Goal: Task Accomplishment & Management: Complete application form

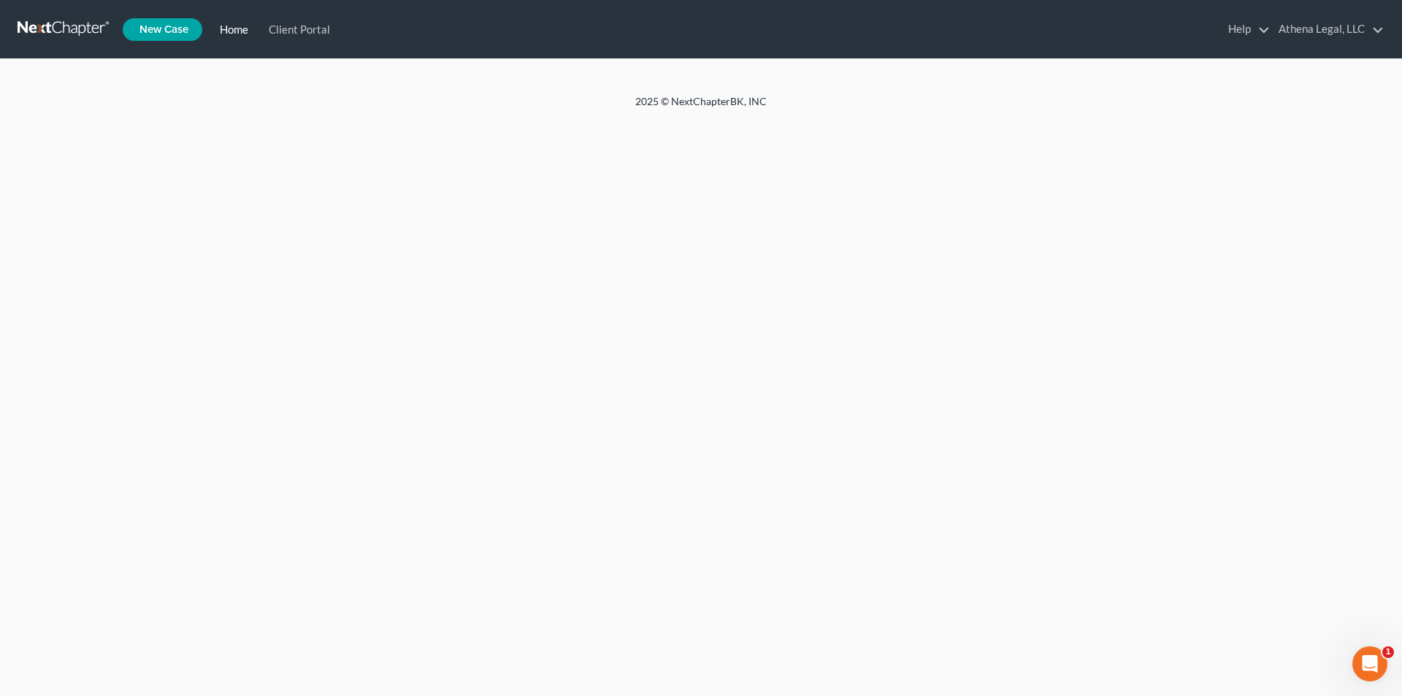
click at [240, 25] on link "Home" at bounding box center [231, 29] width 49 height 26
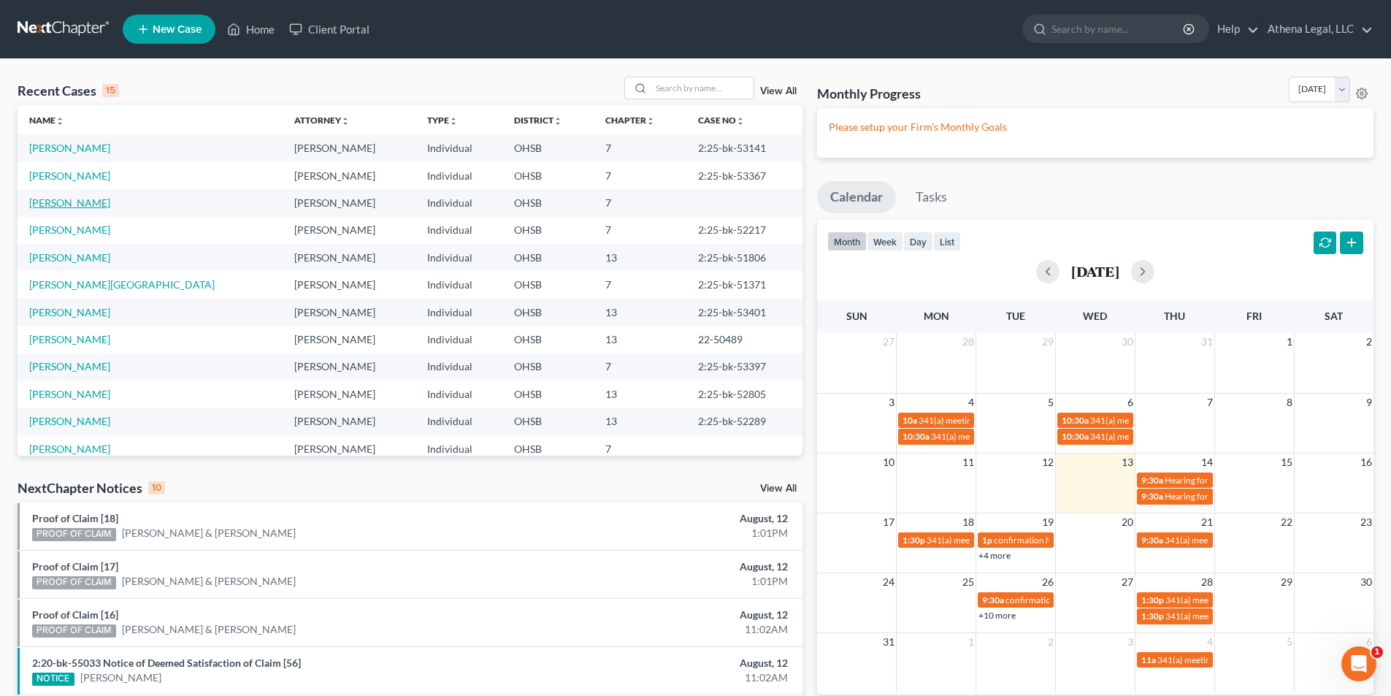
click at [56, 205] on link "[PERSON_NAME]" at bounding box center [69, 202] width 81 height 12
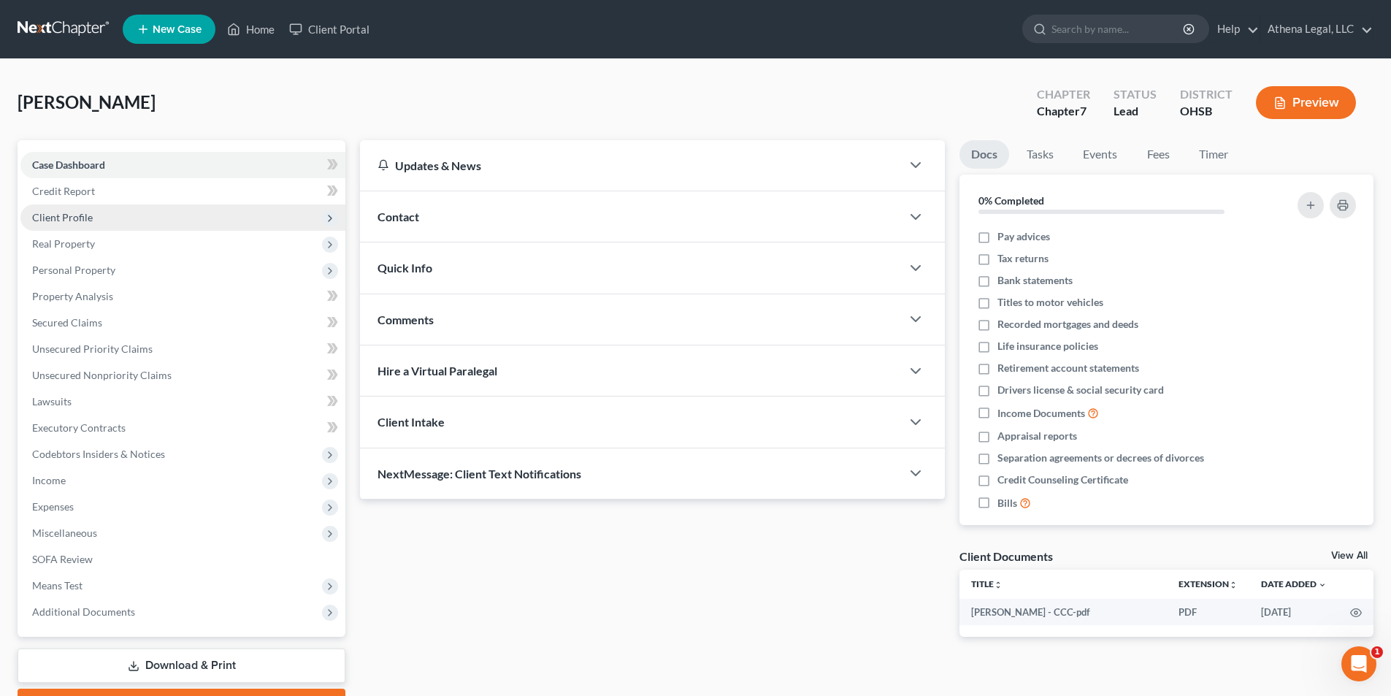
click at [79, 224] on span "Client Profile" at bounding box center [182, 217] width 325 height 26
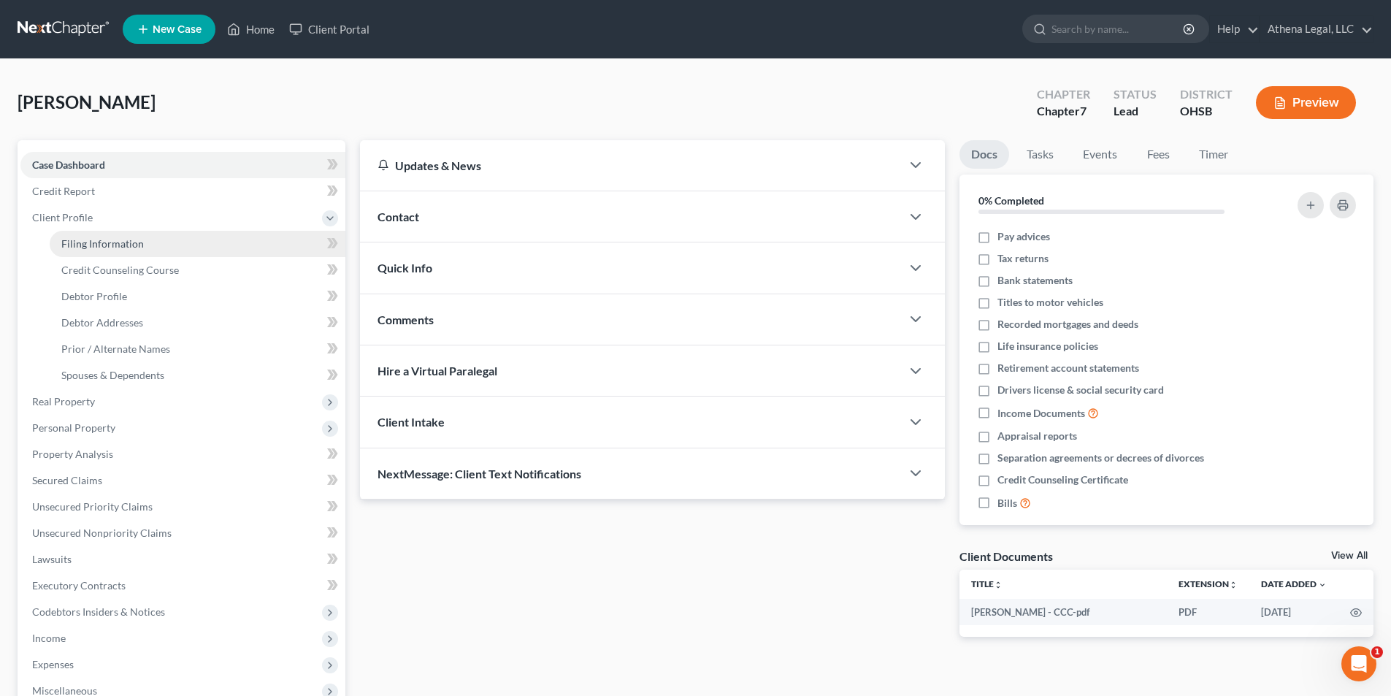
click at [99, 244] on span "Filing Information" at bounding box center [102, 243] width 82 height 12
select select "1"
select select "0"
select select "36"
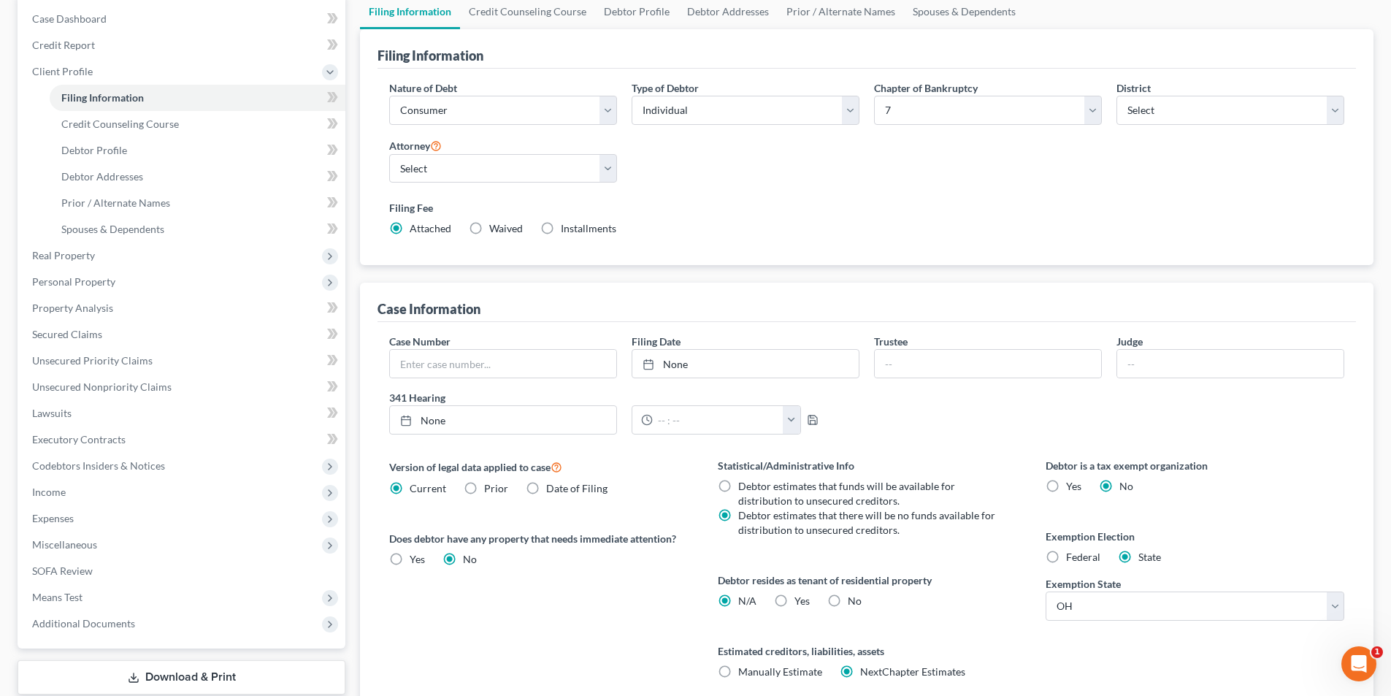
scroll to position [73, 0]
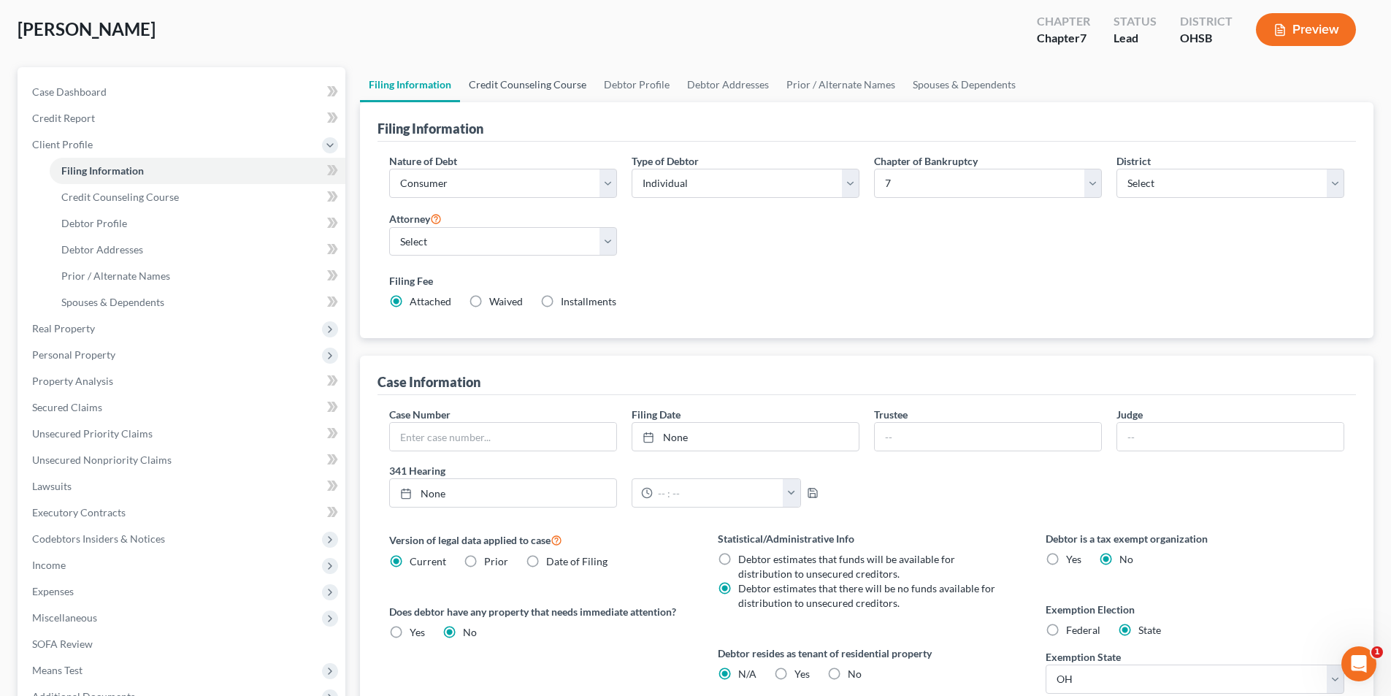
click at [511, 80] on link "Credit Counseling Course" at bounding box center [527, 84] width 135 height 35
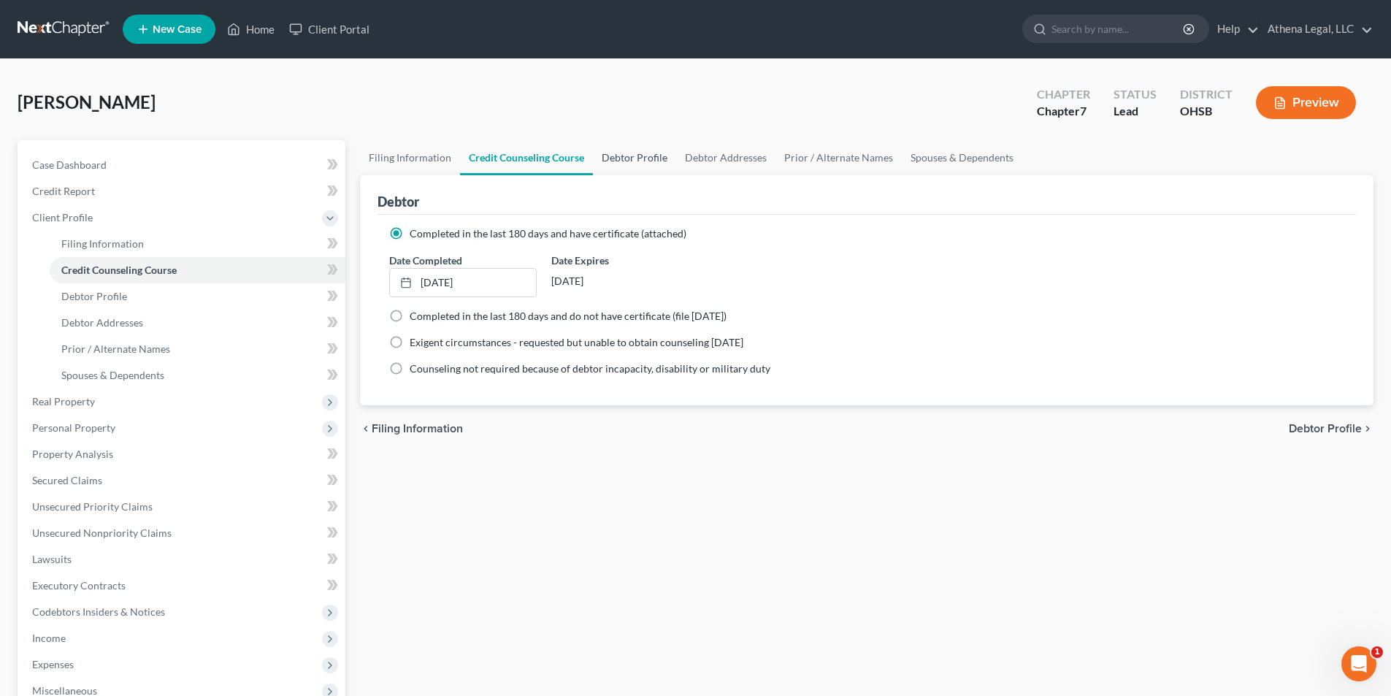
click at [628, 151] on link "Debtor Profile" at bounding box center [634, 157] width 83 height 35
select select "0"
select select "1"
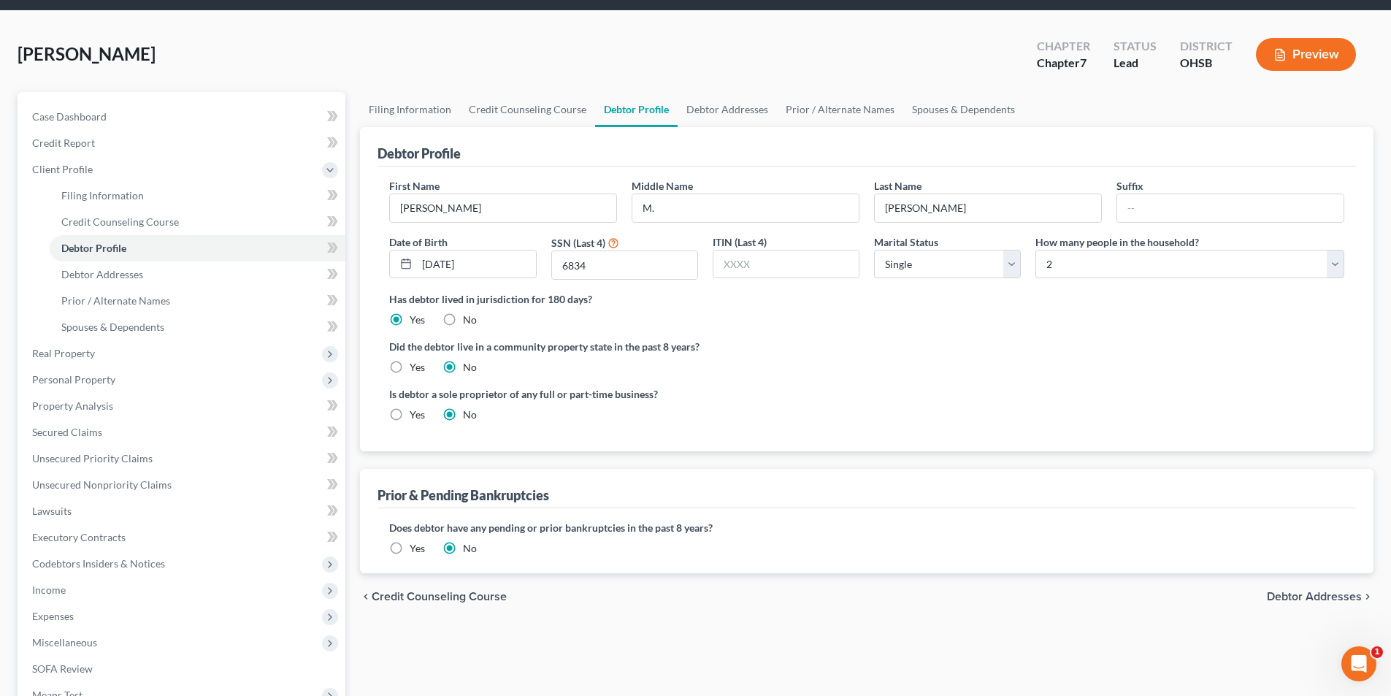
scroll to position [73, 0]
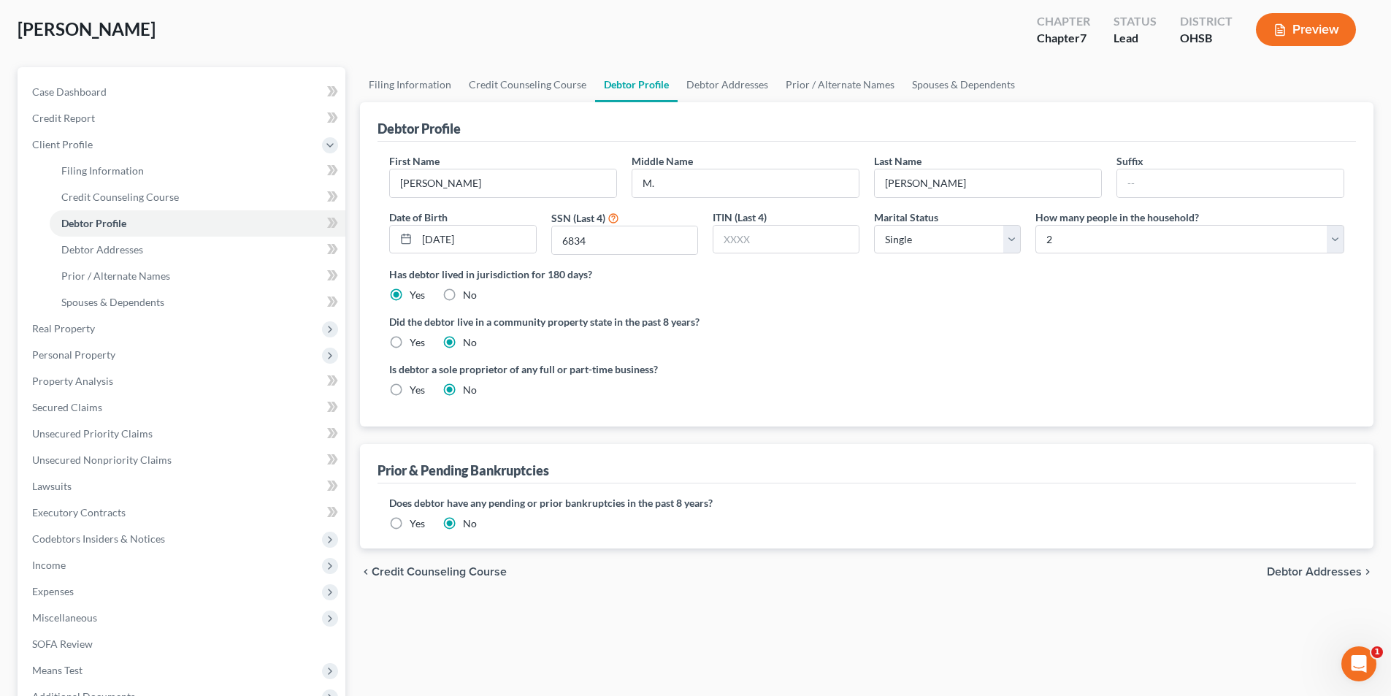
click at [1314, 573] on span "Debtor Addresses" at bounding box center [1314, 572] width 95 height 12
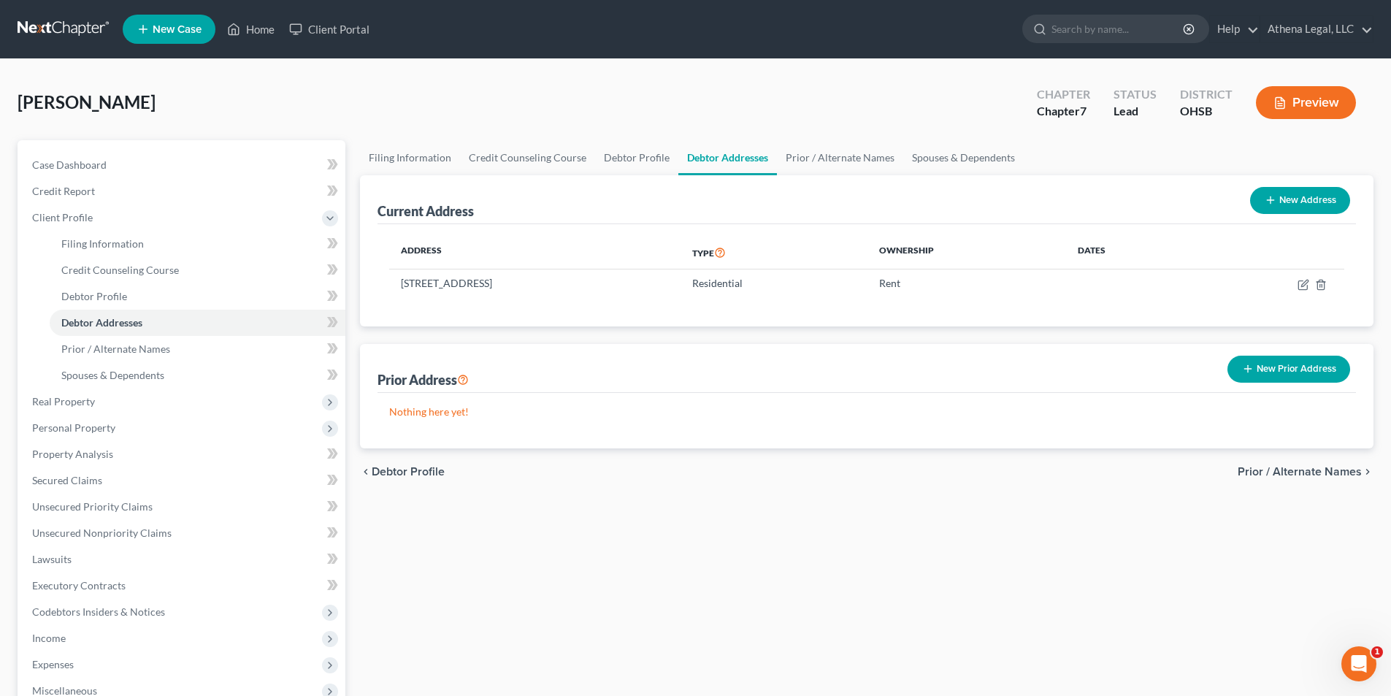
click at [1308, 469] on span "Prior / Alternate Names" at bounding box center [1299, 472] width 124 height 12
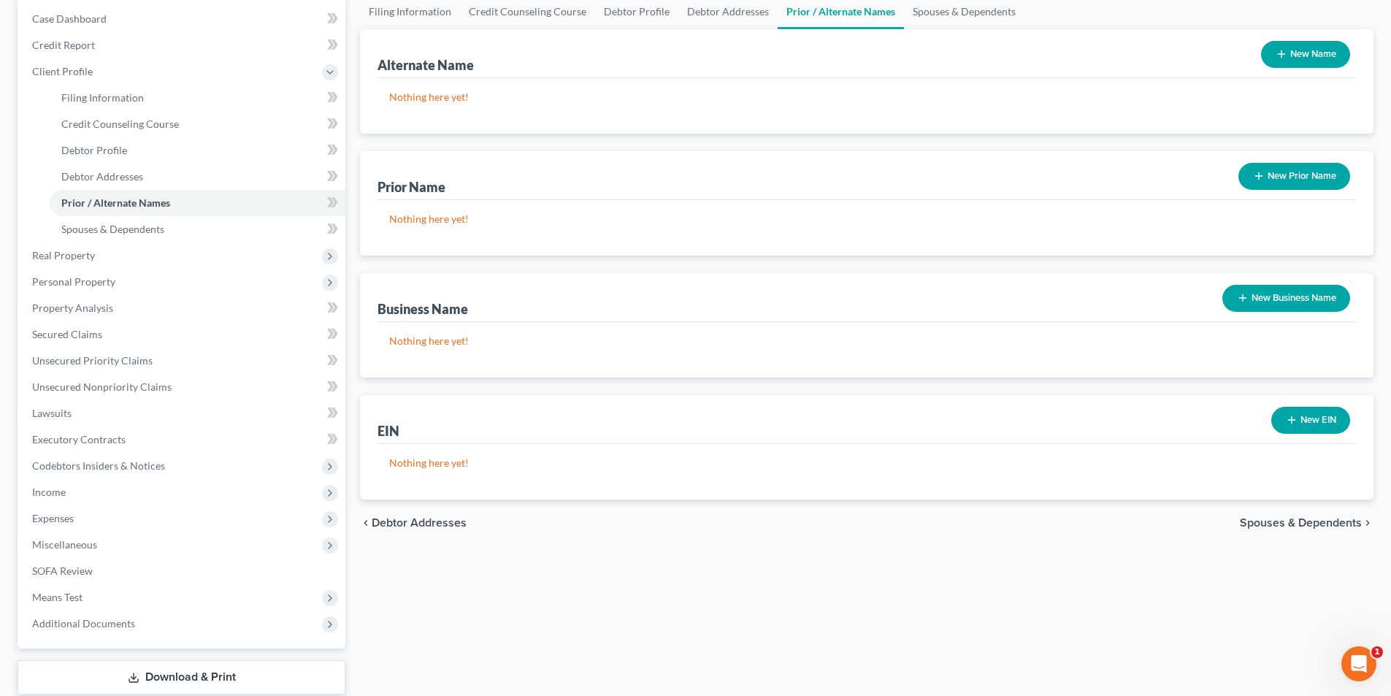
click at [1307, 517] on span "Spouses & Dependents" at bounding box center [1301, 523] width 122 height 12
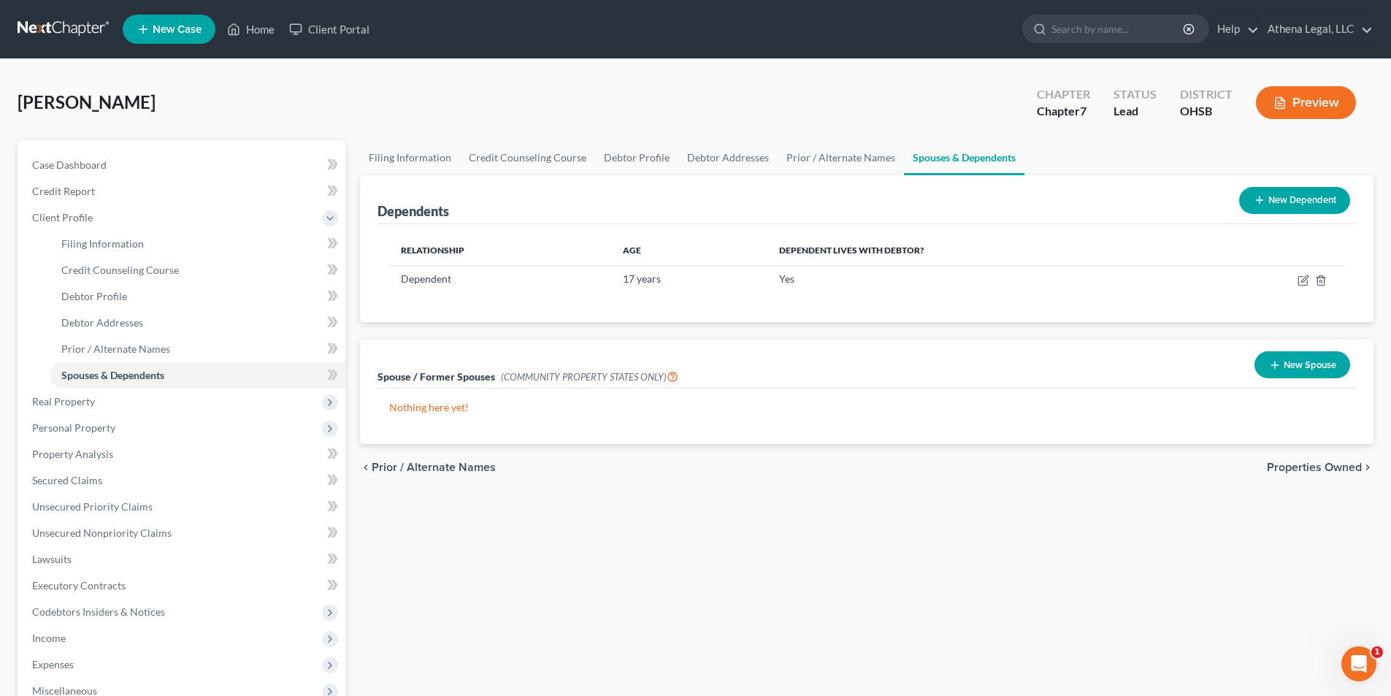
click at [1267, 464] on span "Properties Owned" at bounding box center [1314, 467] width 95 height 12
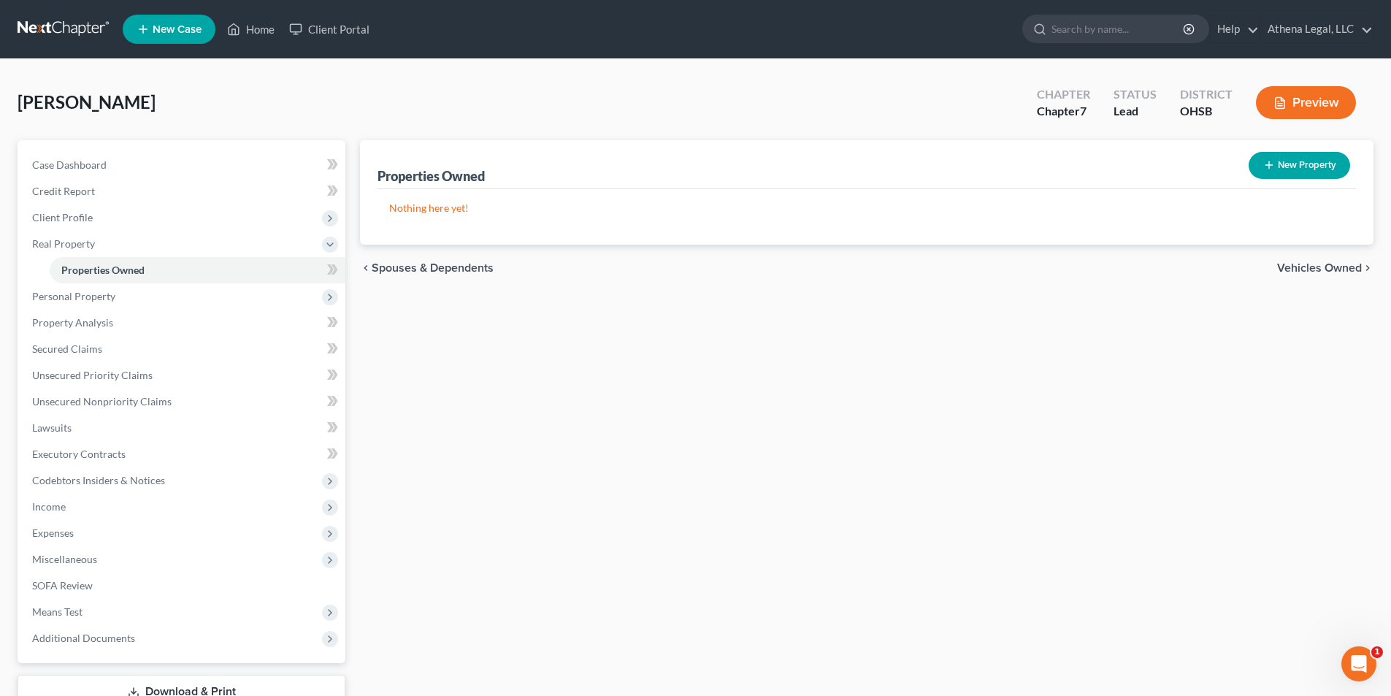
click at [1303, 263] on span "Vehicles Owned" at bounding box center [1319, 268] width 85 height 12
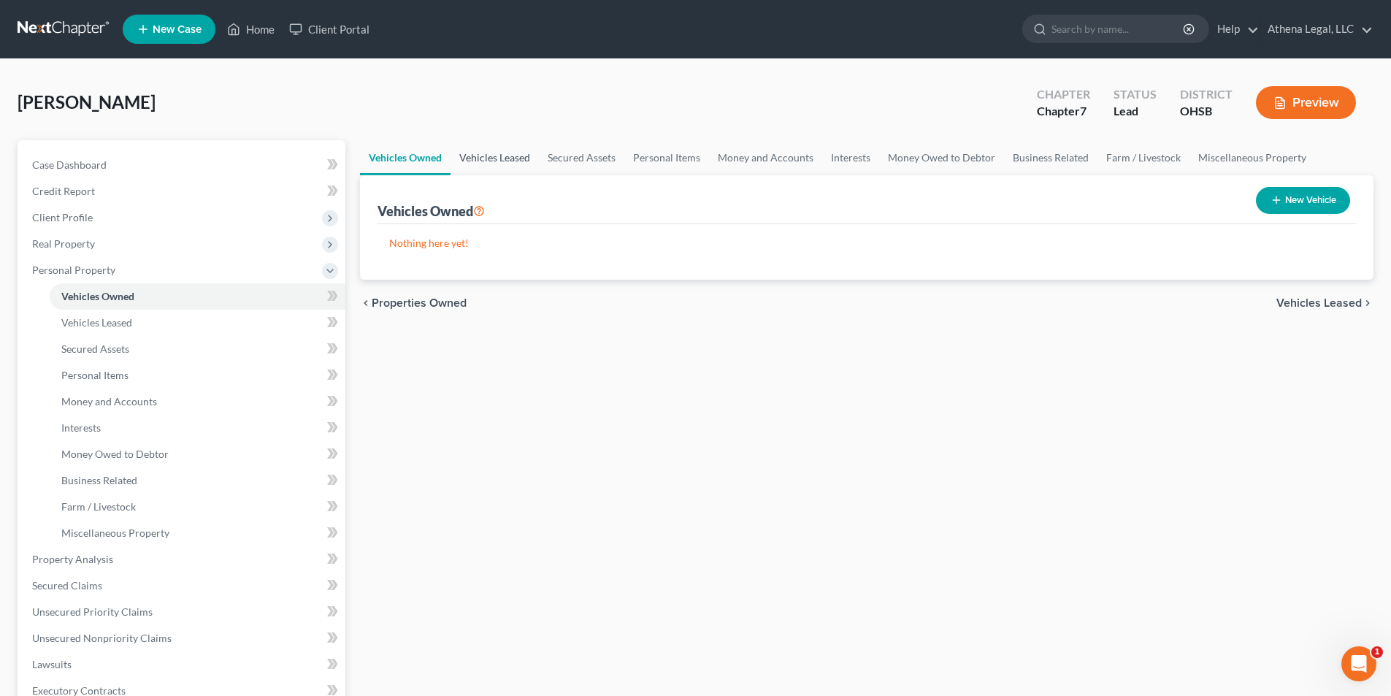
click at [512, 161] on link "Vehicles Leased" at bounding box center [494, 157] width 88 height 35
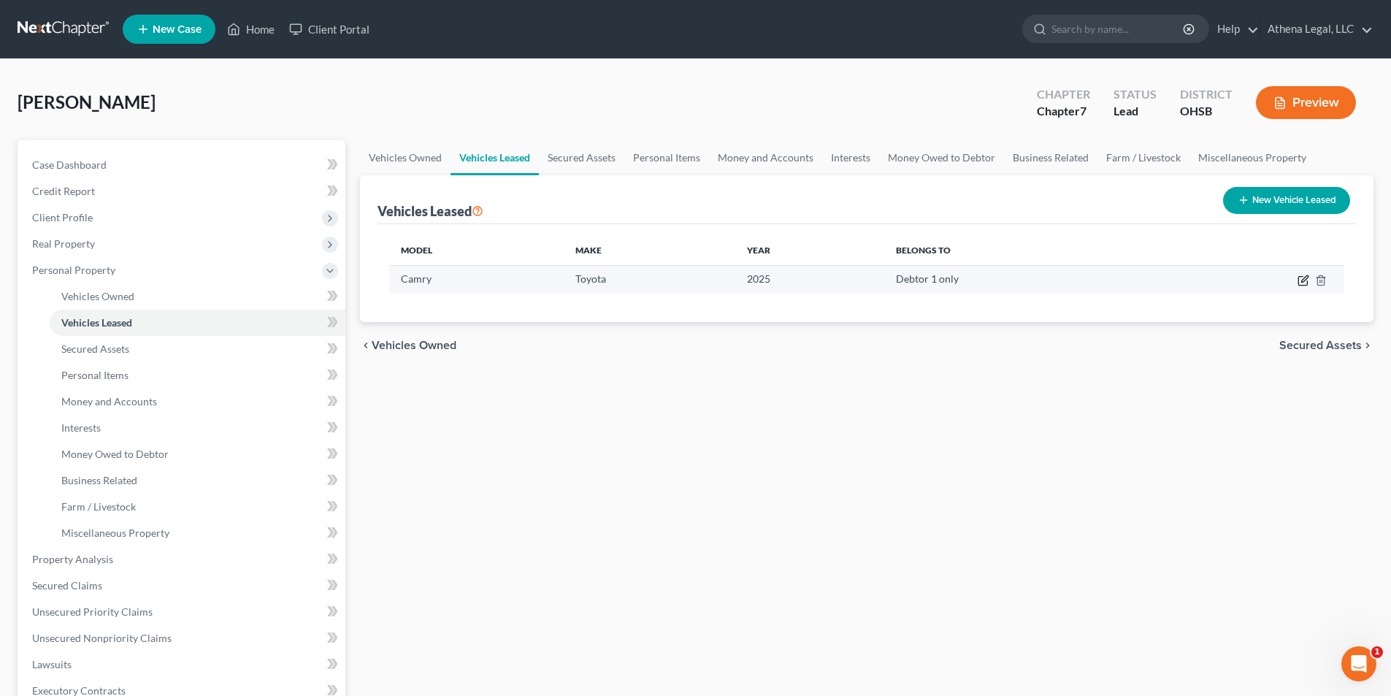
click at [1299, 285] on icon "button" at bounding box center [1302, 281] width 9 height 9
select select "0"
select select "1"
select select "0"
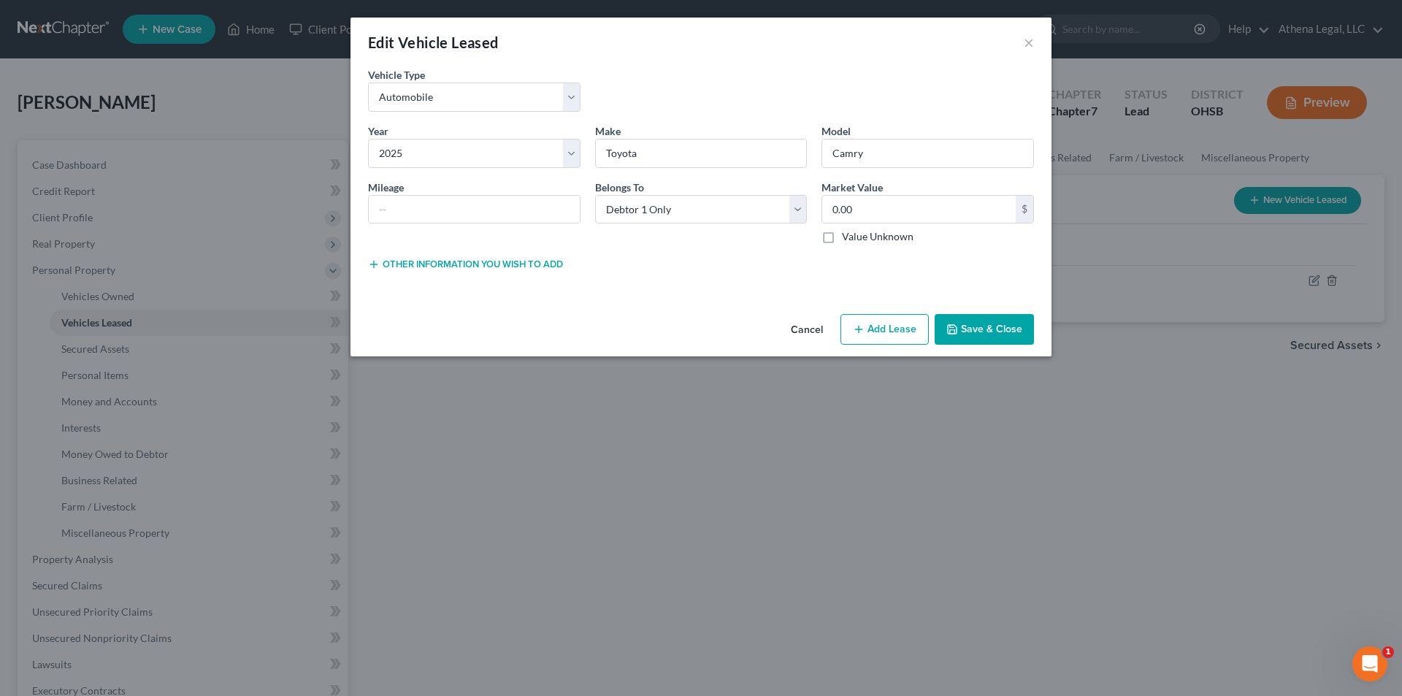
click at [842, 237] on label "Value Unknown" at bounding box center [878, 236] width 72 height 15
click at [848, 237] on input "Value Unknown" at bounding box center [852, 233] width 9 height 9
checkbox input "true"
click at [518, 215] on input "text" at bounding box center [474, 210] width 211 height 28
type input "700"
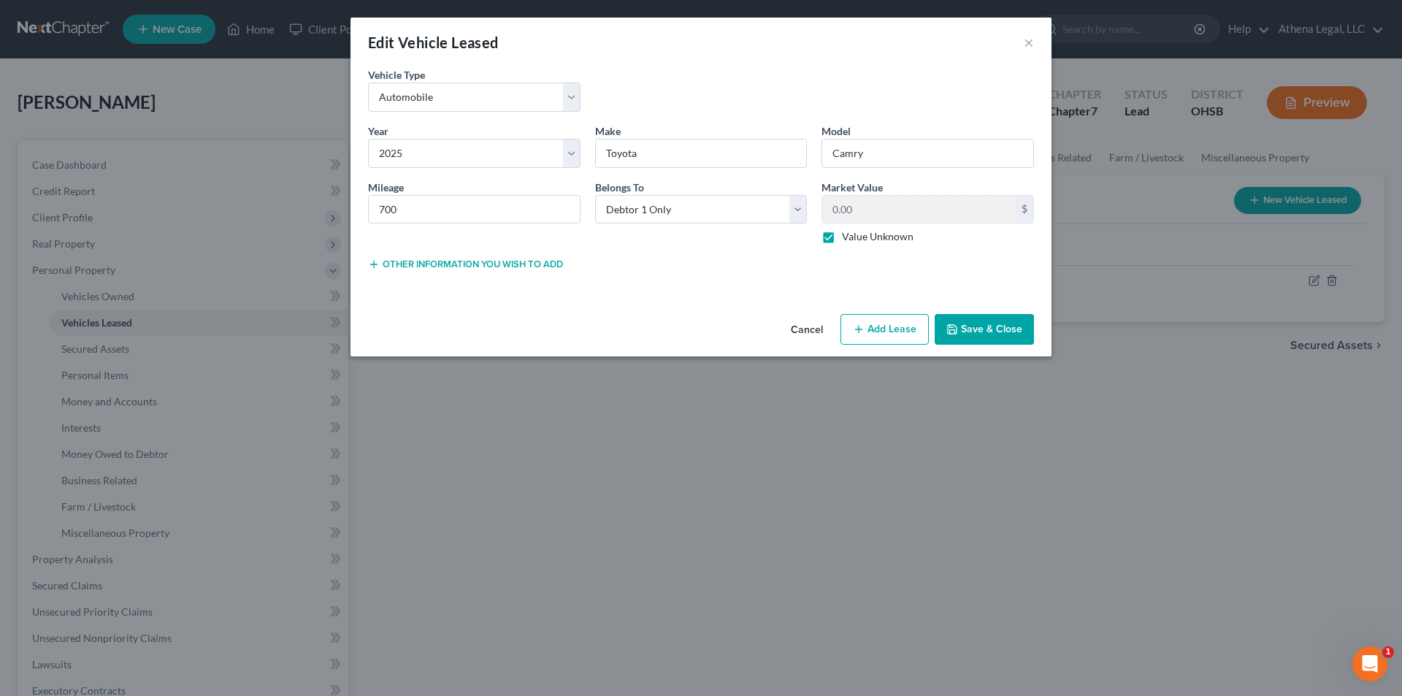
click at [988, 329] on button "Save & Close" at bounding box center [983, 329] width 99 height 31
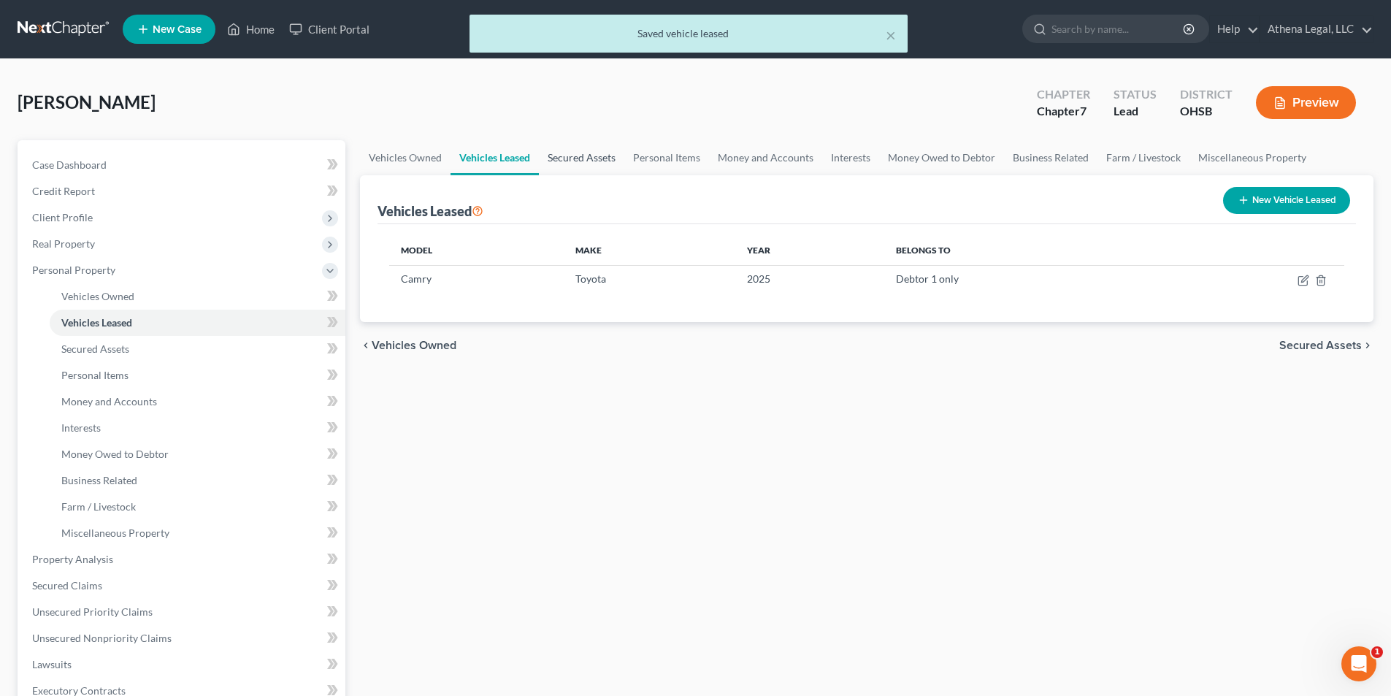
click at [588, 161] on link "Secured Assets" at bounding box center [581, 157] width 85 height 35
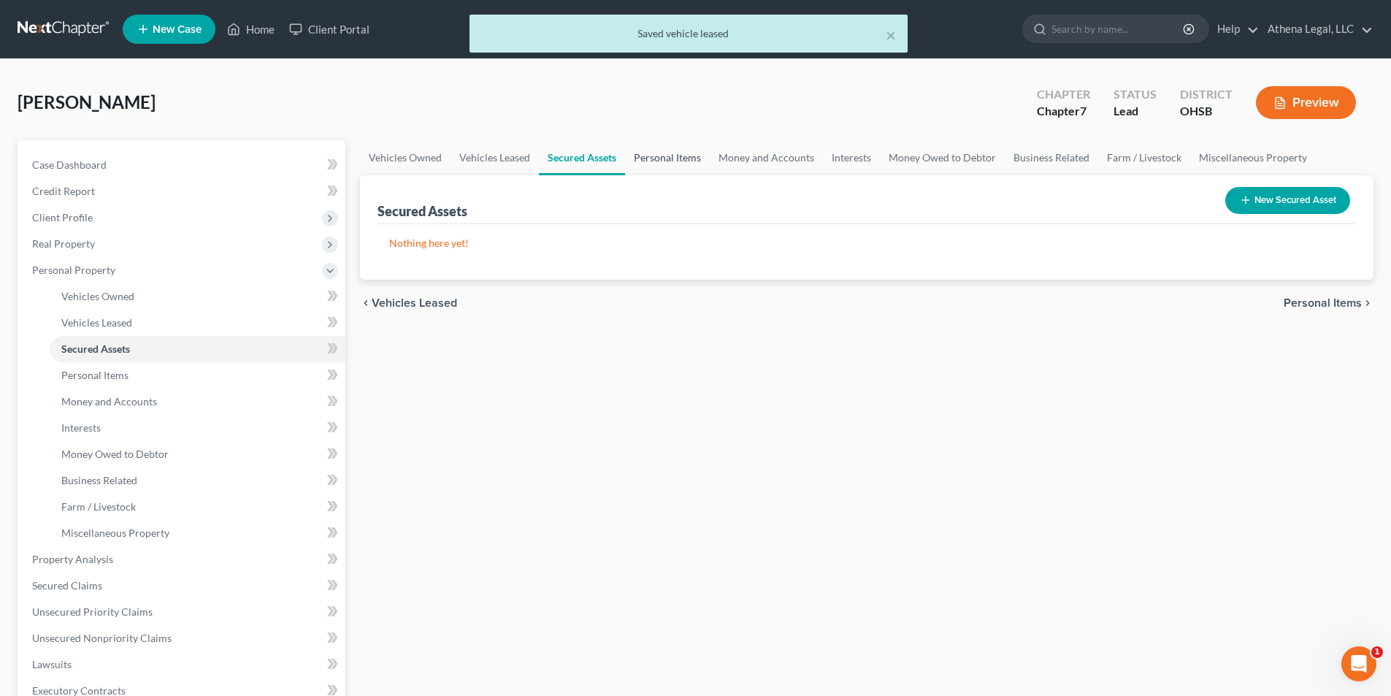
click at [668, 165] on link "Personal Items" at bounding box center [667, 157] width 85 height 35
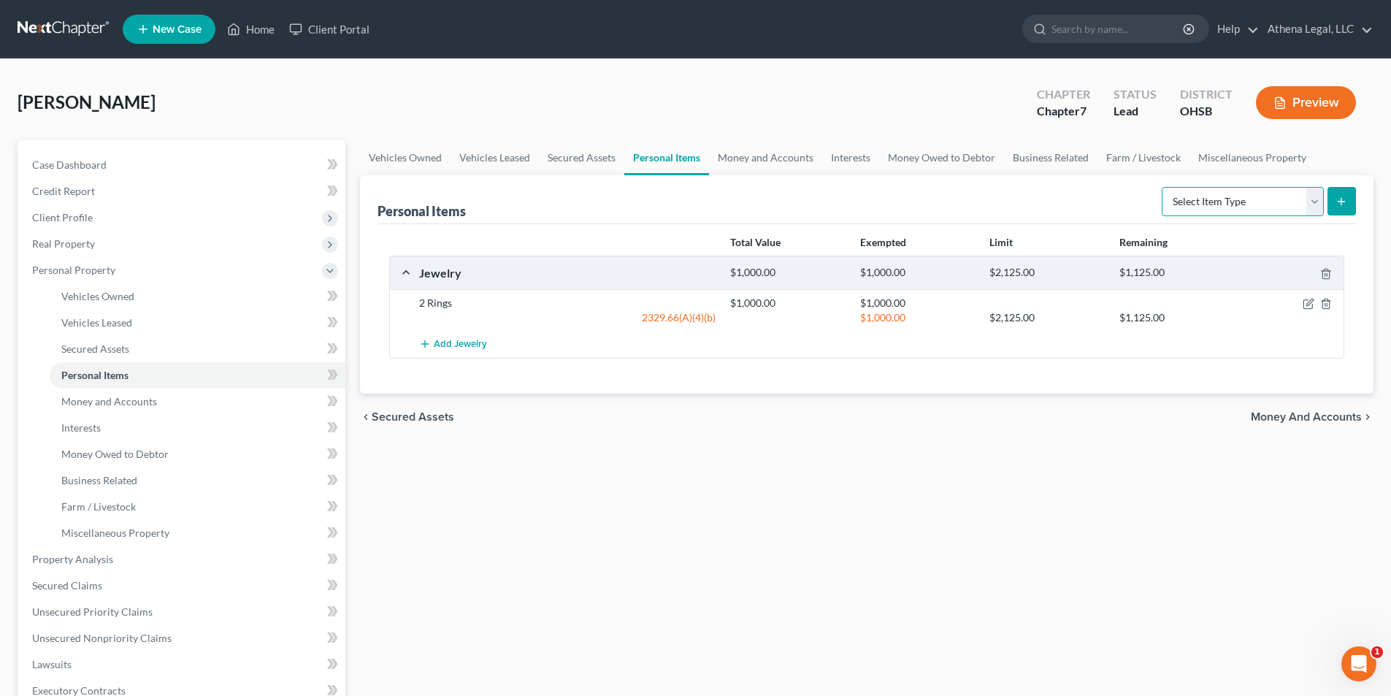
click at [1194, 207] on select "Select Item Type Clothing Collectibles Of Value Electronics Firearms Household …" at bounding box center [1242, 201] width 162 height 29
select select "clothing"
click at [1163, 187] on select "Select Item Type Clothing Collectibles Of Value Electronics Firearms Household …" at bounding box center [1242, 201] width 162 height 29
click at [1337, 200] on icon "submit" at bounding box center [1341, 202] width 12 height 12
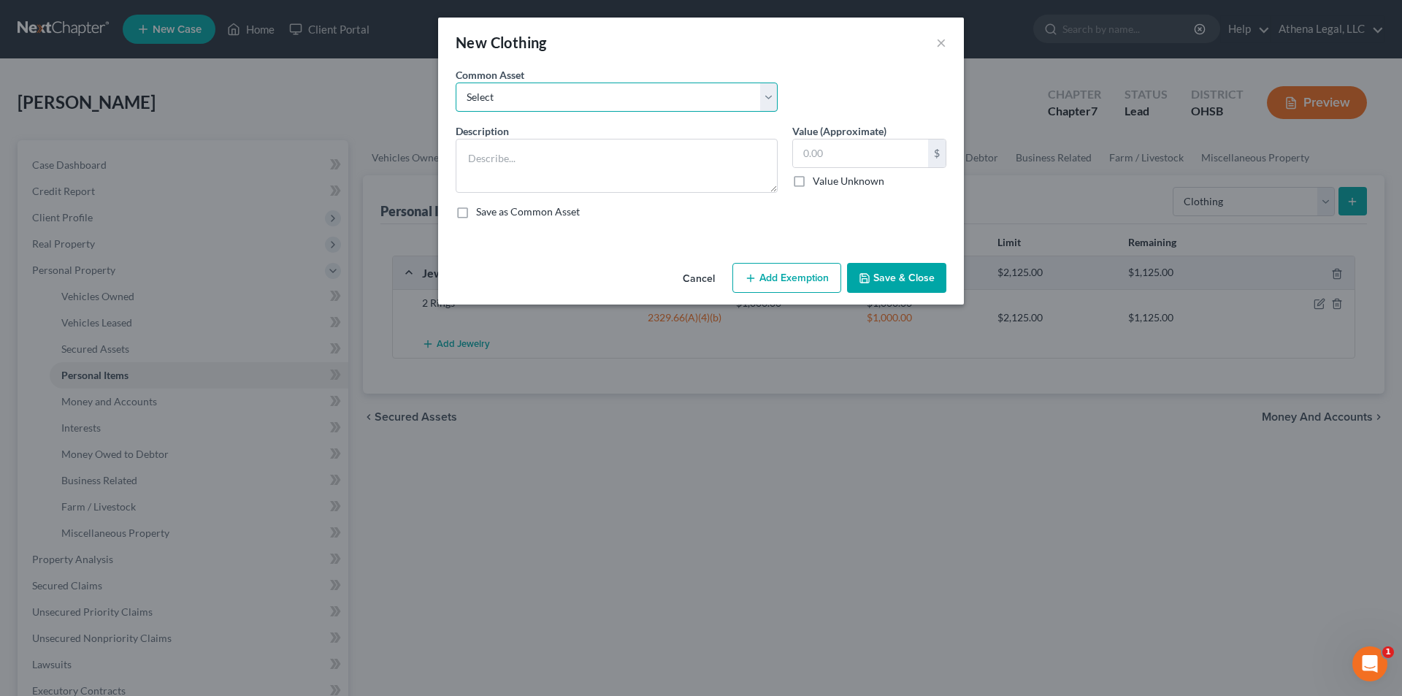
drag, startPoint x: 476, startPoint y: 93, endPoint x: 480, endPoint y: 106, distance: 13.6
click at [476, 93] on select "Select Used Clothing" at bounding box center [617, 96] width 322 height 29
select select "0"
click at [456, 82] on select "Select Used Clothing" at bounding box center [617, 96] width 322 height 29
type textarea "Used Clothing"
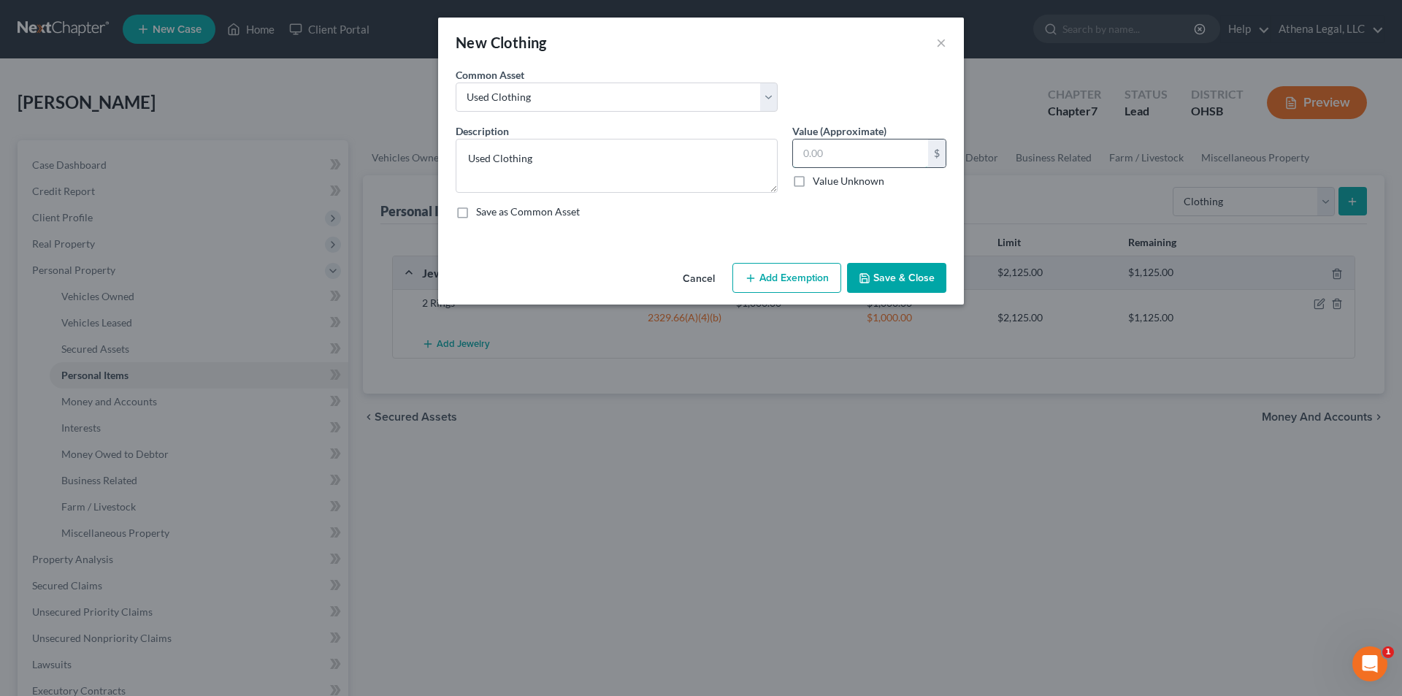
click at [837, 162] on input "text" at bounding box center [860, 153] width 135 height 28
type input "1,000"
click at [783, 282] on button "Add Exemption" at bounding box center [786, 278] width 109 height 31
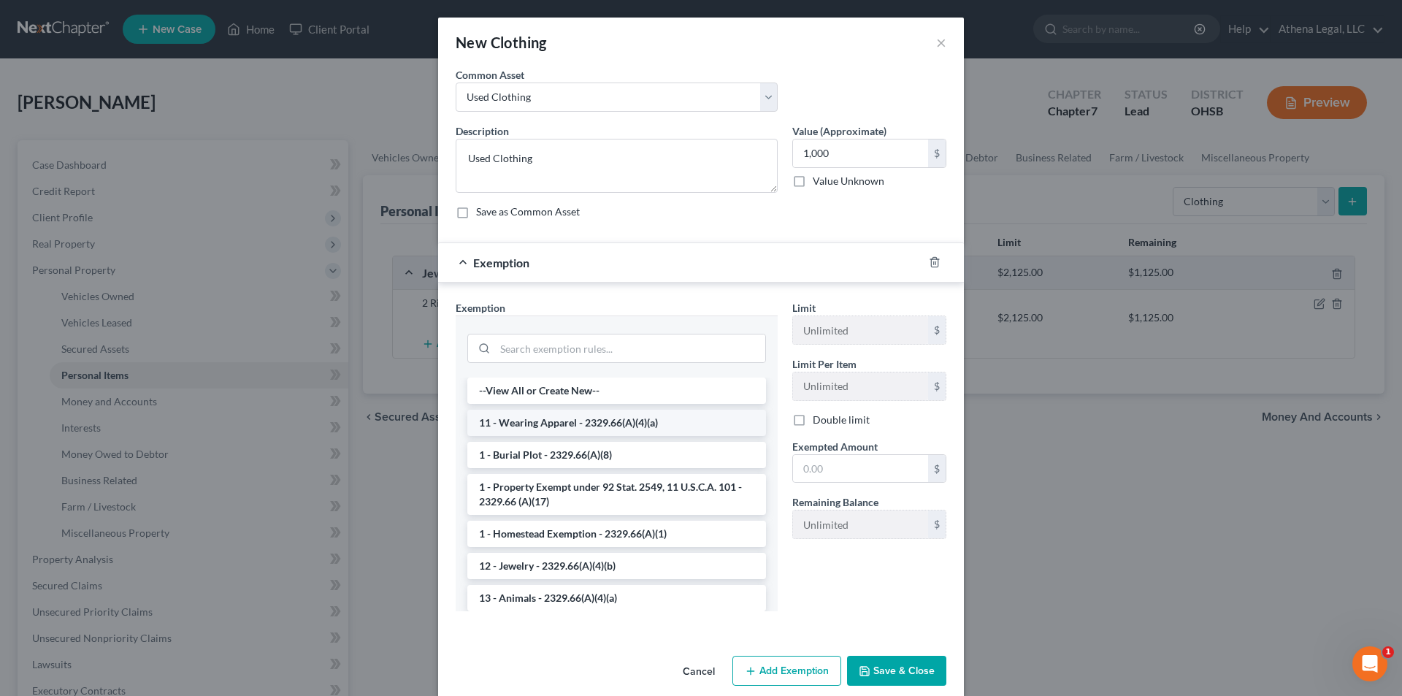
click at [535, 427] on li "11 - Wearing Apparel - 2329.66(A)(4)(a)" at bounding box center [616, 423] width 299 height 26
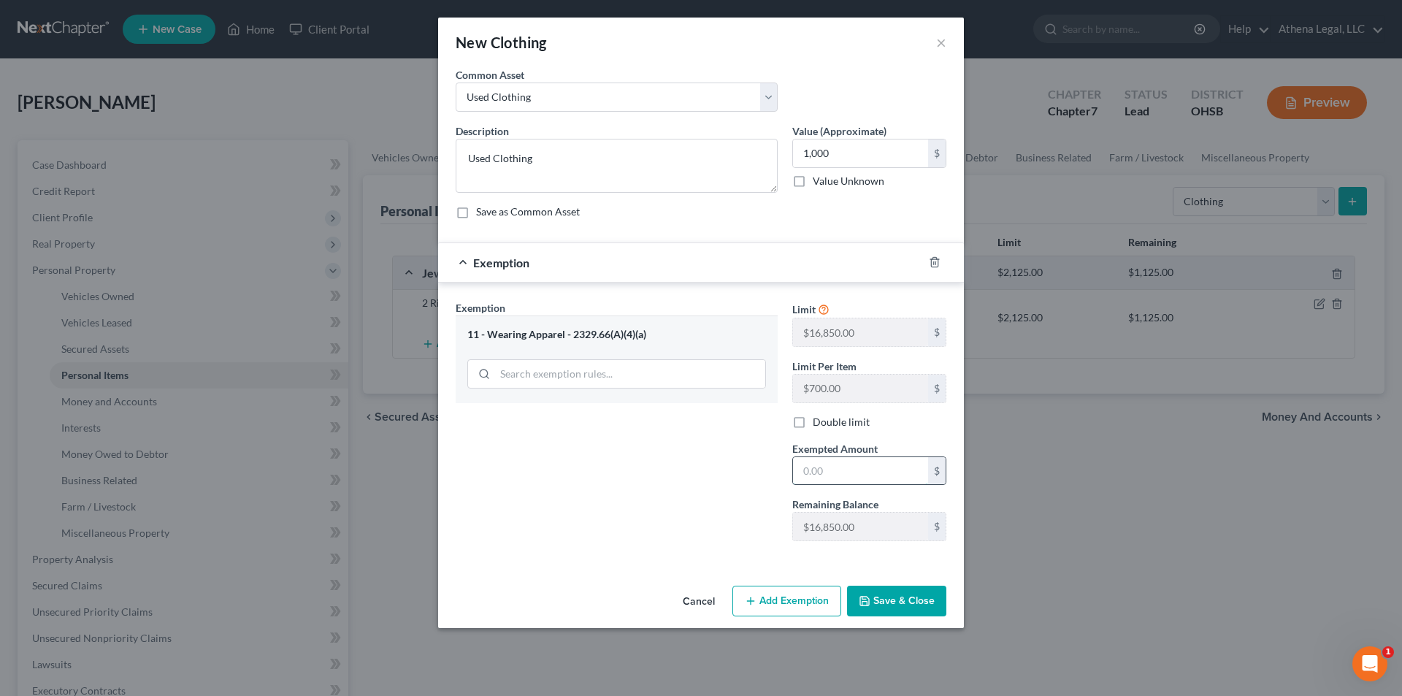
click at [817, 464] on input "text" at bounding box center [860, 471] width 135 height 28
type input "1,000"
drag, startPoint x: 618, startPoint y: 504, endPoint x: 841, endPoint y: 529, distance: 224.0
click at [618, 504] on div "Exemption Set must be selected for CA. Exemption * 11 - Wearing Apparel - 2329.…" at bounding box center [616, 426] width 337 height 253
click at [891, 602] on button "Save & Close" at bounding box center [896, 600] width 99 height 31
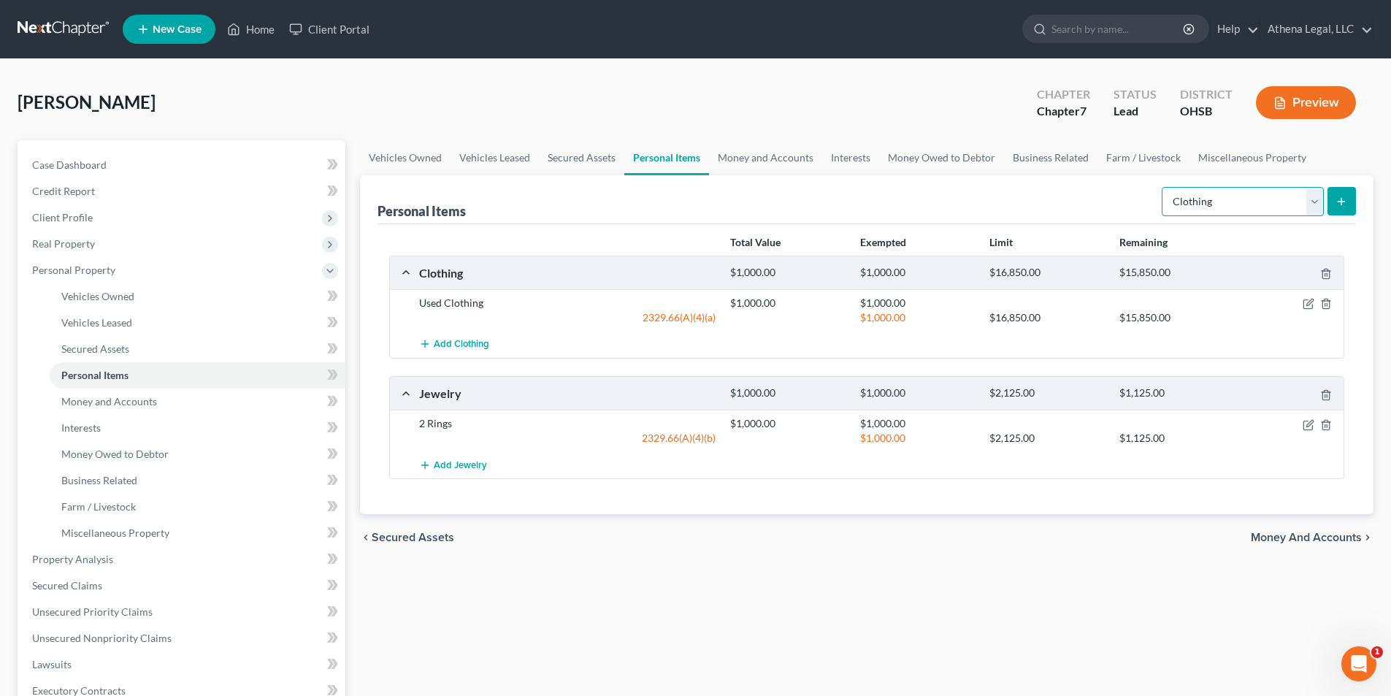
click at [1227, 212] on select "Select Item Type Clothing Collectibles Of Value Electronics Firearms Household …" at bounding box center [1242, 201] width 162 height 29
select select "electronics"
click at [1163, 187] on select "Select Item Type Clothing Collectibles Of Value Electronics Firearms Household …" at bounding box center [1242, 201] width 162 height 29
click at [1334, 206] on button "submit" at bounding box center [1341, 201] width 28 height 28
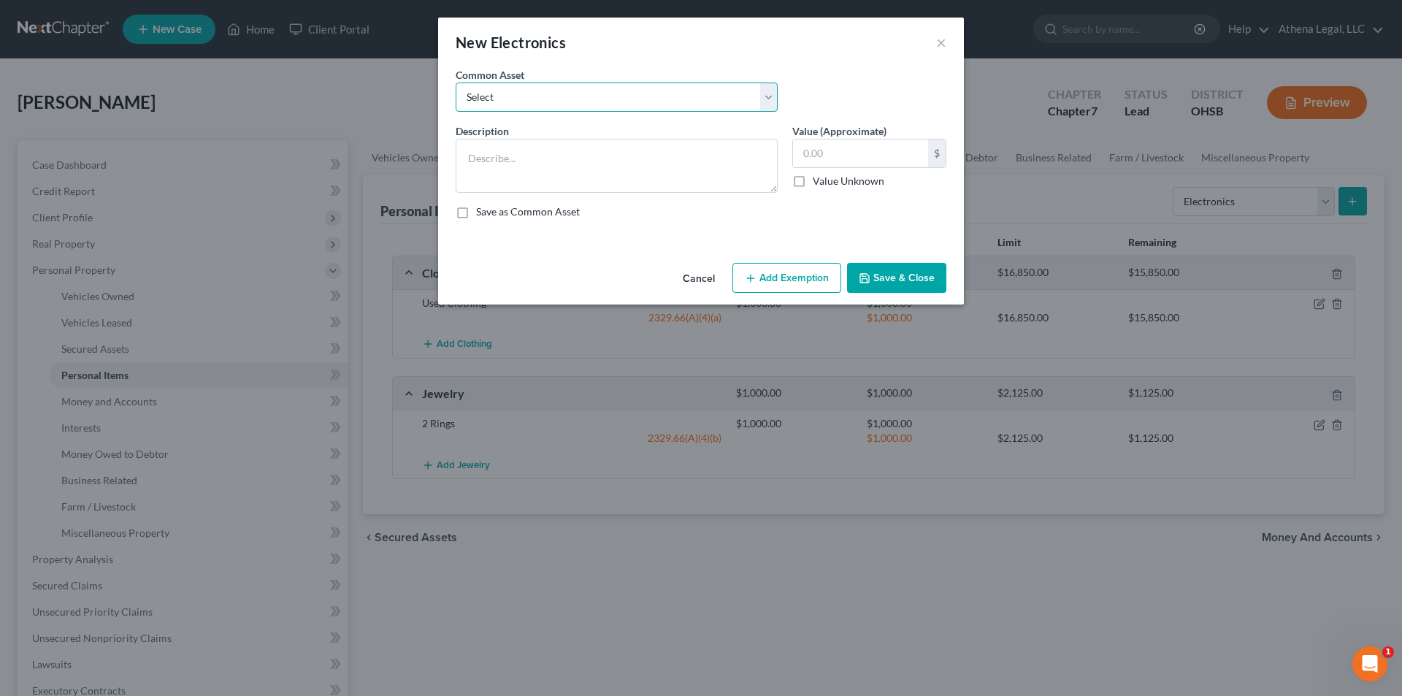
click at [526, 99] on select "Select Used TVs" at bounding box center [617, 96] width 322 height 29
select select "0"
click at [456, 82] on select "Select Used TVs" at bounding box center [617, 96] width 322 height 29
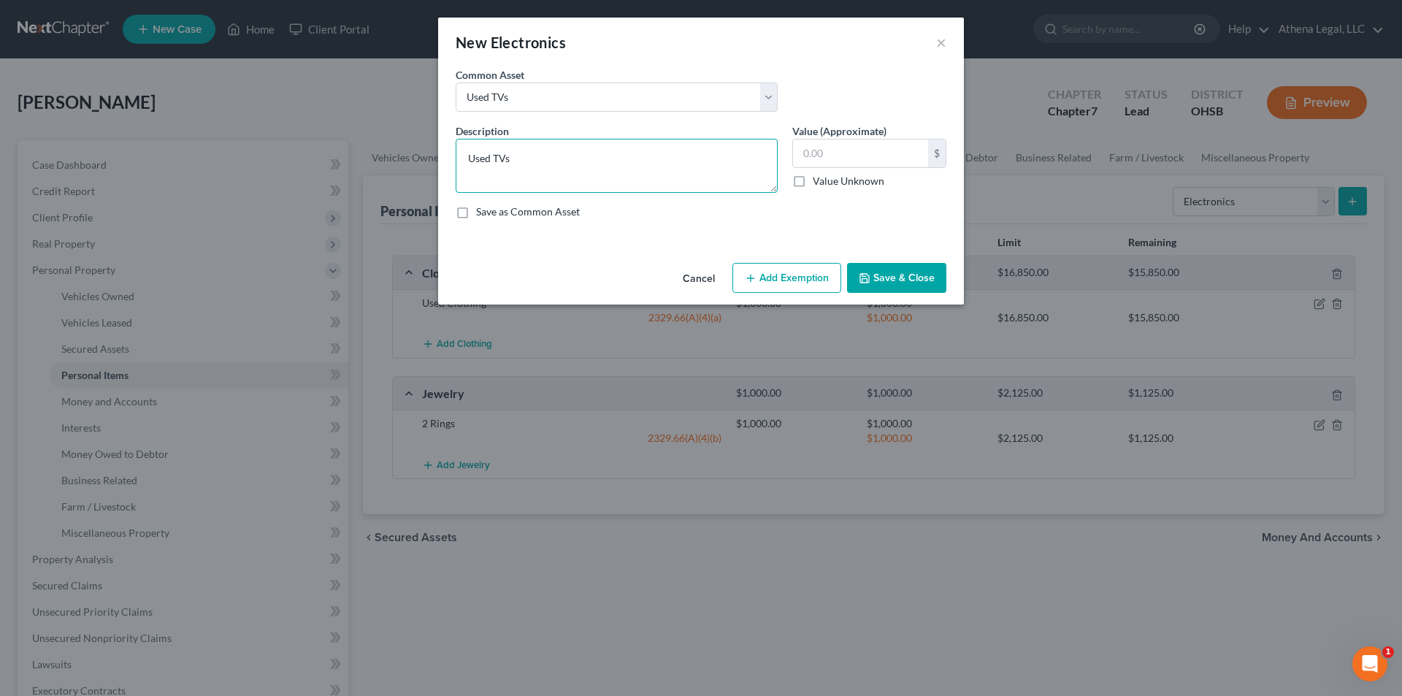
click at [465, 161] on textarea "Used TVs" at bounding box center [617, 166] width 322 height 54
type textarea "2 Used TVs"
click at [826, 146] on input "text" at bounding box center [860, 153] width 135 height 28
type input "400"
click at [780, 269] on button "Add Exemption" at bounding box center [786, 278] width 109 height 31
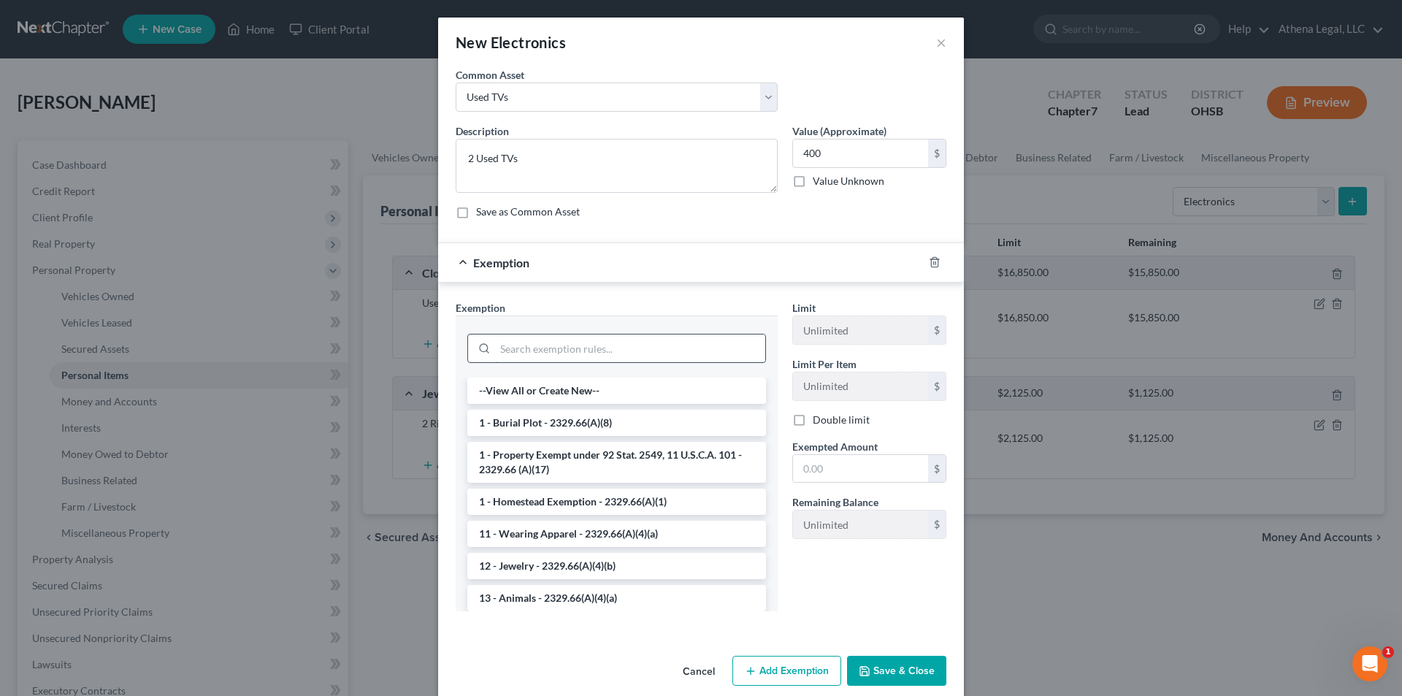
click at [545, 345] on input "search" at bounding box center [630, 348] width 270 height 28
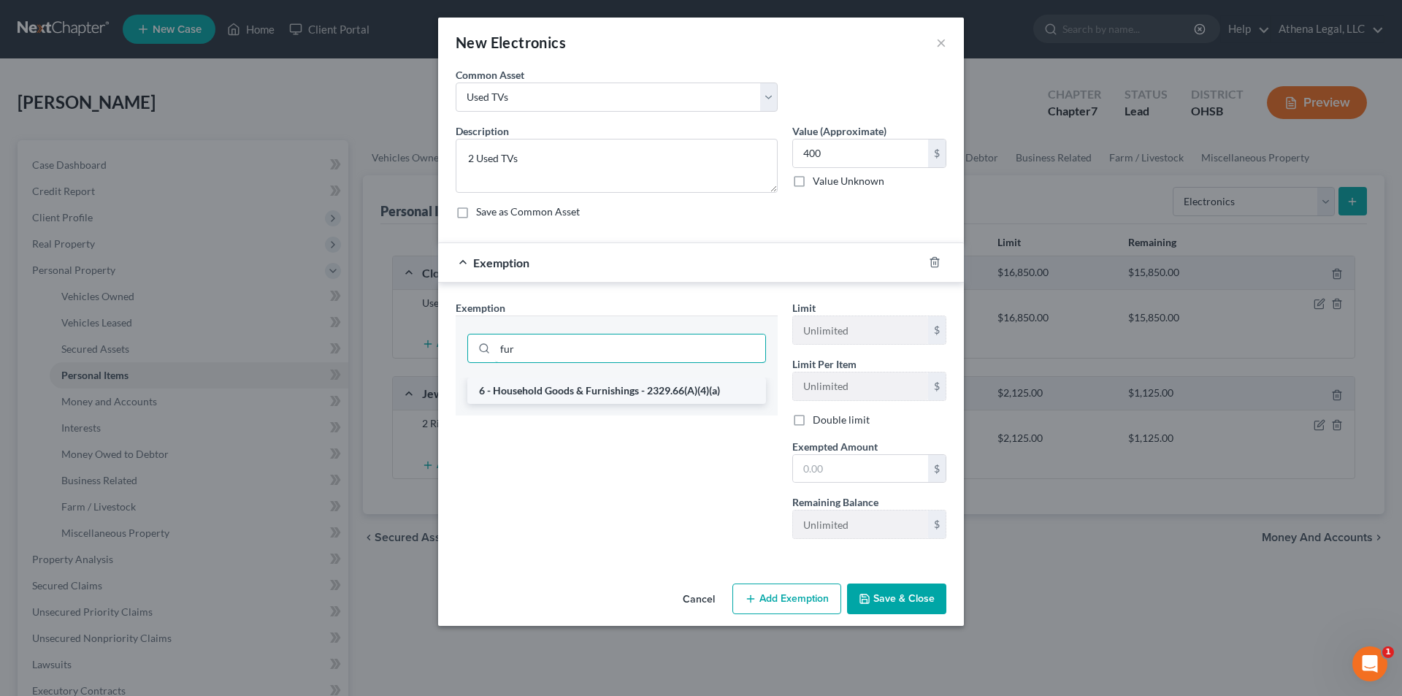
type input "fur"
click at [535, 388] on li "6 - Household Goods & Furnishings - 2329.66(A)(4)(a)" at bounding box center [616, 390] width 299 height 26
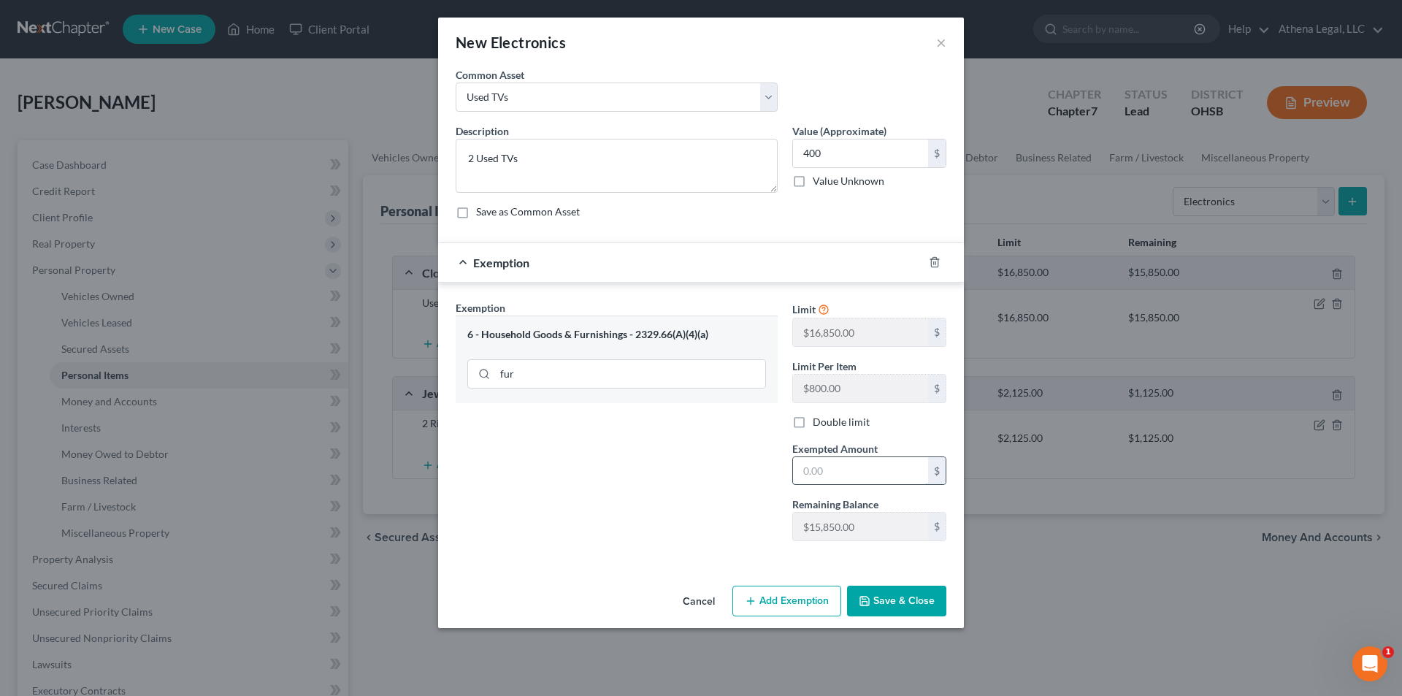
click at [823, 480] on input "text" at bounding box center [860, 471] width 135 height 28
type input "400"
click at [526, 493] on div "Exemption Set must be selected for CA. Exemption * 6 - Household Goods & Furnis…" at bounding box center [616, 426] width 337 height 253
click at [935, 613] on button "Save & Close" at bounding box center [896, 600] width 99 height 31
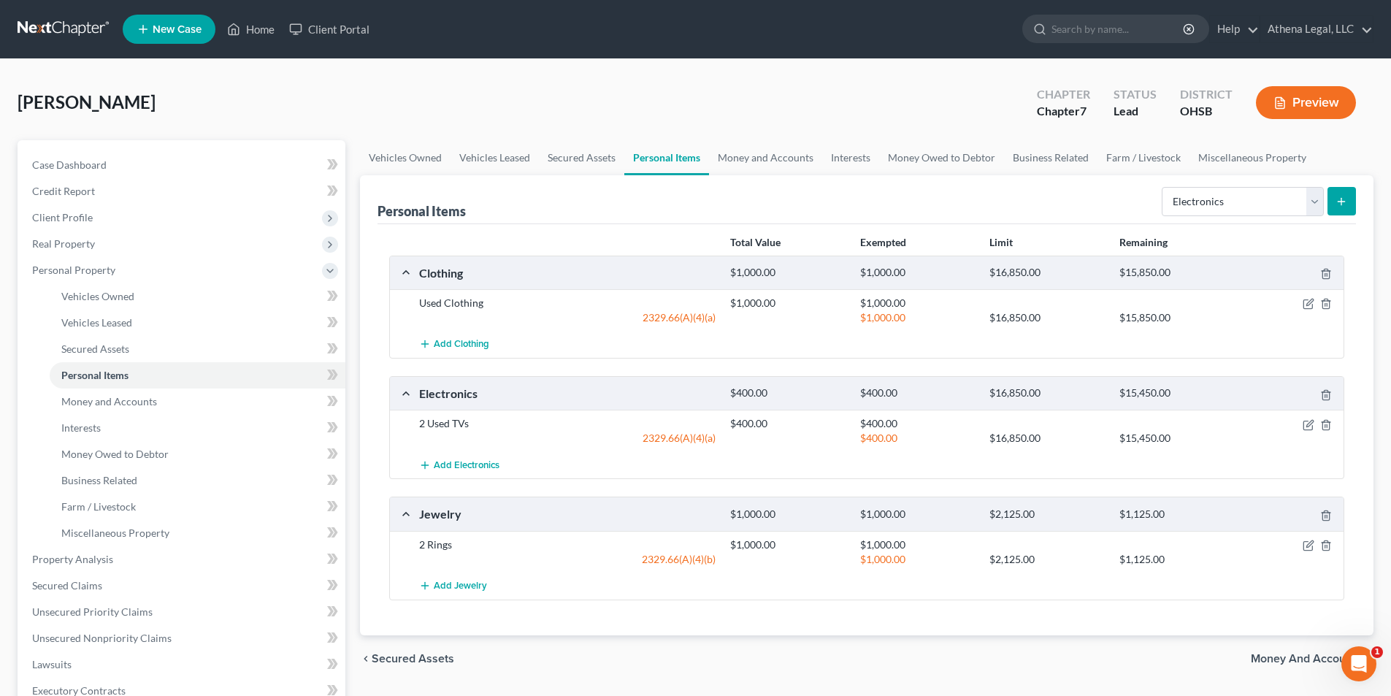
click at [1199, 218] on div "Select Item Type Clothing Collectibles Of Value Electronics Firearms Household …" at bounding box center [1256, 200] width 200 height 39
click at [1202, 201] on select "Select Item Type Clothing Collectibles Of Value Electronics Firearms Household …" at bounding box center [1242, 201] width 162 height 29
select select "household_goods"
click at [1163, 187] on select "Select Item Type Clothing Collectibles Of Value Electronics Firearms Household …" at bounding box center [1242, 201] width 162 height 29
click at [1346, 208] on button "submit" at bounding box center [1341, 201] width 28 height 28
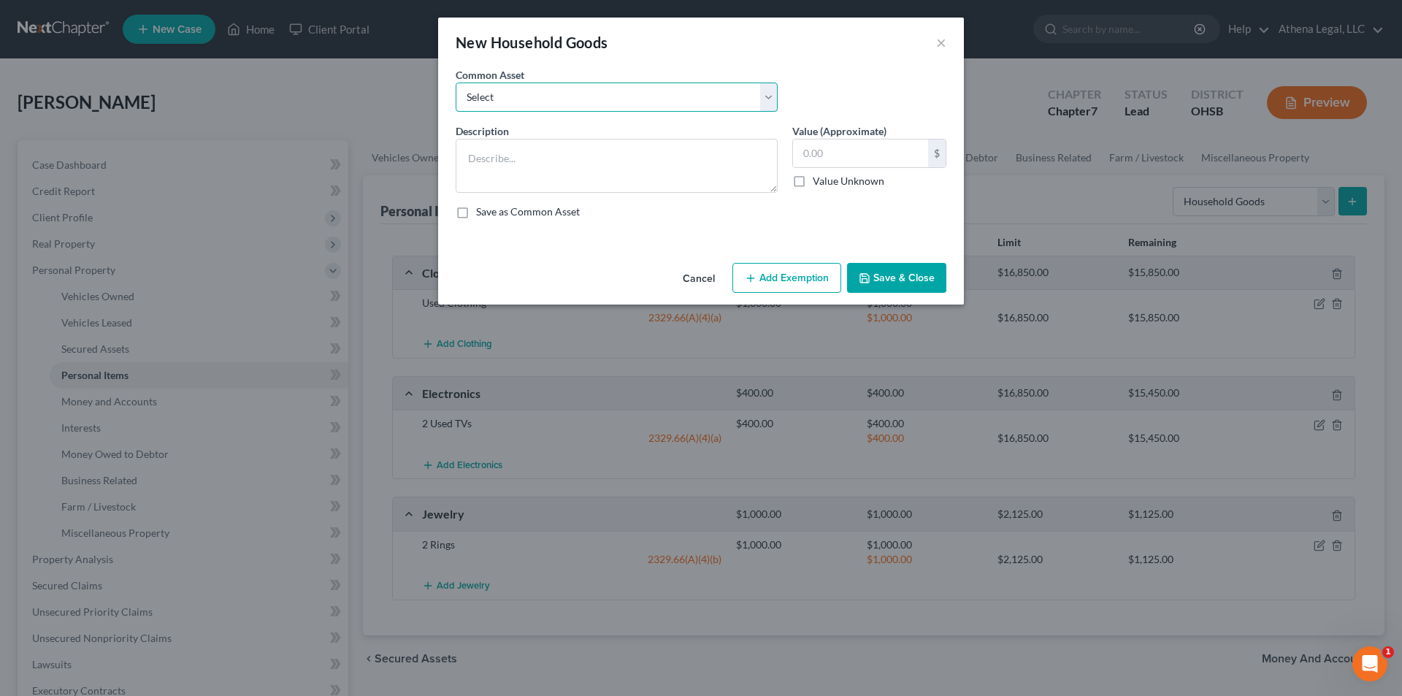
drag, startPoint x: 610, startPoint y: 100, endPoint x: 603, endPoint y: 105, distance: 8.9
click at [610, 100] on select "Select Used Furniture" at bounding box center [617, 96] width 322 height 29
select select "0"
click at [456, 82] on select "Select Used Furniture" at bounding box center [617, 96] width 322 height 29
type textarea "Used Furniture"
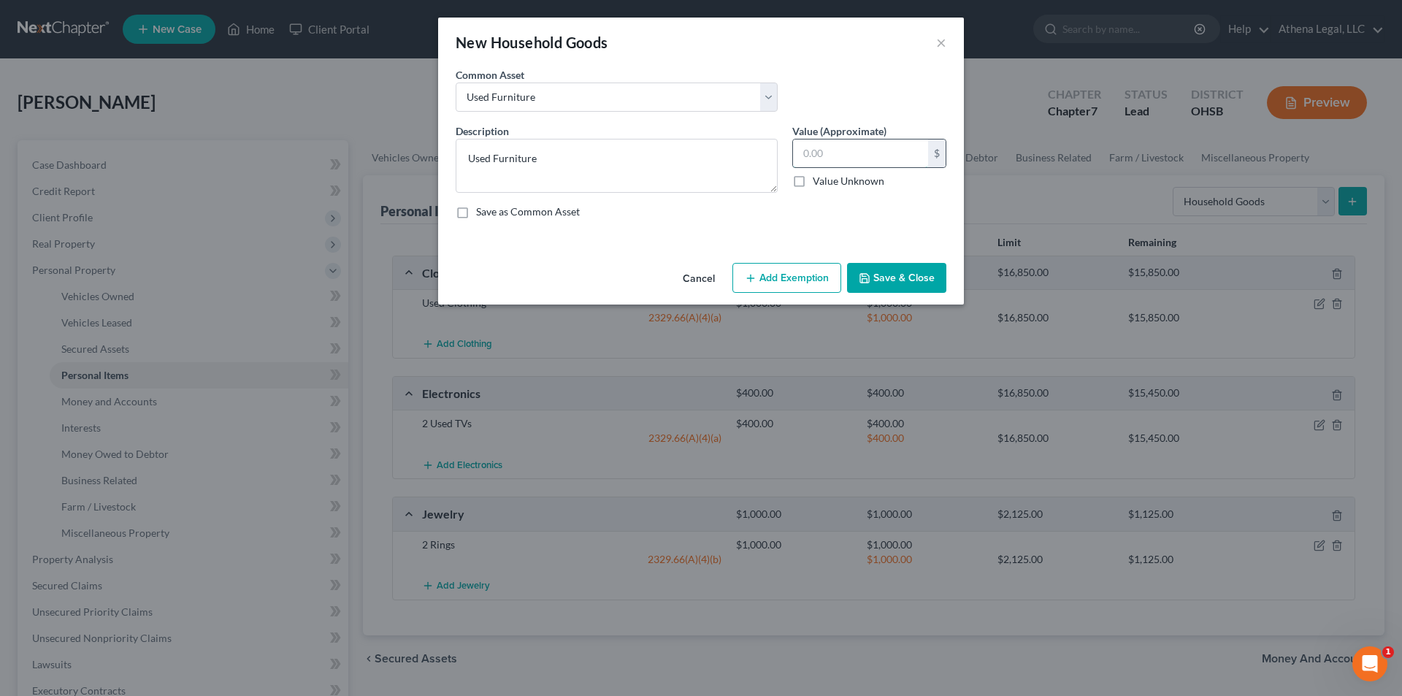
click at [833, 153] on input "text" at bounding box center [860, 153] width 135 height 28
type input "1,200"
click at [886, 278] on button "Save & Close" at bounding box center [896, 278] width 99 height 31
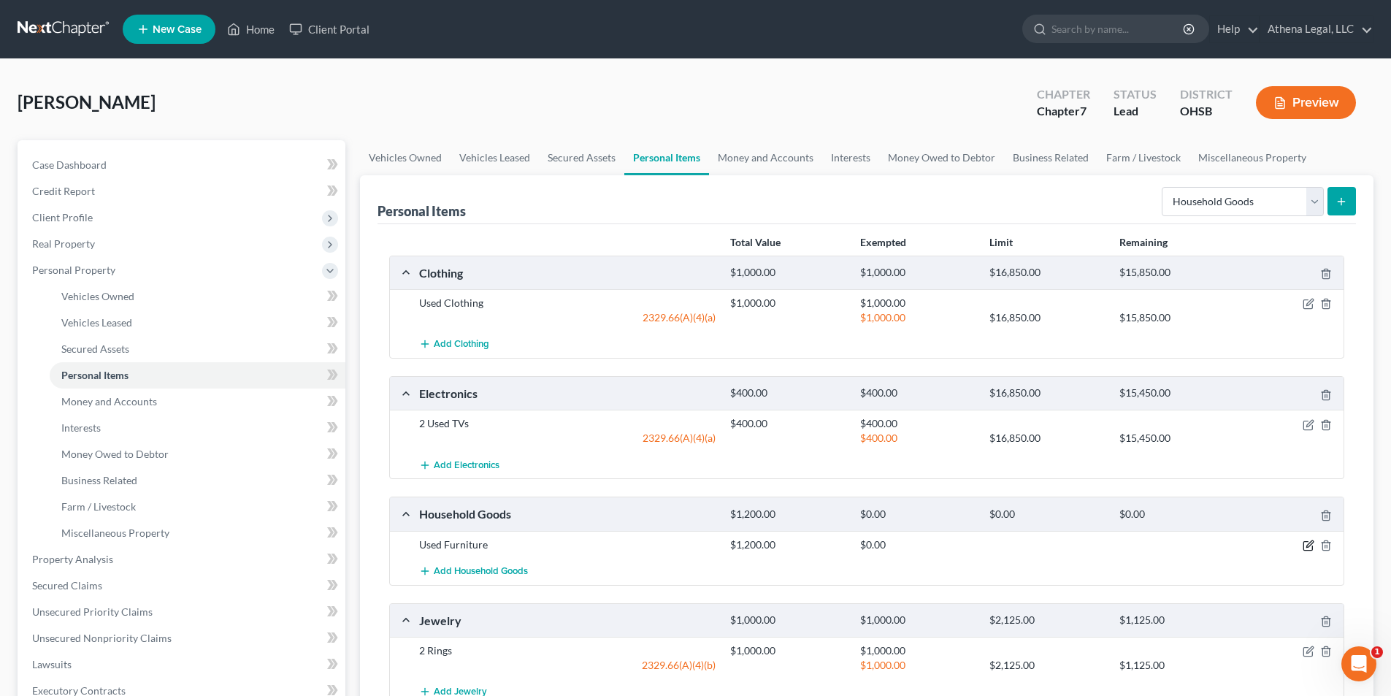
click at [1311, 545] on icon "button" at bounding box center [1308, 545] width 12 height 12
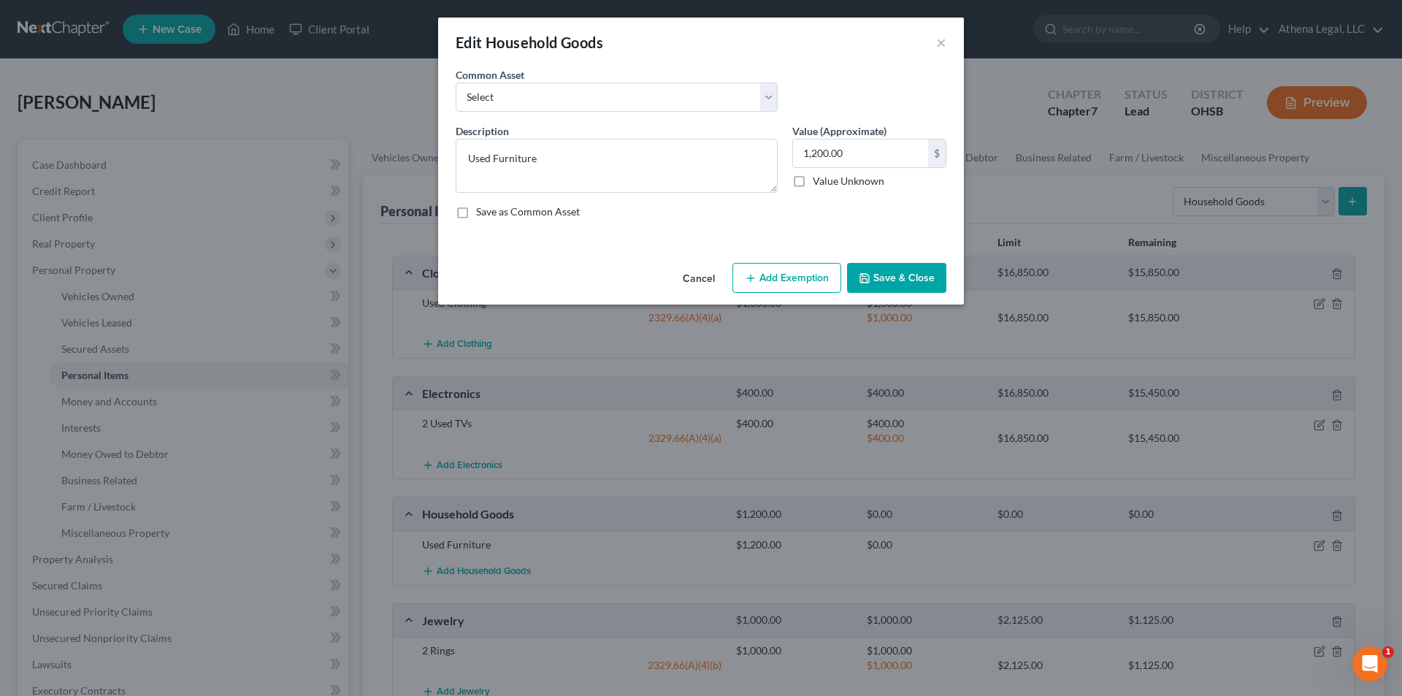
click at [791, 277] on button "Add Exemption" at bounding box center [786, 278] width 109 height 31
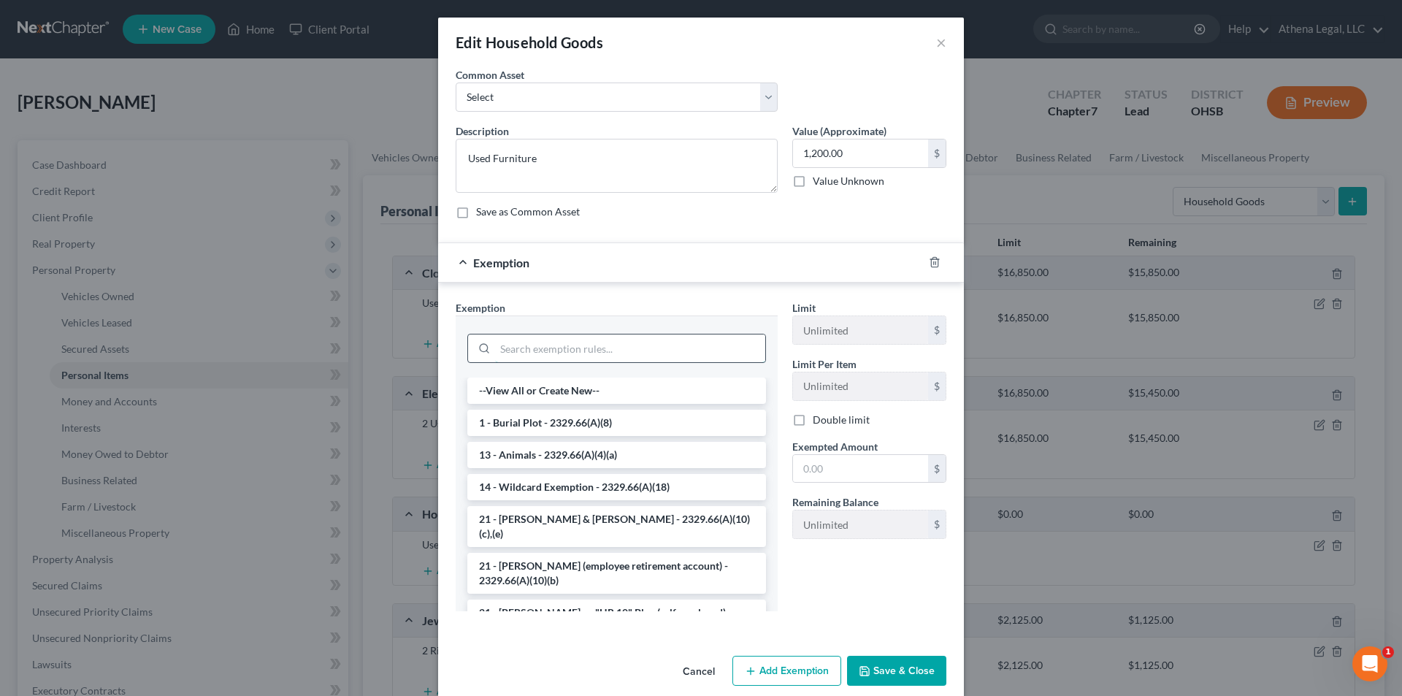
click at [610, 345] on input "search" at bounding box center [630, 348] width 270 height 28
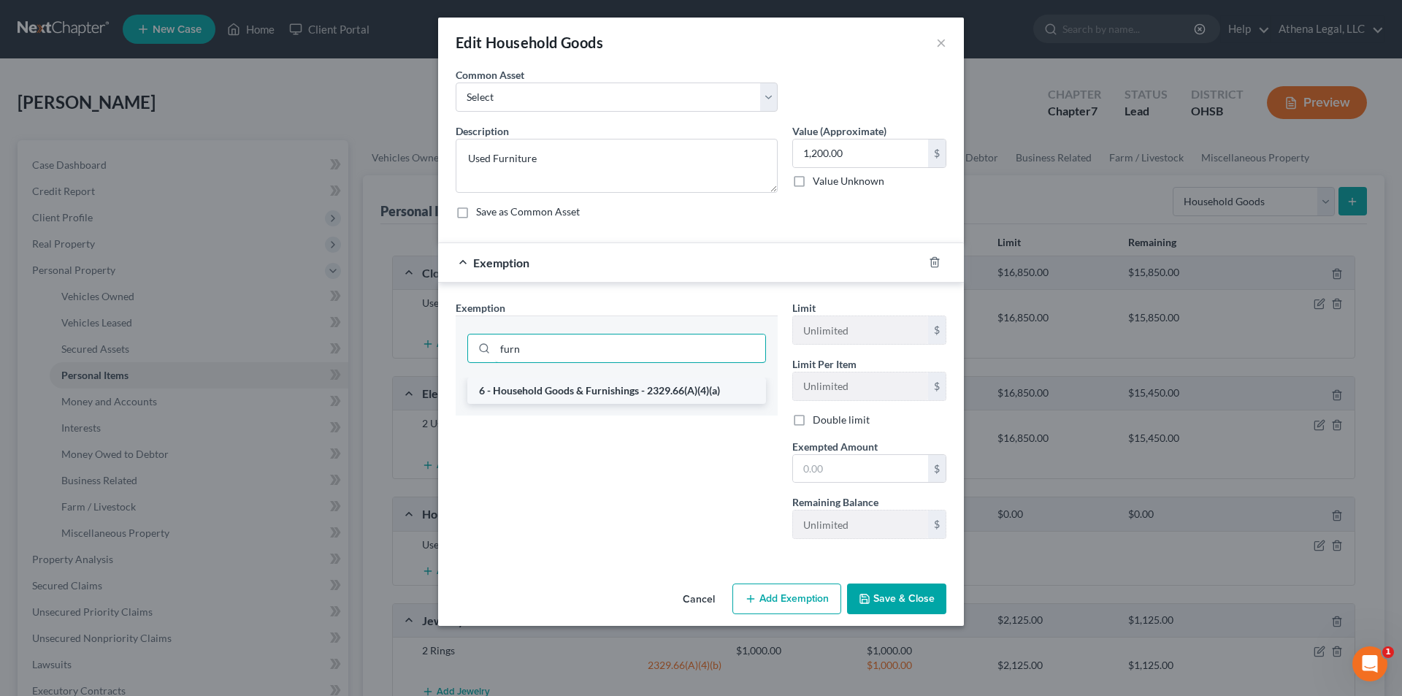
type input "furn"
click at [611, 391] on li "6 - Household Goods & Furnishings - 2329.66(A)(4)(a)" at bounding box center [616, 390] width 299 height 26
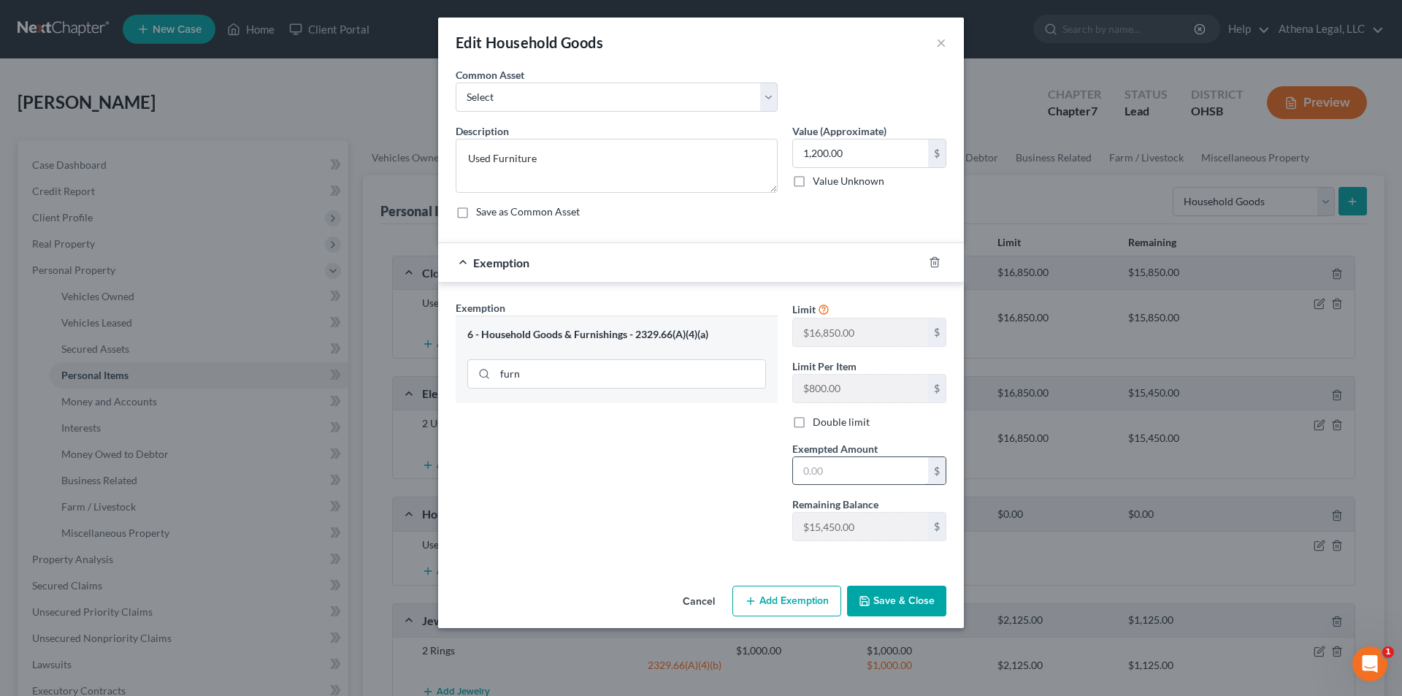
click at [844, 469] on input "text" at bounding box center [860, 471] width 135 height 28
type input "1,200"
click at [874, 605] on button "Save & Close" at bounding box center [896, 600] width 99 height 31
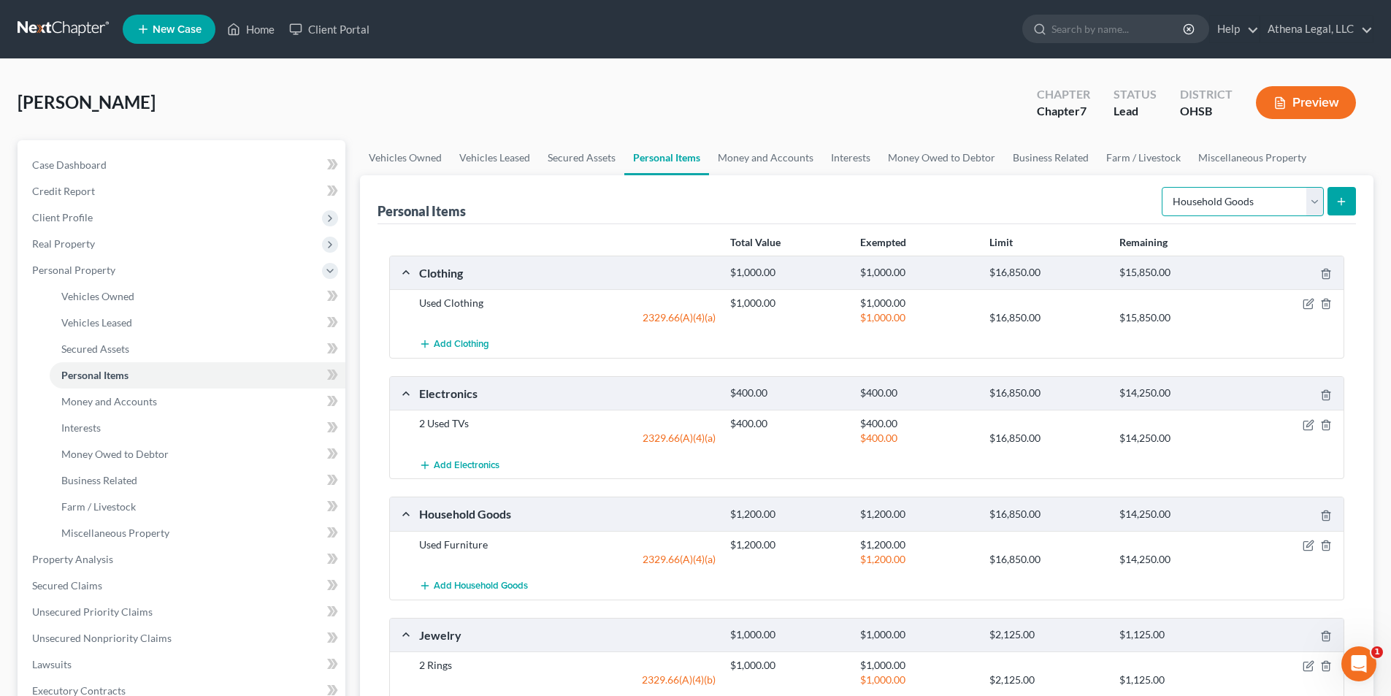
click at [1218, 199] on select "Select Item Type Clothing Collectibles Of Value Electronics Firearms Household …" at bounding box center [1242, 201] width 162 height 29
click at [896, 195] on div "Personal Items Select Item Type Clothing Collectibles Of Value Electronics Fire…" at bounding box center [866, 199] width 978 height 49
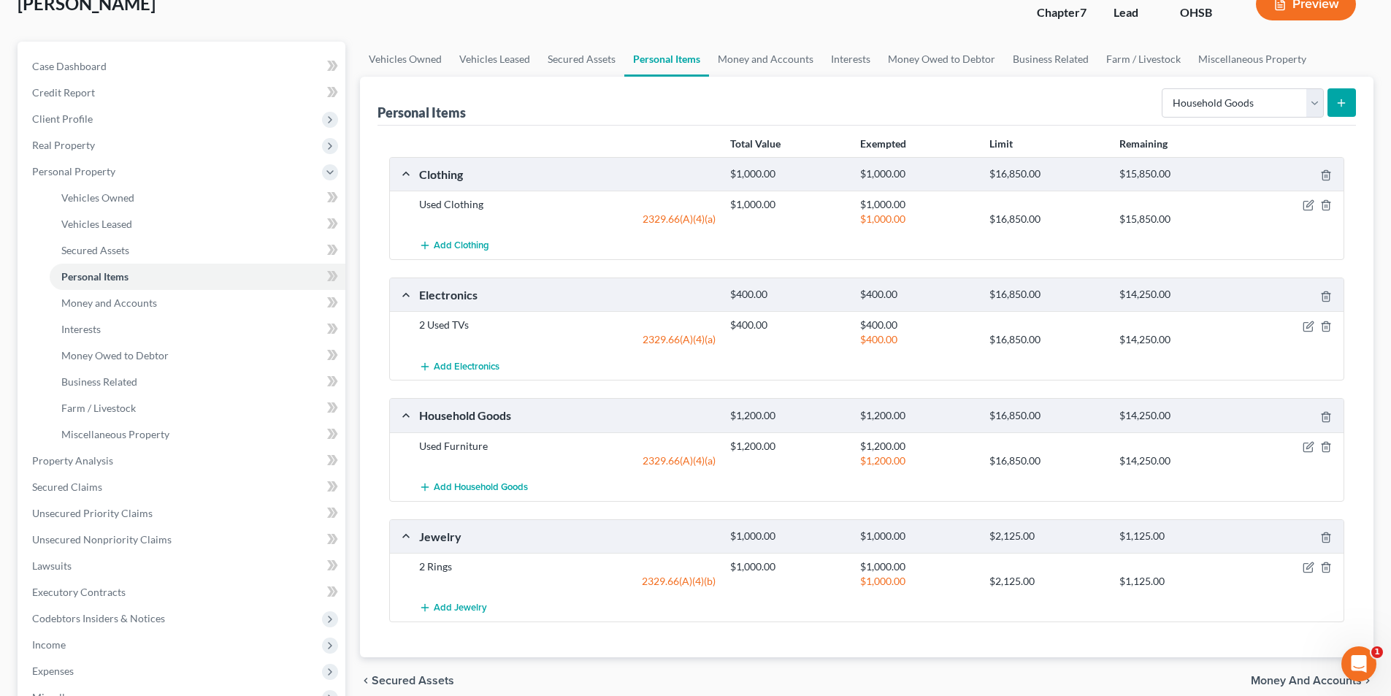
scroll to position [73, 0]
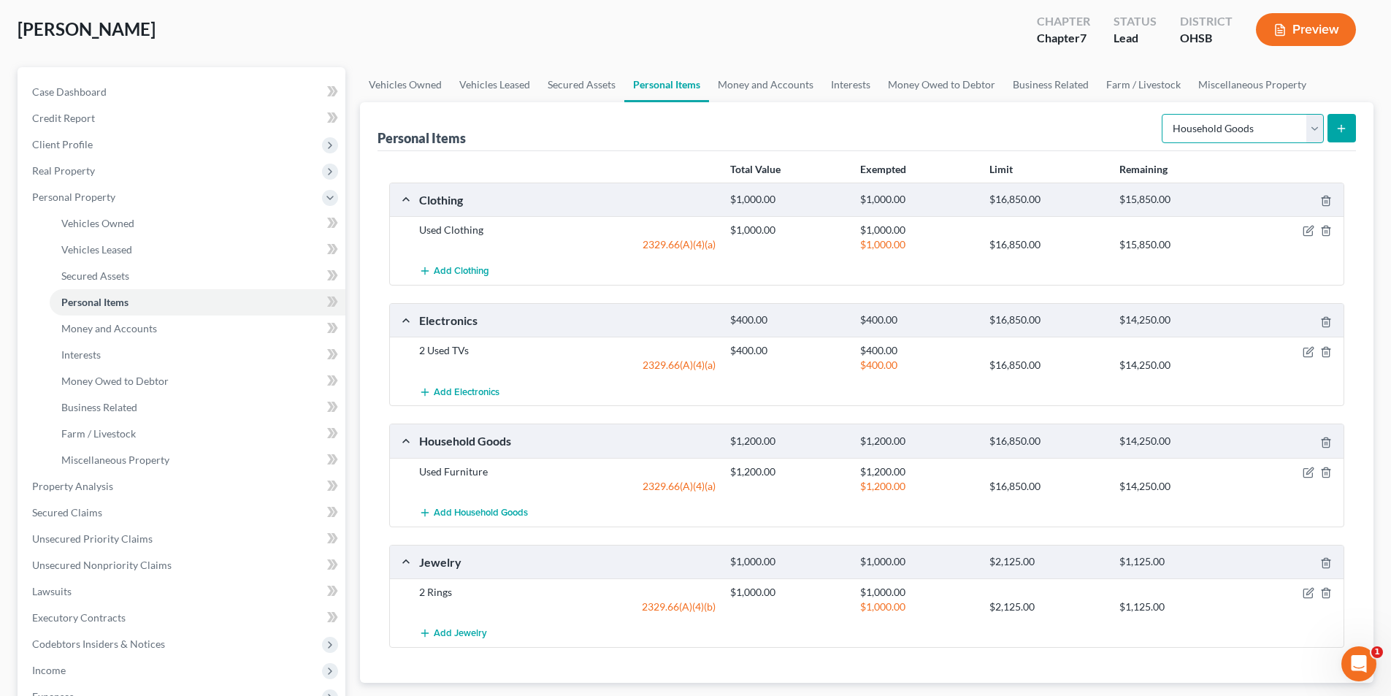
click at [1205, 114] on select "Select Item Type Clothing Collectibles Of Value Electronics Firearms Household …" at bounding box center [1242, 128] width 162 height 29
click at [1037, 139] on div "Personal Items Select Item Type Clothing Collectibles Of Value Electronics Fire…" at bounding box center [866, 126] width 978 height 49
click at [734, 82] on link "Money and Accounts" at bounding box center [765, 84] width 113 height 35
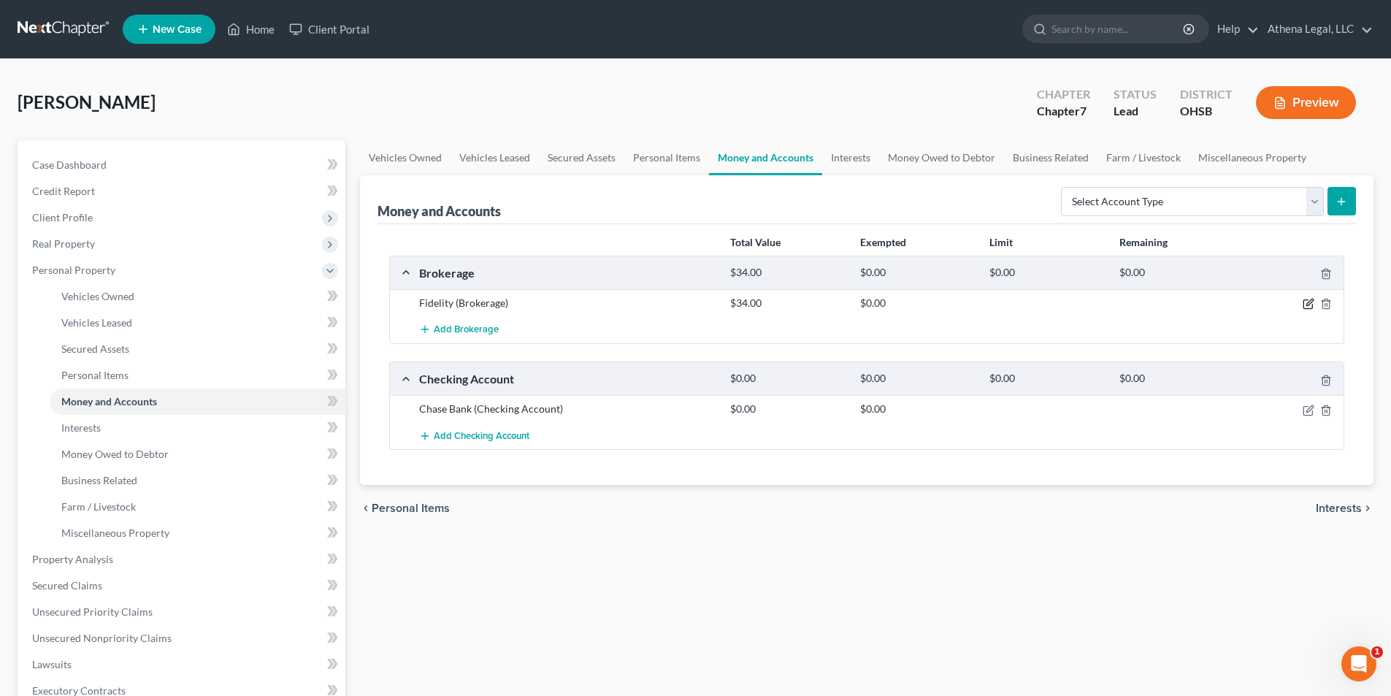
click at [1307, 302] on icon "button" at bounding box center [1308, 304] width 12 height 12
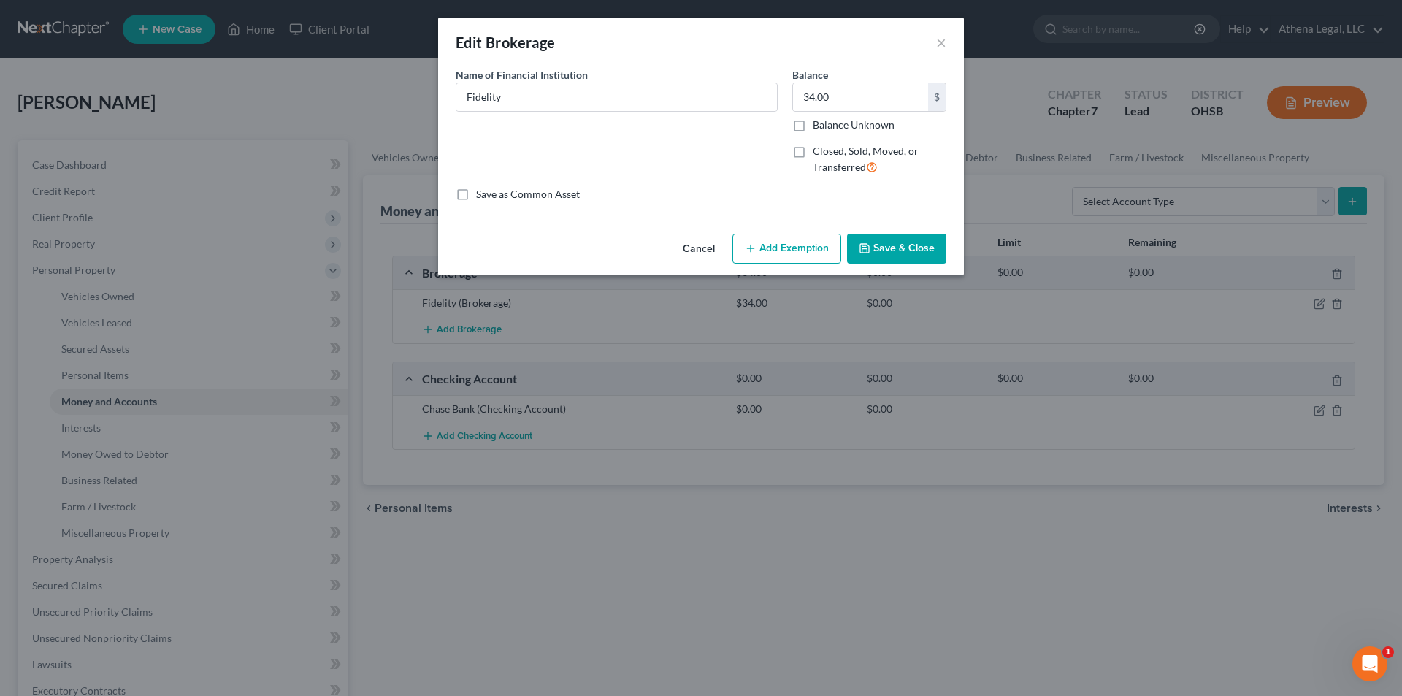
click at [769, 246] on button "Add Exemption" at bounding box center [786, 249] width 109 height 31
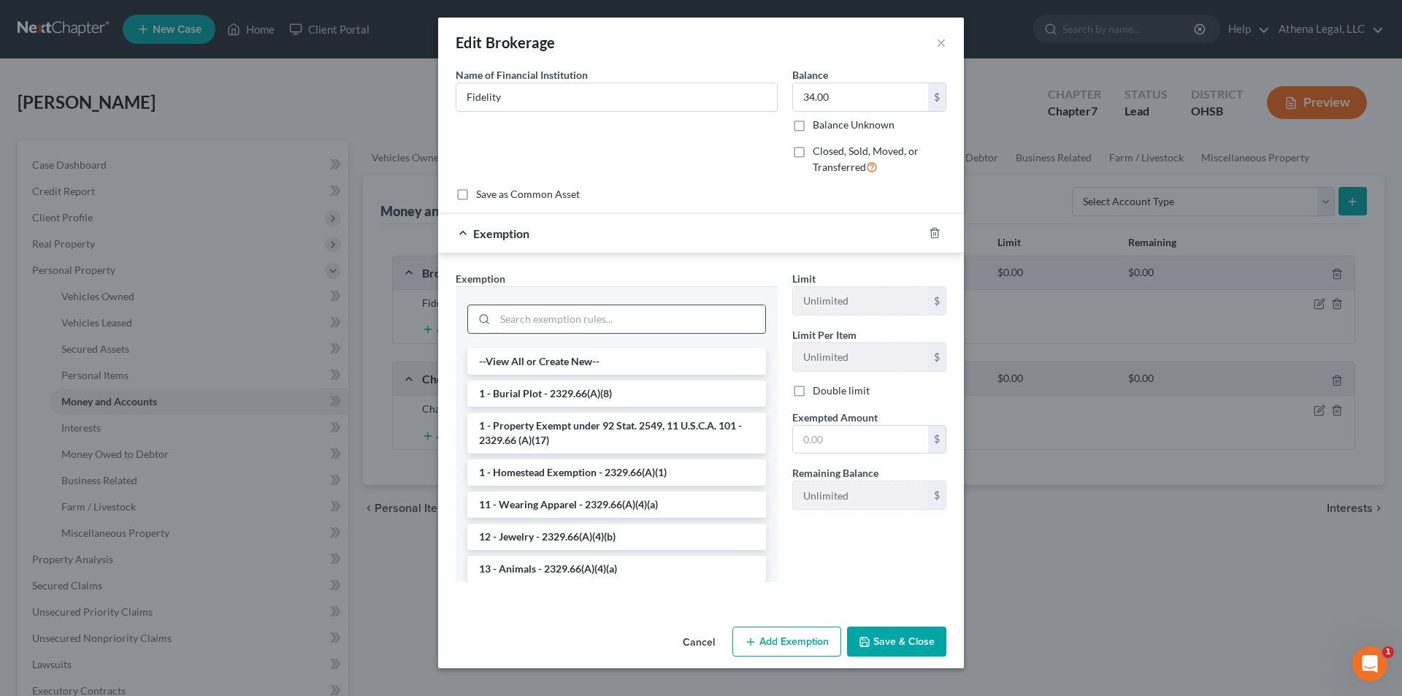
click at [558, 322] on input "search" at bounding box center [630, 319] width 270 height 28
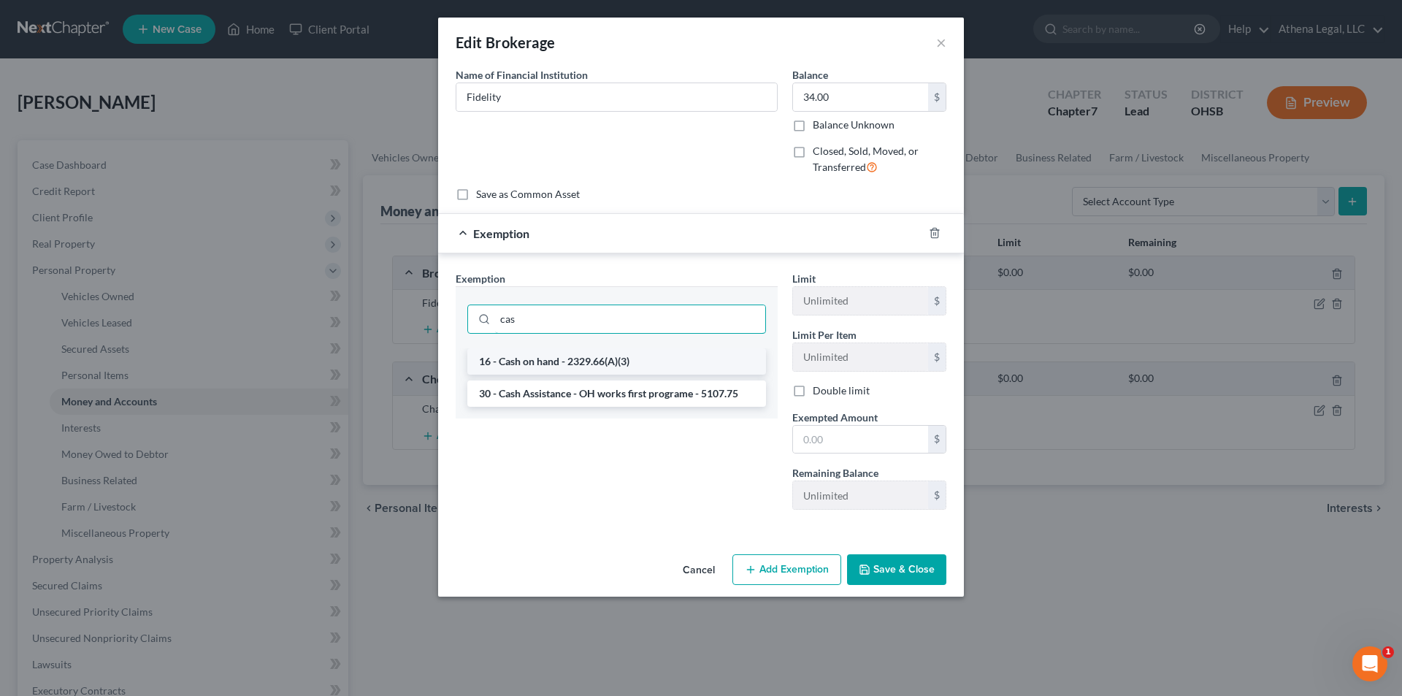
type input "cas"
click at [561, 353] on li "16 - Cash on hand - 2329.66(A)(3)" at bounding box center [616, 361] width 299 height 26
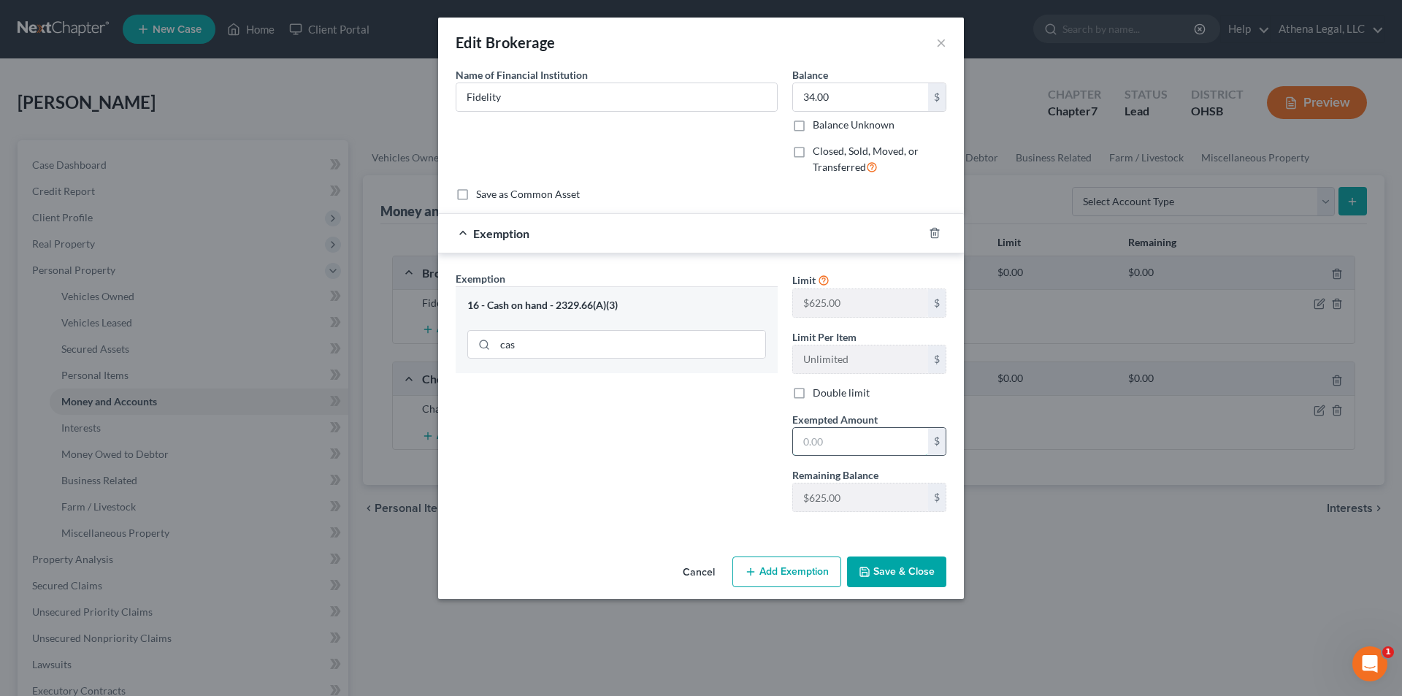
click at [869, 447] on input "text" at bounding box center [860, 442] width 135 height 28
type input "34"
click at [706, 447] on div "Exemption Set must be selected for CA. Exemption * 16 - Cash on hand - 2329.66(…" at bounding box center [616, 397] width 337 height 253
click at [881, 572] on button "Save & Close" at bounding box center [896, 571] width 99 height 31
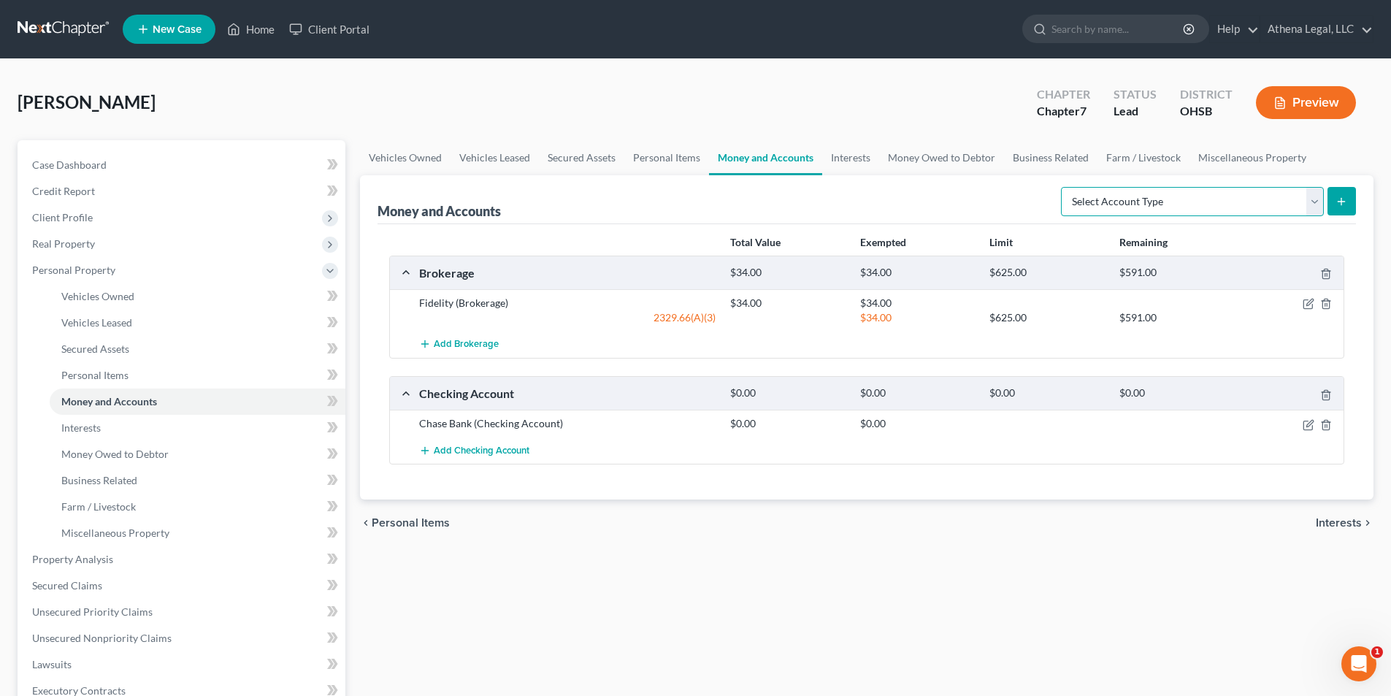
click at [1087, 206] on select "Select Account Type Brokerage Cash on Hand Certificates of Deposit Checking Acc…" at bounding box center [1192, 201] width 263 height 29
select select "cash_on_hand"
click at [1064, 187] on select "Select Account Type Brokerage Cash on Hand Certificates of Deposit Checking Acc…" at bounding box center [1192, 201] width 263 height 29
click at [1354, 200] on button "submit" at bounding box center [1341, 201] width 28 height 28
click at [1107, 197] on select "Select Account Type Brokerage Cash on Hand Certificates of Deposit Checking Acc…" at bounding box center [1192, 201] width 263 height 29
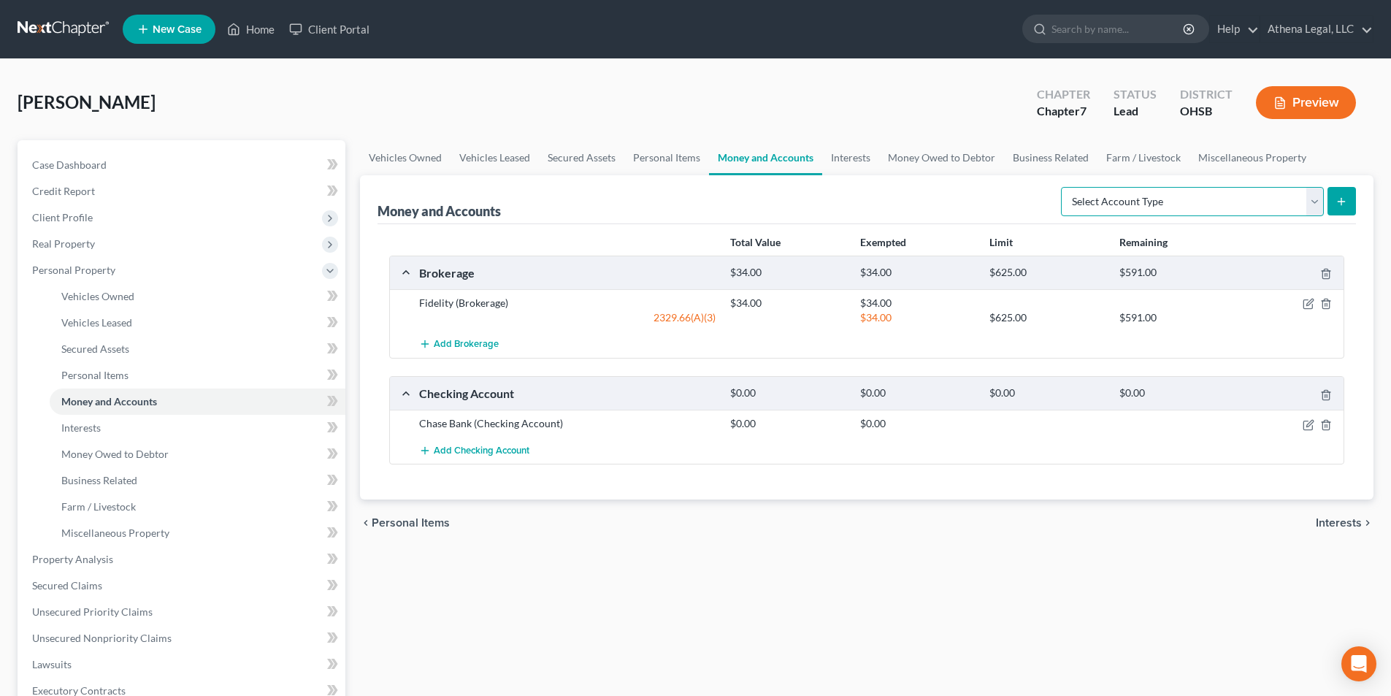
select select "cash_on_hand"
click at [1064, 187] on select "Select Account Type Brokerage Cash on Hand Certificates of Deposit Checking Acc…" at bounding box center [1192, 201] width 263 height 29
click at [1340, 212] on button "submit" at bounding box center [1341, 201] width 28 height 28
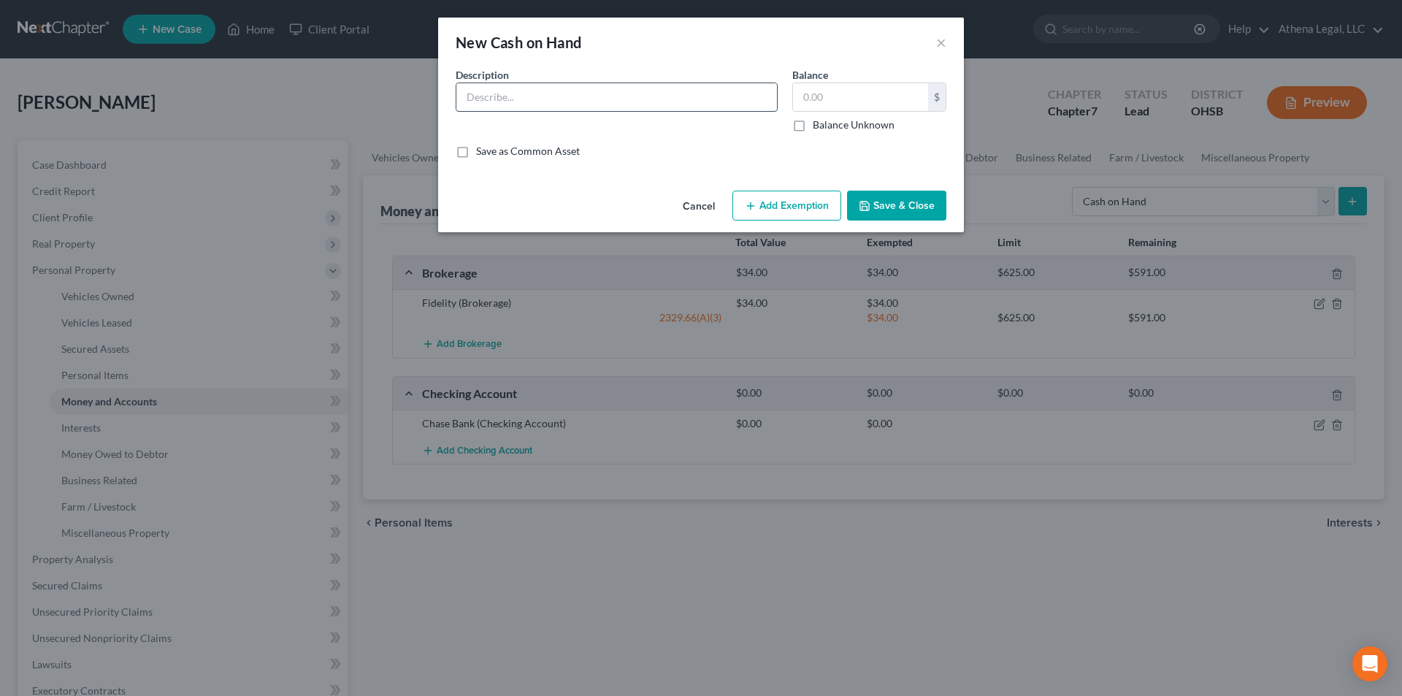
click at [669, 103] on input "text" at bounding box center [616, 97] width 320 height 28
type input "Cash"
click at [873, 103] on input "text" at bounding box center [860, 97] width 135 height 28
type input "10.00"
click at [773, 207] on button "Add Exemption" at bounding box center [786, 206] width 109 height 31
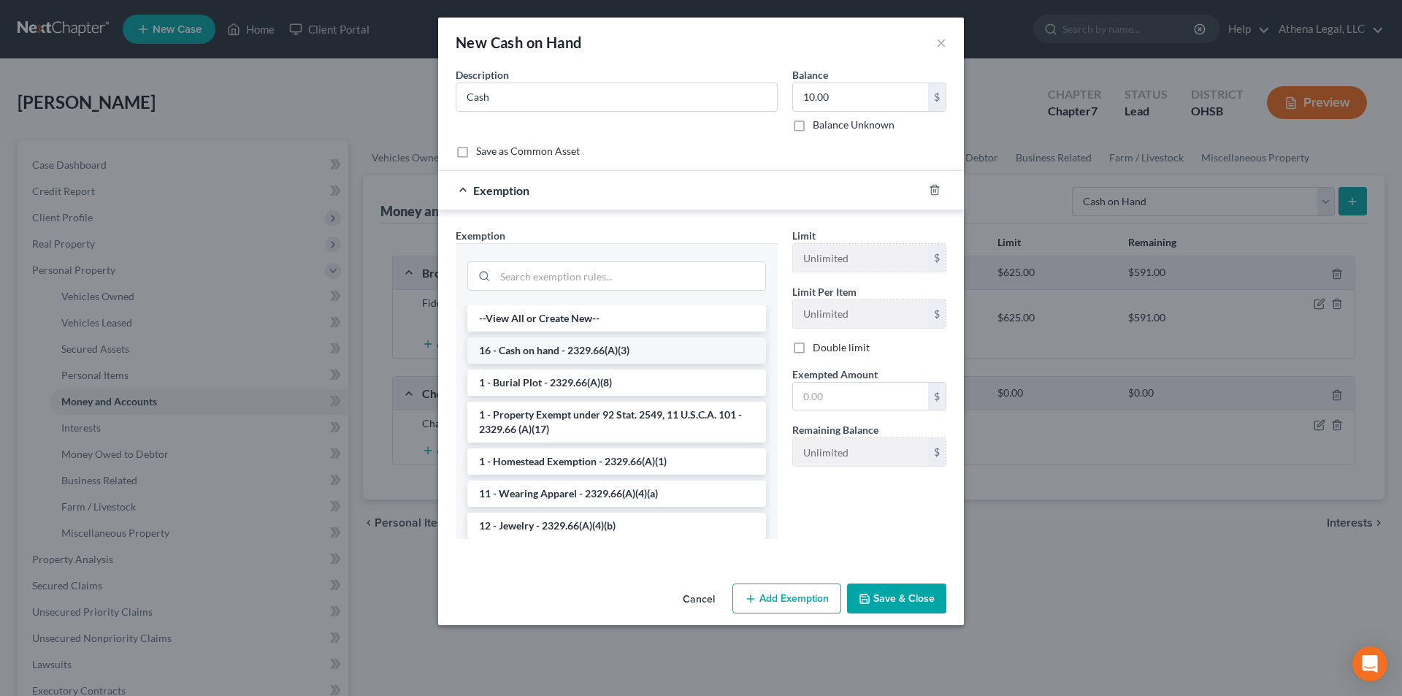
click at [608, 343] on li "16 - Cash on hand - 2329.66(A)(3)" at bounding box center [616, 350] width 299 height 26
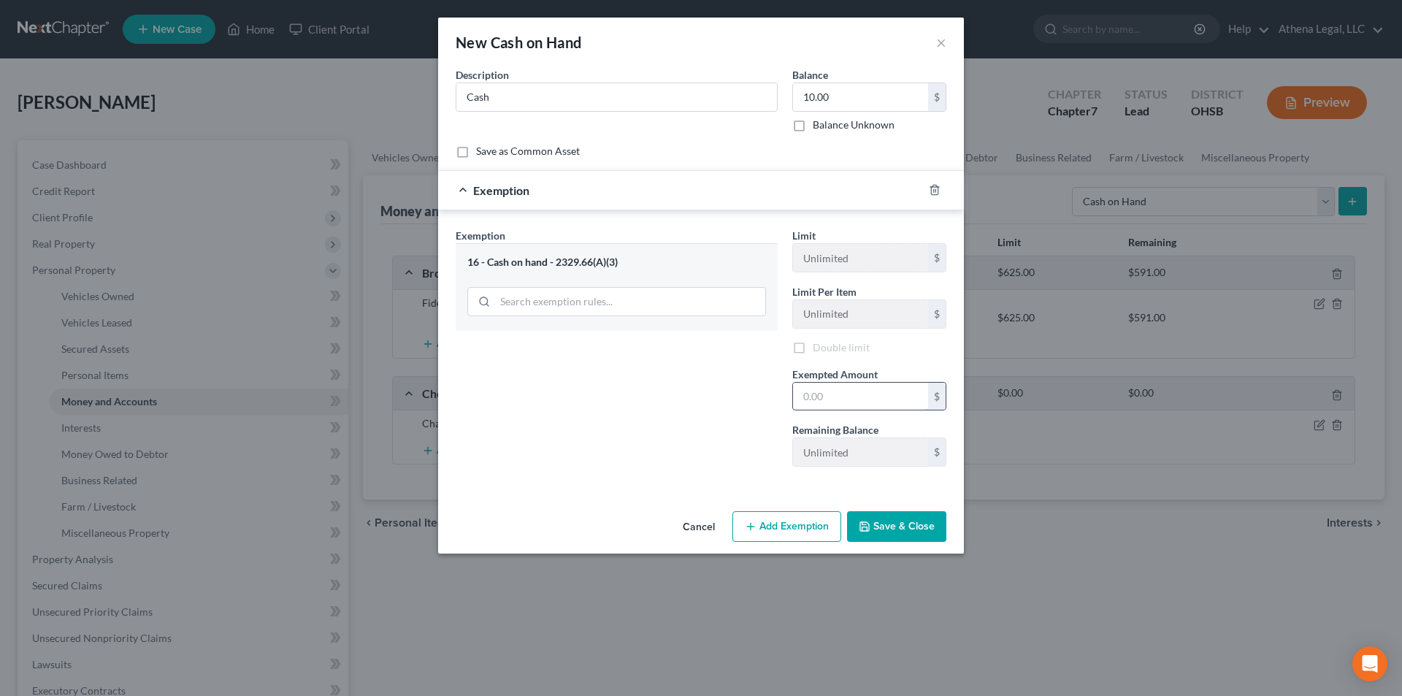
click at [823, 391] on input "text" at bounding box center [860, 397] width 135 height 28
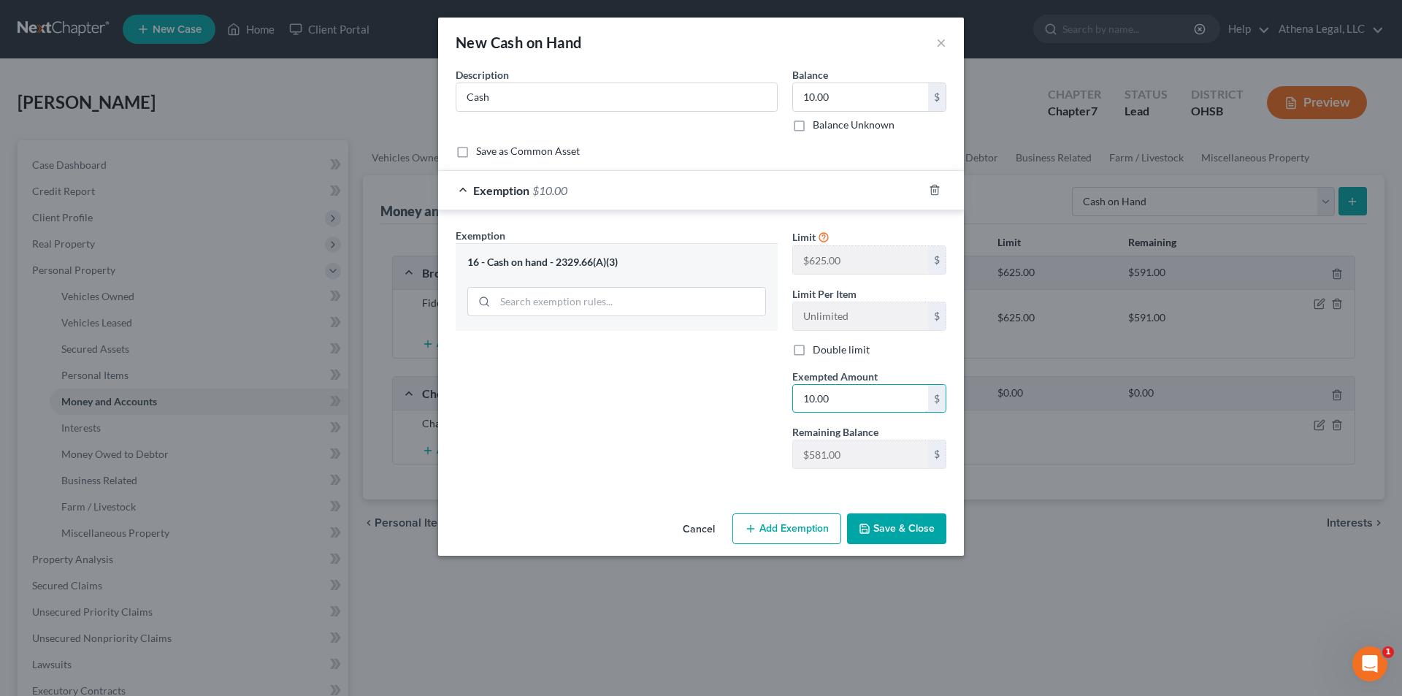
type input "10.00"
click at [872, 538] on button "Save & Close" at bounding box center [896, 528] width 99 height 31
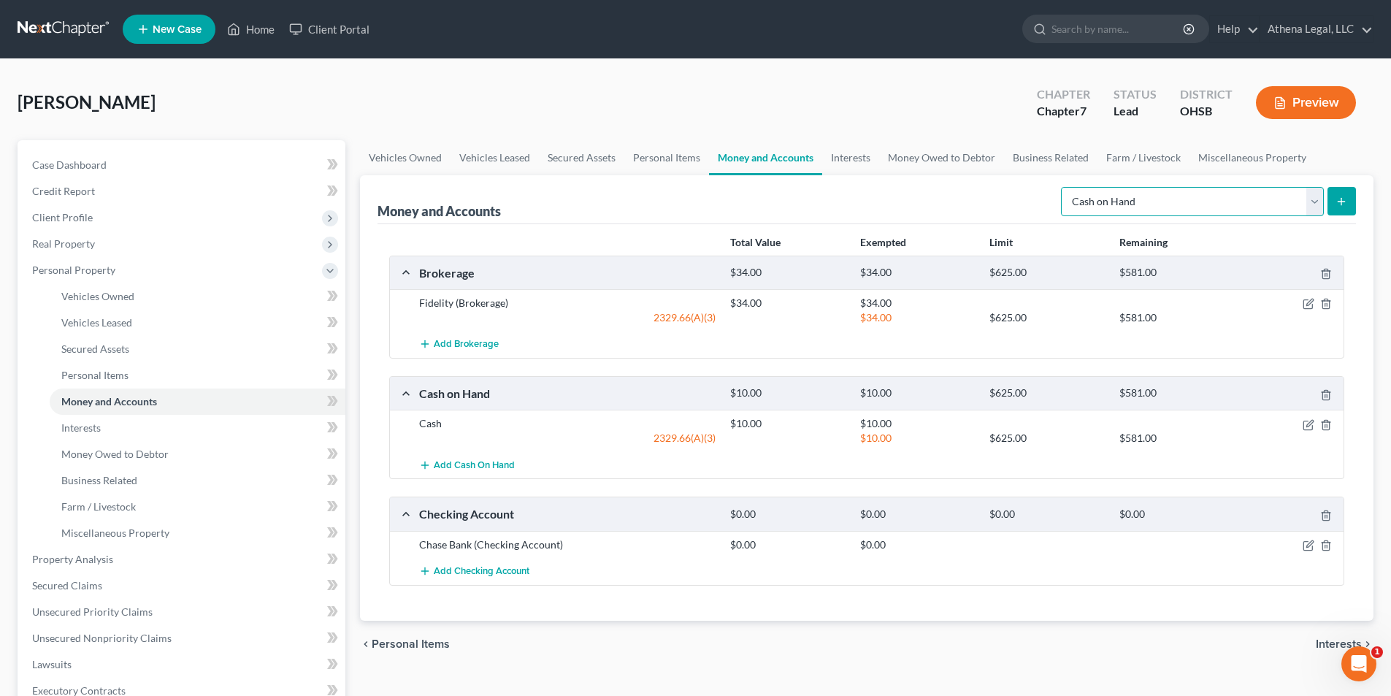
click at [1142, 204] on select "Select Account Type Brokerage Cash on Hand Certificates of Deposit Checking Acc…" at bounding box center [1192, 201] width 263 height 29
click at [955, 189] on div "Money and Accounts Select Account Type Brokerage Cash on Hand Certificates of D…" at bounding box center [866, 199] width 978 height 49
click at [1180, 207] on select "Select Account Type Brokerage Cash on Hand Certificates of Deposit Checking Acc…" at bounding box center [1192, 201] width 263 height 29
select select "other"
click at [1064, 187] on select "Select Account Type Brokerage Cash on Hand Certificates of Deposit Checking Acc…" at bounding box center [1192, 201] width 263 height 29
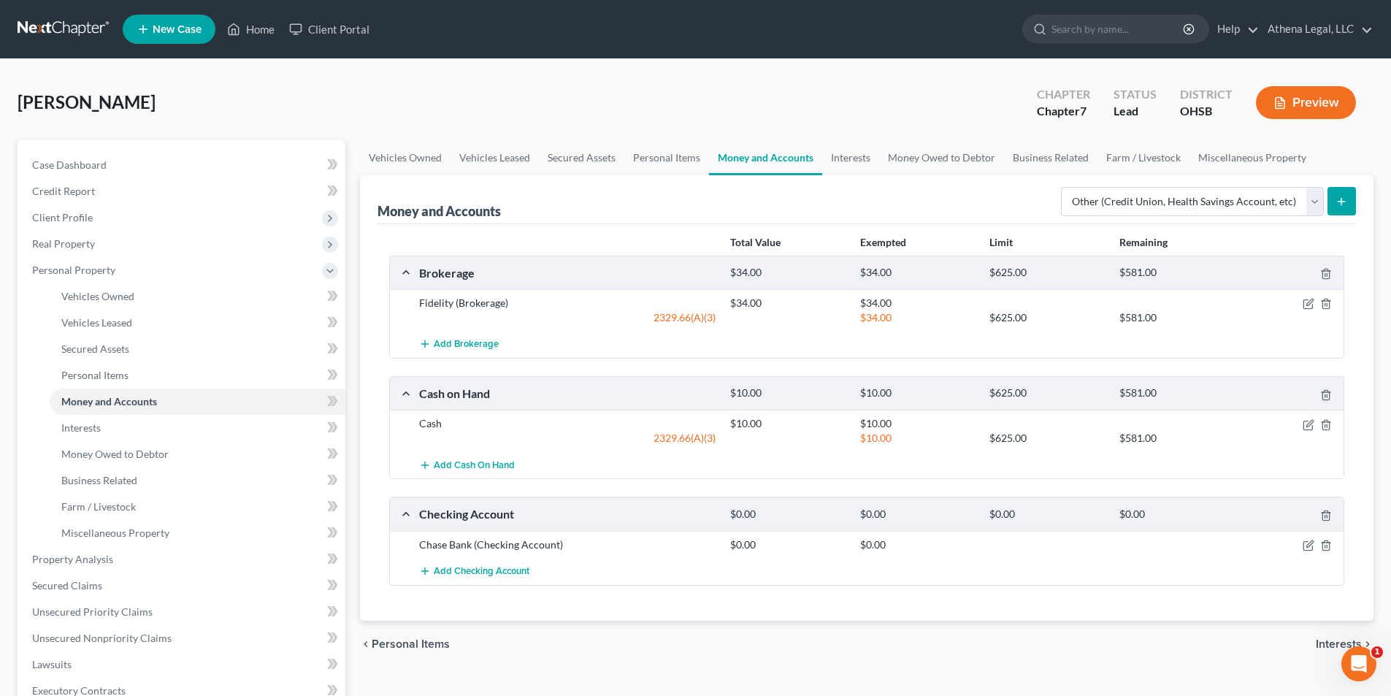
click at [1336, 211] on button "submit" at bounding box center [1341, 201] width 28 height 28
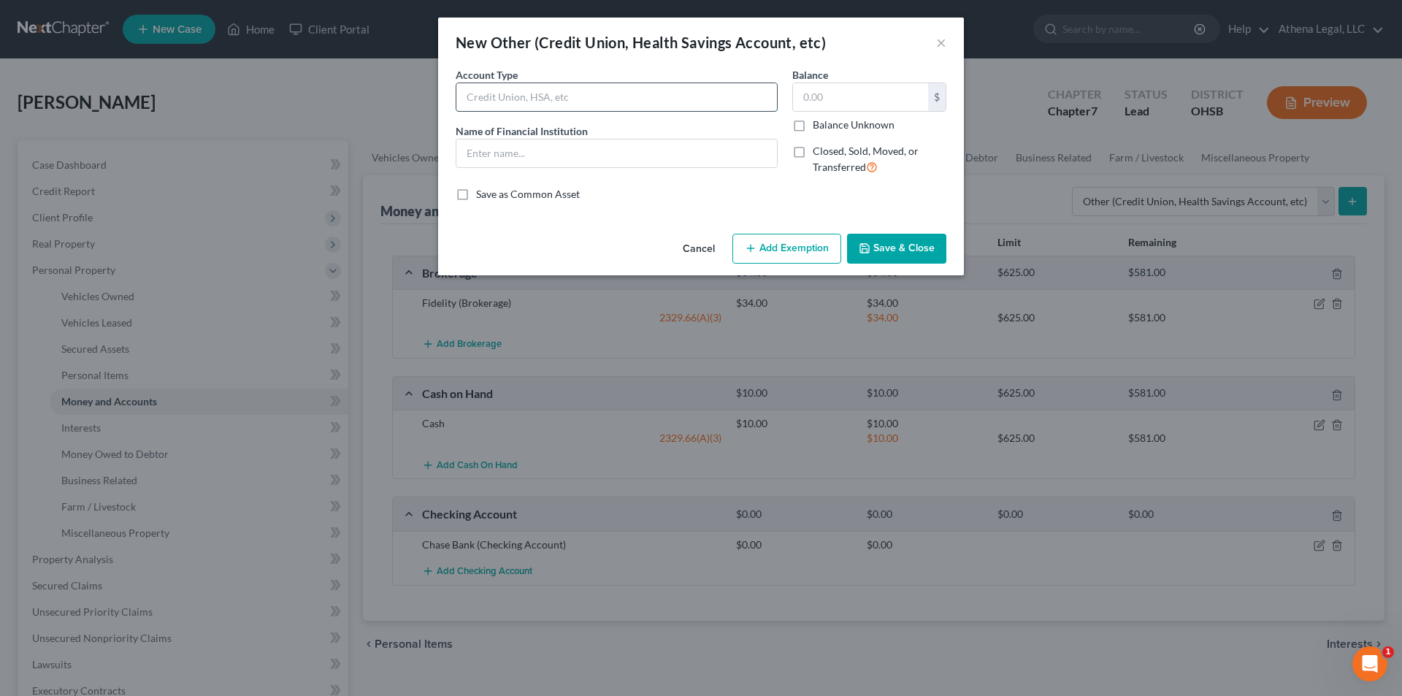
click at [572, 104] on input "text" at bounding box center [616, 97] width 320 height 28
type input "Venmo"
click at [570, 160] on input "text" at bounding box center [616, 153] width 320 height 28
type input "Venmo"
click at [869, 106] on input "text" at bounding box center [860, 97] width 135 height 28
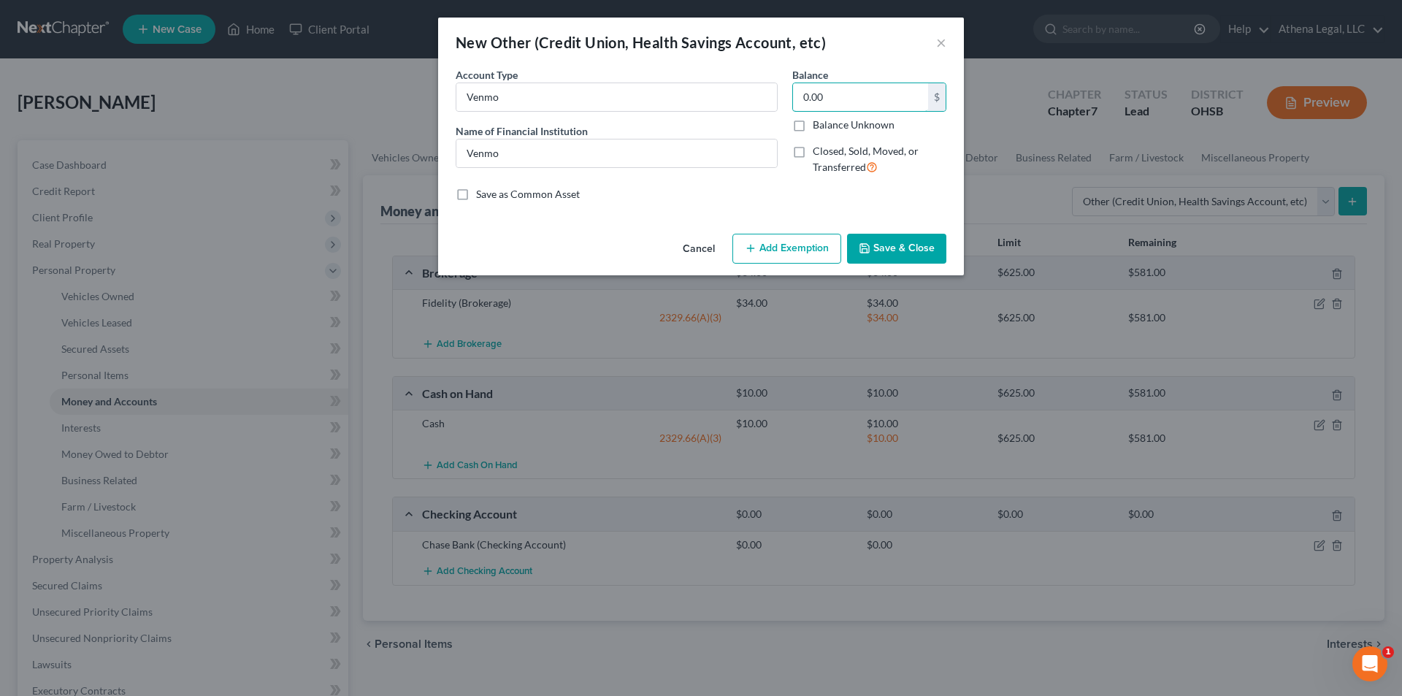
type input "0.00"
click at [888, 239] on button "Save & Close" at bounding box center [896, 249] width 99 height 31
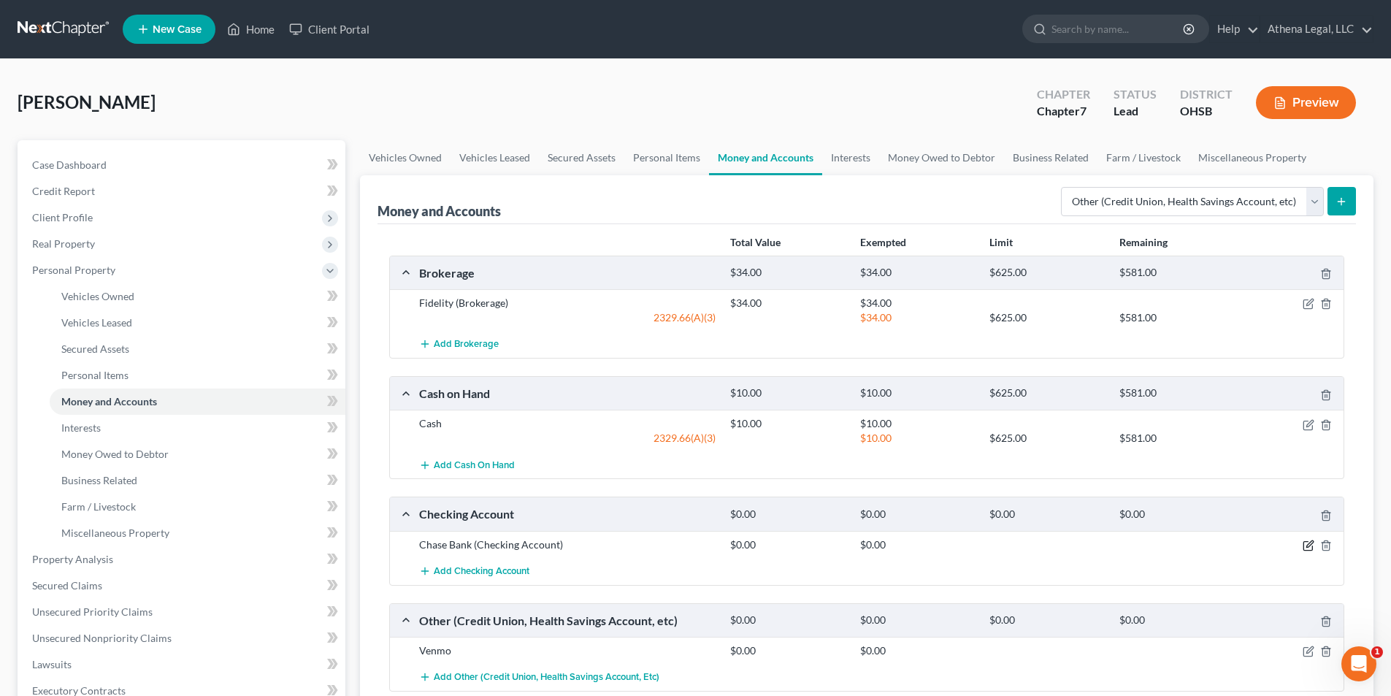
click at [1311, 550] on icon "button" at bounding box center [1307, 546] width 9 height 9
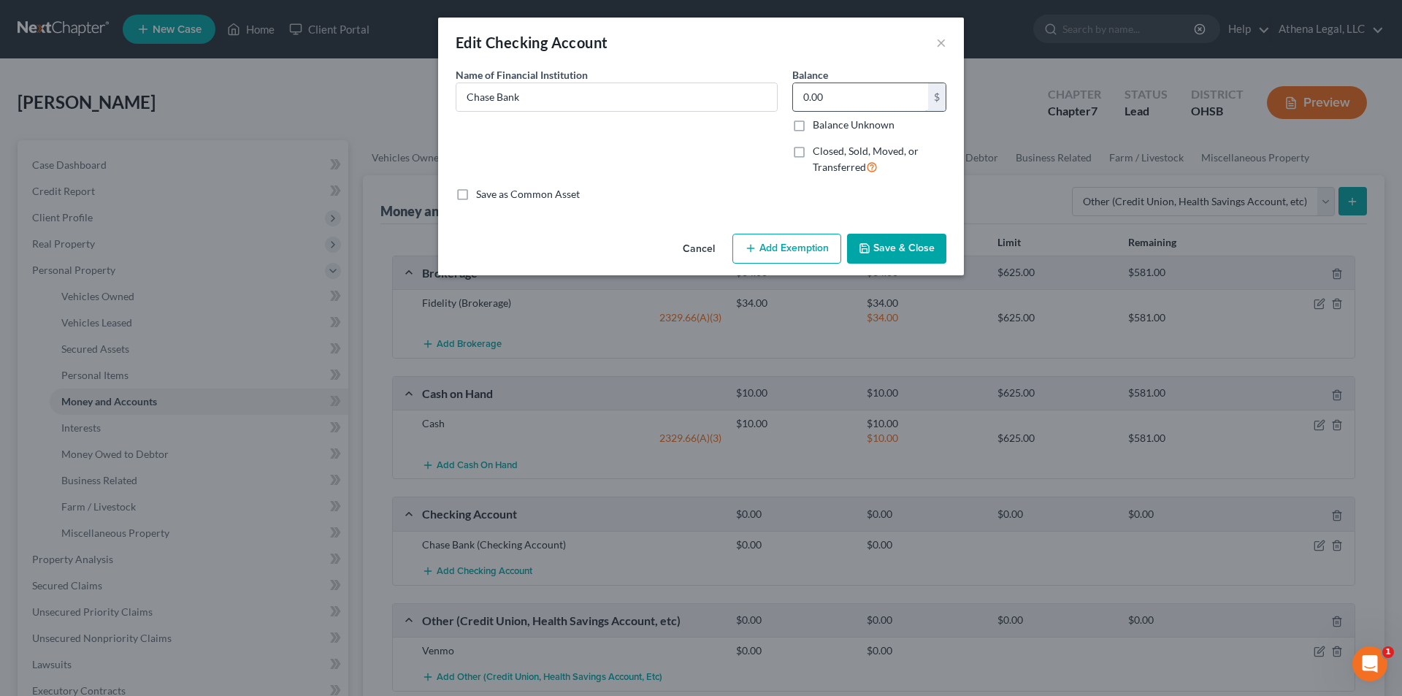
click at [848, 98] on input "0.00" at bounding box center [860, 97] width 135 height 28
type input "172"
click at [806, 245] on button "Add Exemption" at bounding box center [786, 249] width 109 height 31
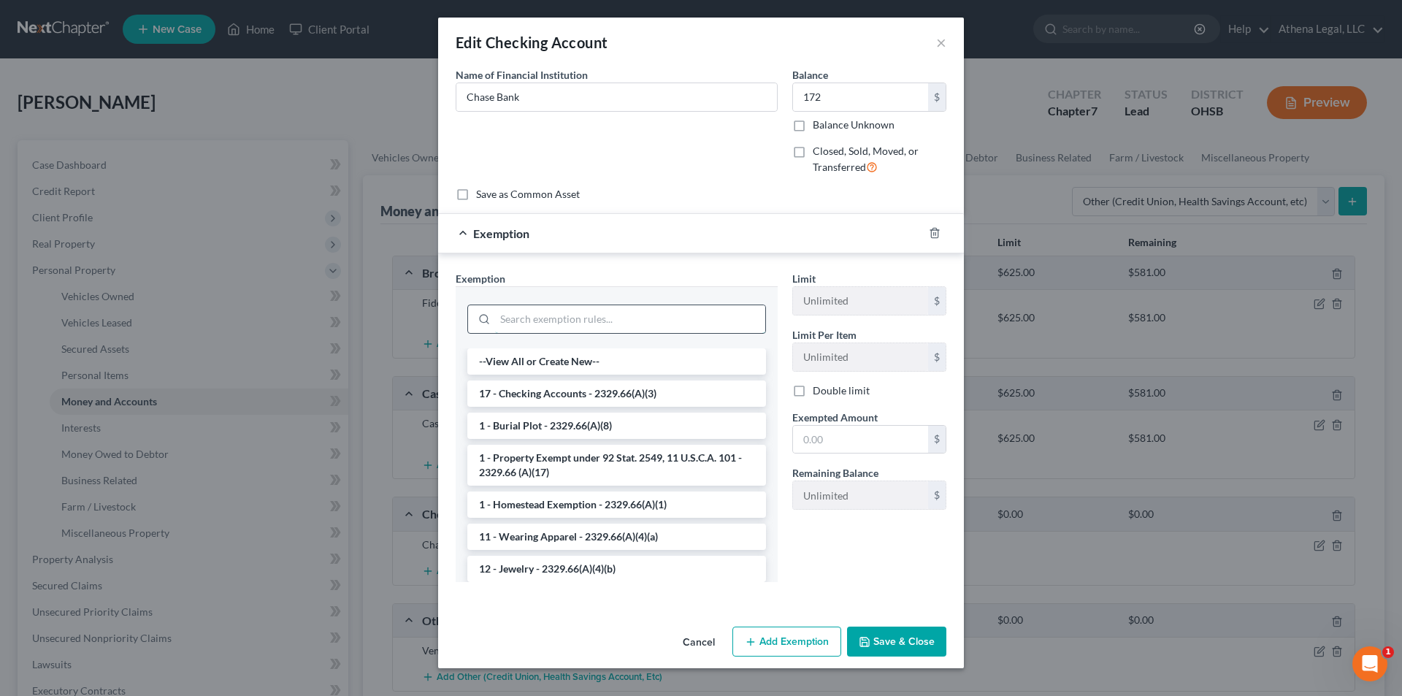
click at [558, 320] on input "search" at bounding box center [630, 319] width 270 height 28
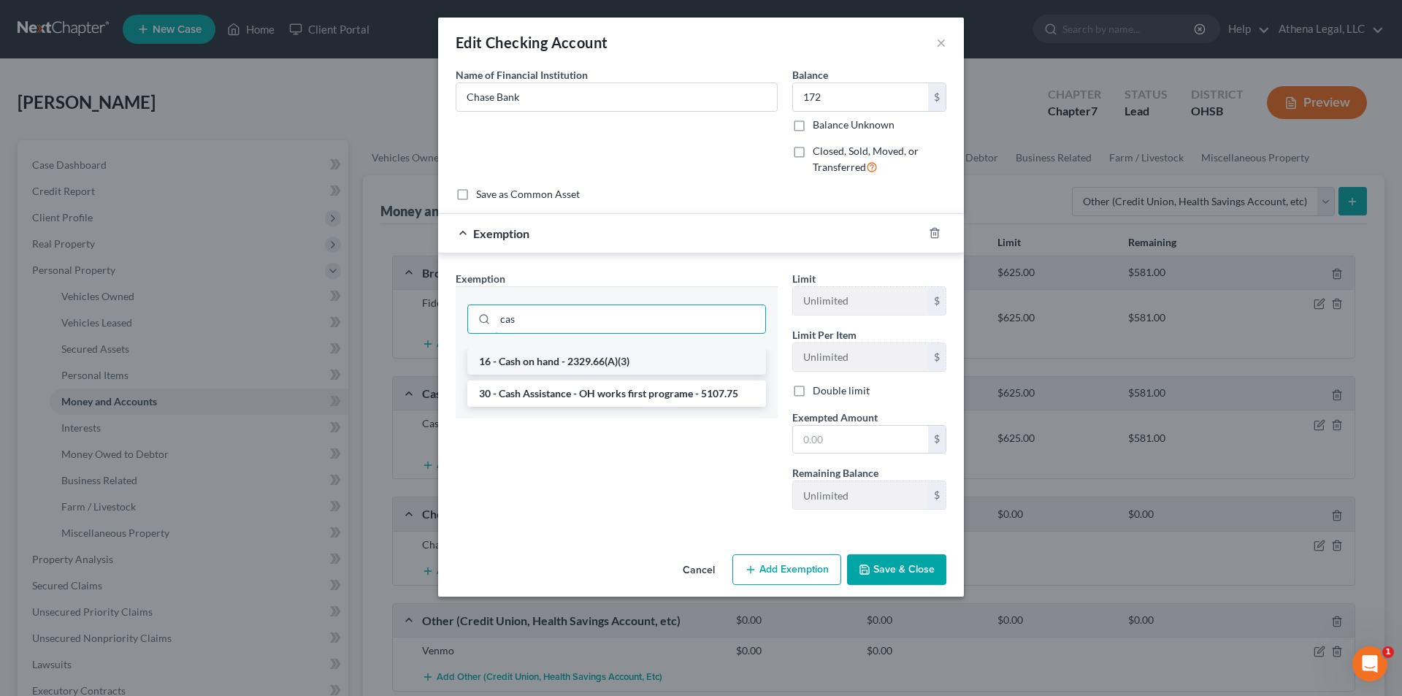
type input "cas"
click at [572, 353] on li "16 - Cash on hand - 2329.66(A)(3)" at bounding box center [616, 361] width 299 height 26
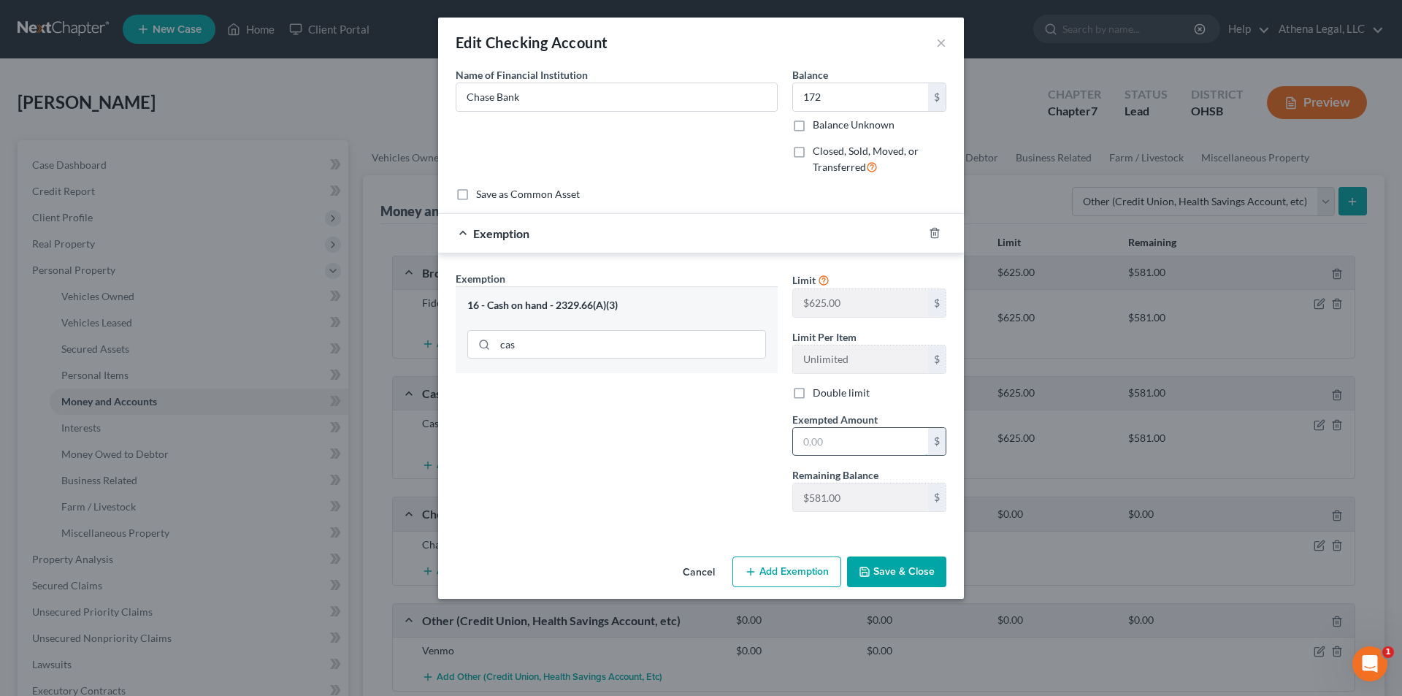
click at [842, 433] on input "text" at bounding box center [860, 442] width 135 height 28
type input "172"
click at [686, 441] on div "Exemption Set must be selected for CA. Exemption * 16 - Cash on hand - 2329.66(…" at bounding box center [616, 397] width 337 height 253
click at [885, 573] on button "Save & Close" at bounding box center [896, 571] width 99 height 31
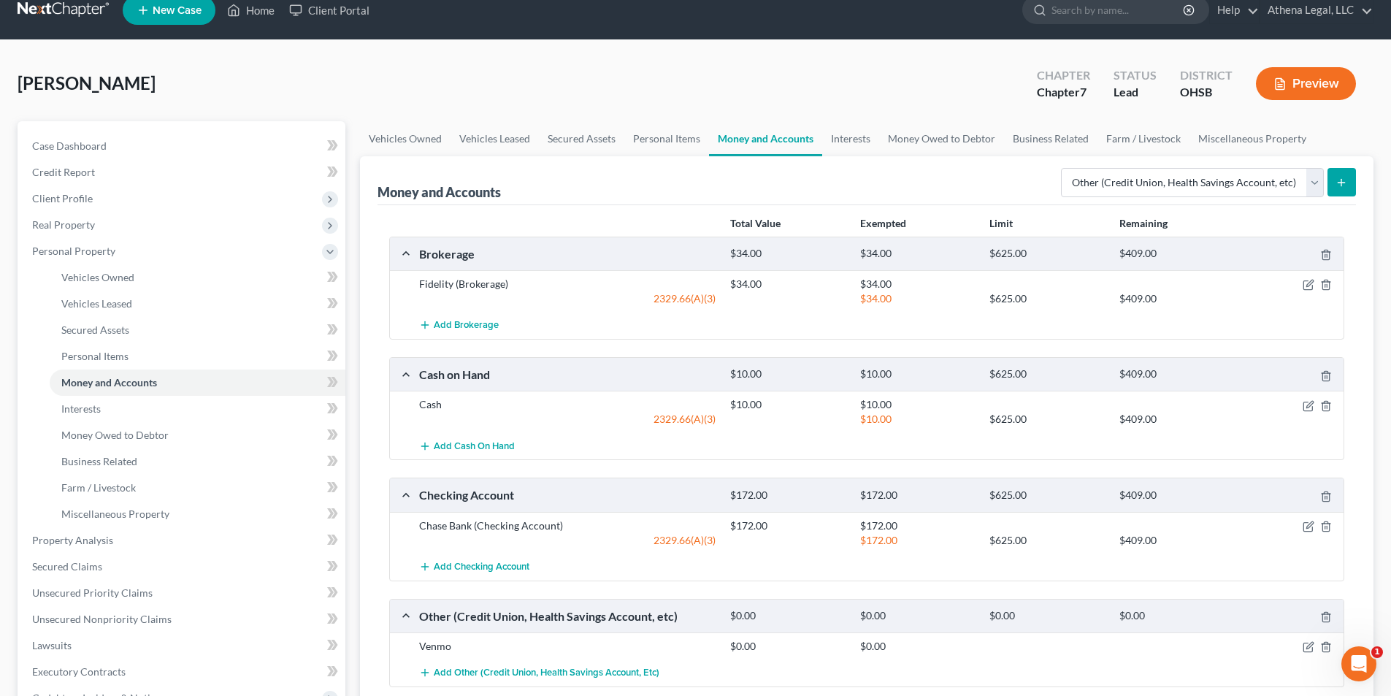
scroll to position [73, 0]
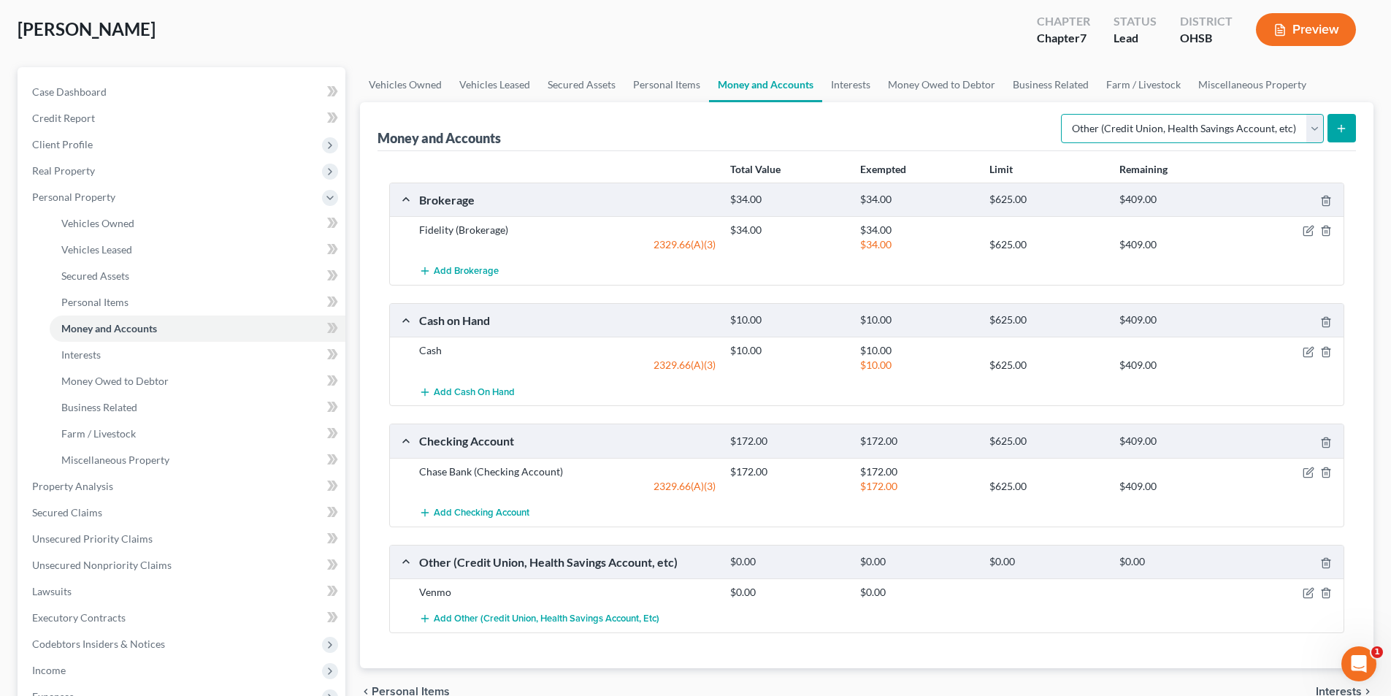
click at [1121, 134] on select "Select Account Type Brokerage Cash on Hand Certificates of Deposit Checking Acc…" at bounding box center [1192, 128] width 263 height 29
click at [932, 134] on div "Money and Accounts Select Account Type Brokerage Cash on Hand Certificates of D…" at bounding box center [866, 126] width 978 height 49
click at [839, 89] on link "Interests" at bounding box center [850, 84] width 57 height 35
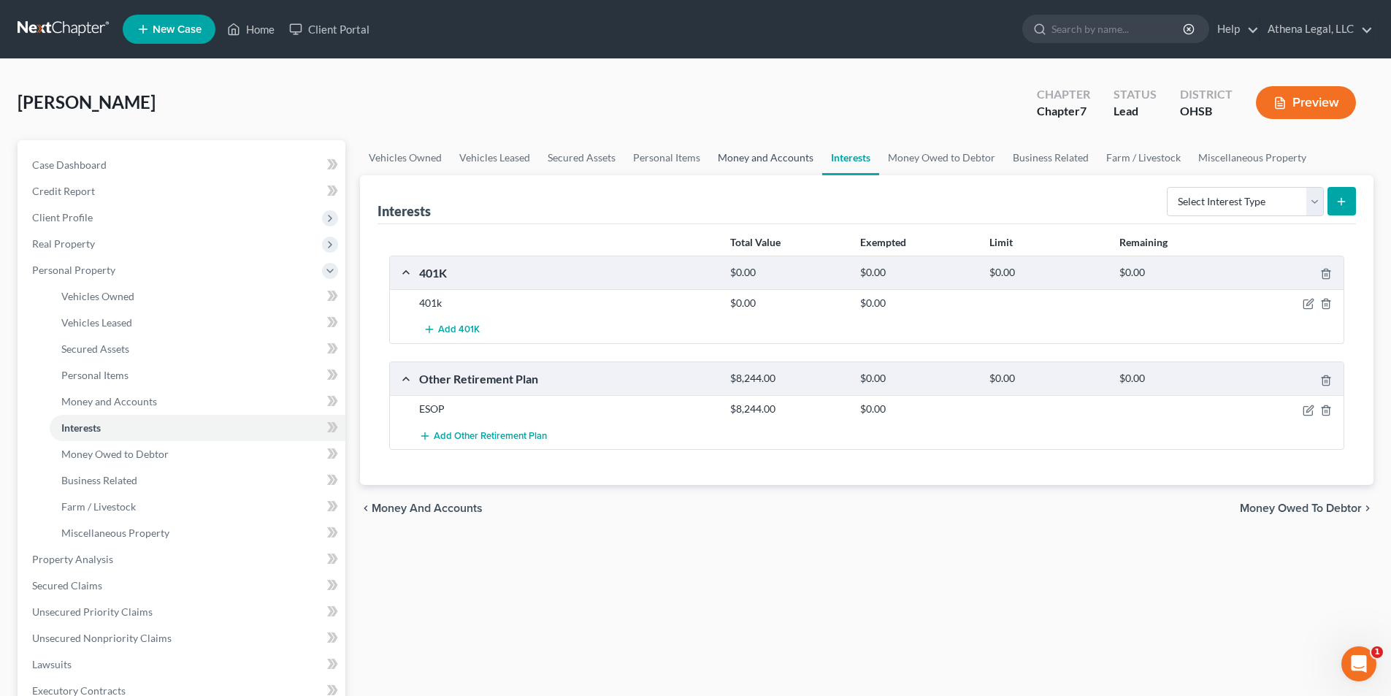
click at [767, 160] on link "Money and Accounts" at bounding box center [765, 157] width 113 height 35
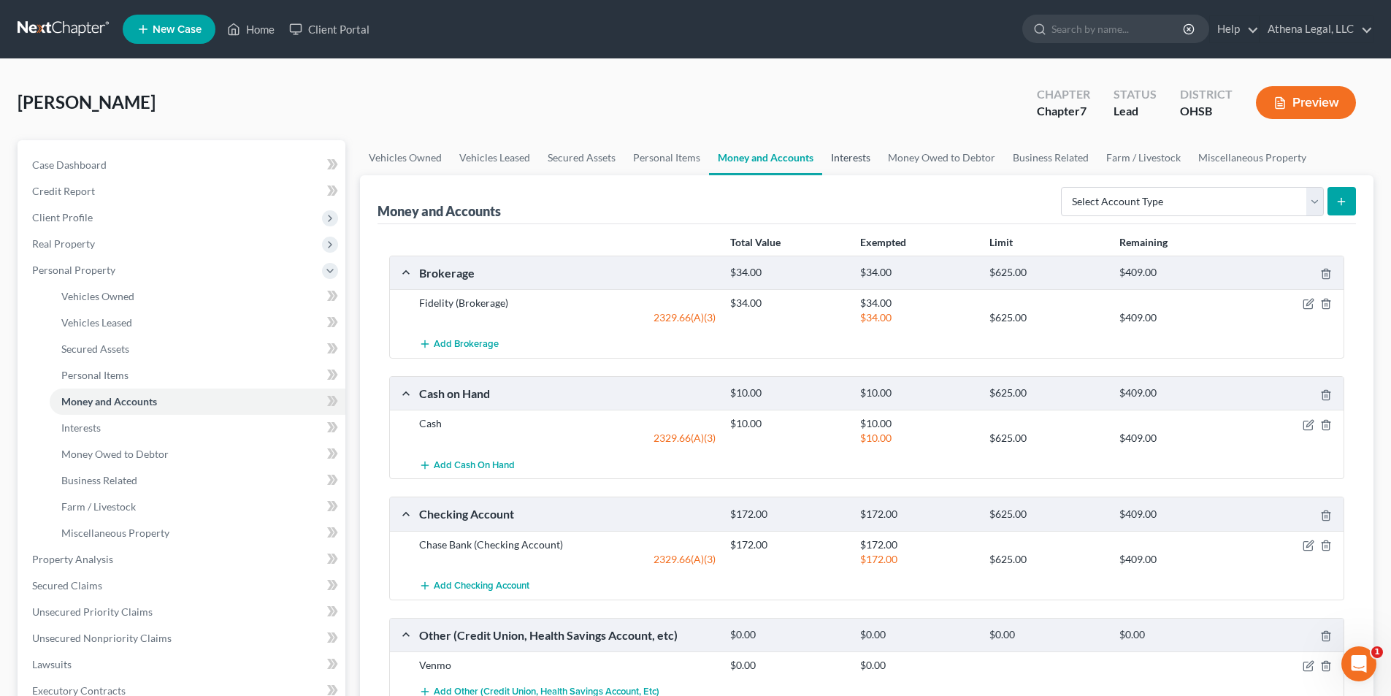
click at [857, 162] on link "Interests" at bounding box center [850, 157] width 57 height 35
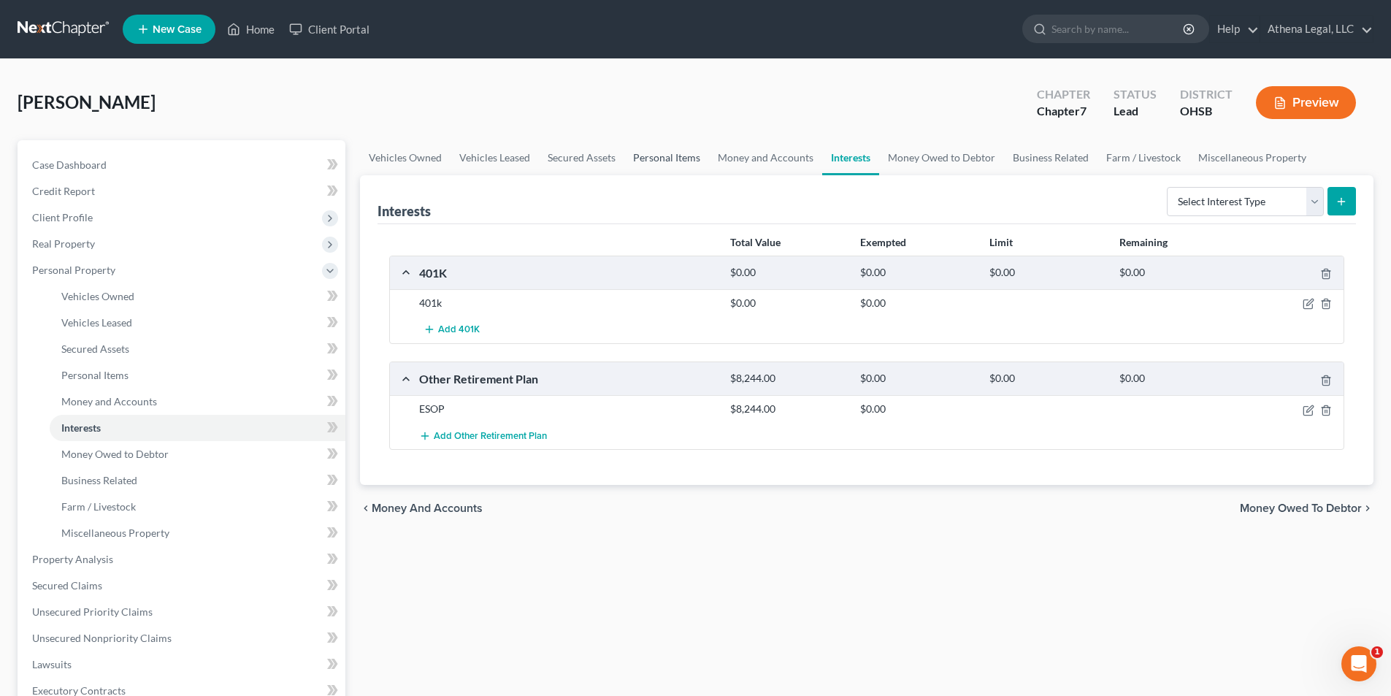
click at [657, 156] on link "Personal Items" at bounding box center [666, 157] width 85 height 35
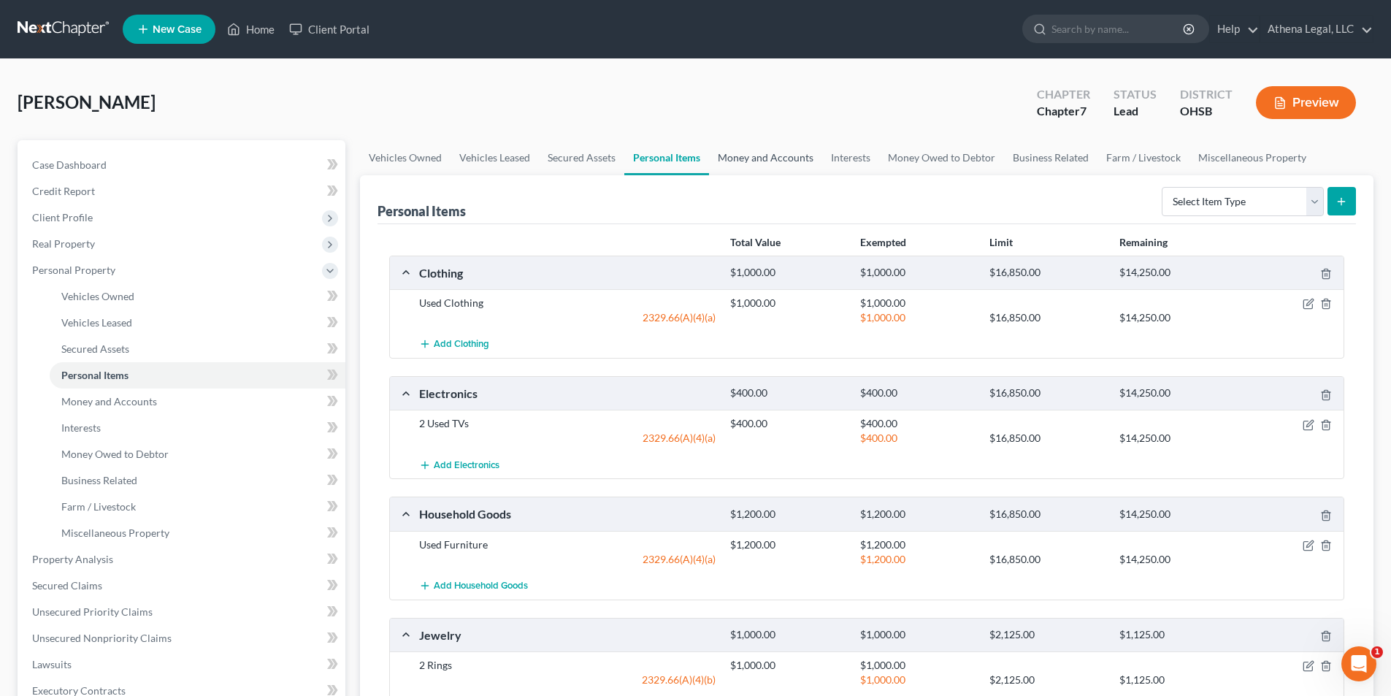
click at [746, 160] on link "Money and Accounts" at bounding box center [765, 157] width 113 height 35
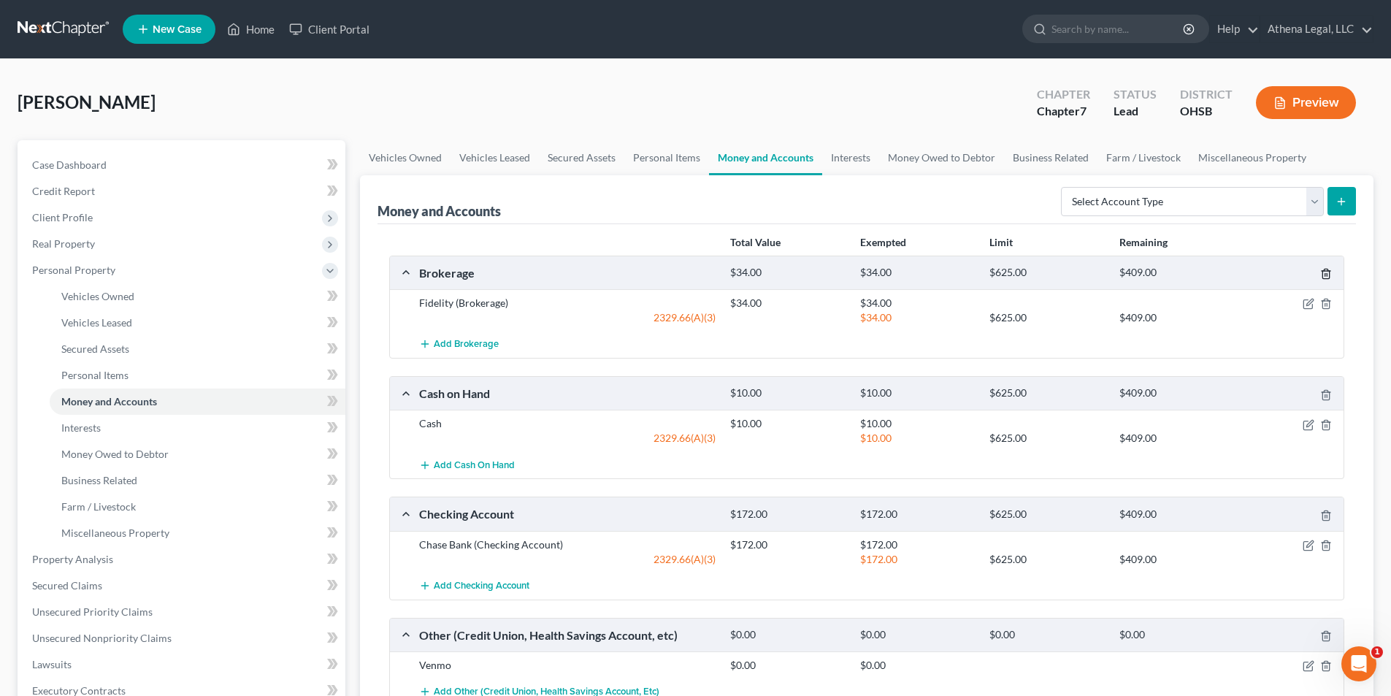
click at [1326, 274] on icon "button" at bounding box center [1326, 274] width 12 height 12
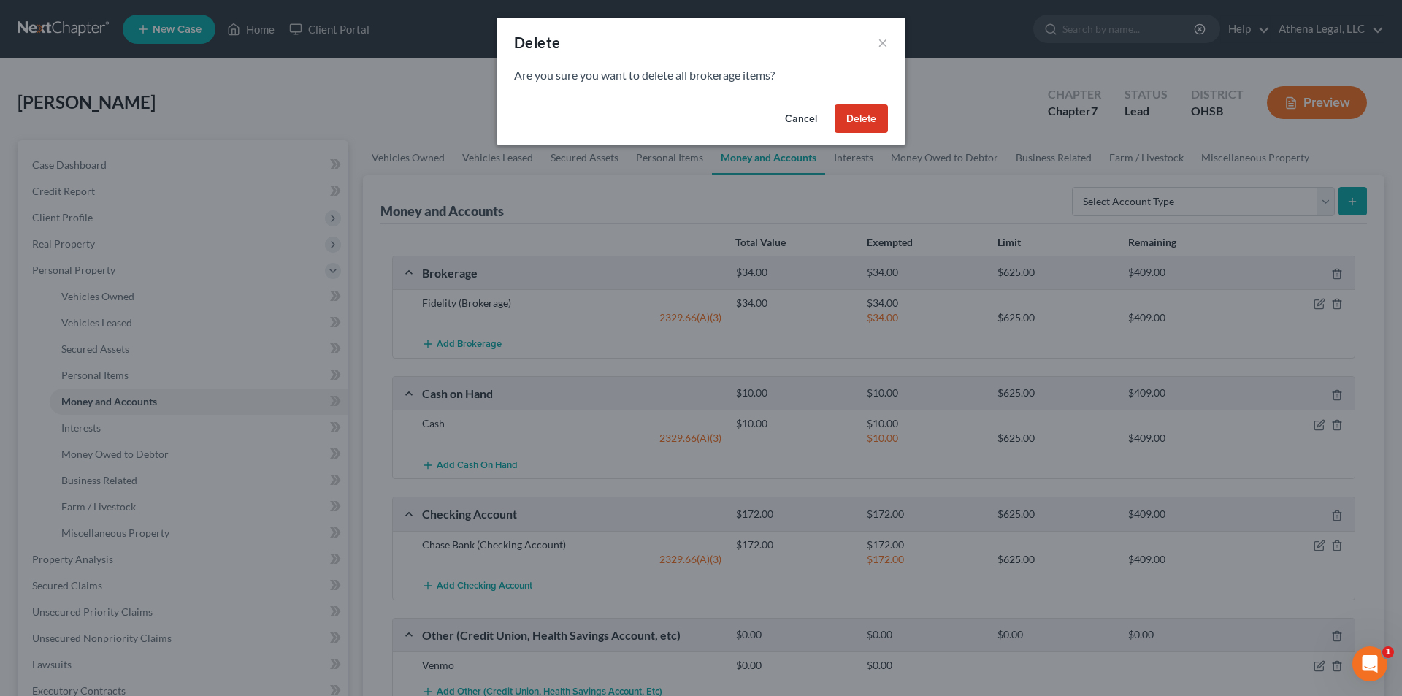
click at [851, 125] on button "Delete" at bounding box center [860, 118] width 53 height 29
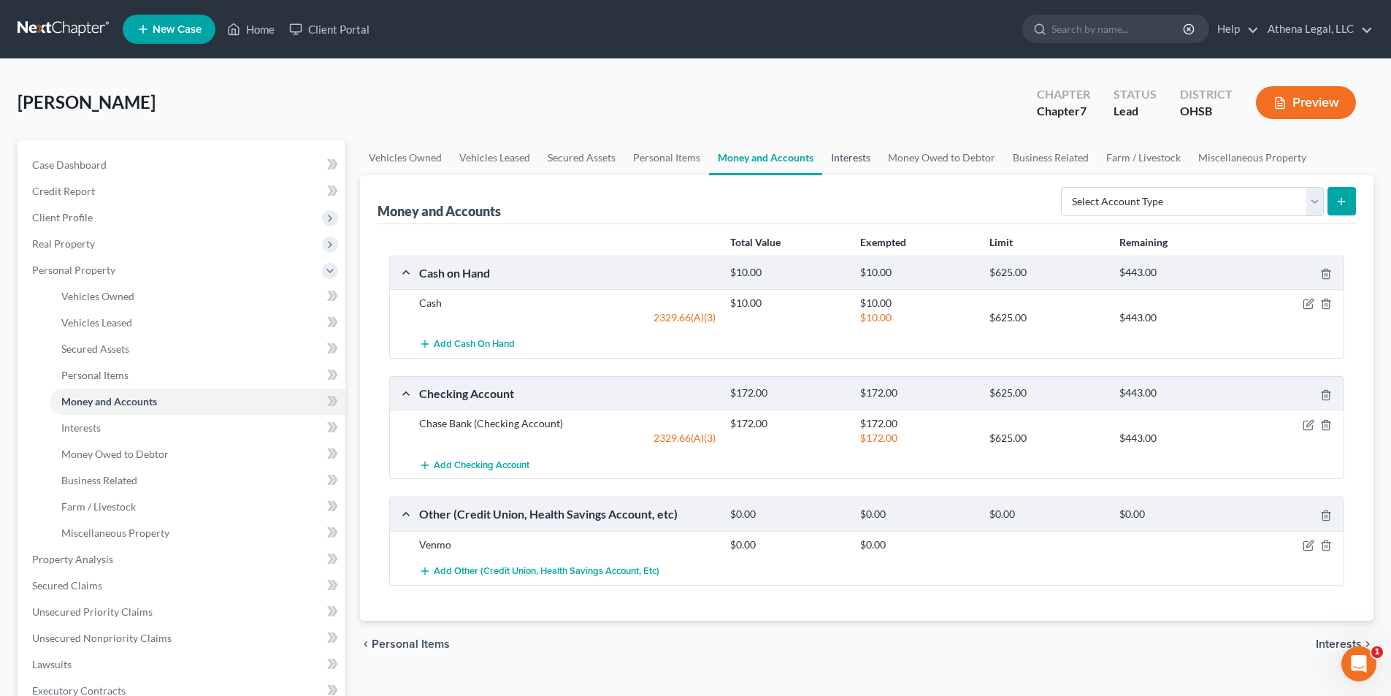
click at [861, 156] on link "Interests" at bounding box center [850, 157] width 57 height 35
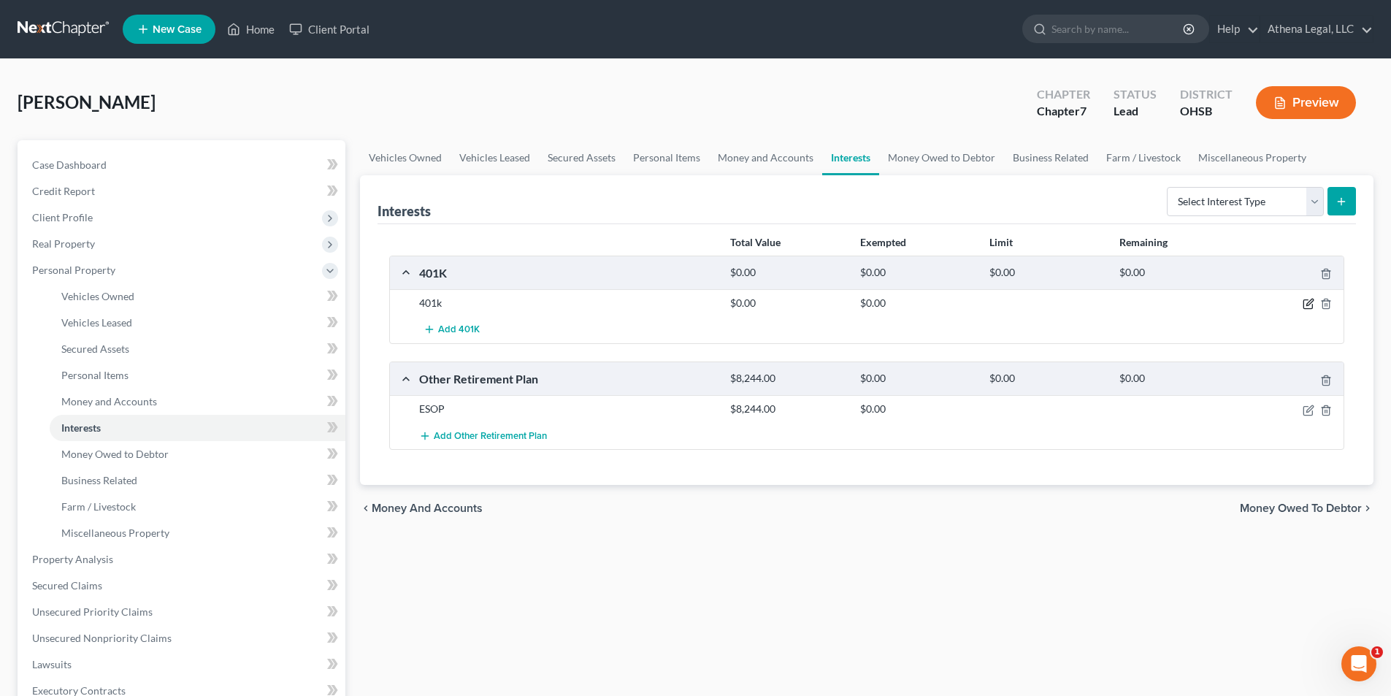
click at [1311, 298] on icon "button" at bounding box center [1308, 304] width 12 height 12
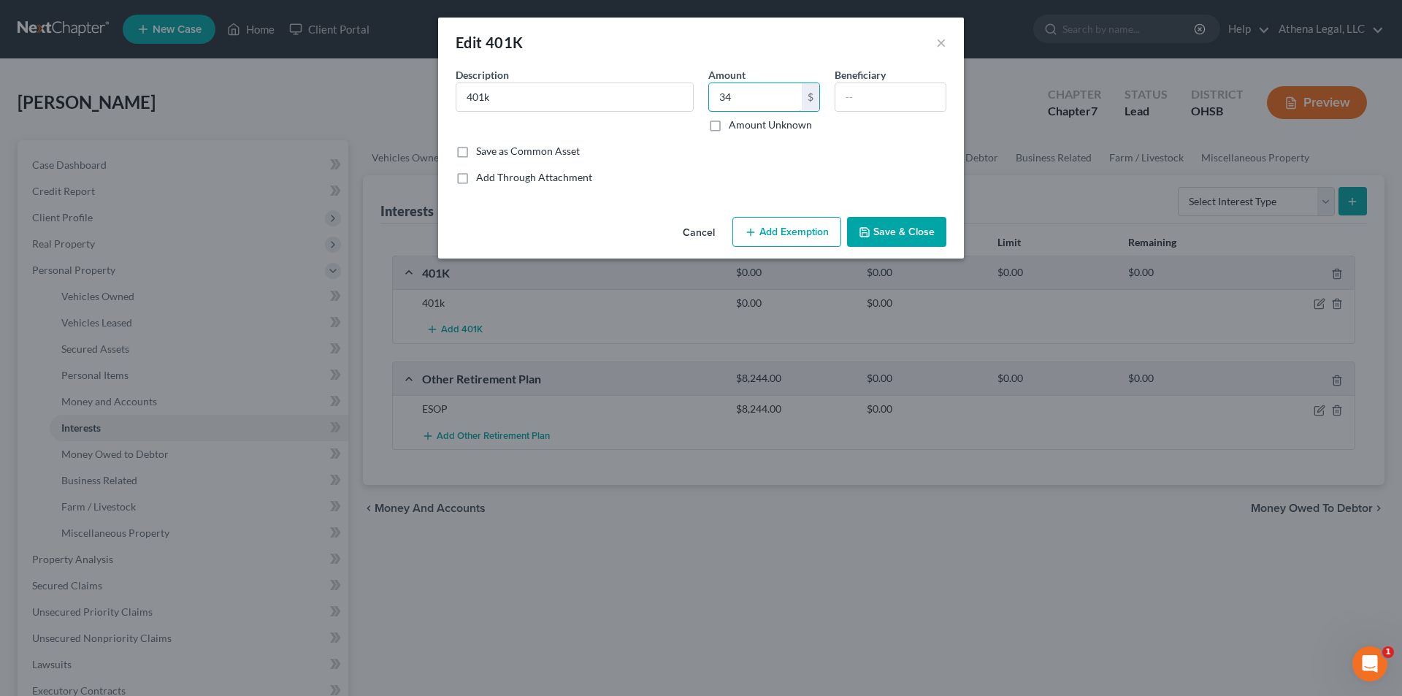
type input "34"
click at [758, 226] on button "Add Exemption" at bounding box center [786, 232] width 109 height 31
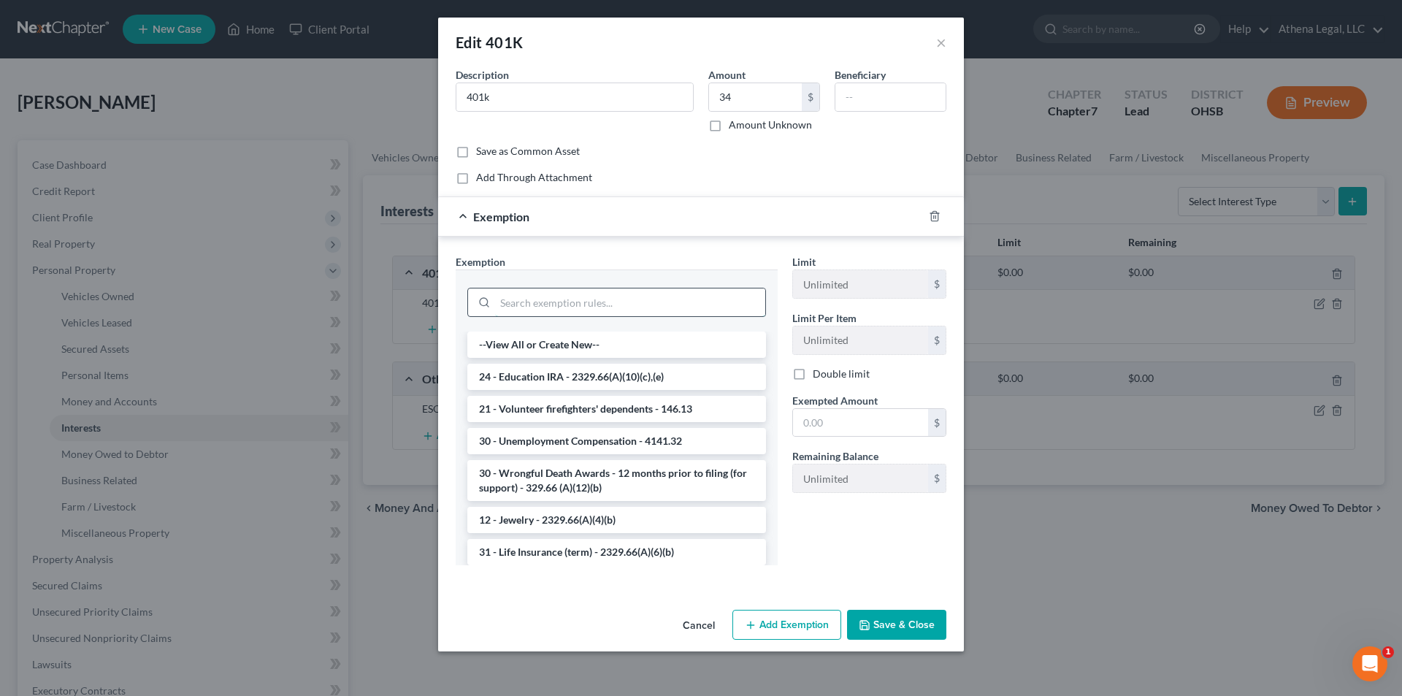
click at [539, 304] on input "search" at bounding box center [630, 302] width 270 height 28
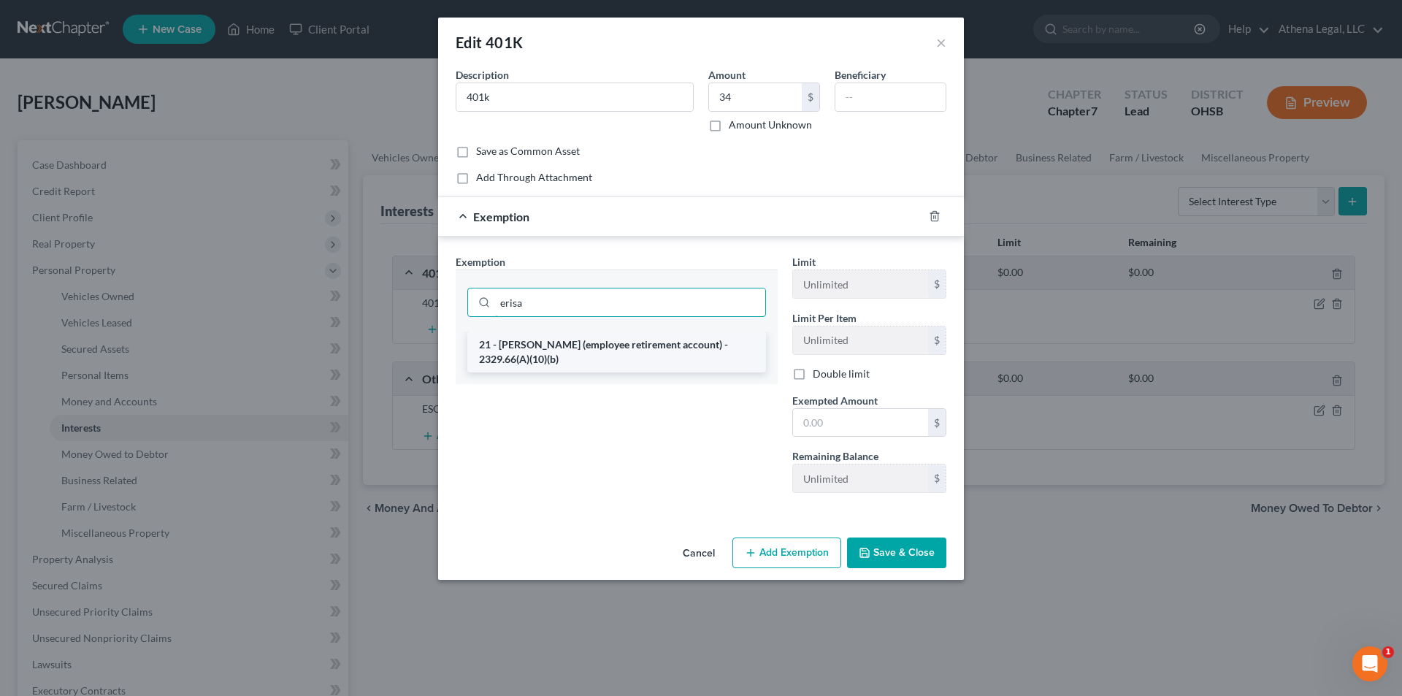
type input "erisa"
click at [556, 339] on li "21 - [PERSON_NAME] (employee retirement account) - 2329.66(A)(10)(b)" at bounding box center [616, 351] width 299 height 41
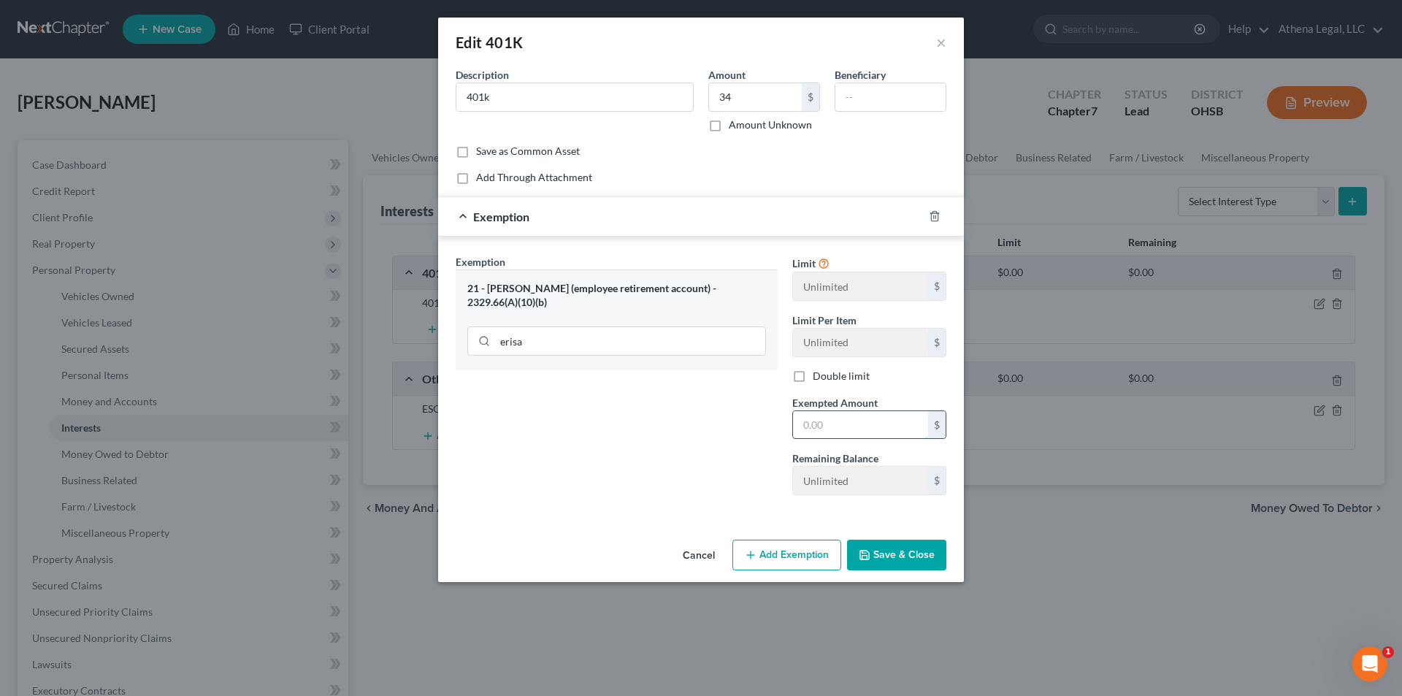
click at [869, 417] on input "text" at bounding box center [860, 425] width 135 height 28
type input "34"
click at [650, 473] on div "Exemption Set must be selected for CA. Exemption * 21 - [PERSON_NAME] (employee…" at bounding box center [616, 380] width 337 height 253
click at [892, 566] on button "Save & Close" at bounding box center [896, 554] width 99 height 31
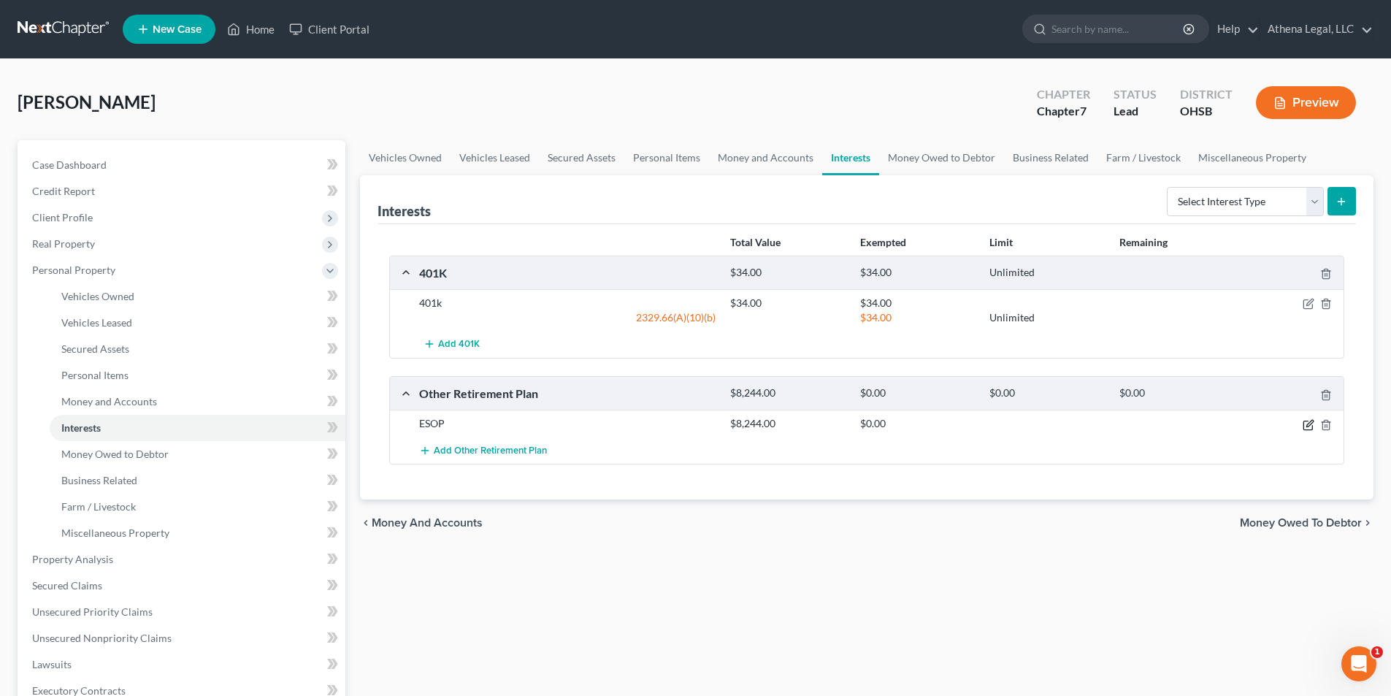
click at [1308, 426] on icon "button" at bounding box center [1309, 423] width 7 height 7
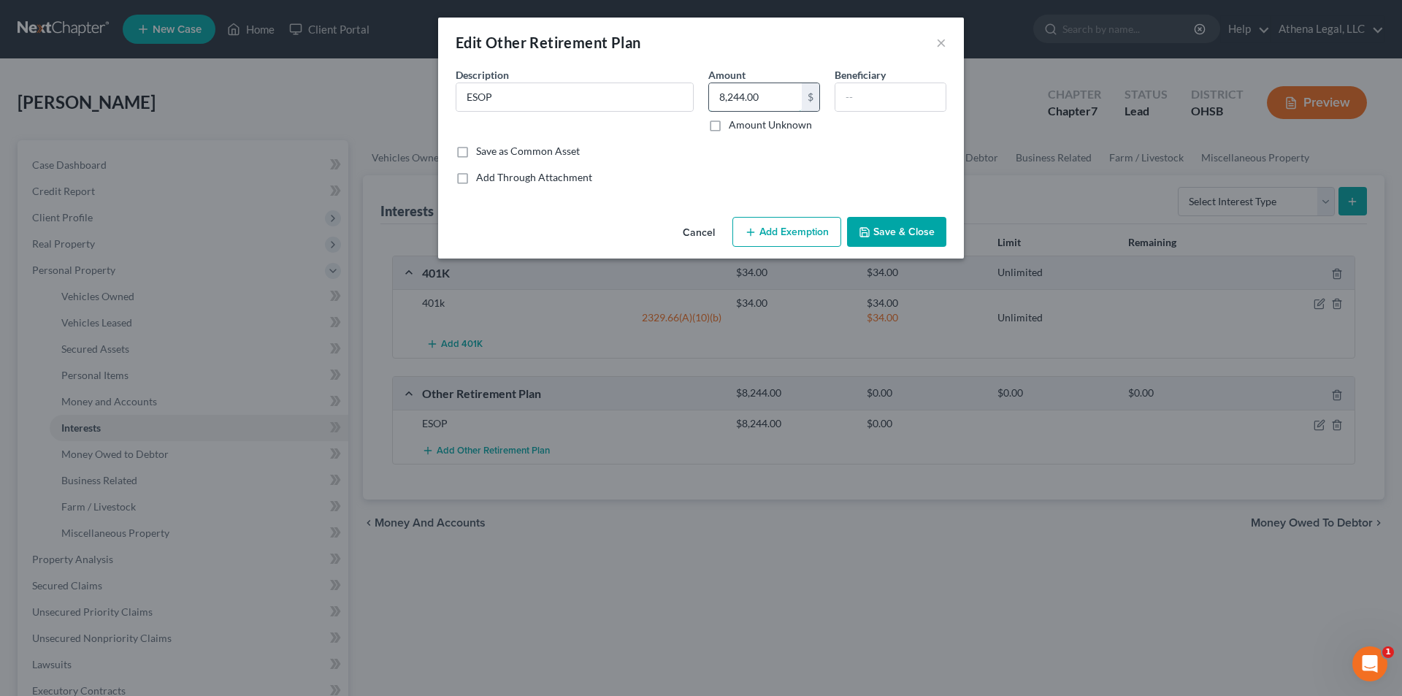
click at [769, 92] on input "8,244.00" at bounding box center [755, 97] width 93 height 28
type input "0.00"
click at [890, 230] on button "Save & Close" at bounding box center [896, 232] width 99 height 31
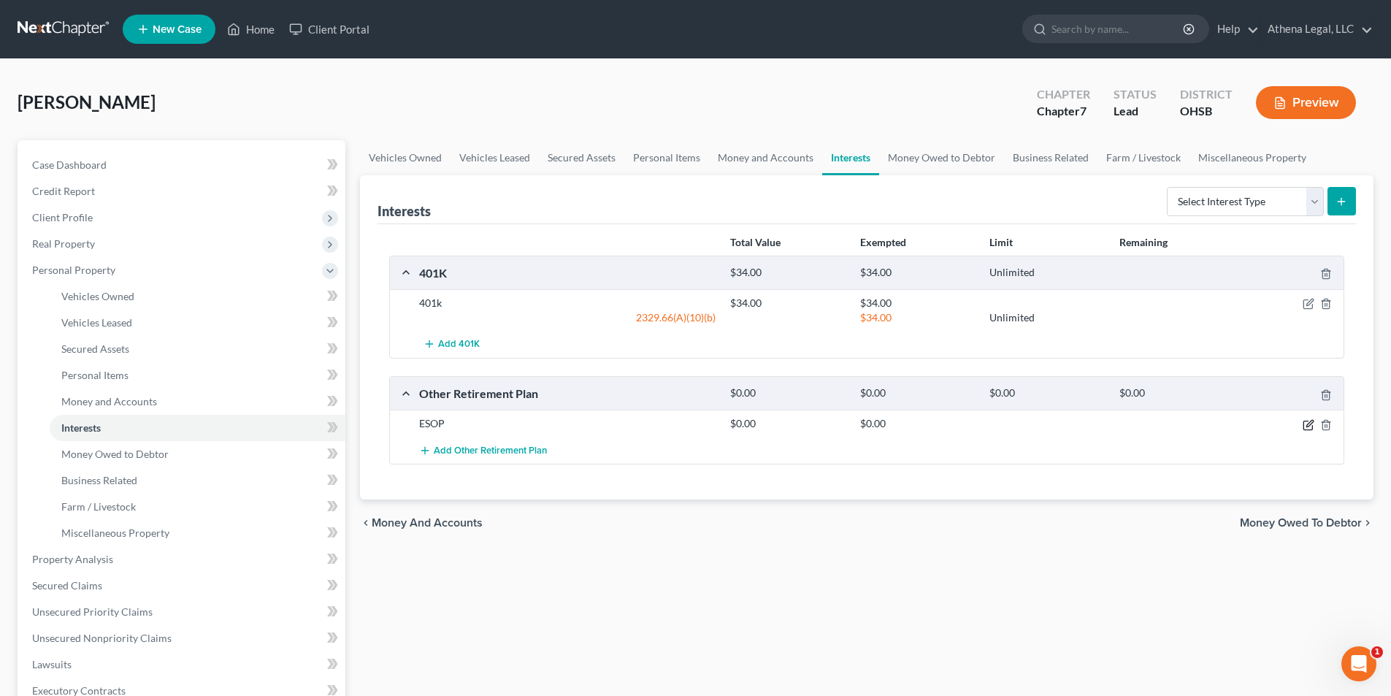
click at [1308, 429] on icon "button" at bounding box center [1308, 425] width 12 height 12
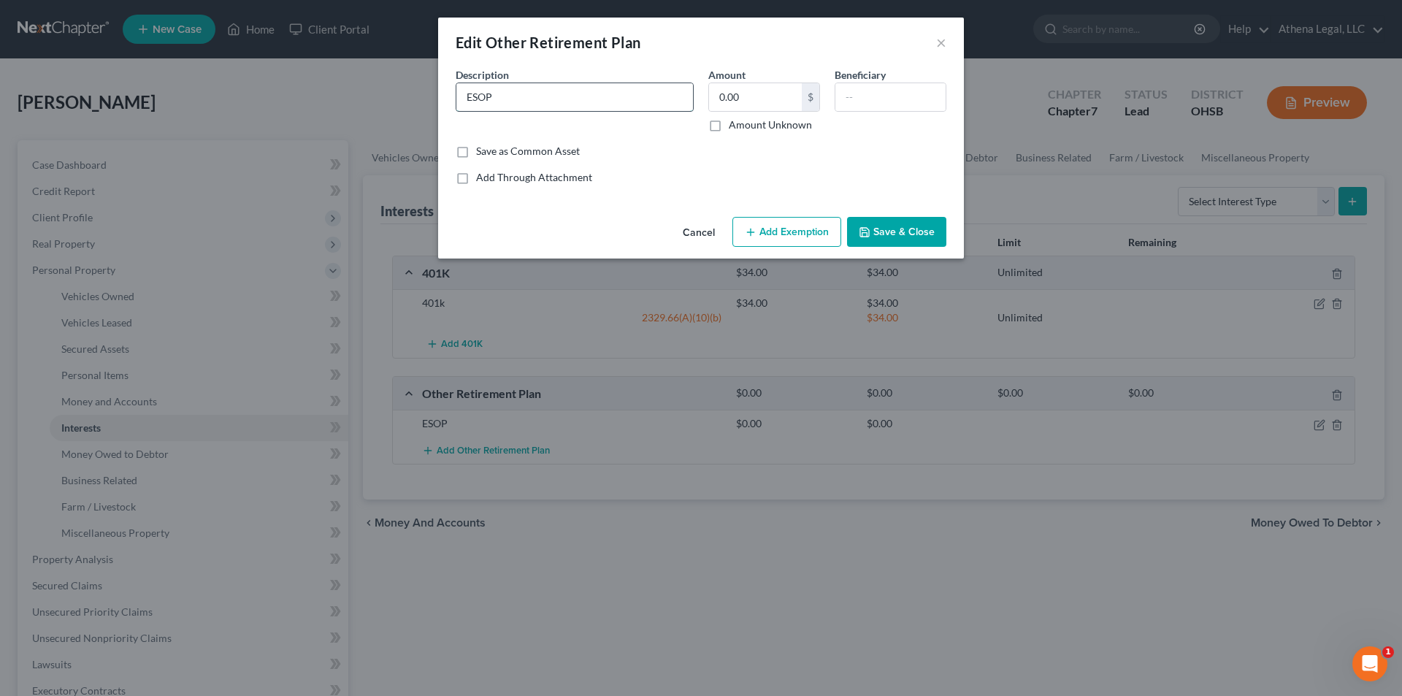
click at [573, 102] on input "ESOP" at bounding box center [574, 97] width 237 height 28
type input "ESOP - no funds available at filing"
click at [865, 222] on button "Save & Close" at bounding box center [896, 232] width 99 height 31
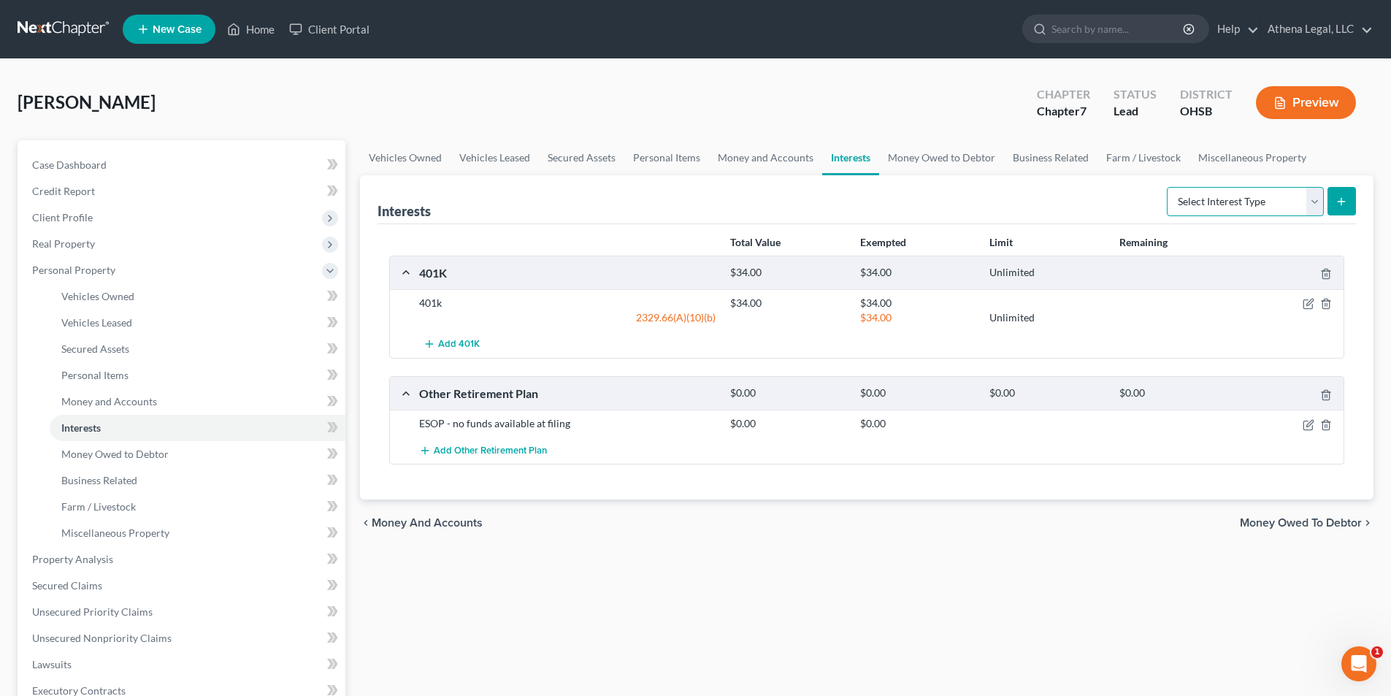
click at [1218, 210] on select "Select Interest Type 401K Annuity Bond Education IRA Government Bond Government…" at bounding box center [1245, 201] width 157 height 29
click at [1256, 191] on select "Select Interest Type 401K Annuity Bond Education IRA Government Bond Government…" at bounding box center [1245, 201] width 157 height 29
click at [934, 162] on link "Money Owed to Debtor" at bounding box center [941, 157] width 125 height 35
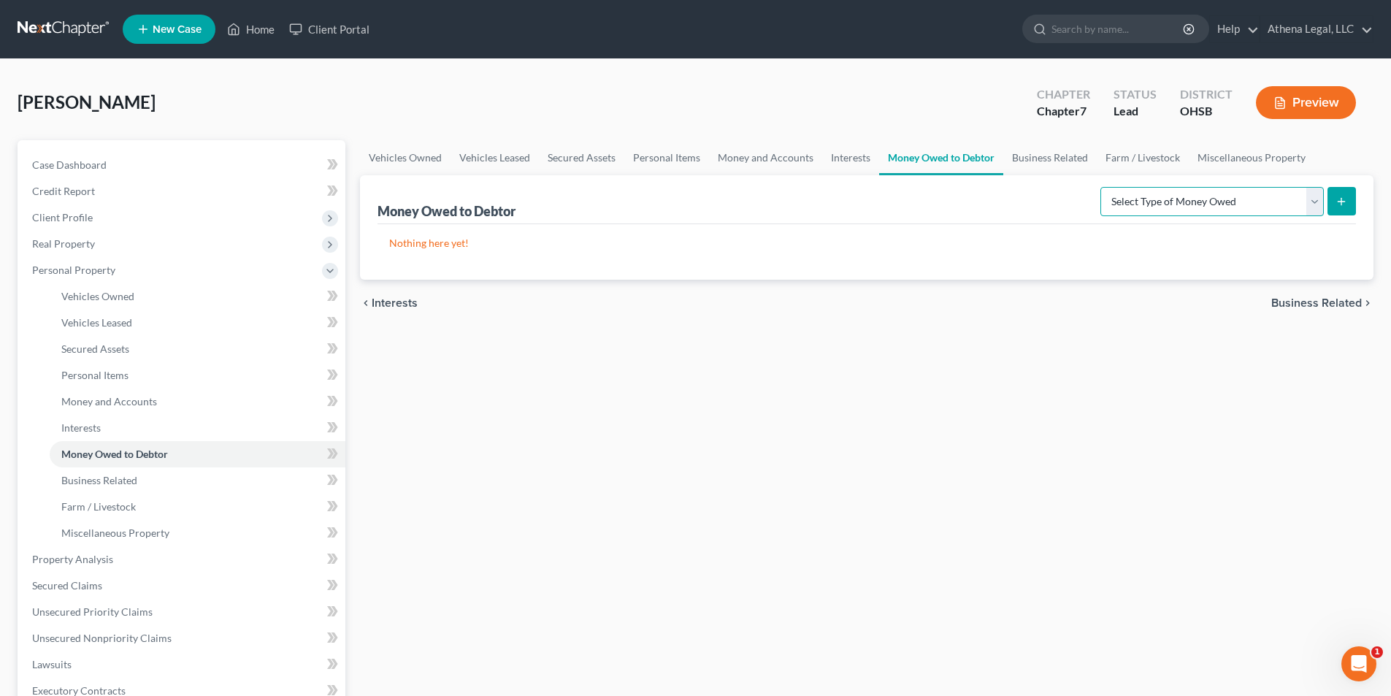
click at [1155, 204] on select "Select Type of Money Owed Accounts Receivable Alimony Child Support Claims Agai…" at bounding box center [1211, 201] width 223 height 29
click at [1027, 155] on link "Business Related" at bounding box center [1049, 157] width 93 height 35
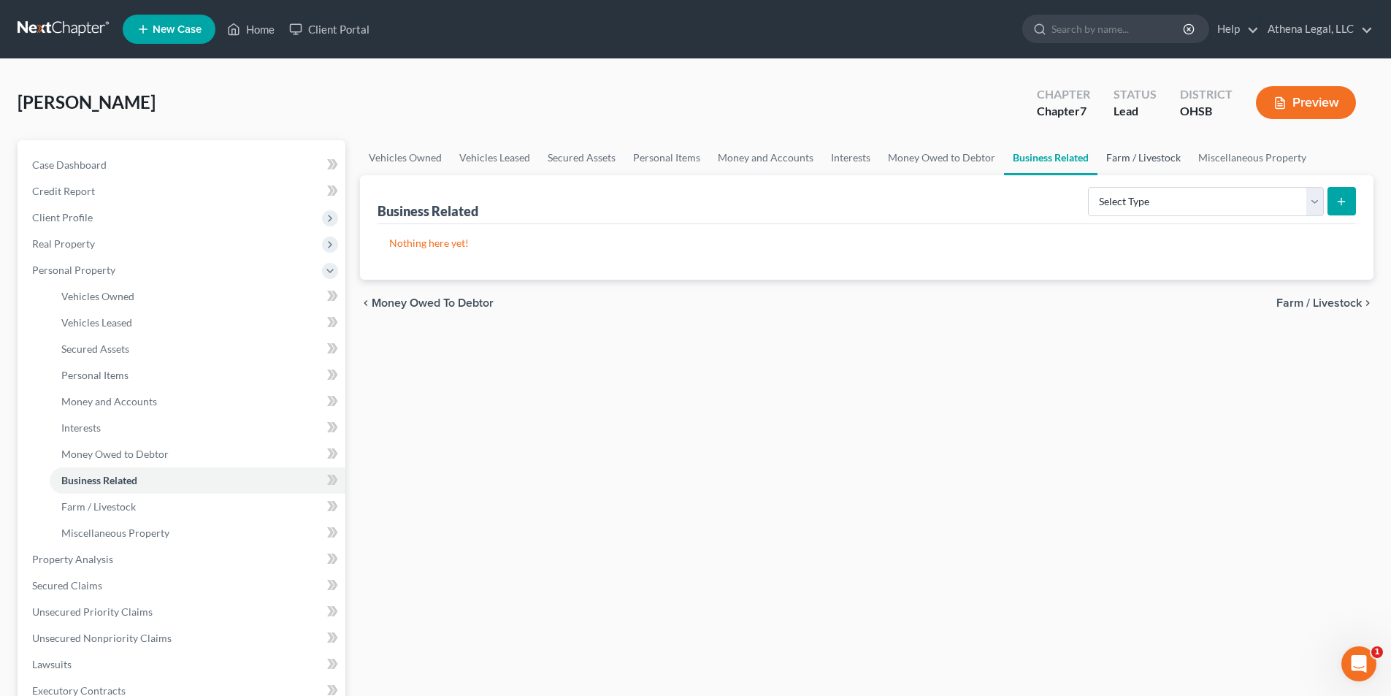
click at [1124, 158] on link "Farm / Livestock" at bounding box center [1143, 157] width 92 height 35
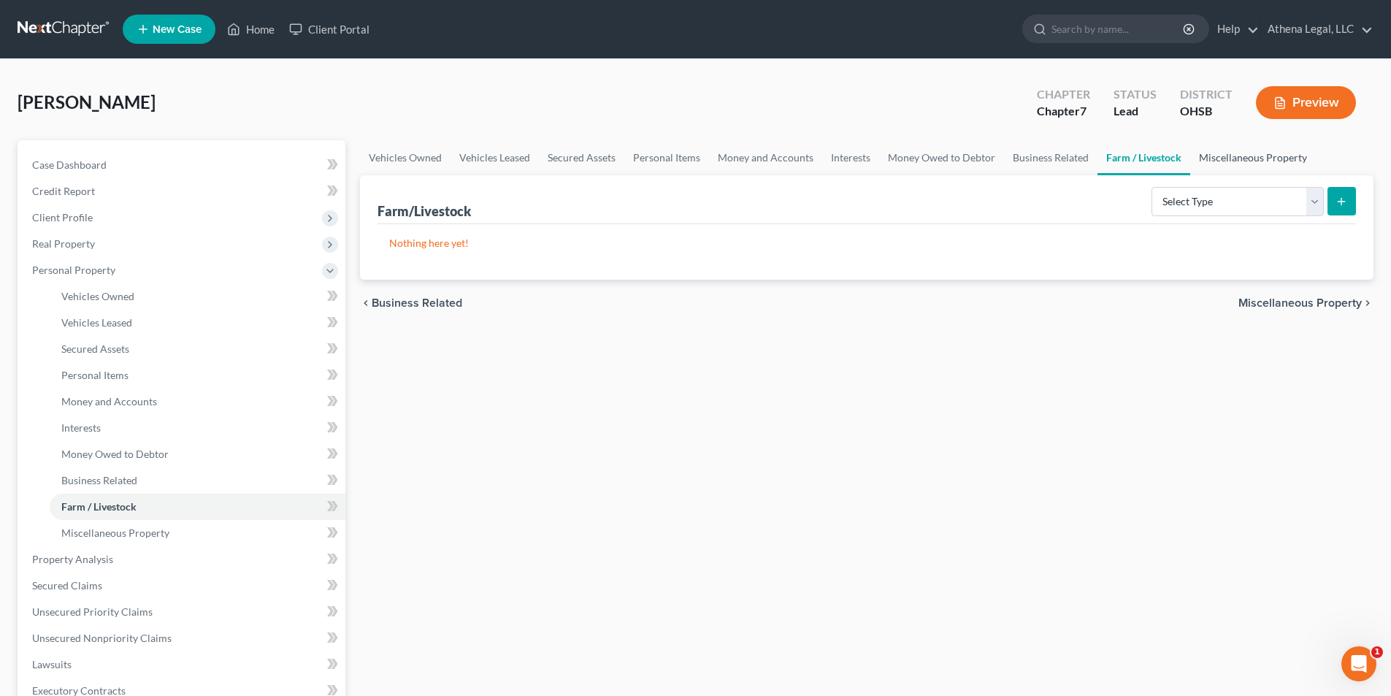
click at [1209, 164] on link "Miscellaneous Property" at bounding box center [1253, 157] width 126 height 35
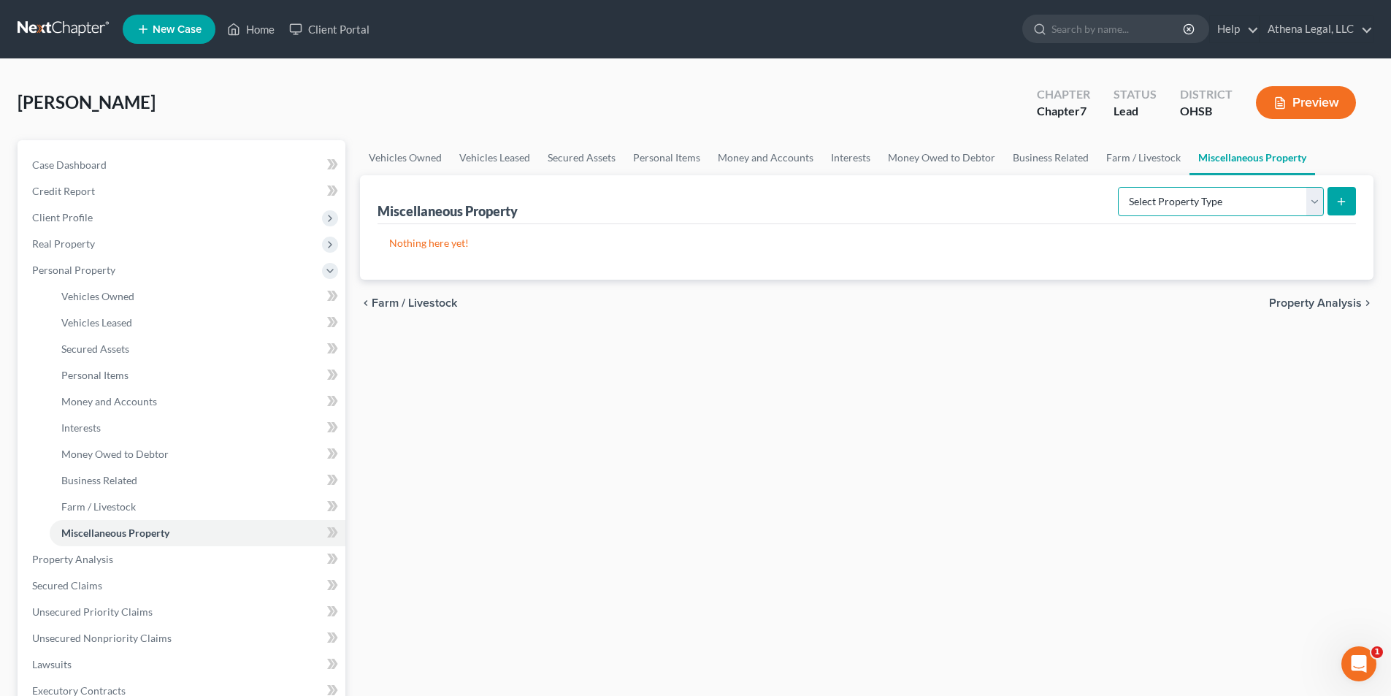
click at [1195, 192] on select "Select Property Type Assigned for Creditor Benefit [DATE] Holding for Another N…" at bounding box center [1221, 201] width 206 height 29
click at [983, 226] on div "Nothing here yet!" at bounding box center [866, 251] width 978 height 55
click at [1291, 299] on span "Property Analysis" at bounding box center [1315, 303] width 93 height 12
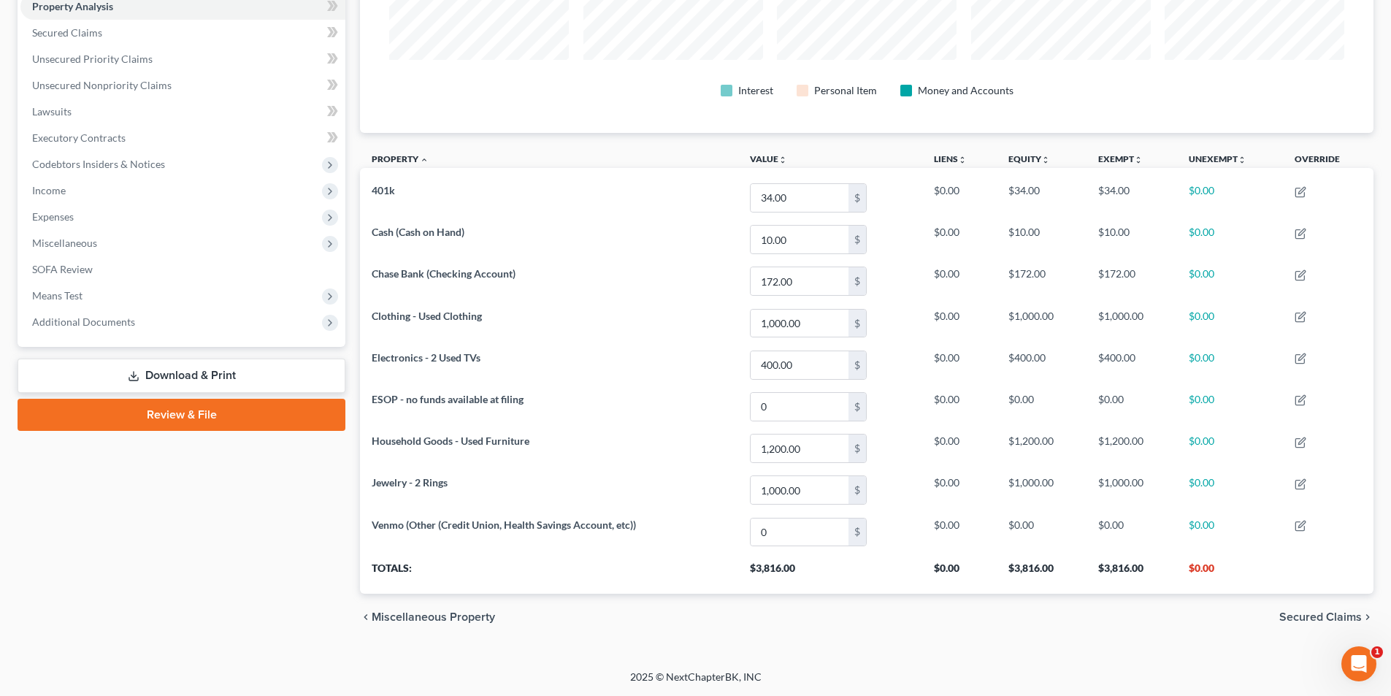
click at [1313, 613] on span "Secured Claims" at bounding box center [1320, 617] width 82 height 12
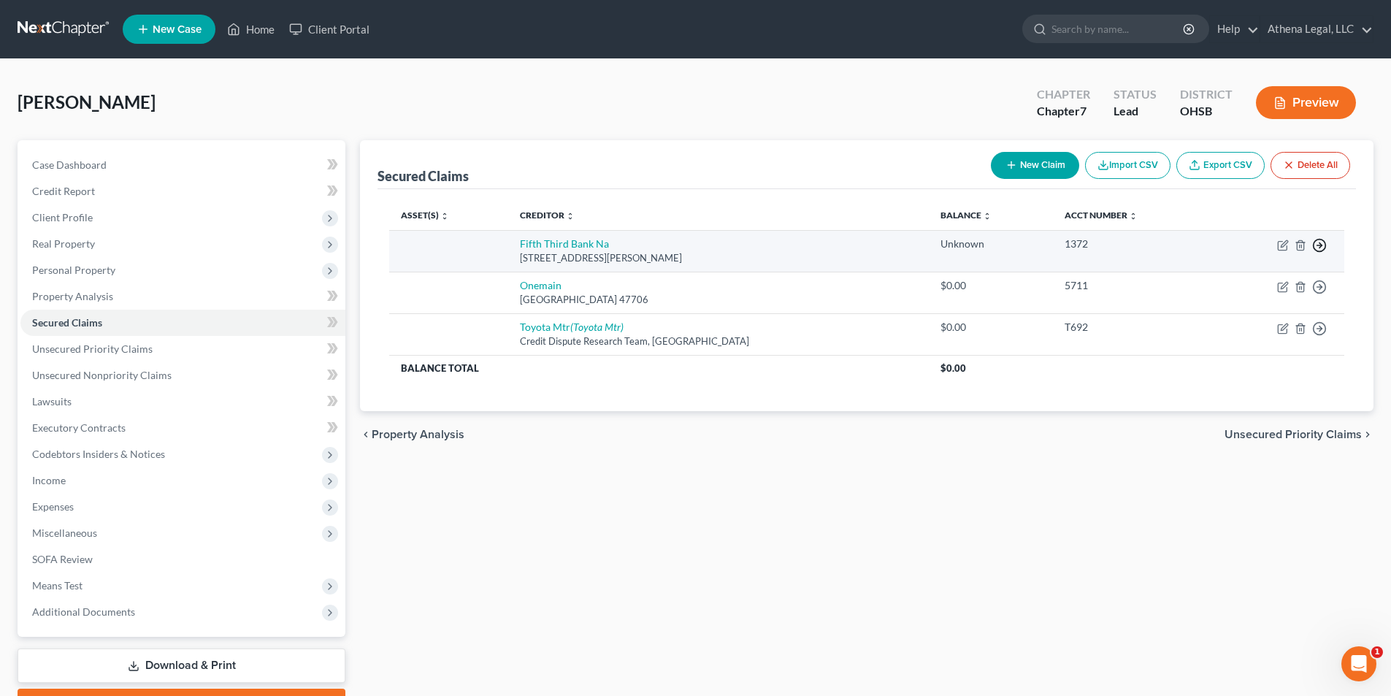
click at [1320, 247] on polyline "button" at bounding box center [1320, 245] width 2 height 5
click at [1249, 280] on link "Move to F" at bounding box center [1252, 280] width 122 height 25
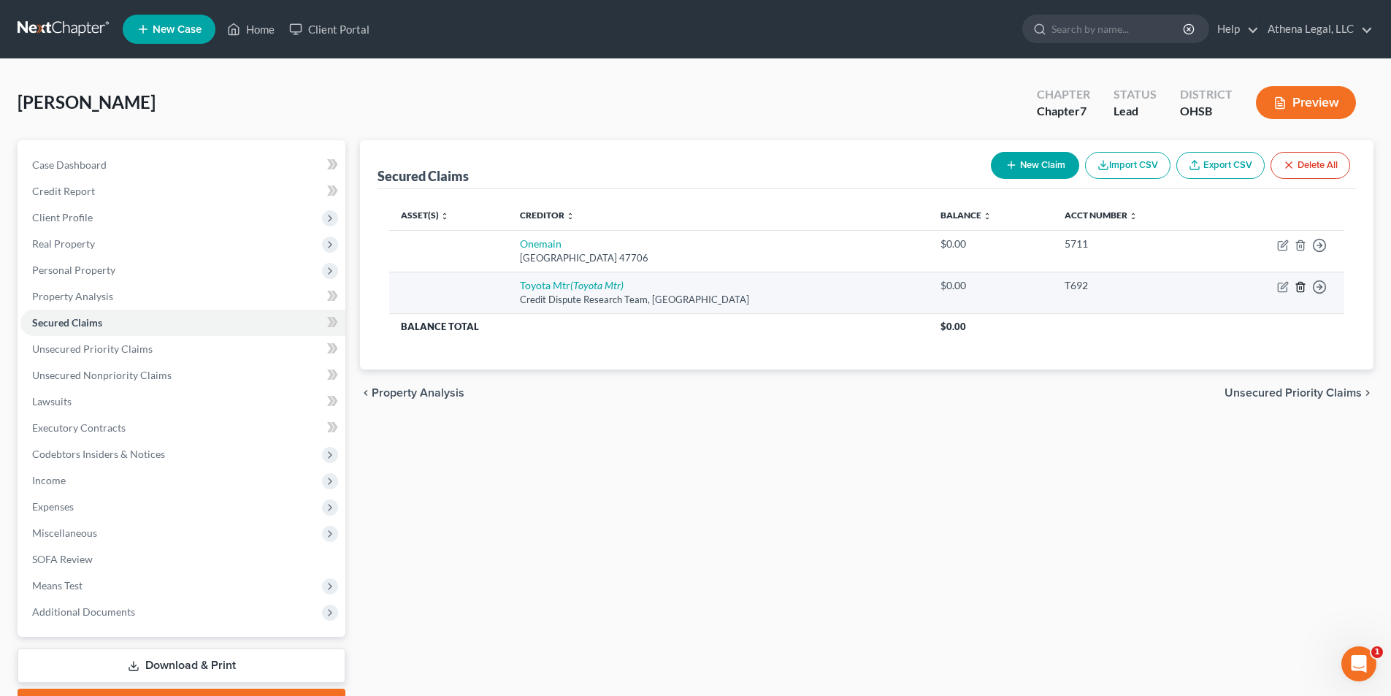
click at [1300, 287] on icon "button" at bounding box center [1300, 287] width 12 height 12
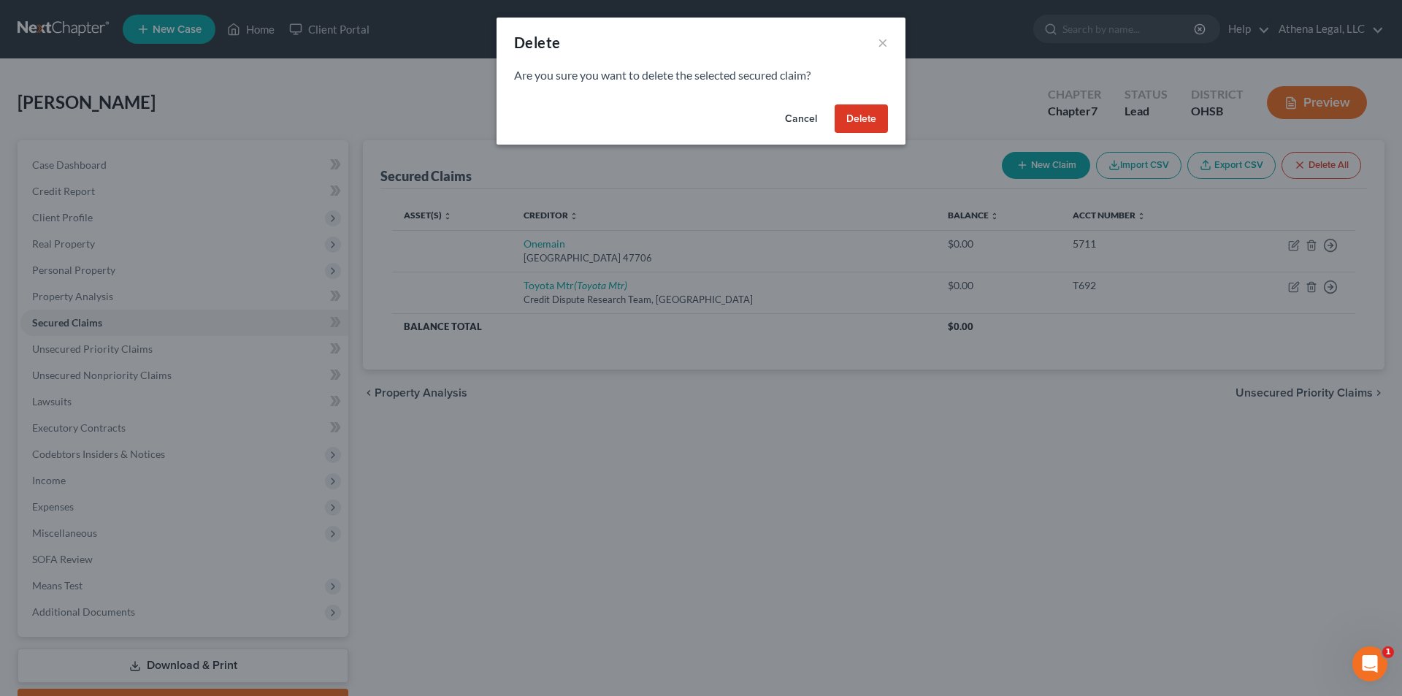
click at [868, 118] on button "Delete" at bounding box center [860, 118] width 53 height 29
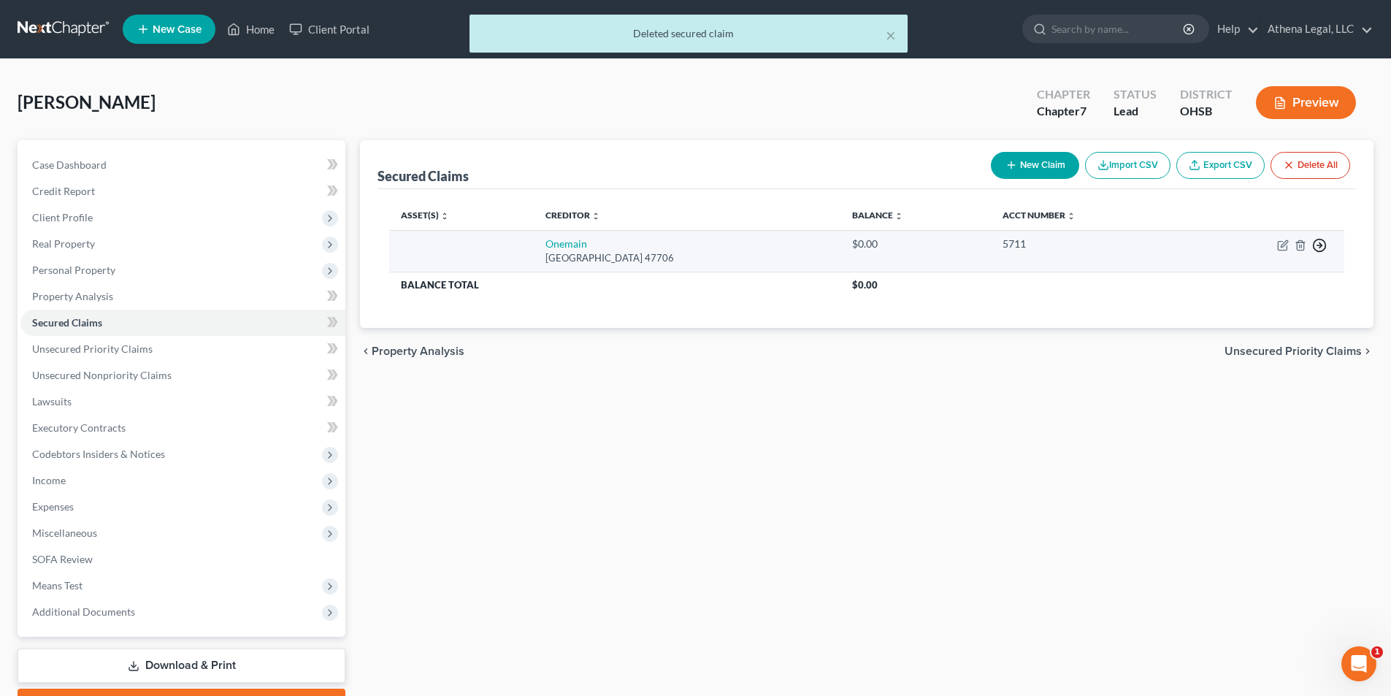
click at [1318, 247] on icon "button" at bounding box center [1319, 245] width 15 height 15
click at [1245, 282] on link "Move to F" at bounding box center [1252, 280] width 122 height 25
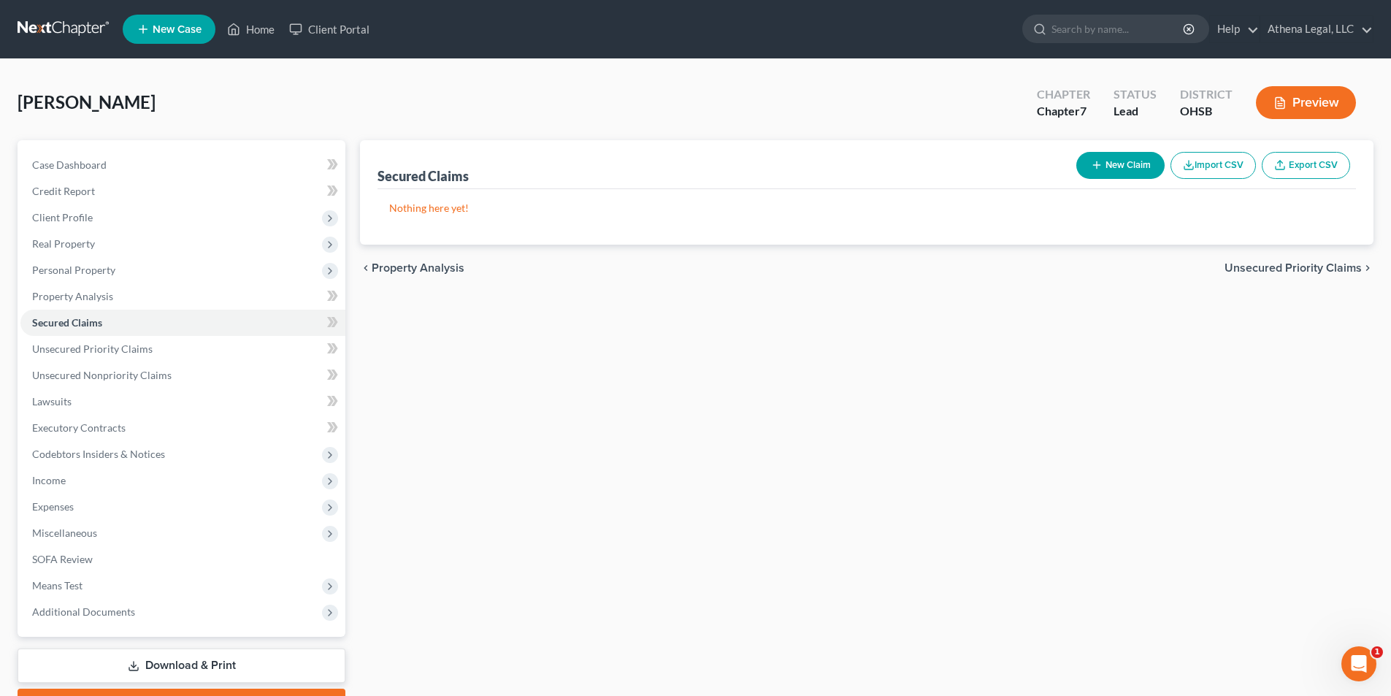
click at [1248, 274] on span "Unsecured Priority Claims" at bounding box center [1292, 268] width 137 height 12
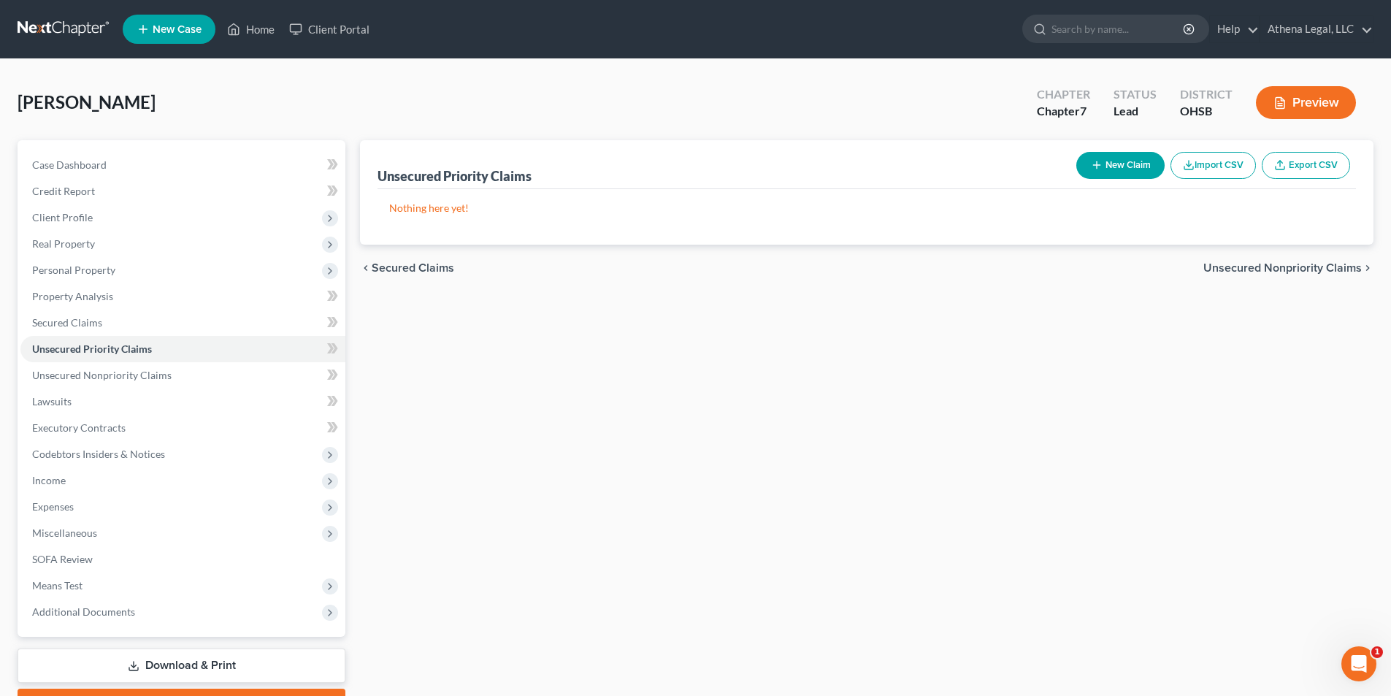
click at [1320, 263] on span "Unsecured Nonpriority Claims" at bounding box center [1282, 268] width 158 height 12
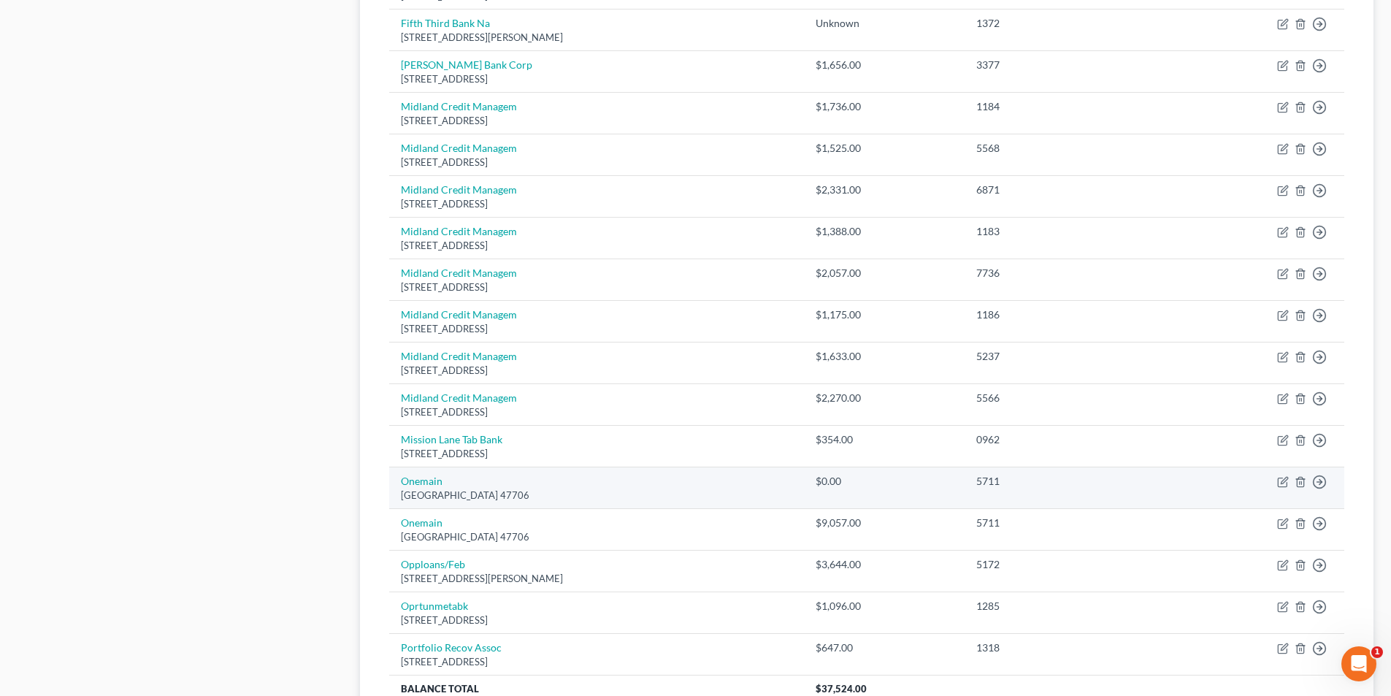
scroll to position [990, 0]
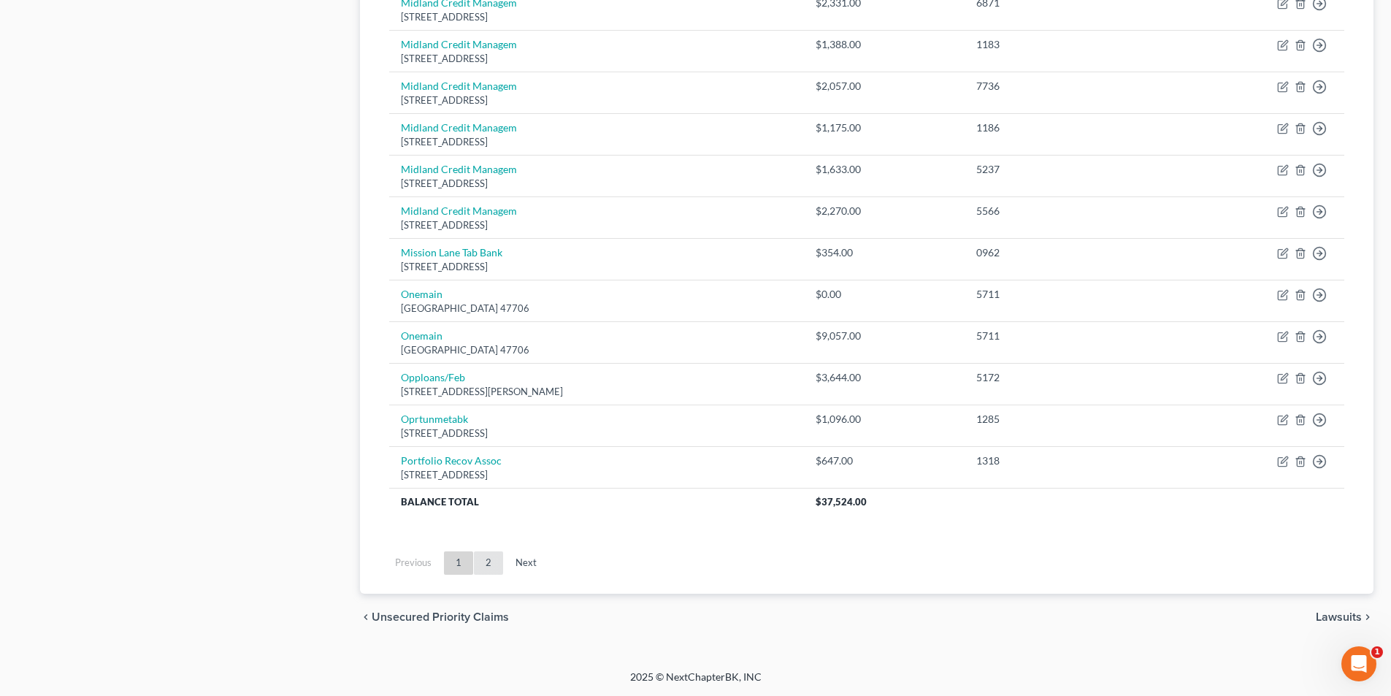
click at [493, 558] on link "2" at bounding box center [488, 562] width 29 height 23
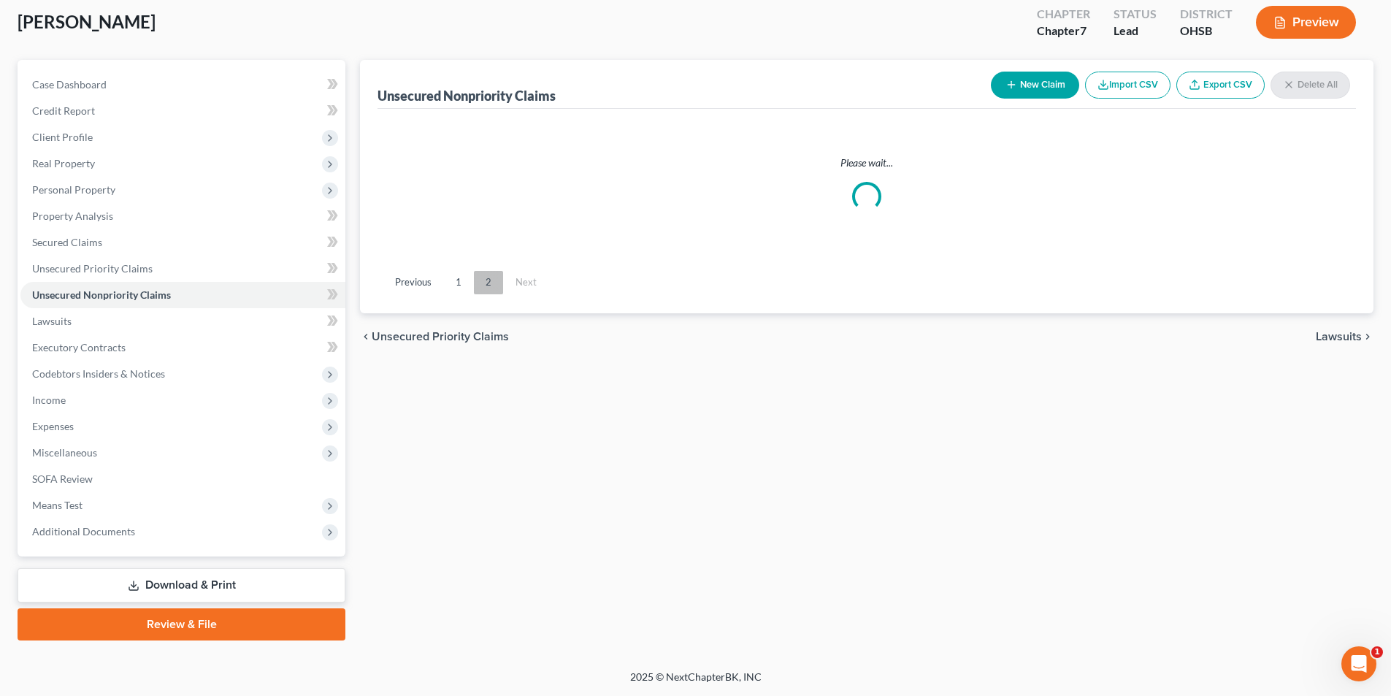
scroll to position [80, 0]
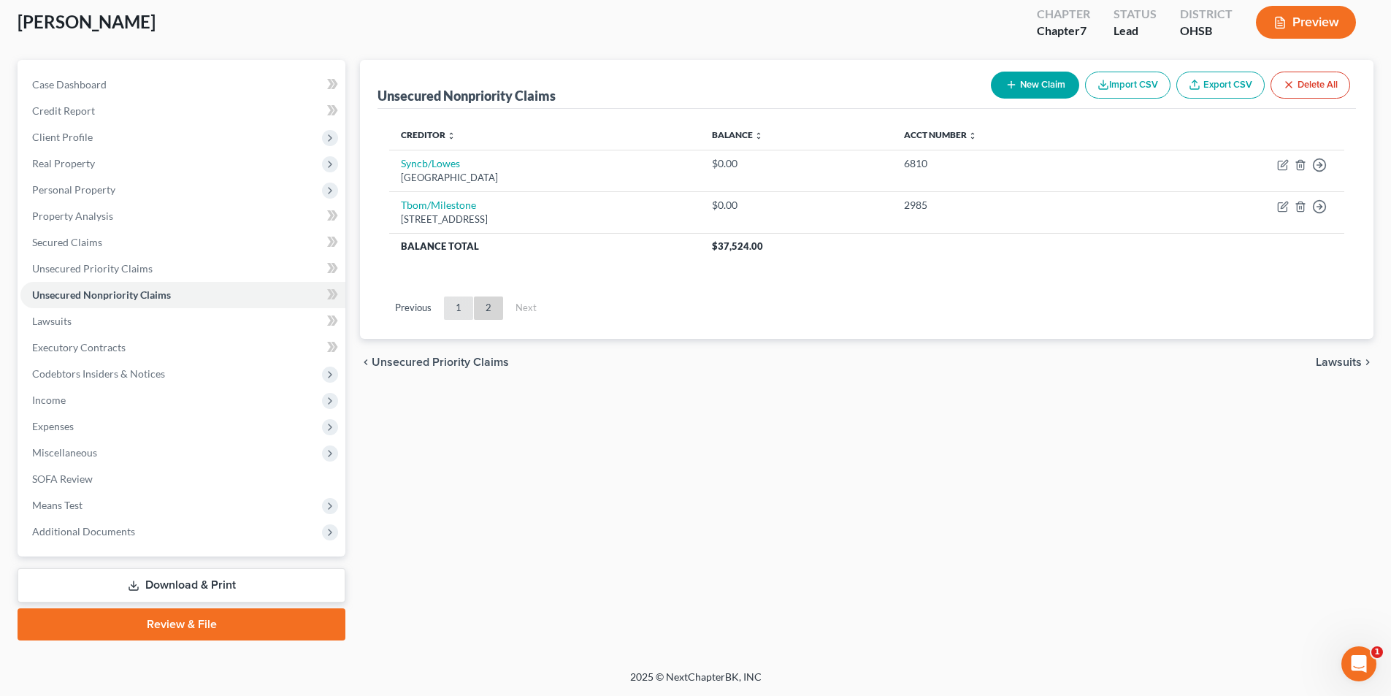
click at [461, 318] on link "1" at bounding box center [458, 307] width 29 height 23
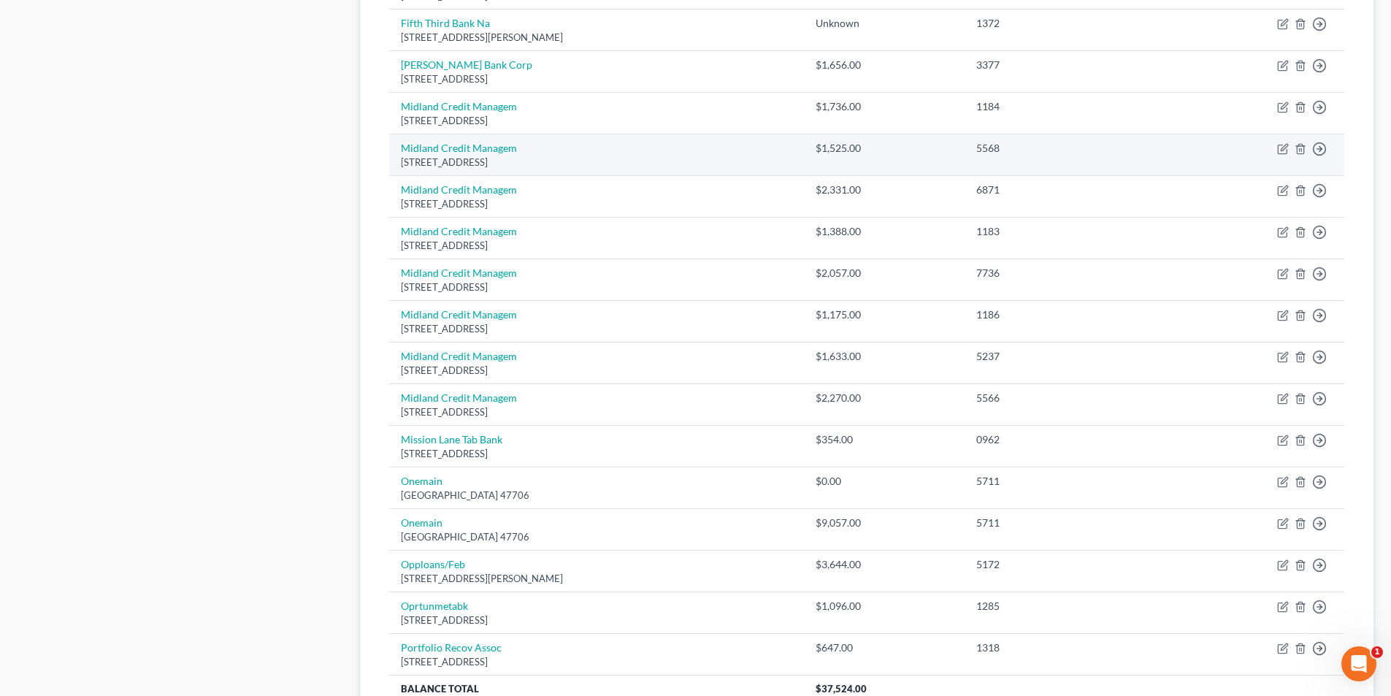
scroll to position [949, 0]
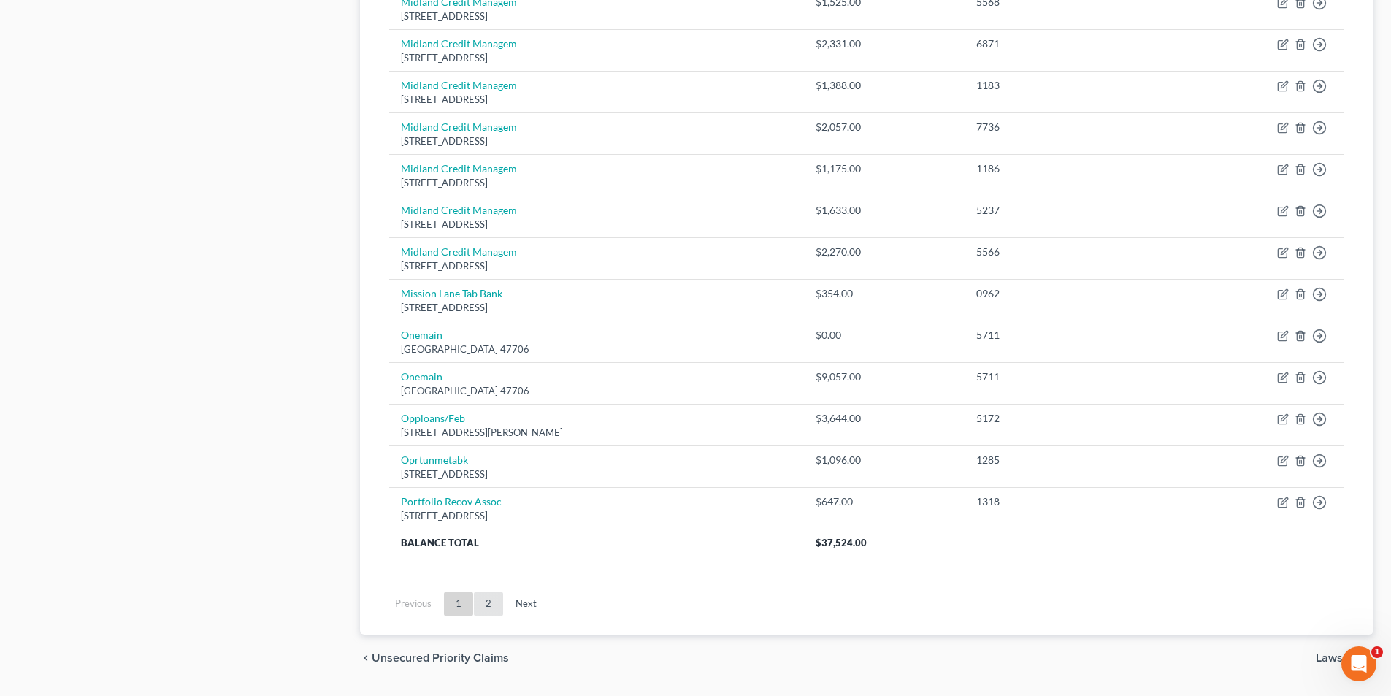
click at [485, 596] on link "2" at bounding box center [488, 603] width 29 height 23
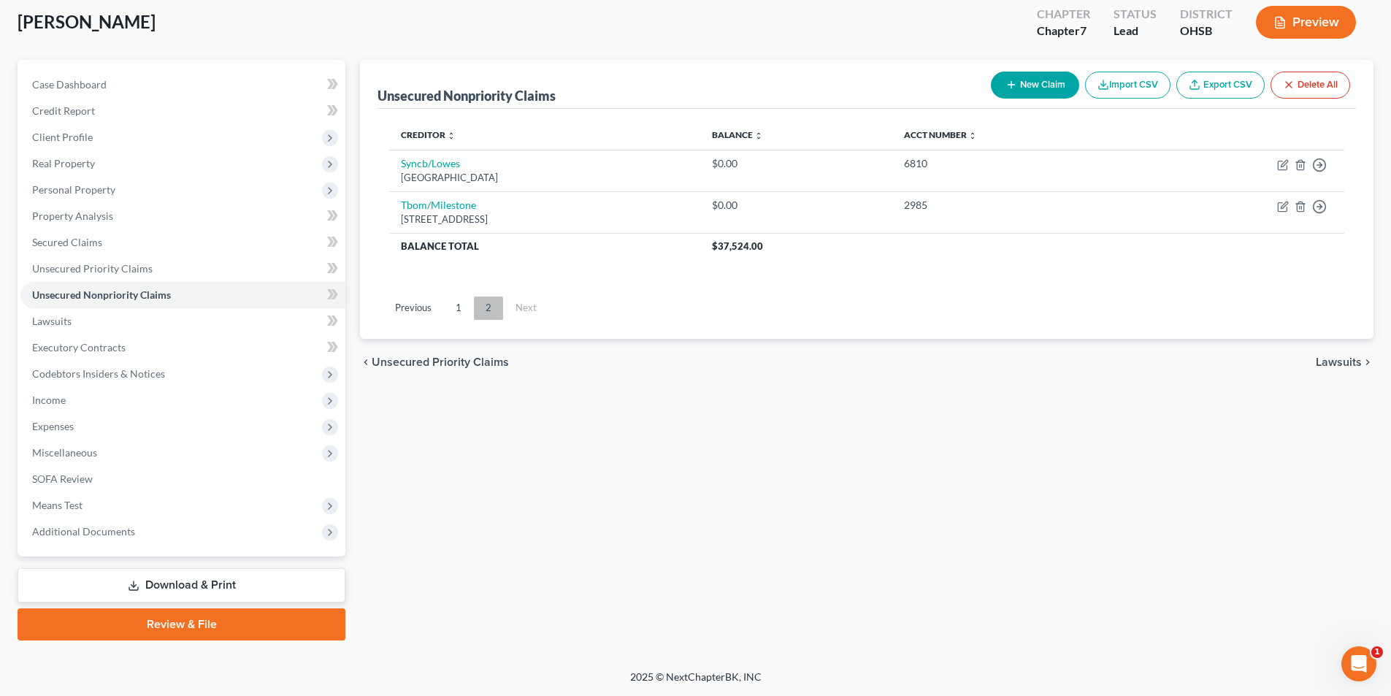
scroll to position [80, 0]
click at [453, 317] on link "1" at bounding box center [458, 307] width 29 height 23
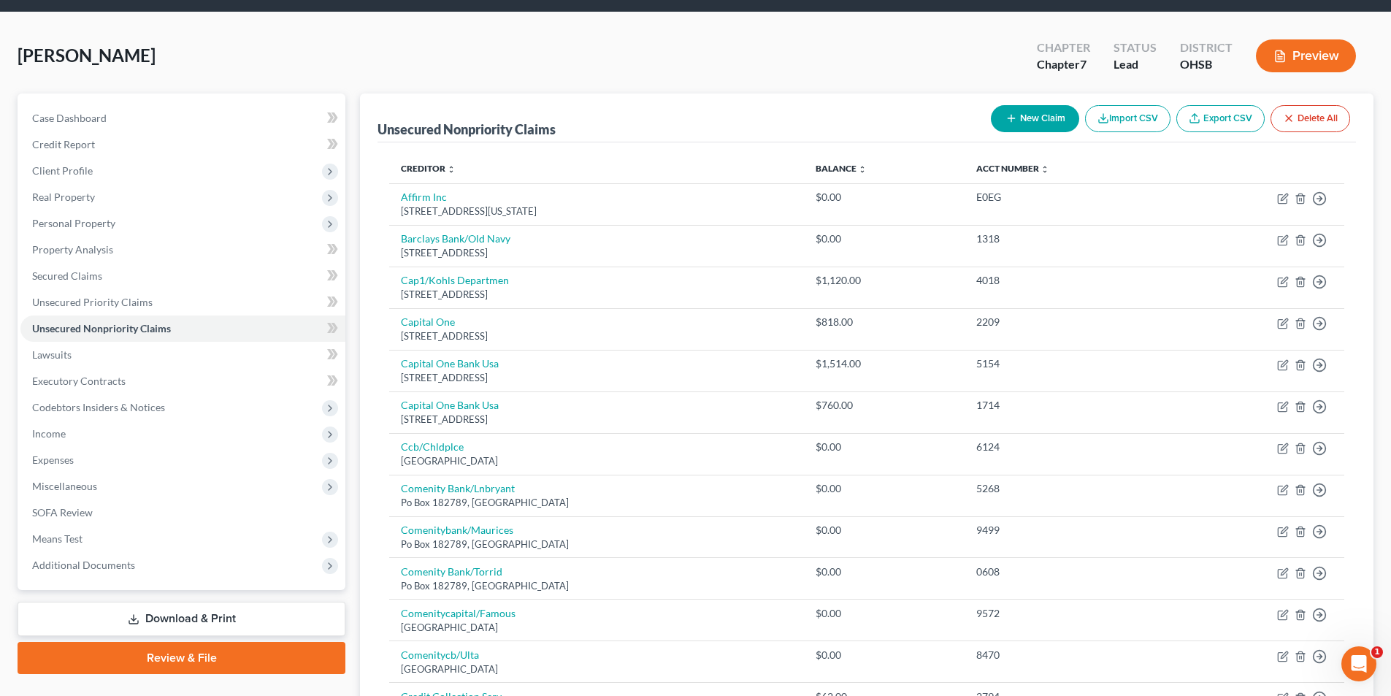
scroll to position [0, 0]
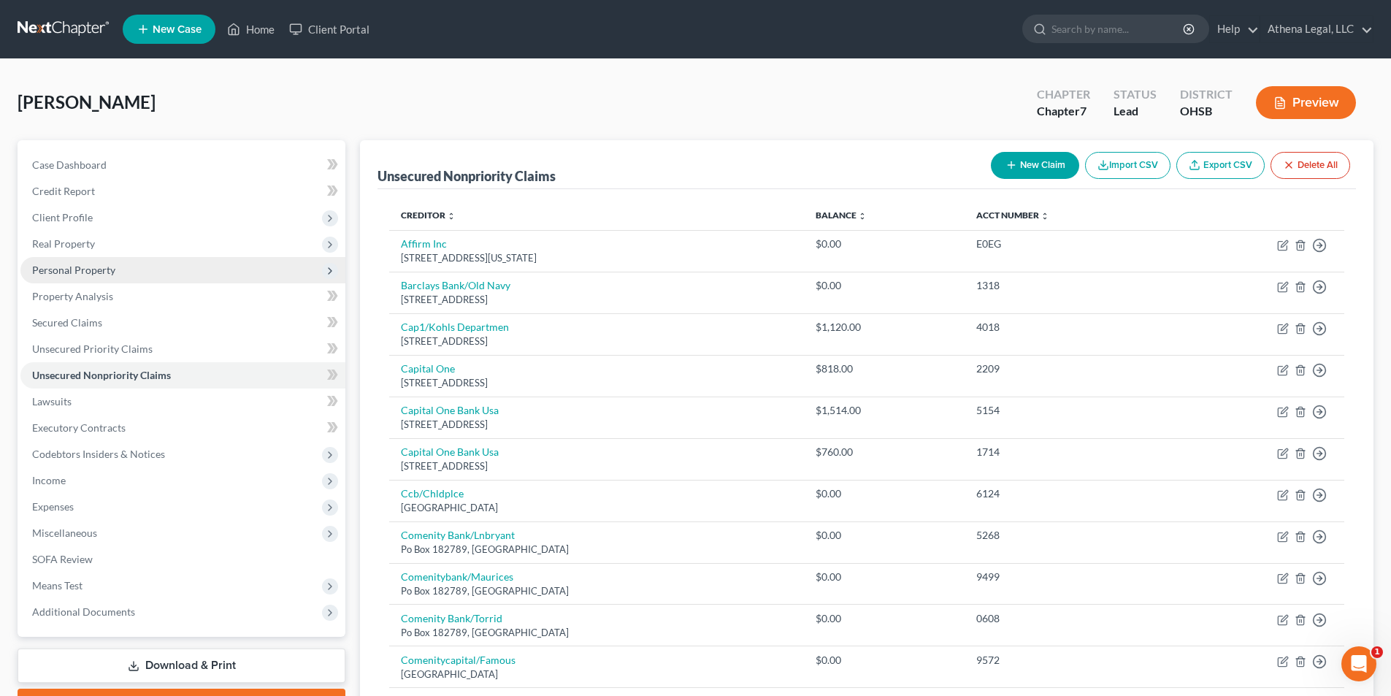
click at [88, 272] on span "Personal Property" at bounding box center [73, 270] width 83 height 12
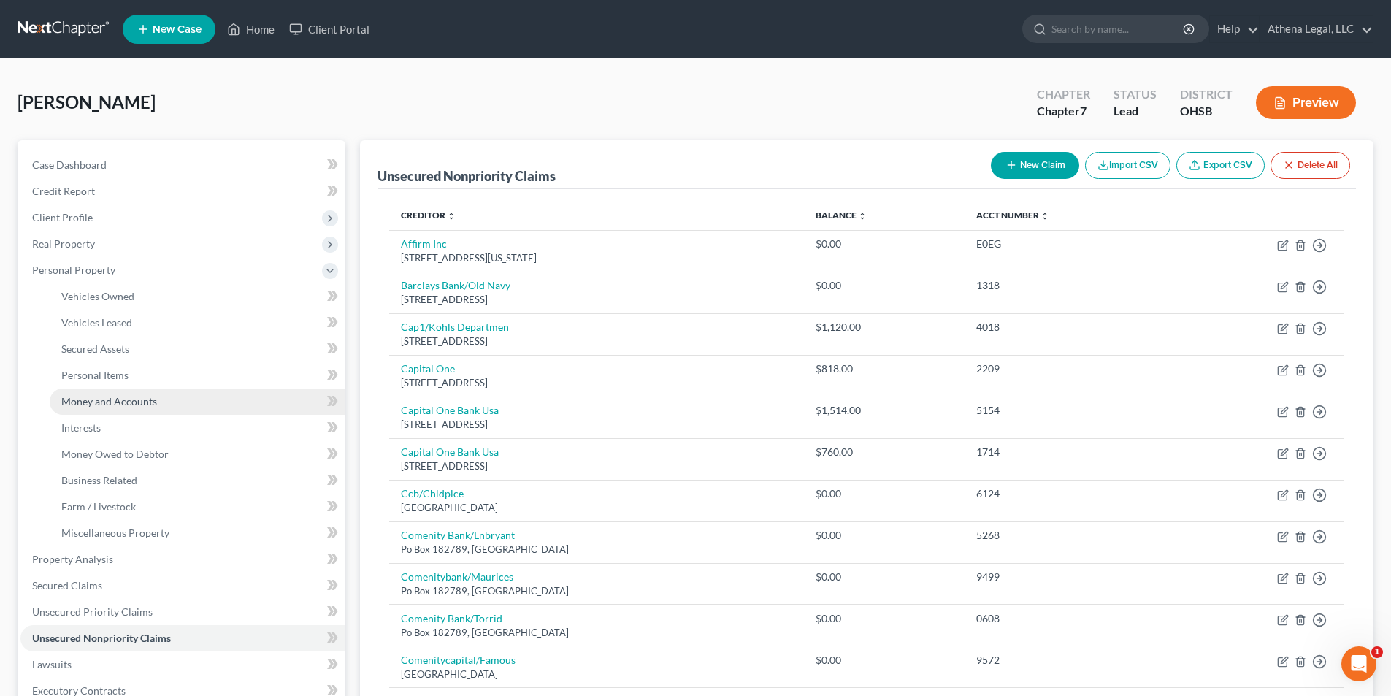
click at [134, 397] on span "Money and Accounts" at bounding box center [109, 401] width 96 height 12
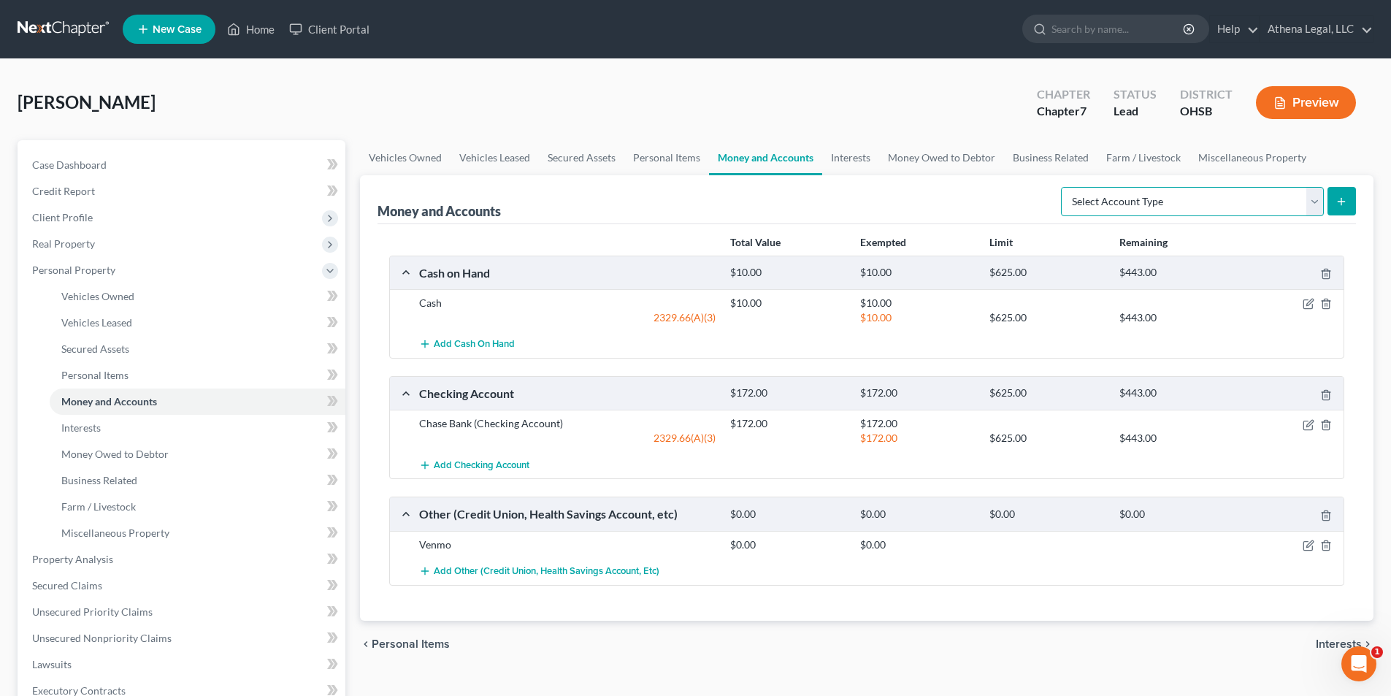
click at [1111, 196] on select "Select Account Type Brokerage Cash on Hand Certificates of Deposit Checking Acc…" at bounding box center [1192, 201] width 263 height 29
select select "other"
click at [1064, 187] on select "Select Account Type Brokerage Cash on Hand Certificates of Deposit Checking Acc…" at bounding box center [1192, 201] width 263 height 29
click at [1348, 208] on button "submit" at bounding box center [1341, 201] width 28 height 28
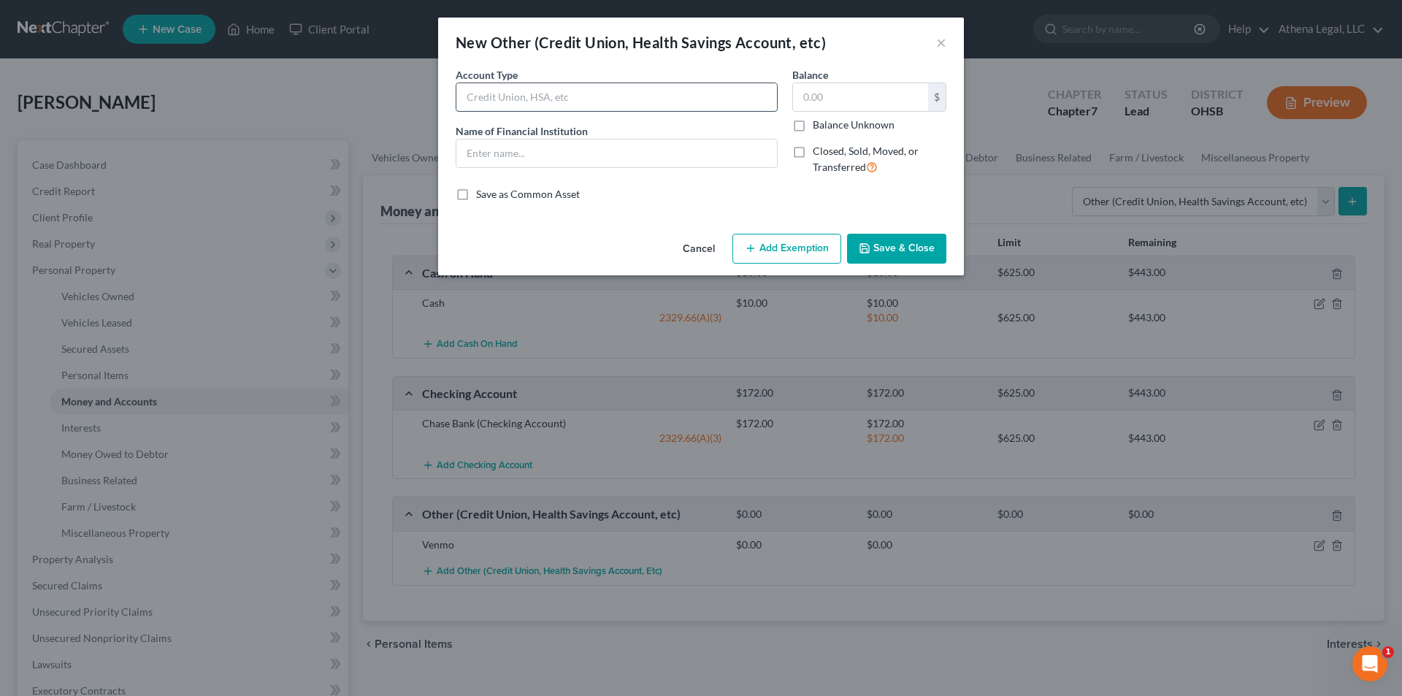
click at [691, 100] on input "text" at bounding box center [616, 97] width 320 height 28
type input "HSA"
click at [809, 102] on input "text" at bounding box center [860, 97] width 135 height 28
click at [811, 96] on input "text" at bounding box center [860, 97] width 135 height 28
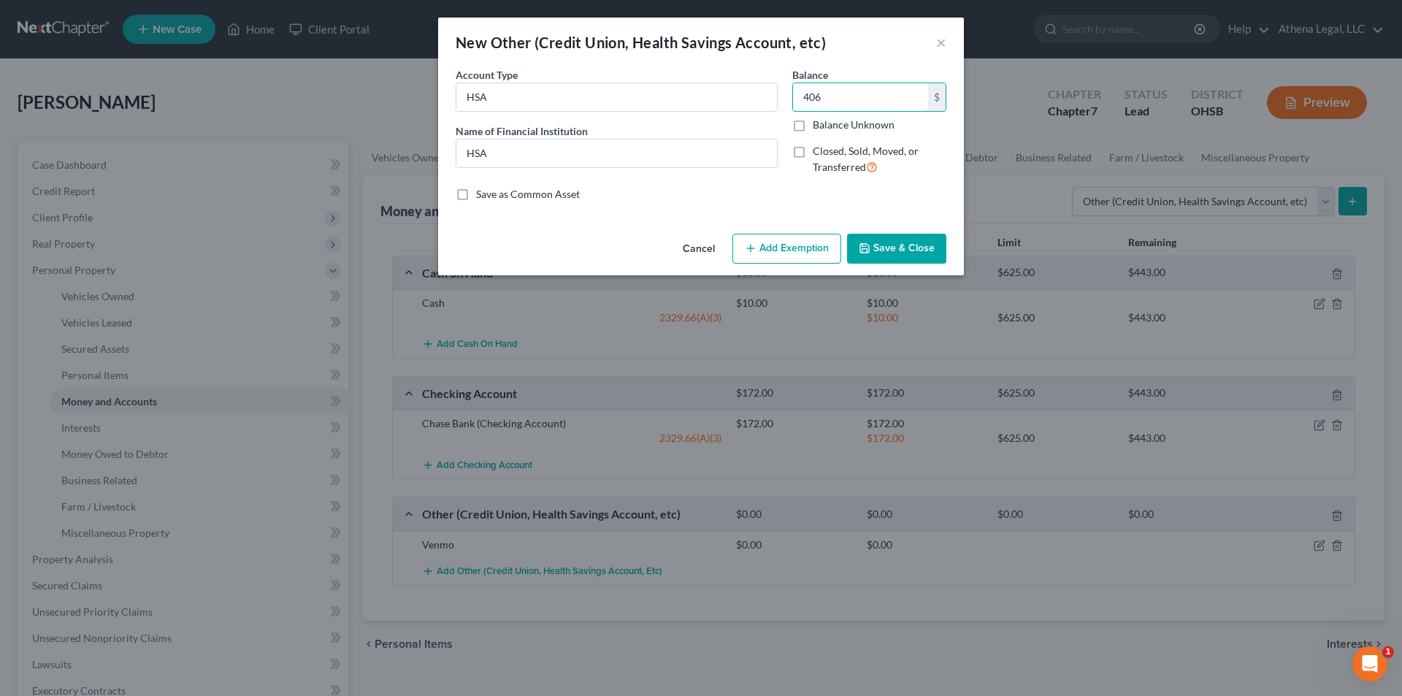
type input "406"
click at [777, 240] on button "Add Exemption" at bounding box center [786, 249] width 109 height 31
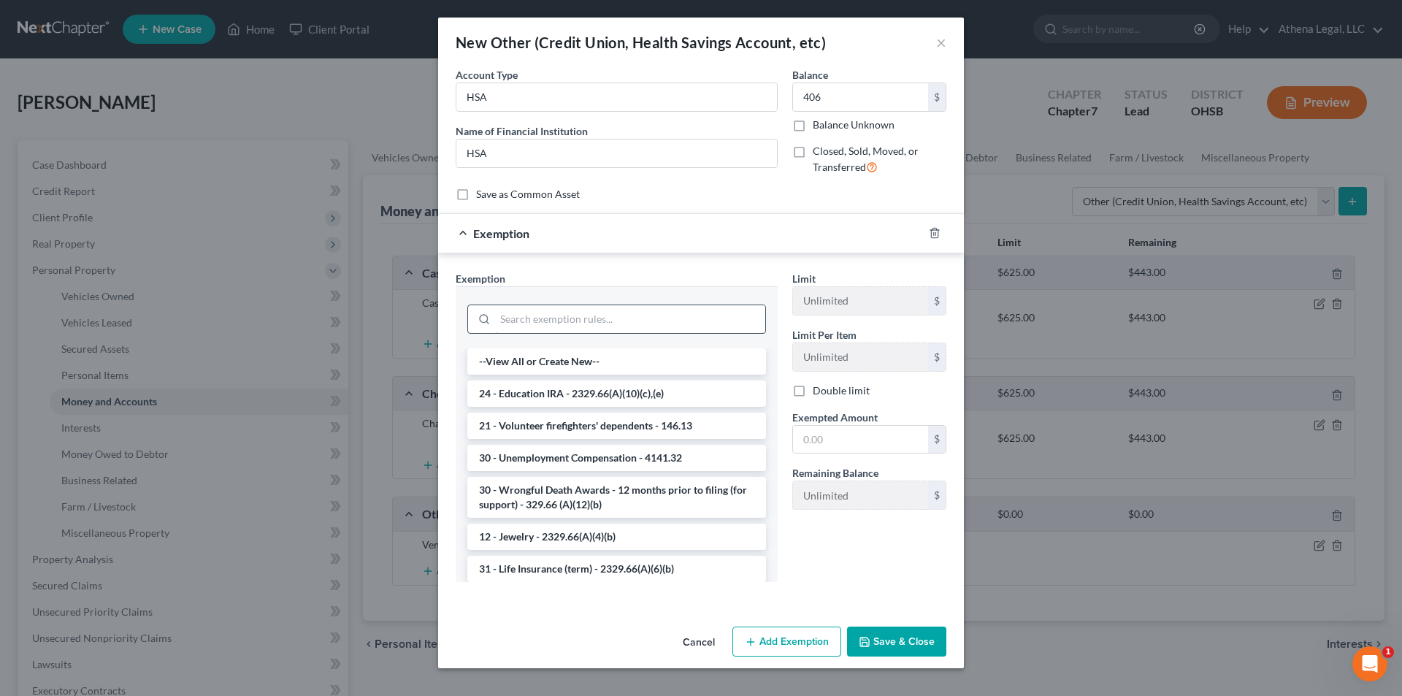
click at [554, 315] on input "search" at bounding box center [630, 319] width 270 height 28
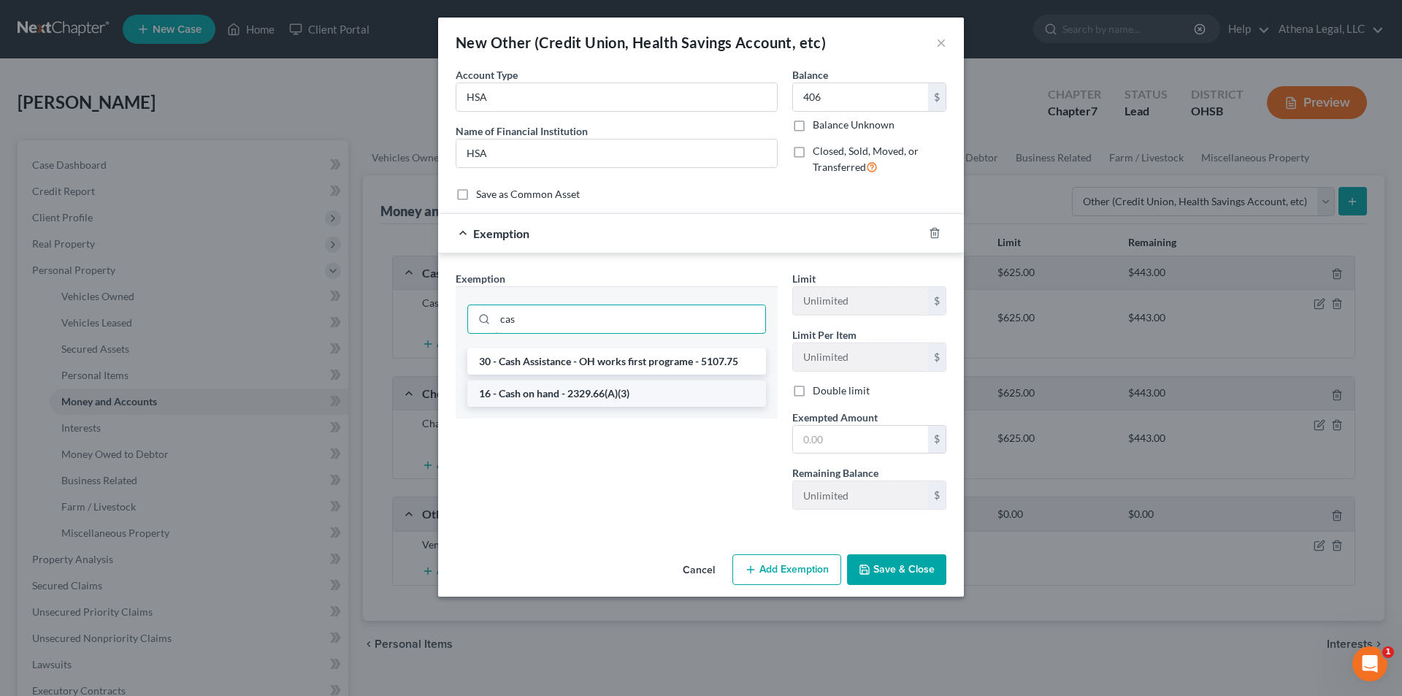
type input "cas"
click at [552, 392] on li "16 - Cash on hand - 2329.66(A)(3)" at bounding box center [616, 393] width 299 height 26
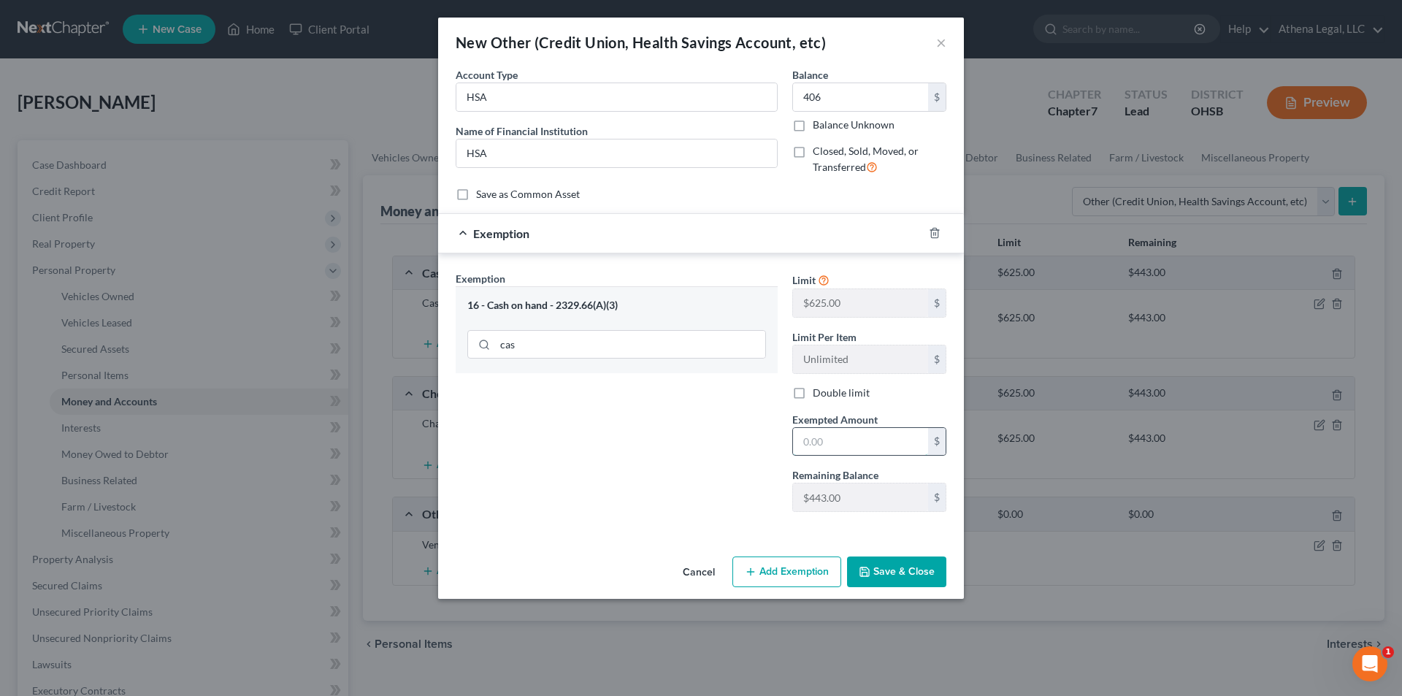
click at [851, 433] on input "text" at bounding box center [860, 442] width 135 height 28
type input "406"
click at [928, 582] on button "Save & Close" at bounding box center [896, 571] width 99 height 31
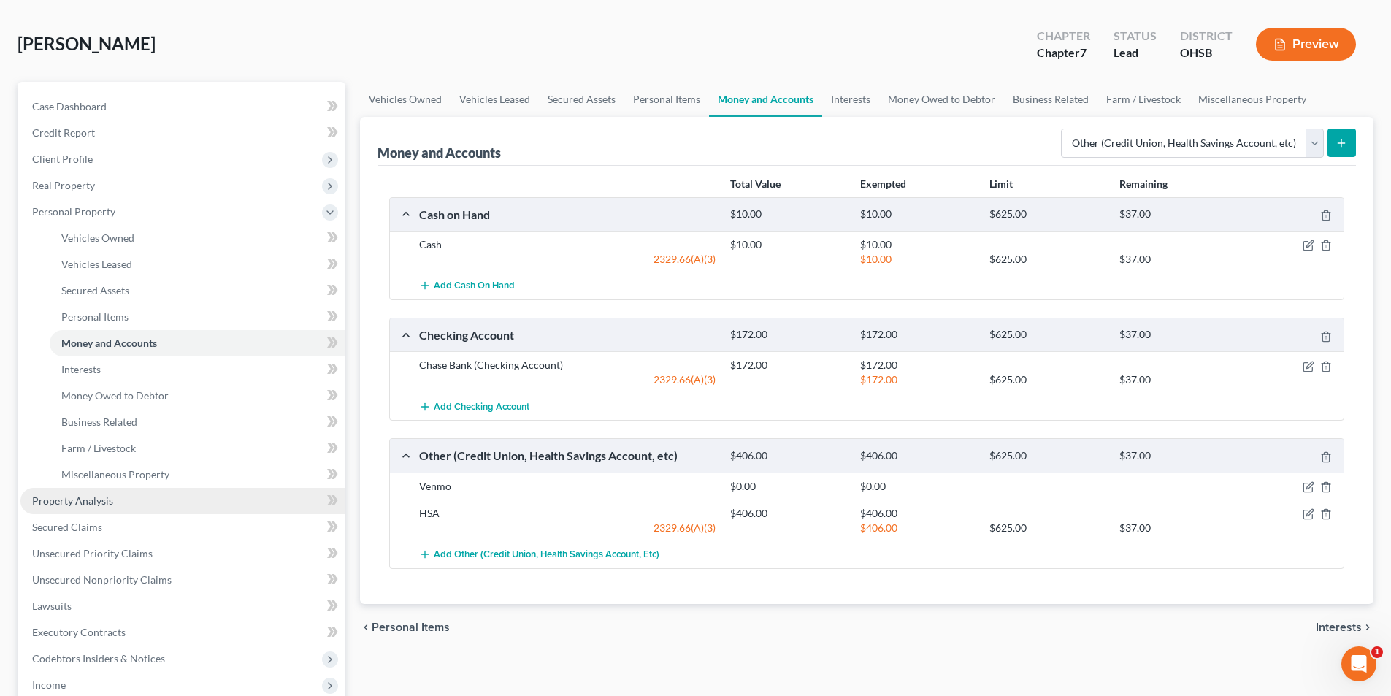
scroll to position [146, 0]
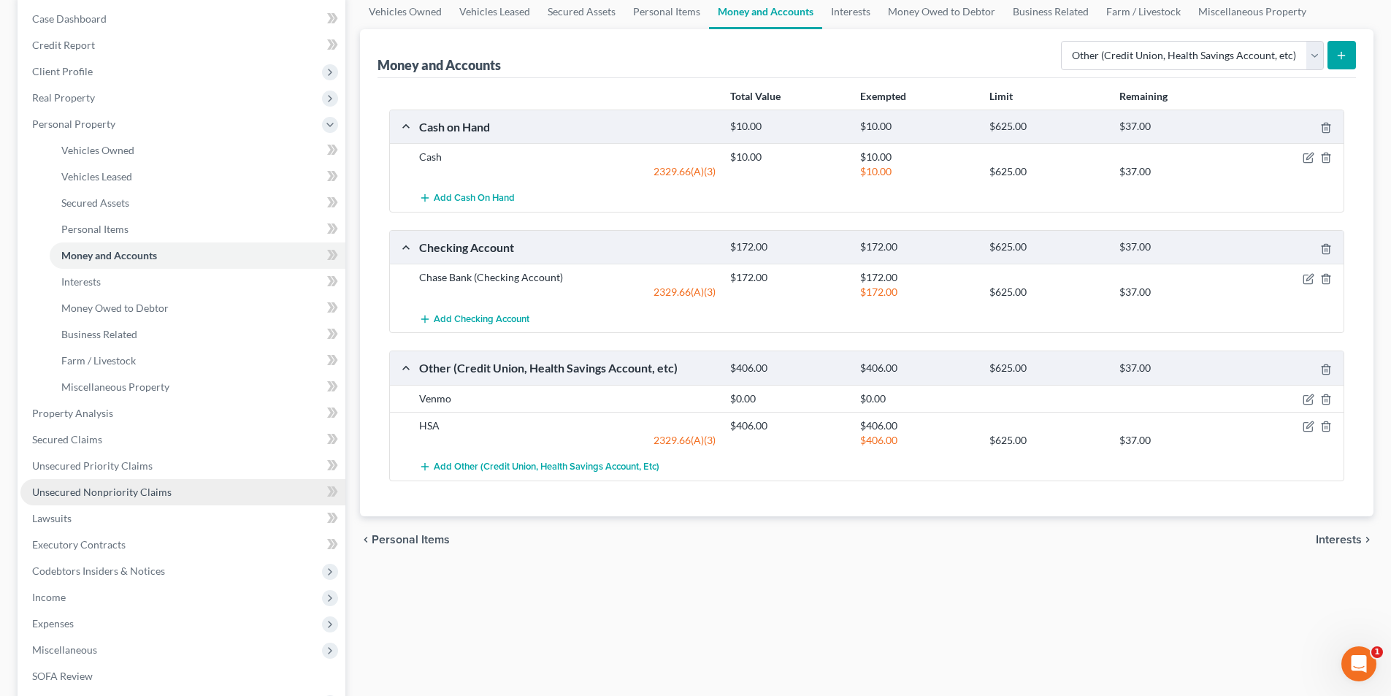
click at [119, 491] on span "Unsecured Nonpriority Claims" at bounding box center [101, 491] width 139 height 12
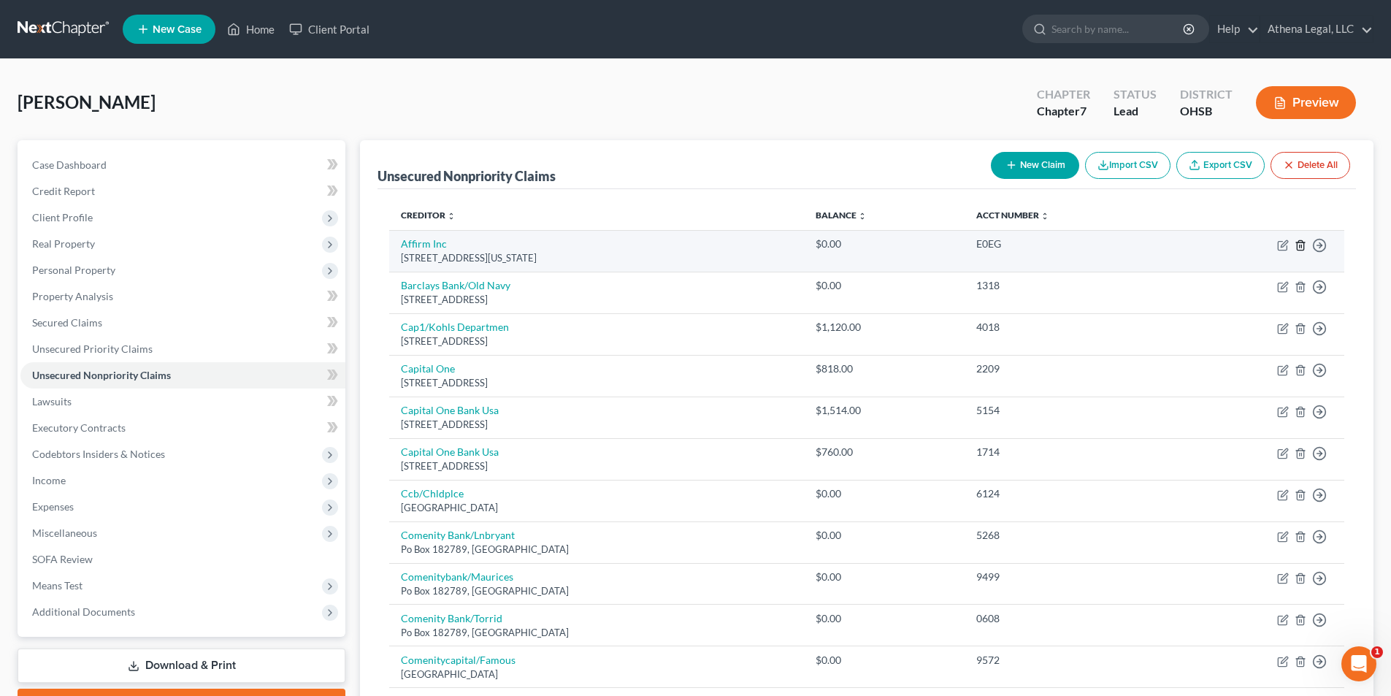
click at [1303, 250] on icon "button" at bounding box center [1300, 244] width 7 height 9
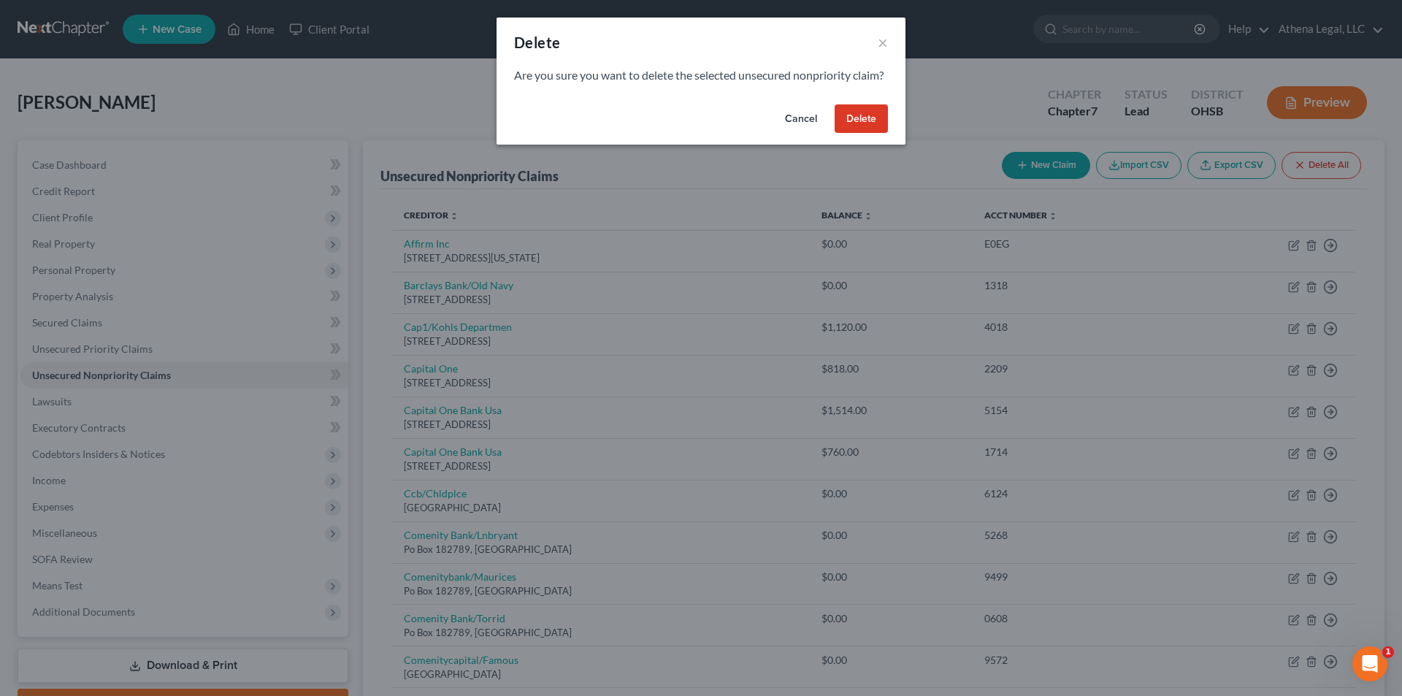
click at [864, 134] on button "Delete" at bounding box center [860, 118] width 53 height 29
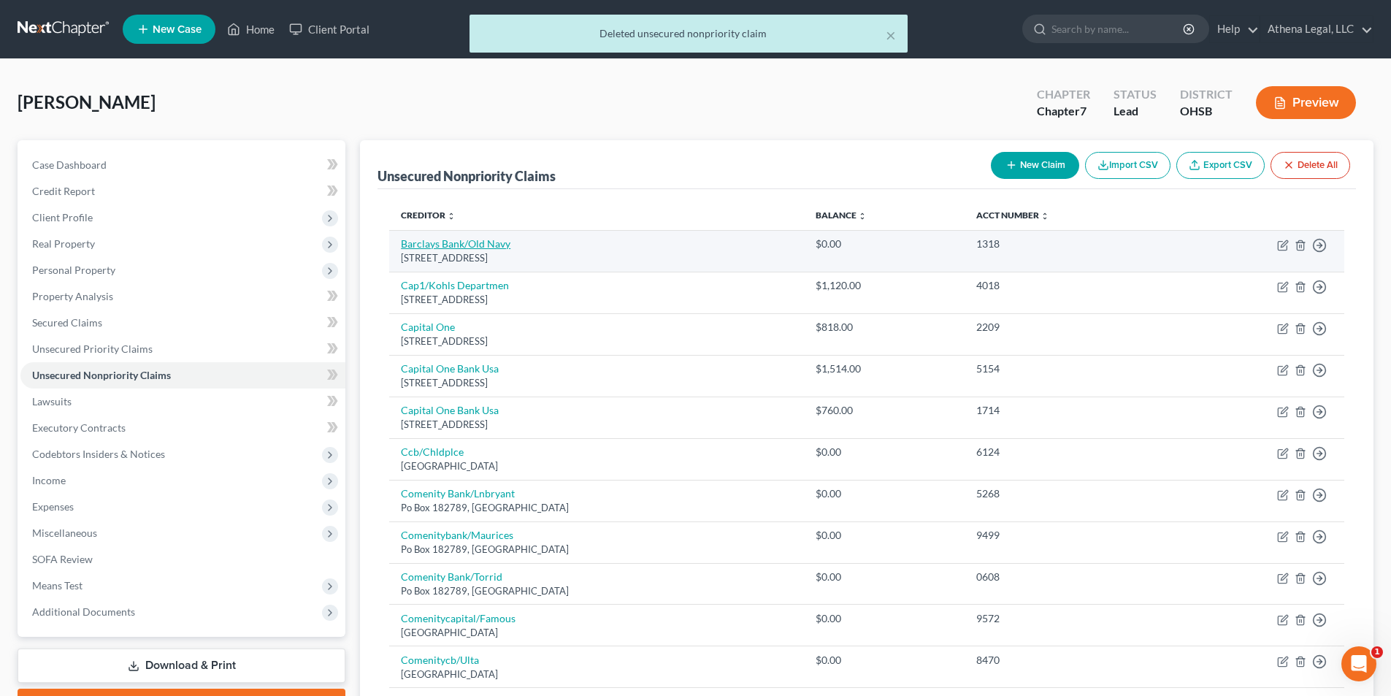
click at [476, 247] on link "Barclays Bank/Old Navy" at bounding box center [456, 243] width 110 height 12
select select "7"
select select "2"
select select "0"
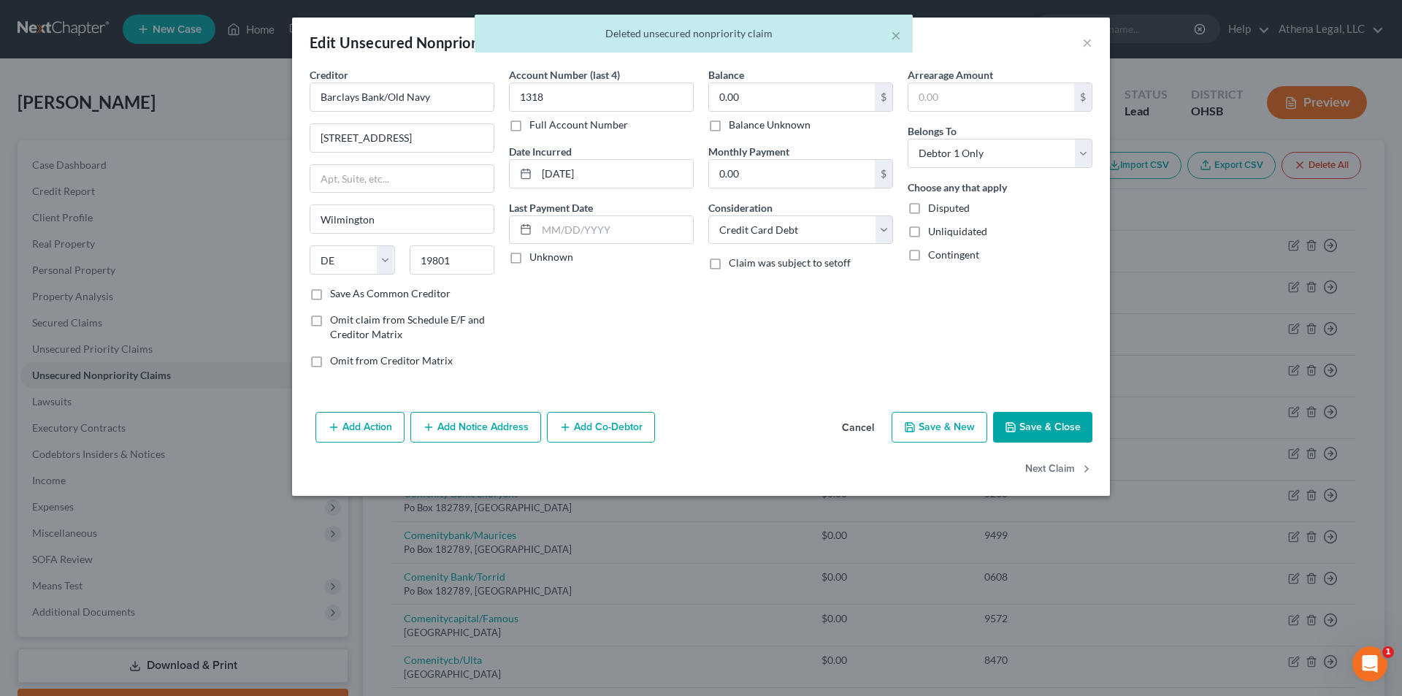
click at [1063, 424] on button "Save & Close" at bounding box center [1042, 427] width 99 height 31
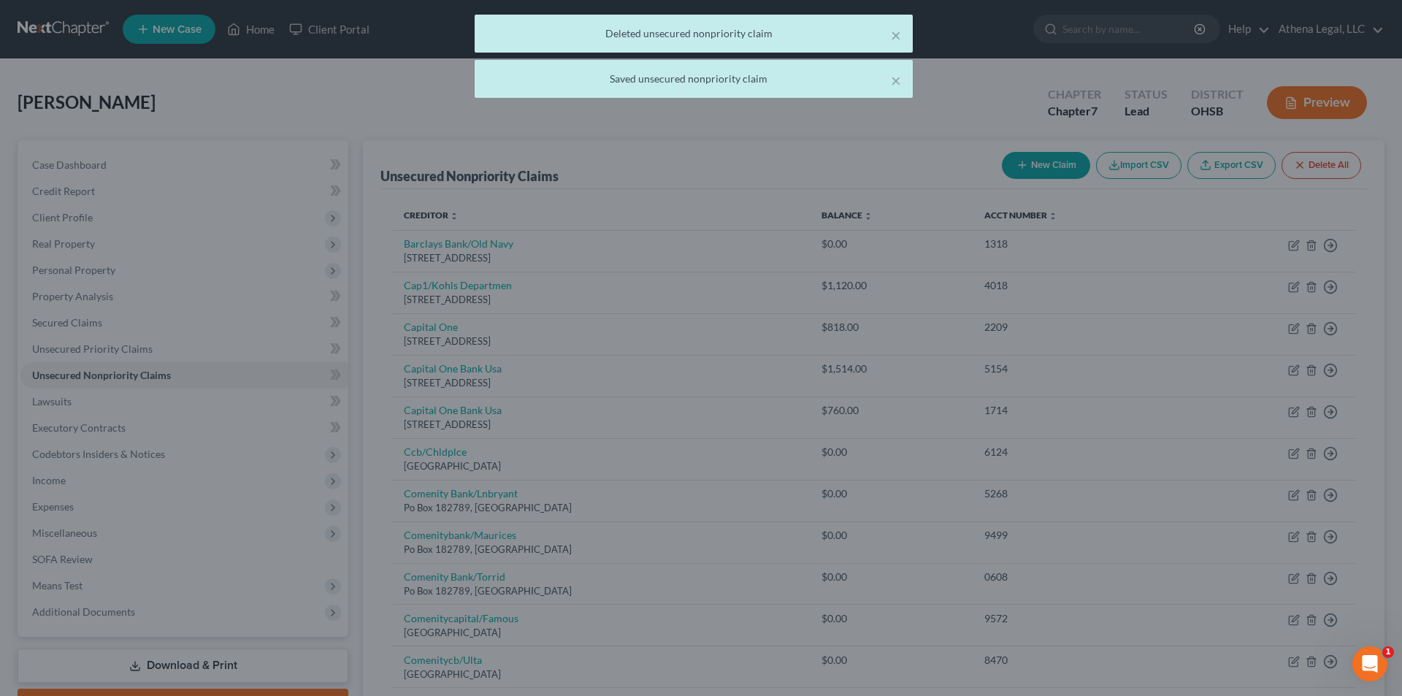
type input "0"
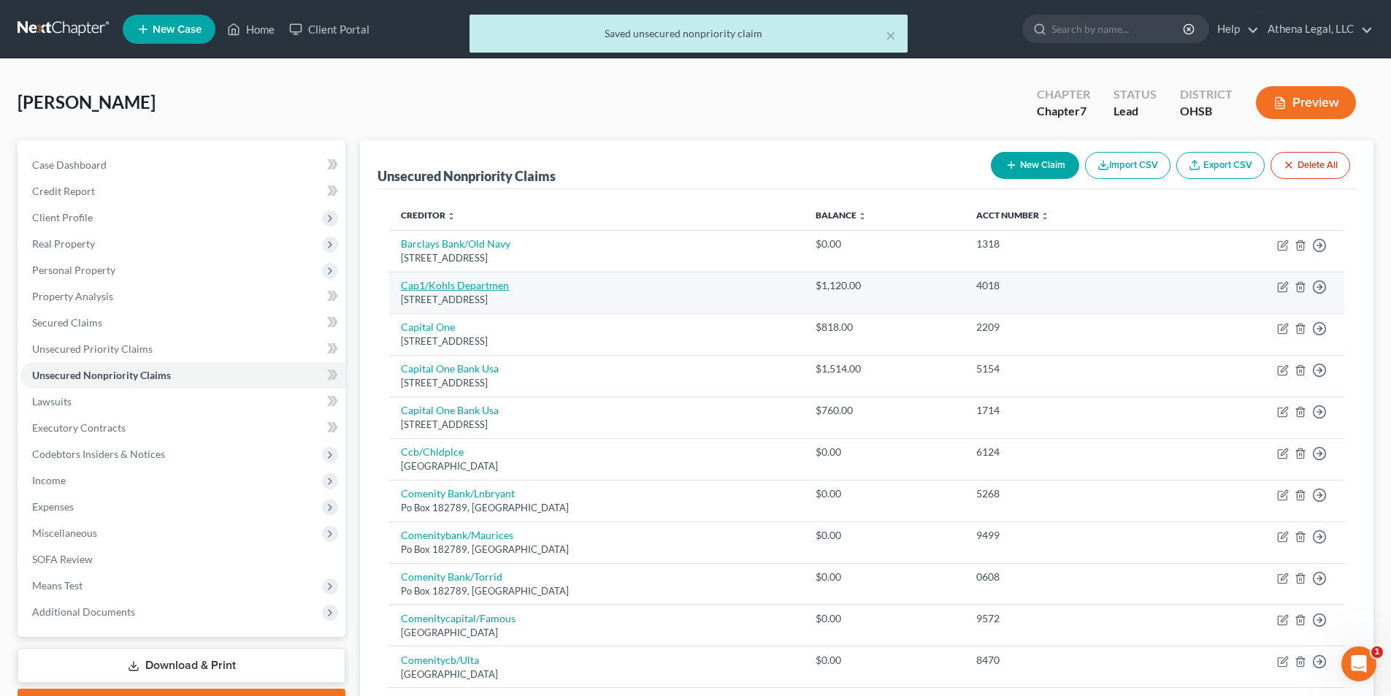
click at [486, 286] on link "Cap1/Kohls Departmen" at bounding box center [455, 285] width 108 height 12
select select "46"
select select "2"
select select "0"
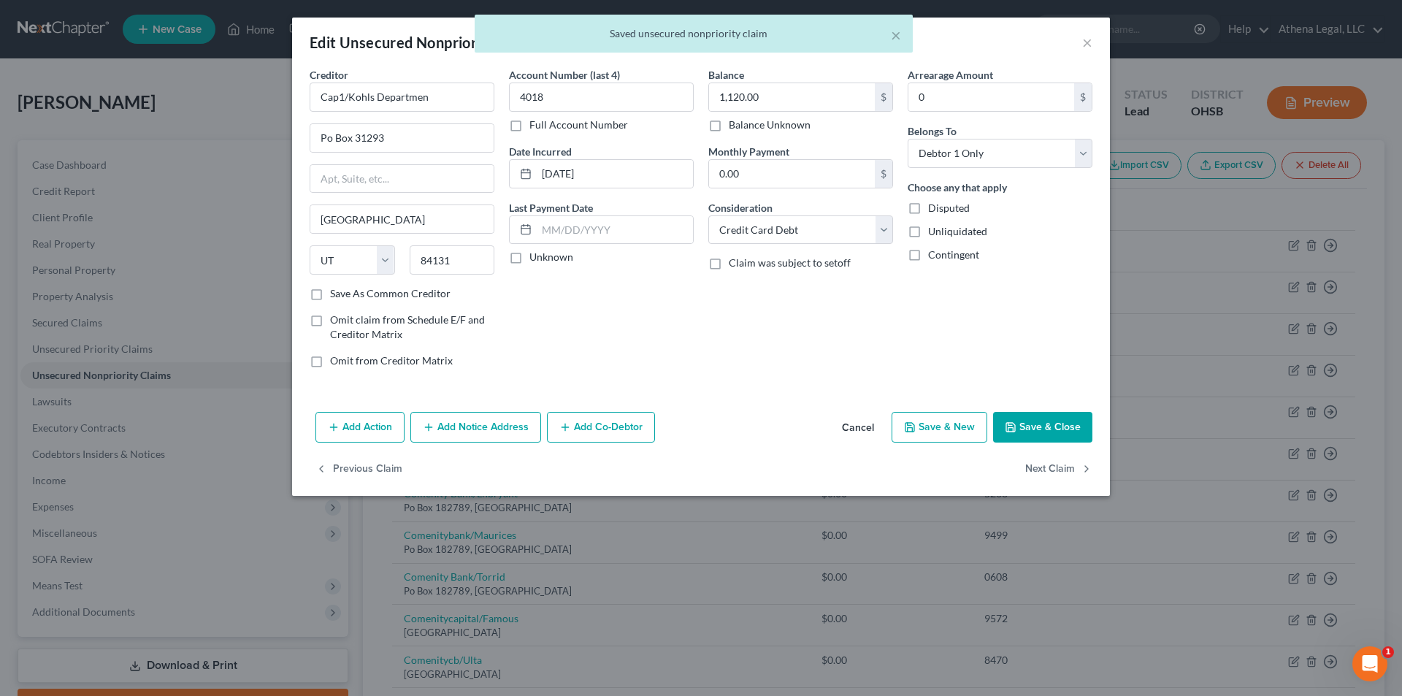
click at [1075, 433] on button "Save & Close" at bounding box center [1042, 427] width 99 height 31
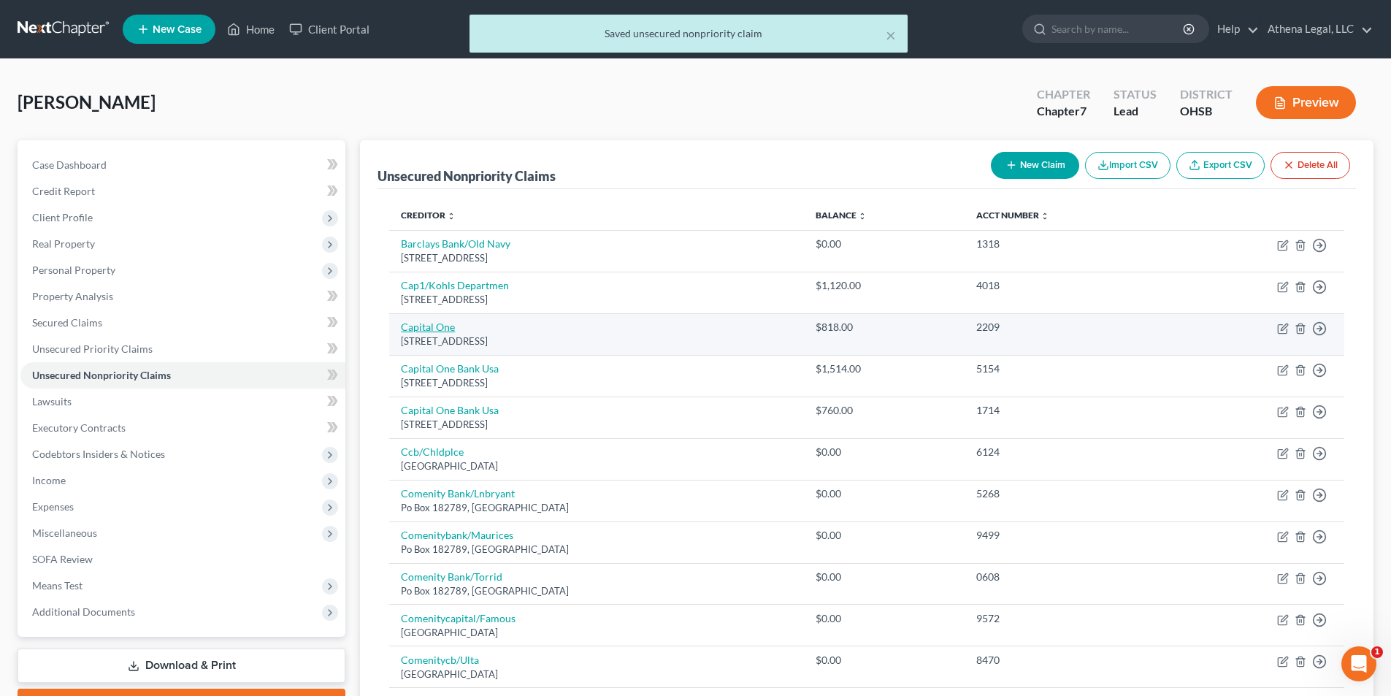
click at [448, 326] on link "Capital One" at bounding box center [428, 326] width 54 height 12
select select "46"
select select "2"
select select "0"
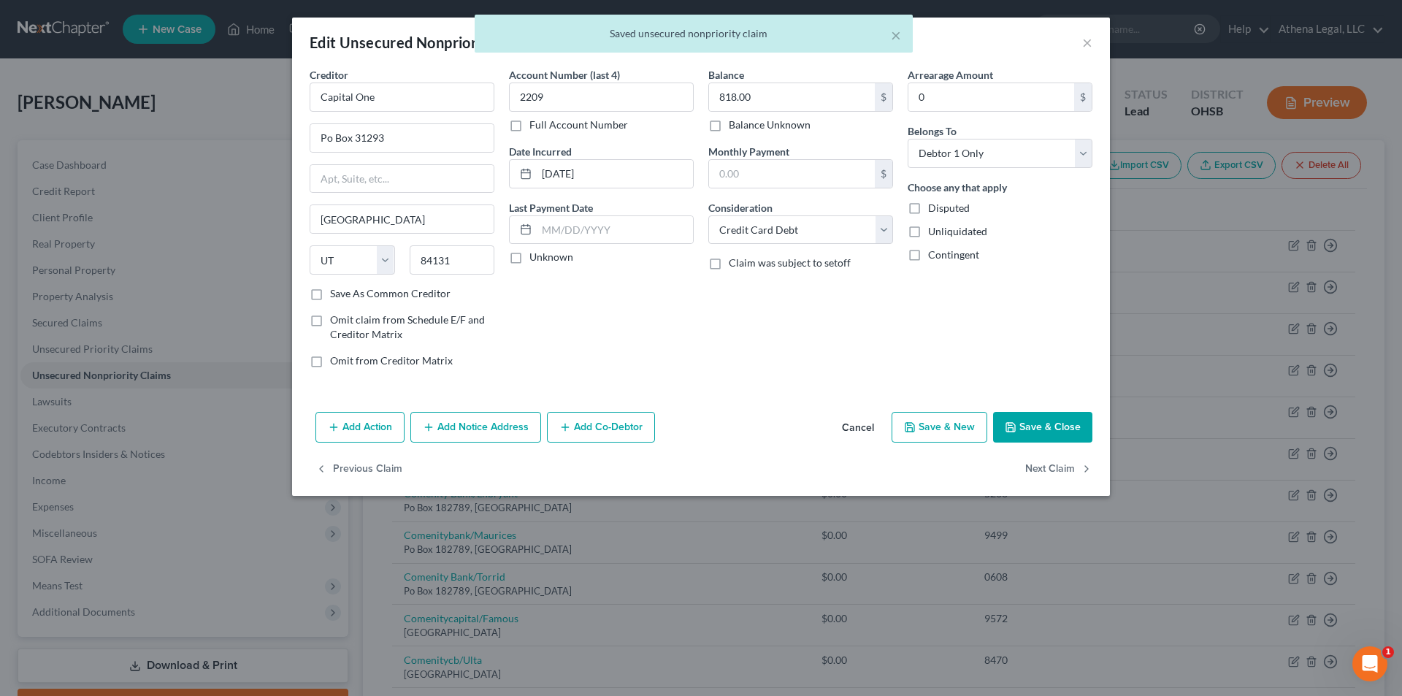
click at [1051, 433] on button "Save & Close" at bounding box center [1042, 427] width 99 height 31
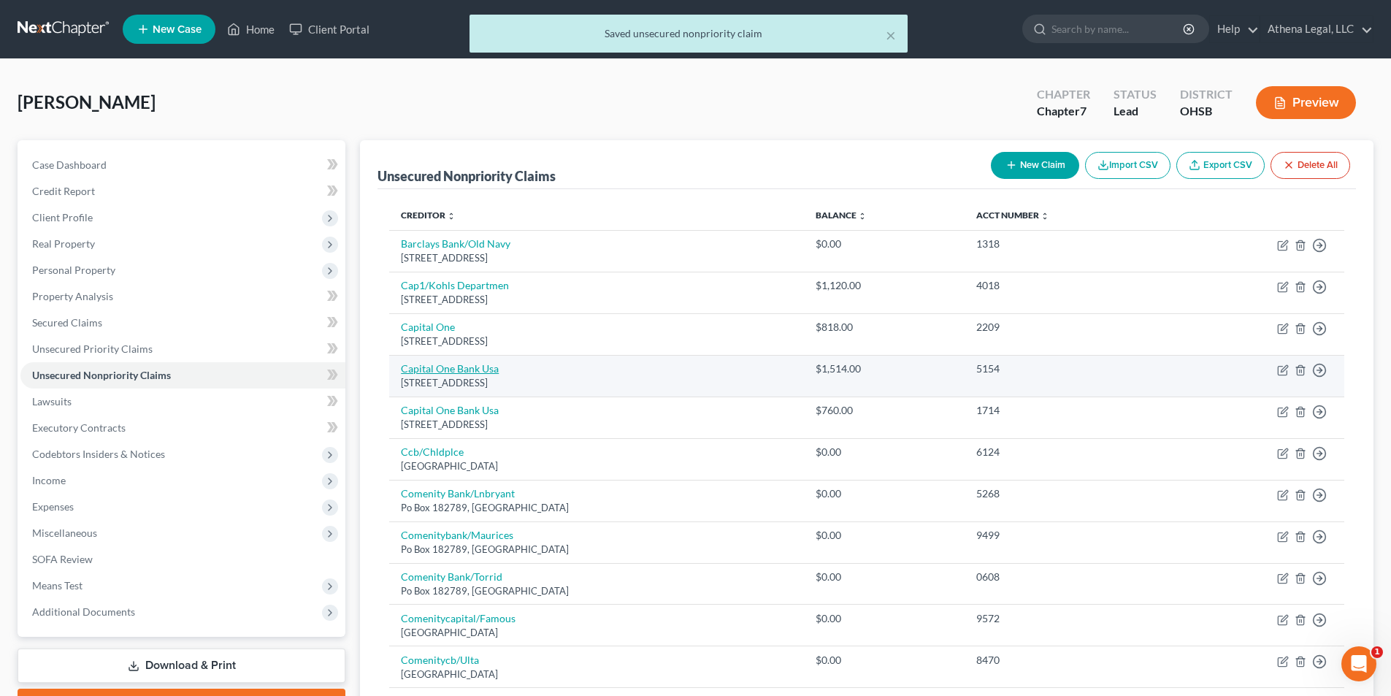
click at [475, 369] on link "Capital One Bank Usa" at bounding box center [450, 368] width 98 height 12
select select "46"
select select "2"
select select "0"
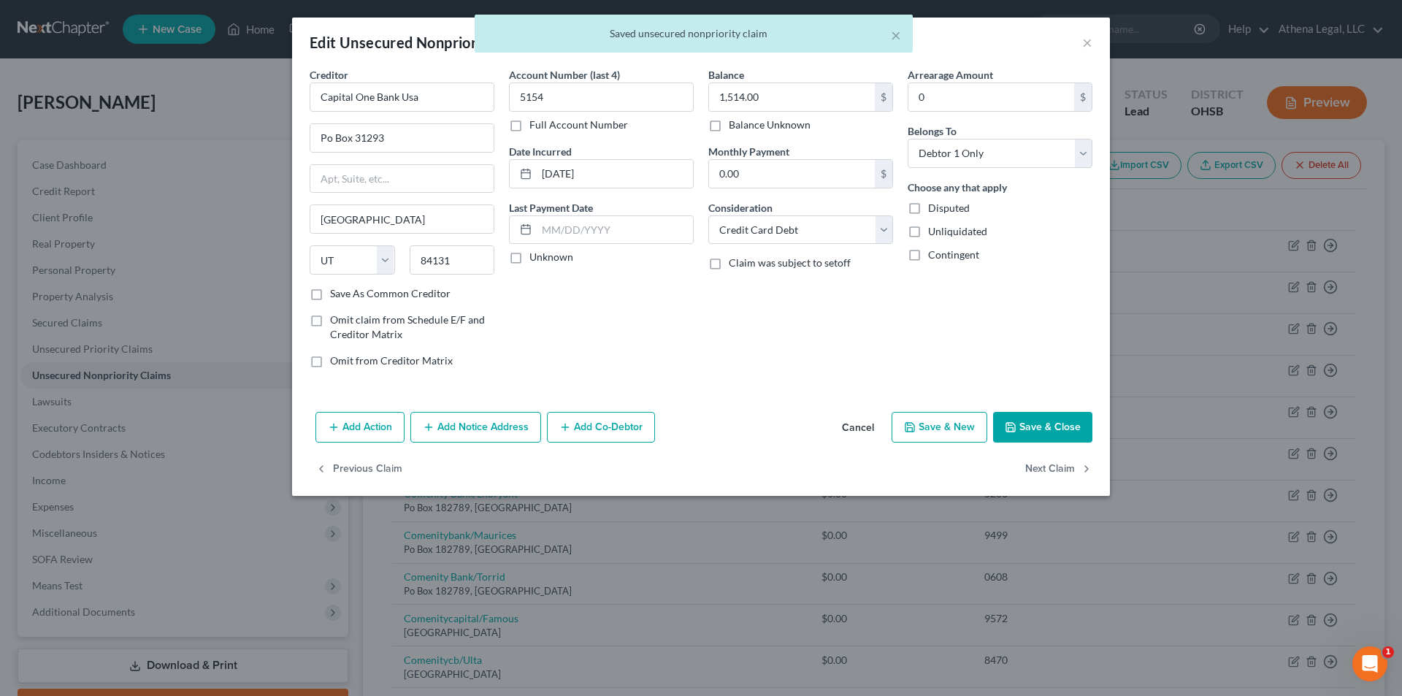
click at [1048, 431] on button "Save & Close" at bounding box center [1042, 427] width 99 height 31
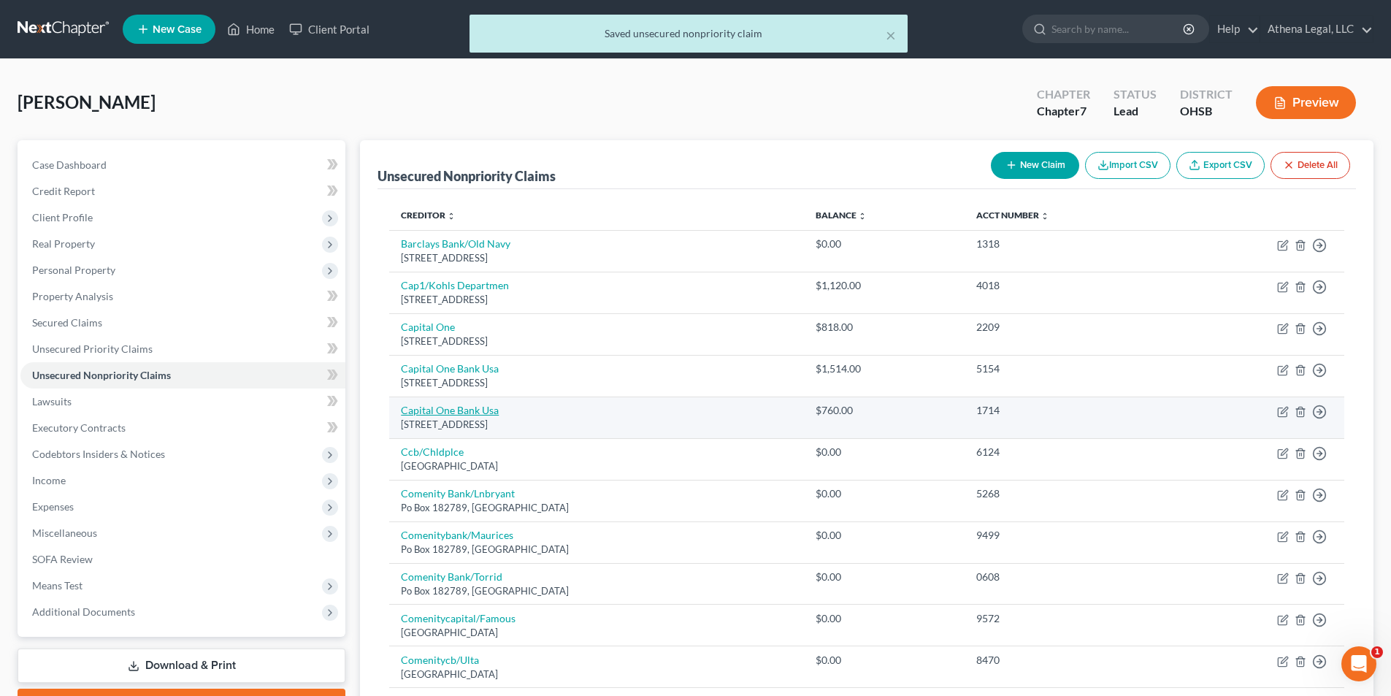
click at [471, 414] on link "Capital One Bank Usa" at bounding box center [450, 410] width 98 height 12
select select "46"
select select "2"
select select "0"
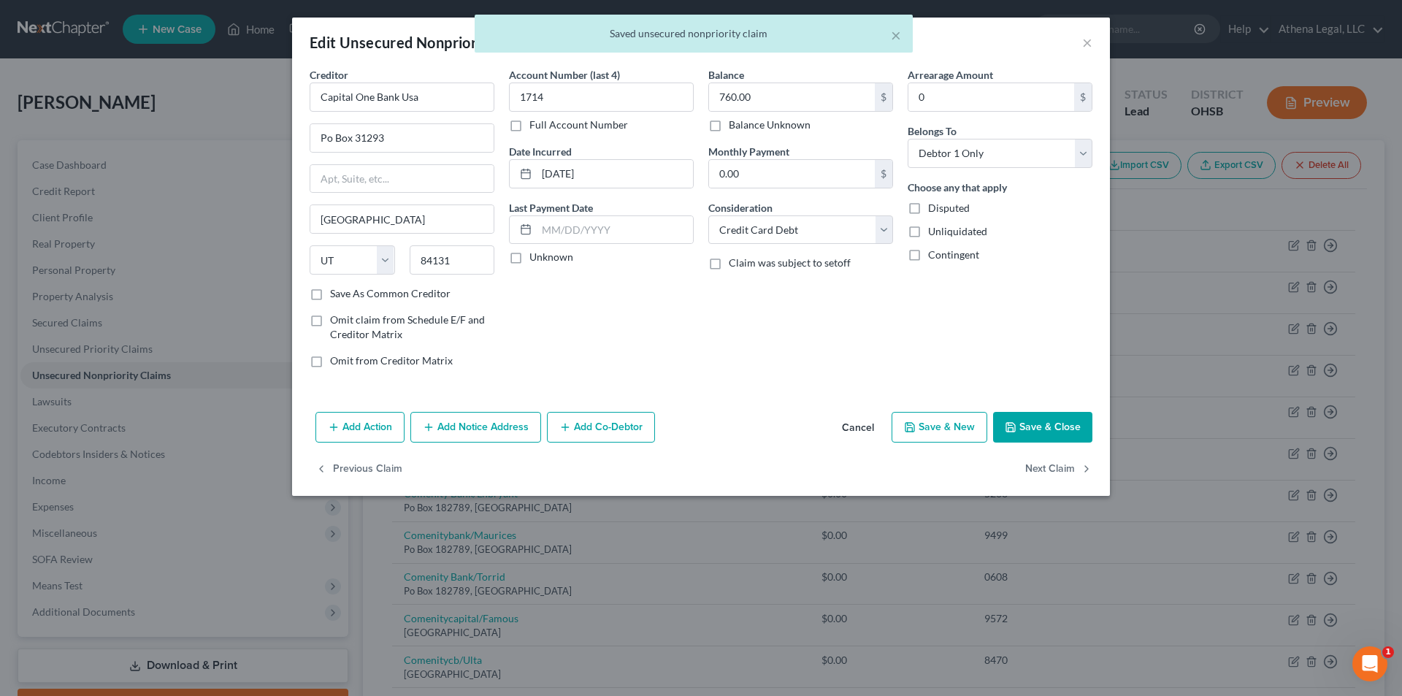
click at [1011, 421] on icon "button" at bounding box center [1011, 427] width 12 height 12
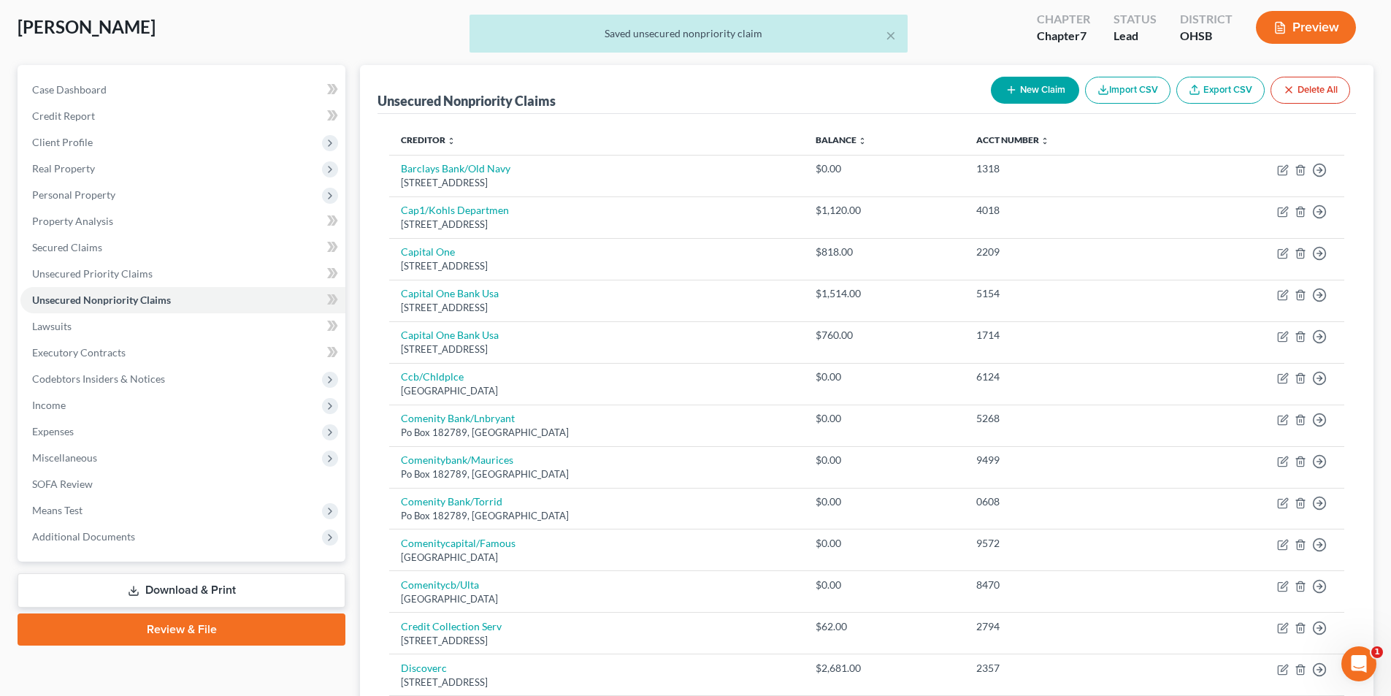
scroll to position [146, 0]
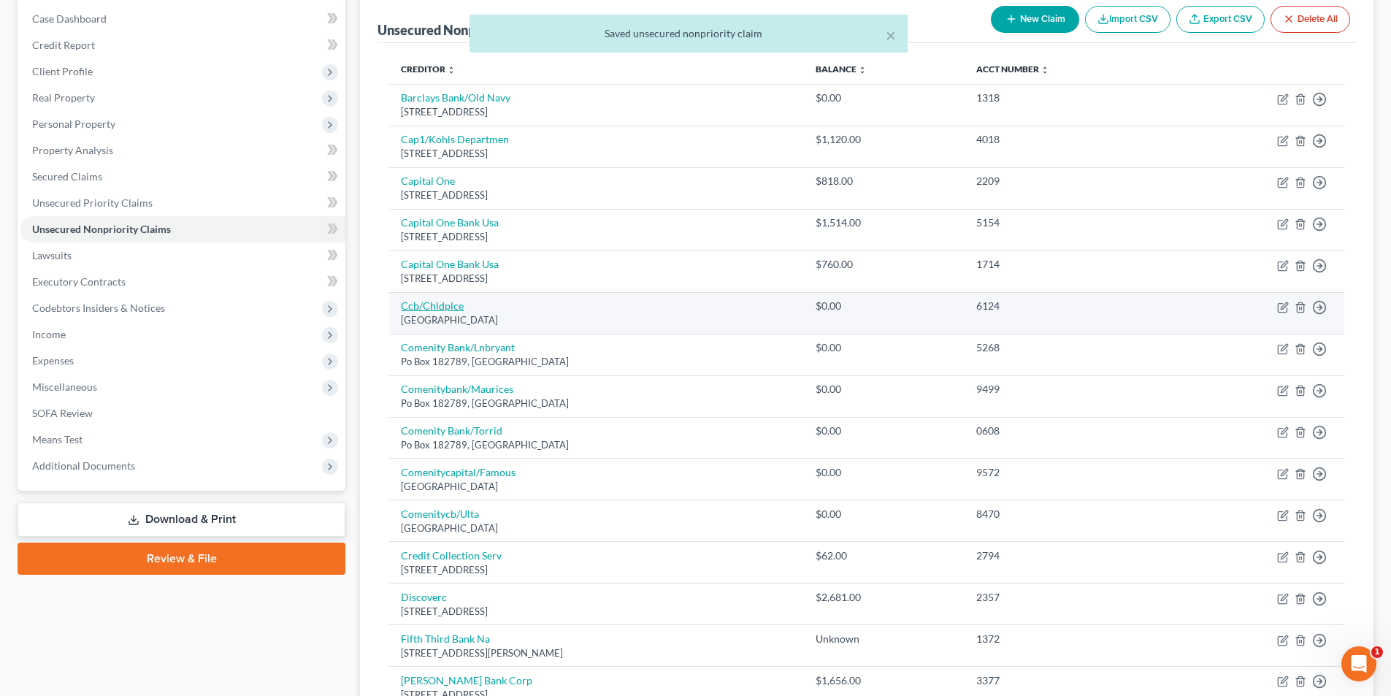
click at [453, 303] on link "Ccb/Chldplce" at bounding box center [432, 305] width 63 height 12
select select "36"
select select "2"
select select "0"
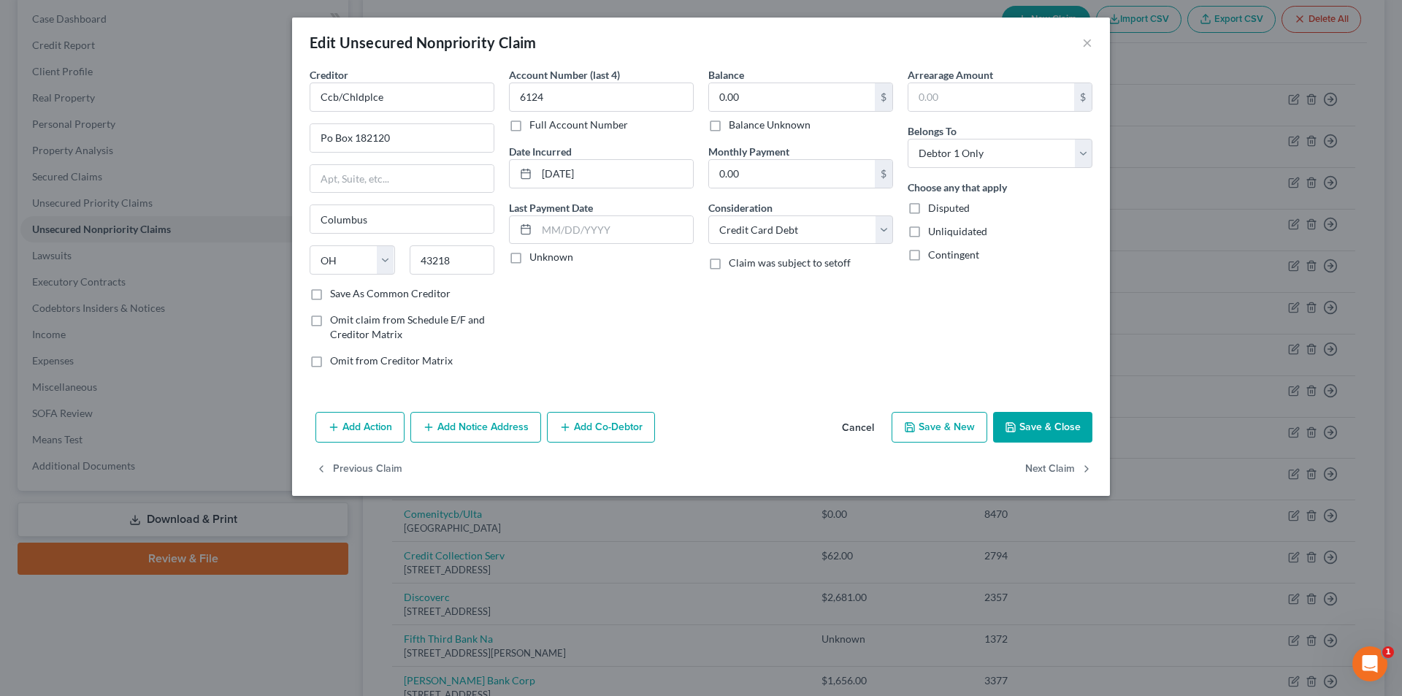
click at [1095, 45] on div "Edit Unsecured Nonpriority Claim ×" at bounding box center [701, 43] width 818 height 50
click at [1026, 428] on button "Save & Close" at bounding box center [1042, 427] width 99 height 31
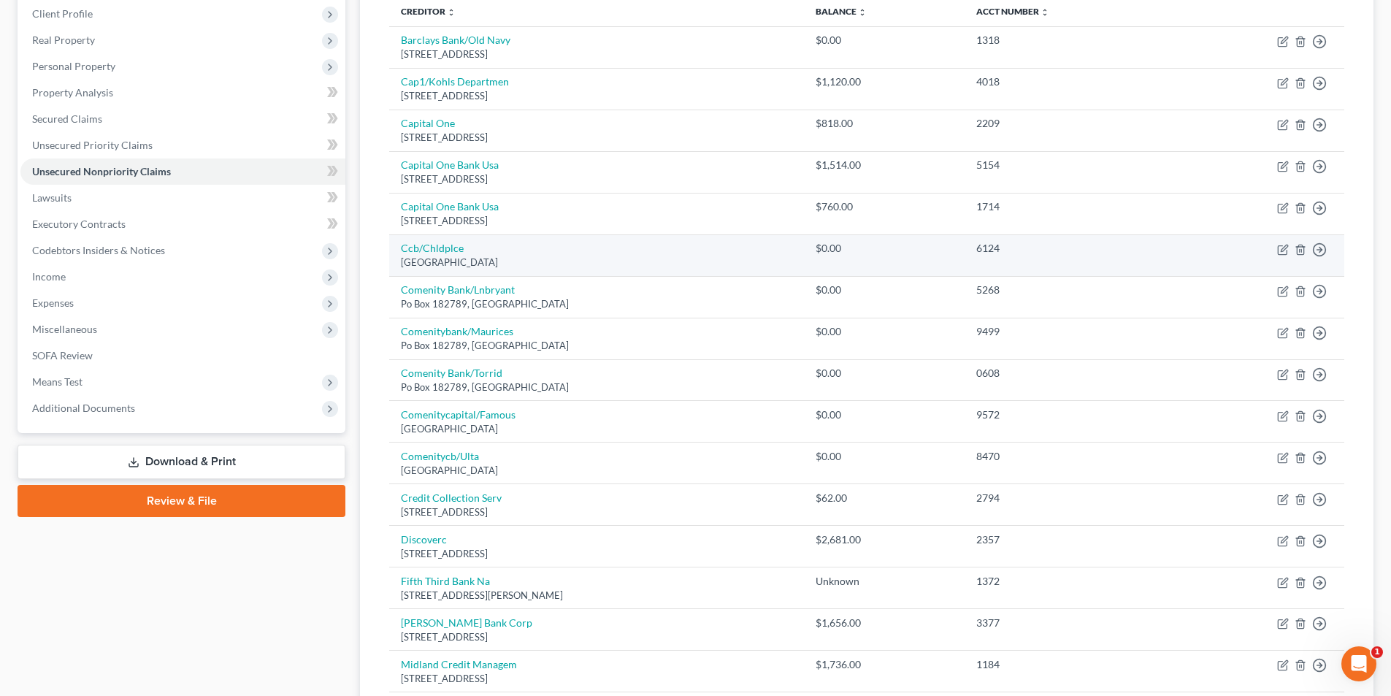
scroll to position [219, 0]
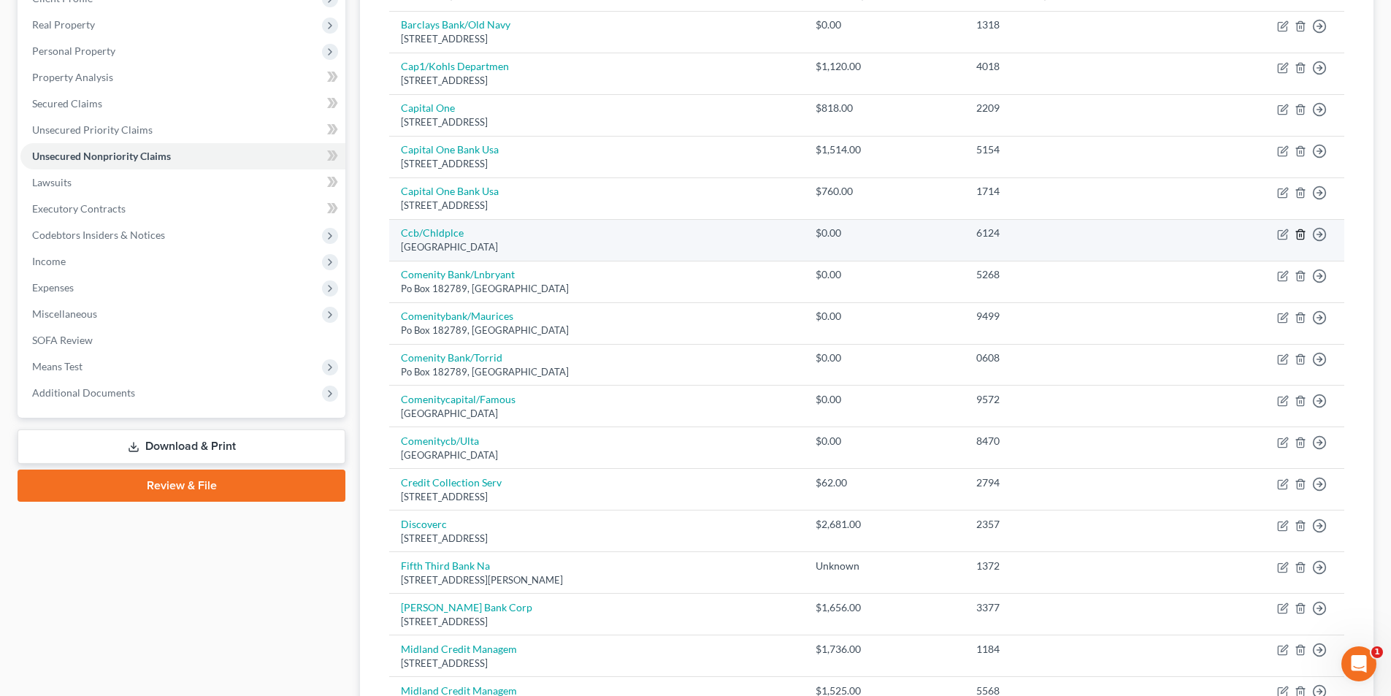
click at [1302, 239] on icon "button" at bounding box center [1300, 233] width 7 height 9
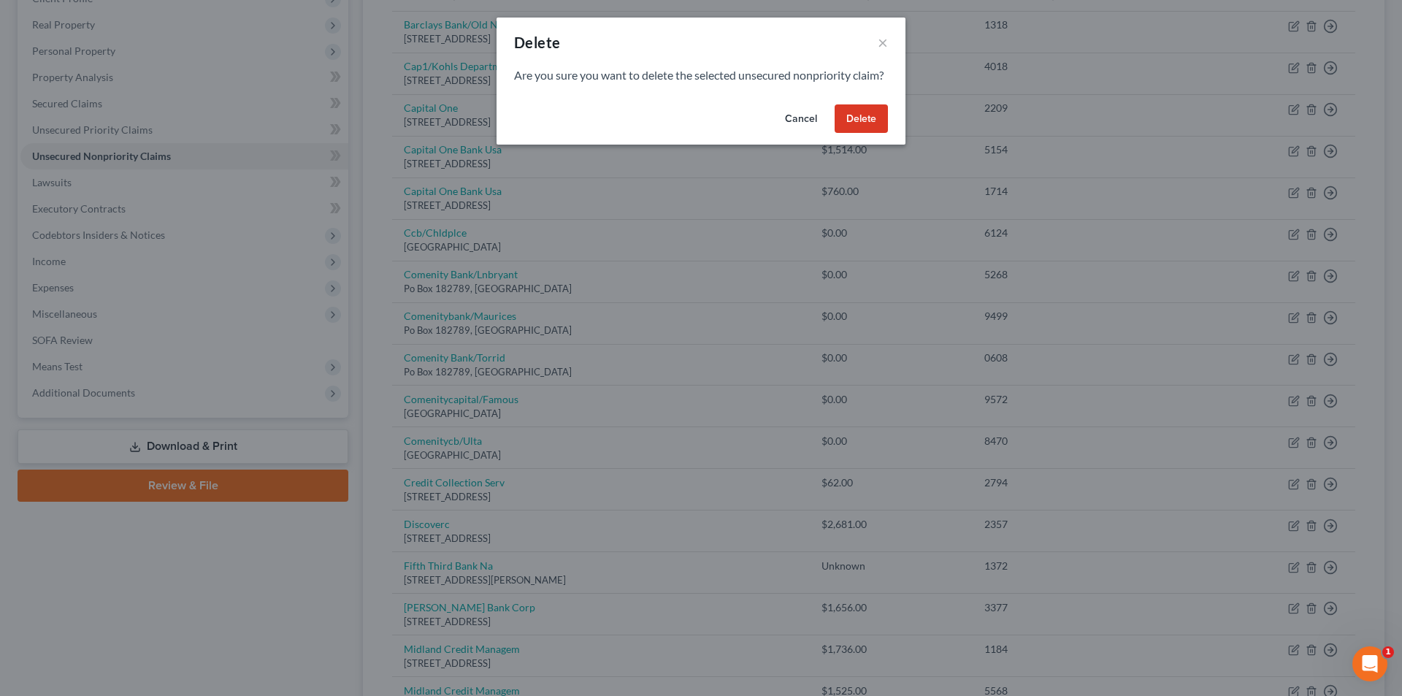
click at [869, 131] on button "Delete" at bounding box center [860, 118] width 53 height 29
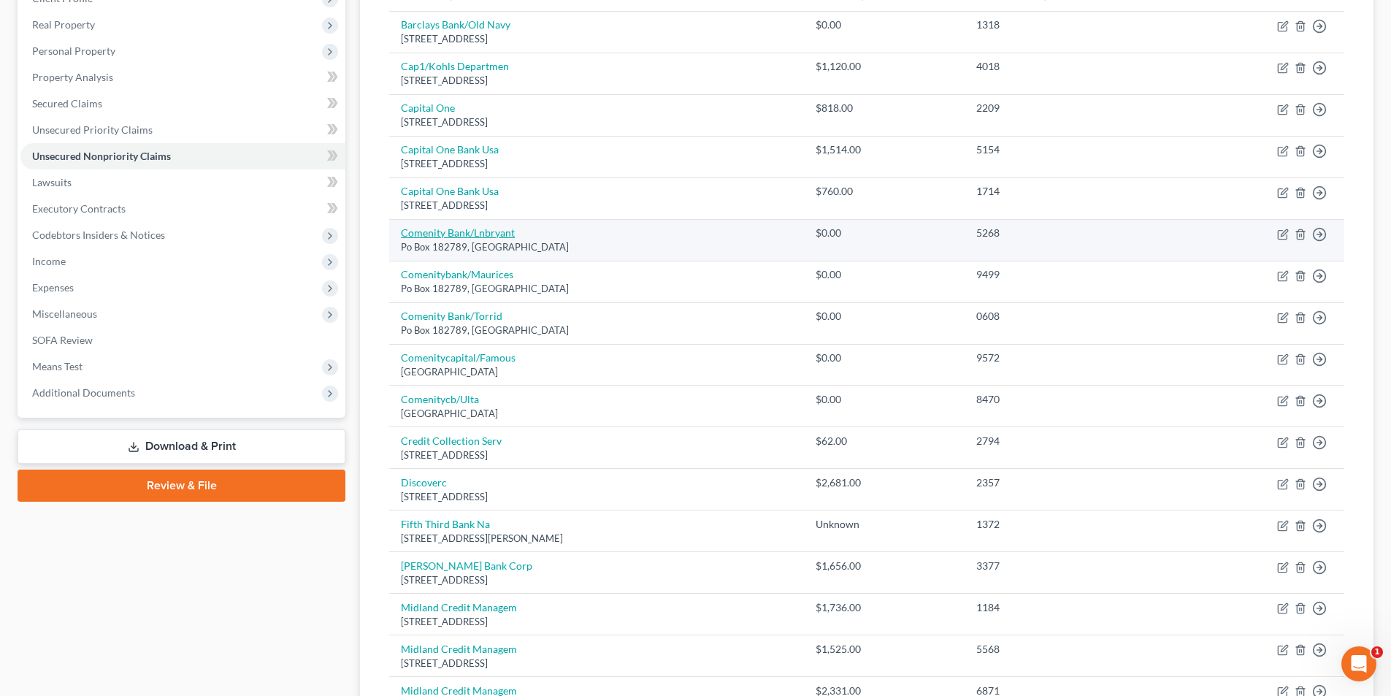
click at [456, 234] on link "Comenity Bank/Lnbryant" at bounding box center [458, 232] width 114 height 12
select select "36"
select select "2"
select select "0"
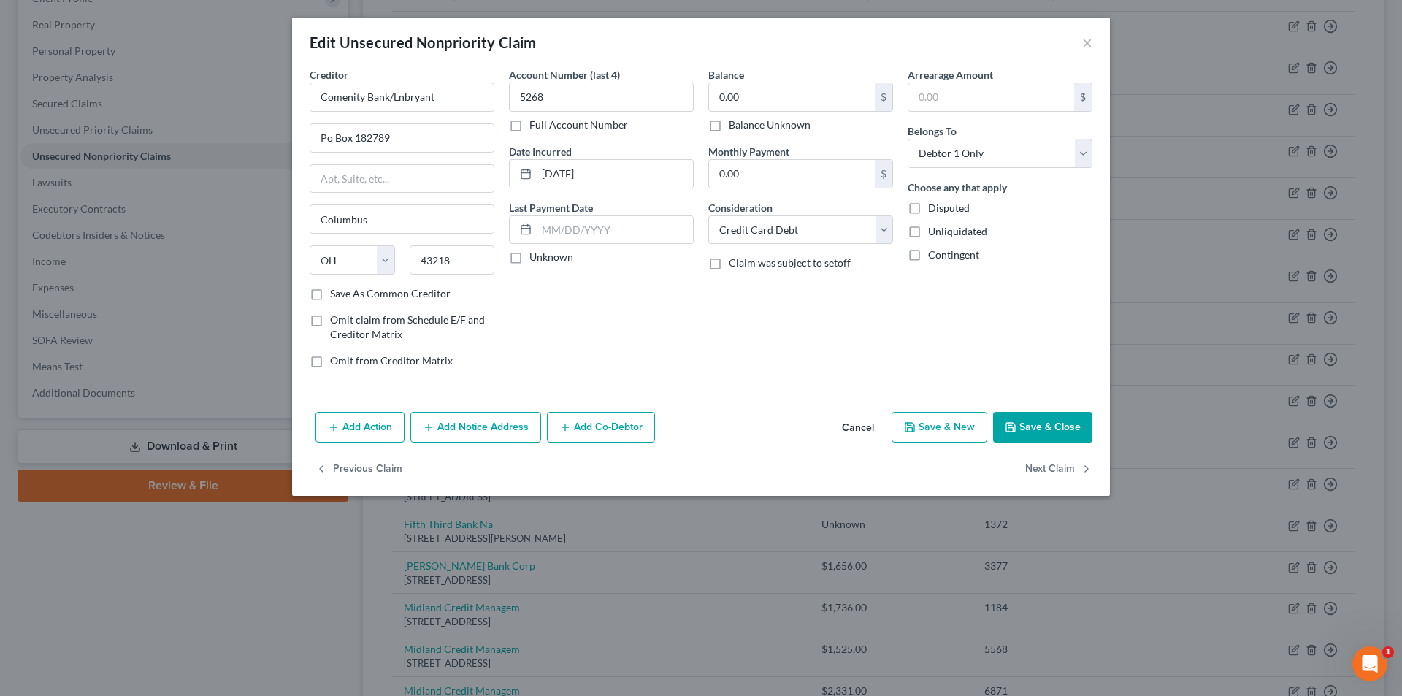
click at [1056, 436] on button "Save & Close" at bounding box center [1042, 427] width 99 height 31
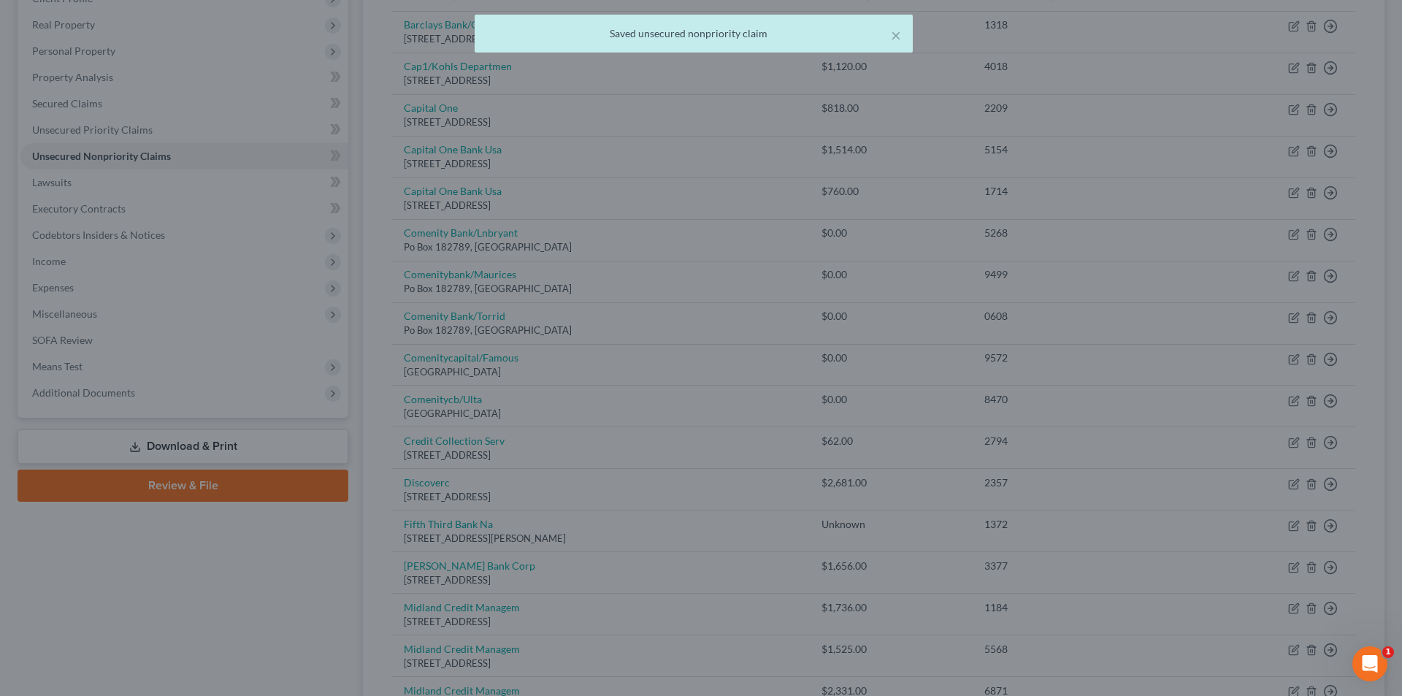
type input "0"
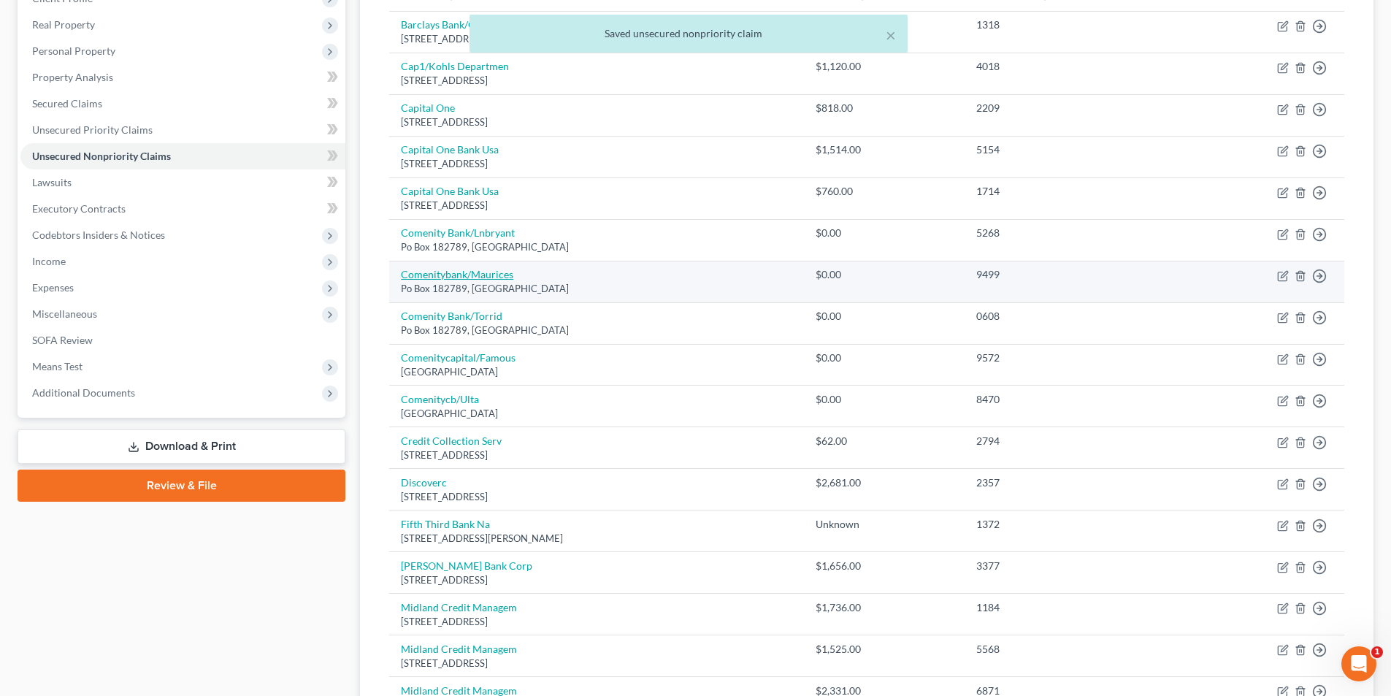
click at [478, 272] on link "Comenitybank/Maurices" at bounding box center [457, 274] width 112 height 12
select select "36"
select select "2"
select select "0"
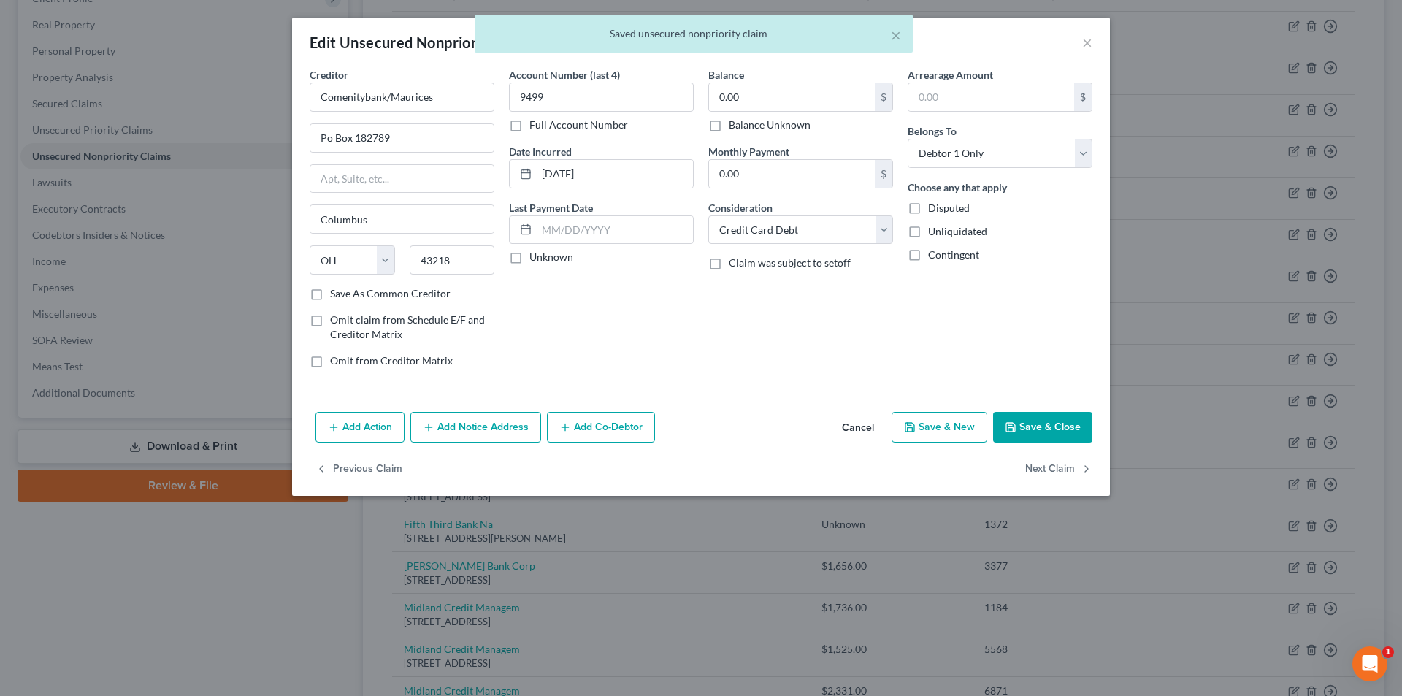
click at [1015, 412] on button "Save & Close" at bounding box center [1042, 427] width 99 height 31
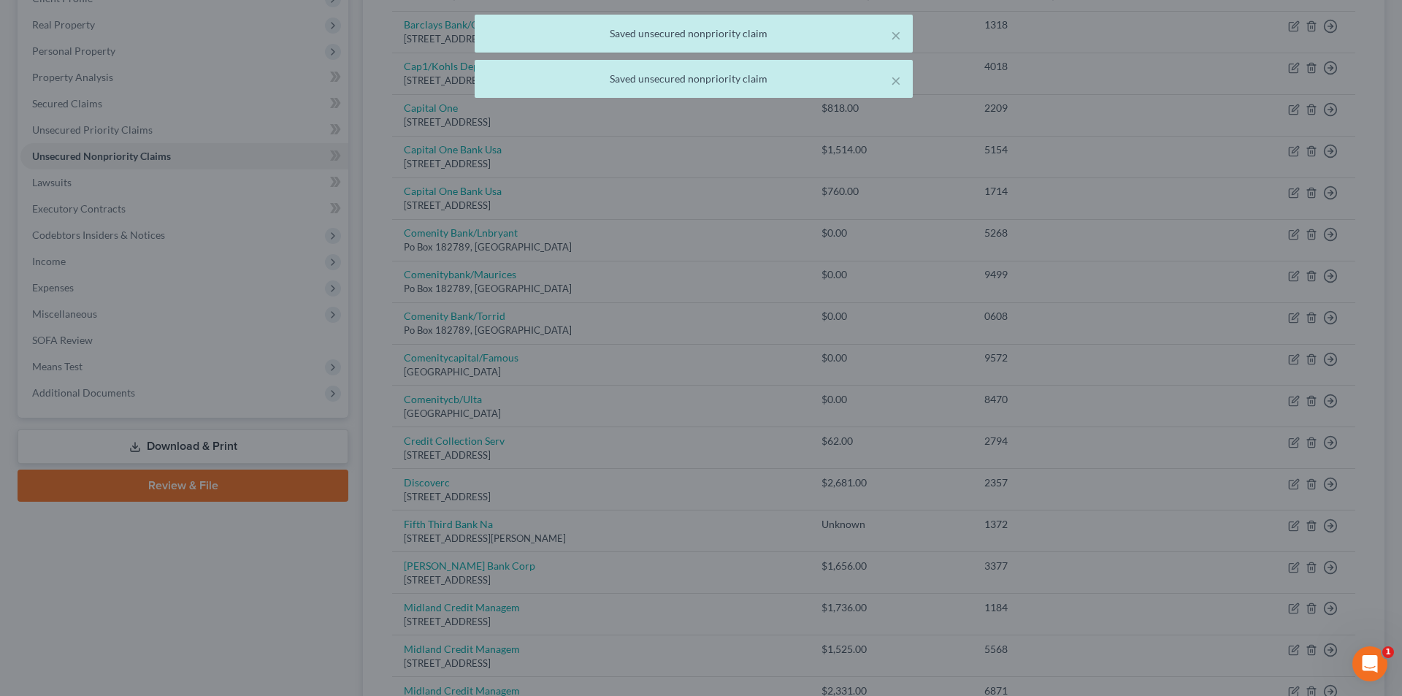
type input "0"
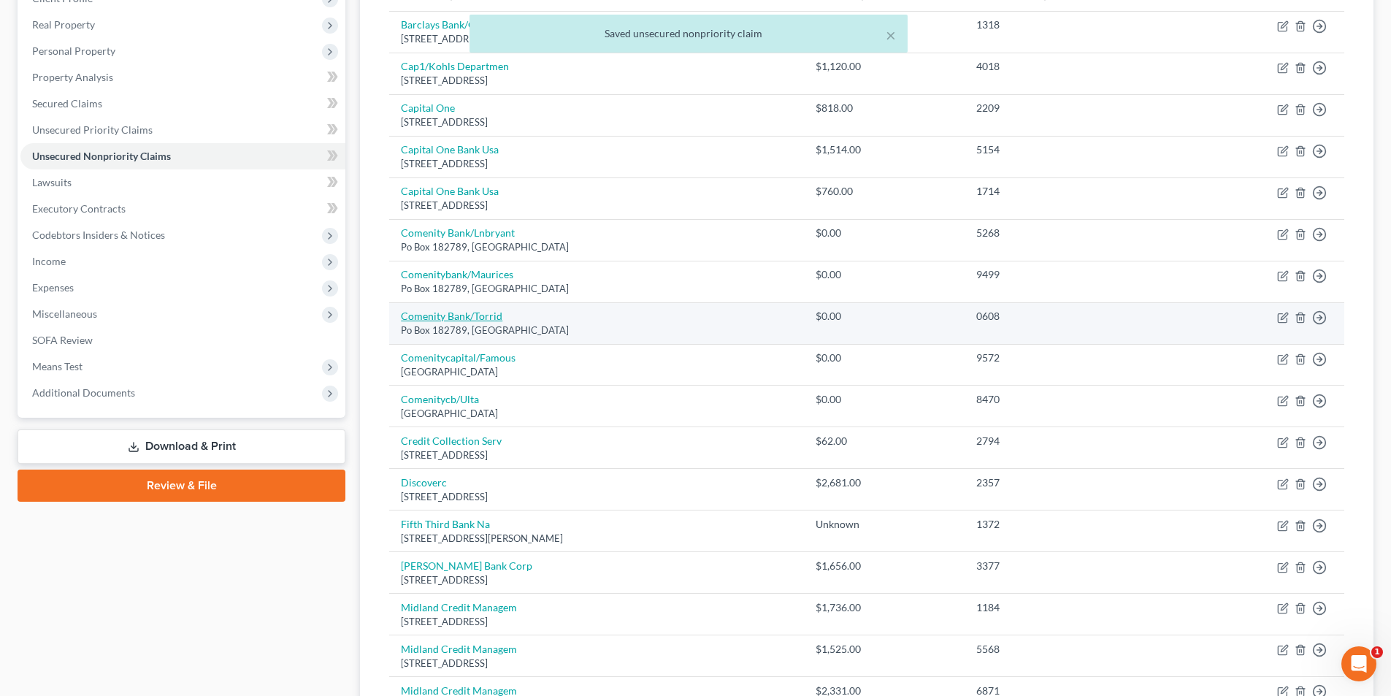
click at [477, 318] on link "Comenity Bank/Torrid" at bounding box center [451, 316] width 101 height 12
select select "36"
select select "2"
select select "0"
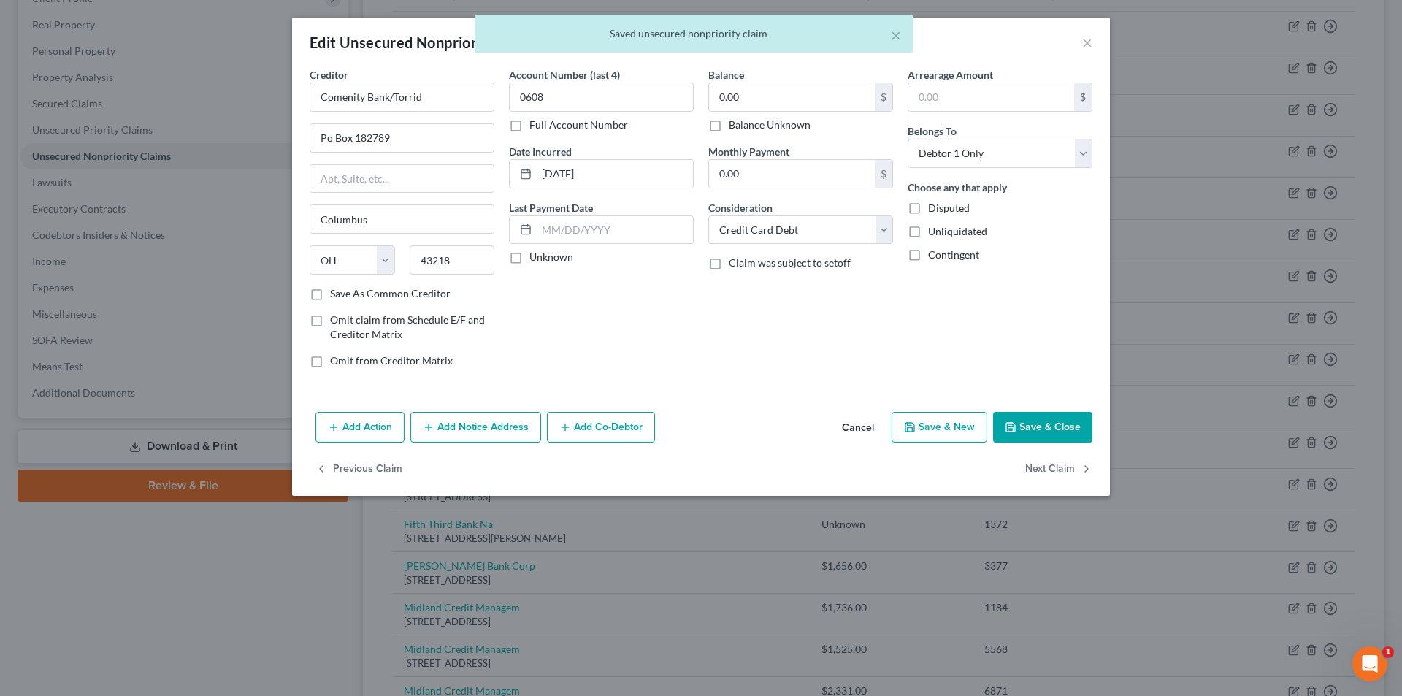
click at [1061, 437] on button "Save & Close" at bounding box center [1042, 427] width 99 height 31
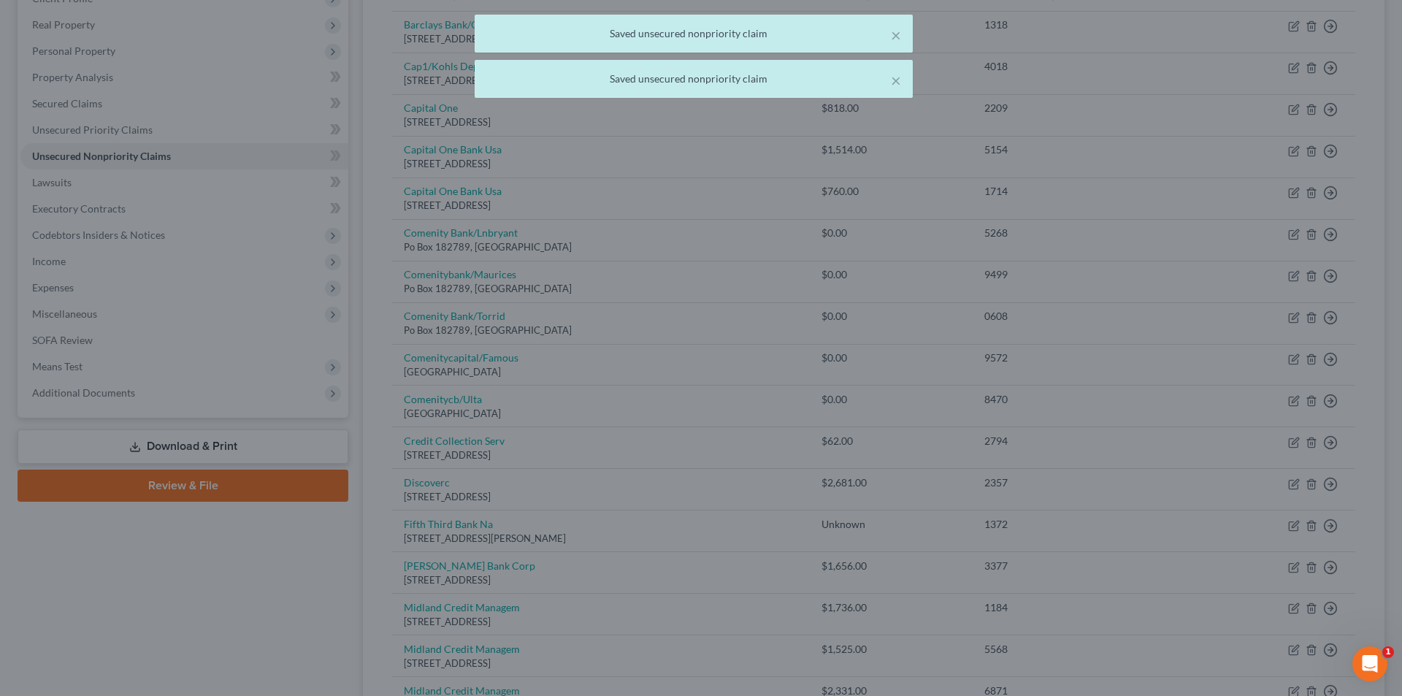
type input "0"
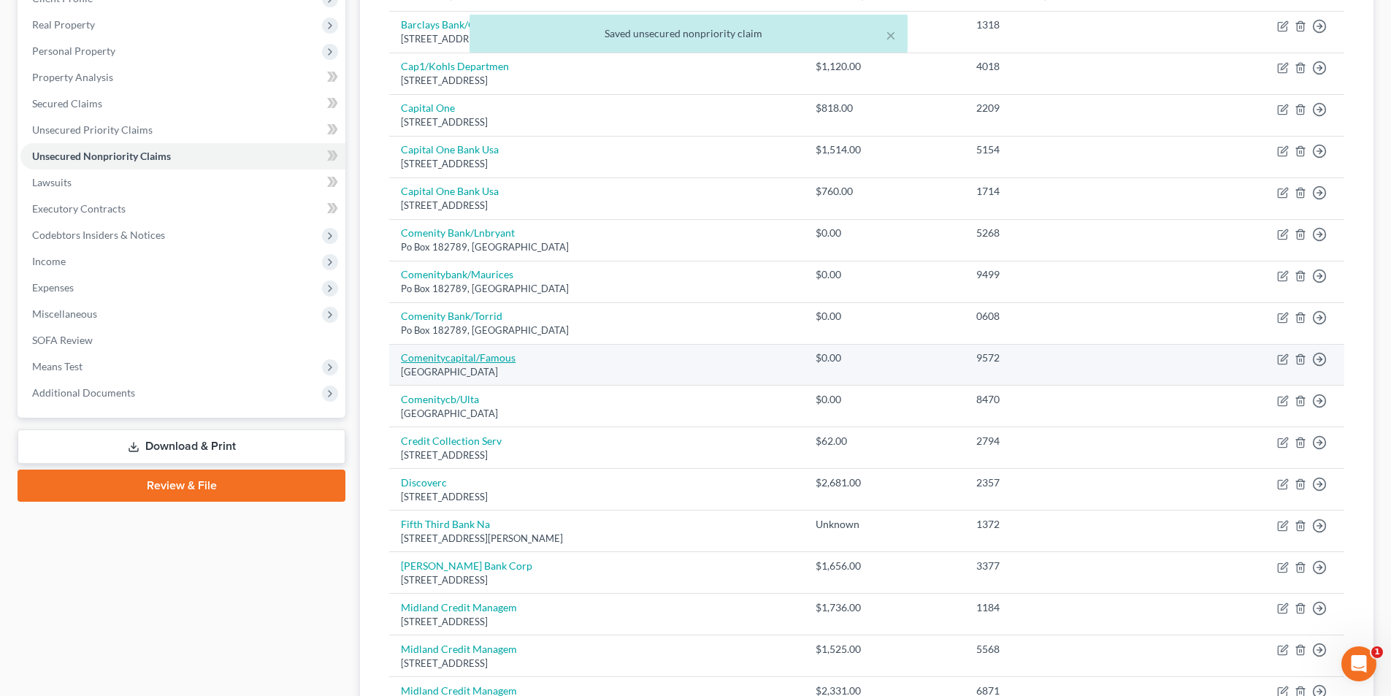
click at [480, 354] on link "Comenitycapital/Famous" at bounding box center [458, 357] width 115 height 12
select select "36"
select select "2"
select select "0"
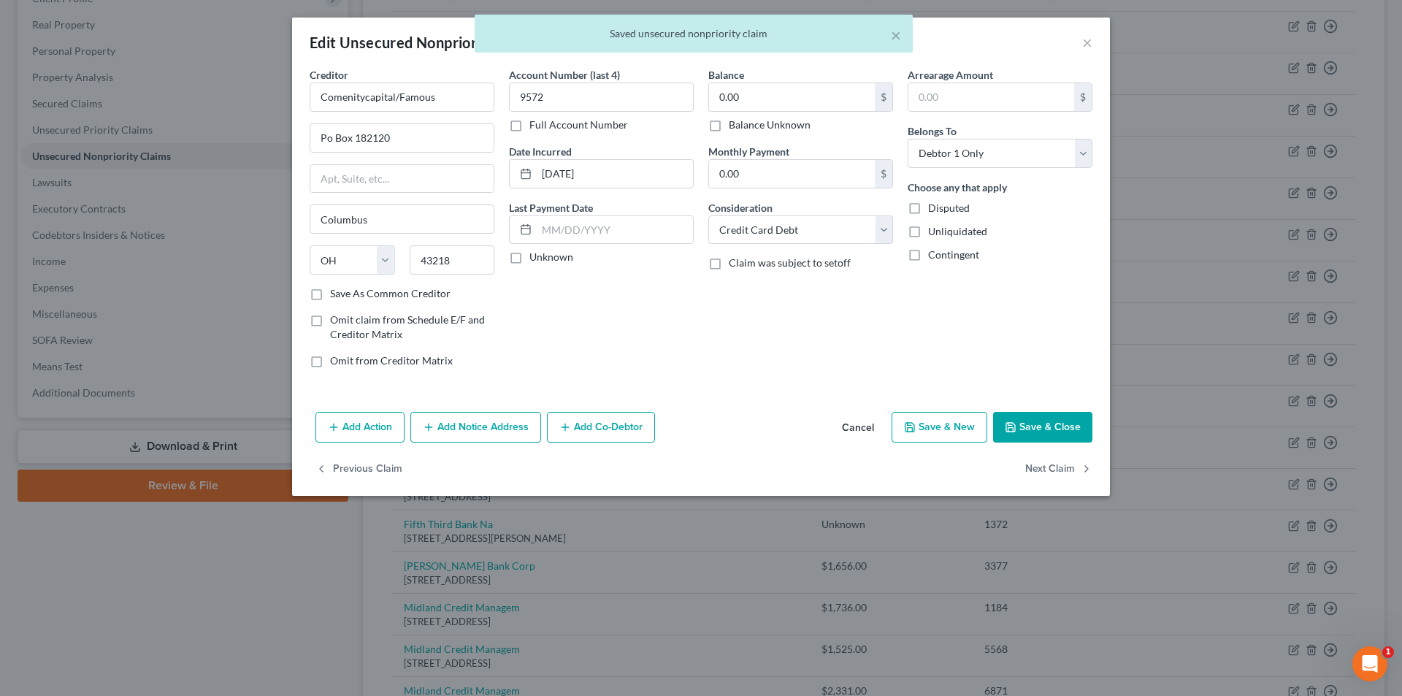
click at [1044, 425] on button "Save & Close" at bounding box center [1042, 427] width 99 height 31
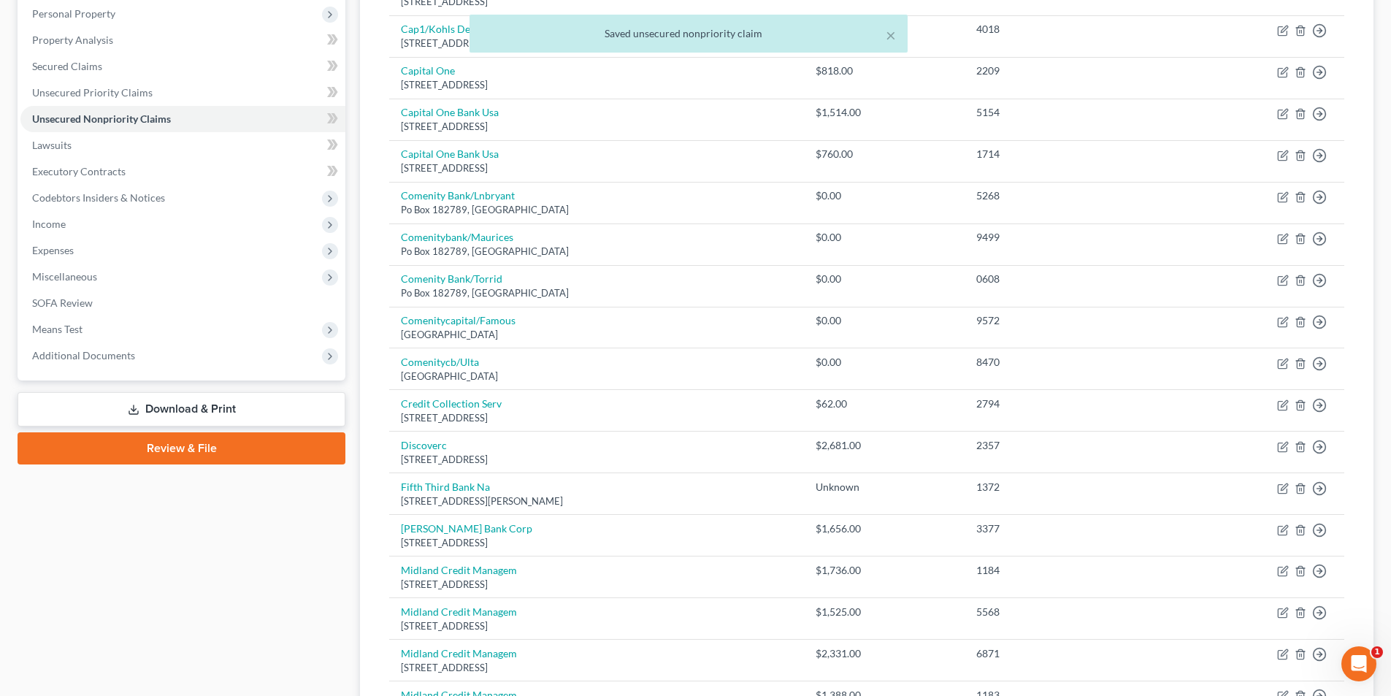
scroll to position [292, 0]
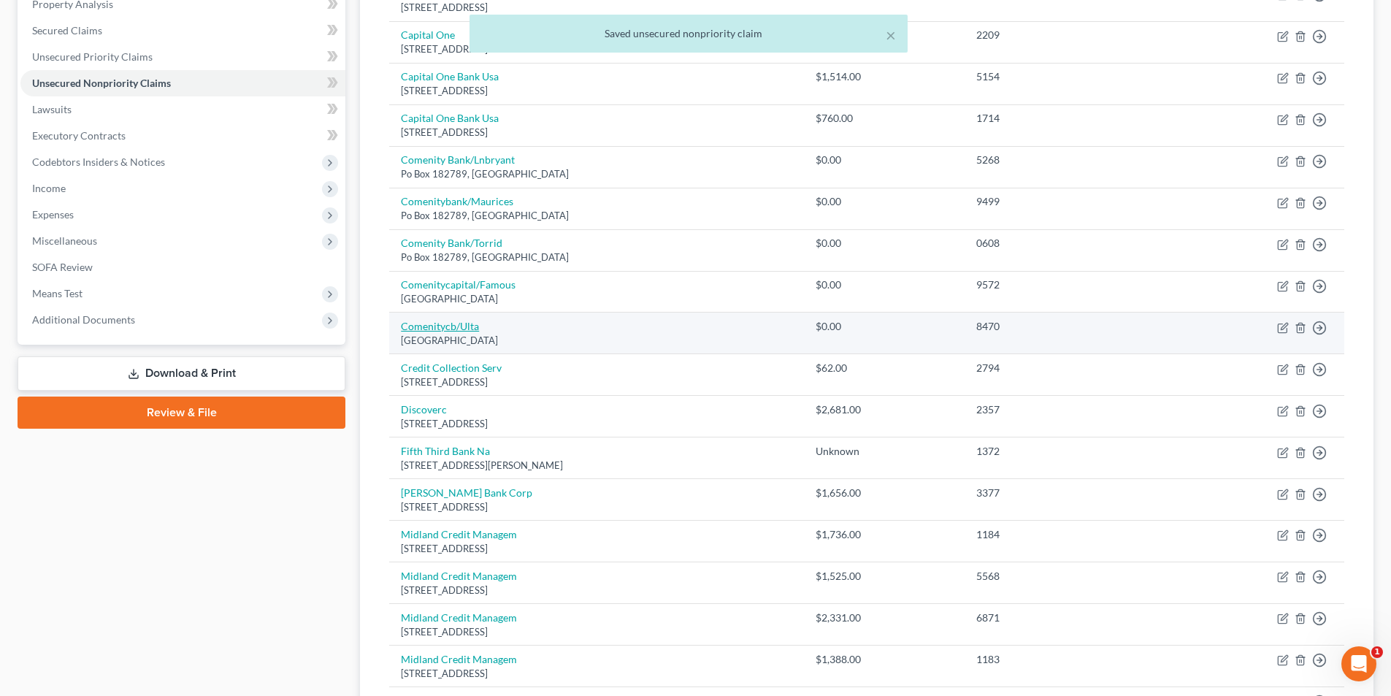
click at [428, 328] on link "Comenitycb/Ulta" at bounding box center [440, 326] width 78 height 12
select select "36"
select select "2"
select select "0"
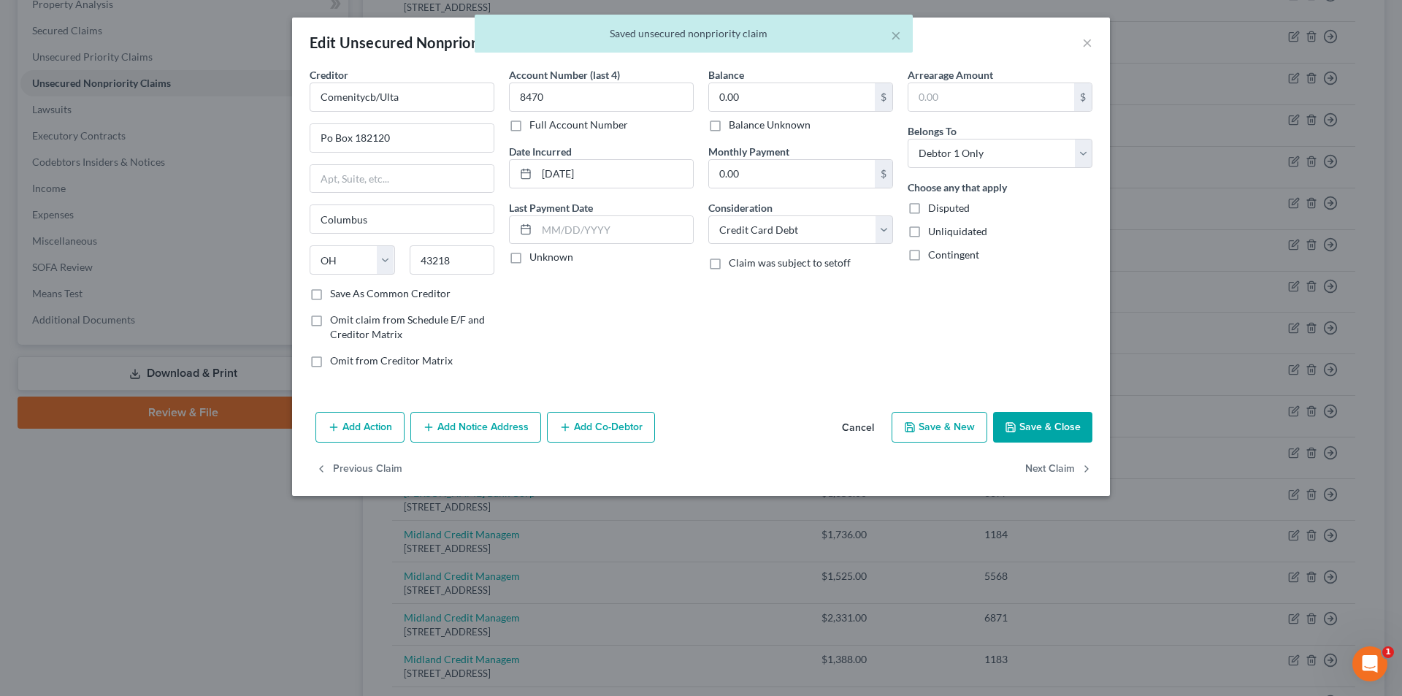
click at [1019, 429] on button "Save & Close" at bounding box center [1042, 427] width 99 height 31
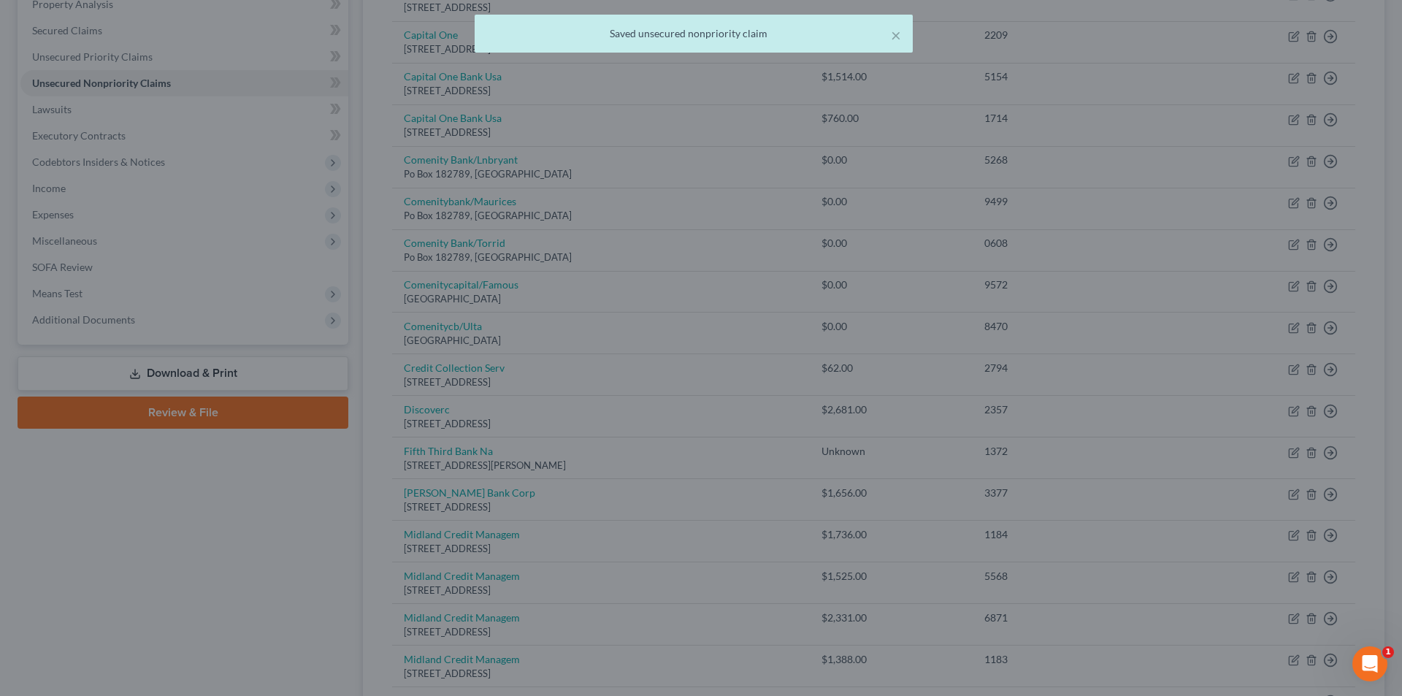
type input "0"
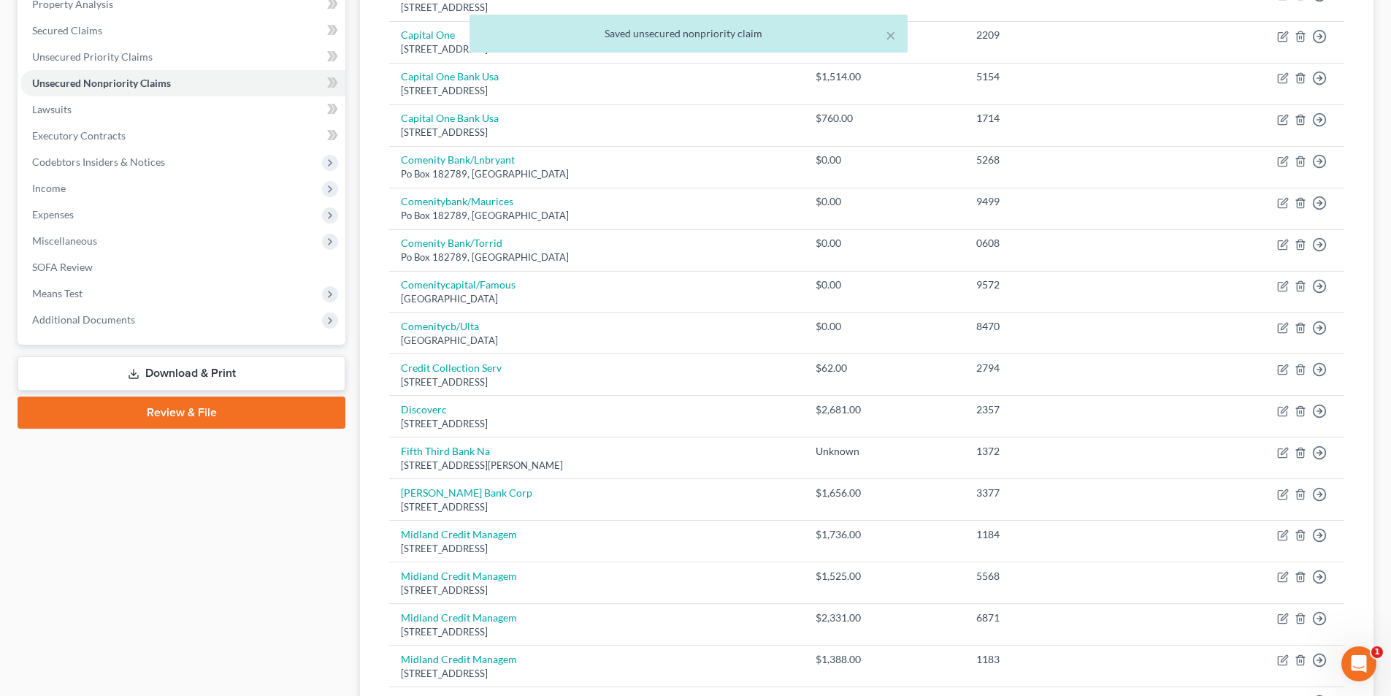
scroll to position [365, 0]
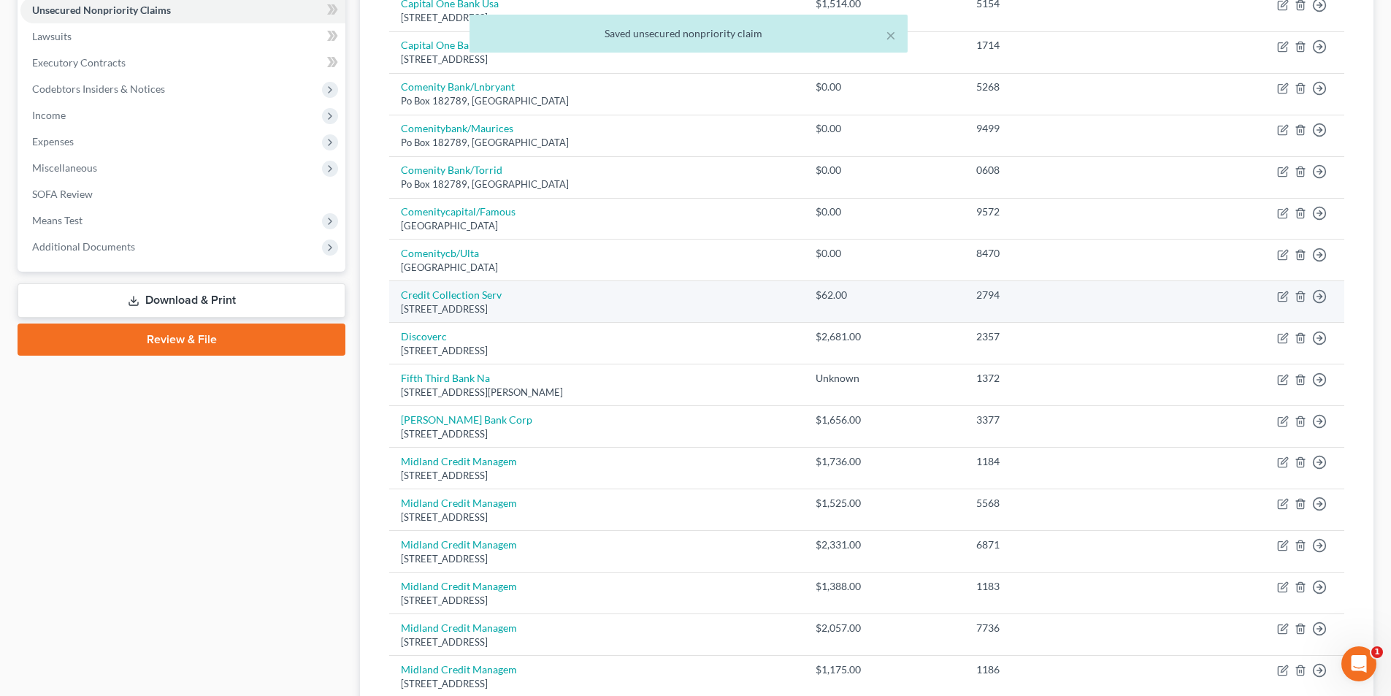
click at [486, 302] on td "Credit Collection Serv [STREET_ADDRESS]" at bounding box center [596, 302] width 414 height 42
click at [485, 301] on link "Credit Collection Serv" at bounding box center [451, 294] width 101 height 12
select select "22"
select select "1"
select select "0"
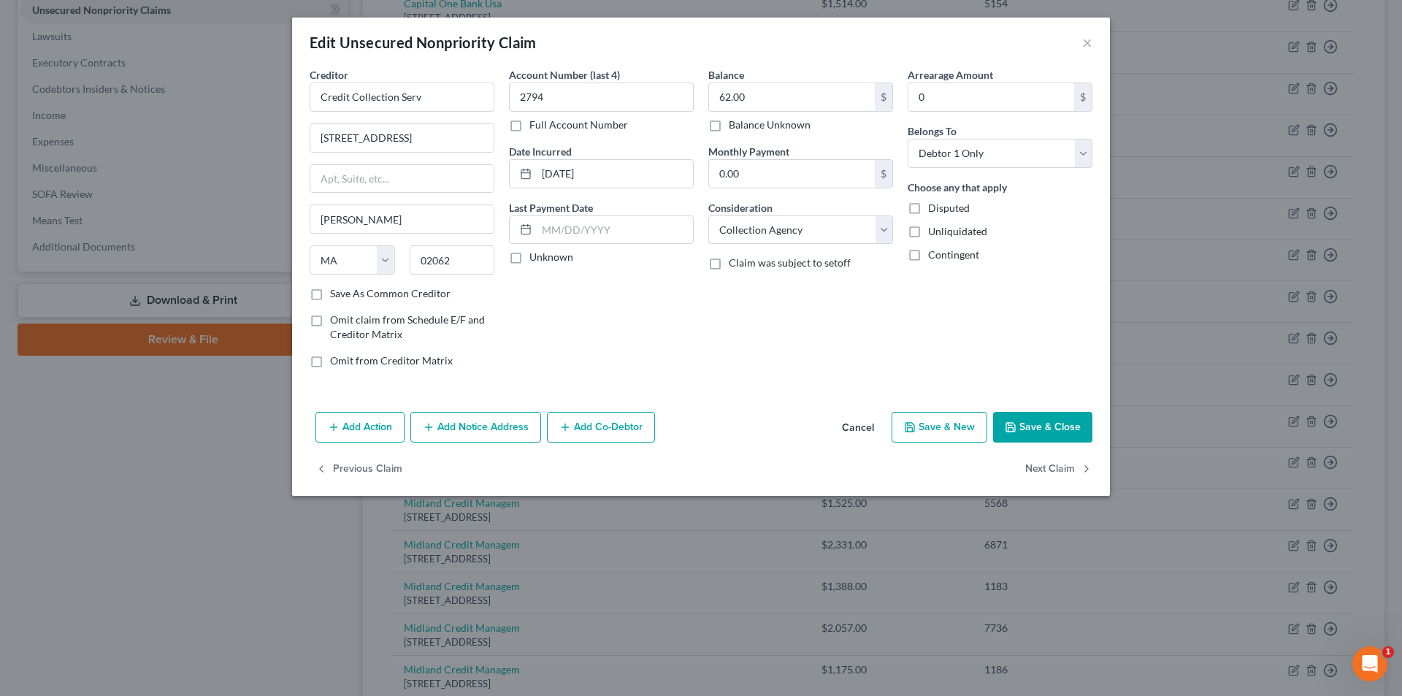
click at [1006, 422] on icon "button" at bounding box center [1011, 427] width 12 height 12
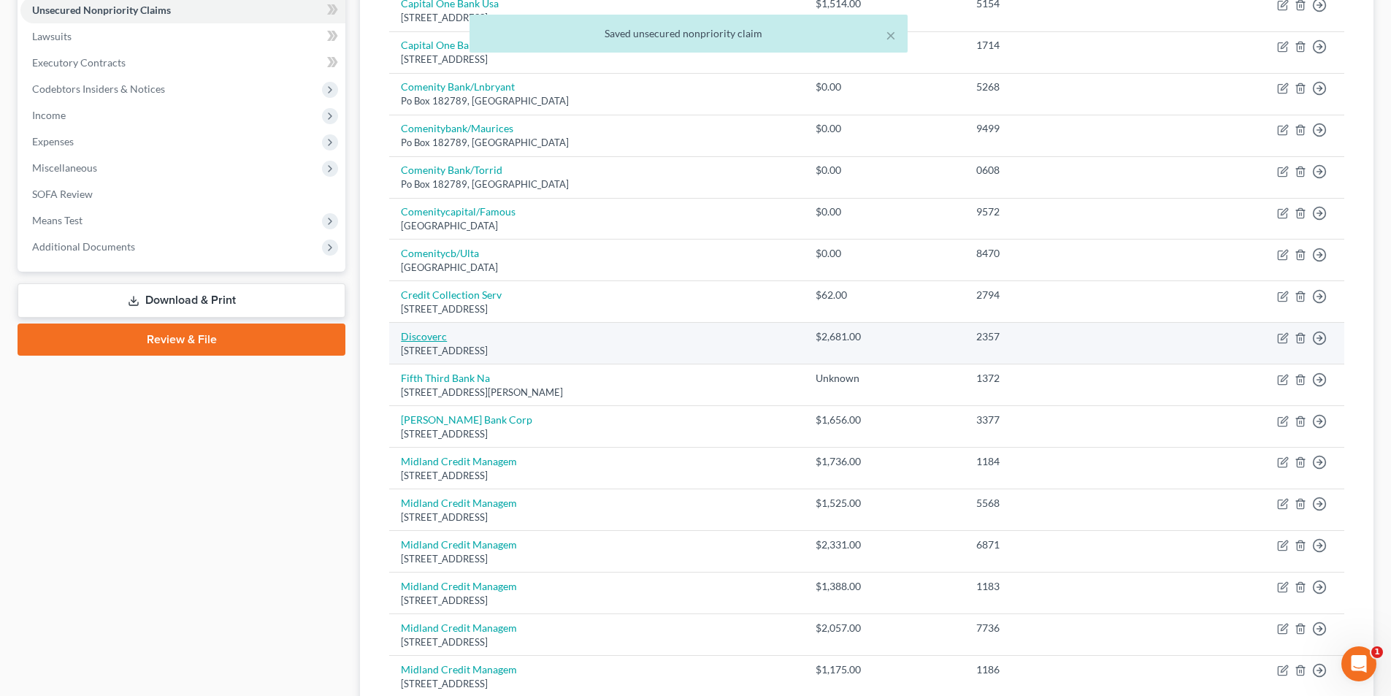
click at [420, 335] on link "Discoverc" at bounding box center [424, 336] width 46 height 12
select select "46"
select select "2"
select select "0"
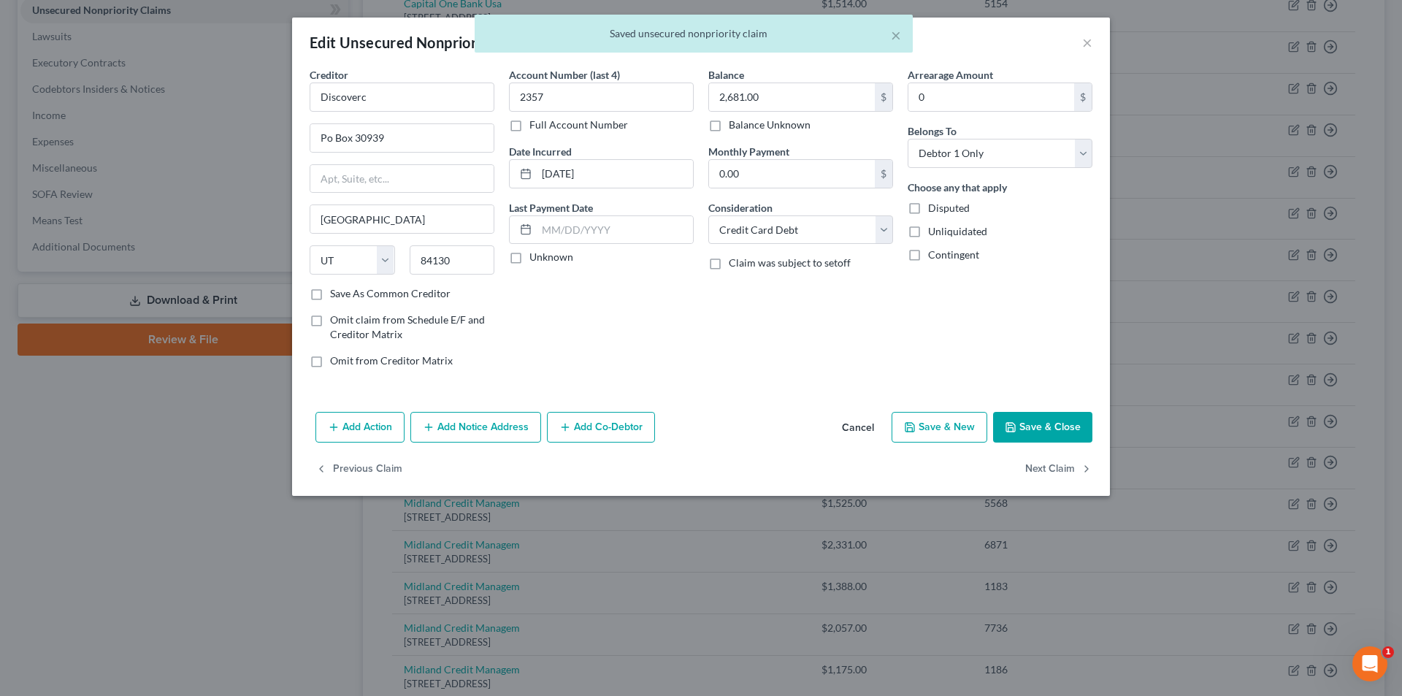
click at [1007, 420] on button "Save & Close" at bounding box center [1042, 427] width 99 height 31
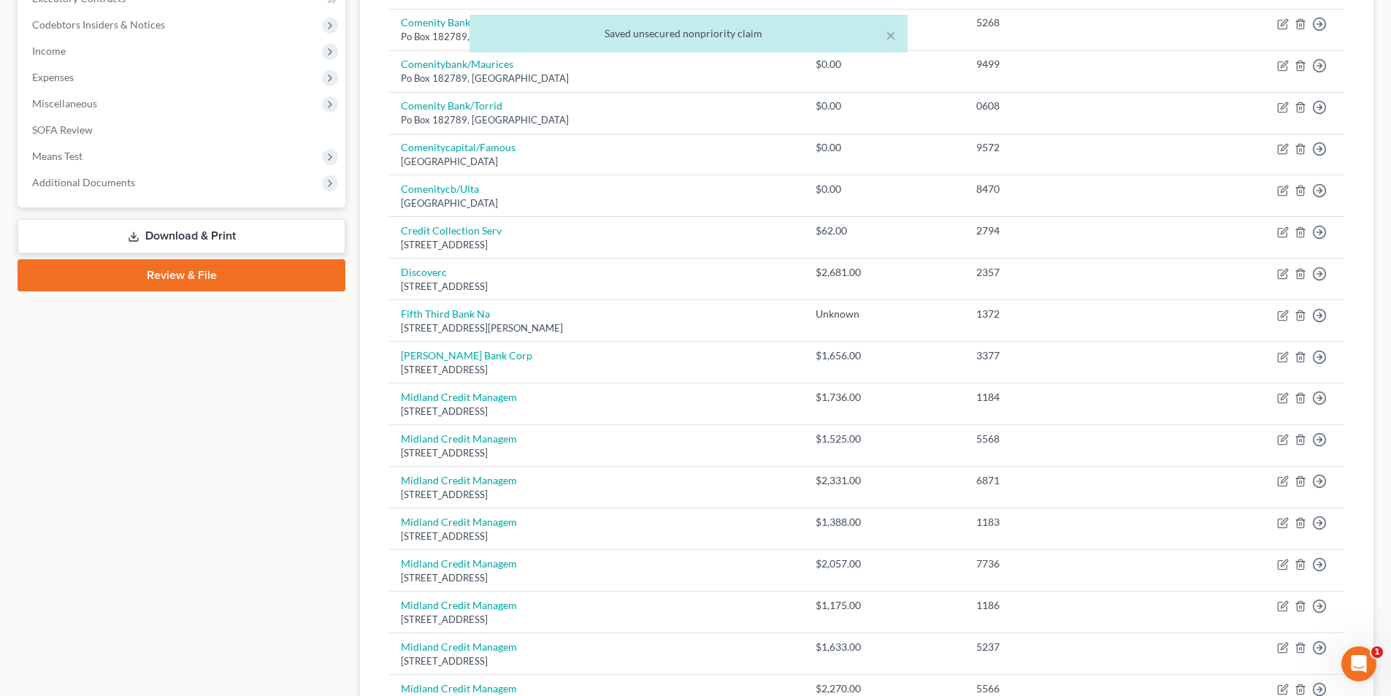
scroll to position [438, 0]
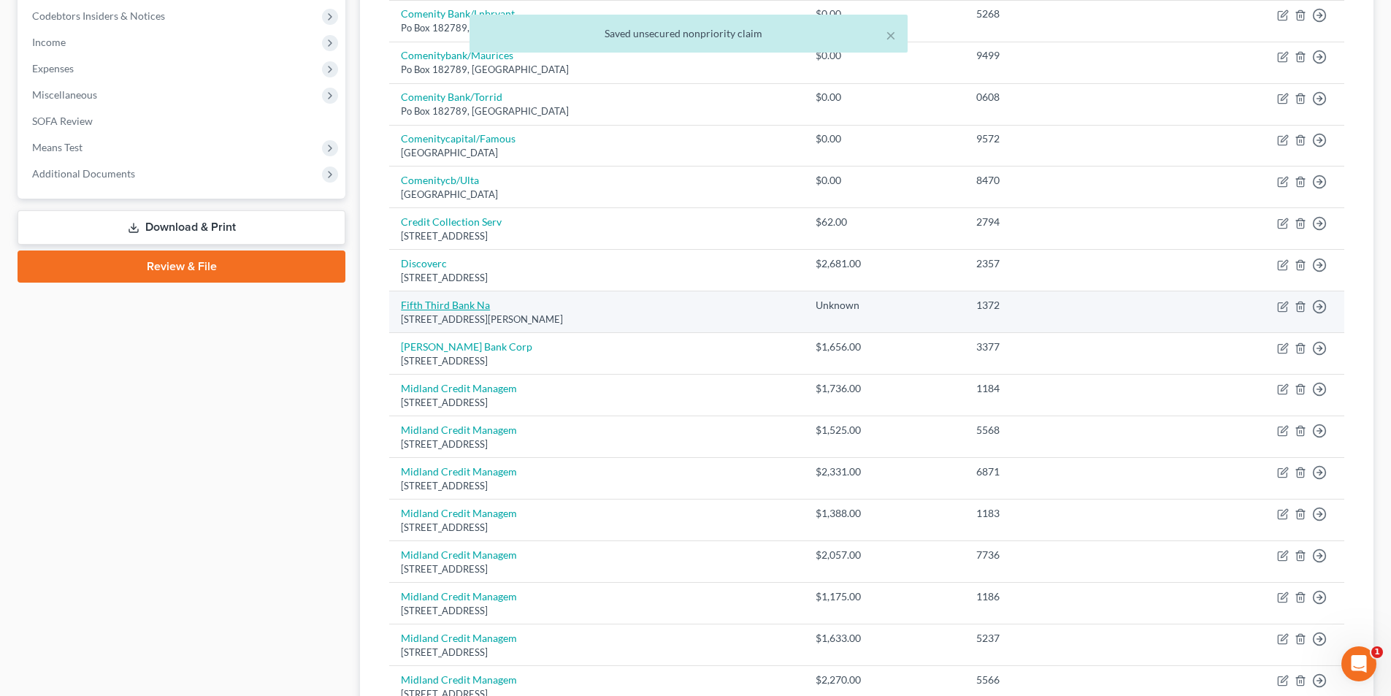
click at [461, 308] on link "Fifth Third Bank Na" at bounding box center [445, 305] width 89 height 12
select select "36"
select select "0"
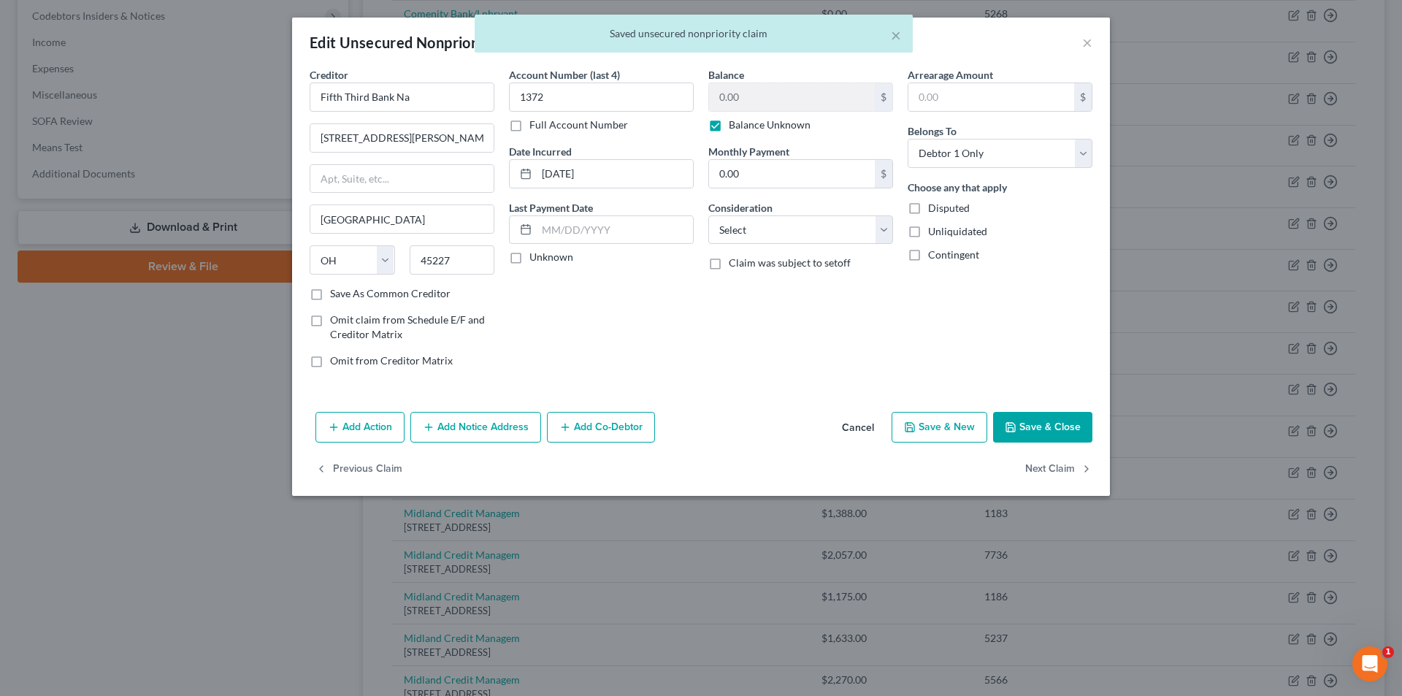
click at [729, 126] on label "Balance Unknown" at bounding box center [770, 125] width 82 height 15
click at [734, 126] on input "Balance Unknown" at bounding box center [738, 122] width 9 height 9
checkbox input "false"
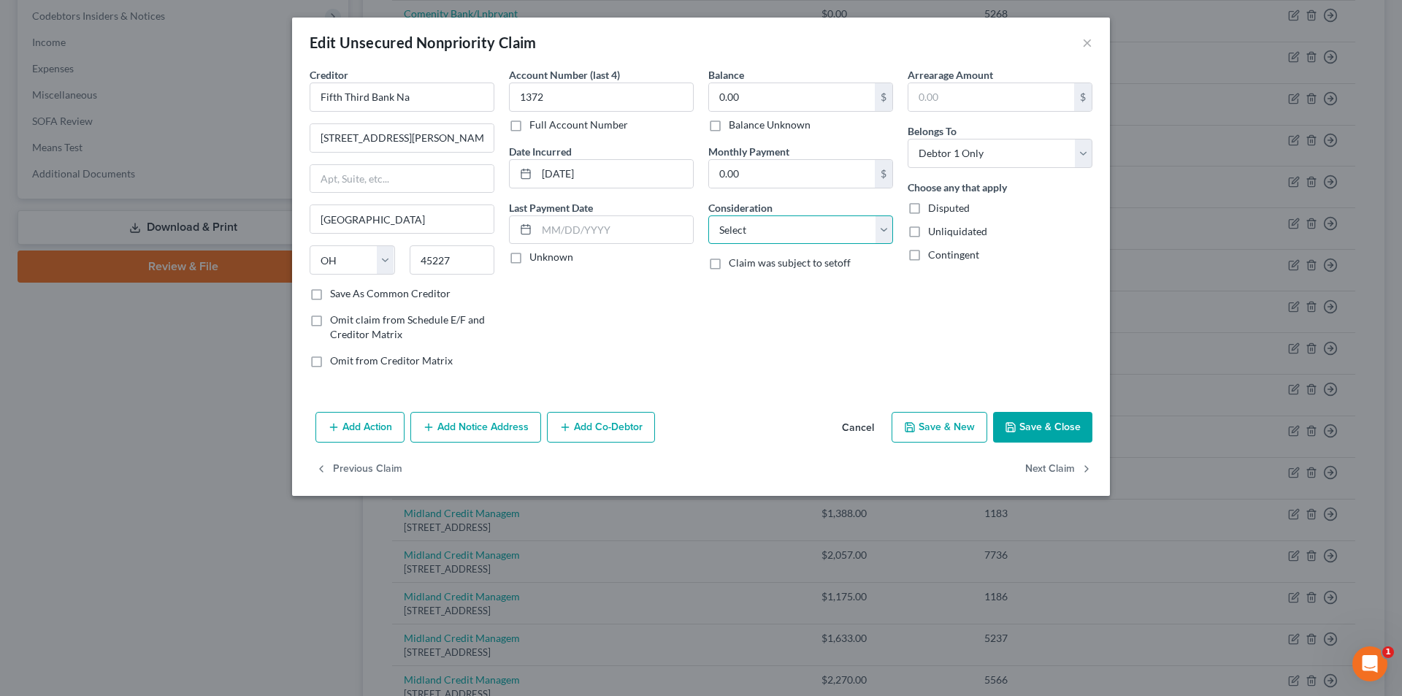
click at [764, 233] on select "Select Cable / Satellite Services Collection Agency Credit Card Debt Debt Couns…" at bounding box center [800, 229] width 185 height 29
click at [753, 98] on input "0.00" at bounding box center [792, 97] width 166 height 28
type input "300"
click at [746, 233] on select "Select Cable / Satellite Services Collection Agency Credit Card Debt Debt Couns…" at bounding box center [800, 229] width 185 height 29
select select "2"
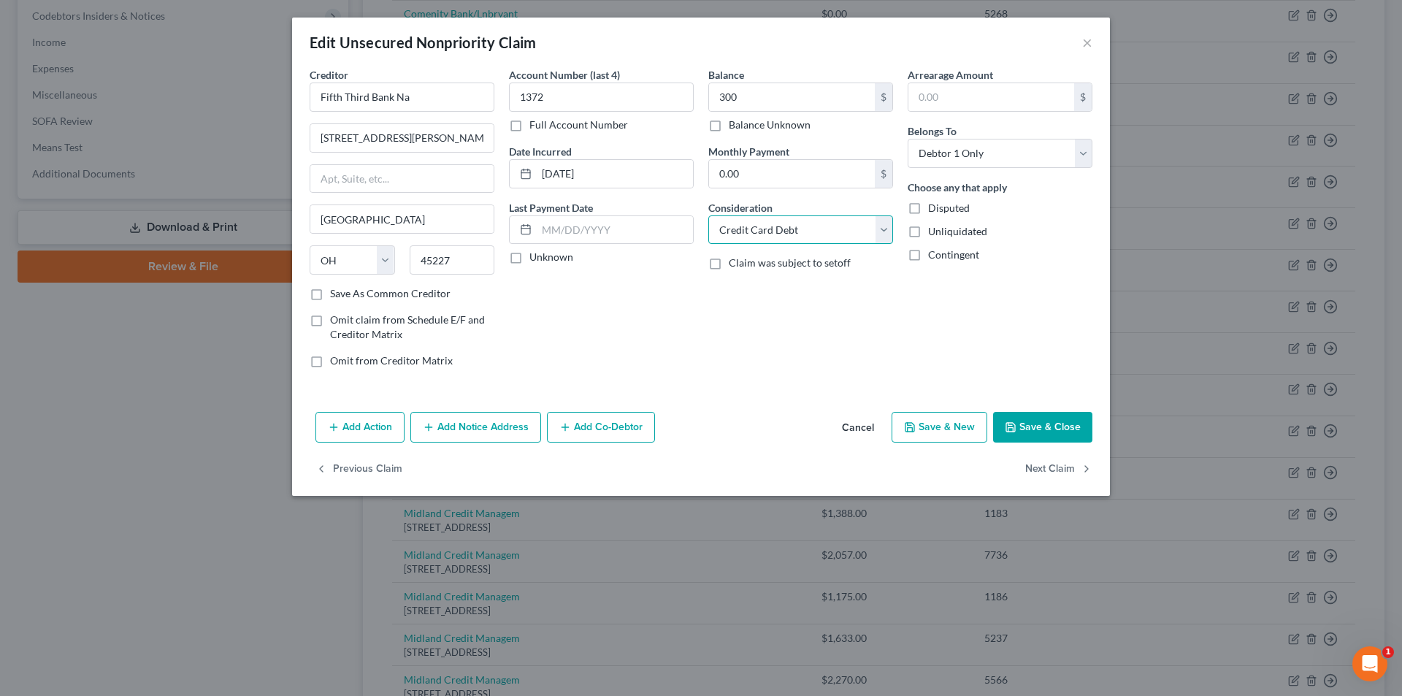
click at [708, 215] on select "Select Cable / Satellite Services Collection Agency Credit Card Debt Debt Couns…" at bounding box center [800, 229] width 185 height 29
click at [1038, 436] on button "Save & Close" at bounding box center [1042, 427] width 99 height 31
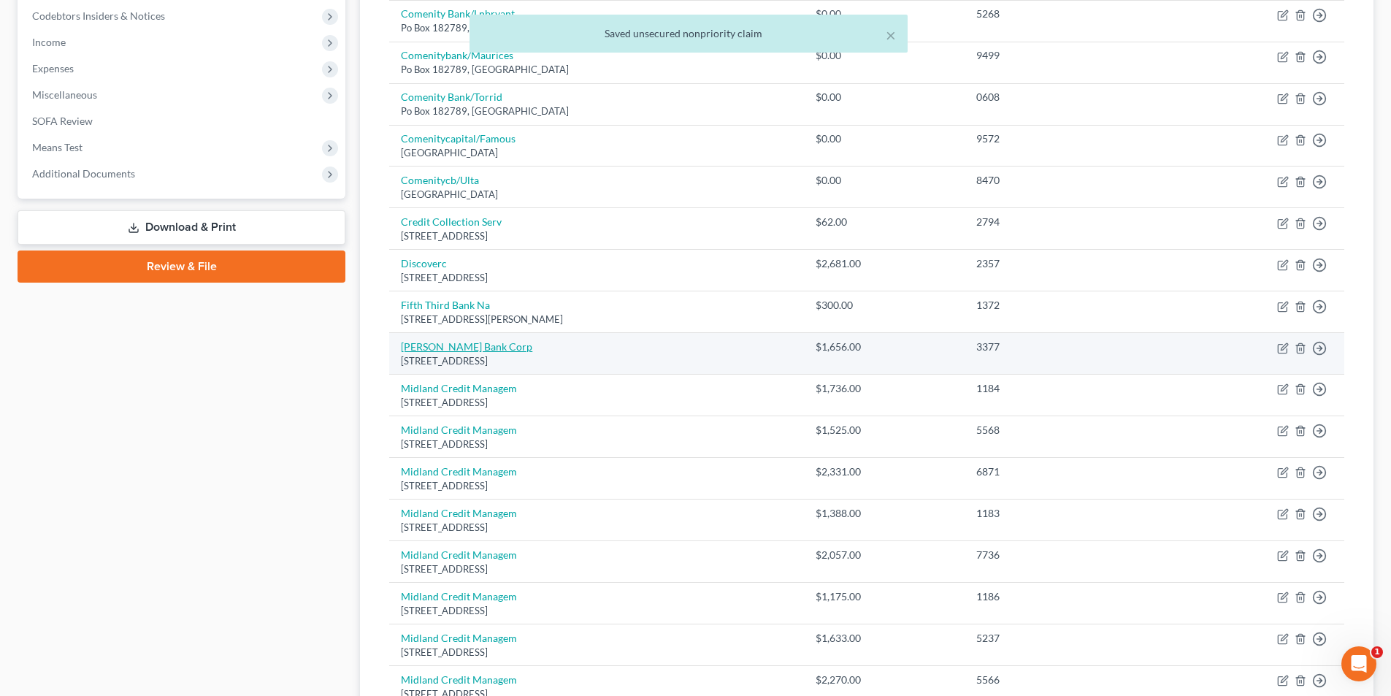
click at [453, 350] on link "[PERSON_NAME] Bank Corp" at bounding box center [466, 346] width 131 height 12
select select "35"
select select "2"
select select "0"
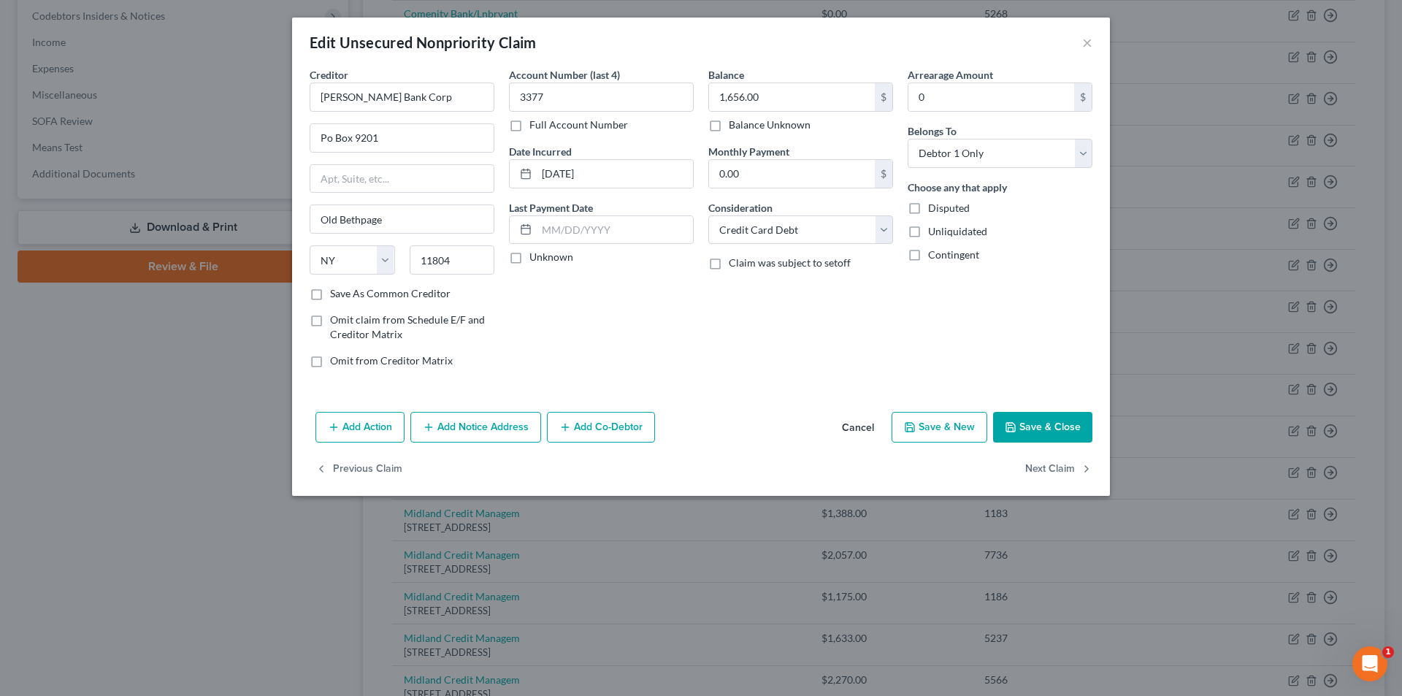
click at [1061, 423] on button "Save & Close" at bounding box center [1042, 427] width 99 height 31
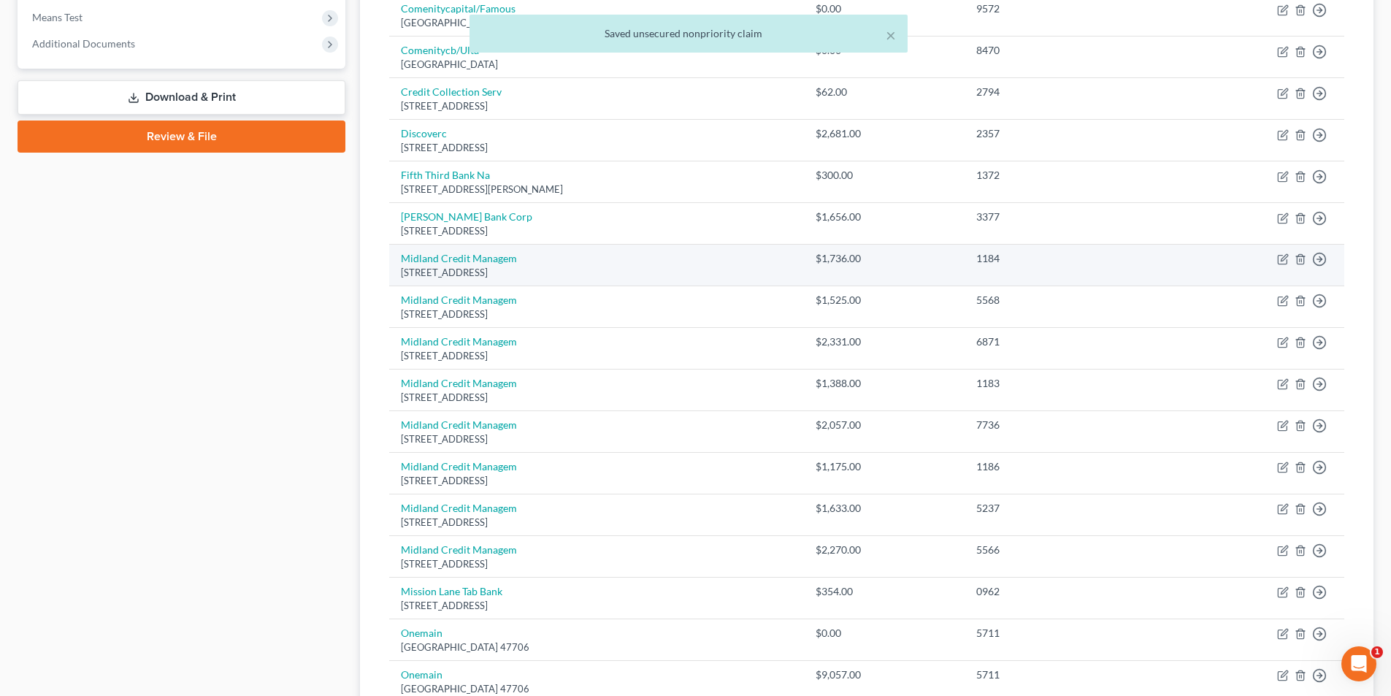
scroll to position [584, 0]
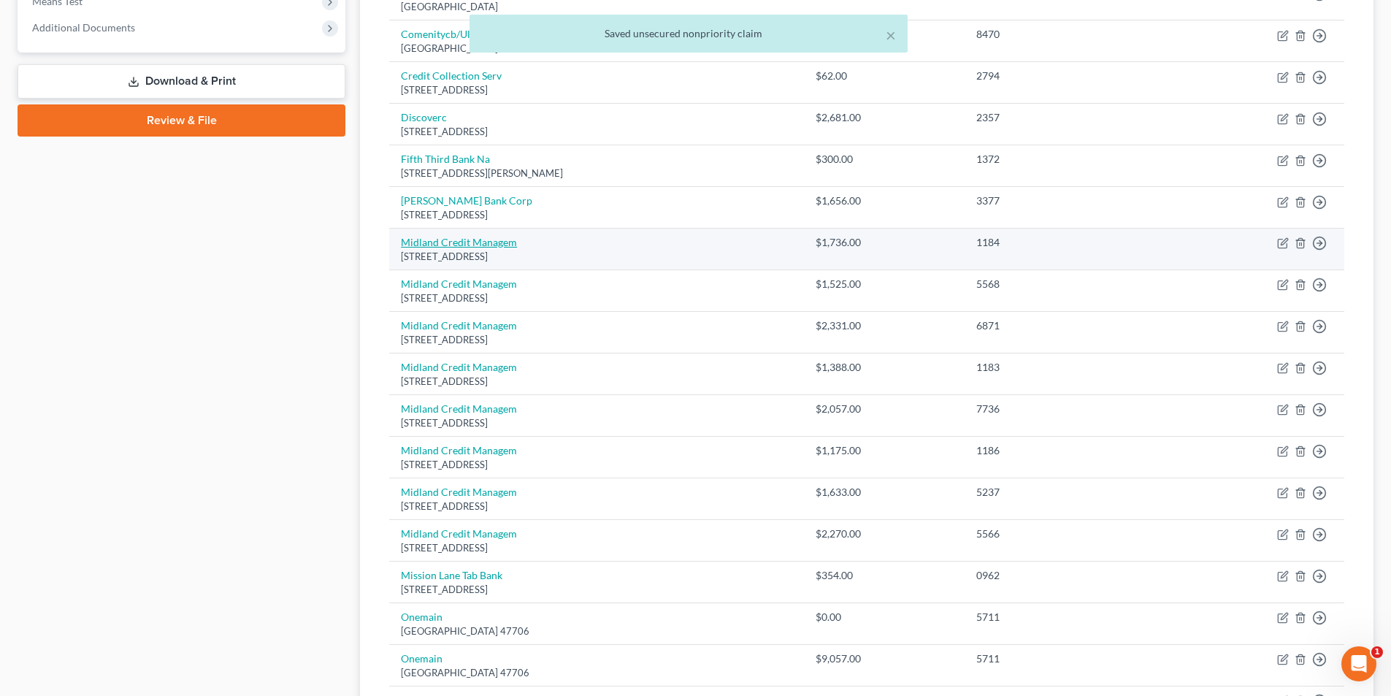
click at [479, 245] on link "Midland Credit Managem" at bounding box center [459, 242] width 116 height 12
select select "23"
select select "1"
select select "0"
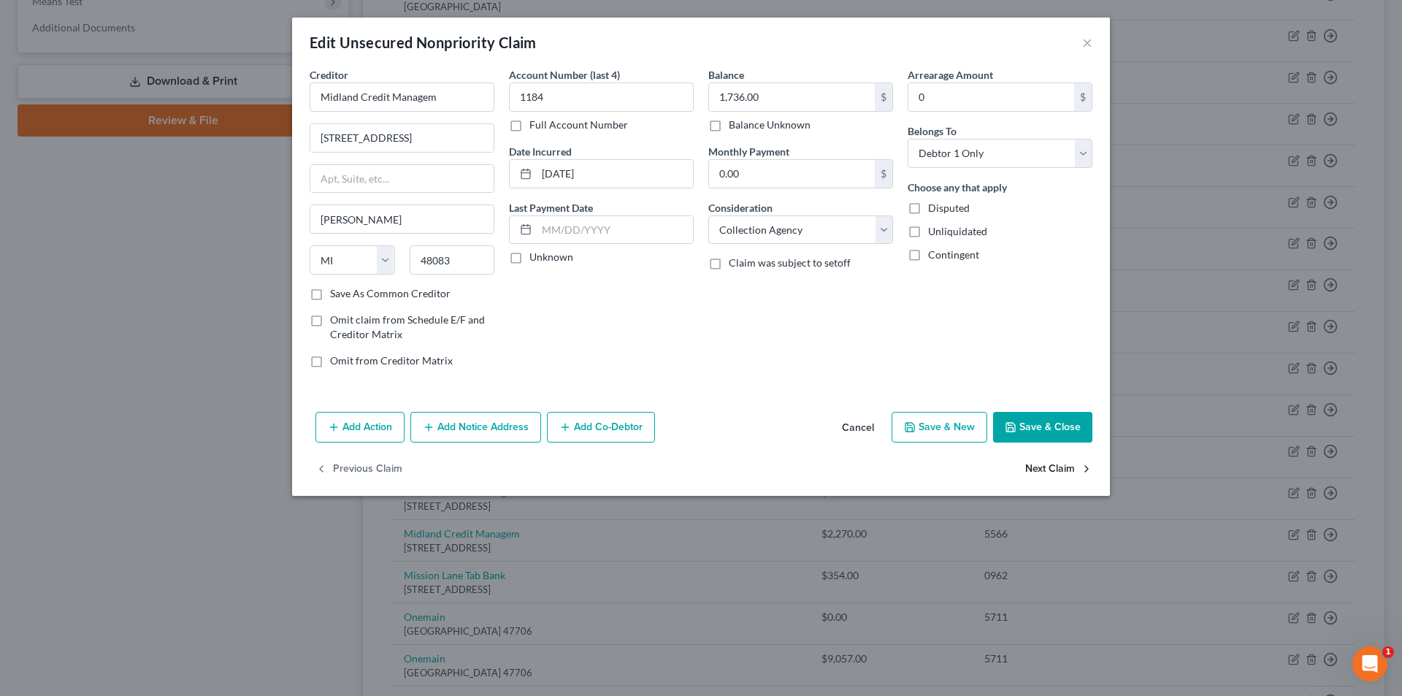
click at [1069, 463] on button "Next Claim" at bounding box center [1058, 469] width 67 height 31
select select "23"
select select "0"
click at [1057, 472] on button "Next Claim" at bounding box center [1058, 469] width 67 height 31
select select "23"
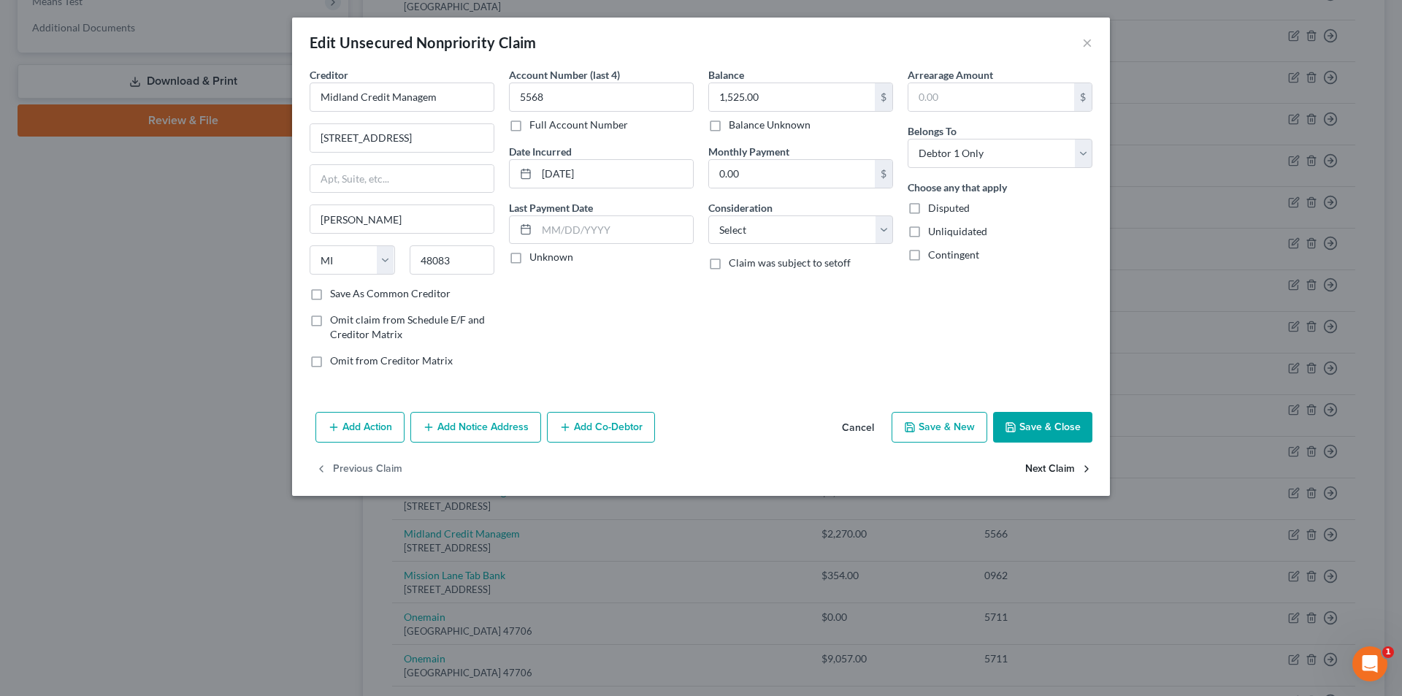
select select "1"
select select "0"
click at [373, 469] on button "Previous Claim" at bounding box center [358, 469] width 87 height 31
select select "23"
select select "0"
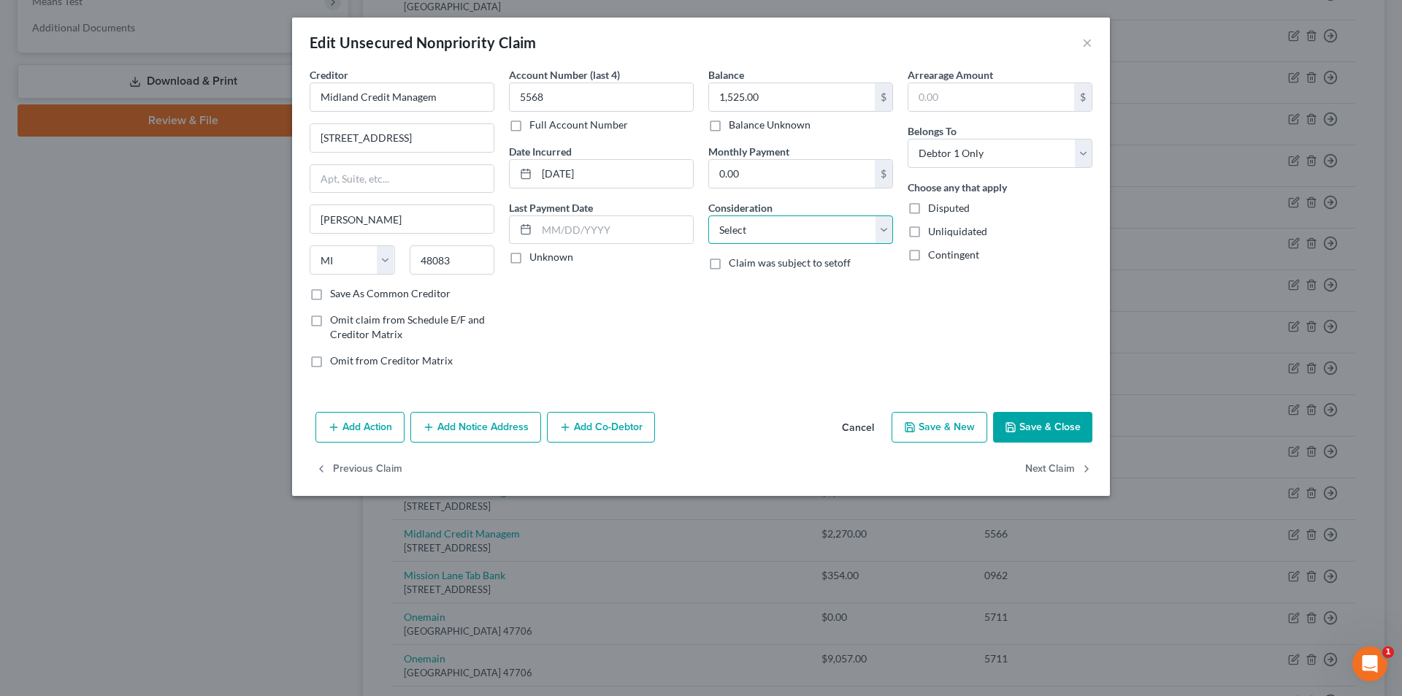
click at [715, 230] on select "Select Cable / Satellite Services Collection Agency Credit Card Debt Debt Couns…" at bounding box center [800, 229] width 185 height 29
select select "1"
click at [708, 215] on select "Select Cable / Satellite Services Collection Agency Credit Card Debt Debt Couns…" at bounding box center [800, 229] width 185 height 29
click at [1063, 473] on button "Next Claim" at bounding box center [1058, 469] width 67 height 31
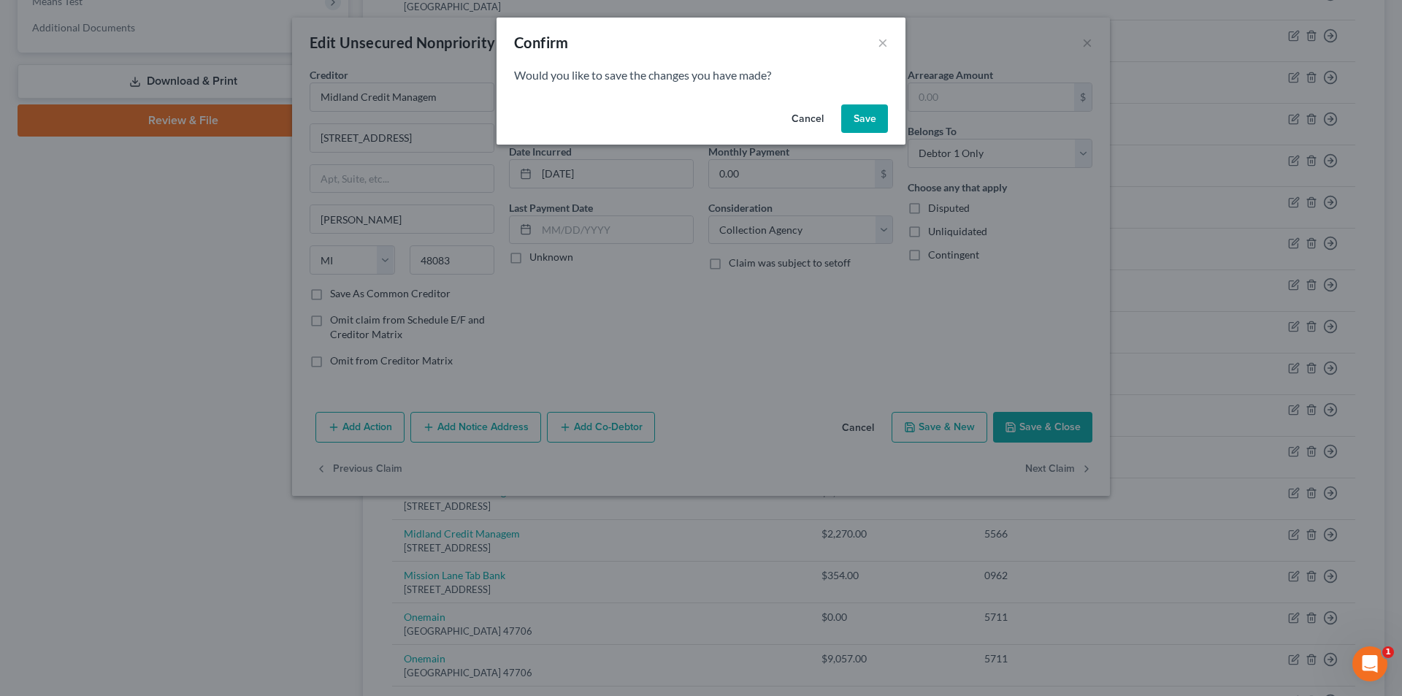
click at [869, 127] on button "Save" at bounding box center [864, 118] width 47 height 29
select select "23"
select select "1"
select select "0"
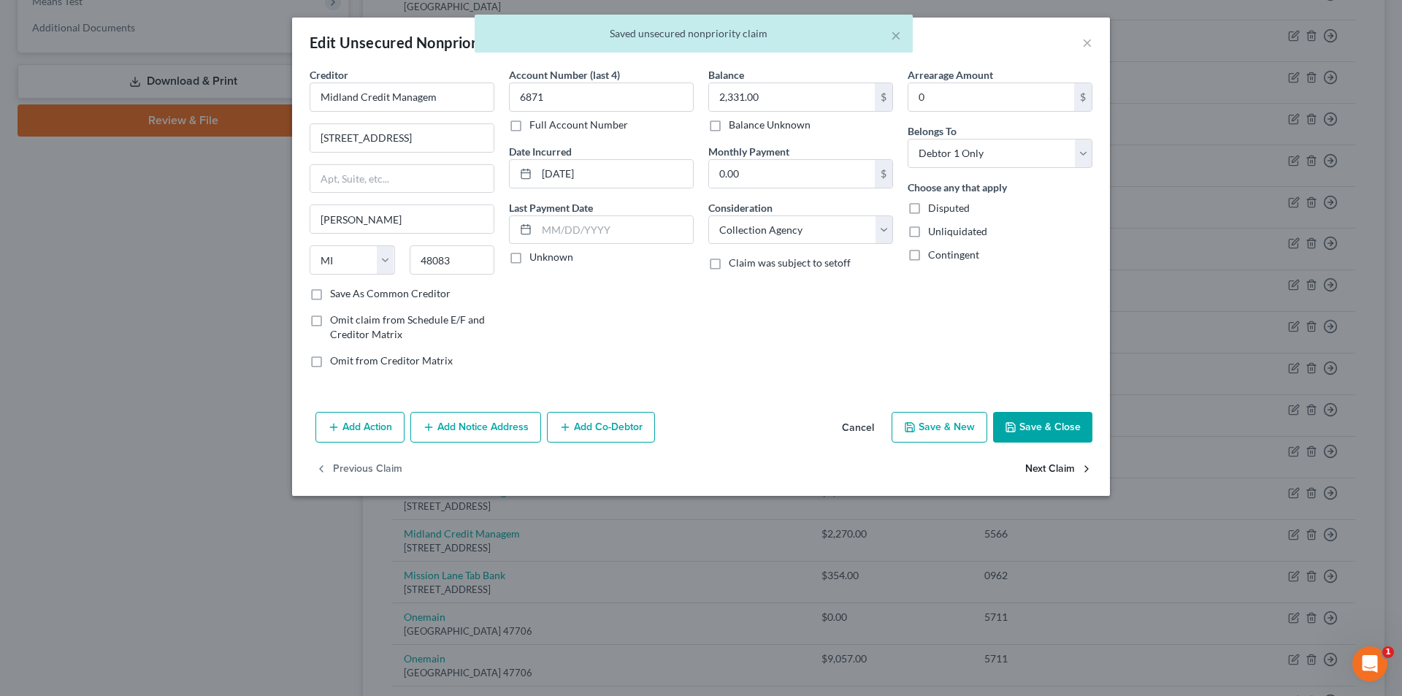
click at [1044, 473] on button "Next Claim" at bounding box center [1058, 469] width 67 height 31
select select "23"
select select "1"
select select "0"
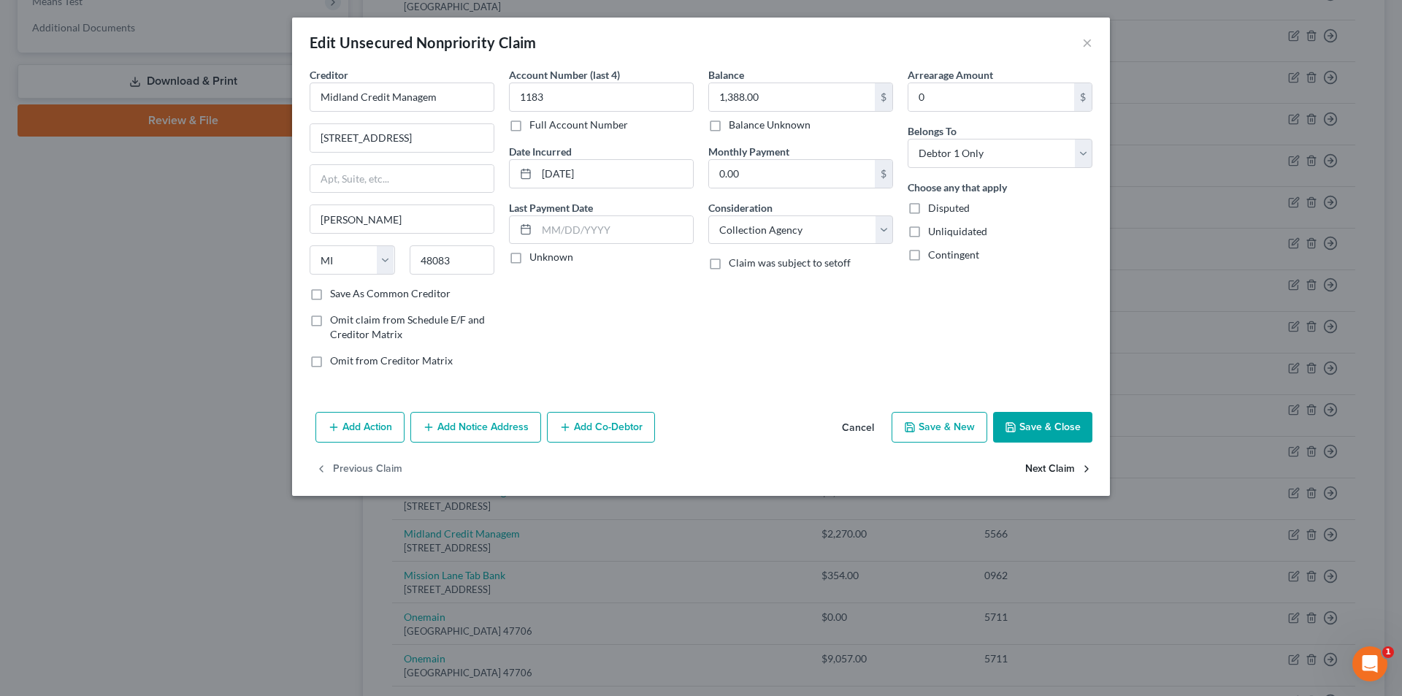
click at [1041, 469] on button "Next Claim" at bounding box center [1058, 469] width 67 height 31
select select "23"
select select "1"
select select "0"
click at [1041, 469] on button "Next Claim" at bounding box center [1058, 469] width 67 height 31
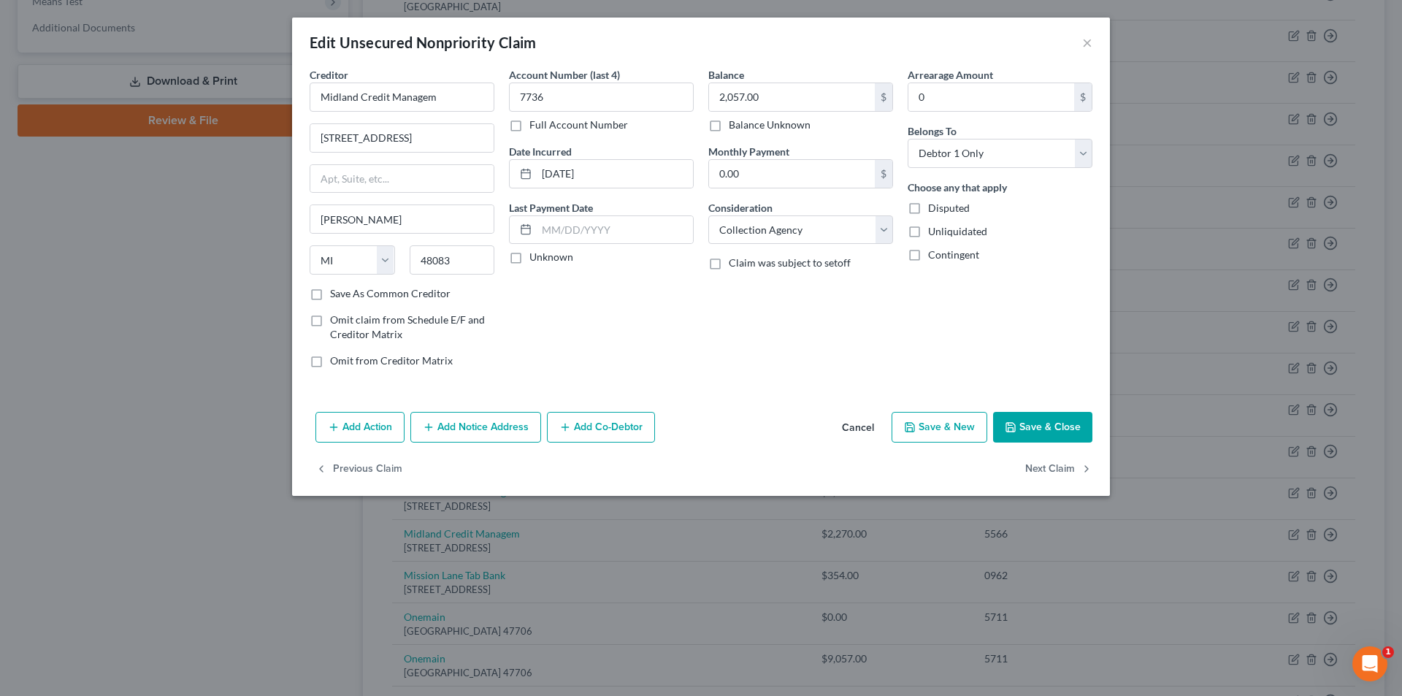
select select "23"
select select "1"
select select "0"
click at [1041, 469] on button "Next Claim" at bounding box center [1058, 469] width 67 height 31
select select "23"
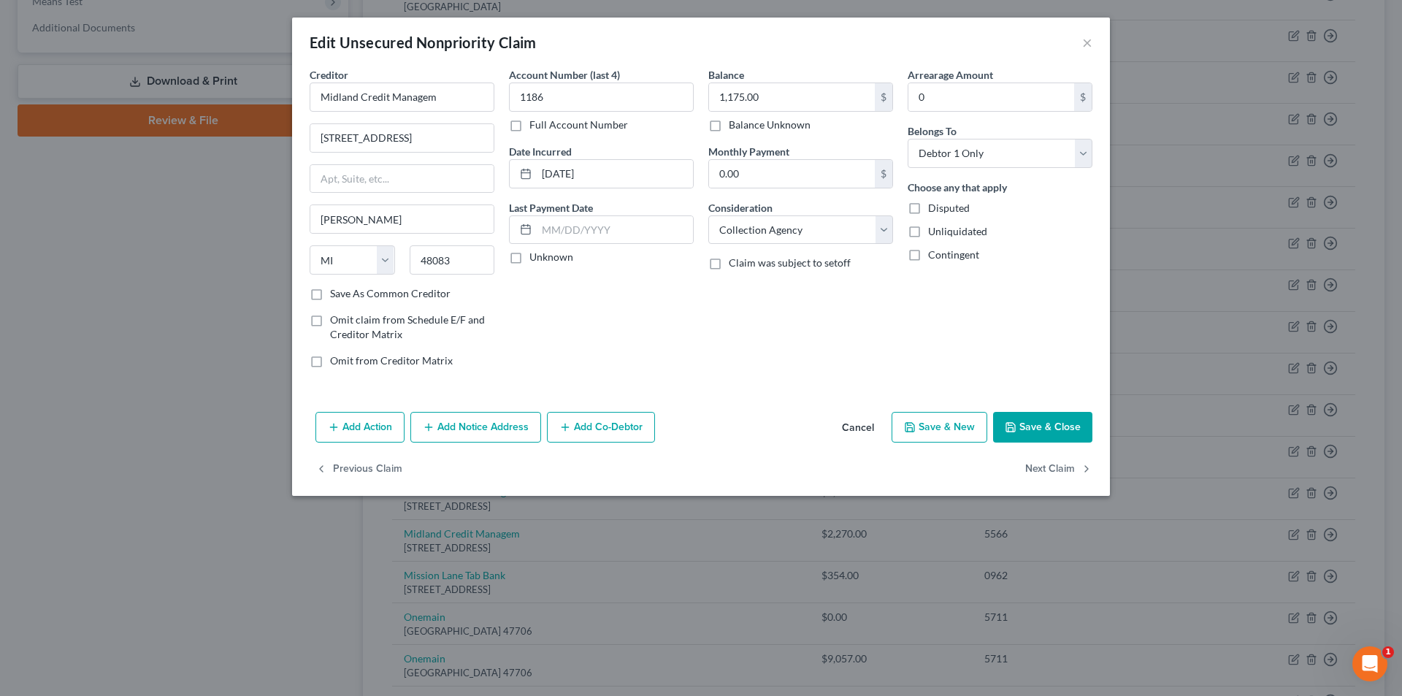
select select "1"
select select "0"
click at [1041, 469] on button "Next Claim" at bounding box center [1058, 469] width 67 height 31
select select "23"
select select "1"
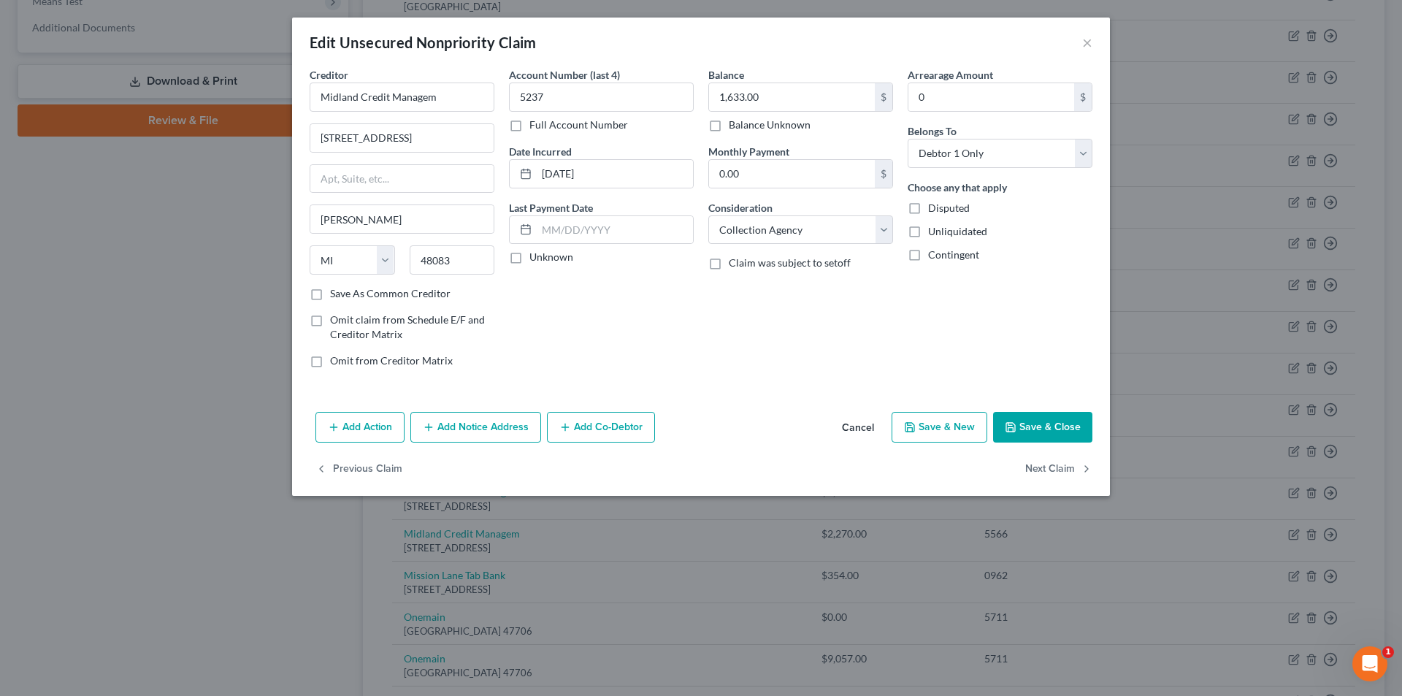
select select "0"
click at [1041, 469] on button "Next Claim" at bounding box center [1058, 469] width 67 height 31
select select "48"
select select "2"
select select "0"
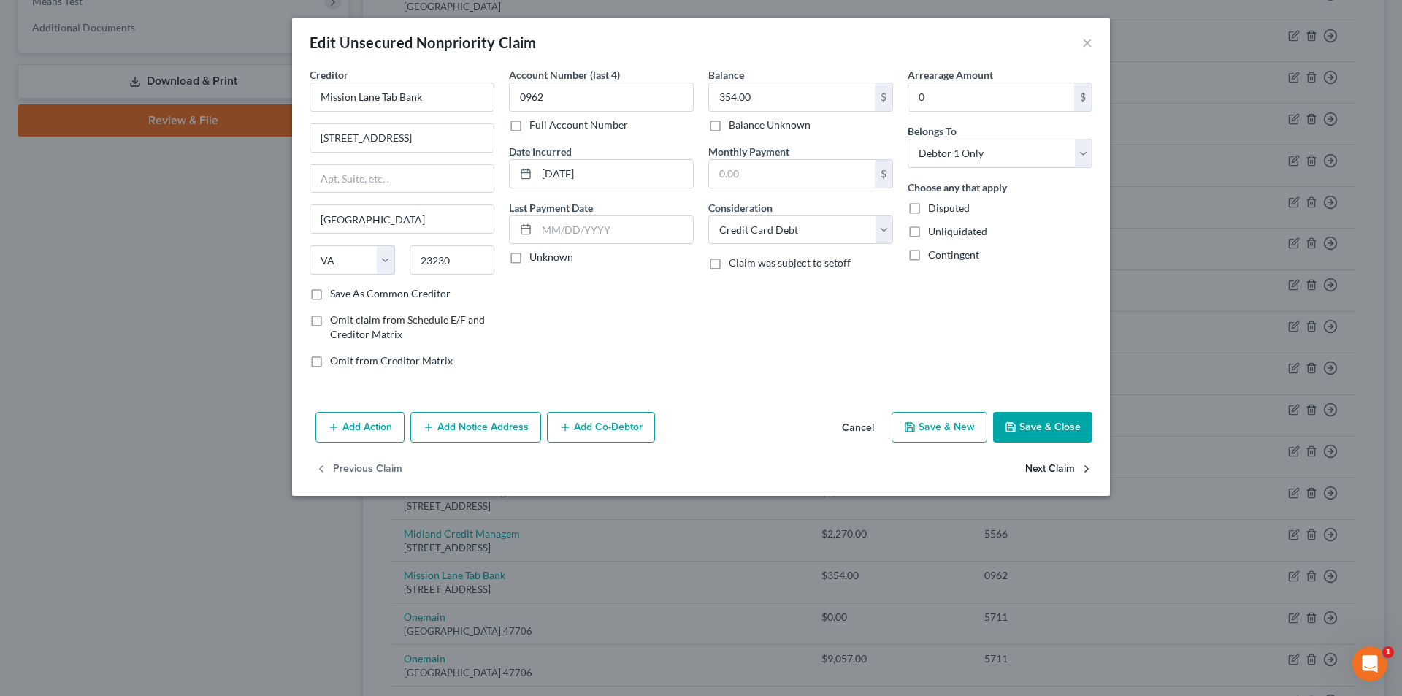
click at [1041, 469] on button "Next Claim" at bounding box center [1058, 469] width 67 height 31
select select "15"
select select "0"
click at [849, 429] on button "Cancel" at bounding box center [857, 427] width 55 height 29
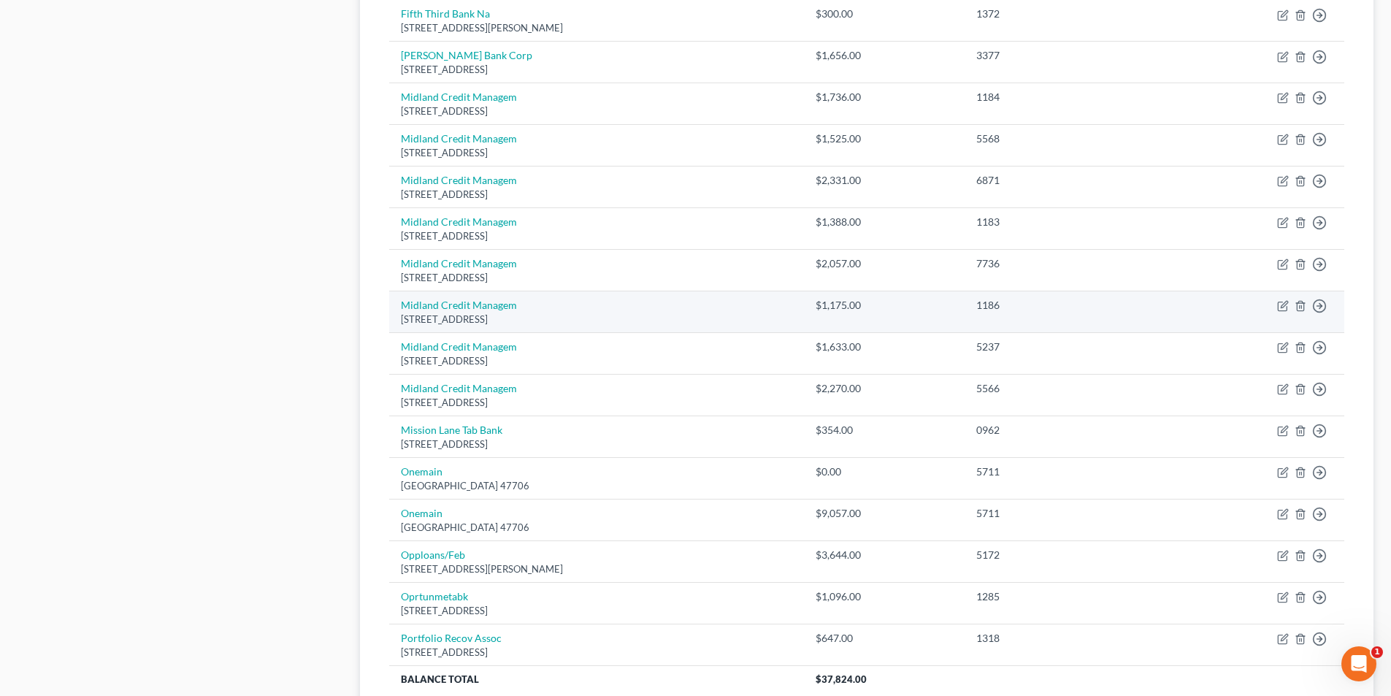
scroll to position [730, 0]
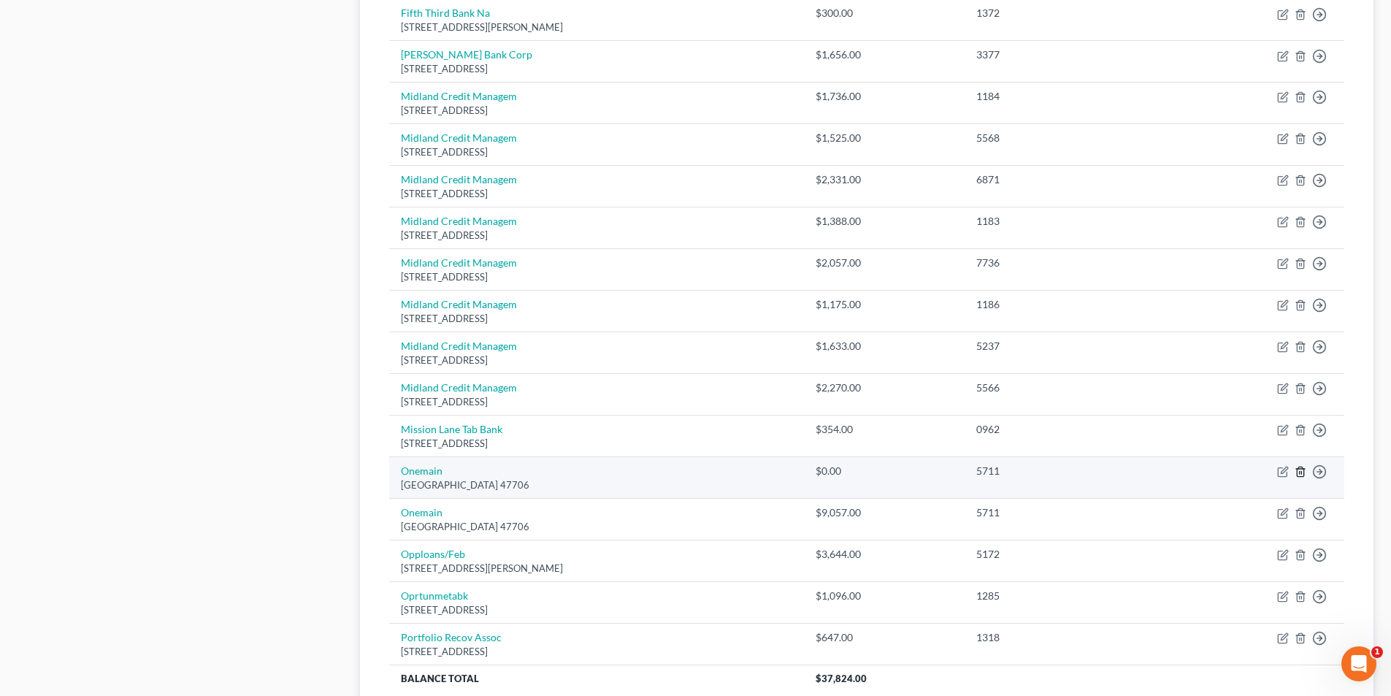
click at [1297, 467] on icon "button" at bounding box center [1300, 472] width 12 height 12
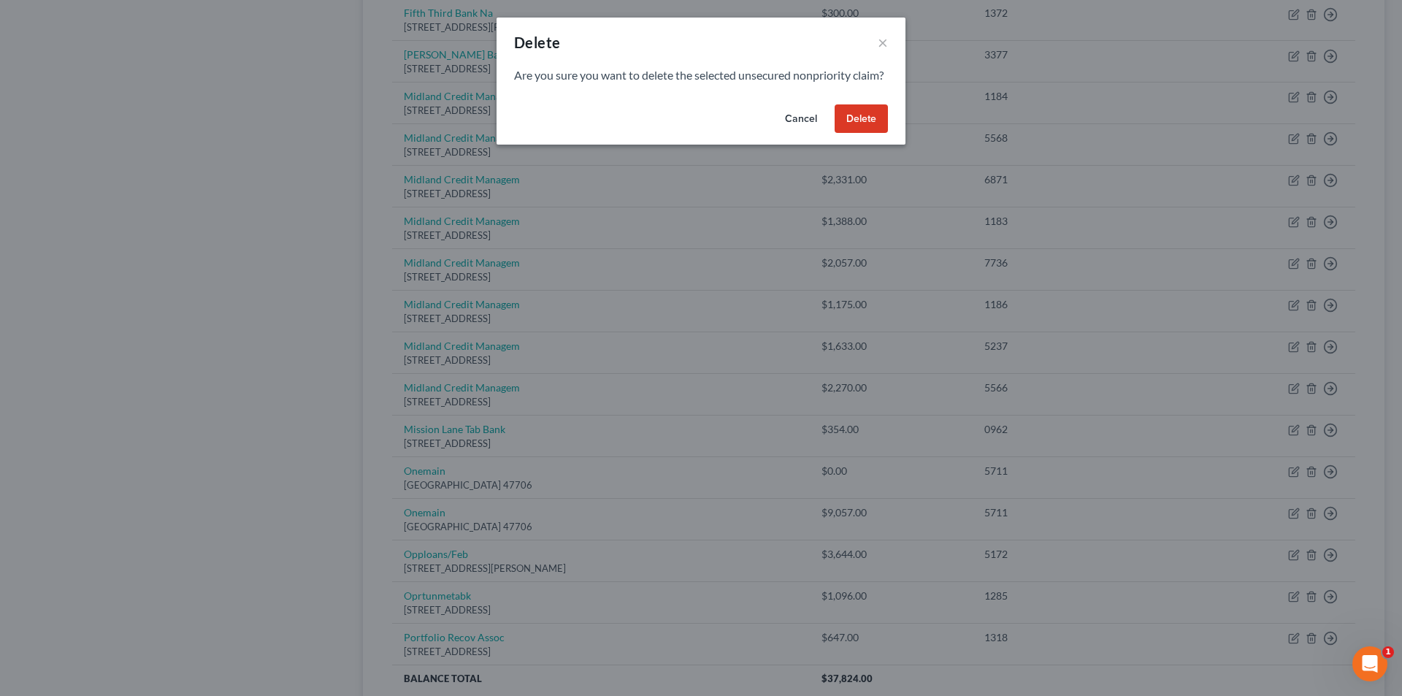
click at [852, 134] on button "Delete" at bounding box center [860, 118] width 53 height 29
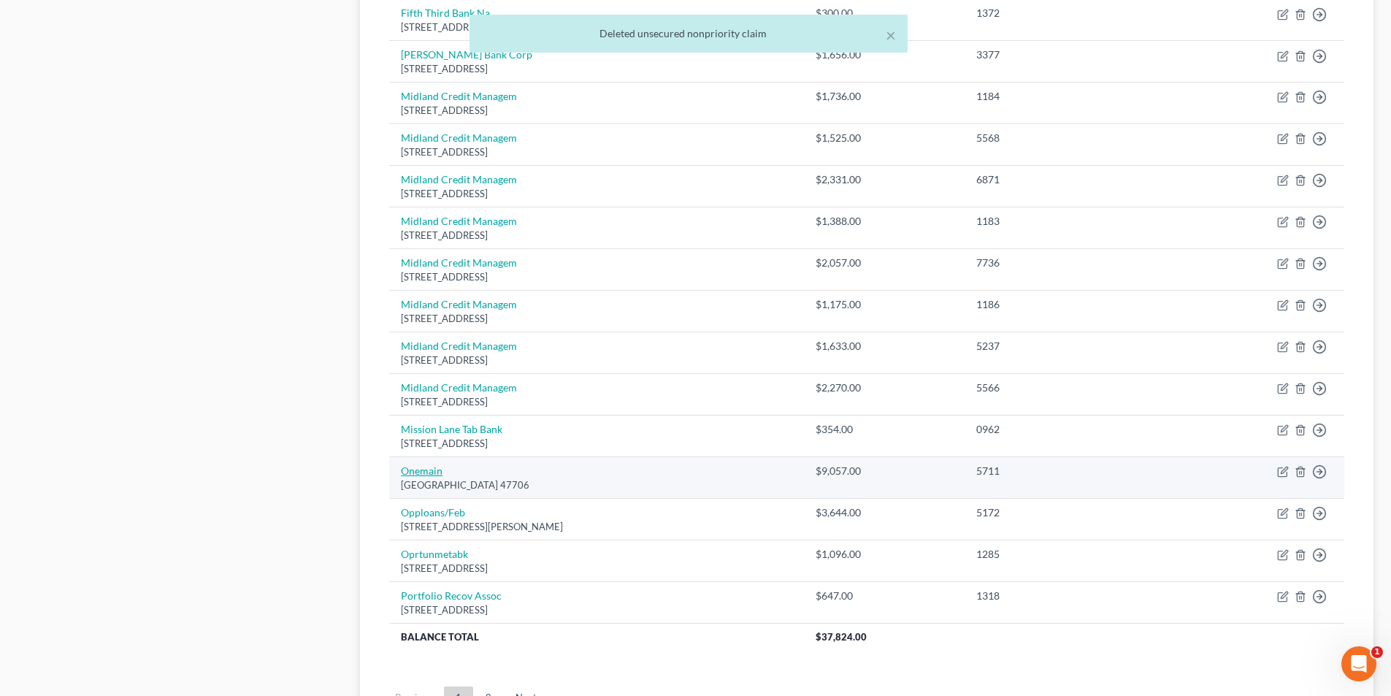
click at [420, 469] on link "Onemain" at bounding box center [422, 470] width 42 height 12
select select "15"
select select "10"
select select "0"
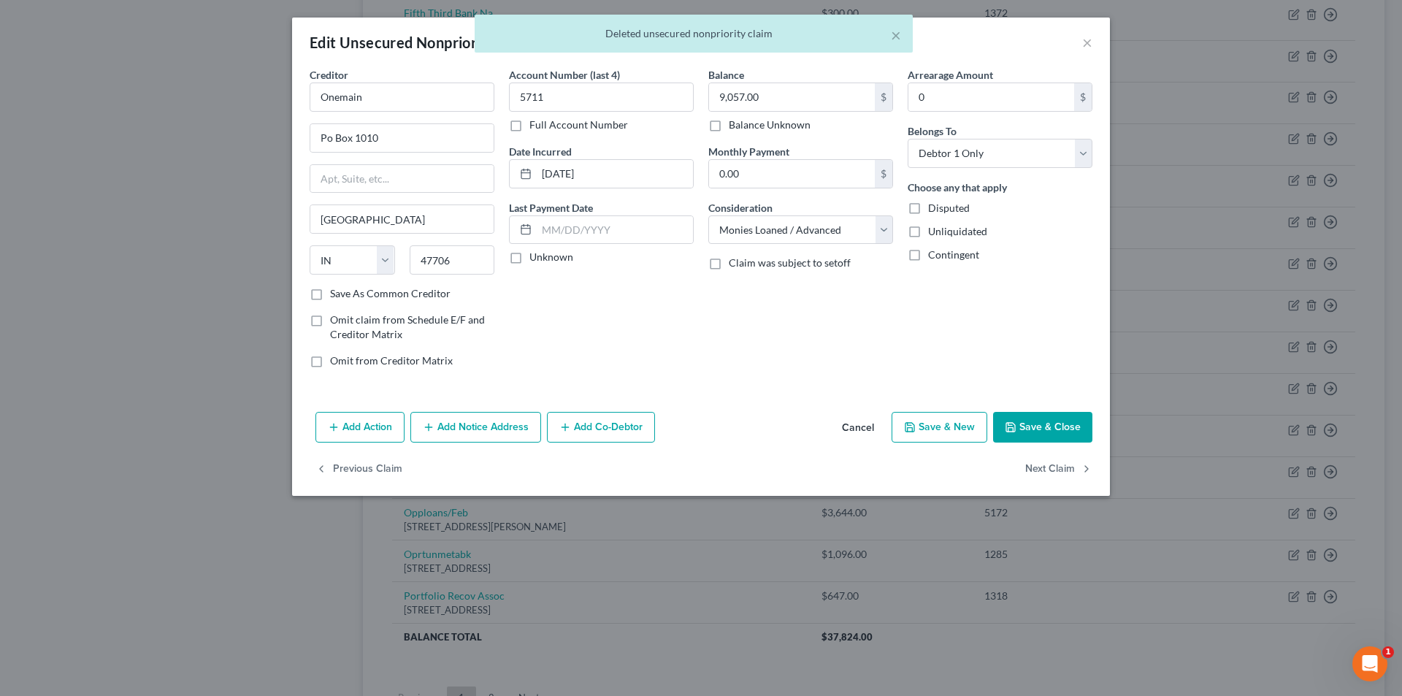
click at [1056, 423] on button "Save & Close" at bounding box center [1042, 427] width 99 height 31
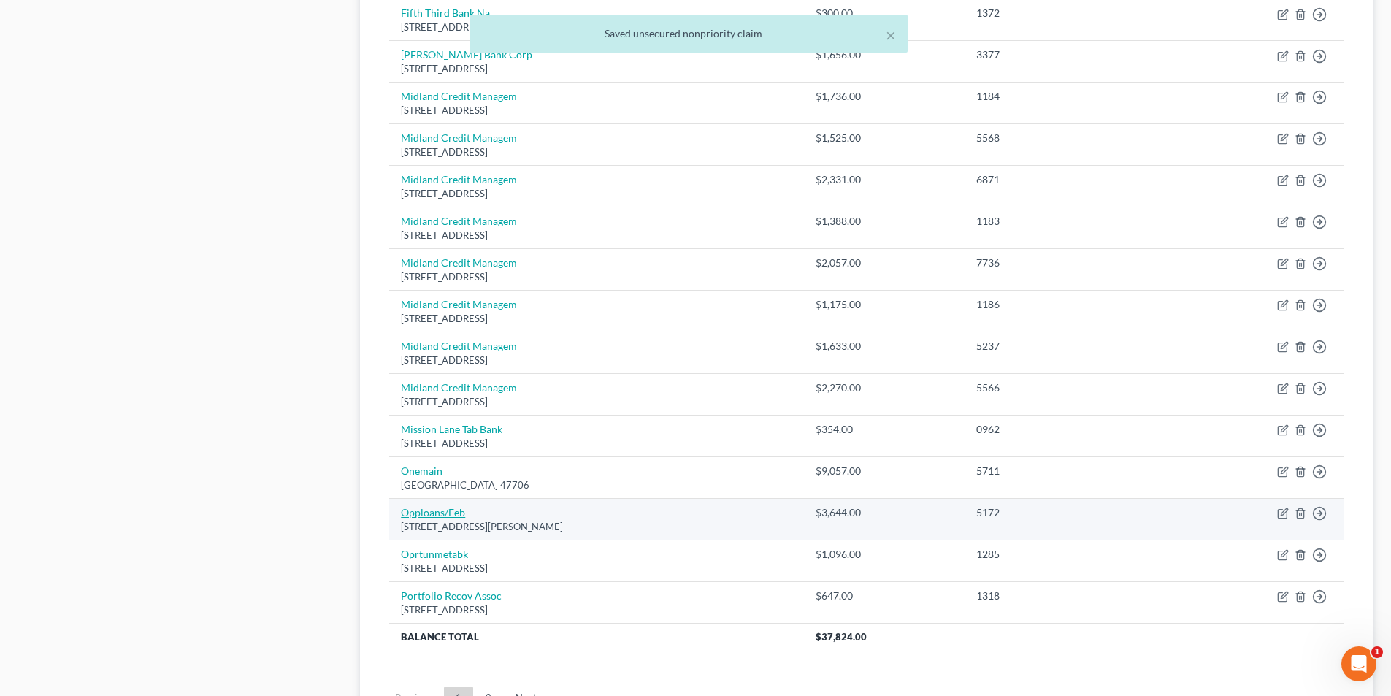
click at [451, 507] on link "Opploans/Feb" at bounding box center [433, 512] width 64 height 12
select select "14"
select select "10"
select select "0"
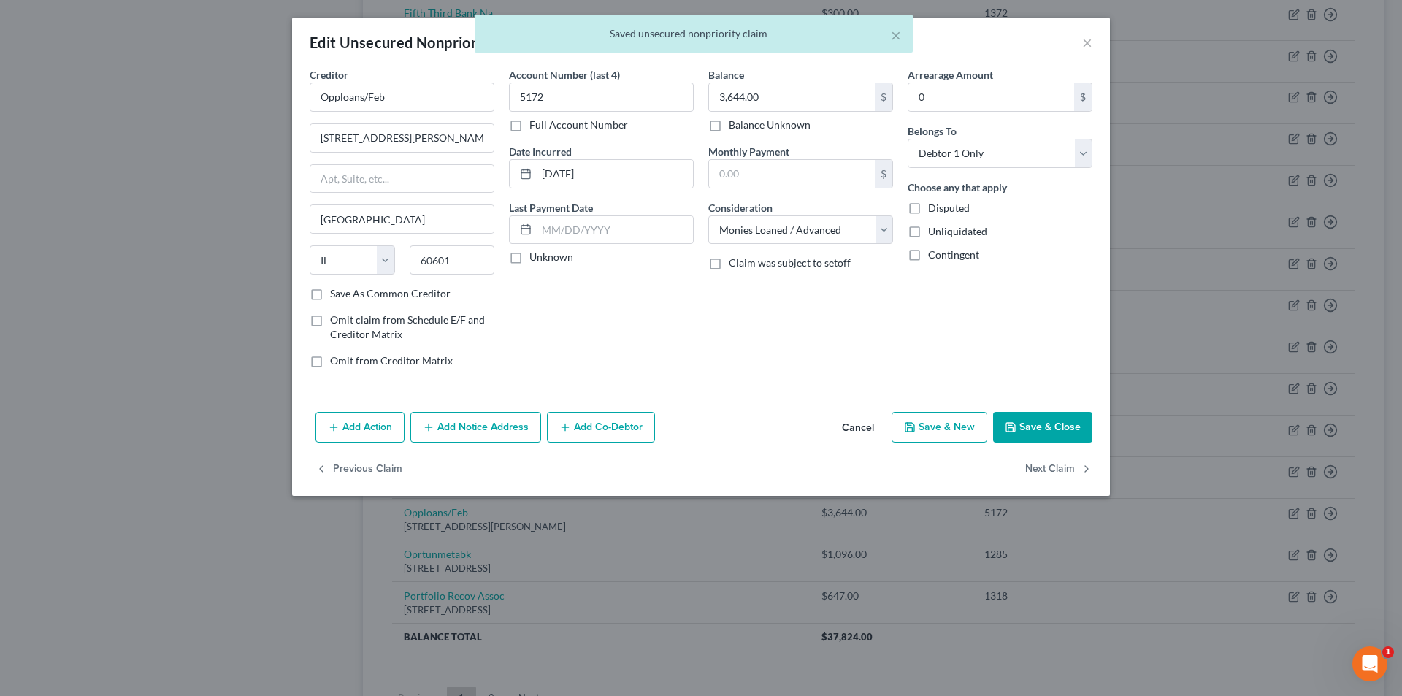
click at [1040, 418] on button "Save & Close" at bounding box center [1042, 427] width 99 height 31
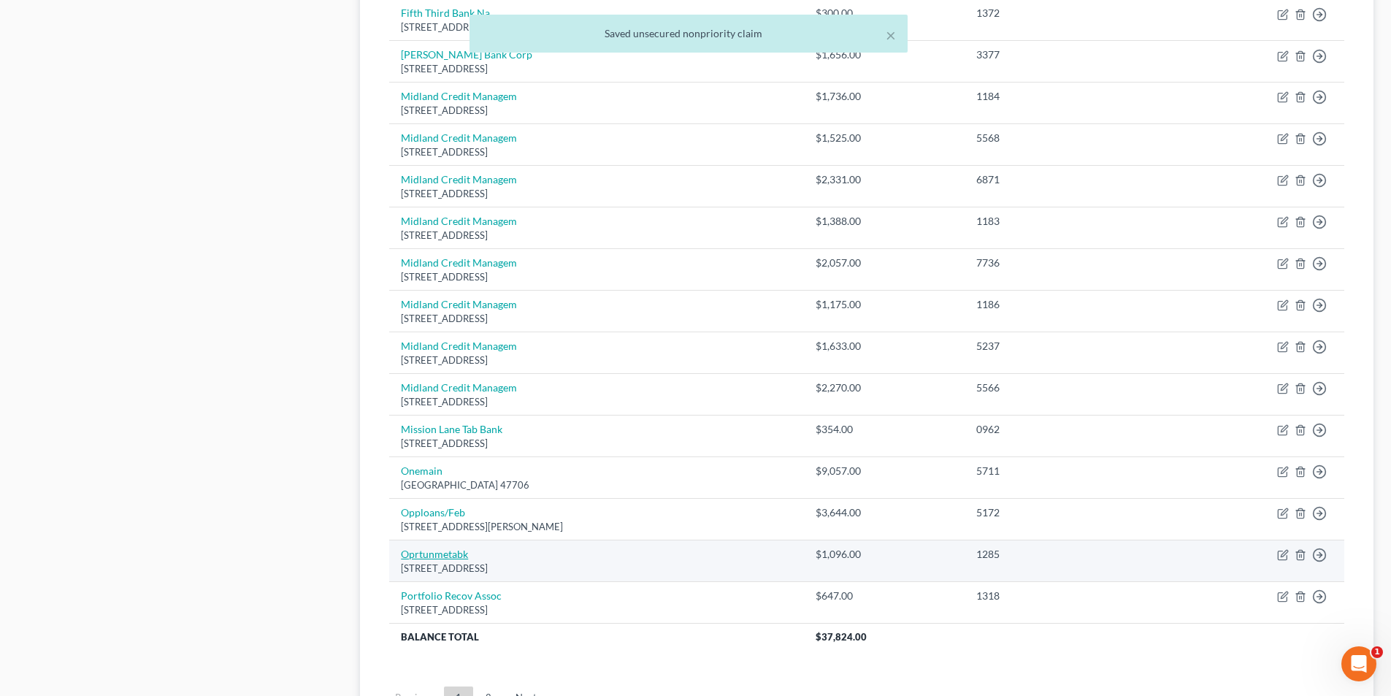
click at [445, 556] on link "Oprtunmetabk" at bounding box center [434, 554] width 67 height 12
select select "4"
select select "10"
select select "0"
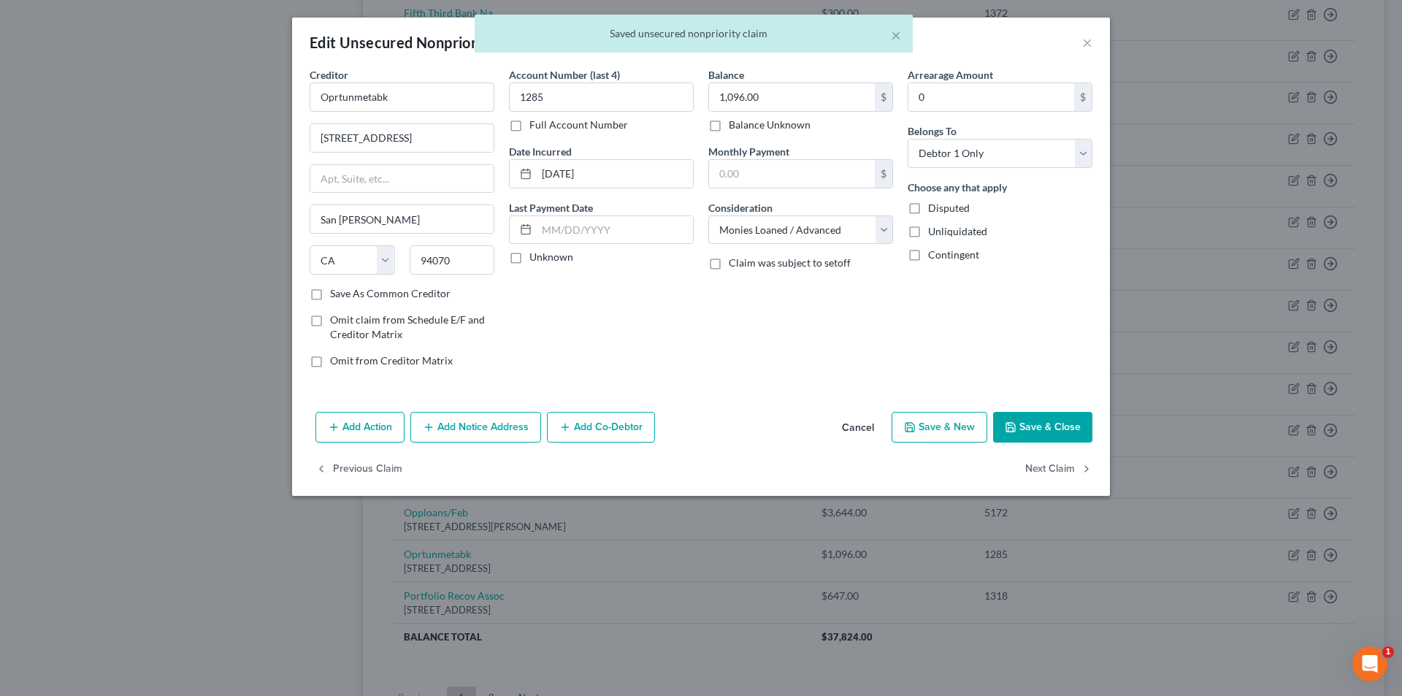
click at [1056, 423] on button "Save & Close" at bounding box center [1042, 427] width 99 height 31
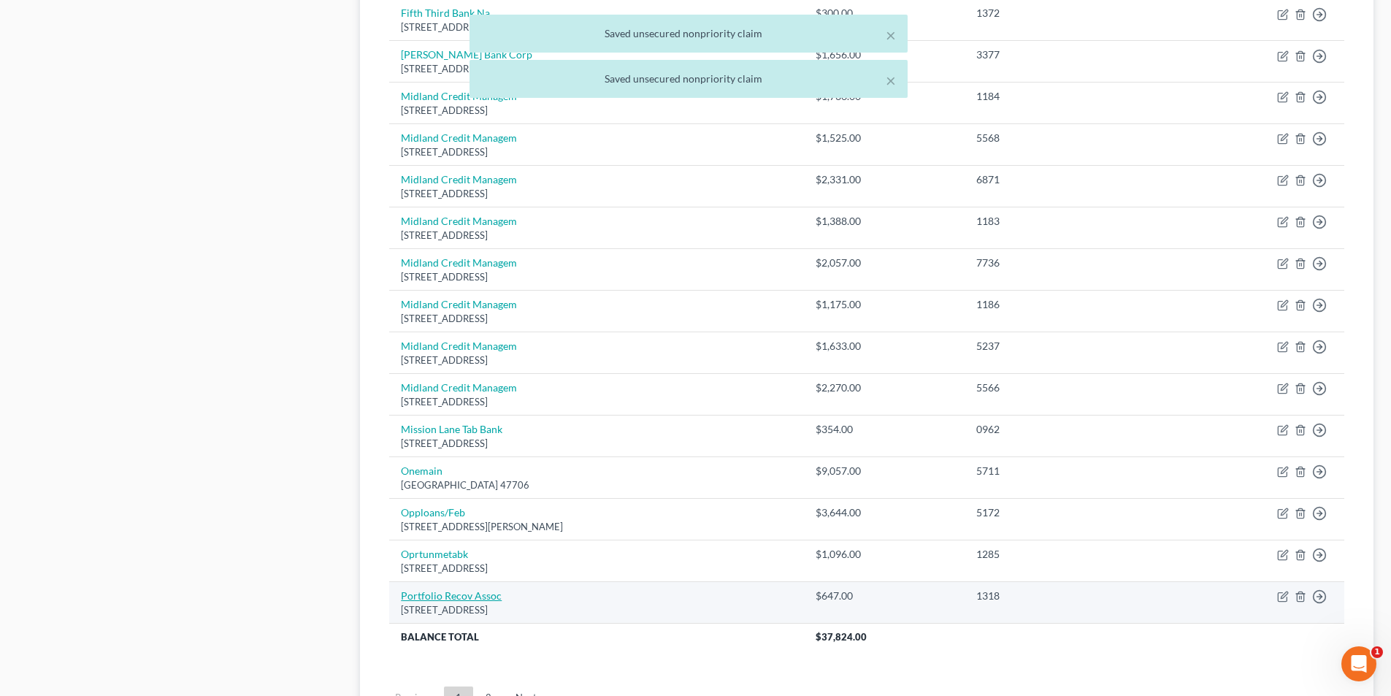
click at [485, 591] on link "Portfolio Recov Assoc" at bounding box center [451, 595] width 101 height 12
select select "48"
select select "1"
select select "0"
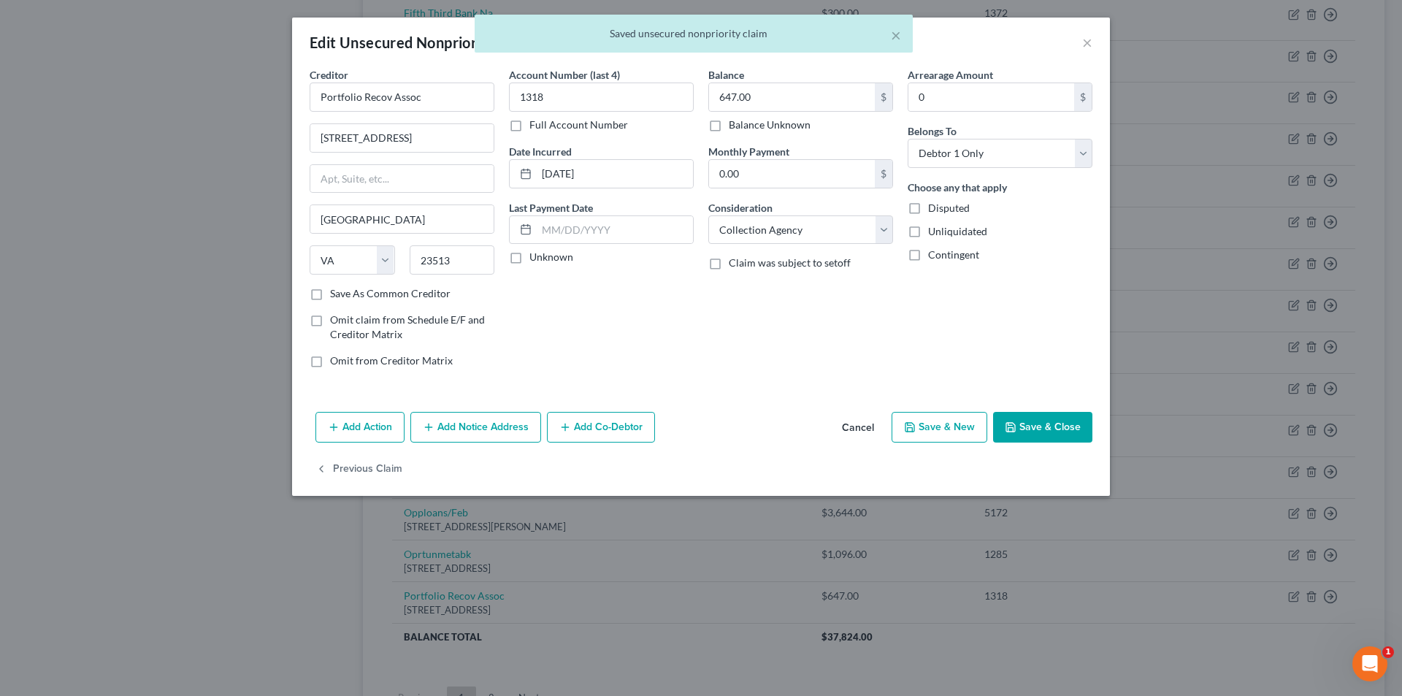
click at [1042, 426] on button "Save & Close" at bounding box center [1042, 427] width 99 height 31
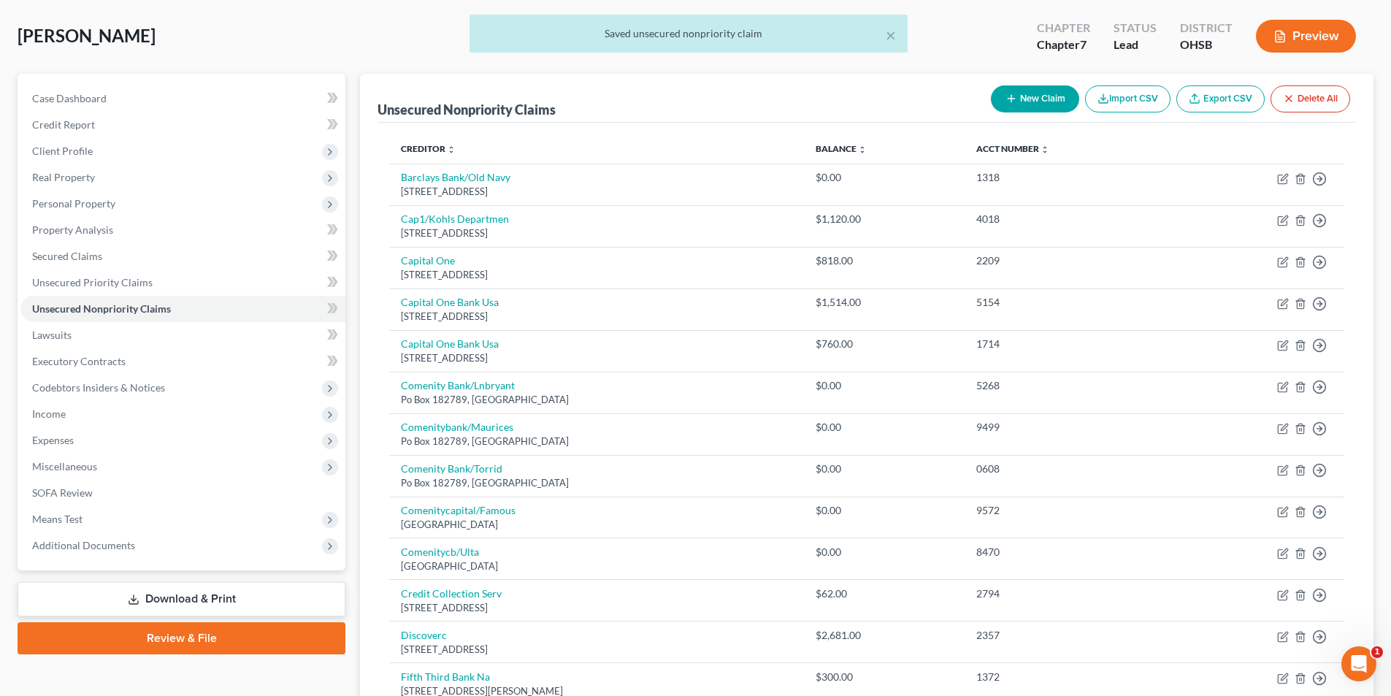
scroll to position [0, 0]
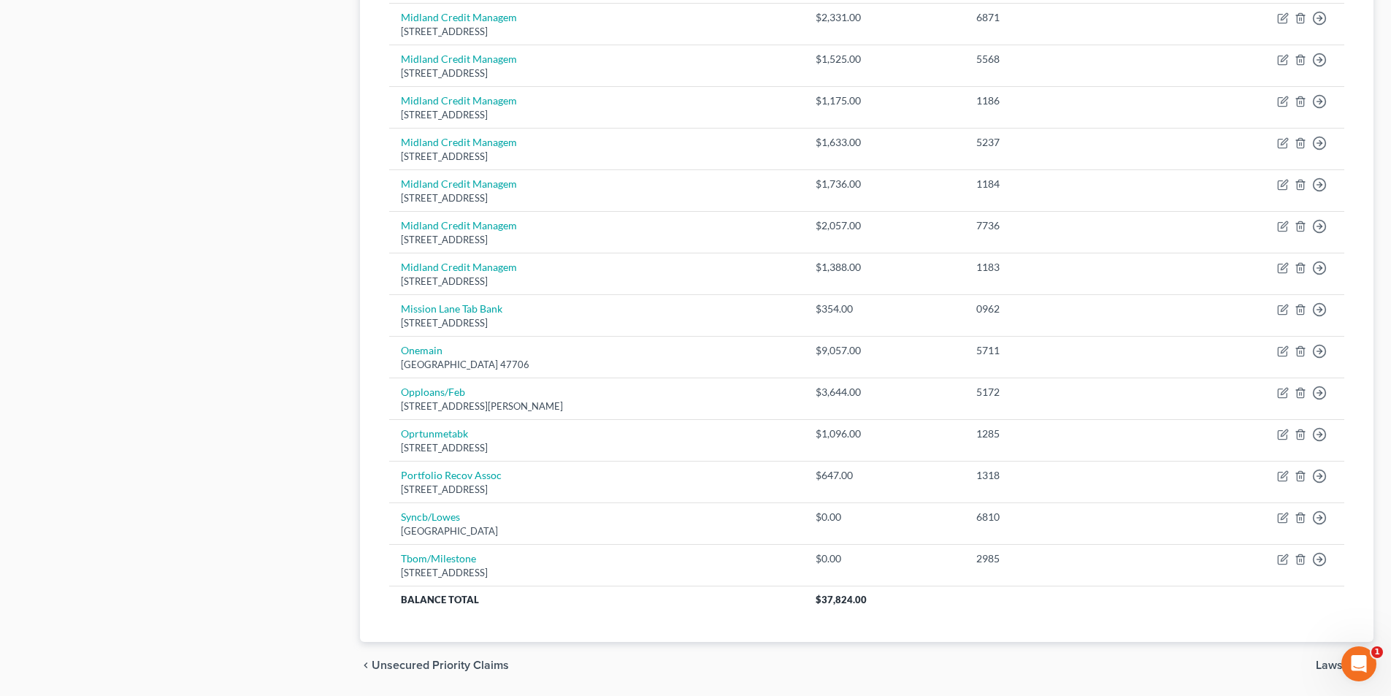
scroll to position [876, 0]
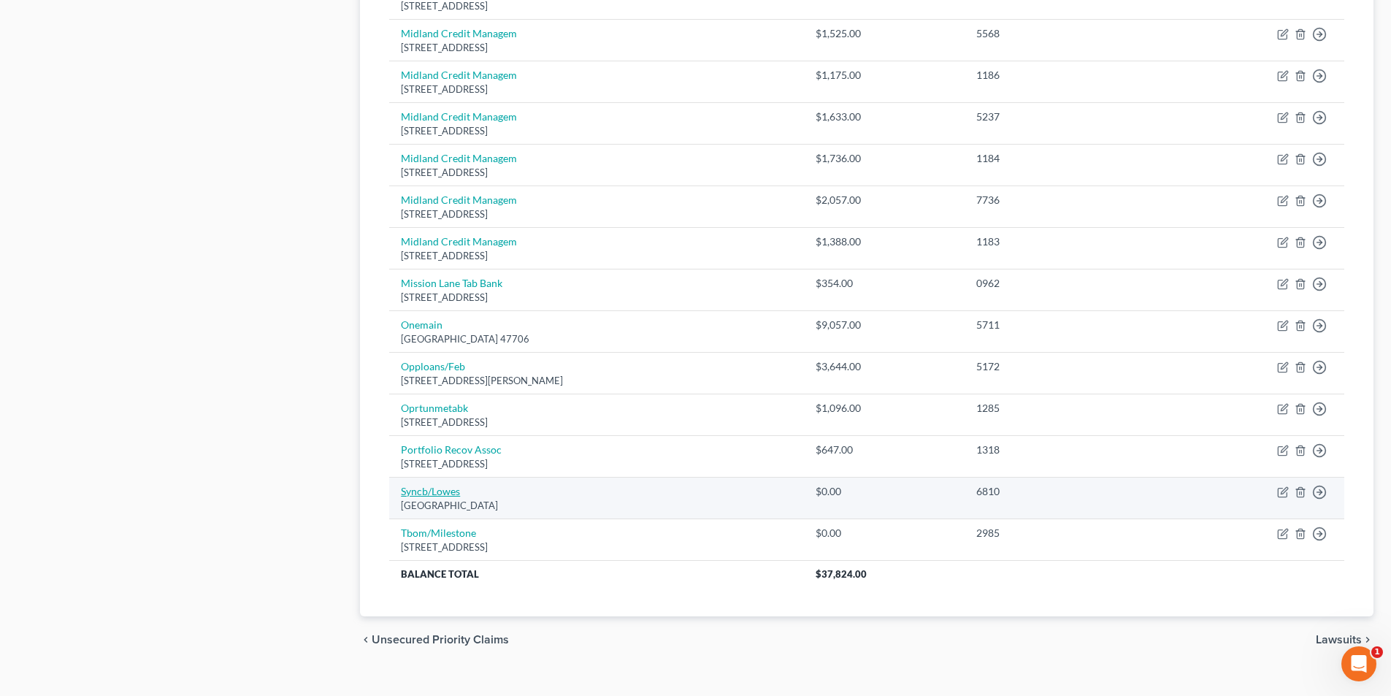
click at [442, 491] on link "Syncb/Lowes" at bounding box center [430, 491] width 59 height 12
select select "39"
select select "1"
select select "0"
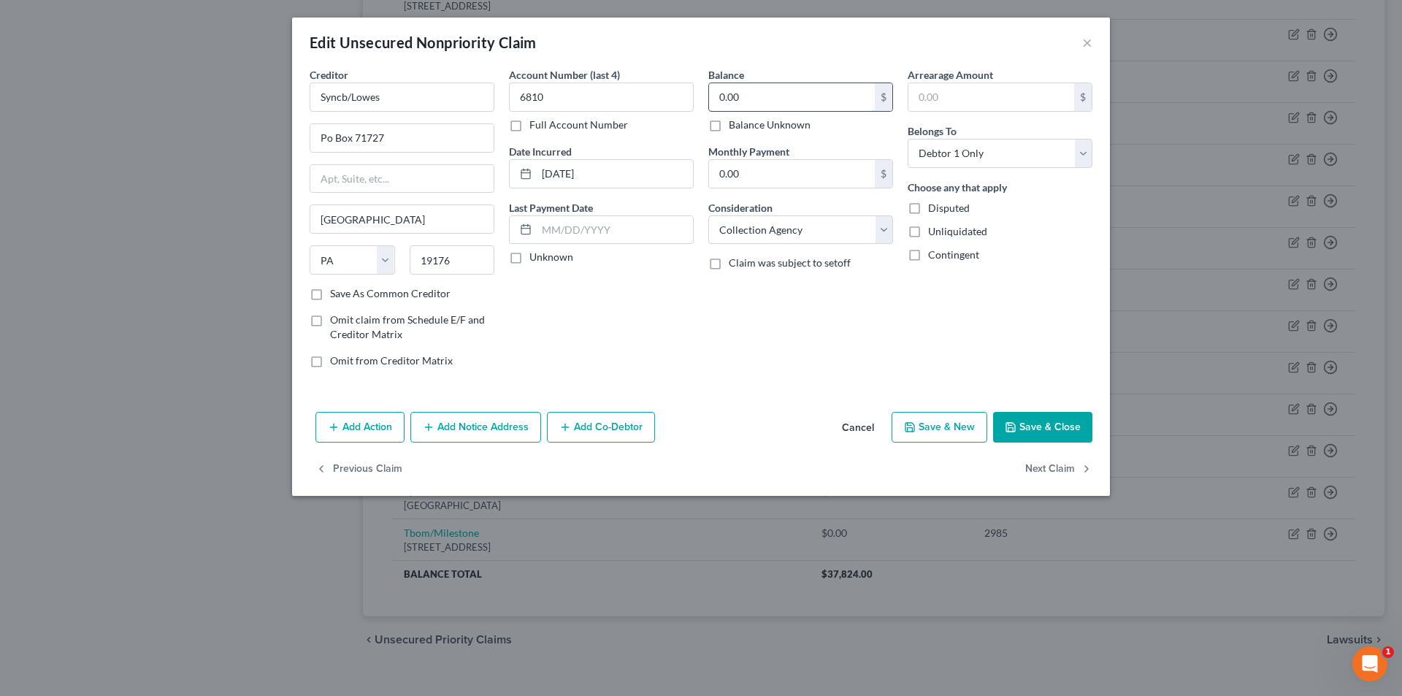
click at [750, 94] on input "0.00" at bounding box center [792, 97] width 166 height 28
type input "700"
click at [758, 235] on select "Select Cable / Satellite Services Collection Agency Credit Card Debt Debt Couns…" at bounding box center [800, 229] width 185 height 29
select select "2"
click at [708, 215] on select "Select Cable / Satellite Services Collection Agency Credit Card Debt Debt Couns…" at bounding box center [800, 229] width 185 height 29
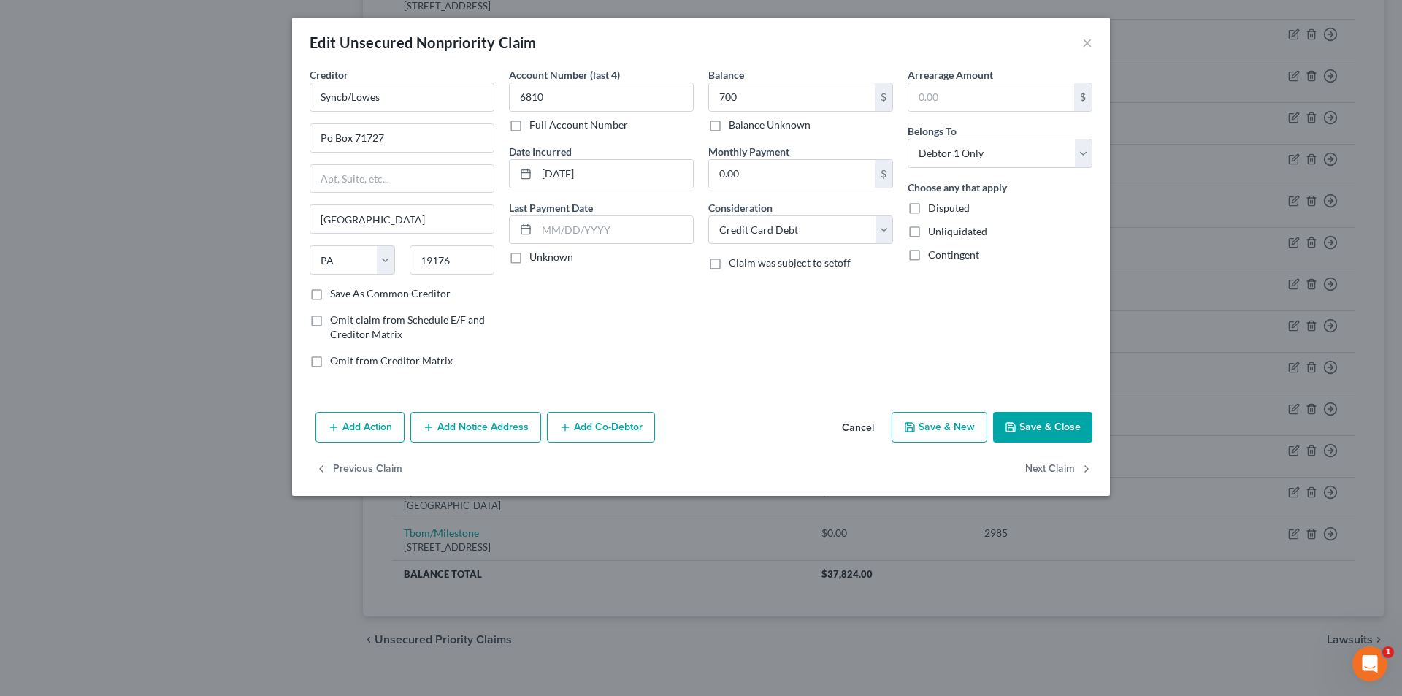
click at [1034, 427] on button "Save & Close" at bounding box center [1042, 427] width 99 height 31
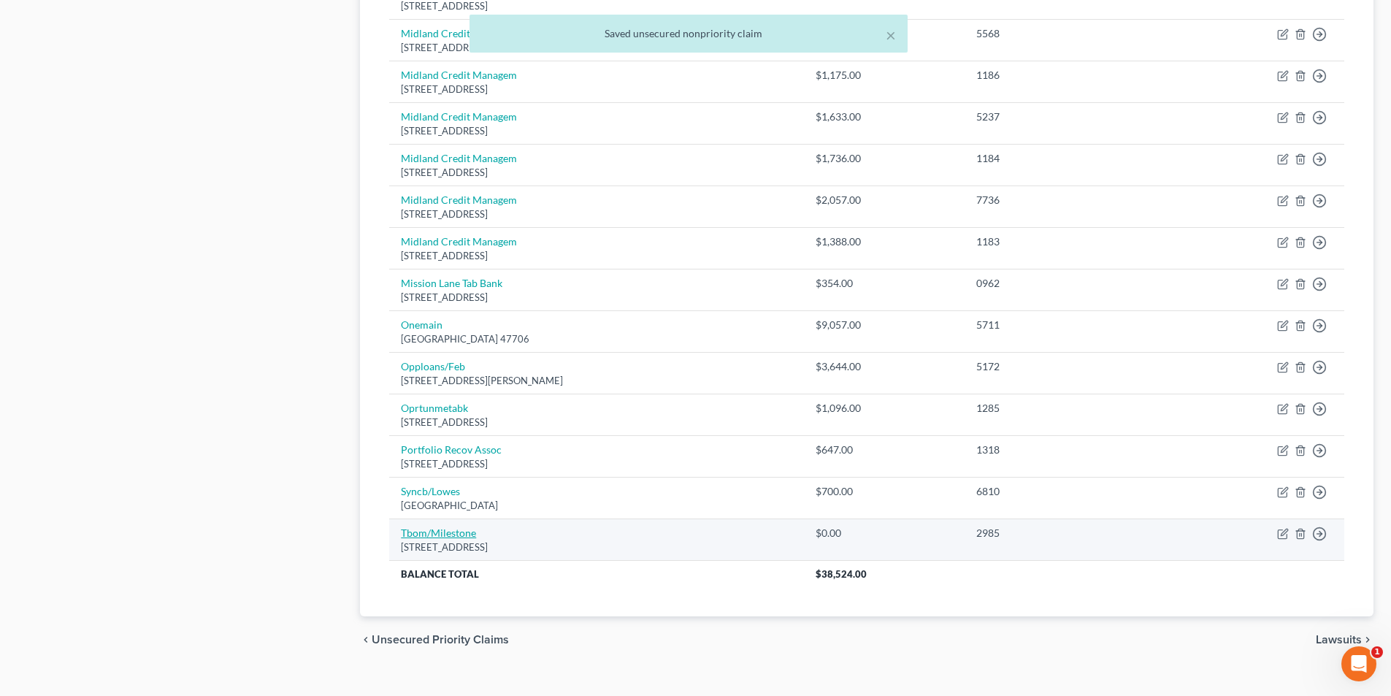
click at [461, 533] on link "Tbom/Milestone" at bounding box center [438, 532] width 75 height 12
select select "38"
select select "2"
select select "0"
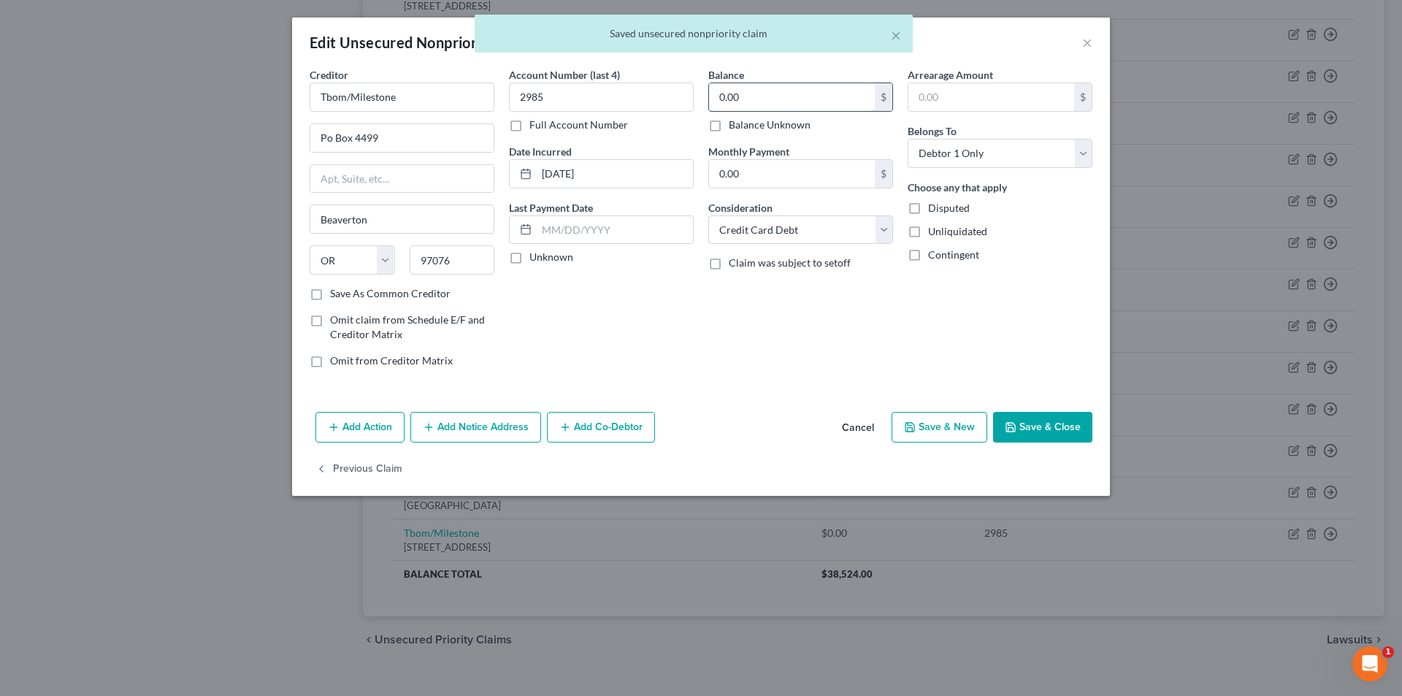
click at [796, 93] on input "0.00" at bounding box center [792, 97] width 166 height 28
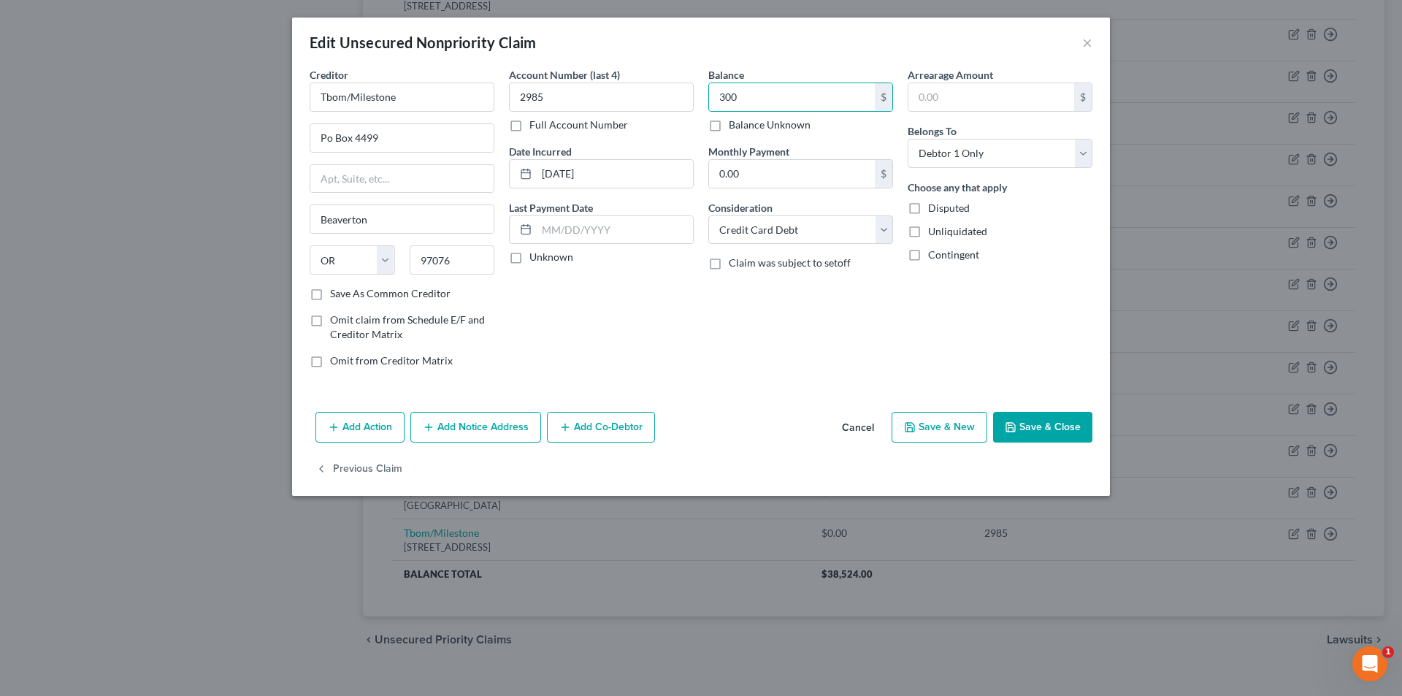
click at [1031, 424] on button "Save & Close" at bounding box center [1042, 427] width 99 height 31
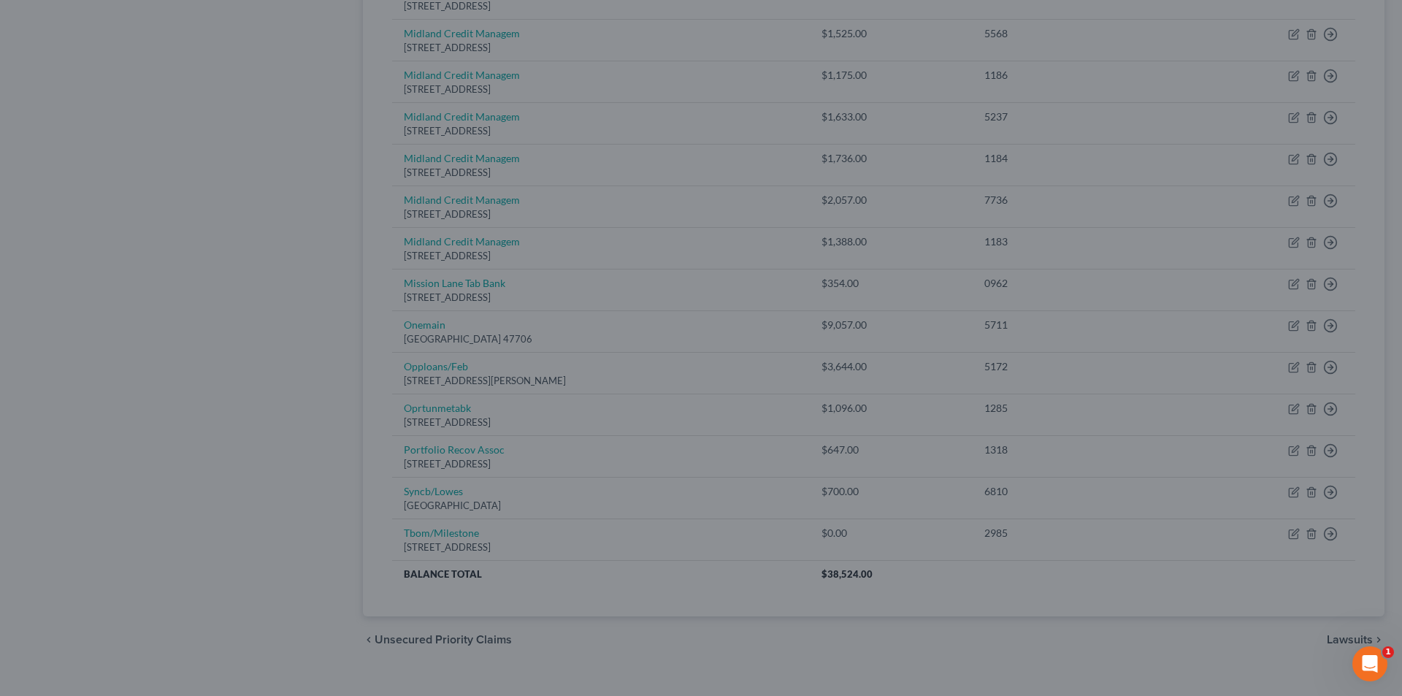
type input "300.00"
type input "0"
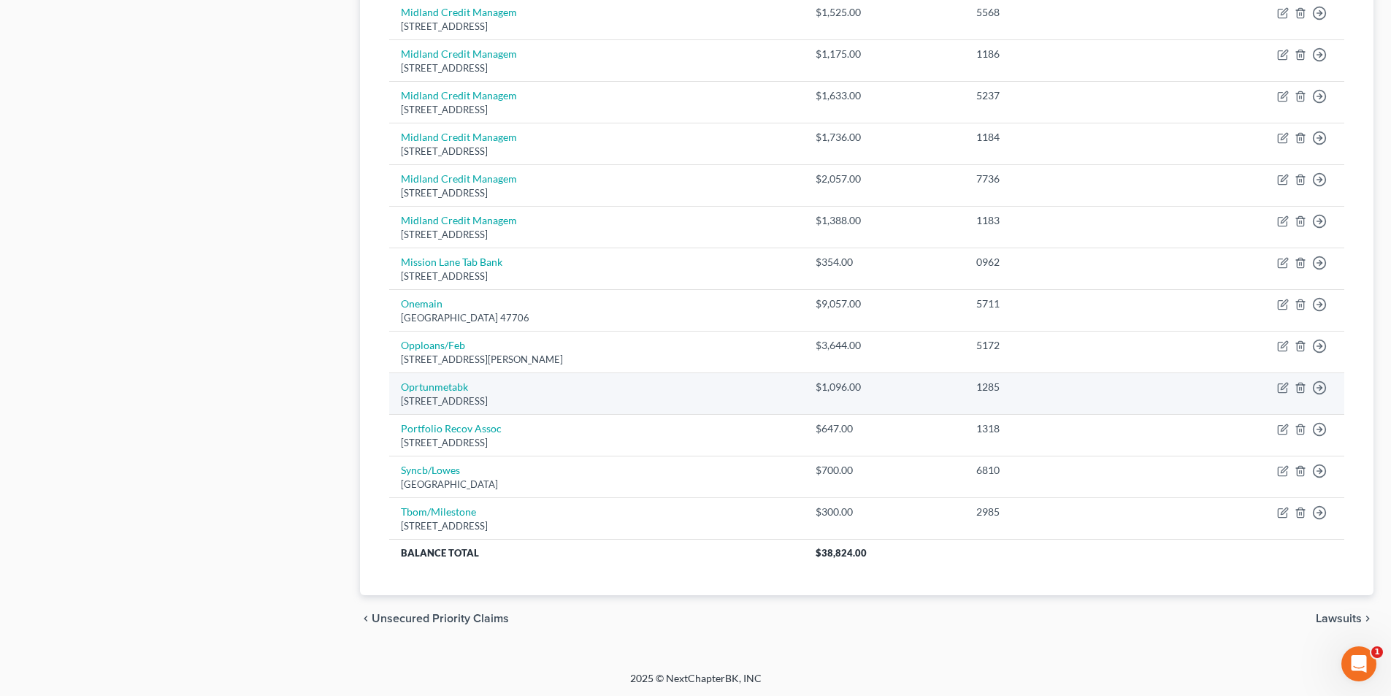
scroll to position [899, 0]
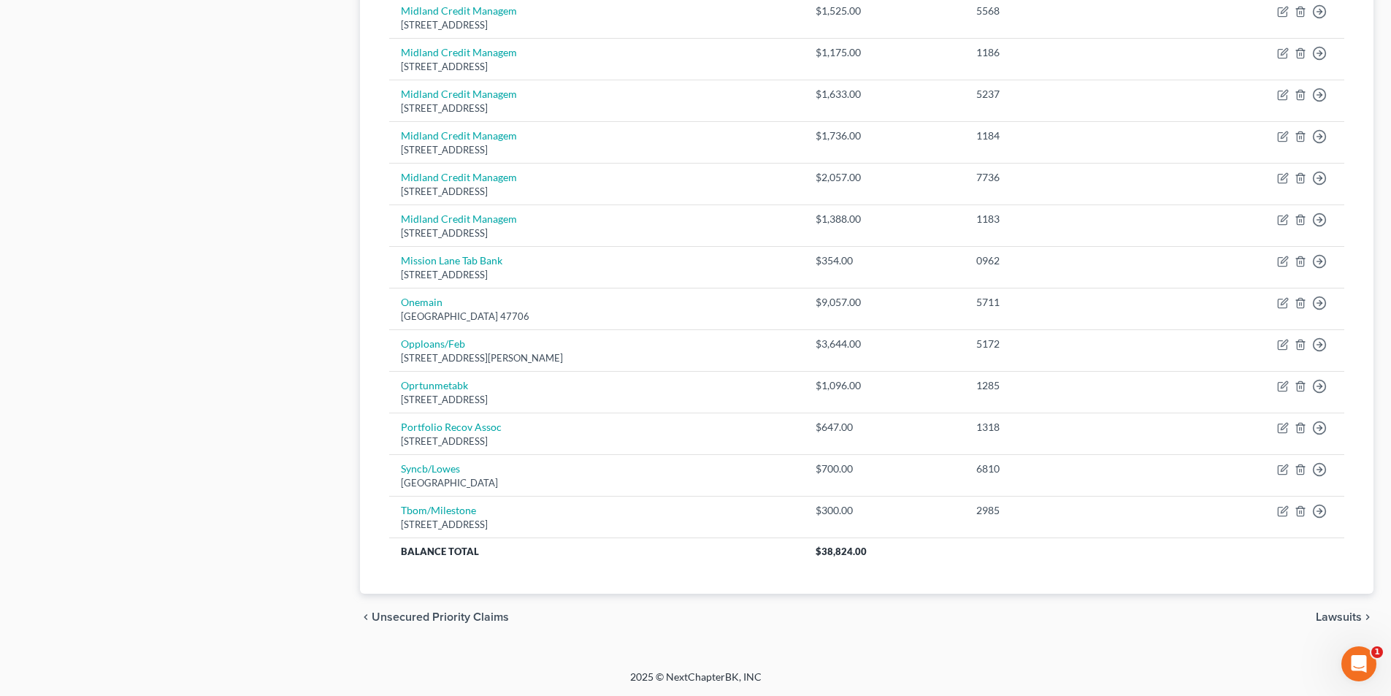
click at [1333, 621] on span "Lawsuits" at bounding box center [1339, 617] width 46 height 12
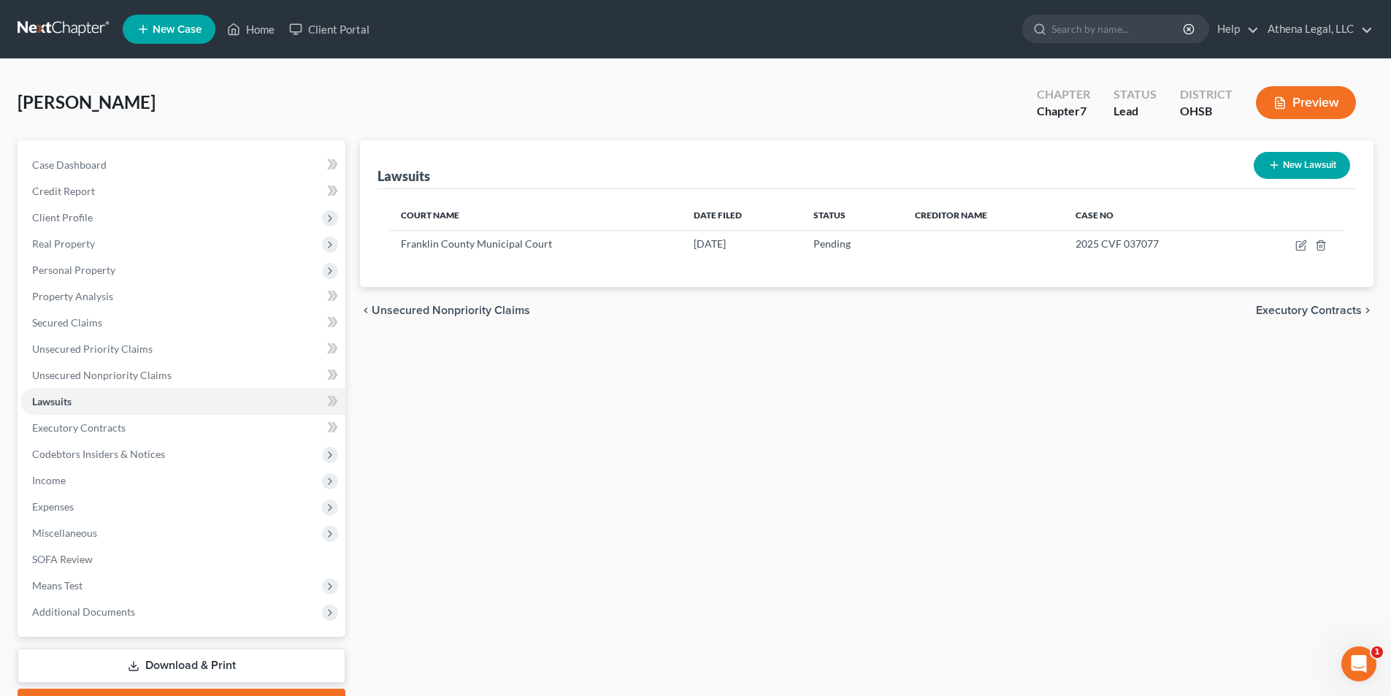
click at [1293, 309] on span "Executory Contracts" at bounding box center [1309, 310] width 106 height 12
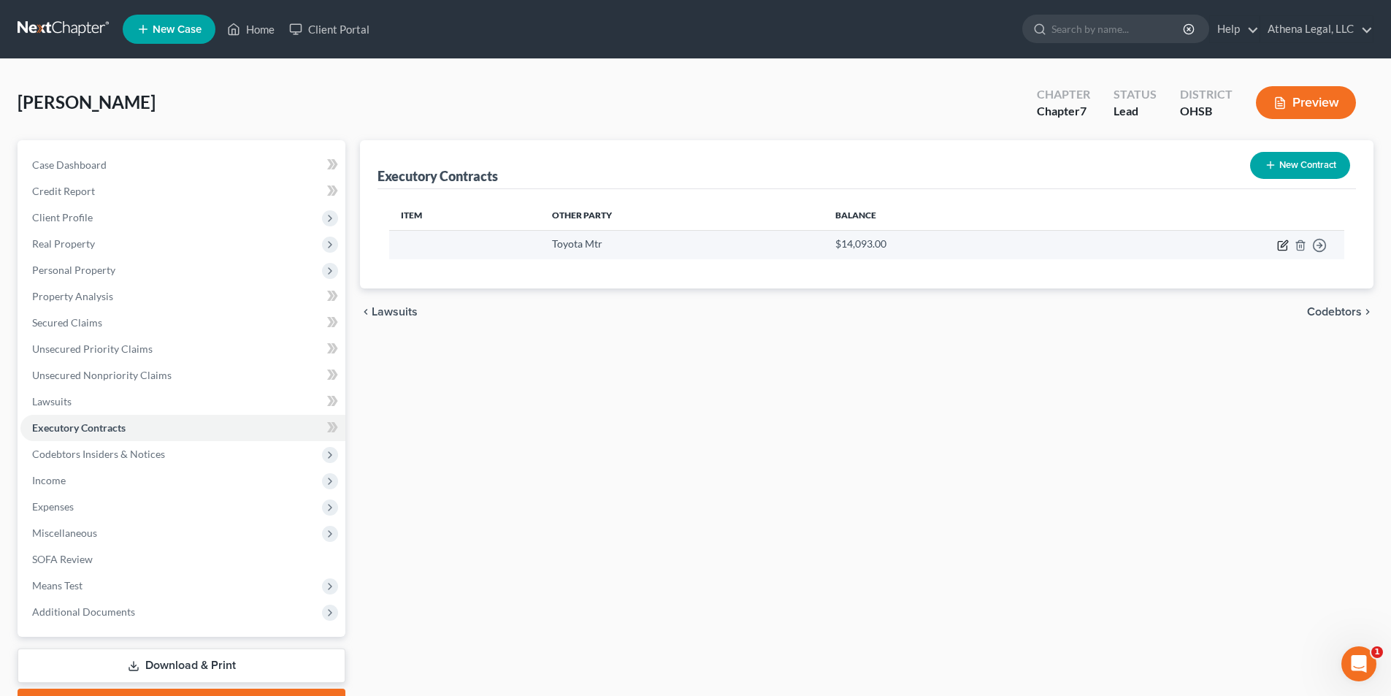
click at [1282, 249] on icon "button" at bounding box center [1283, 245] width 12 height 12
select select "45"
select select "0"
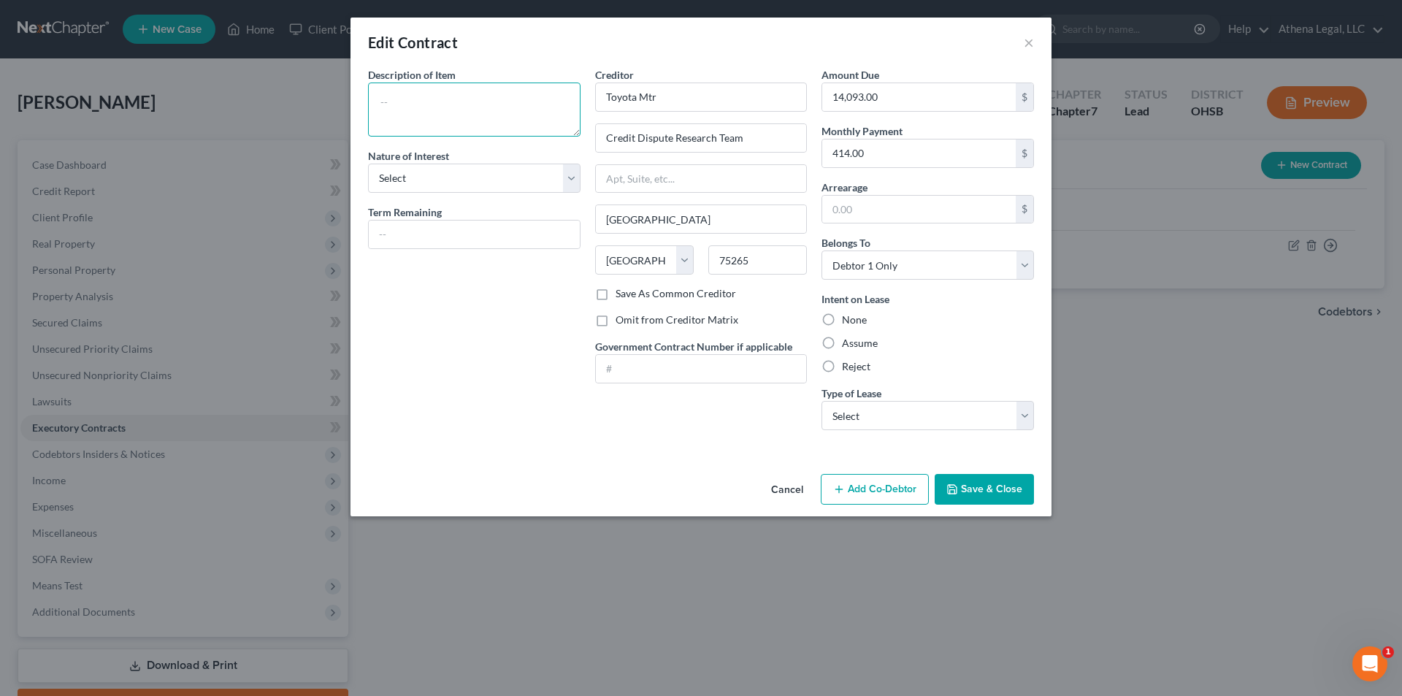
click at [526, 111] on textarea at bounding box center [474, 109] width 212 height 54
click at [427, 106] on textarea at bounding box center [474, 109] width 212 height 54
drag, startPoint x: 409, startPoint y: 93, endPoint x: 434, endPoint y: 69, distance: 35.1
click at [409, 93] on textarea at bounding box center [474, 109] width 212 height 54
type textarea "2025 Toyota Camry"
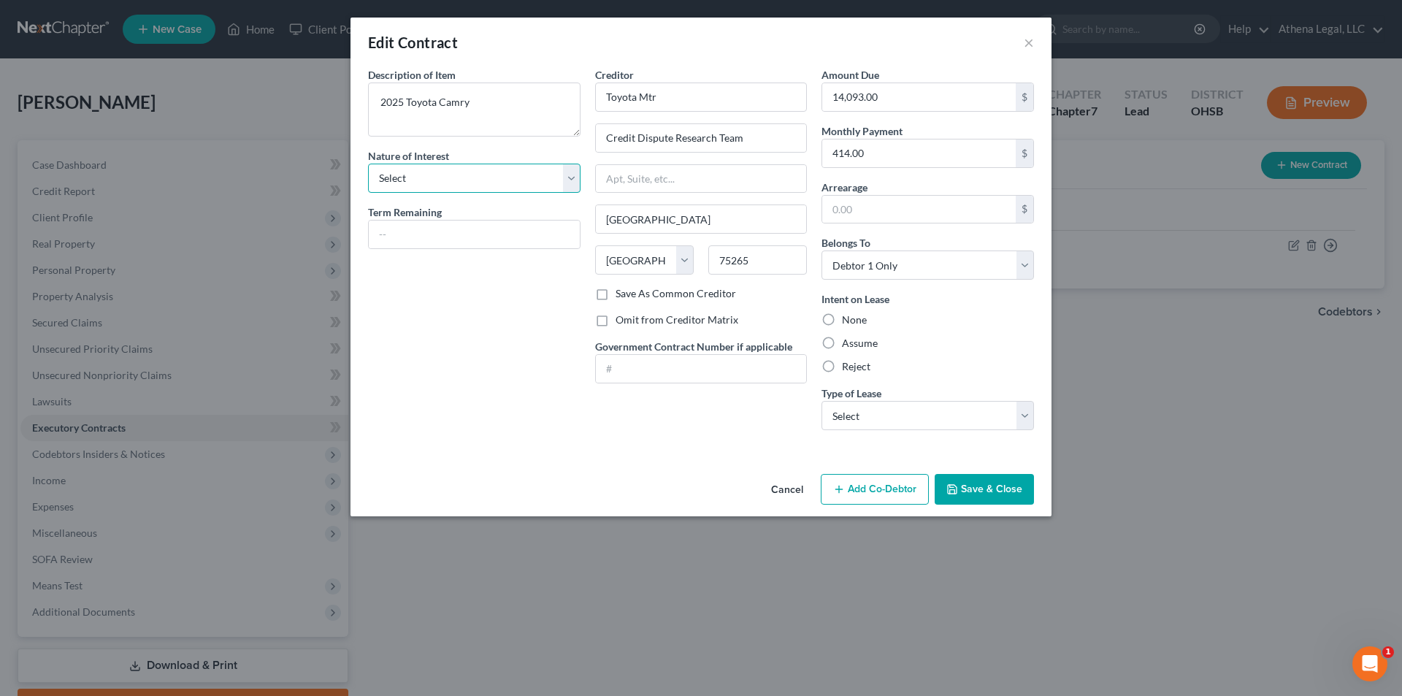
click at [443, 185] on select "Select Purchaser Agent Lessor Lessee" at bounding box center [474, 178] width 212 height 29
select select "3"
click at [368, 164] on select "Select Purchaser Agent Lessor Lessee" at bounding box center [474, 178] width 212 height 29
click at [447, 235] on input "text" at bounding box center [474, 234] width 211 height 28
click at [466, 223] on input "text" at bounding box center [474, 234] width 211 height 28
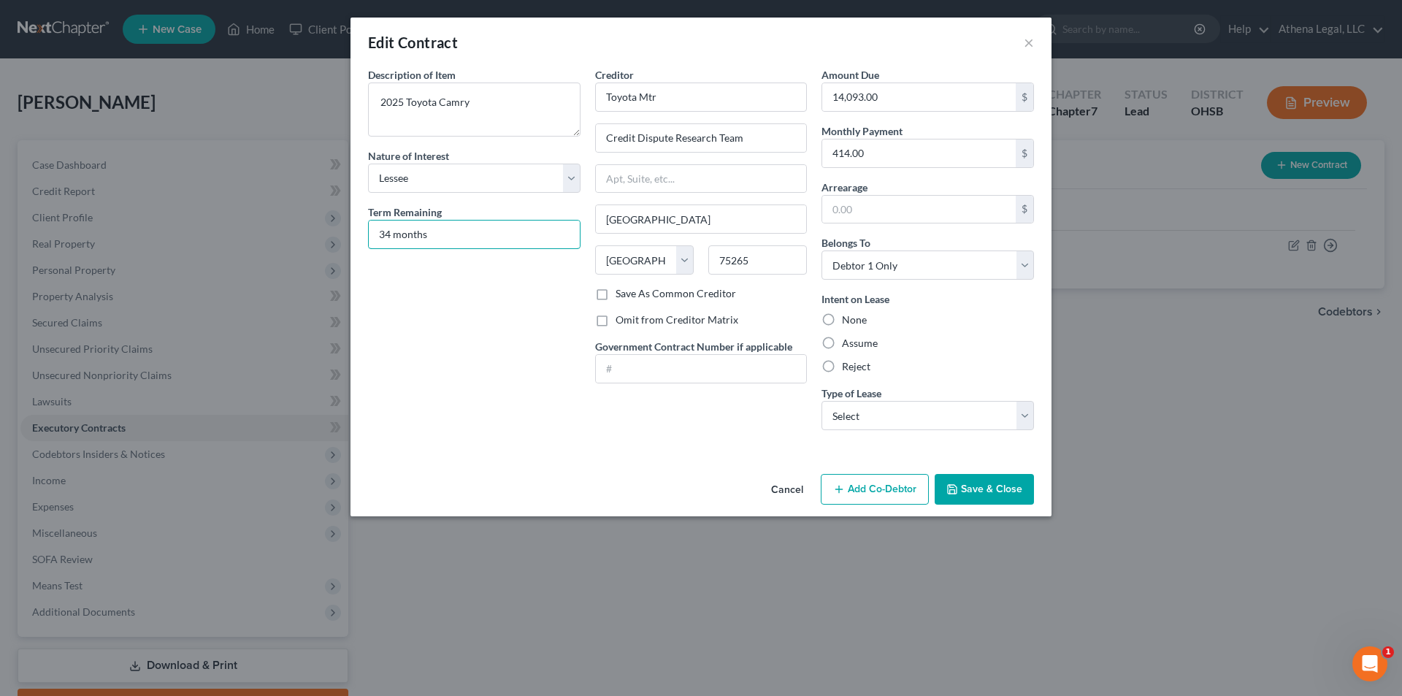
type input "34 months"
click at [842, 342] on label "Assume" at bounding box center [860, 343] width 36 height 15
click at [848, 342] on input "Assume" at bounding box center [852, 340] width 9 height 9
radio input "true"
click at [897, 419] on select "Select Real Estate Car Other" at bounding box center [927, 415] width 212 height 29
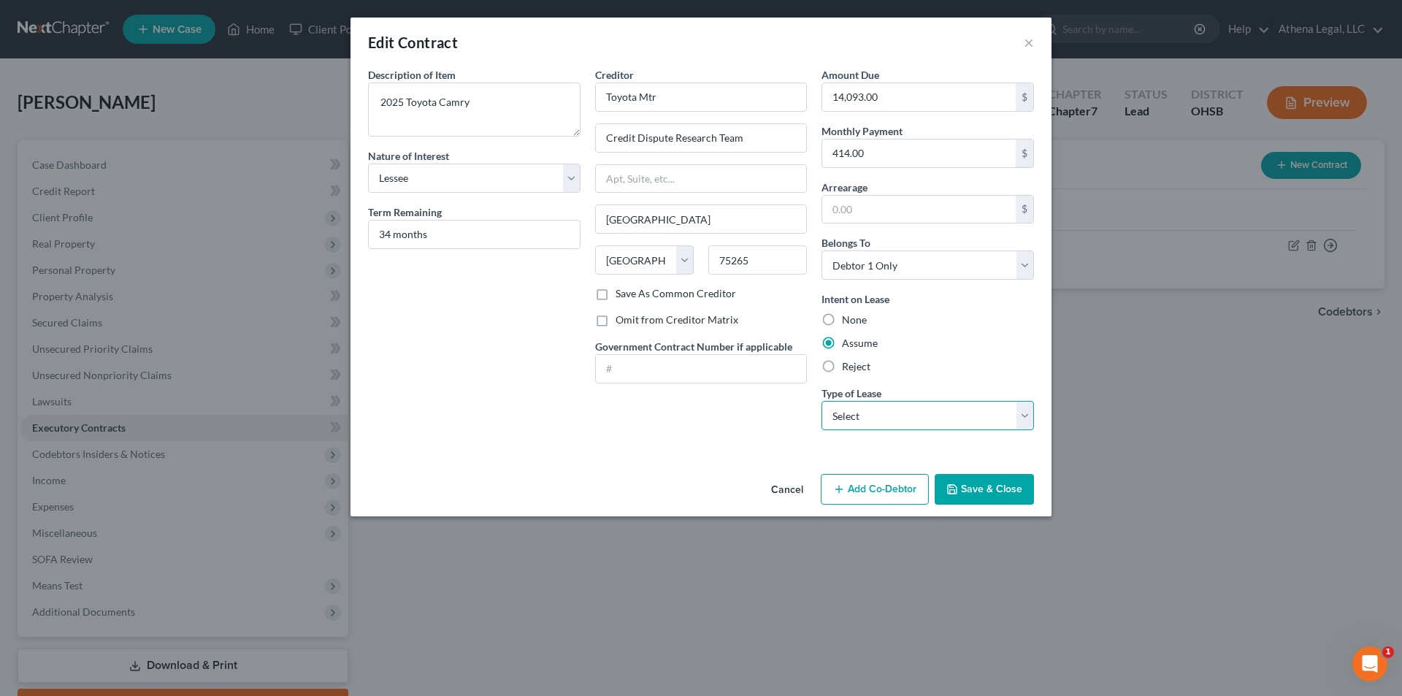
select select "1"
click at [821, 401] on select "Select Real Estate Car Other" at bounding box center [927, 415] width 212 height 29
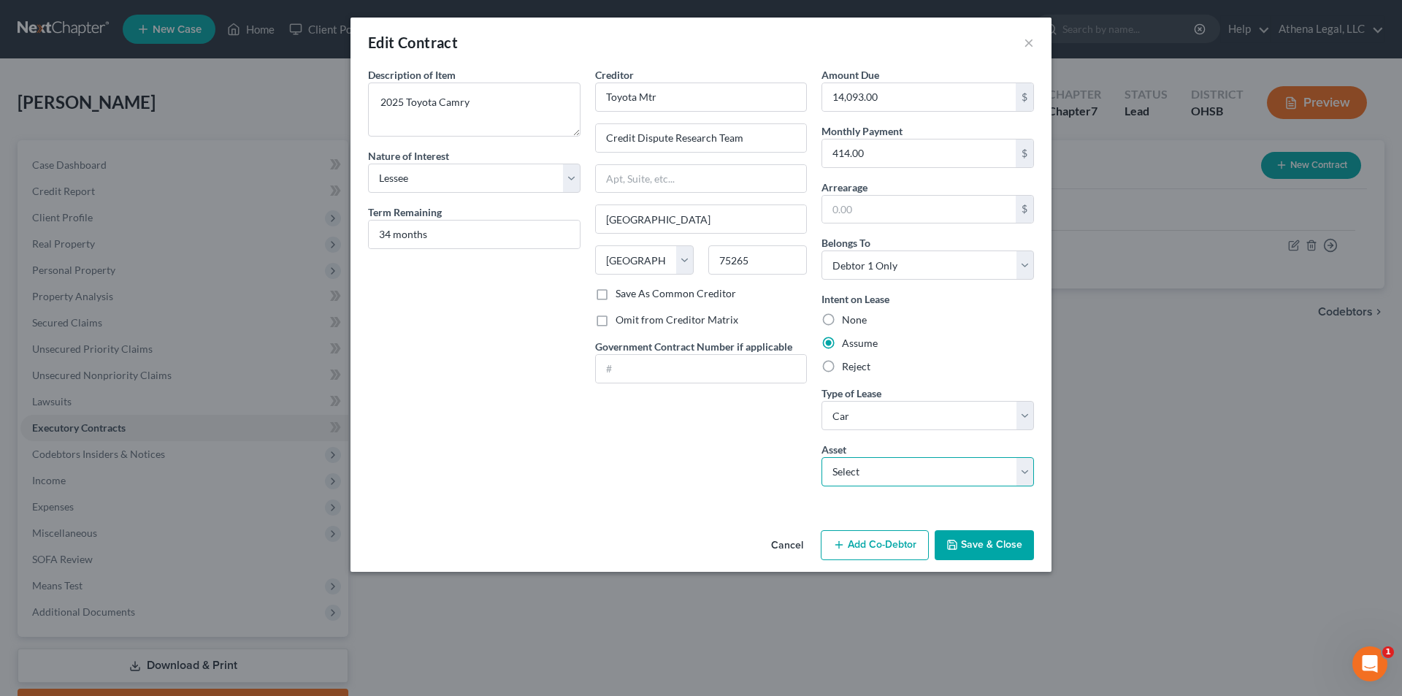
click at [885, 469] on select "Select 2025 Toyota Camry - $0.0" at bounding box center [927, 471] width 212 height 29
select select "0"
click at [821, 457] on select "Select 2025 Toyota Camry - $0.0" at bounding box center [927, 471] width 212 height 29
click at [675, 472] on div "Creditor * Toyota Mtr Credit Dispute Research Team Dallas State AL AK AR AZ CA …" at bounding box center [701, 282] width 227 height 431
click at [978, 542] on button "Save & Close" at bounding box center [983, 545] width 99 height 31
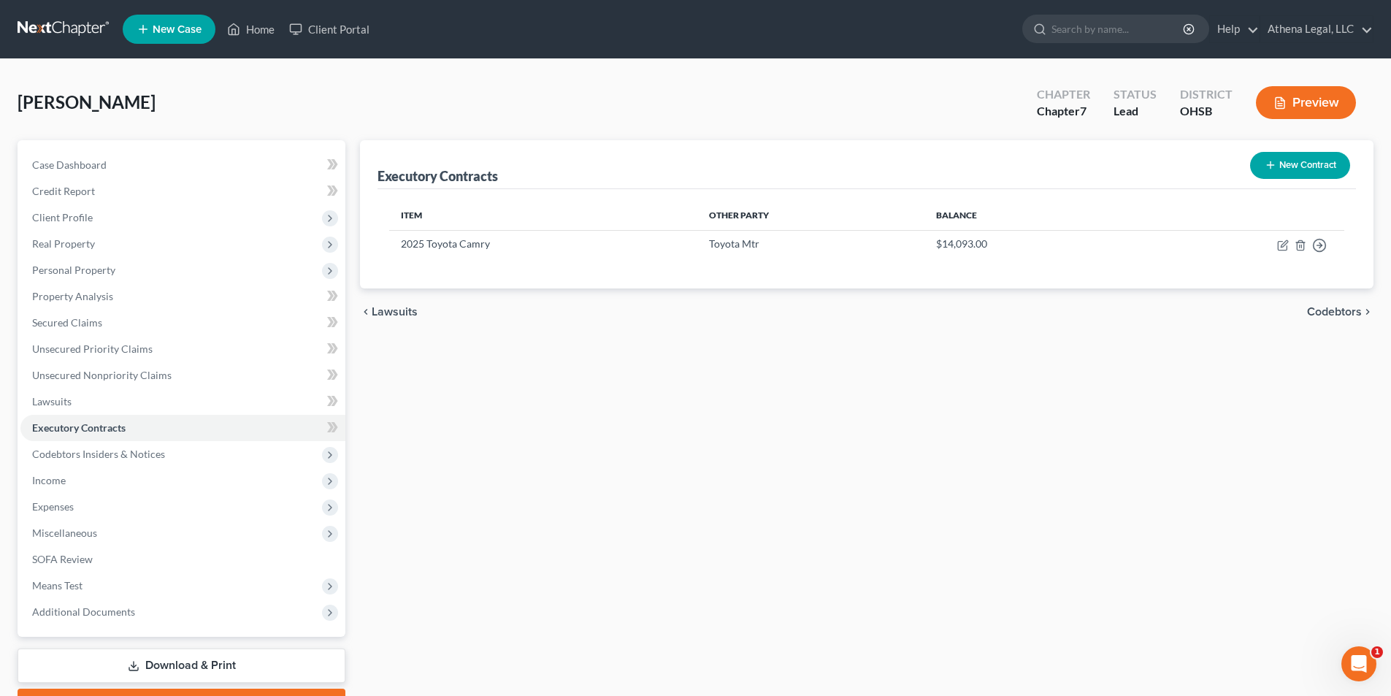
click at [1347, 317] on span "Codebtors" at bounding box center [1334, 312] width 55 height 12
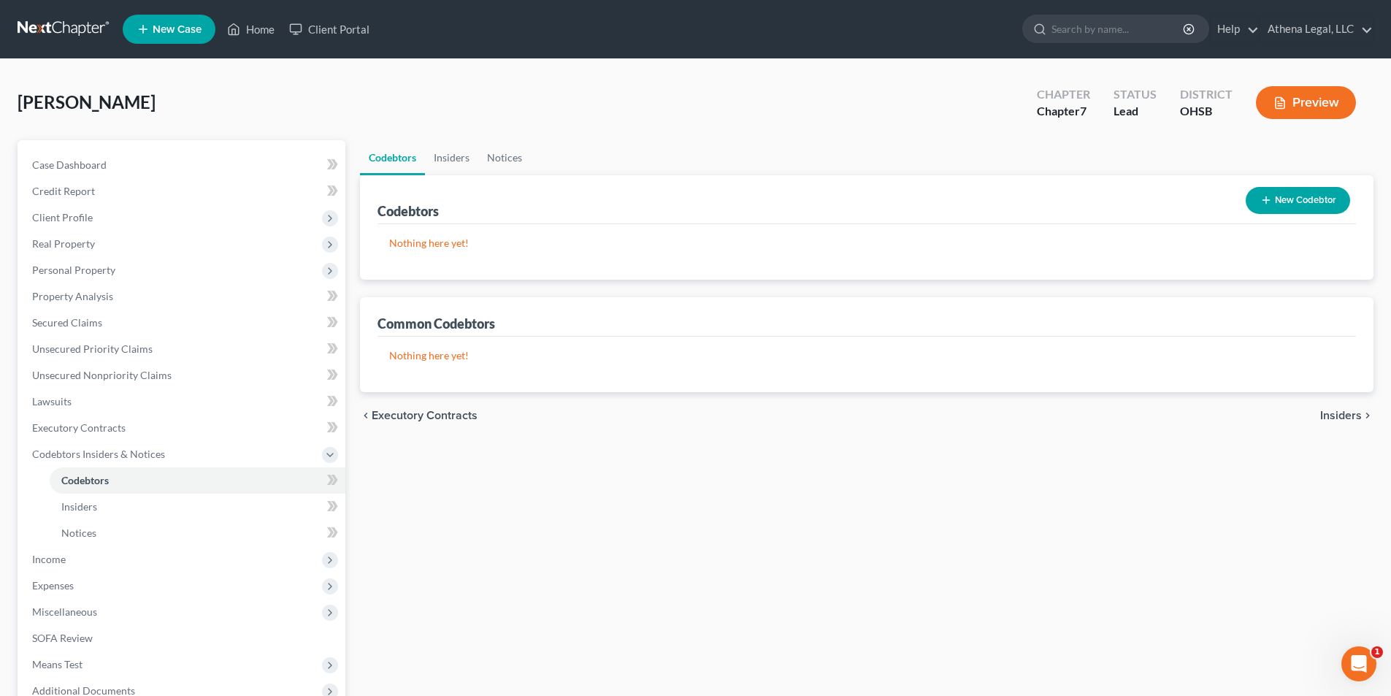
click at [1334, 418] on span "Insiders" at bounding box center [1341, 416] width 42 height 12
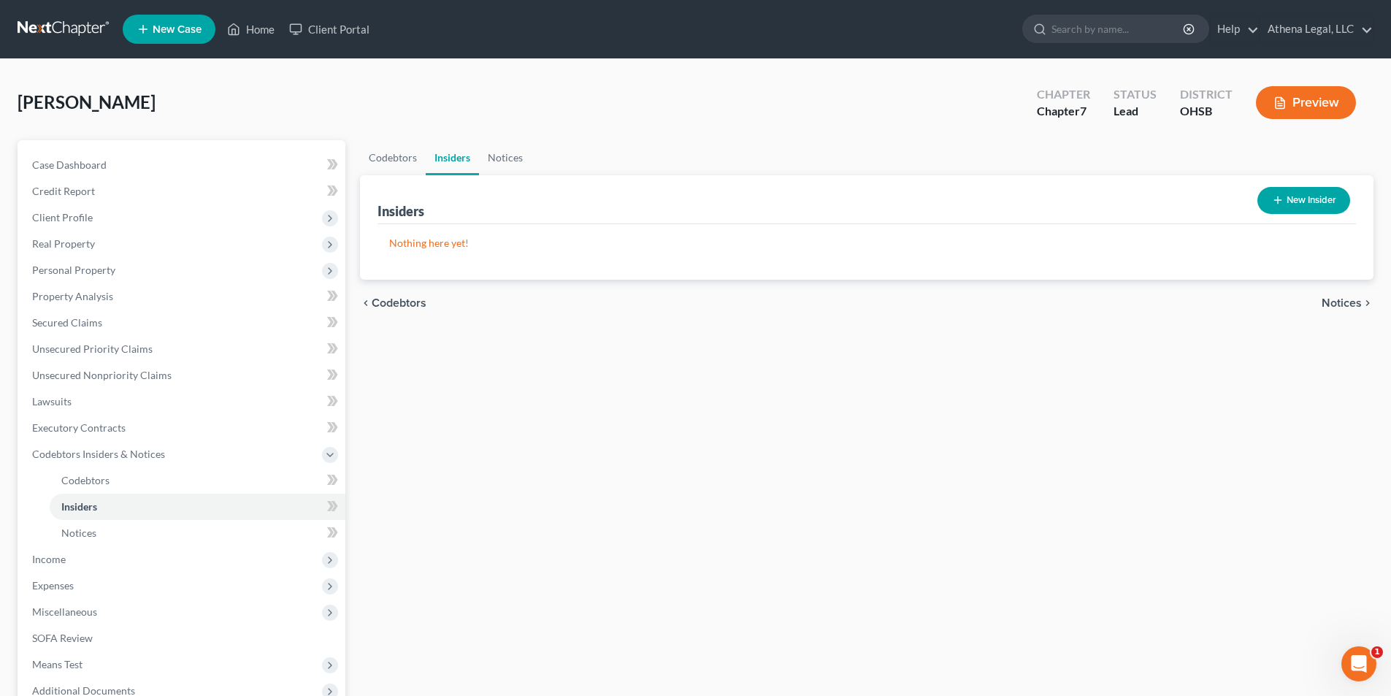
click at [1334, 300] on span "Notices" at bounding box center [1341, 303] width 40 height 12
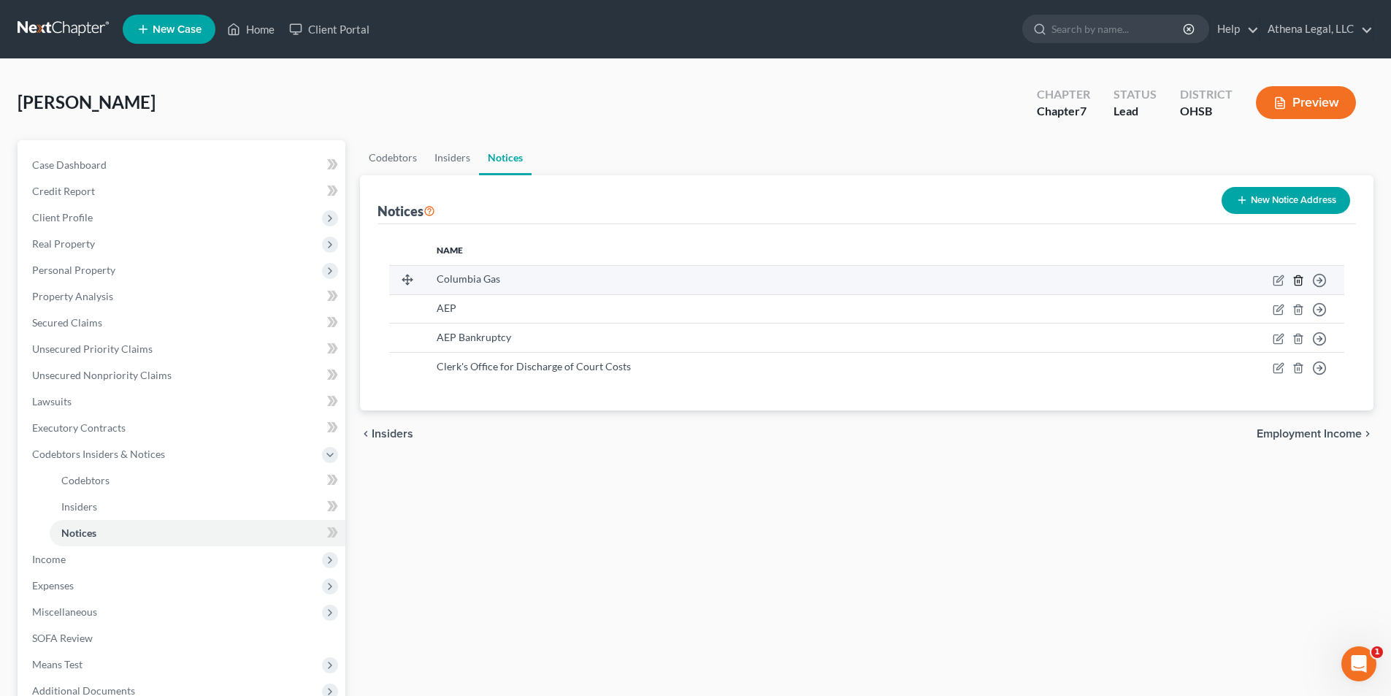
click at [1298, 281] on icon "button" at bounding box center [1298, 280] width 12 height 12
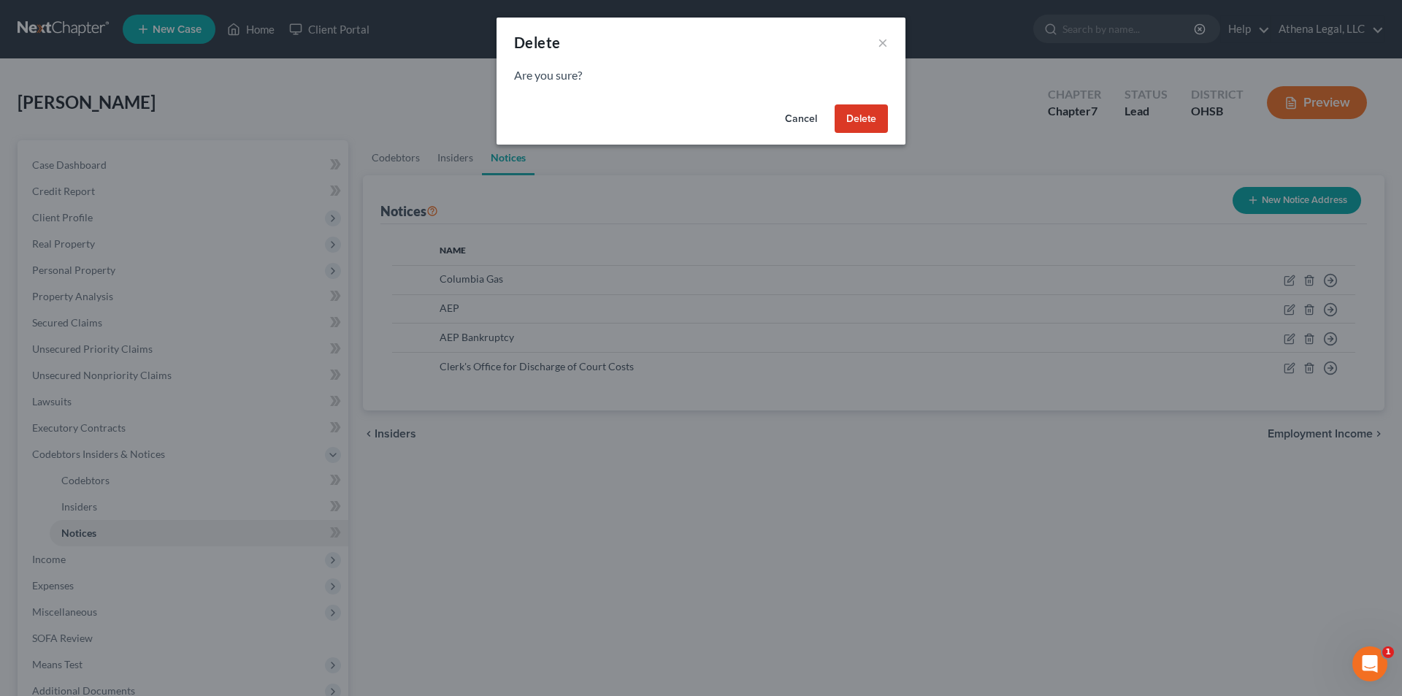
click at [866, 121] on button "Delete" at bounding box center [860, 118] width 53 height 29
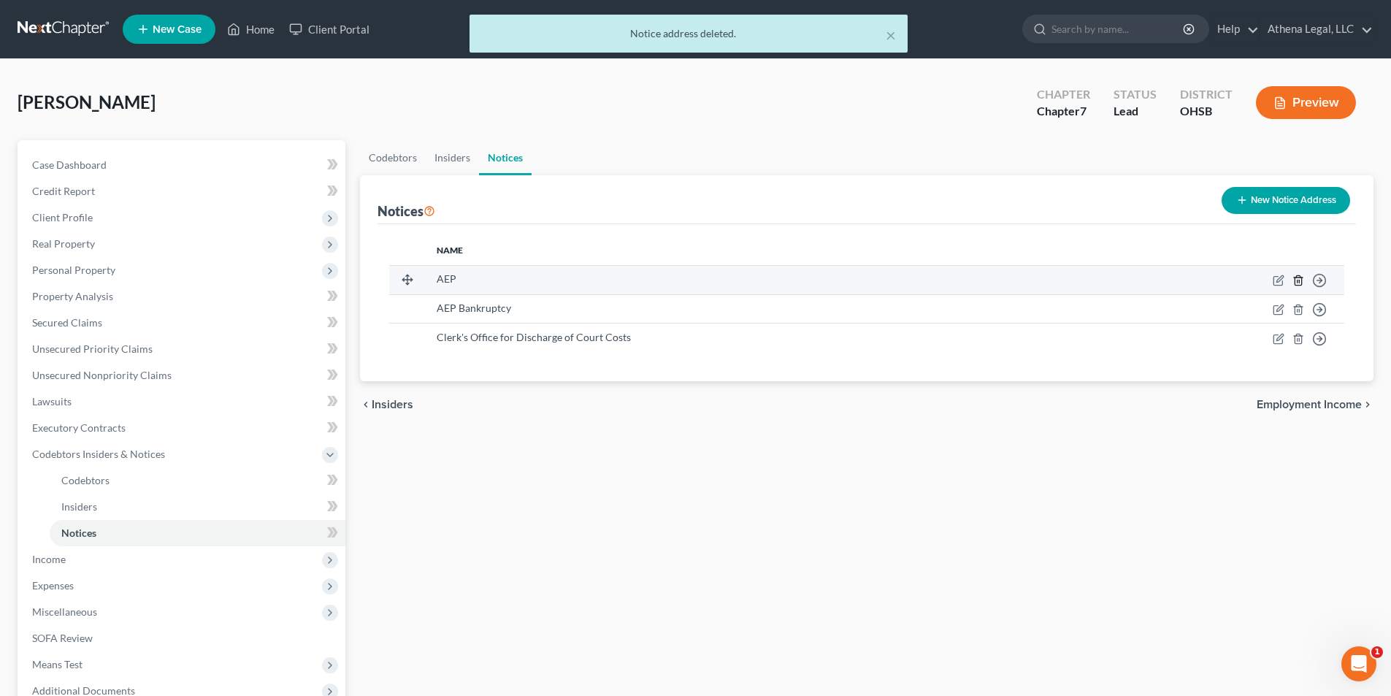
click at [1294, 284] on icon "button" at bounding box center [1297, 279] width 7 height 9
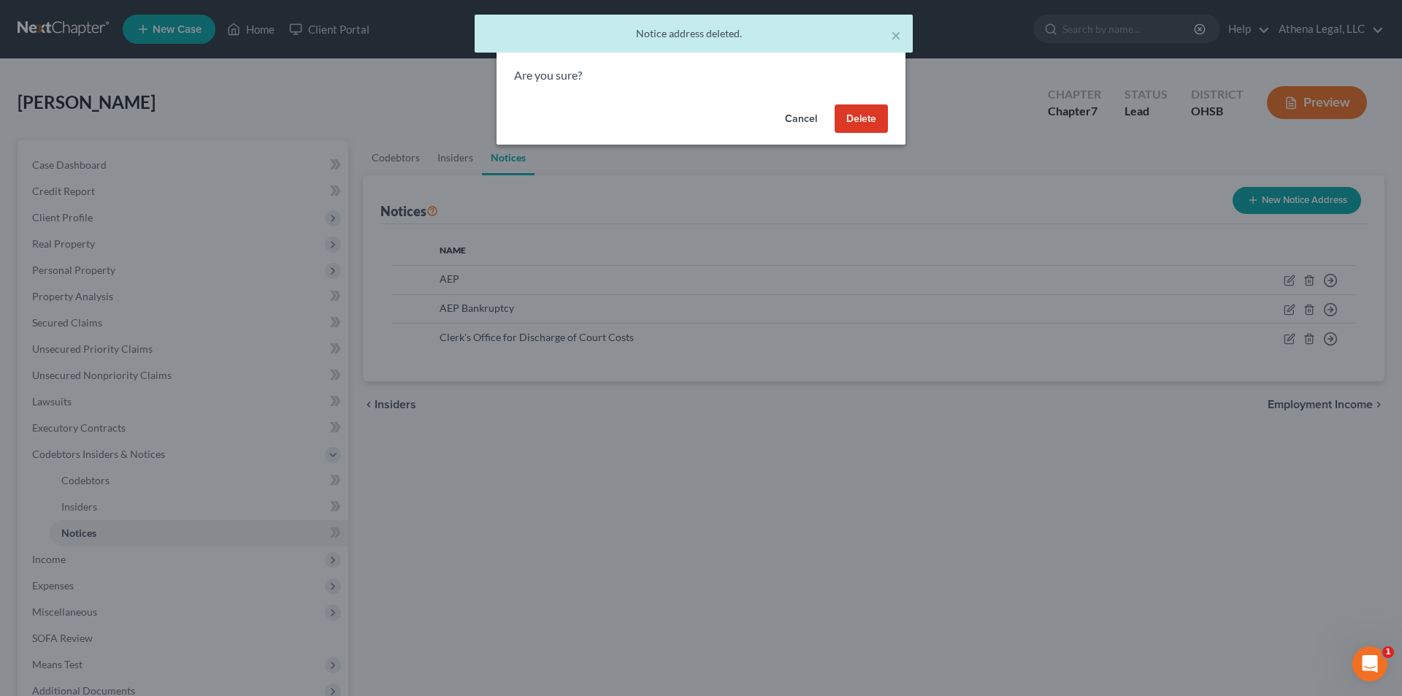
click at [866, 123] on button "Delete" at bounding box center [860, 118] width 53 height 29
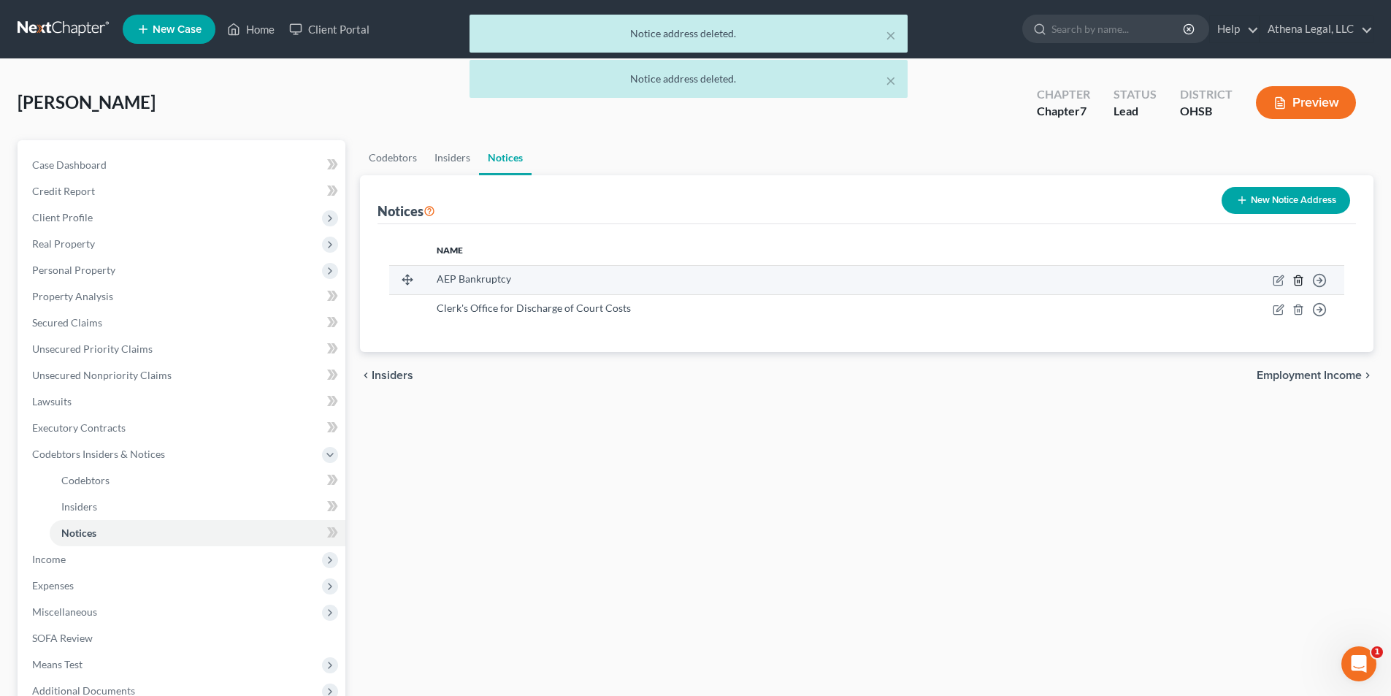
click at [1301, 280] on icon "button" at bounding box center [1298, 280] width 12 height 12
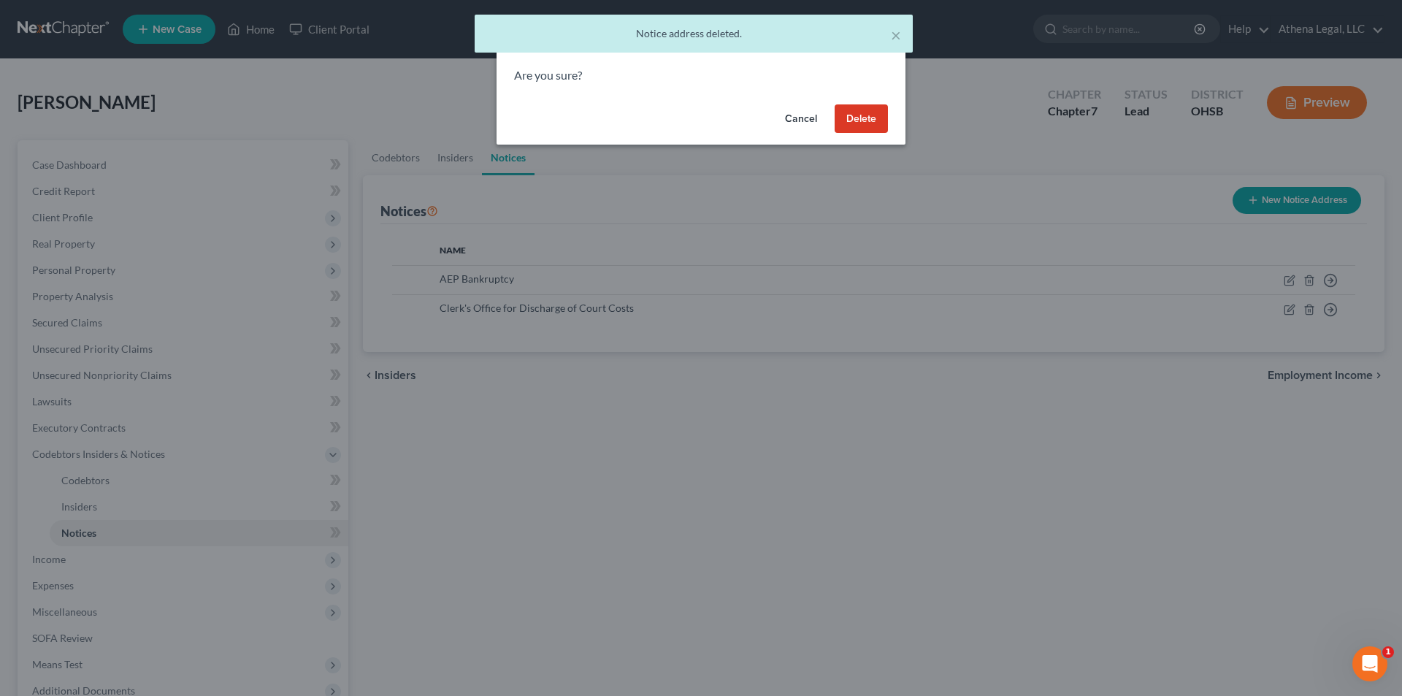
click at [875, 107] on button "Delete" at bounding box center [860, 118] width 53 height 29
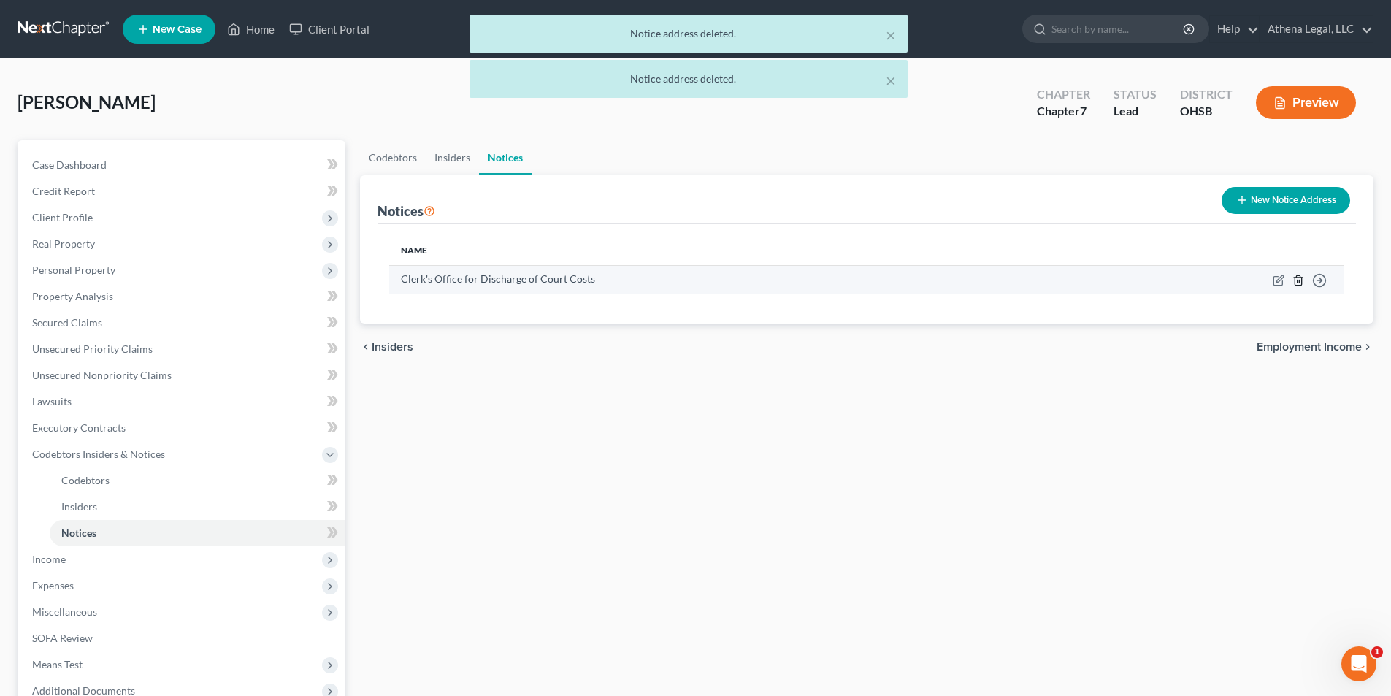
click at [1301, 277] on polyline "button" at bounding box center [1298, 277] width 9 height 0
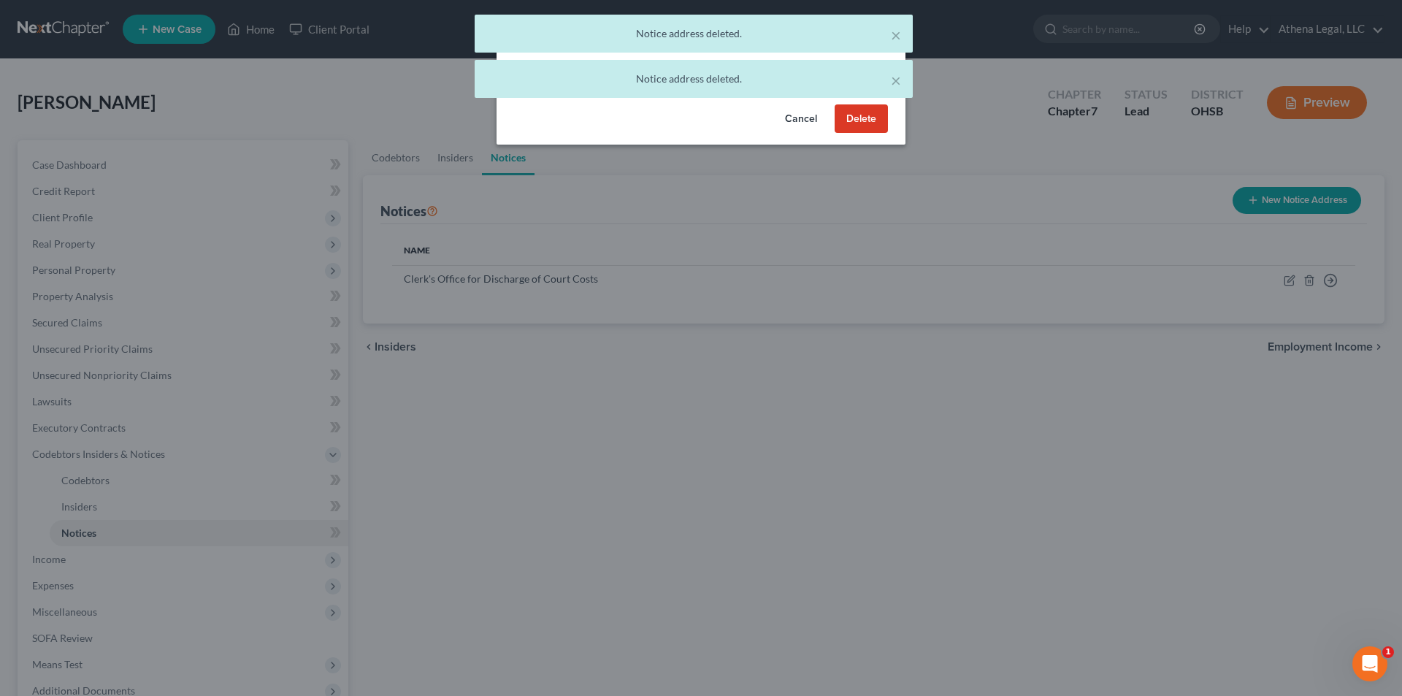
click at [850, 120] on button "Delete" at bounding box center [860, 118] width 53 height 29
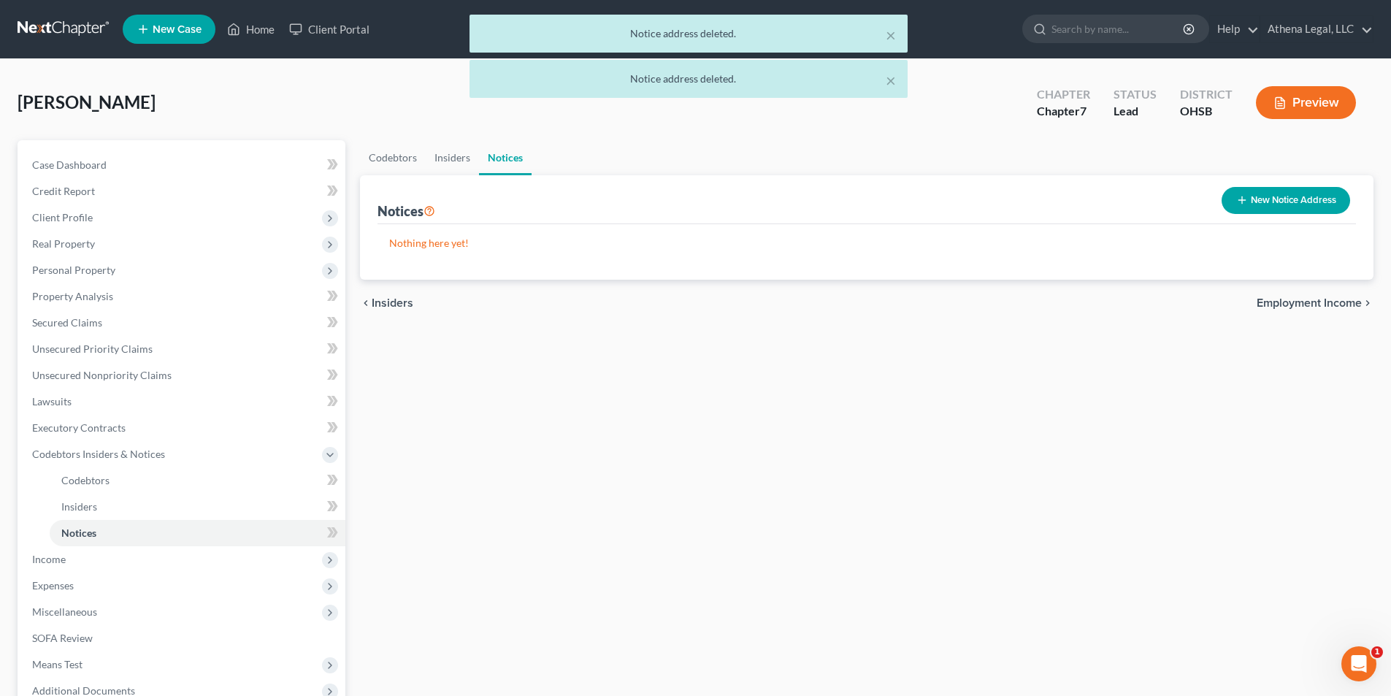
click at [1293, 309] on span "Employment Income" at bounding box center [1308, 303] width 105 height 12
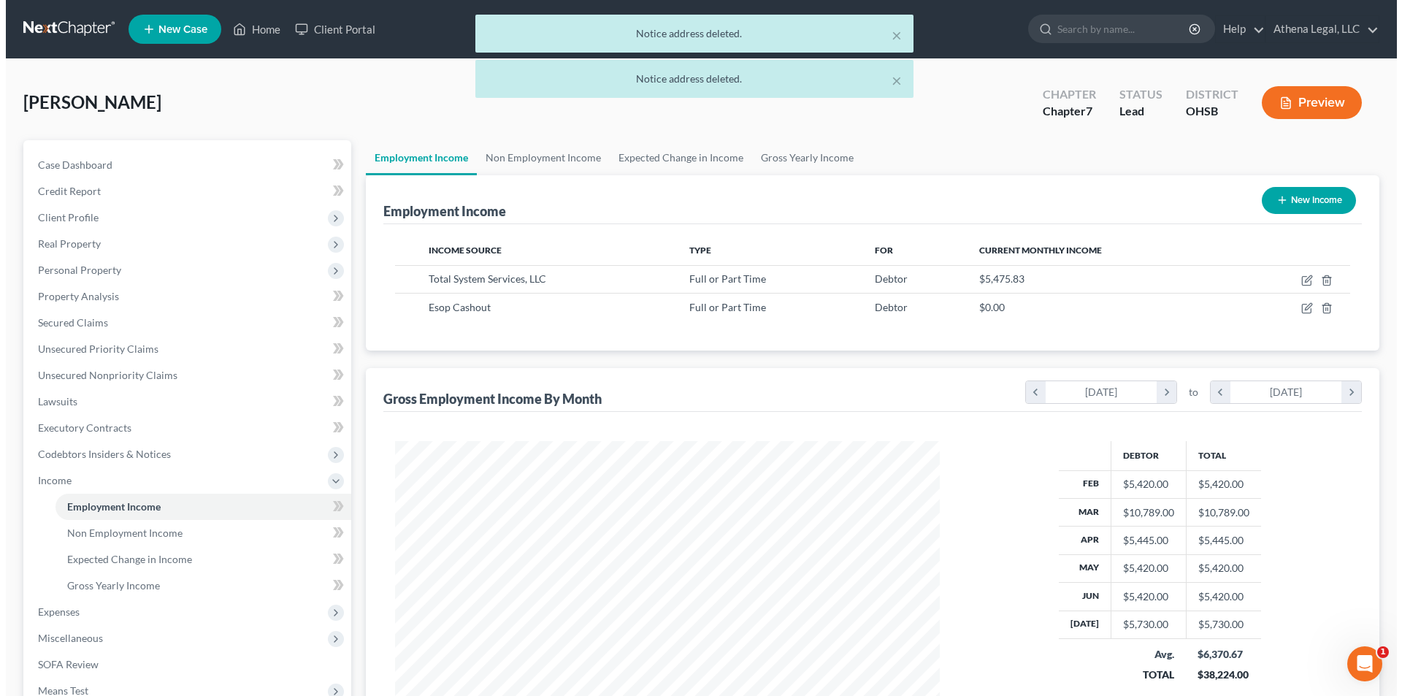
scroll to position [272, 574]
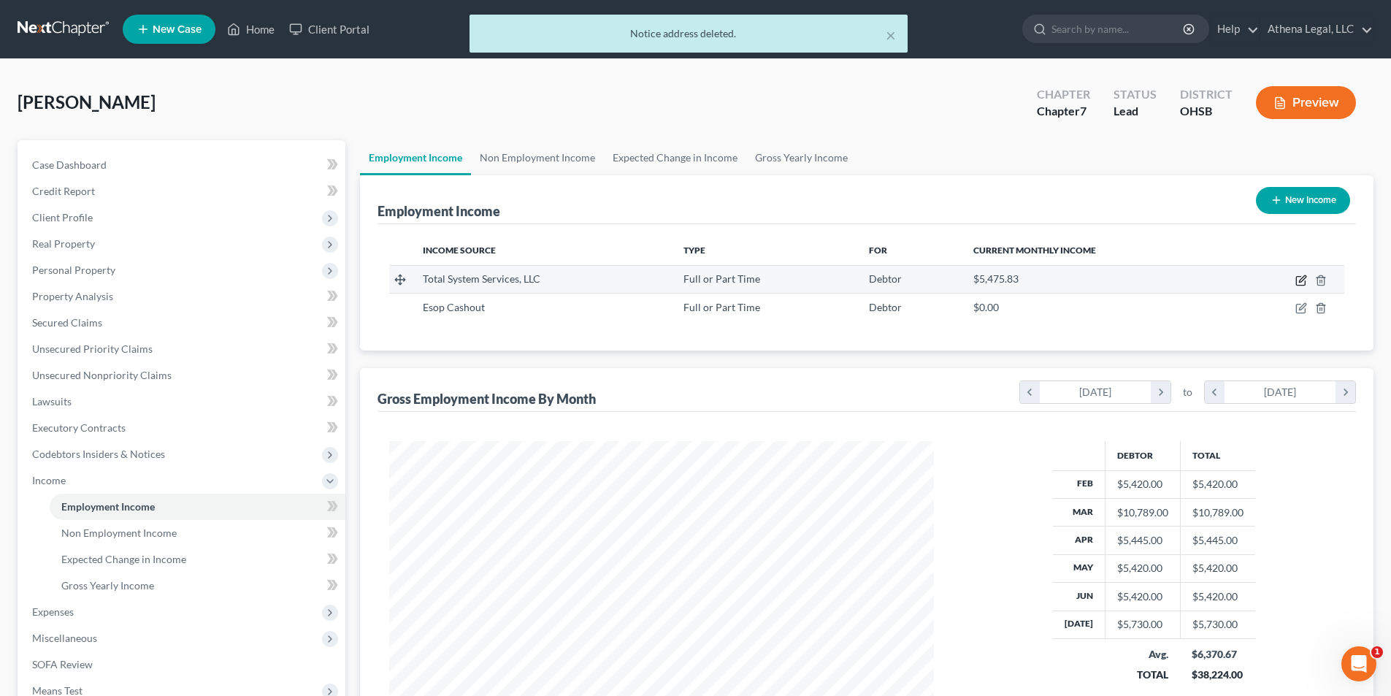
click at [1297, 285] on icon "button" at bounding box center [1300, 281] width 9 height 9
select select "0"
select select "10"
select select "2"
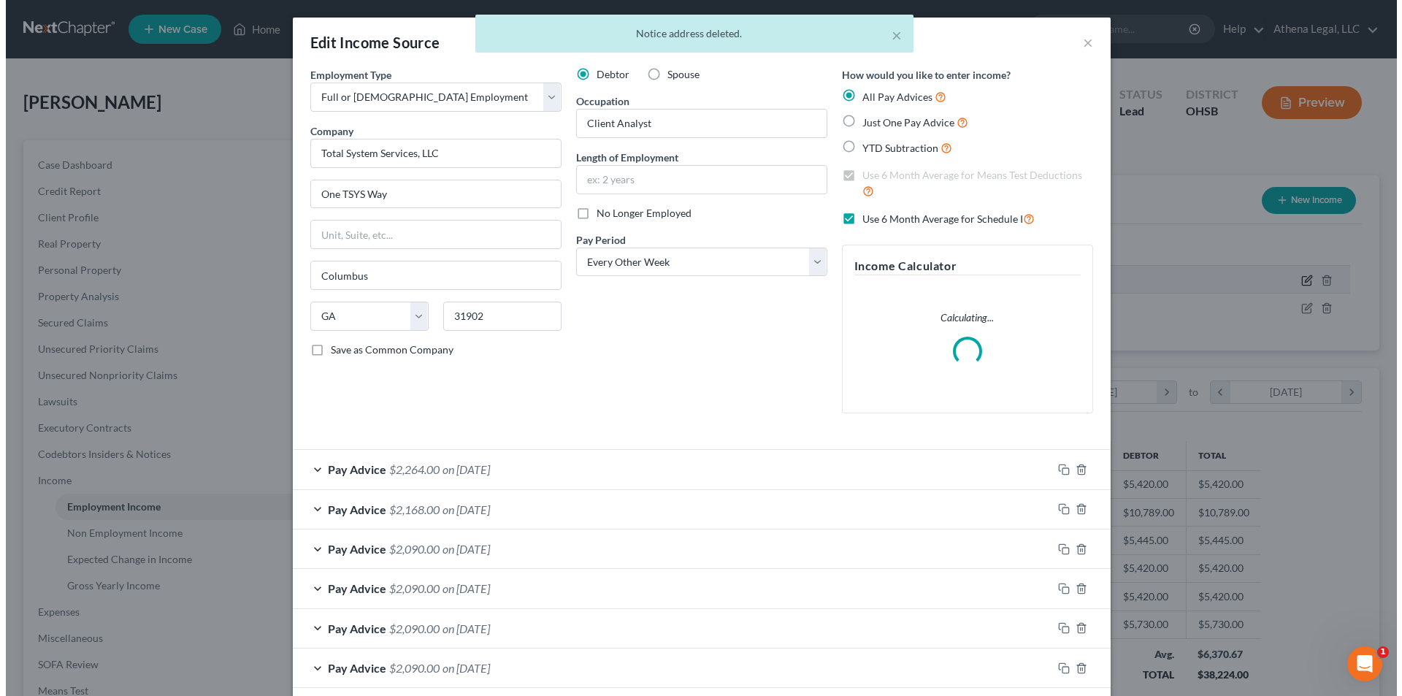
scroll to position [274, 579]
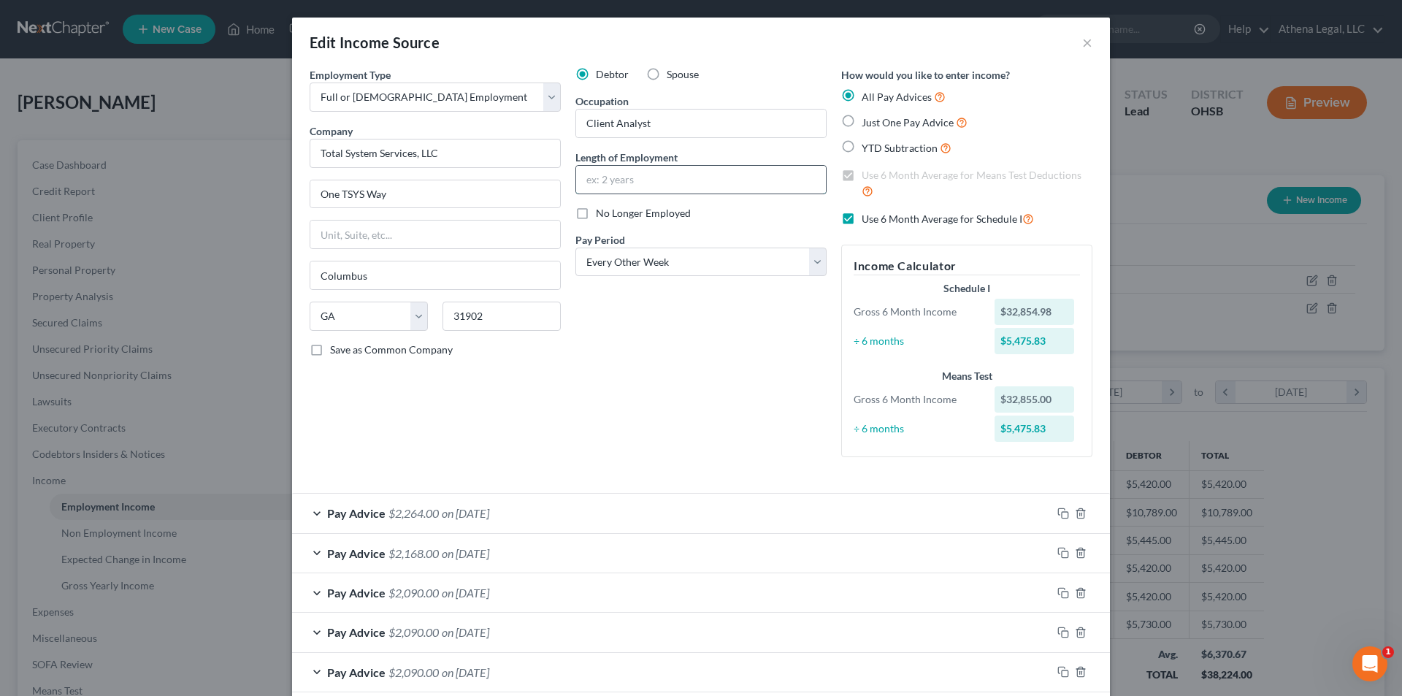
click at [593, 177] on input "text" at bounding box center [701, 180] width 250 height 28
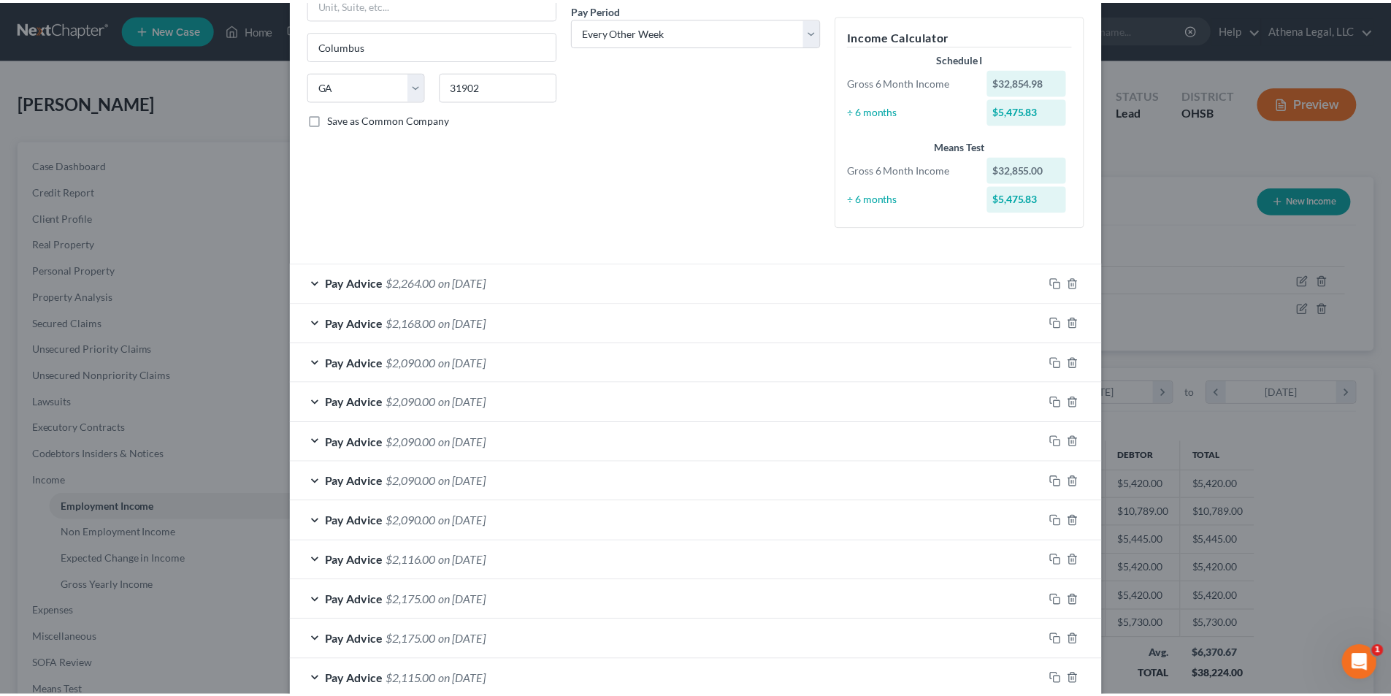
scroll to position [354, 0]
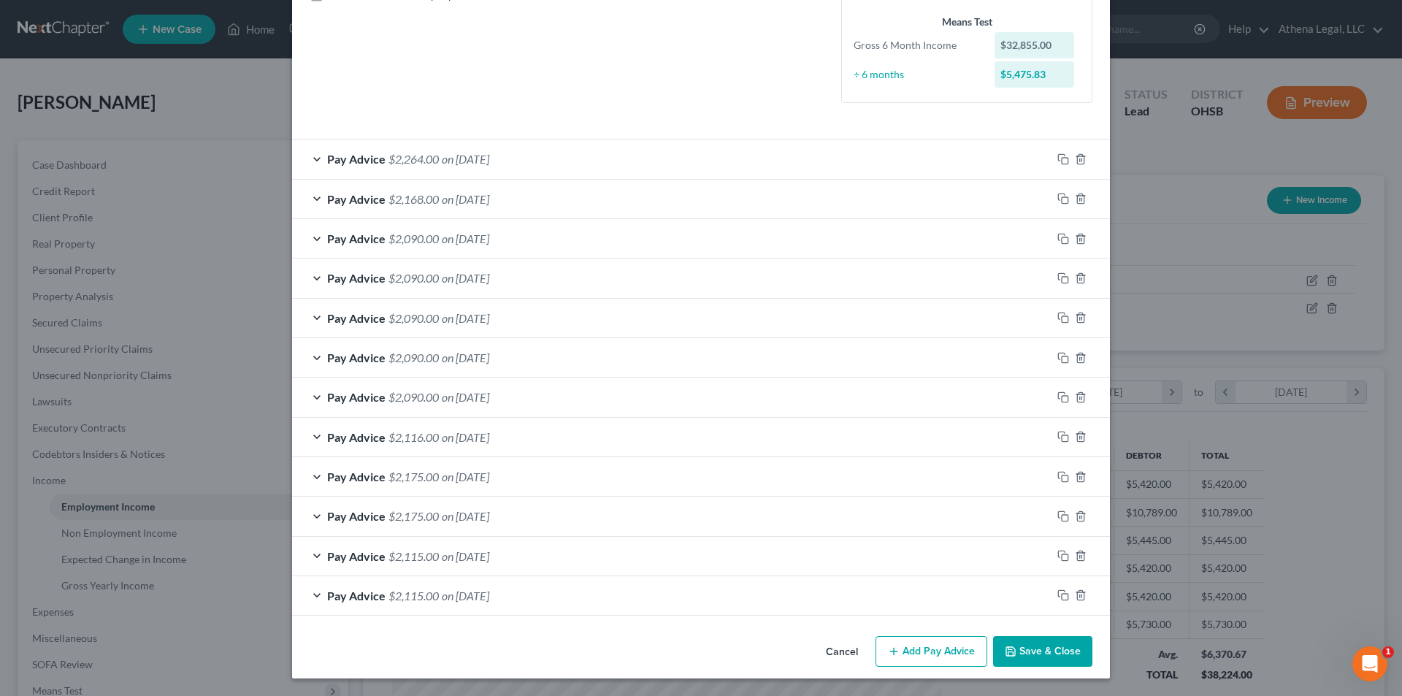
type input "8 years"
click at [1034, 646] on button "Save & Close" at bounding box center [1042, 651] width 99 height 31
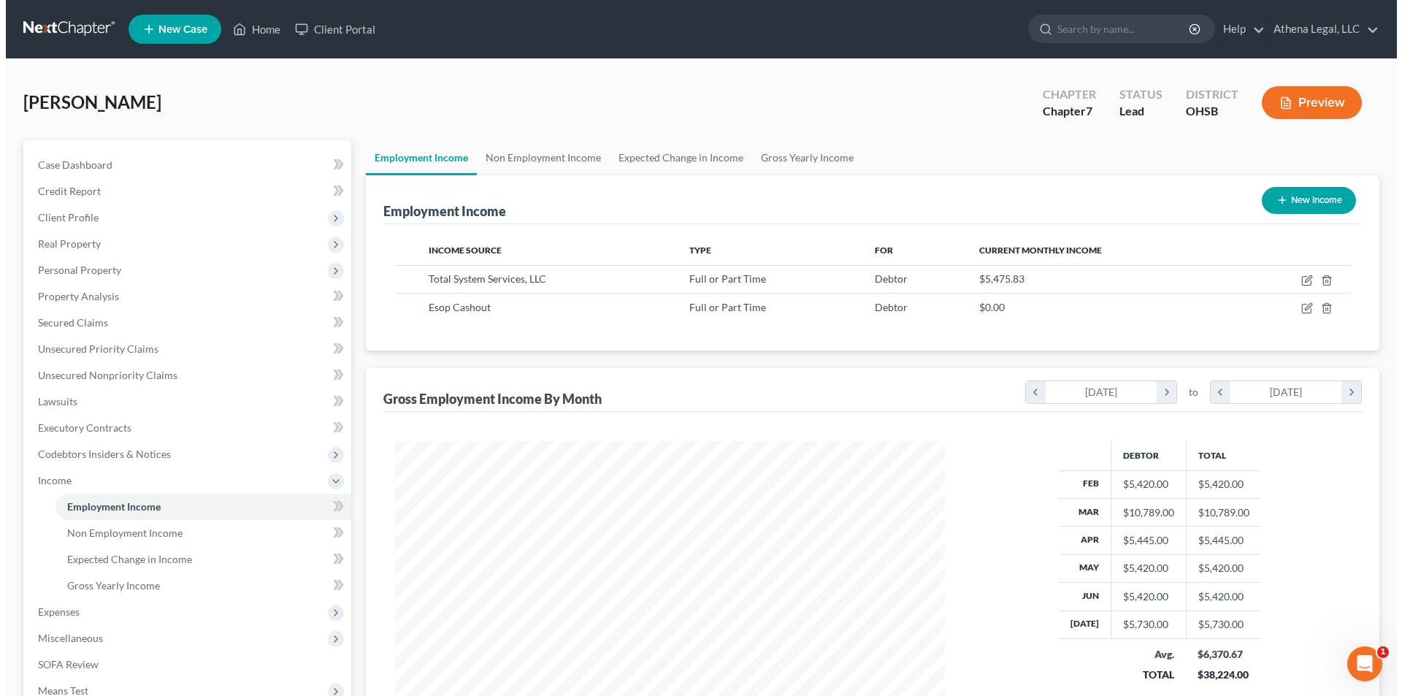
scroll to position [729752, 729451]
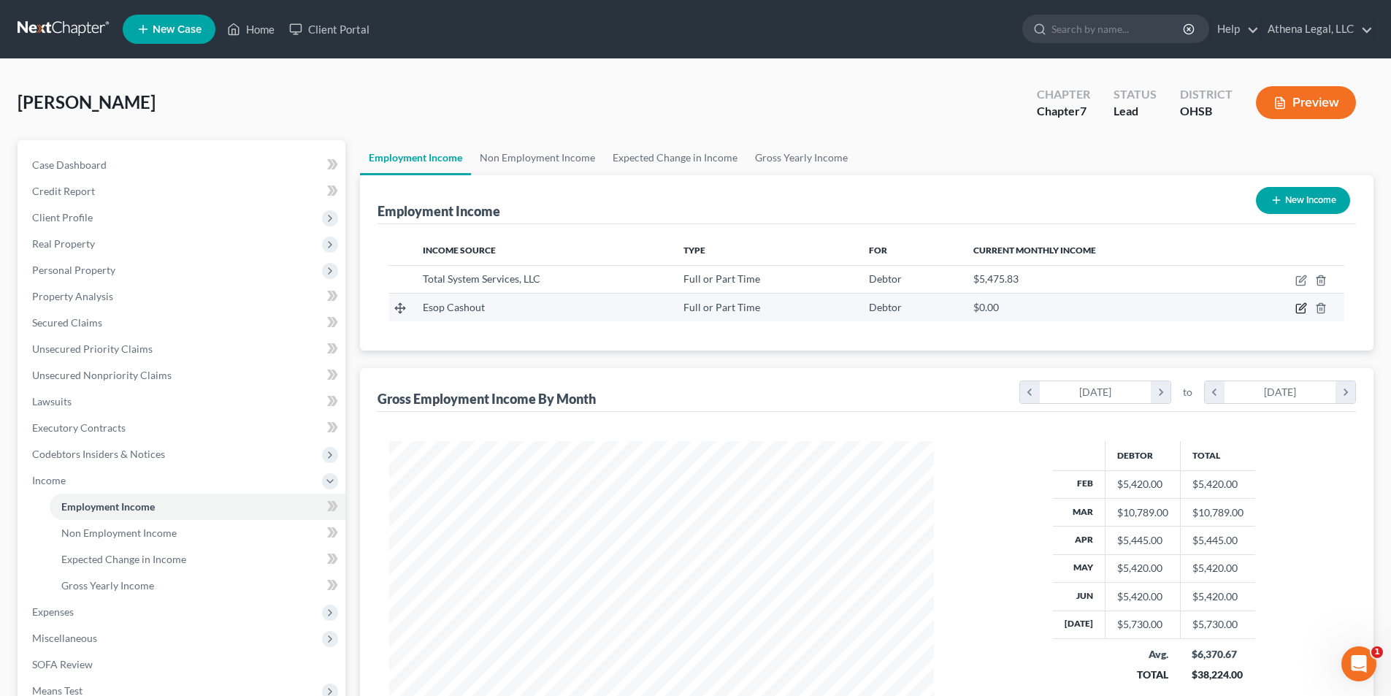
click at [1302, 310] on icon "button" at bounding box center [1302, 307] width 7 height 7
select select "0"
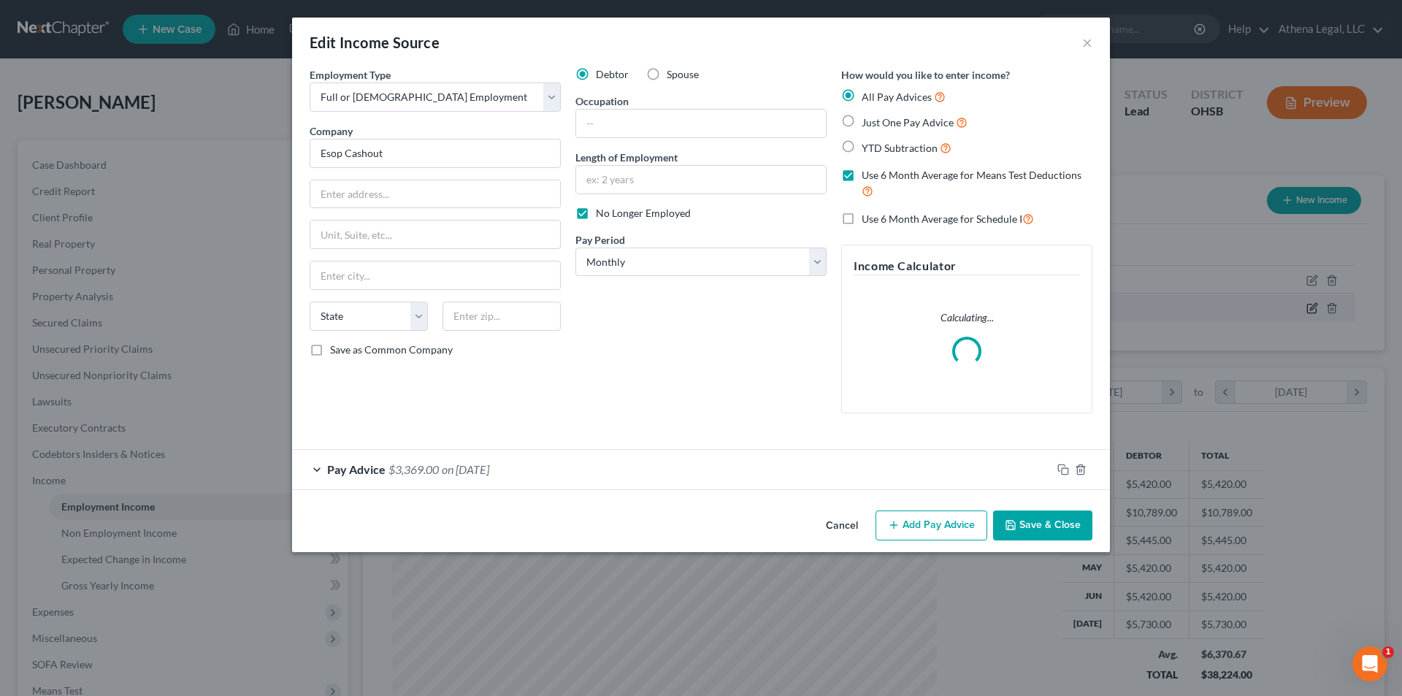
scroll to position [274, 579]
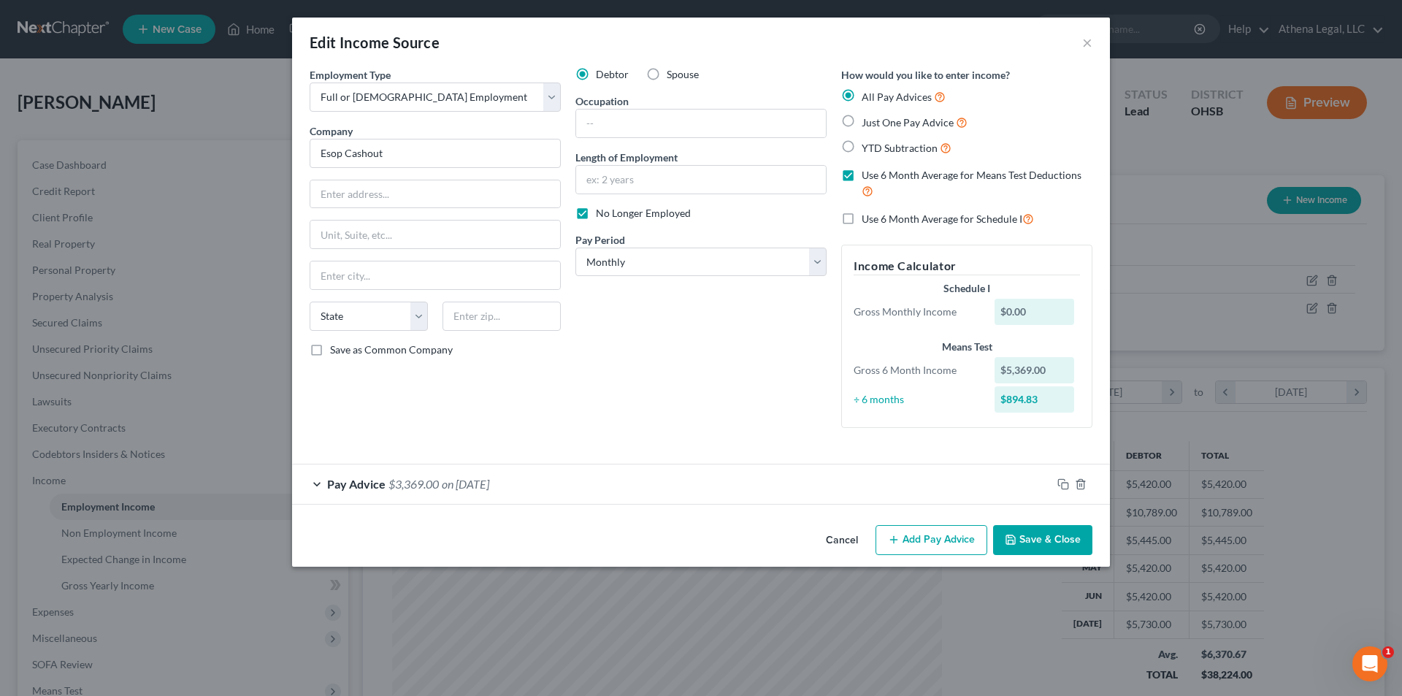
click at [588, 488] on div "Pay Advice $3,369.00 on 03/14/2025" at bounding box center [671, 483] width 759 height 39
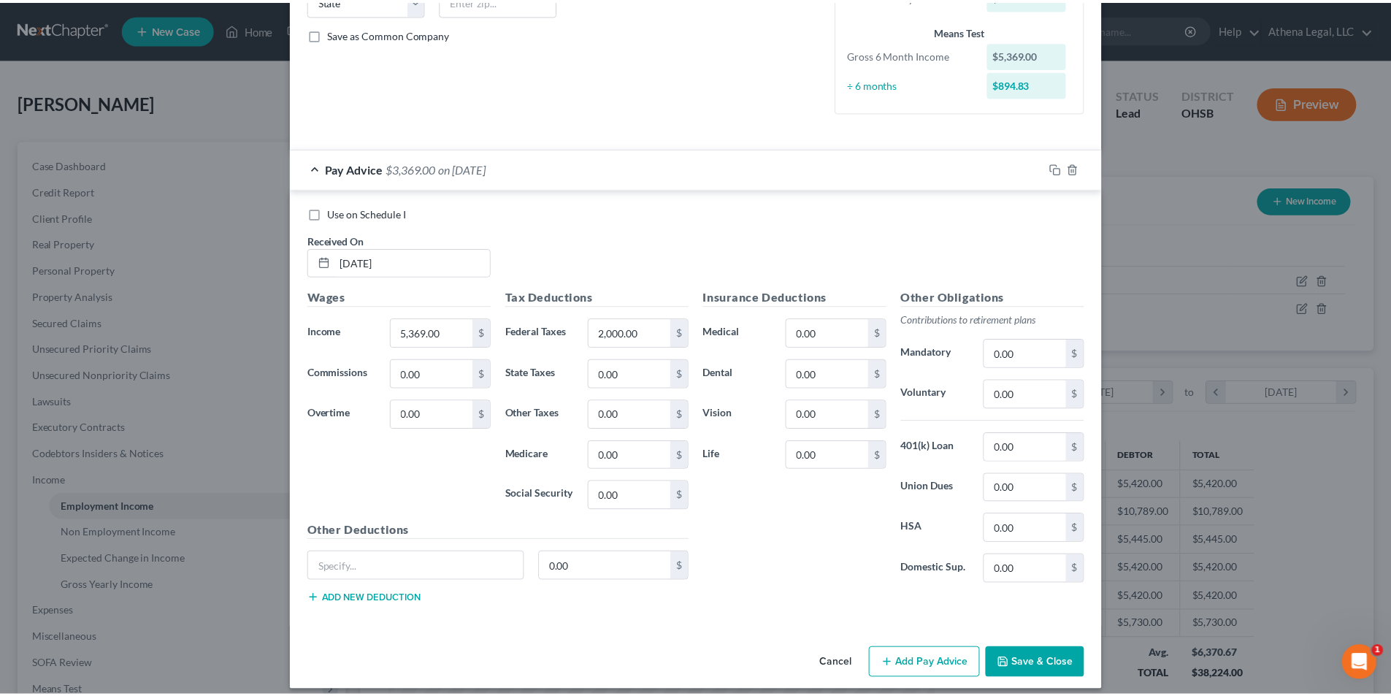
scroll to position [328, 0]
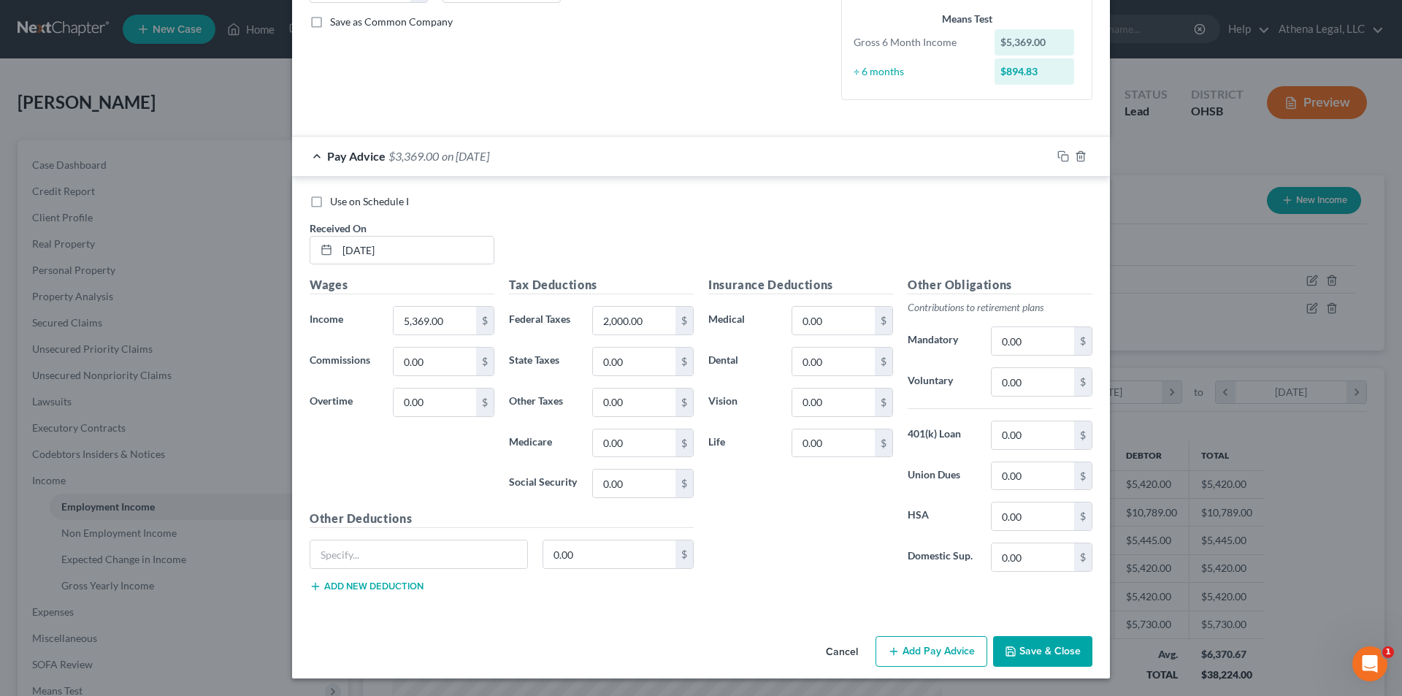
click at [1039, 646] on button "Save & Close" at bounding box center [1042, 651] width 99 height 31
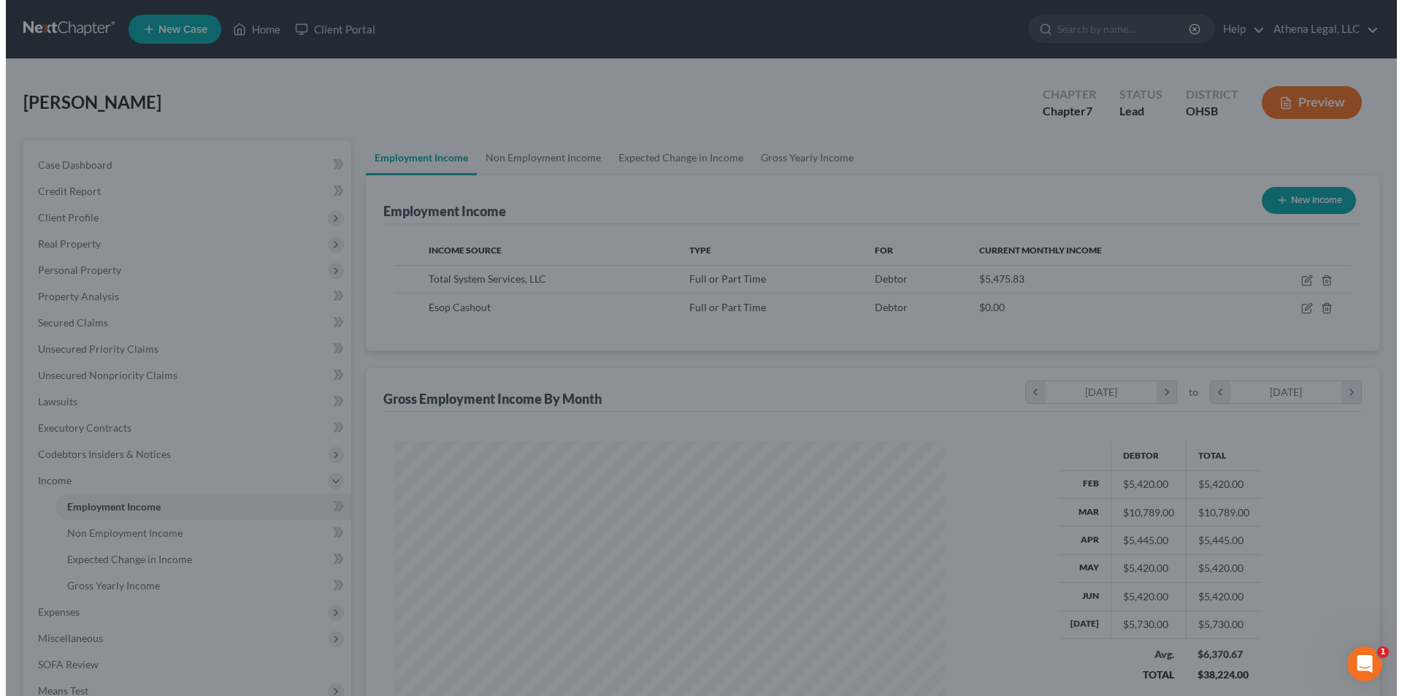
scroll to position [729752, 729451]
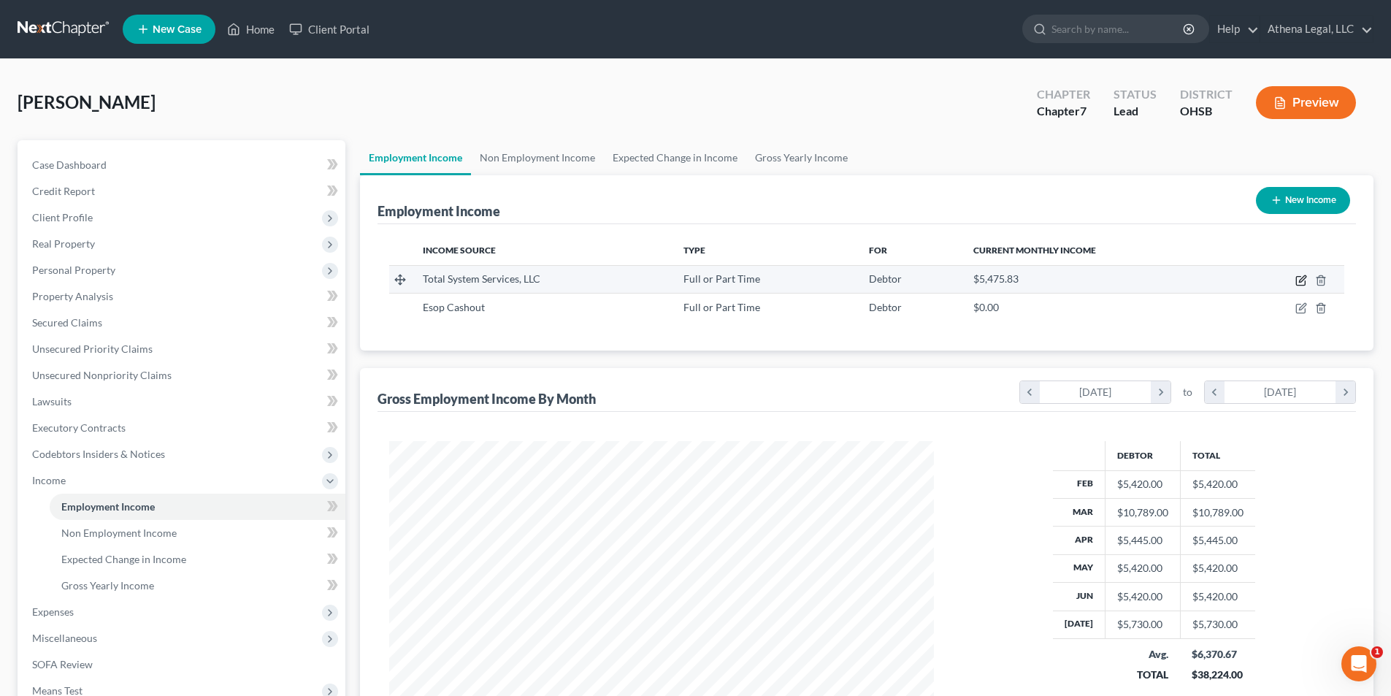
click at [1307, 276] on icon "button" at bounding box center [1301, 280] width 12 height 12
select select "0"
select select "10"
select select "2"
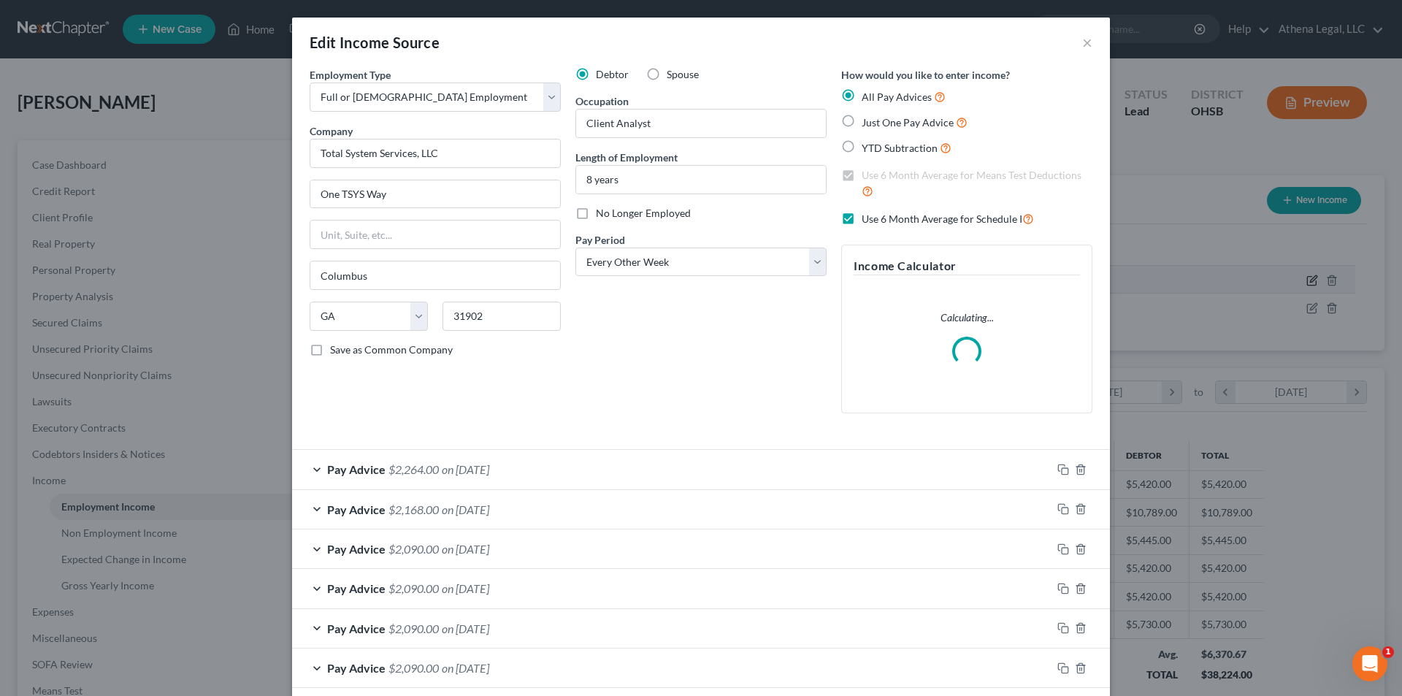
scroll to position [274, 579]
click at [533, 472] on div "Pay Advice $2,264.00 on 07/18/2025" at bounding box center [671, 469] width 759 height 39
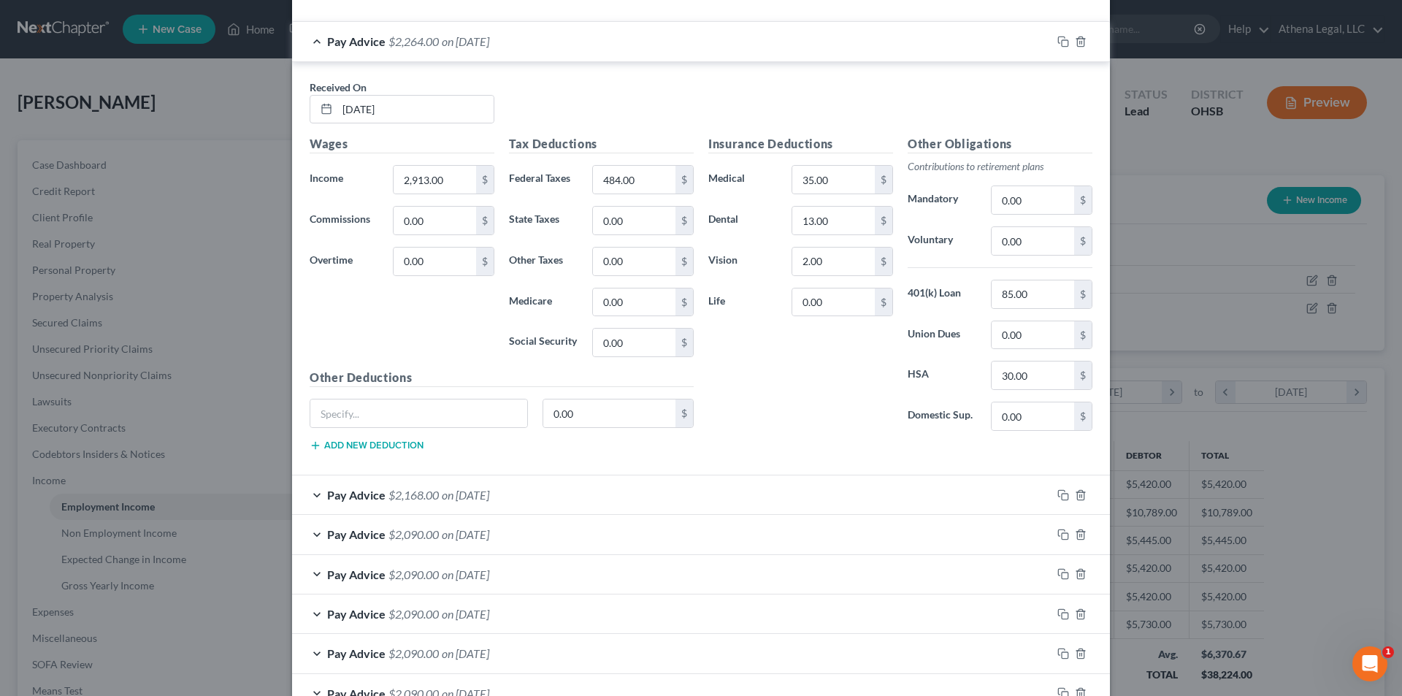
scroll to position [584, 0]
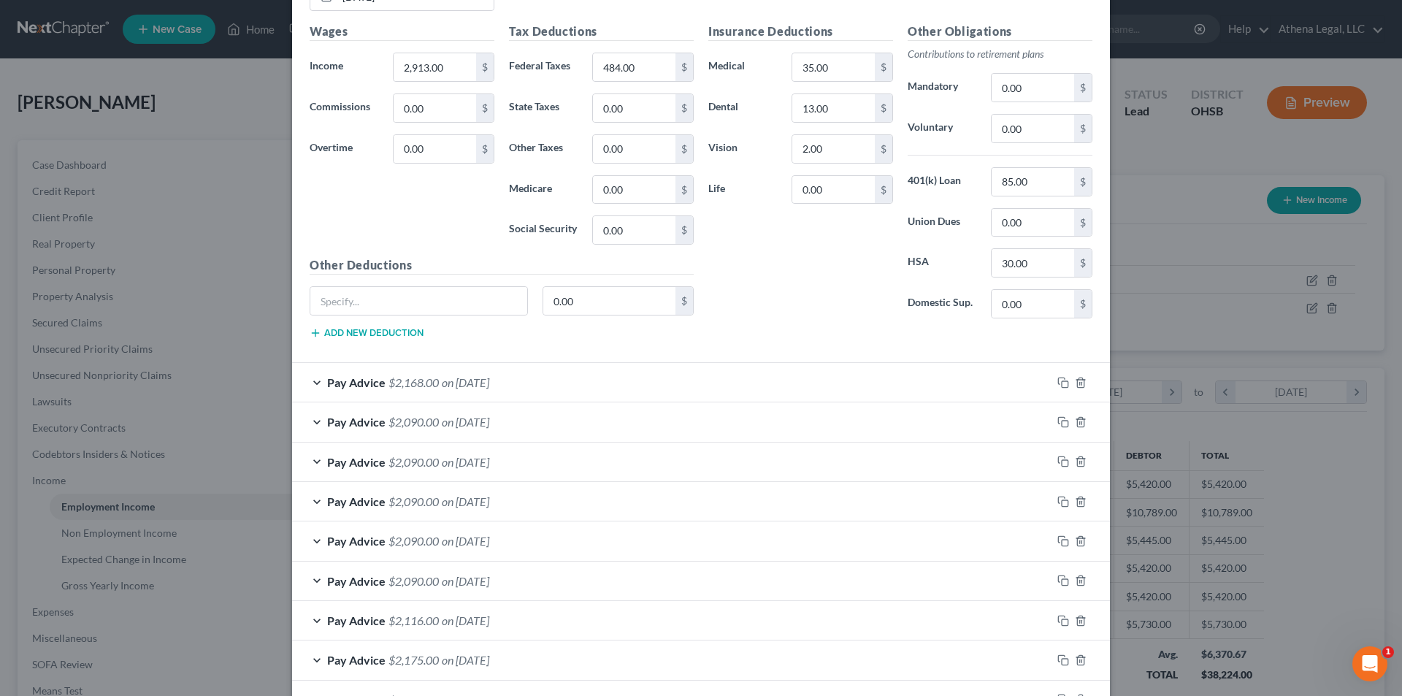
click at [521, 393] on div "Pay Advice $2,168.00 on 07/03/2025" at bounding box center [671, 382] width 759 height 39
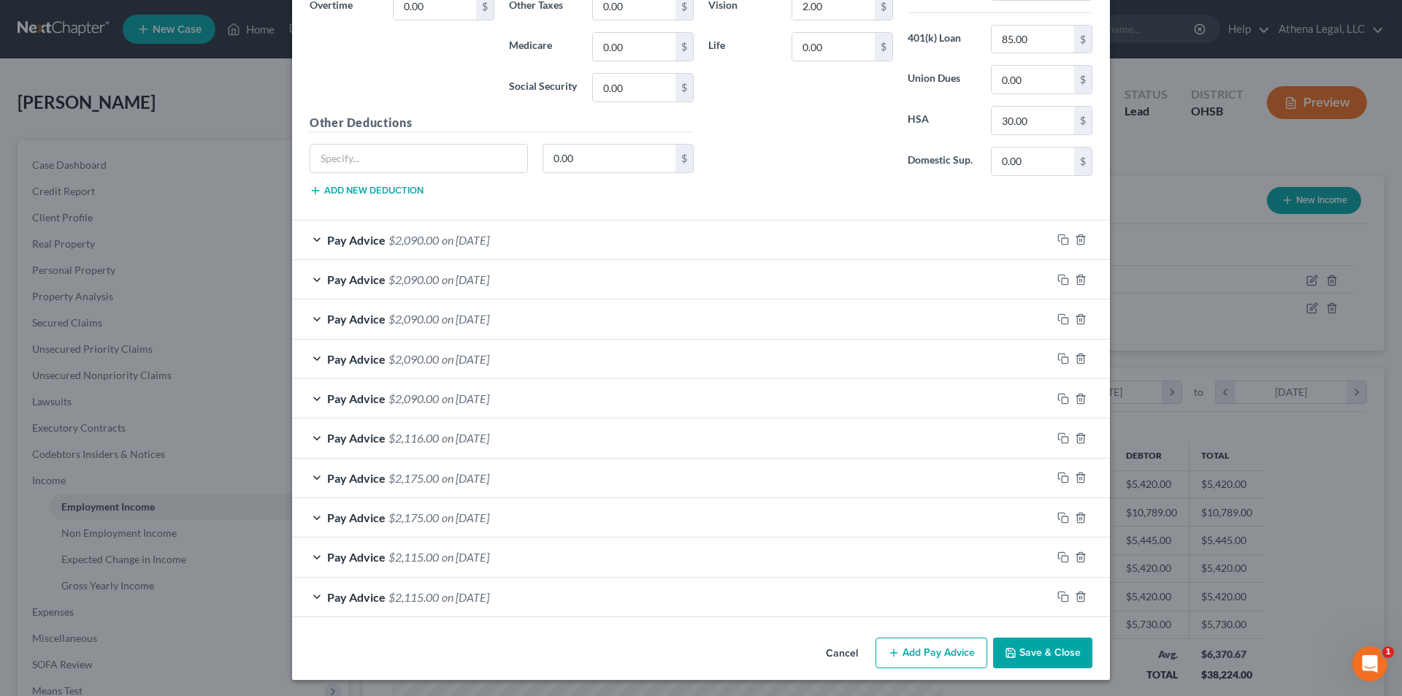
scroll to position [1181, 0]
click at [485, 242] on span "on 06/20/2025" at bounding box center [465, 238] width 47 height 14
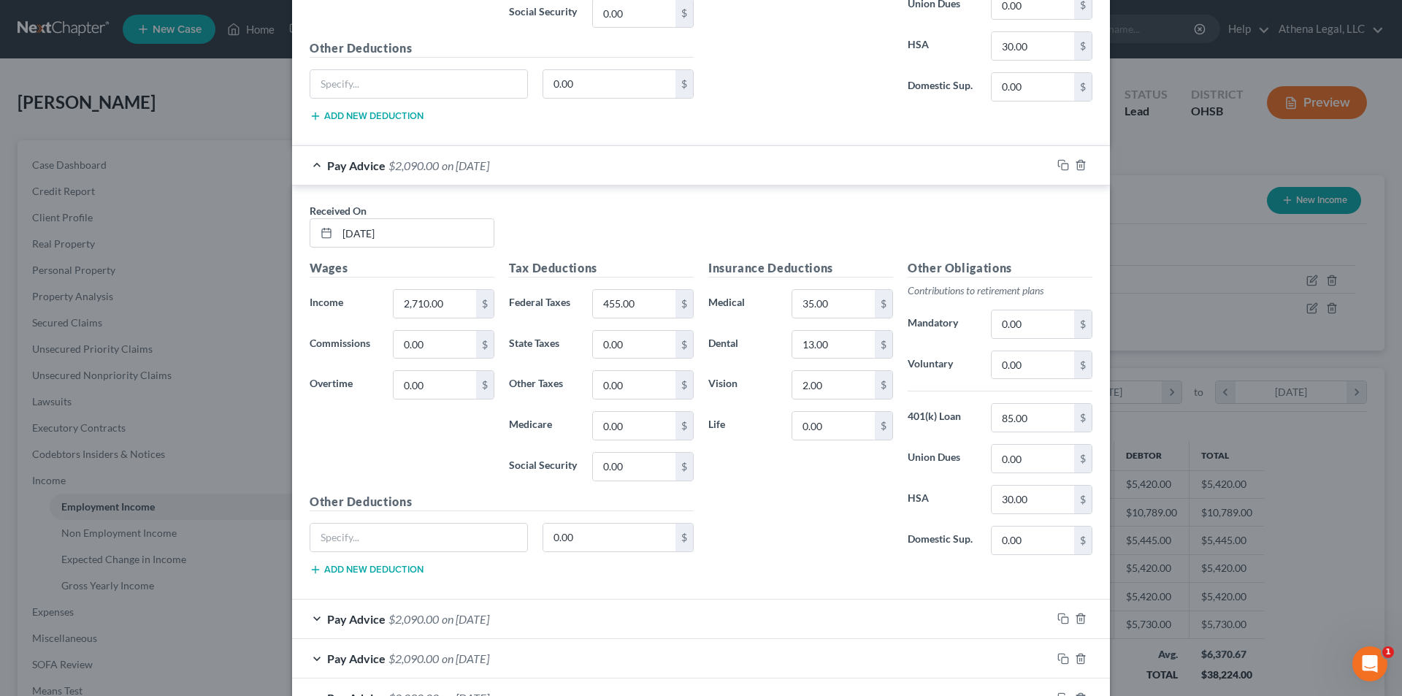
scroll to position [1473, 0]
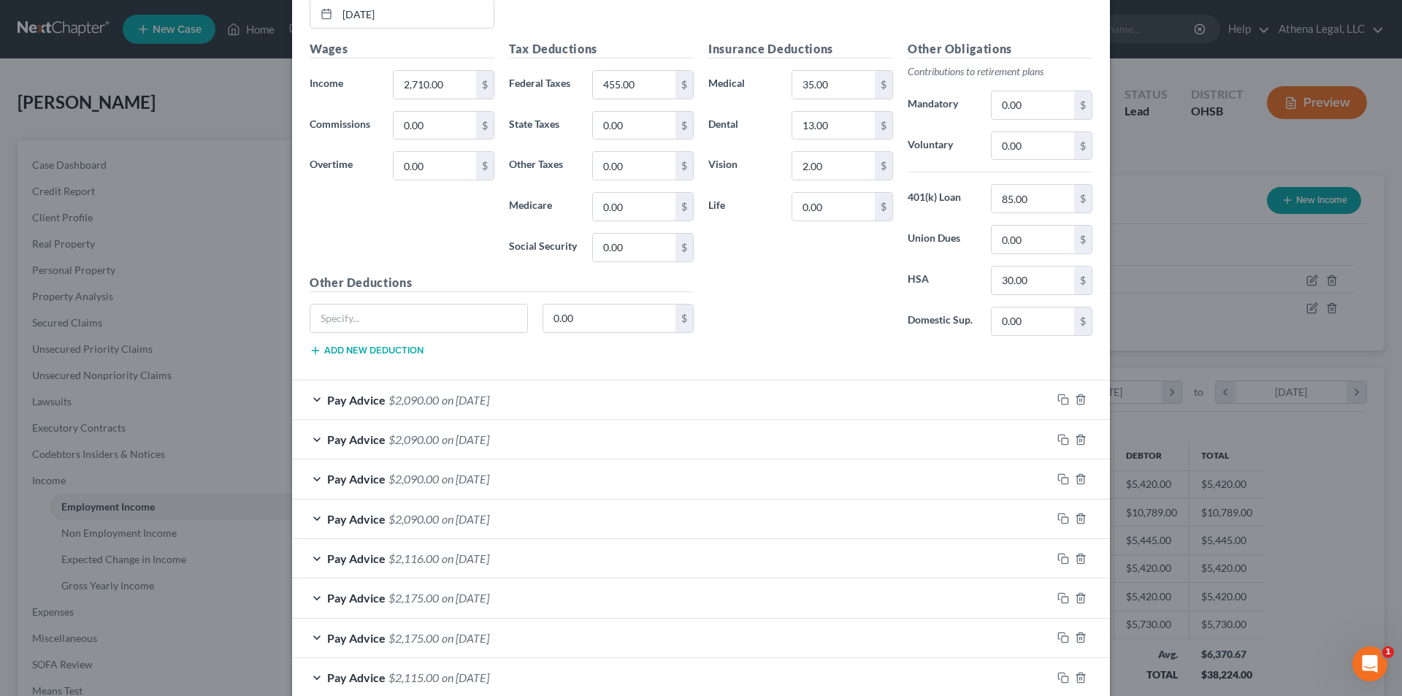
click at [528, 403] on div "Pay Advice $2,090.00 on 06/06/2025" at bounding box center [671, 399] width 759 height 39
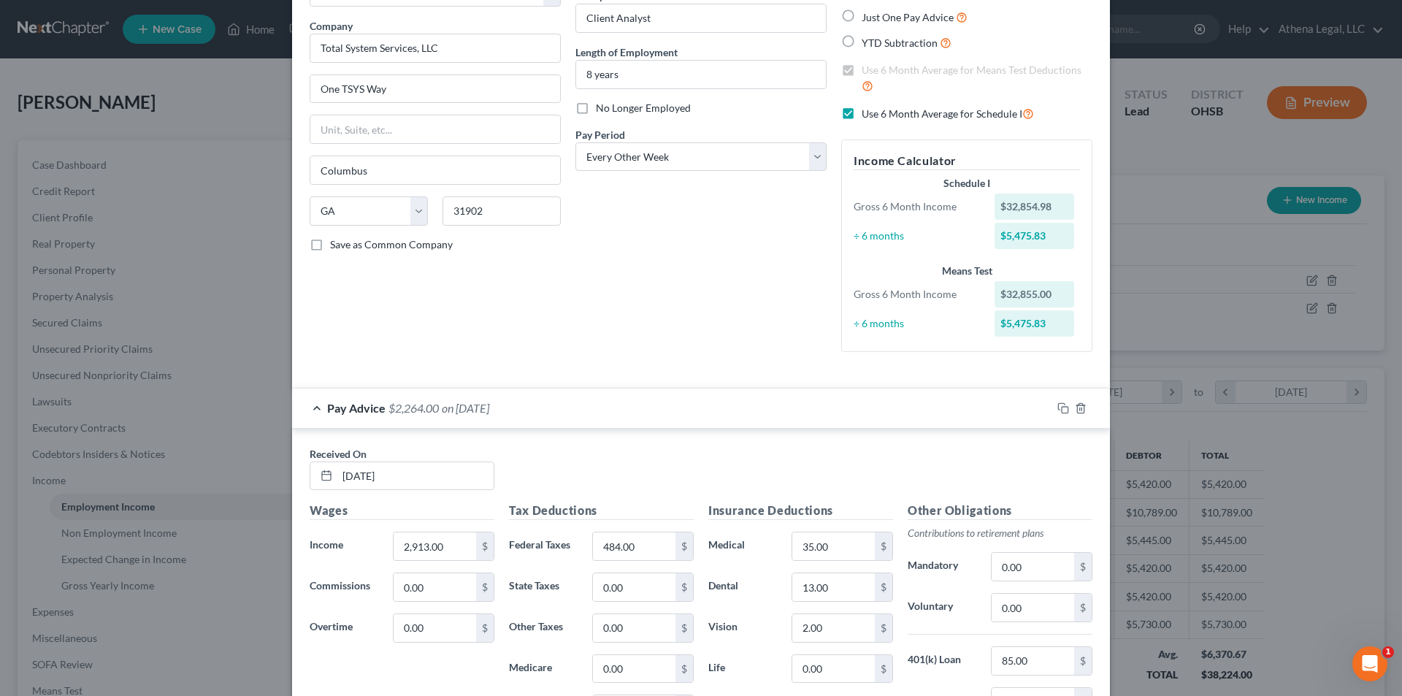
scroll to position [0, 0]
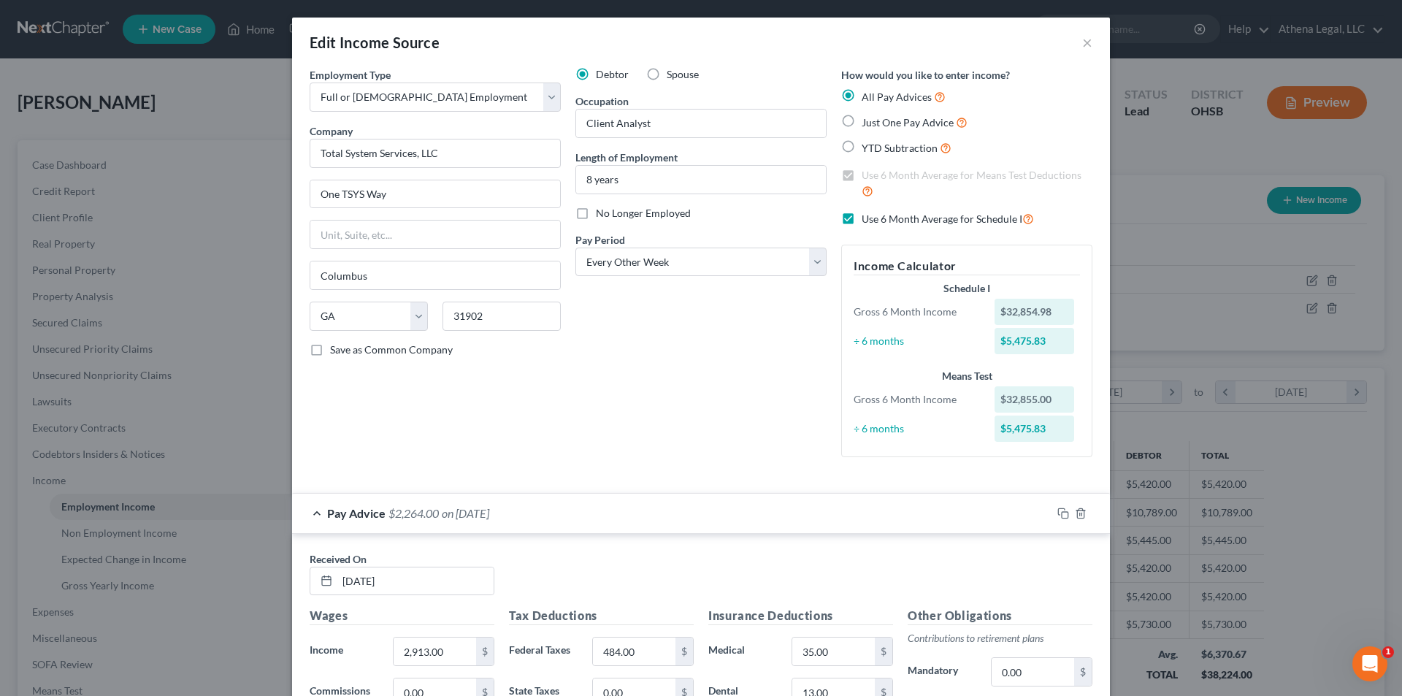
click at [861, 218] on label "Use 6 Month Average for Schedule I" at bounding box center [947, 218] width 172 height 17
click at [867, 218] on input "Use 6 Month Average for Schedule I" at bounding box center [871, 214] width 9 height 9
checkbox input "false"
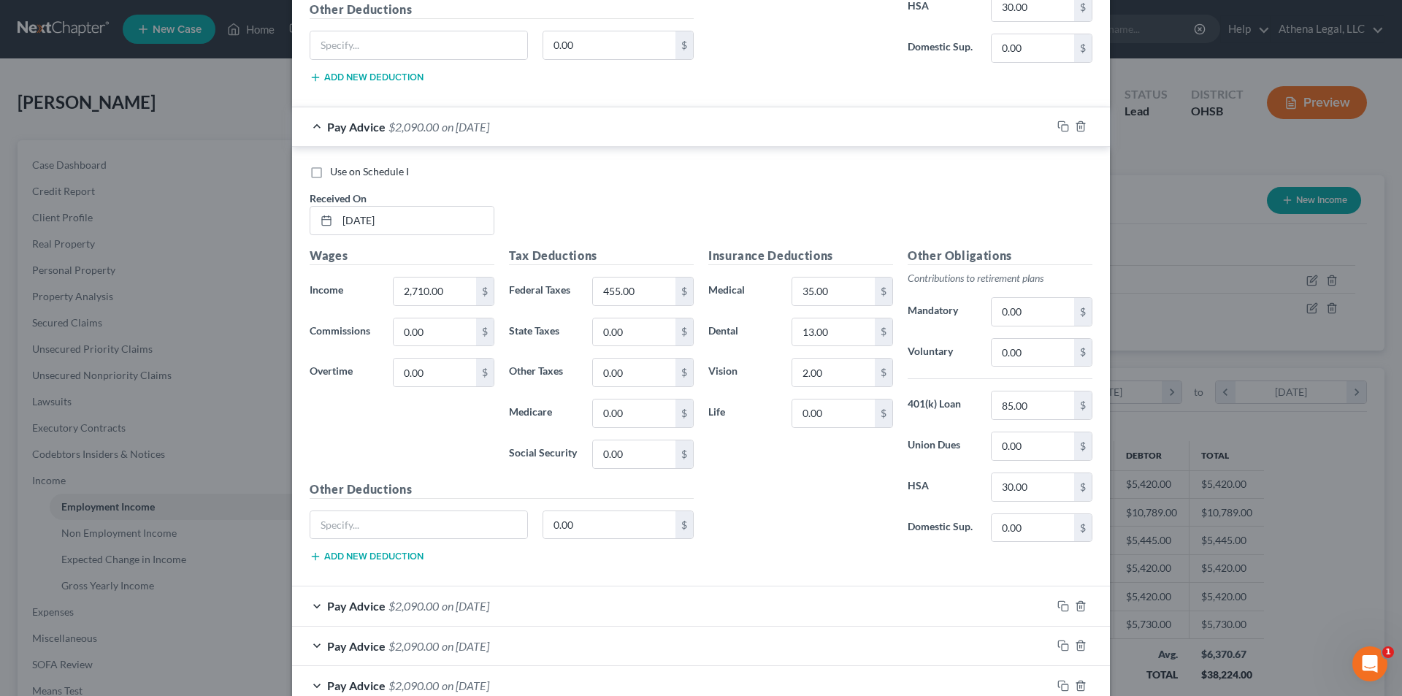
scroll to position [2047, 0]
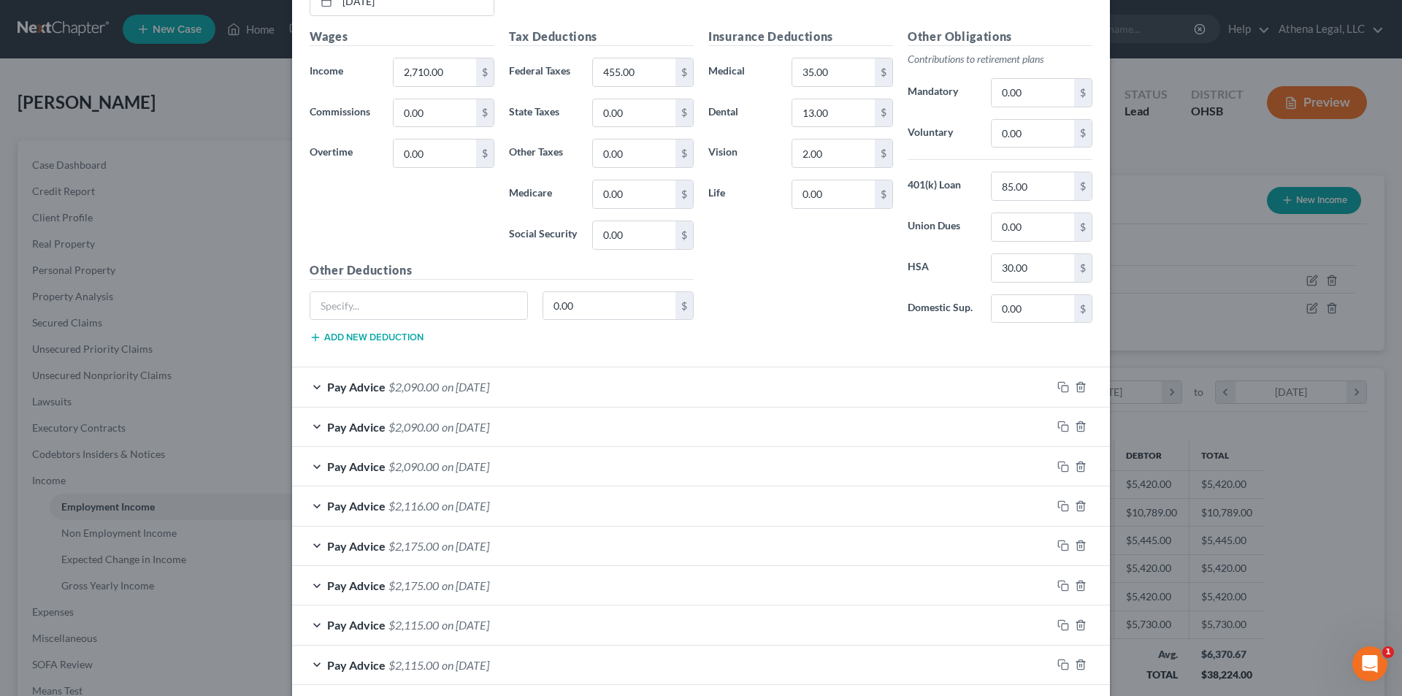
click at [448, 384] on span "on 05/23/2025" at bounding box center [465, 387] width 47 height 14
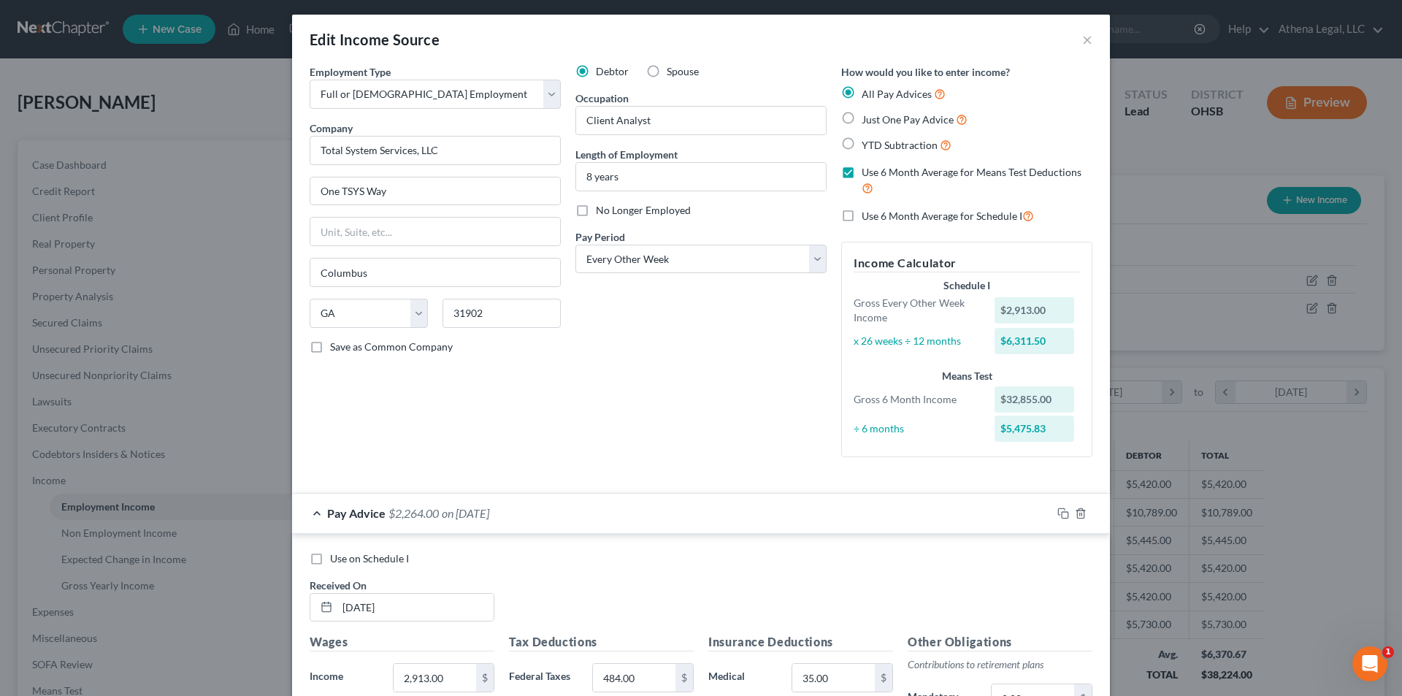
scroll to position [222, 0]
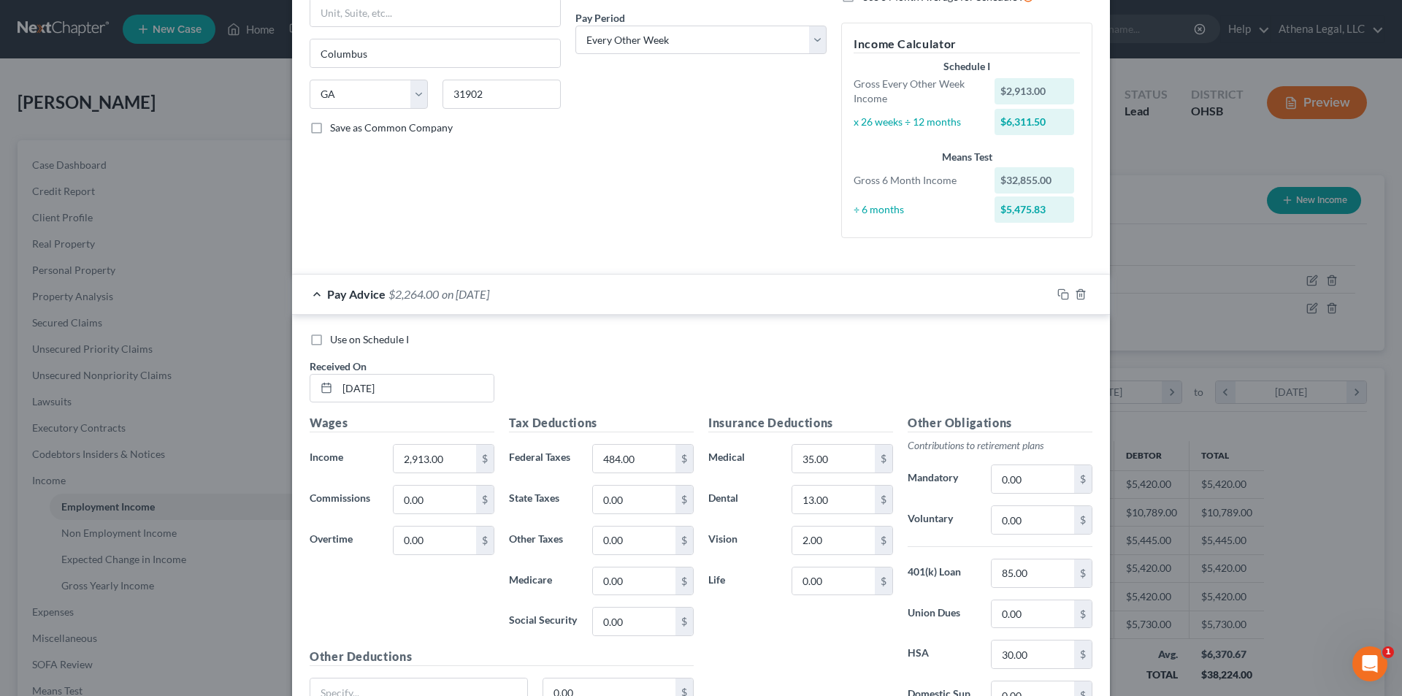
click at [330, 342] on label "Use on Schedule I" at bounding box center [369, 339] width 79 height 15
click at [336, 342] on input "Use on Schedule I" at bounding box center [340, 336] width 9 height 9
checkbox input "true"
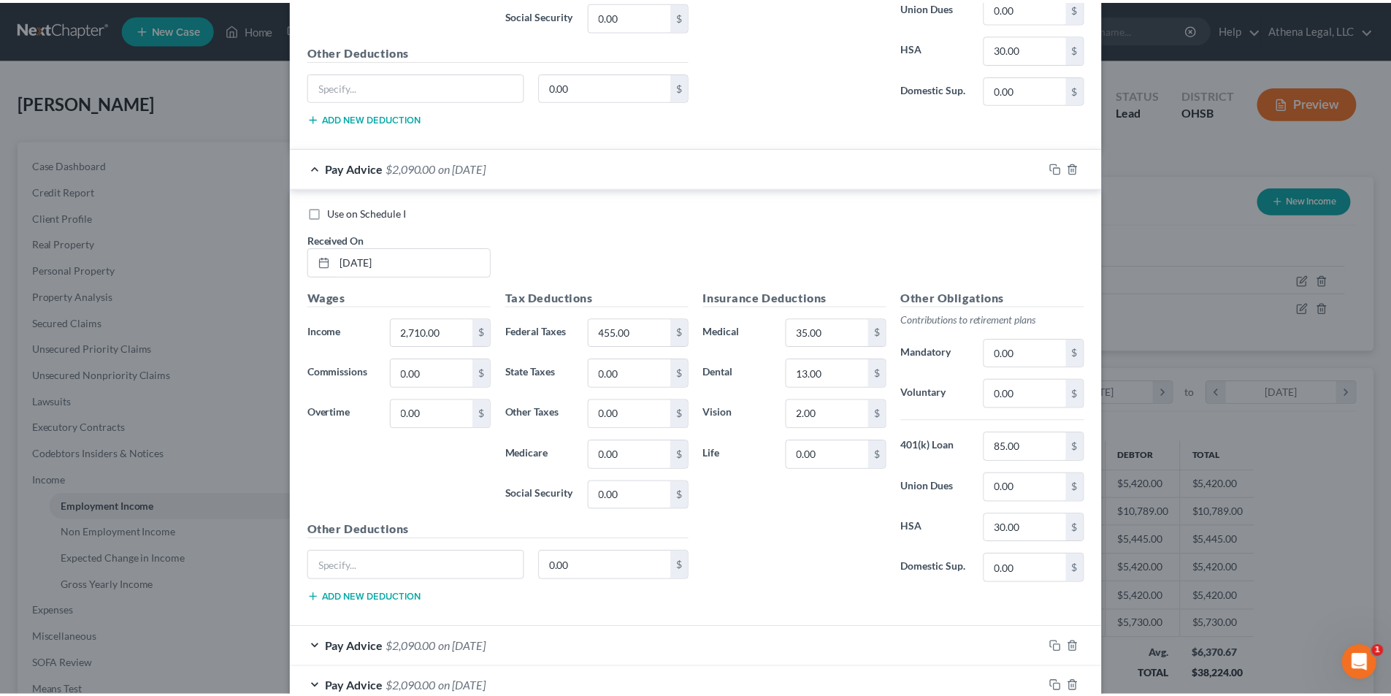
scroll to position [2556, 0]
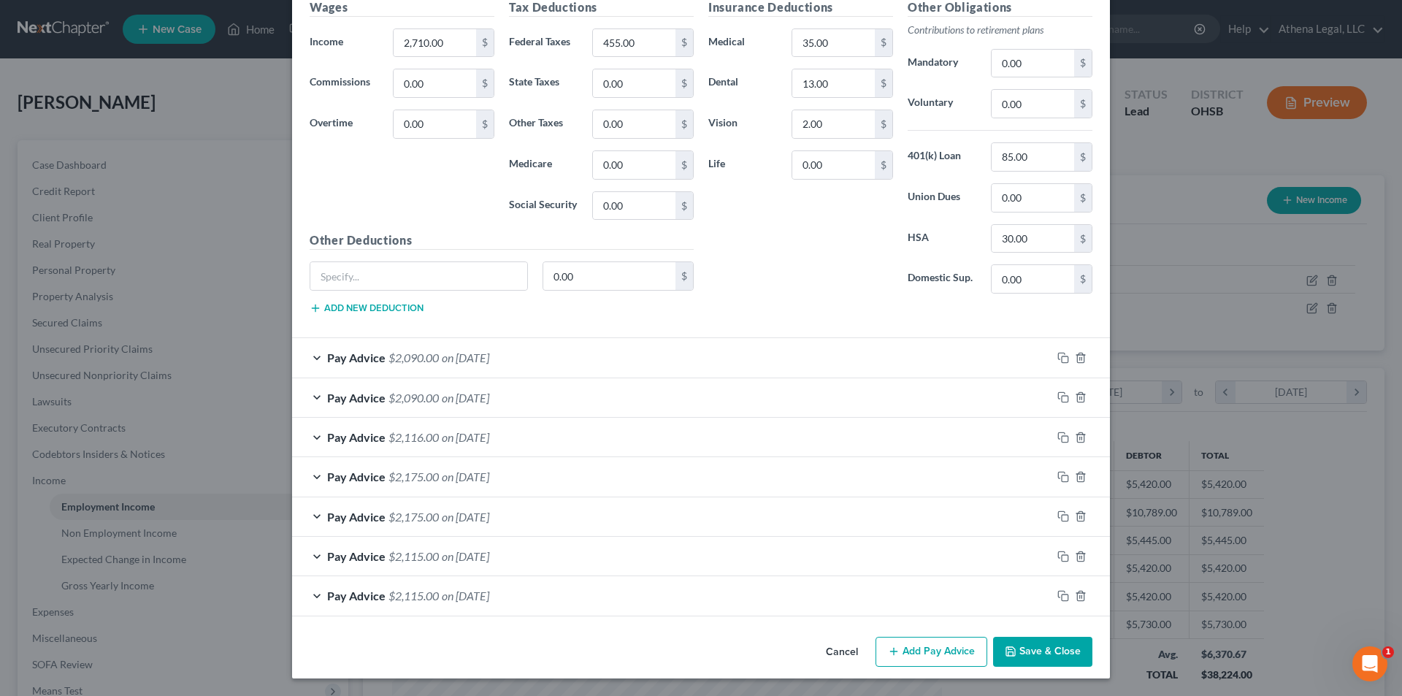
click at [1069, 649] on button "Save & Close" at bounding box center [1042, 652] width 99 height 31
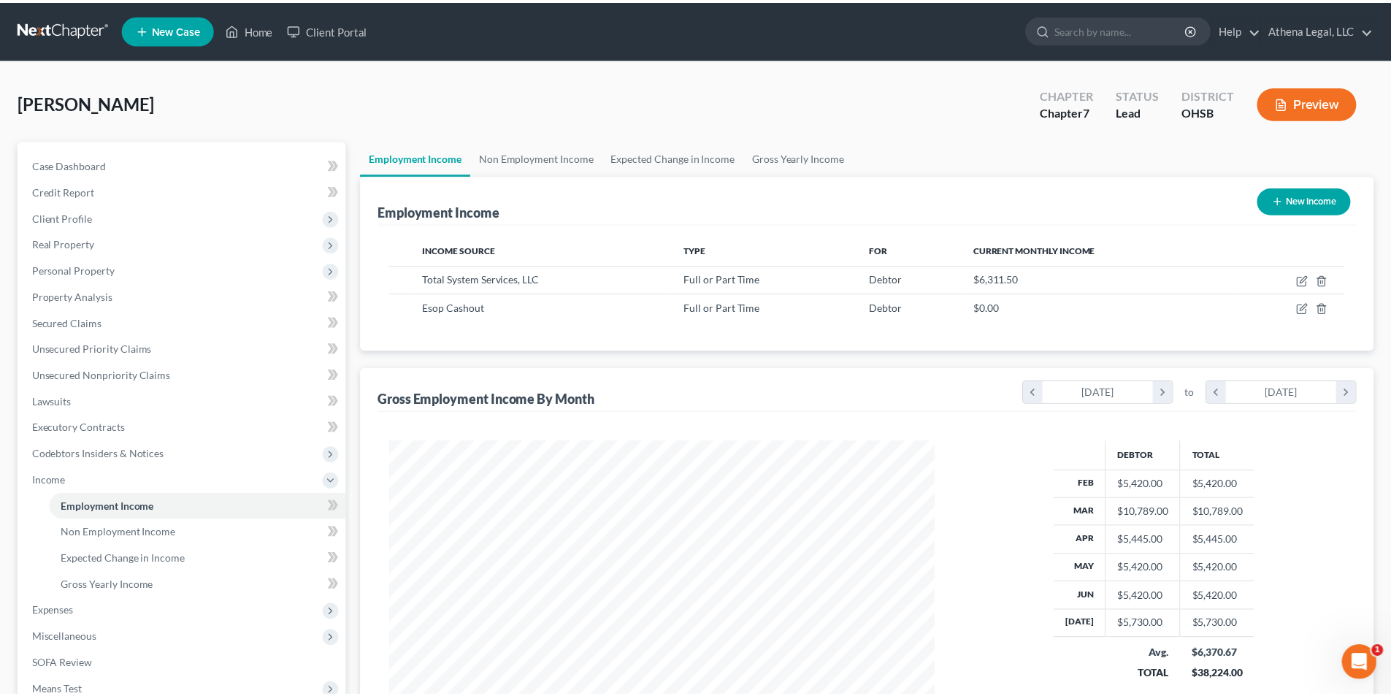
scroll to position [729752, 729451]
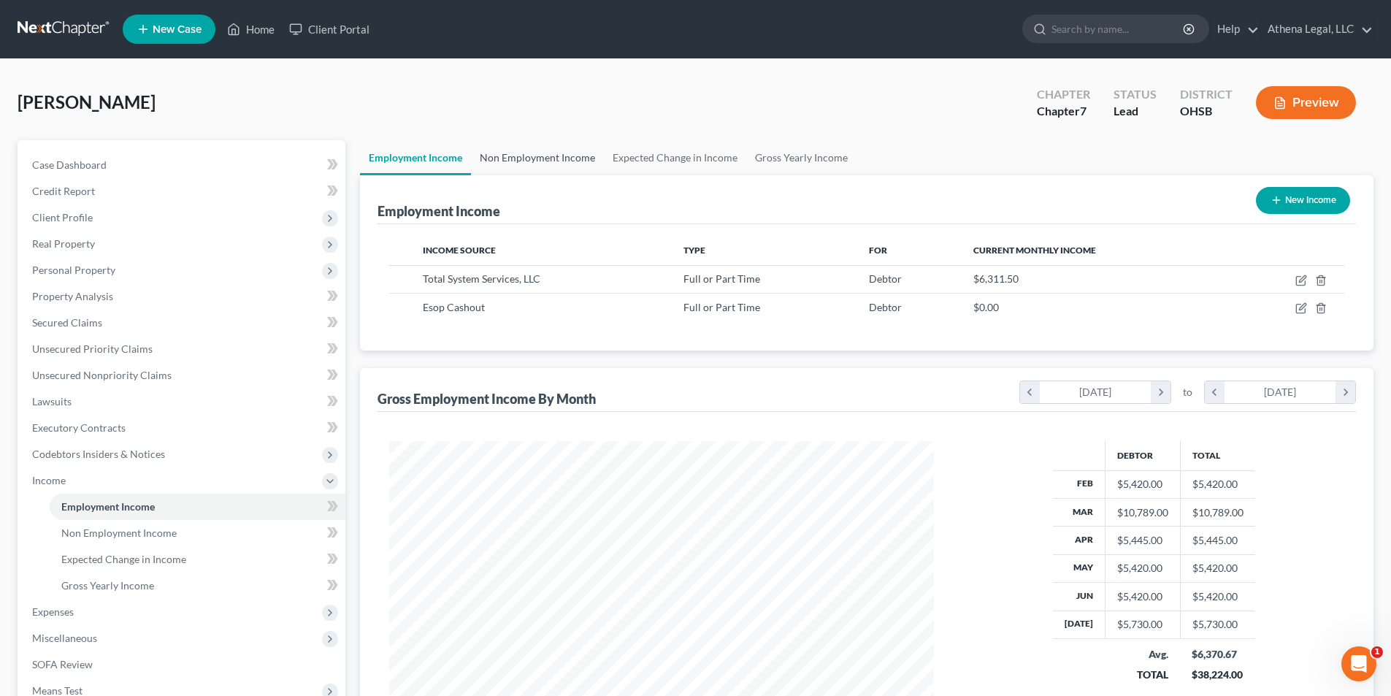
click at [568, 158] on link "Non Employment Income" at bounding box center [537, 157] width 133 height 35
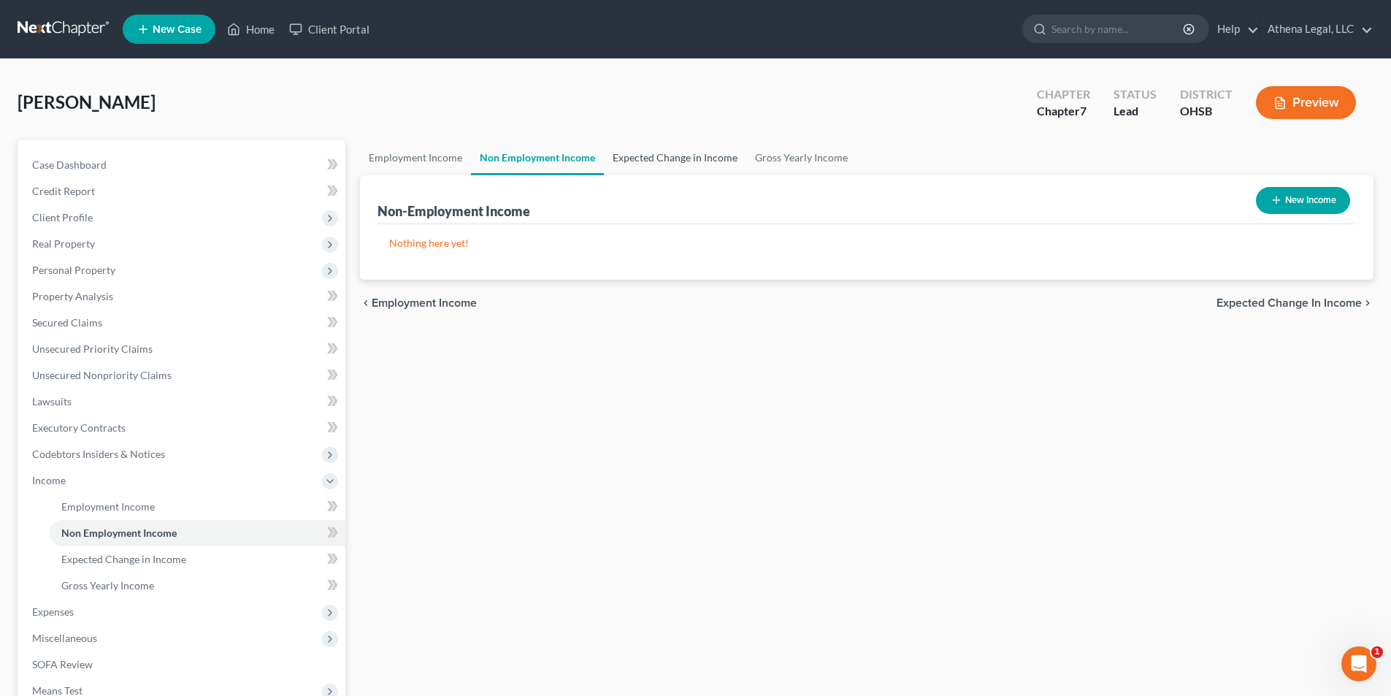
click at [694, 155] on link "Expected Change in Income" at bounding box center [675, 157] width 142 height 35
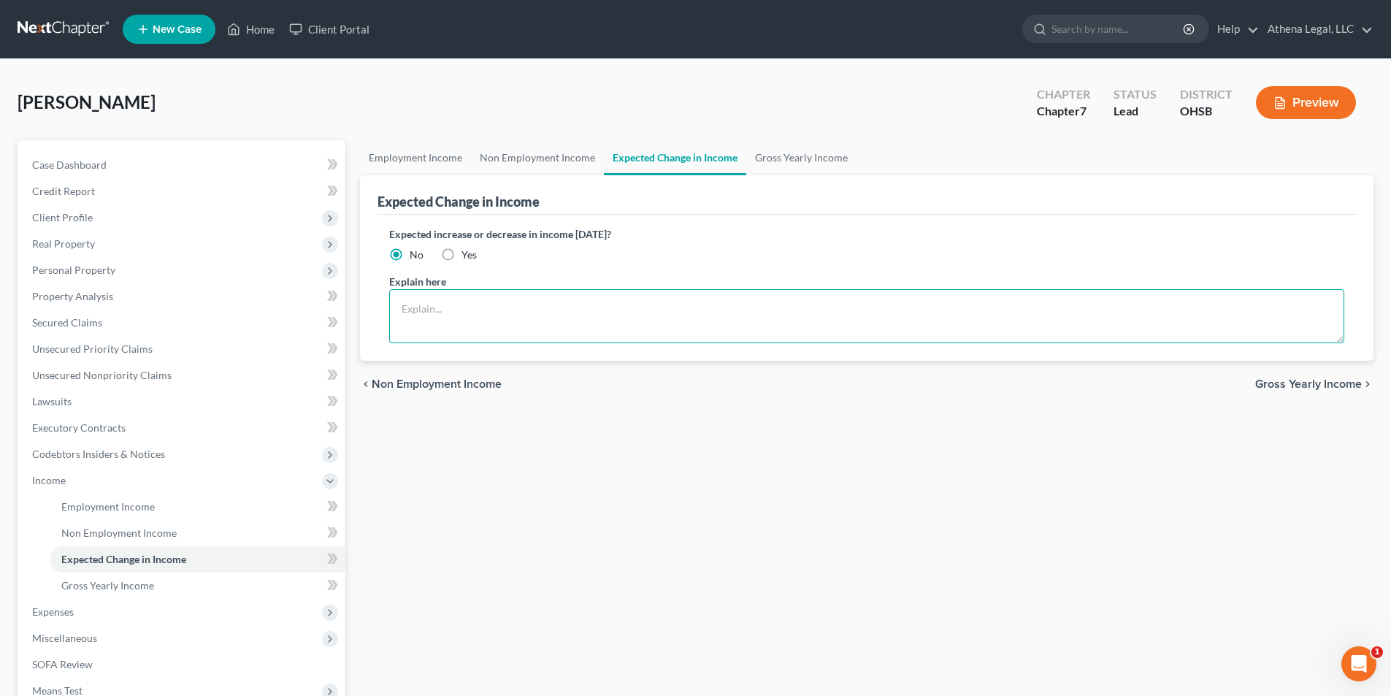
click at [553, 324] on textarea at bounding box center [866, 316] width 955 height 54
type textarea "Debtor received a raise last month. Amount on Schedule I is her anticipated inc…"
click at [1282, 383] on span "Gross Yearly Income" at bounding box center [1308, 384] width 107 height 12
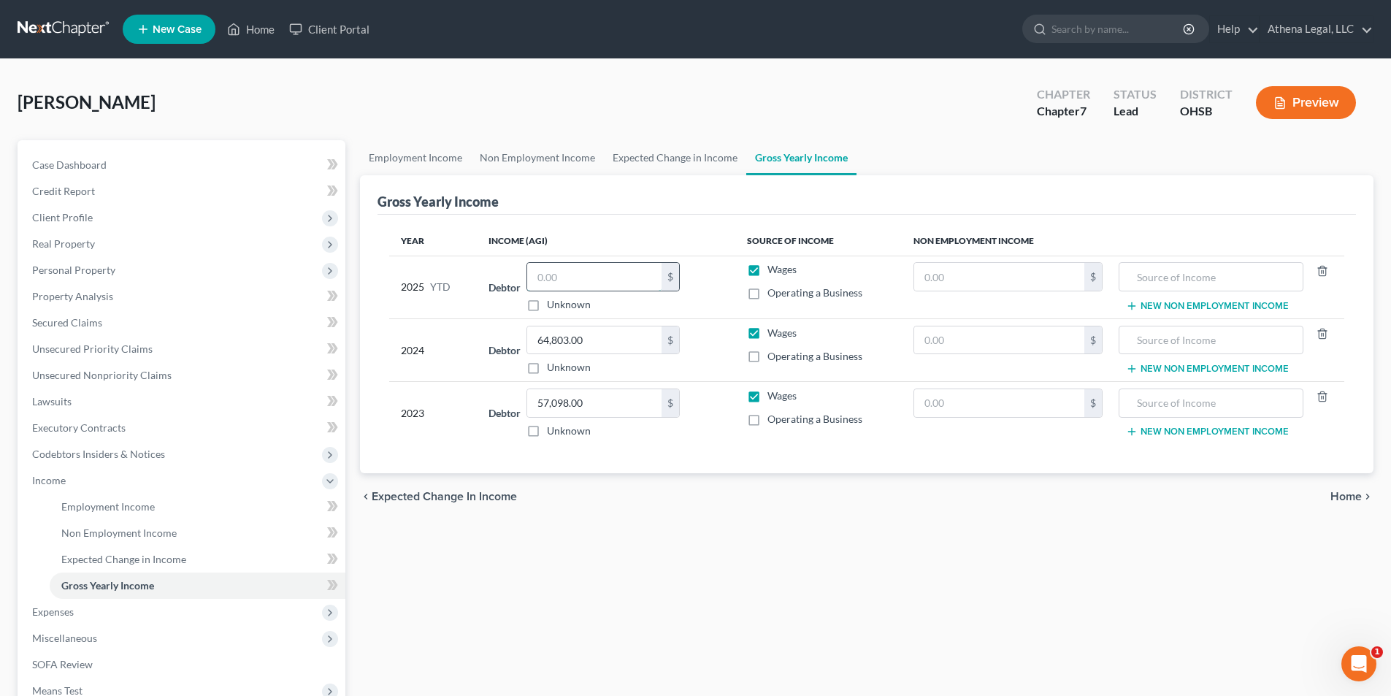
click at [583, 274] on input "text" at bounding box center [594, 277] width 134 height 28
type input "46,296"
click at [1357, 491] on span "Home" at bounding box center [1345, 497] width 31 height 12
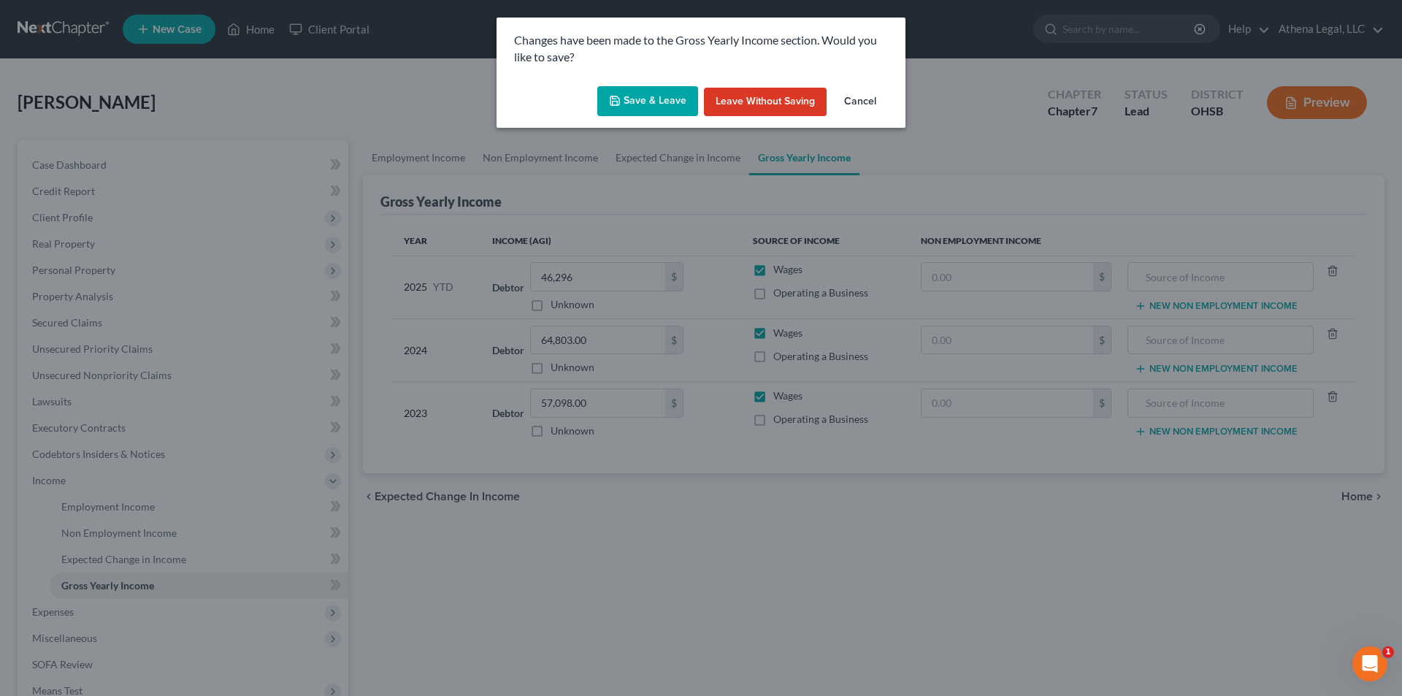
click at [641, 101] on button "Save & Leave" at bounding box center [647, 101] width 101 height 31
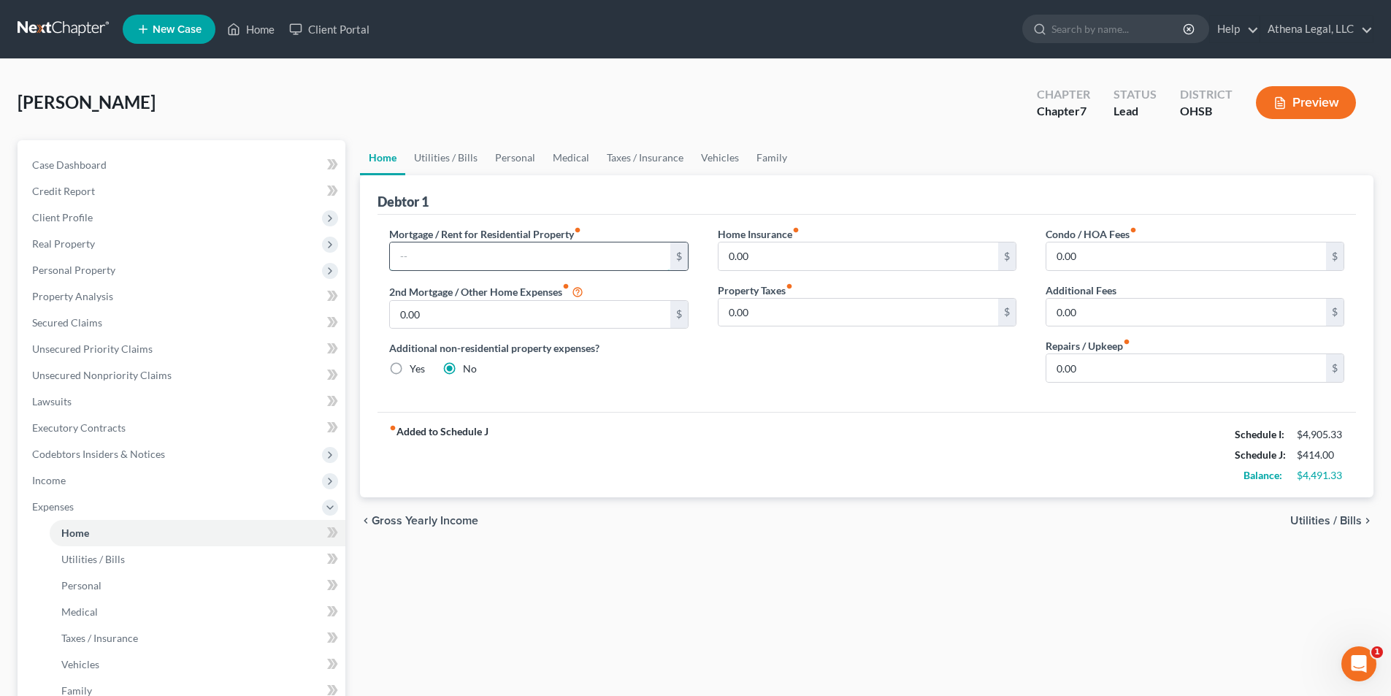
click at [417, 258] on input "text" at bounding box center [530, 256] width 280 height 28
click at [569, 266] on input "text" at bounding box center [530, 256] width 280 height 28
type input "1,169"
click at [423, 158] on link "Utilities / Bills" at bounding box center [445, 157] width 81 height 35
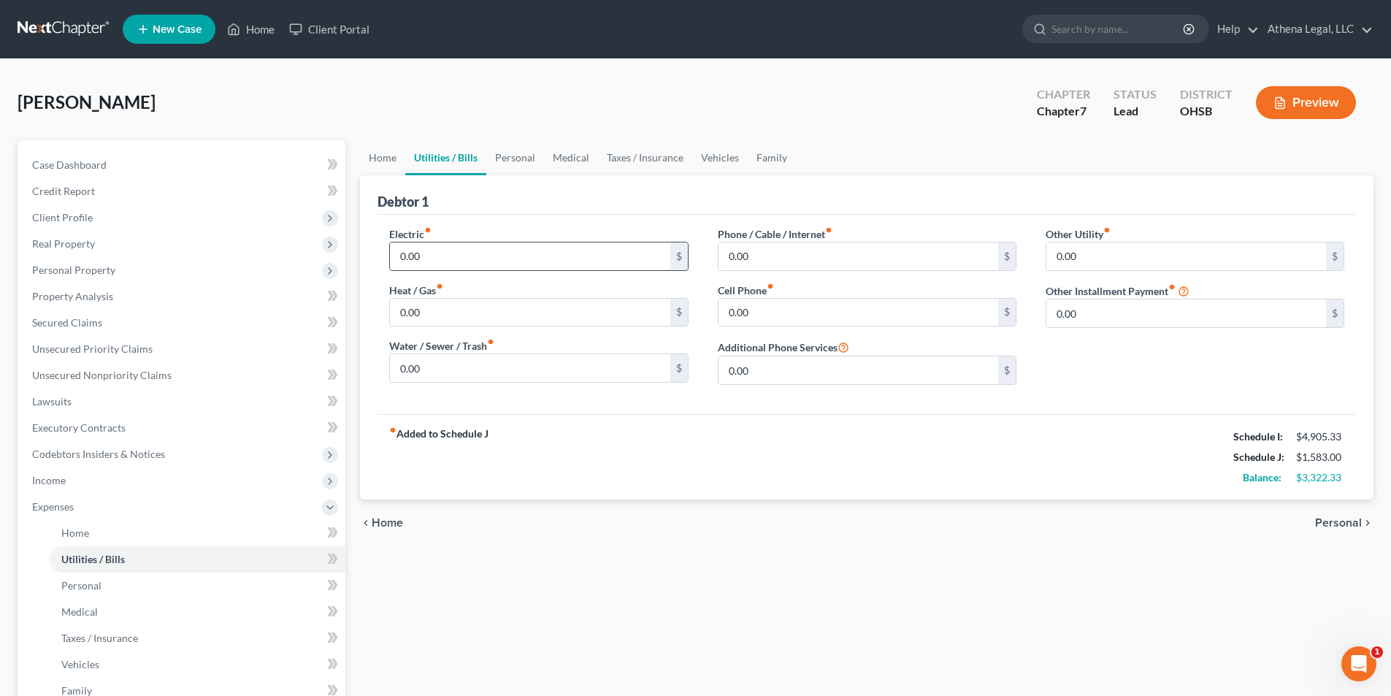
click at [431, 254] on input "0.00" at bounding box center [530, 256] width 280 height 28
type input "126"
click at [442, 307] on input "0.00" at bounding box center [530, 313] width 280 height 28
type input "68"
click at [457, 384] on div "Electric fiber_manual_record 126 $ Heat / Gas fiber_manual_record 68 $ Water / …" at bounding box center [539, 311] width 328 height 170
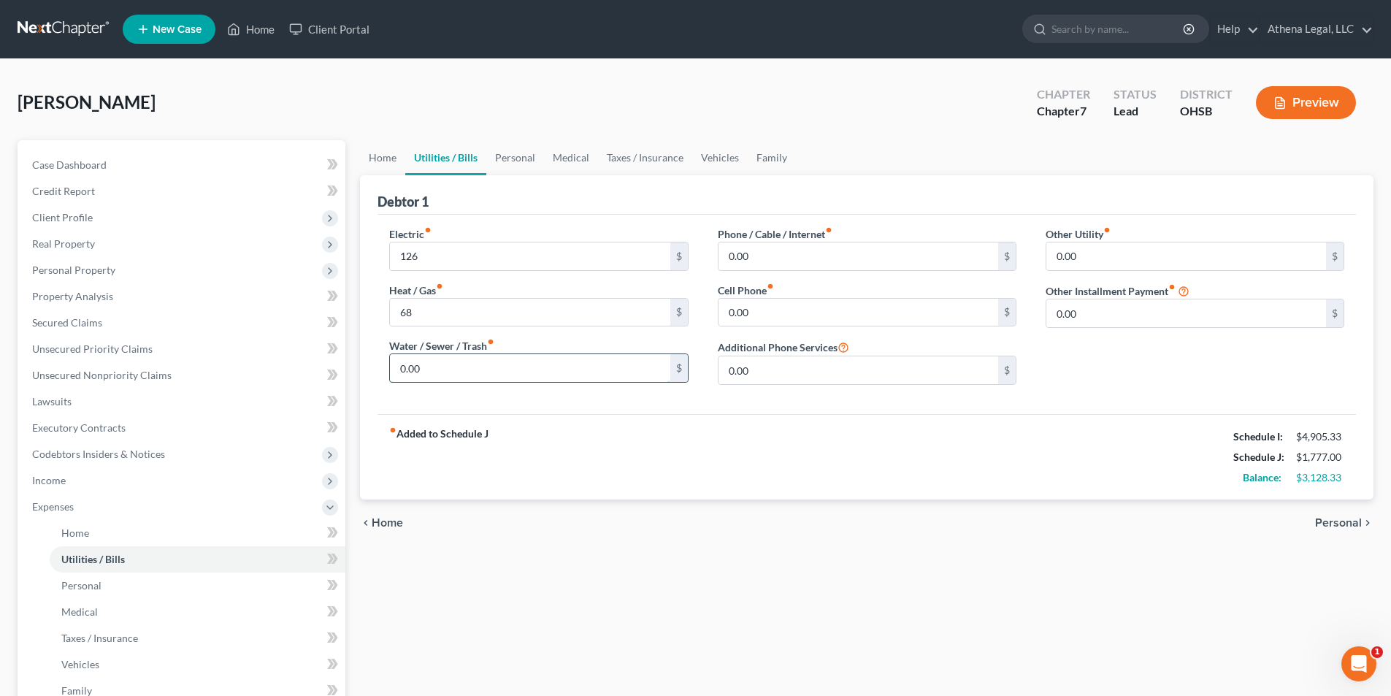
click at [455, 377] on input "0.00" at bounding box center [530, 368] width 280 height 28
type input "28"
click at [777, 252] on input "0.00" at bounding box center [858, 256] width 280 height 28
click at [755, 253] on input "50" at bounding box center [858, 256] width 280 height 28
click at [765, 242] on input "50" at bounding box center [858, 256] width 280 height 28
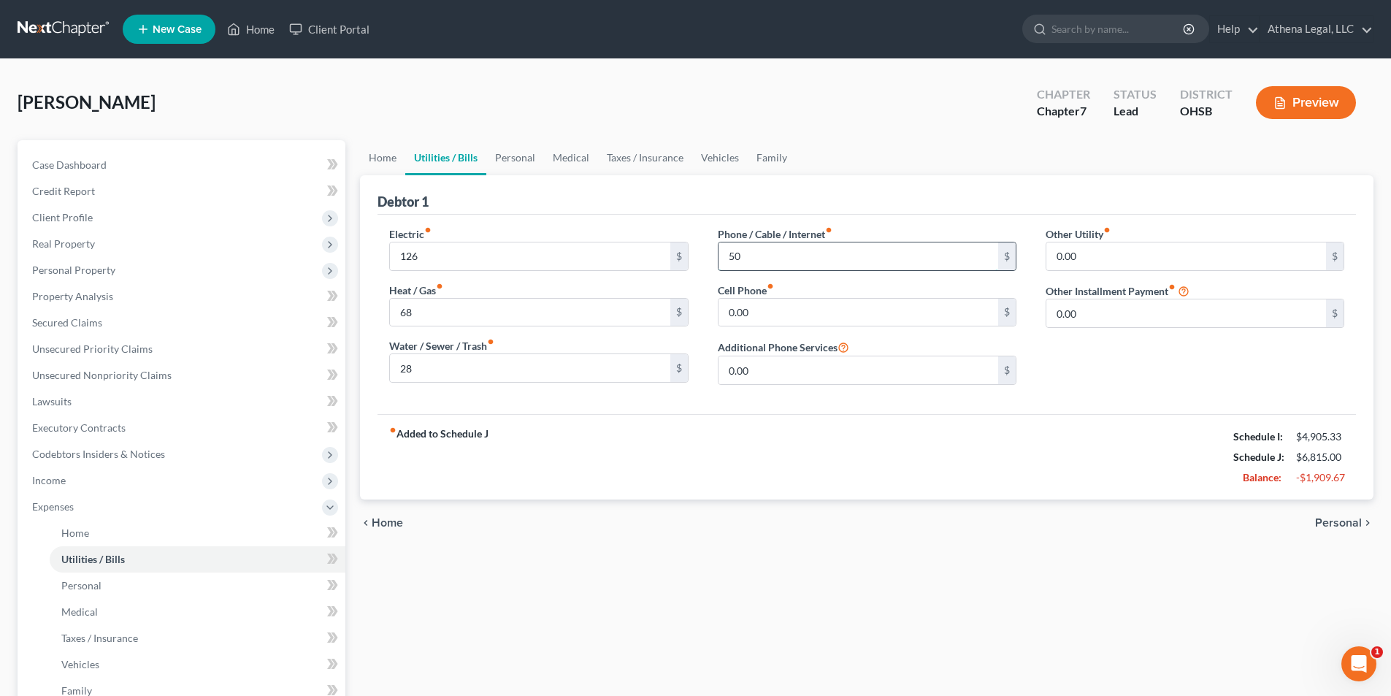
type input "5"
type input "101"
type input "150"
click at [514, 155] on link "Personal" at bounding box center [515, 157] width 58 height 35
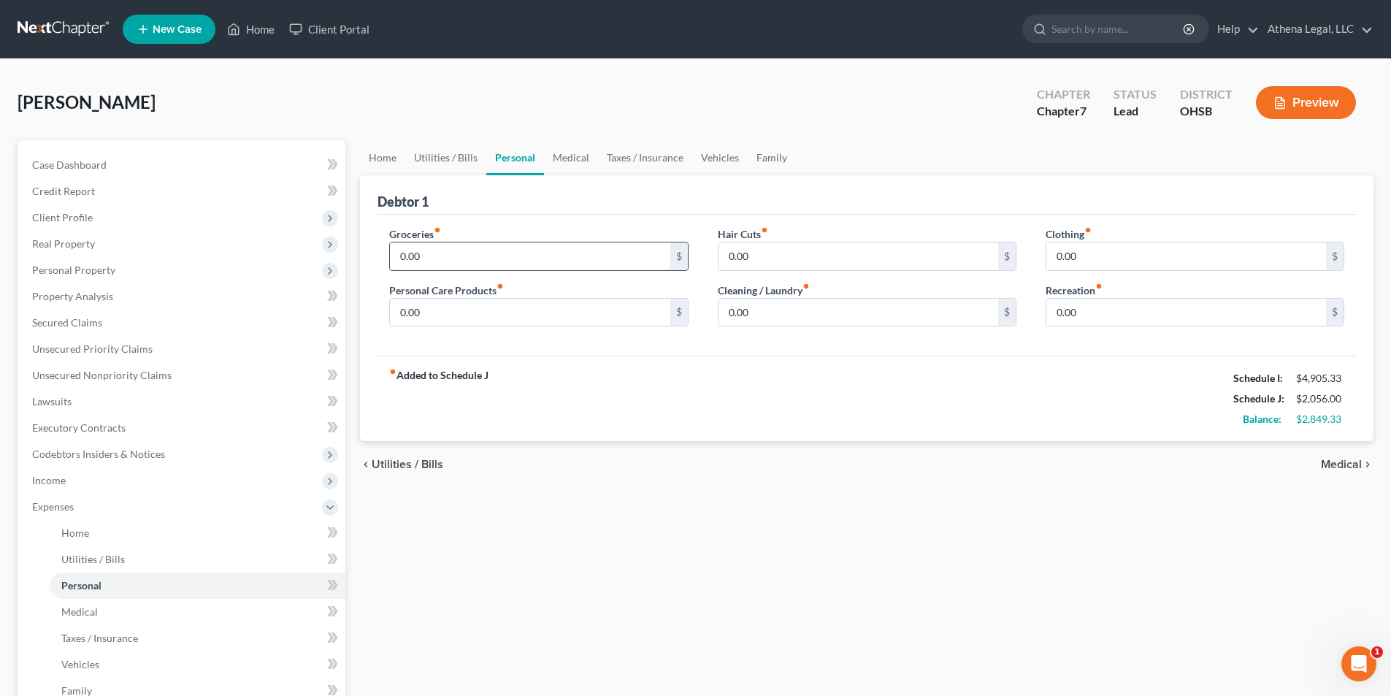
click at [434, 259] on input "0.00" at bounding box center [530, 256] width 280 height 28
click at [831, 258] on input "0.00" at bounding box center [858, 256] width 280 height 28
click at [454, 264] on input "800" at bounding box center [530, 256] width 280 height 28
type input "850"
click at [804, 240] on div "Hair Cuts fiber_manual_record 0.00 $" at bounding box center [867, 248] width 299 height 45
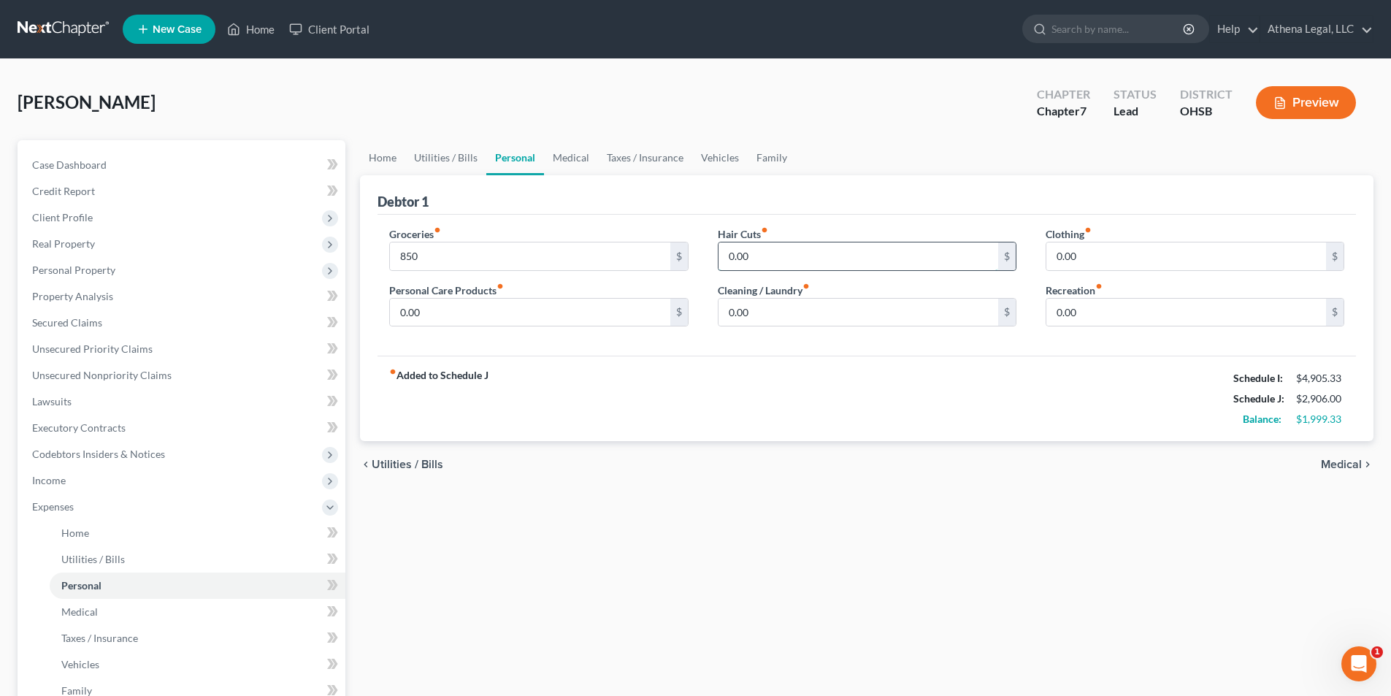
click at [798, 255] on input "0.00" at bounding box center [858, 256] width 280 height 28
type input "35"
click at [1121, 256] on input "0.00" at bounding box center [1186, 256] width 280 height 28
type input "100"
click at [458, 323] on input "0.00" at bounding box center [530, 313] width 280 height 28
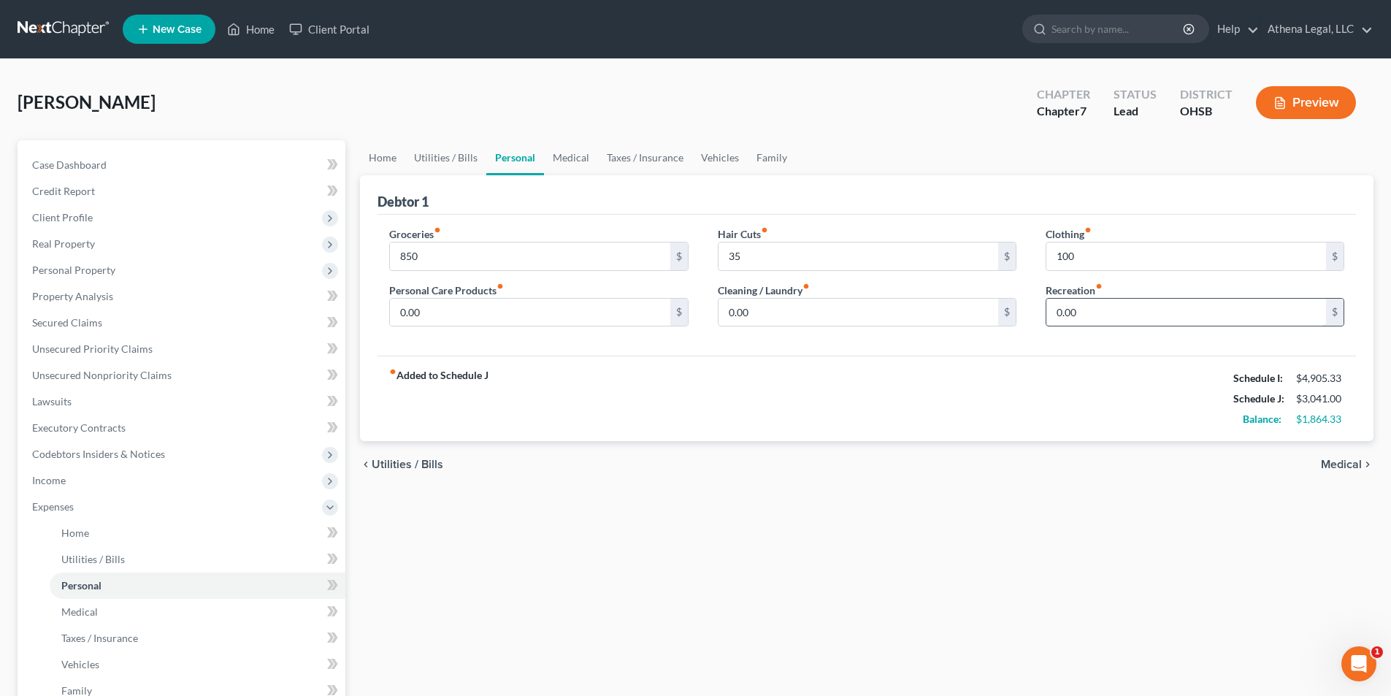
click at [1093, 306] on input "0.00" at bounding box center [1186, 313] width 280 height 28
type input "100.33"
click at [788, 302] on input "0.00" at bounding box center [858, 313] width 280 height 28
type input "30"
click at [581, 307] on input "0.00" at bounding box center [530, 313] width 280 height 28
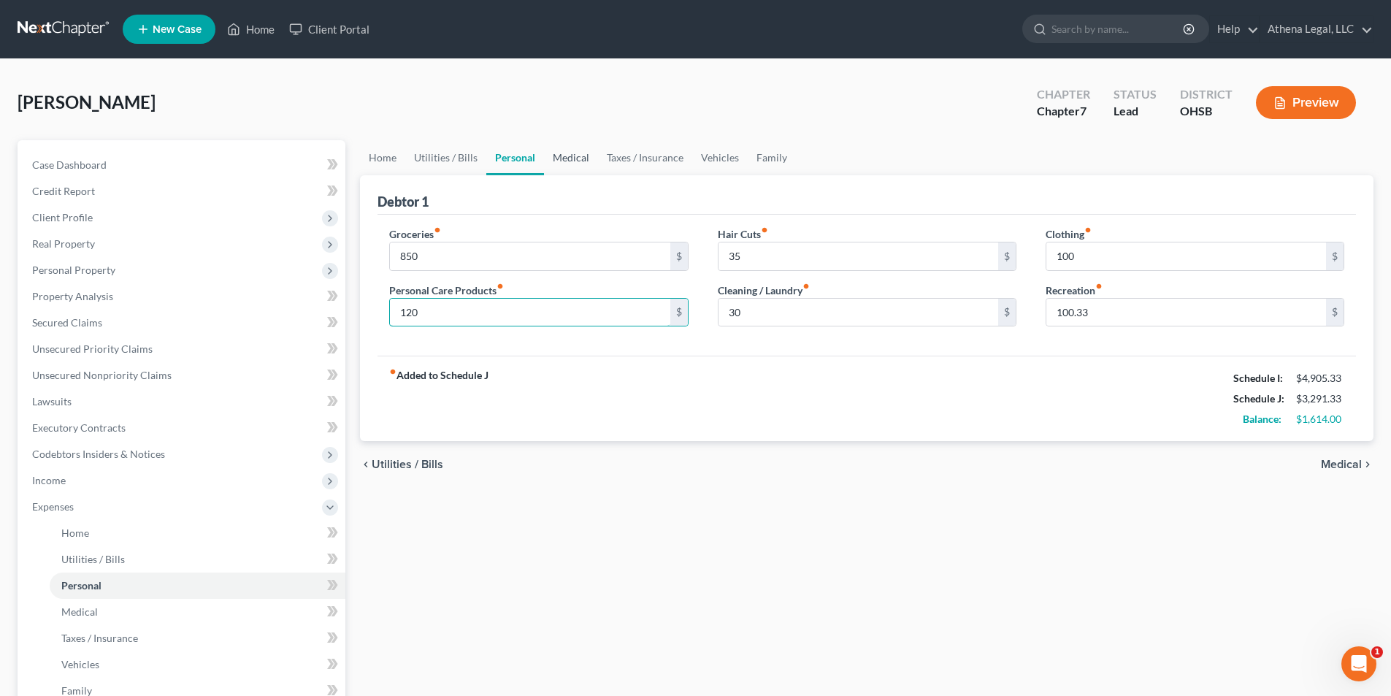
type input "120"
click at [573, 157] on link "Medical" at bounding box center [571, 157] width 54 height 35
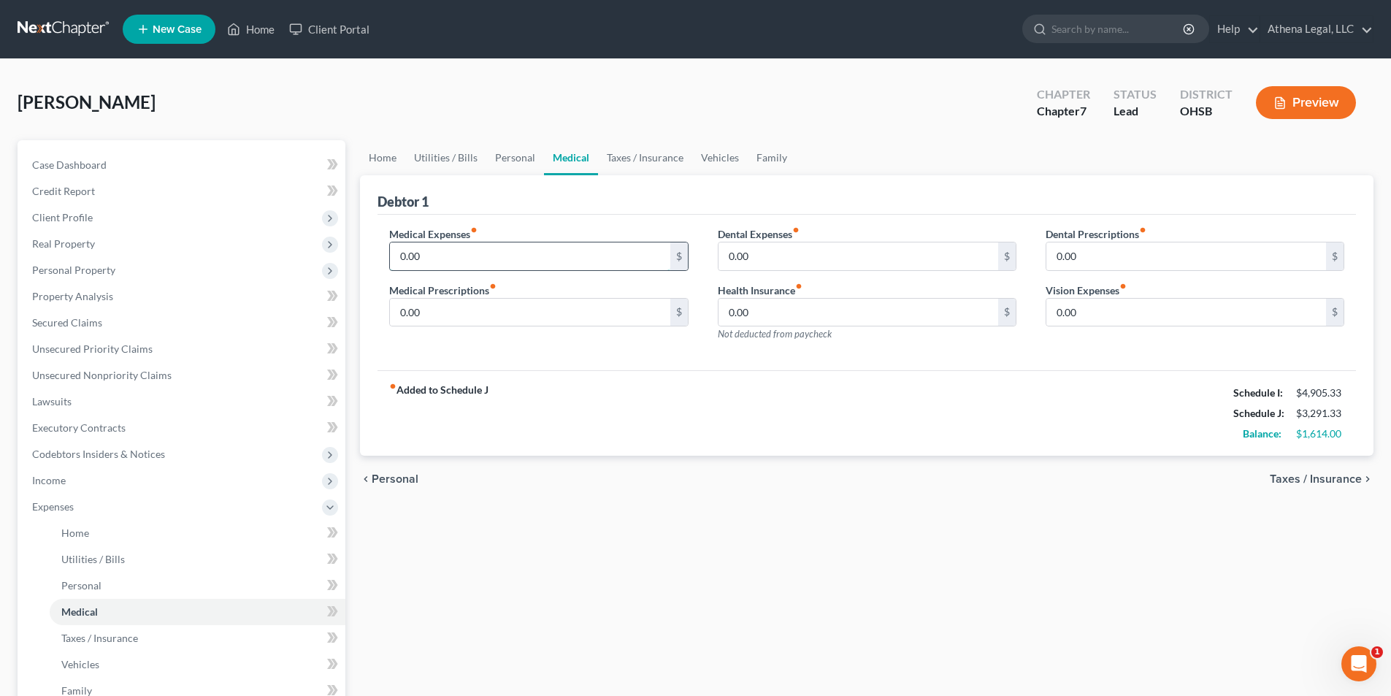
click at [422, 256] on input "0.00" at bounding box center [530, 256] width 280 height 28
type input "45"
click at [656, 160] on link "Taxes / Insurance" at bounding box center [645, 157] width 94 height 35
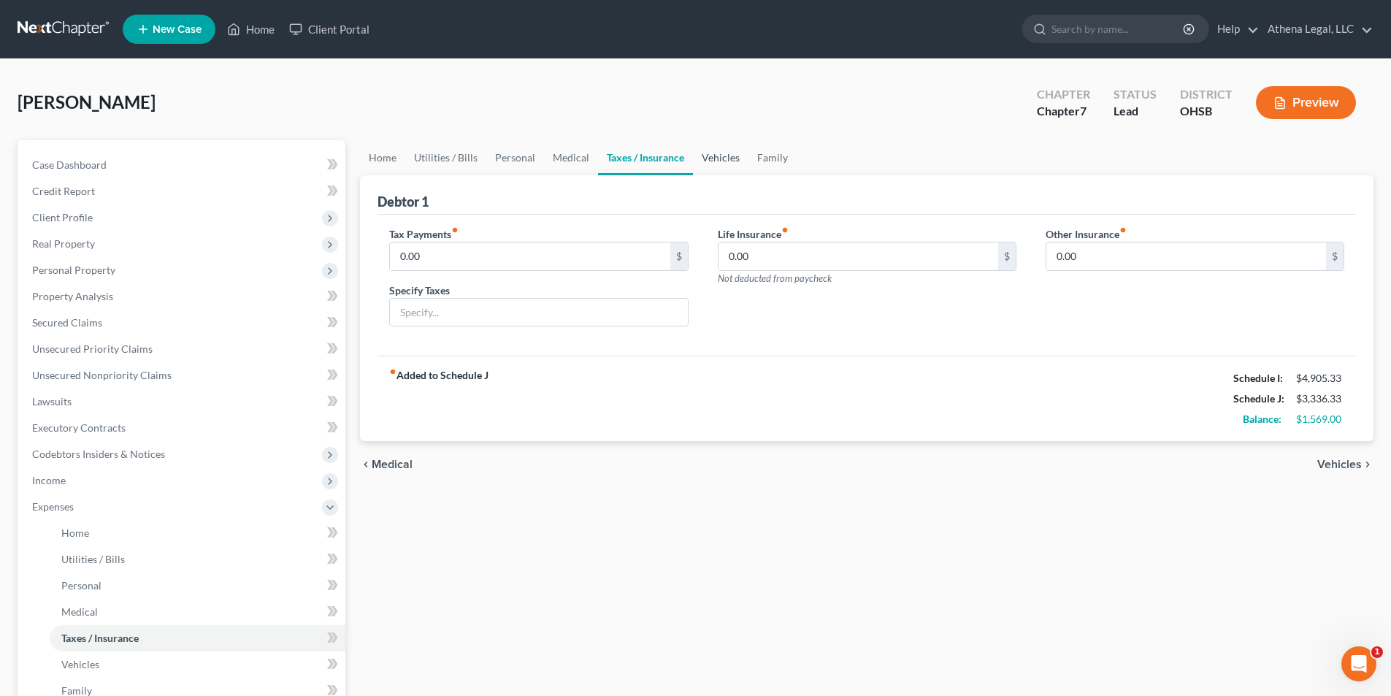
click at [716, 148] on link "Vehicles" at bounding box center [720, 157] width 55 height 35
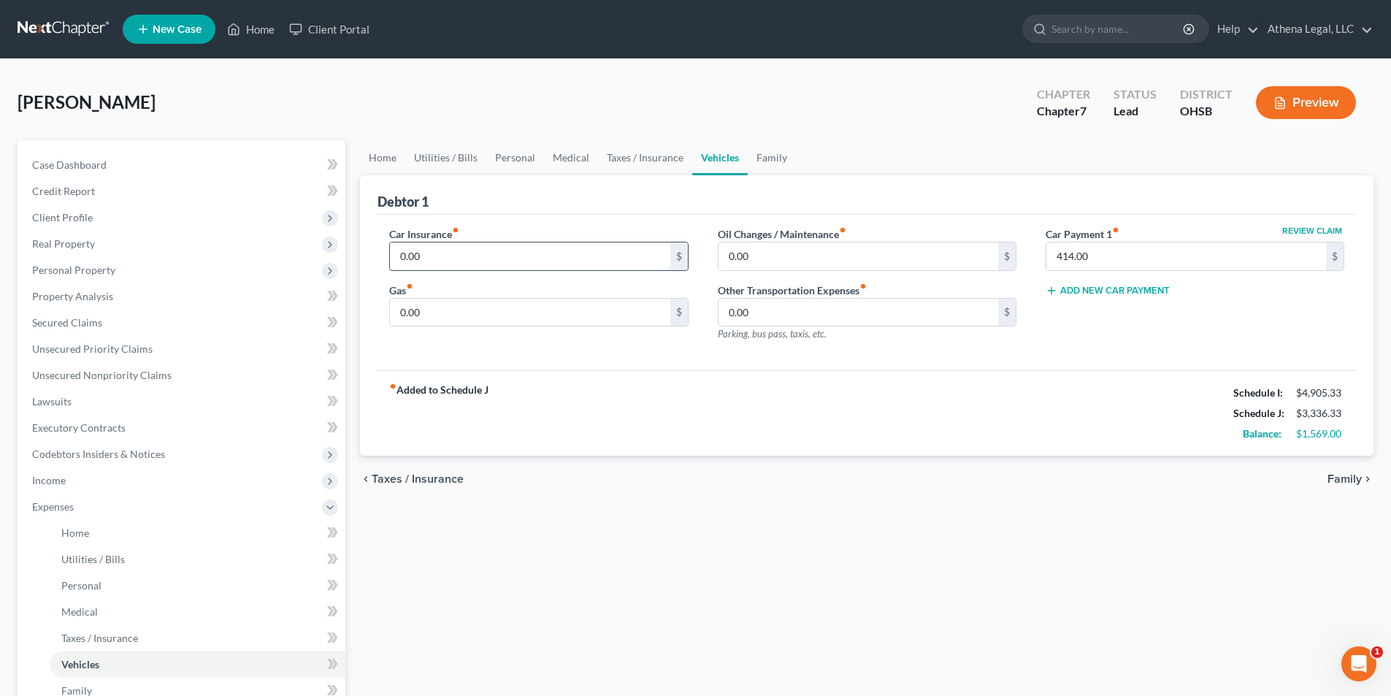
click at [428, 253] on input "0.00" at bounding box center [530, 256] width 280 height 28
click at [437, 321] on input "0.00" at bounding box center [530, 313] width 280 height 28
type input "65"
click at [445, 256] on input "0.00" at bounding box center [530, 256] width 280 height 28
type input "130.00"
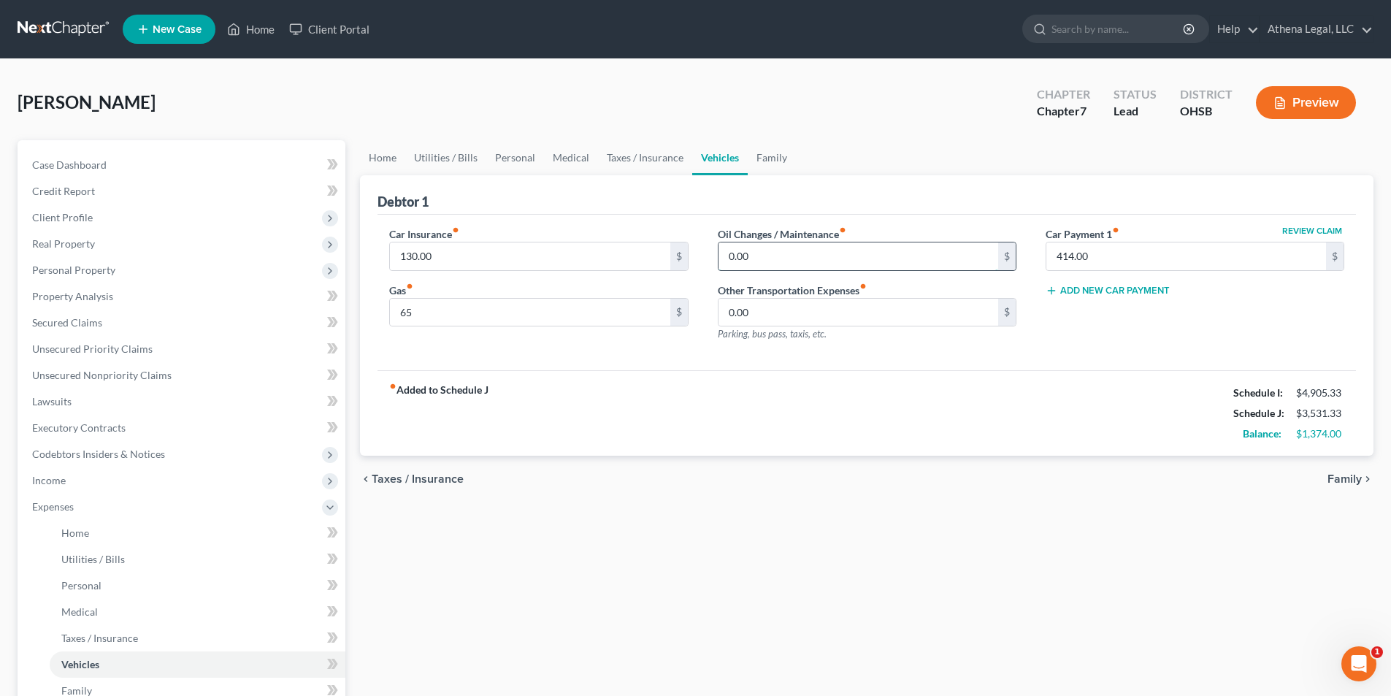
click at [794, 252] on input "0.00" at bounding box center [858, 256] width 280 height 28
click at [93, 477] on span "Income" at bounding box center [182, 480] width 325 height 26
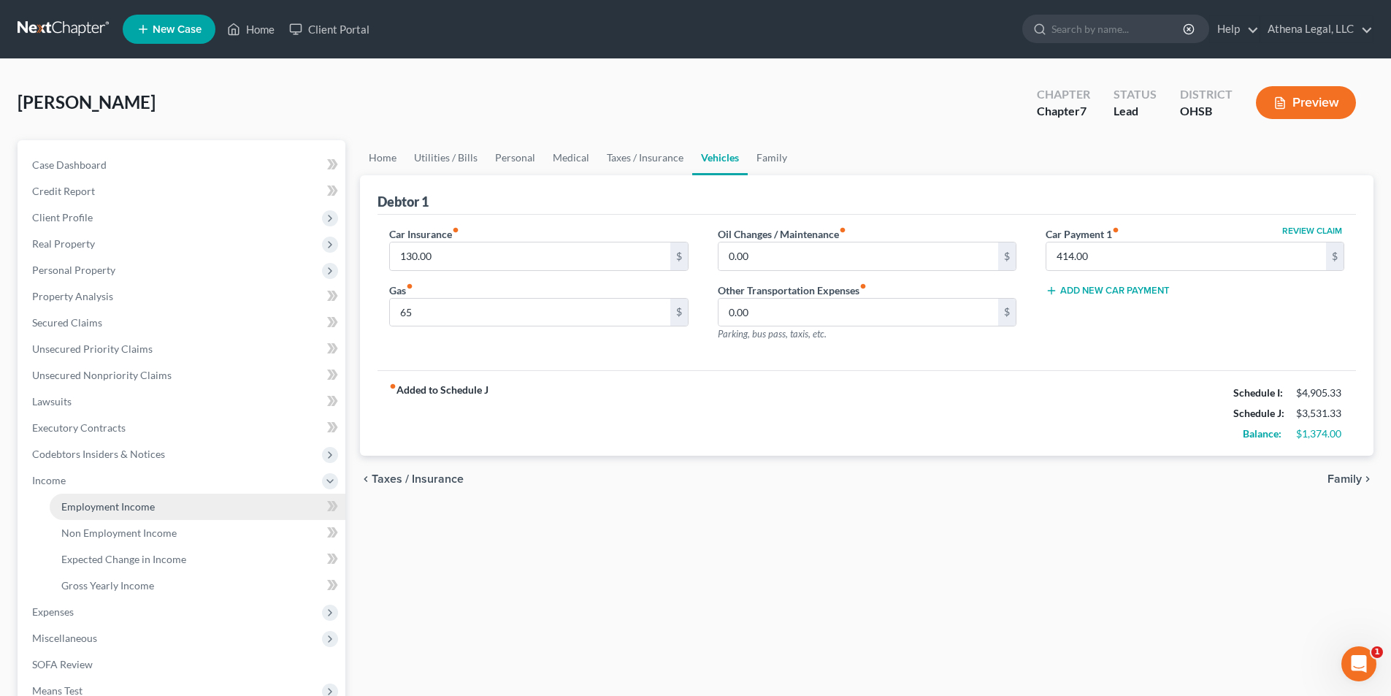
click at [101, 501] on span "Employment Income" at bounding box center [107, 506] width 93 height 12
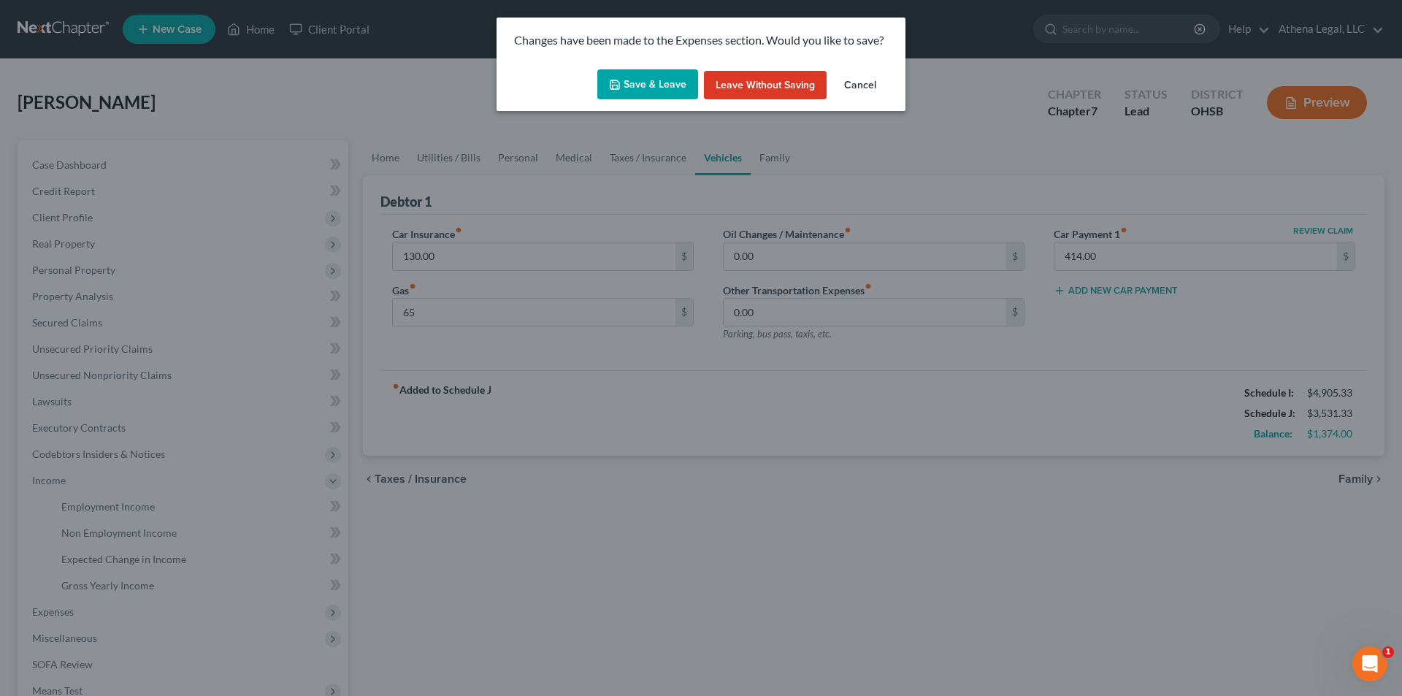
click at [631, 96] on button "Save & Leave" at bounding box center [647, 84] width 101 height 31
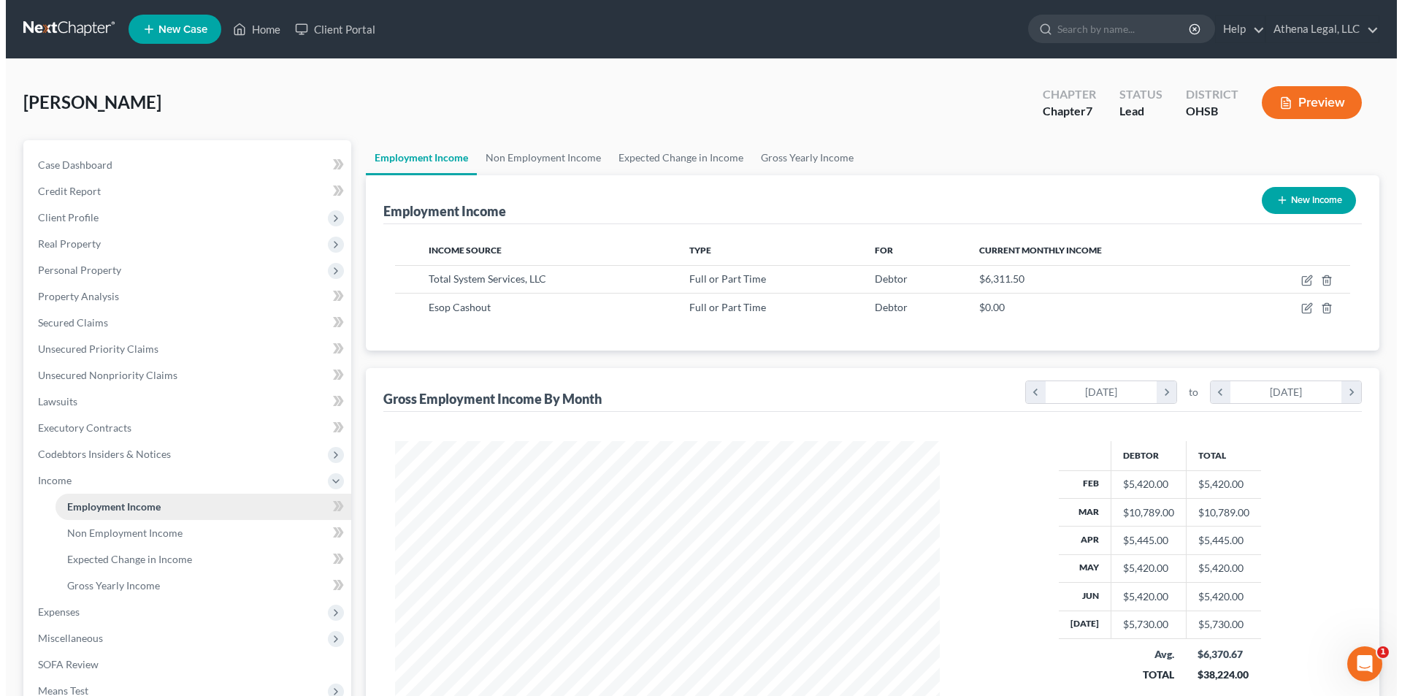
scroll to position [272, 574]
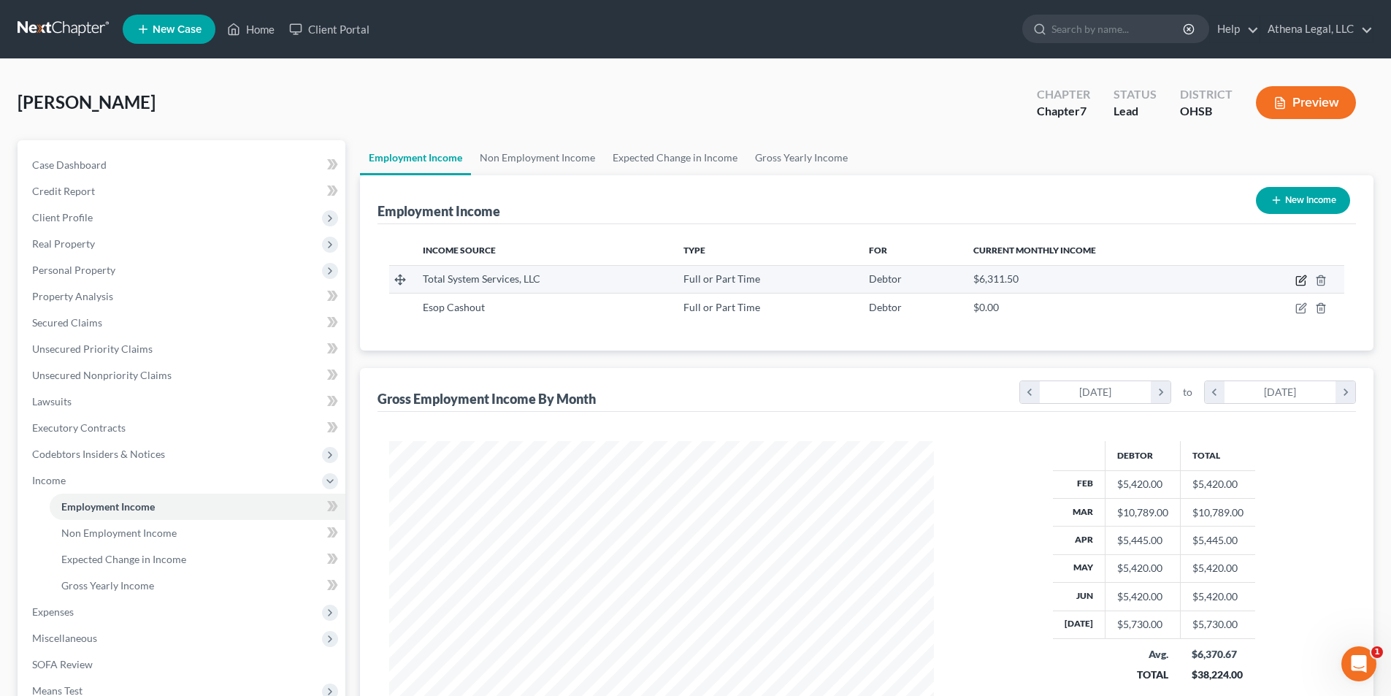
click at [1304, 285] on icon "button" at bounding box center [1300, 281] width 9 height 9
select select "0"
select select "10"
select select "2"
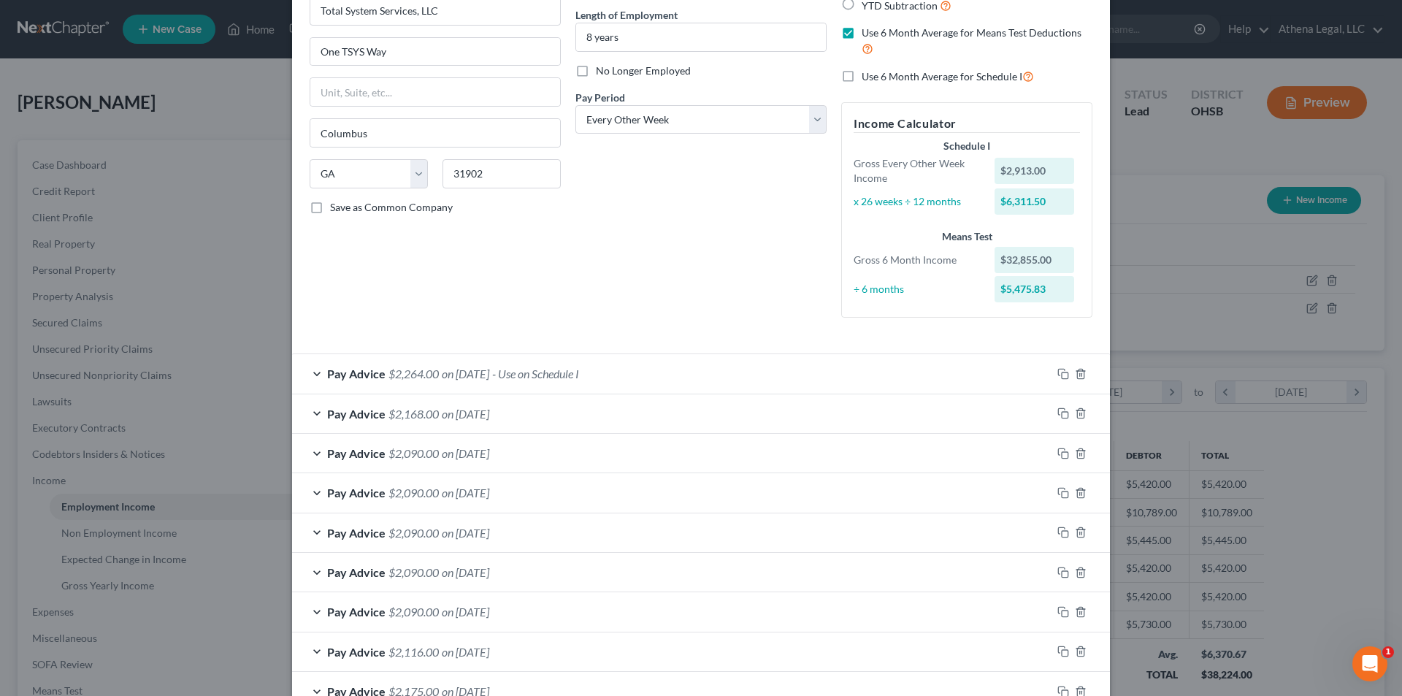
scroll to position [146, 0]
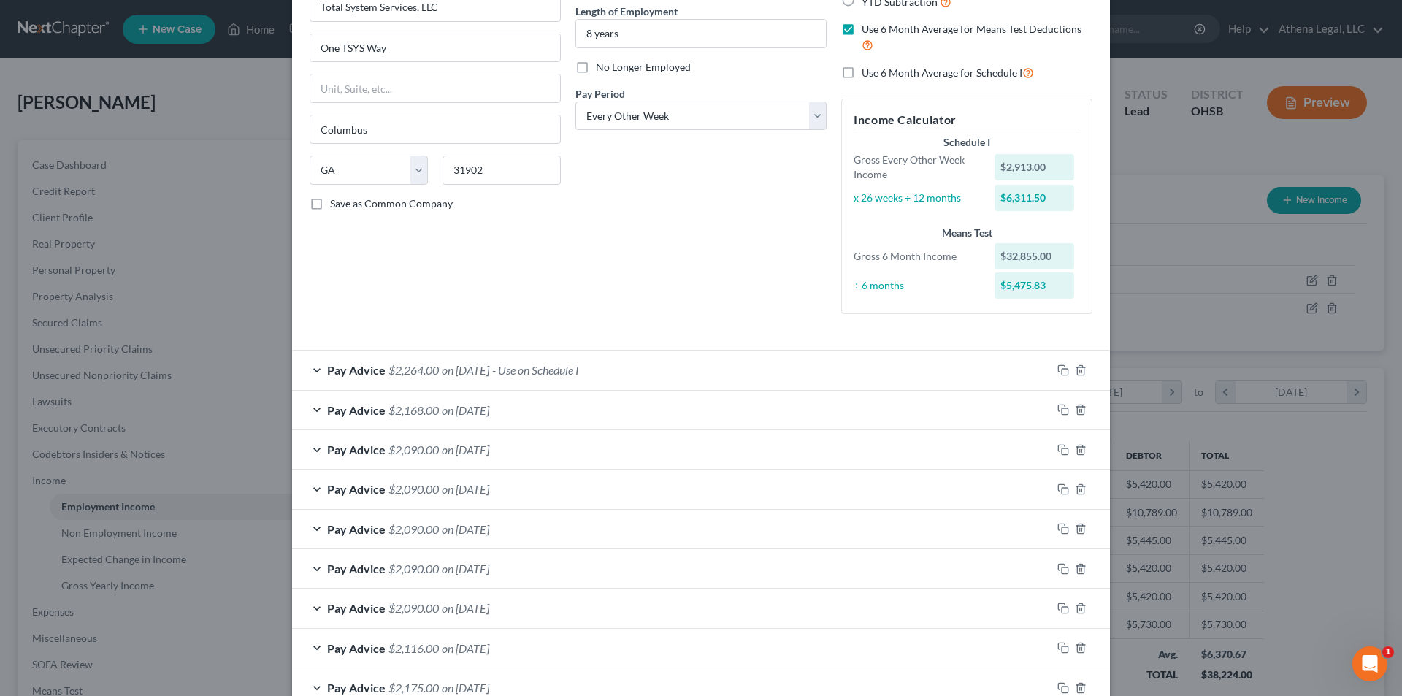
click at [544, 521] on div "Pay Advice $2,090.00 on 05/23/2025" at bounding box center [671, 529] width 759 height 39
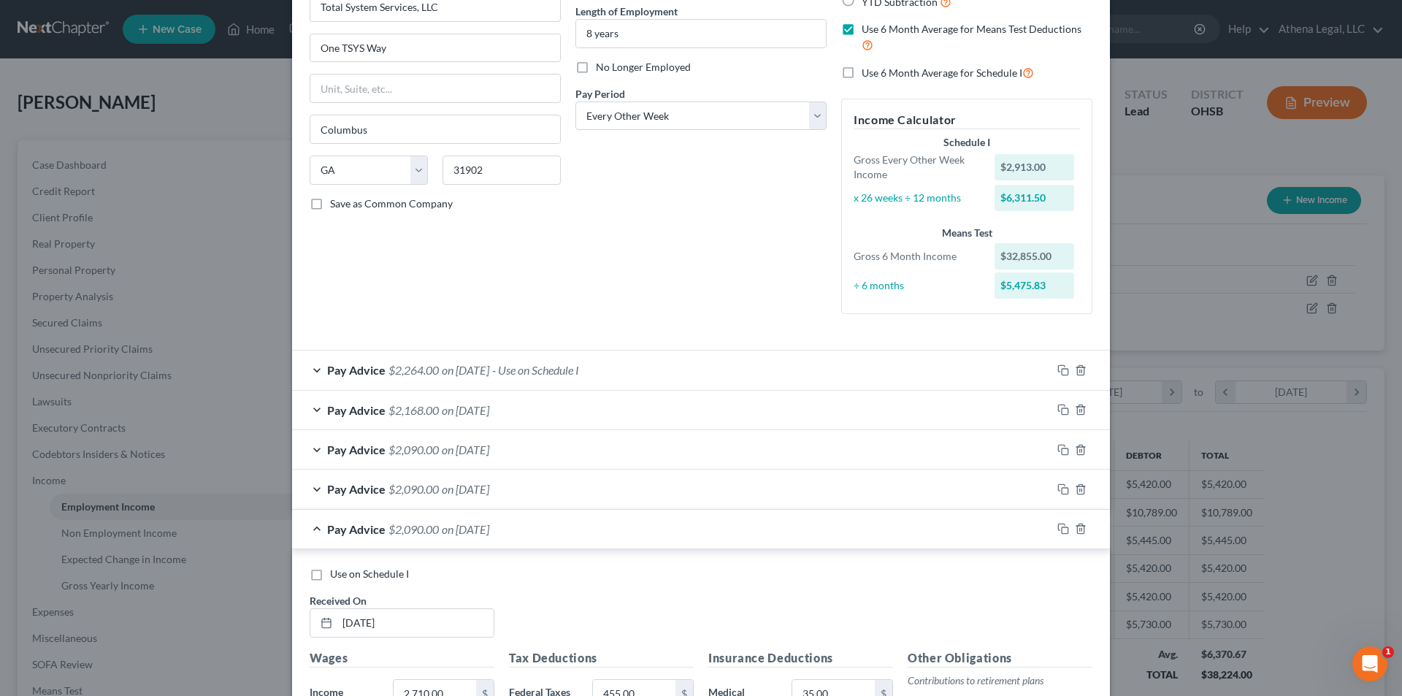
click at [579, 376] on span "- Use on Schedule I" at bounding box center [535, 370] width 87 height 14
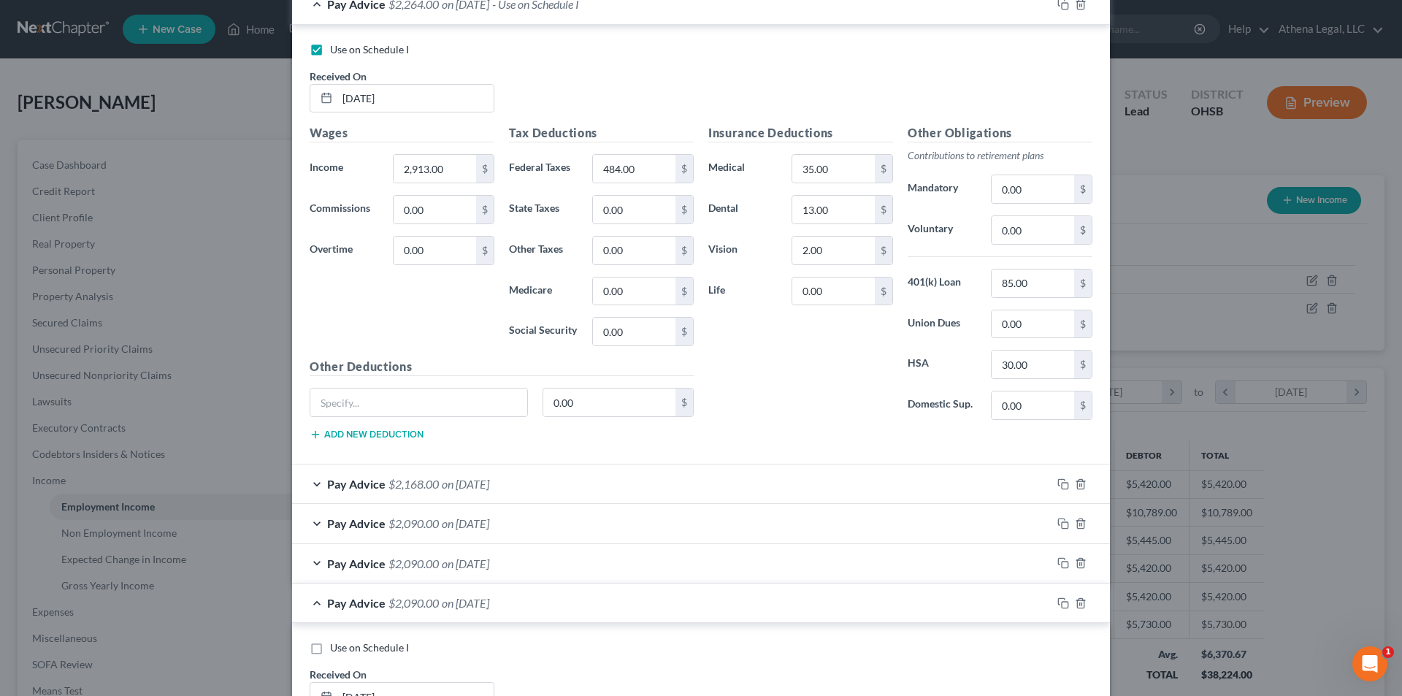
scroll to position [511, 0]
click at [652, 181] on input "484.00" at bounding box center [634, 169] width 82 height 28
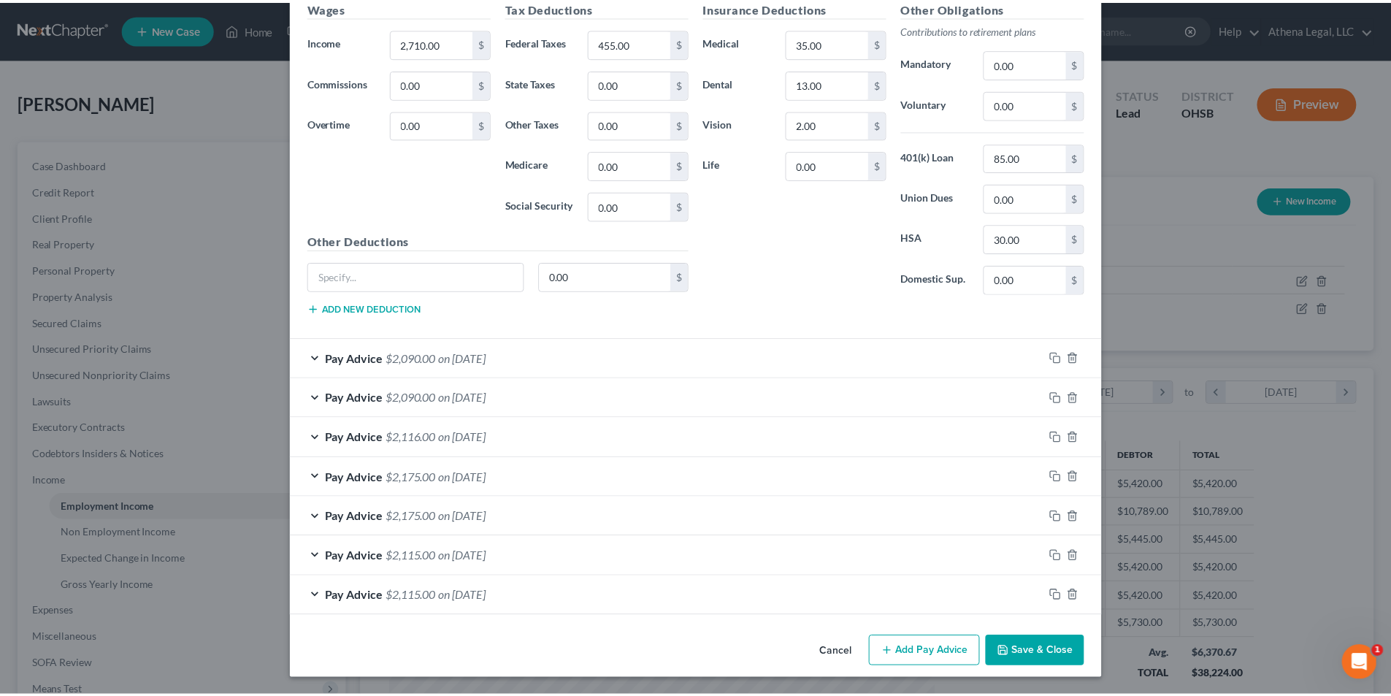
scroll to position [1237, 0]
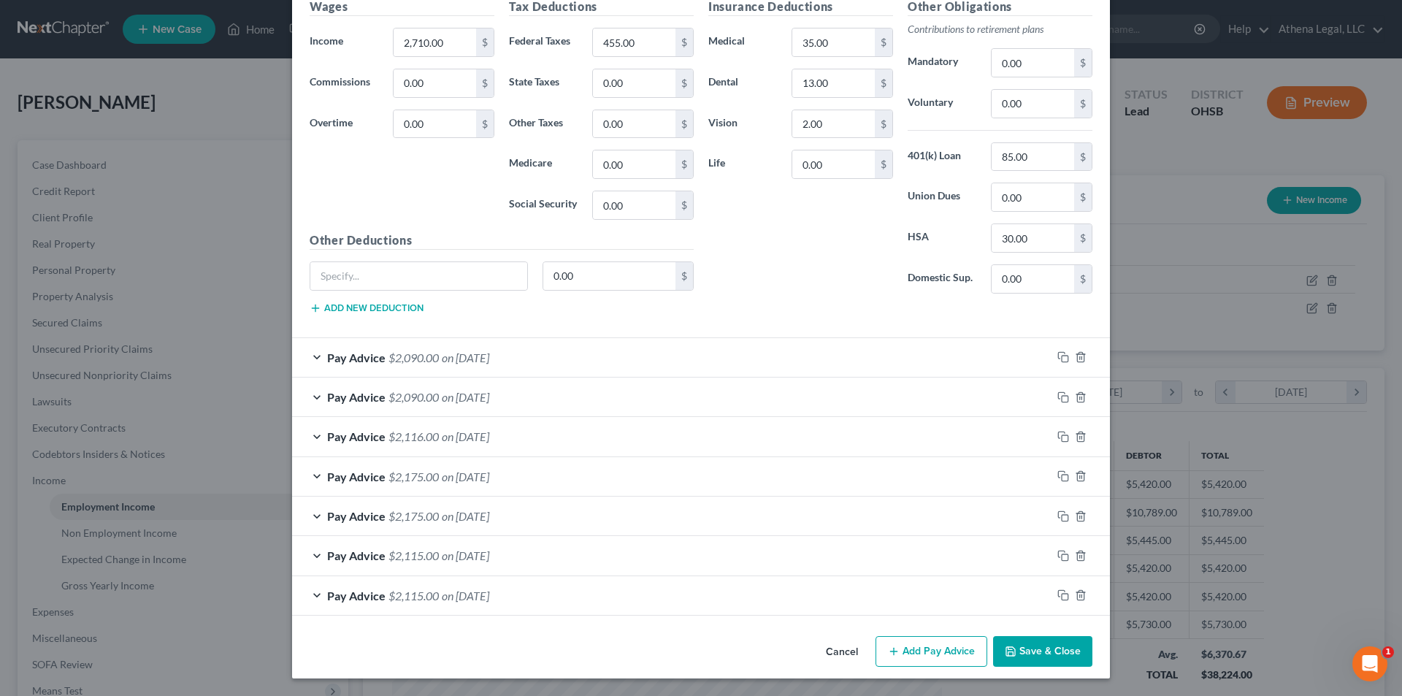
type input "506"
click at [1015, 650] on button "Save & Close" at bounding box center [1042, 651] width 99 height 31
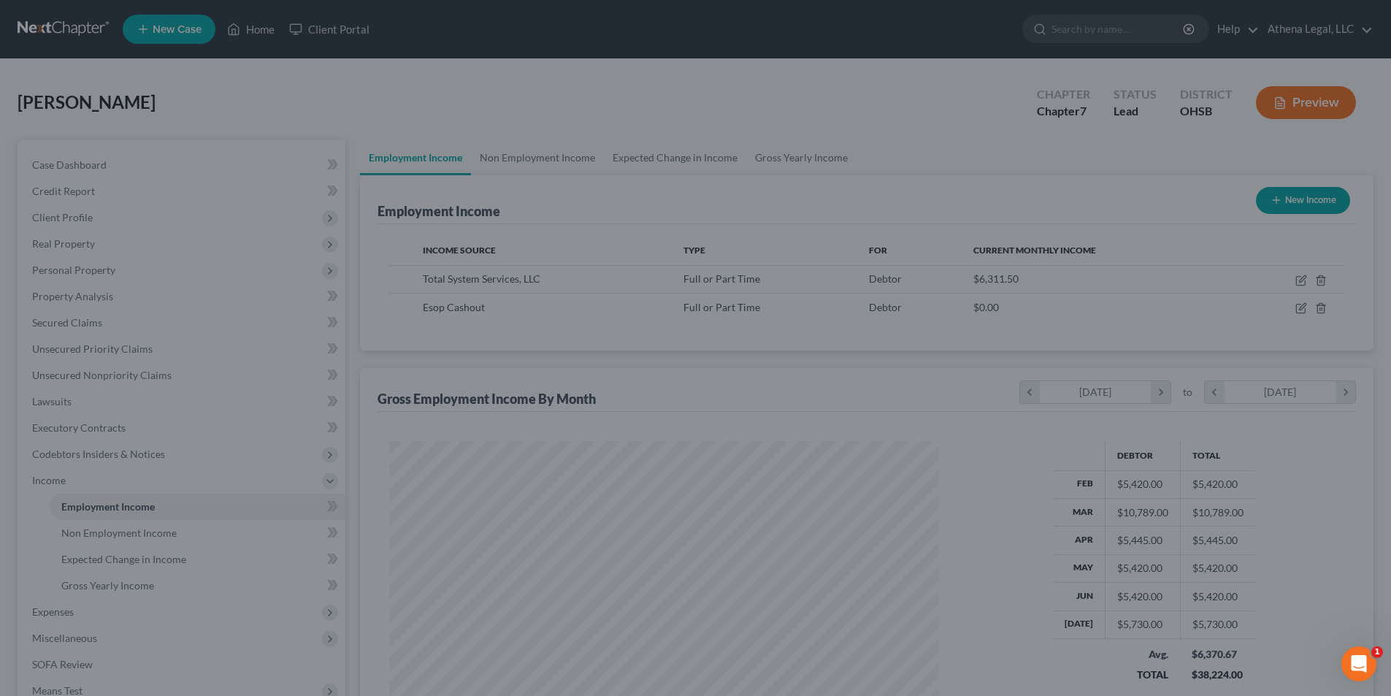
scroll to position [729752, 729451]
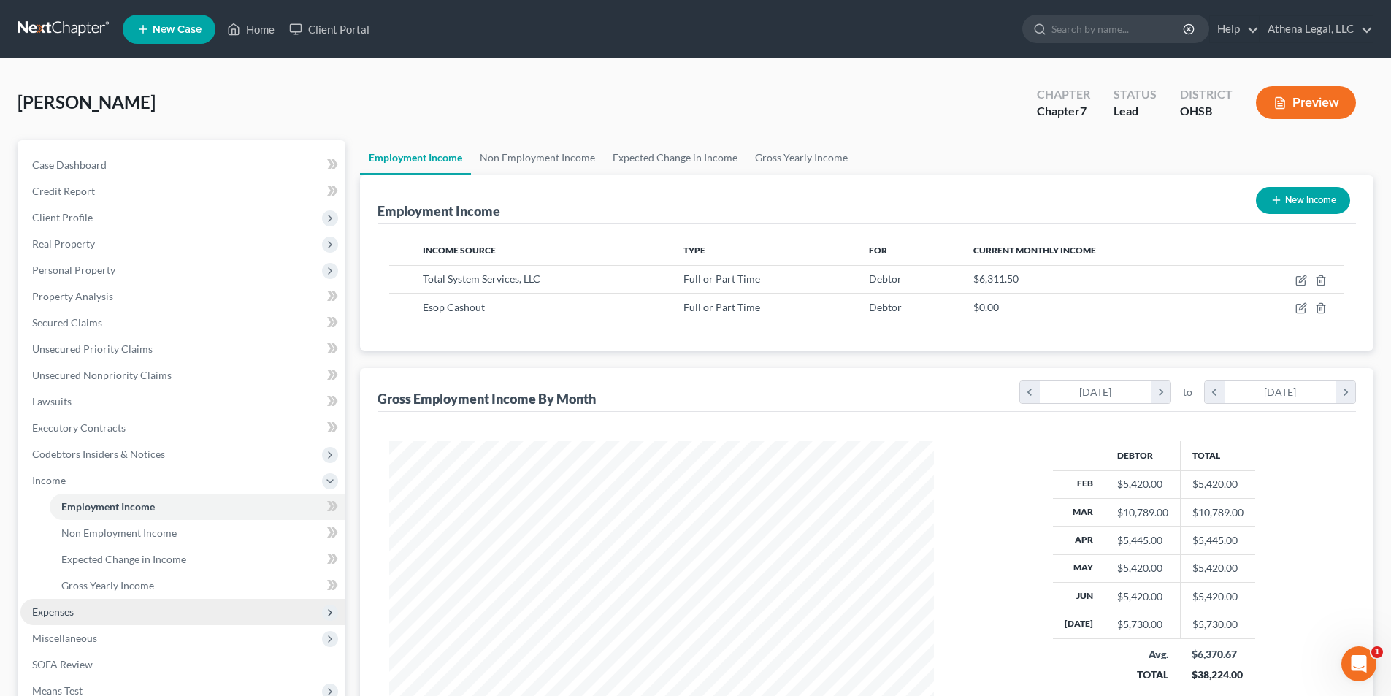
click at [64, 614] on span "Expenses" at bounding box center [53, 611] width 42 height 12
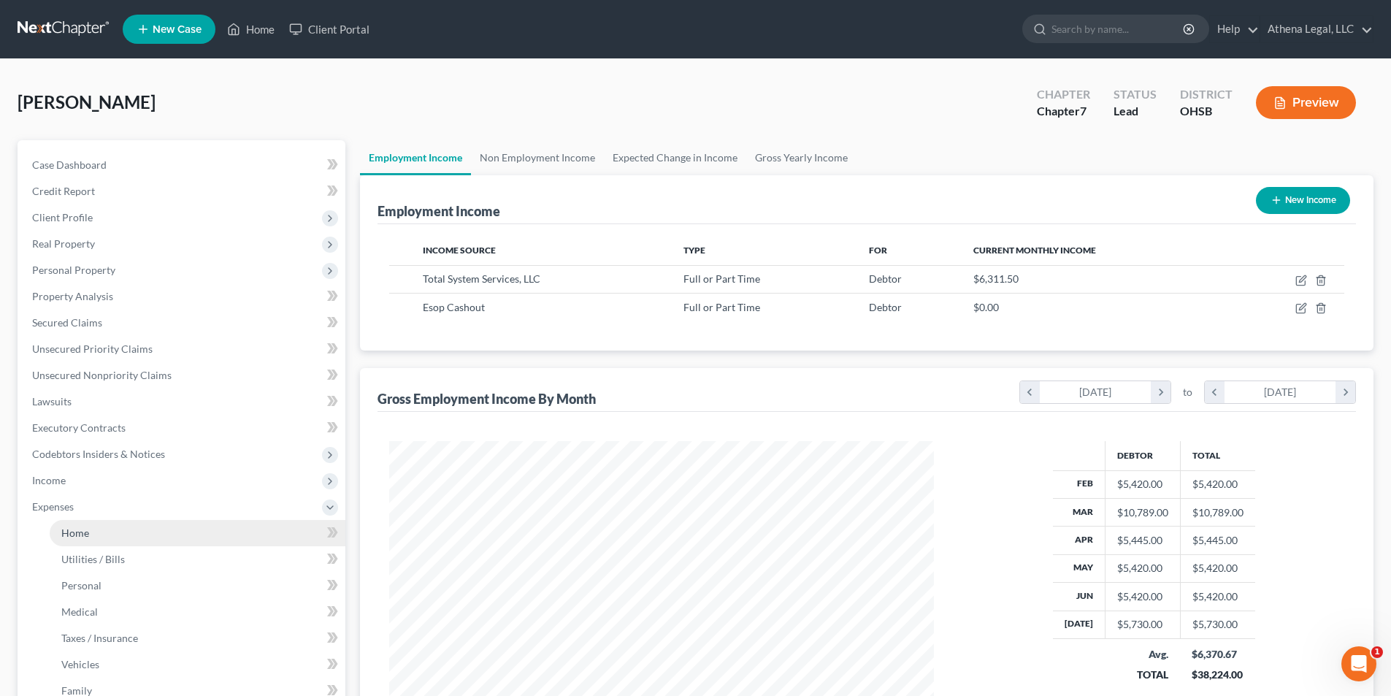
click at [88, 540] on link "Home" at bounding box center [198, 533] width 296 height 26
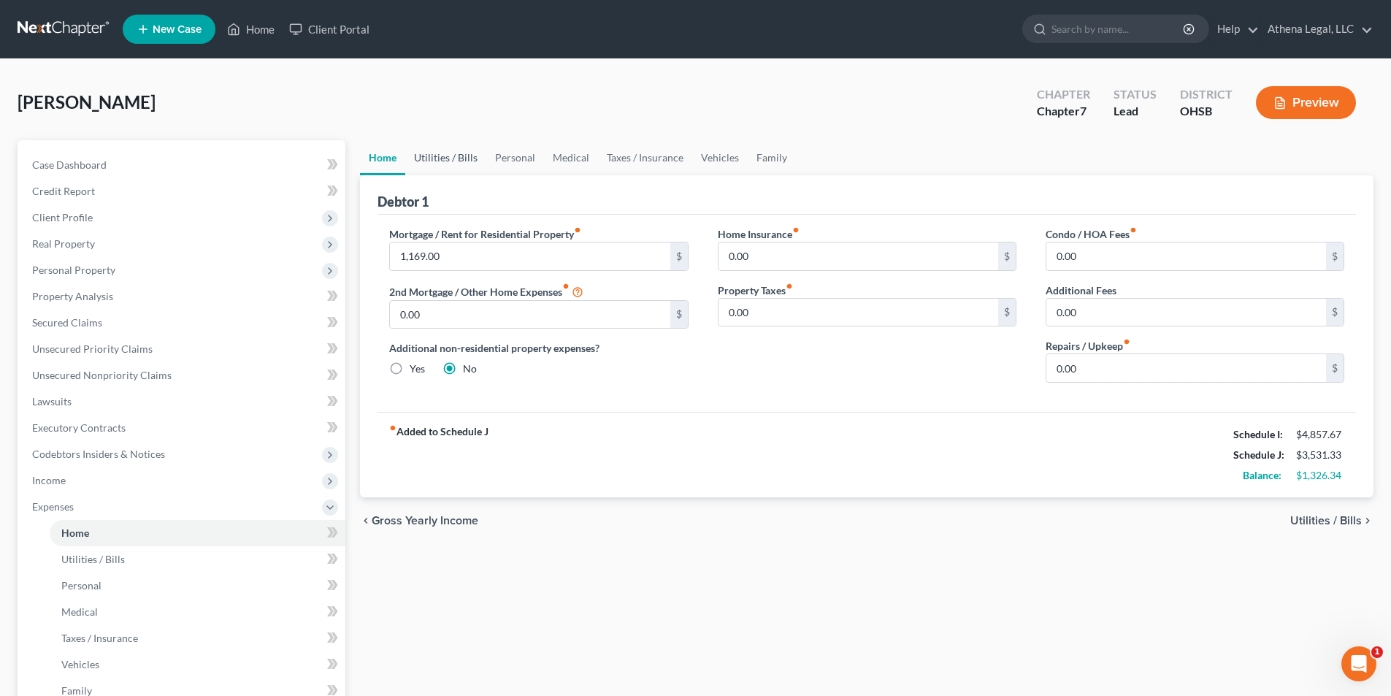
click at [452, 162] on link "Utilities / Bills" at bounding box center [445, 157] width 81 height 35
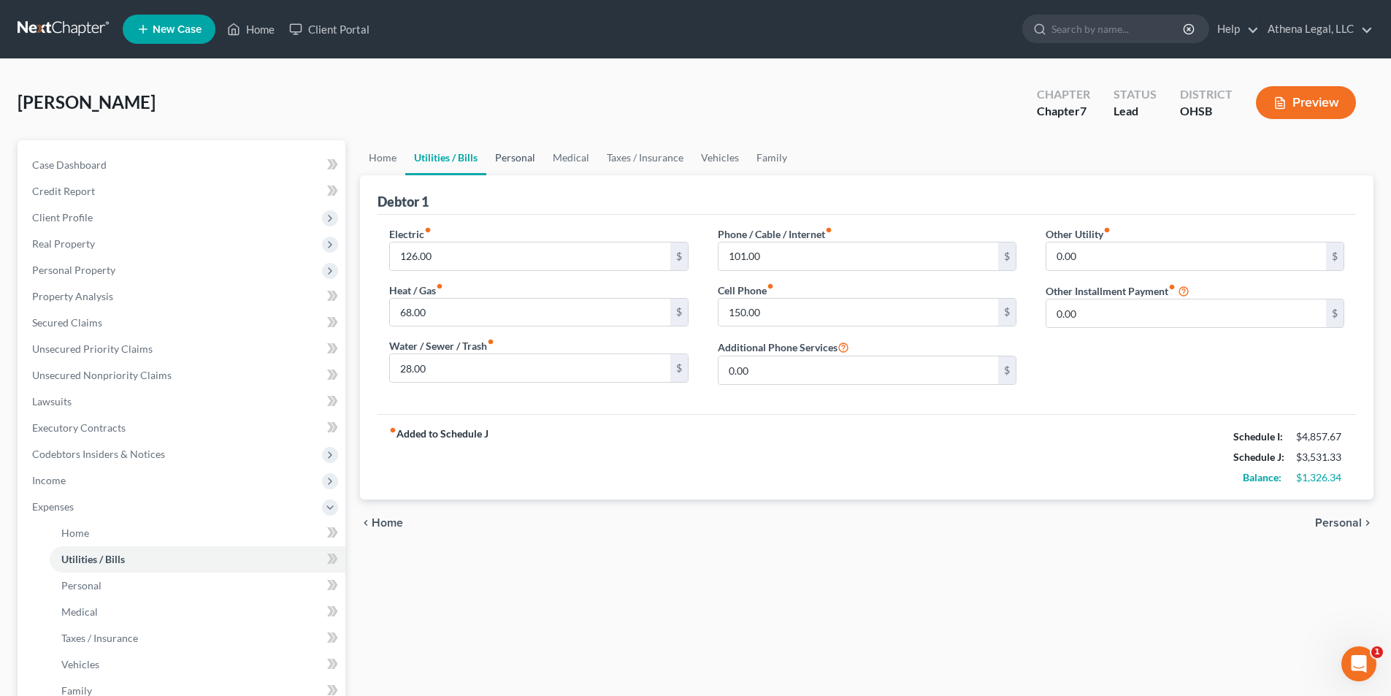
click at [511, 152] on link "Personal" at bounding box center [515, 157] width 58 height 35
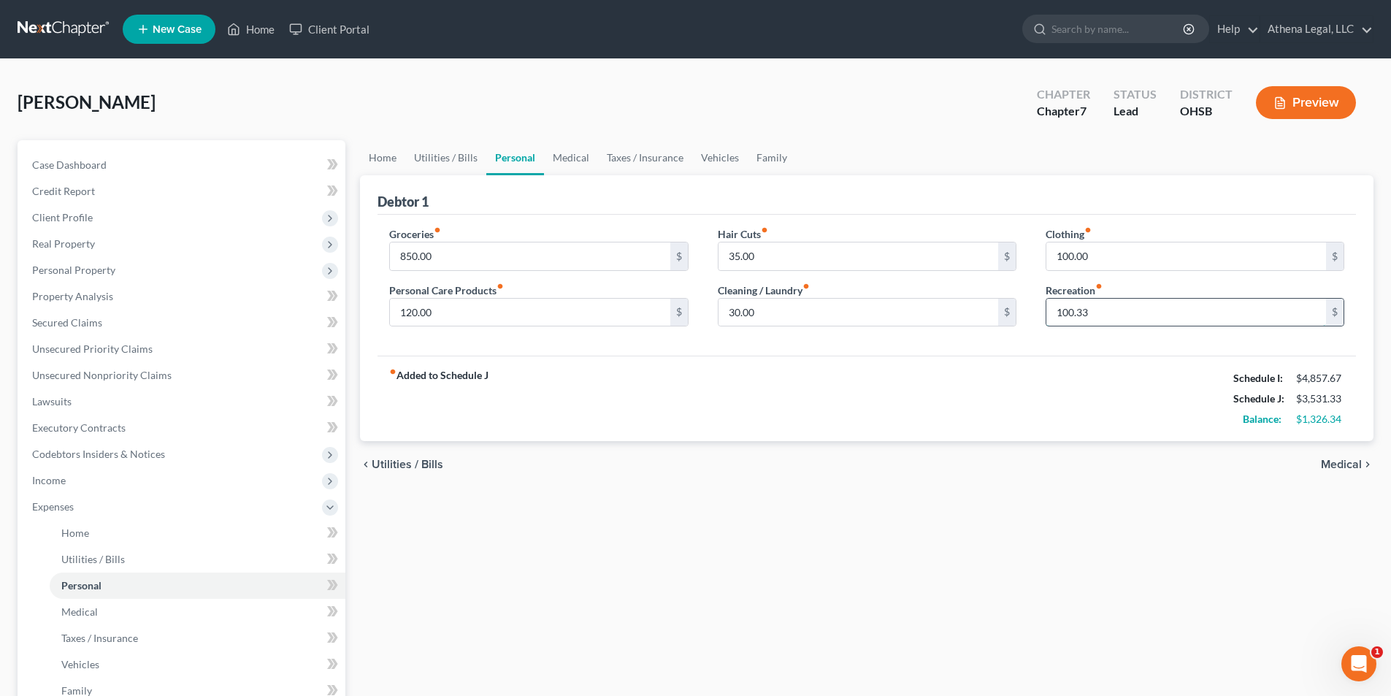
click at [1123, 315] on input "100.33" at bounding box center [1186, 313] width 280 height 28
type input "100.67"
click at [767, 155] on link "Family" at bounding box center [772, 157] width 48 height 35
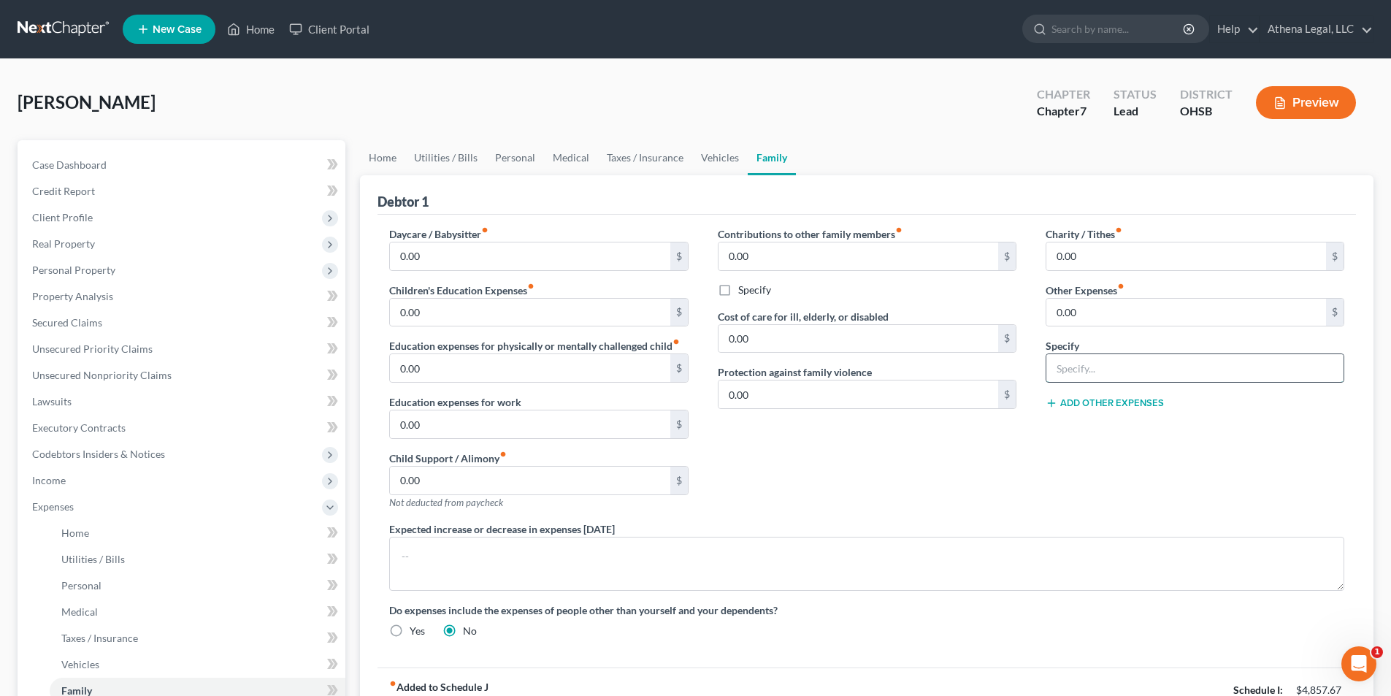
click at [1072, 379] on input "text" at bounding box center [1194, 368] width 297 height 28
type input "Cigarettes"
type input "303.00"
click at [994, 461] on div "Contributions to other family members fiber_manual_record 0.00 $ Specify Cost o…" at bounding box center [867, 373] width 328 height 295
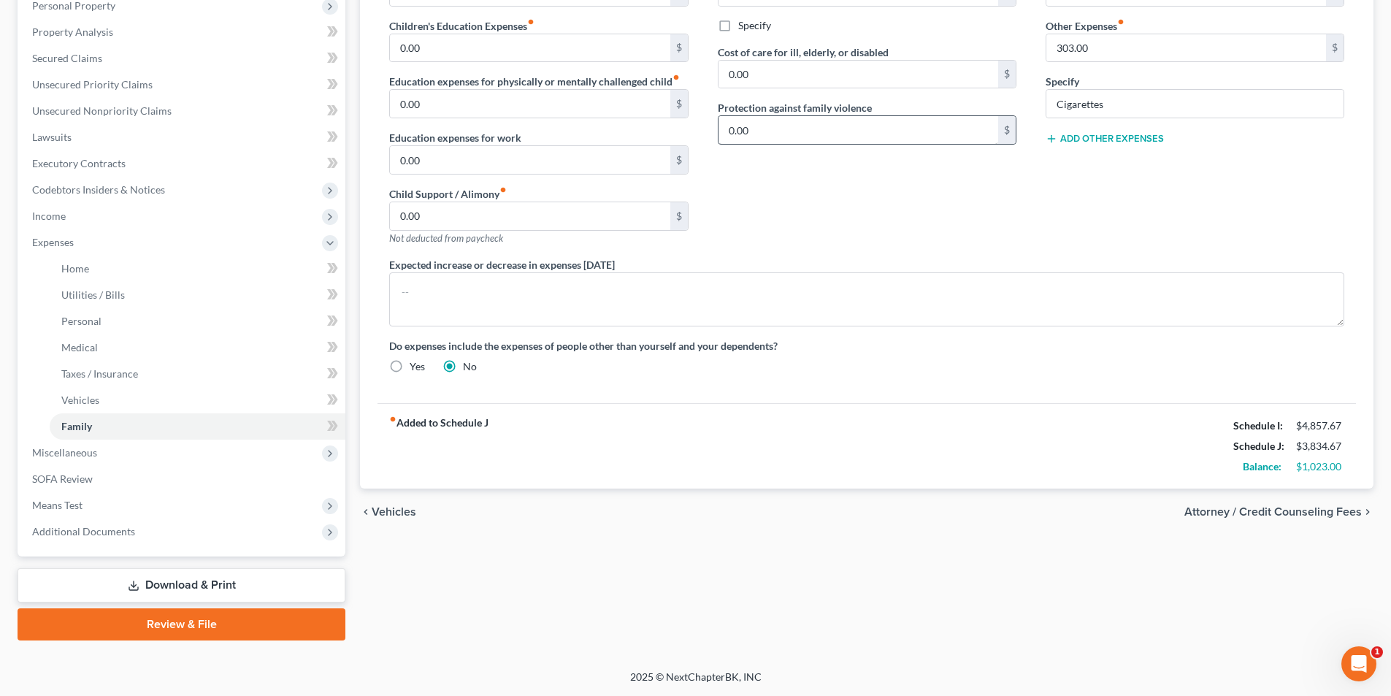
scroll to position [45, 0]
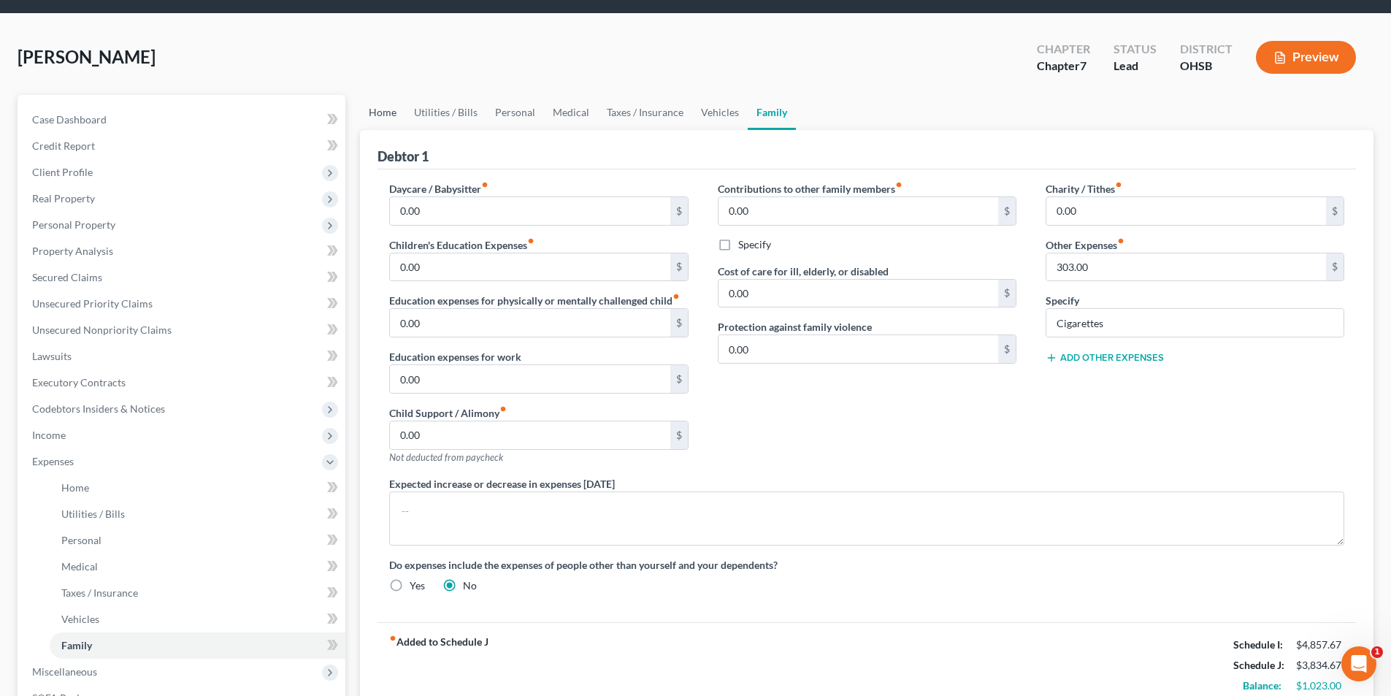
click at [372, 108] on link "Home" at bounding box center [382, 112] width 45 height 35
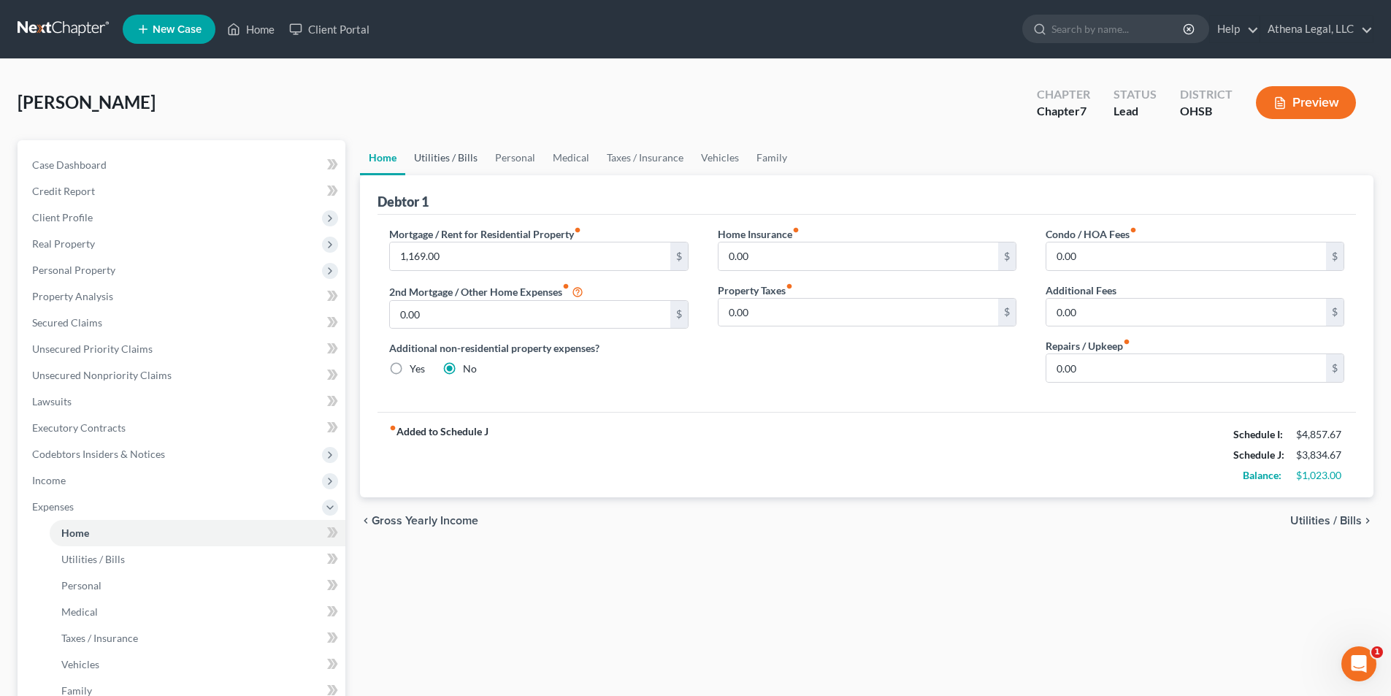
click at [430, 155] on link "Utilities / Bills" at bounding box center [445, 157] width 81 height 35
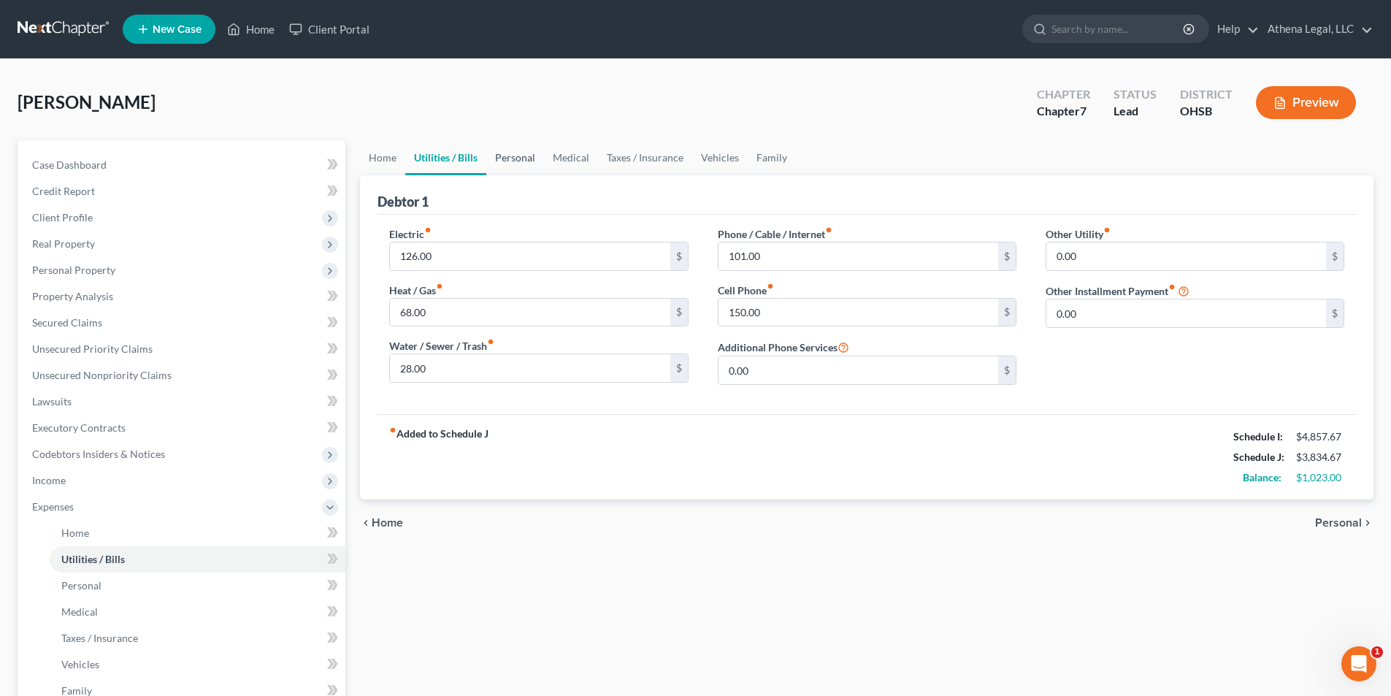
click at [518, 161] on link "Personal" at bounding box center [515, 157] width 58 height 35
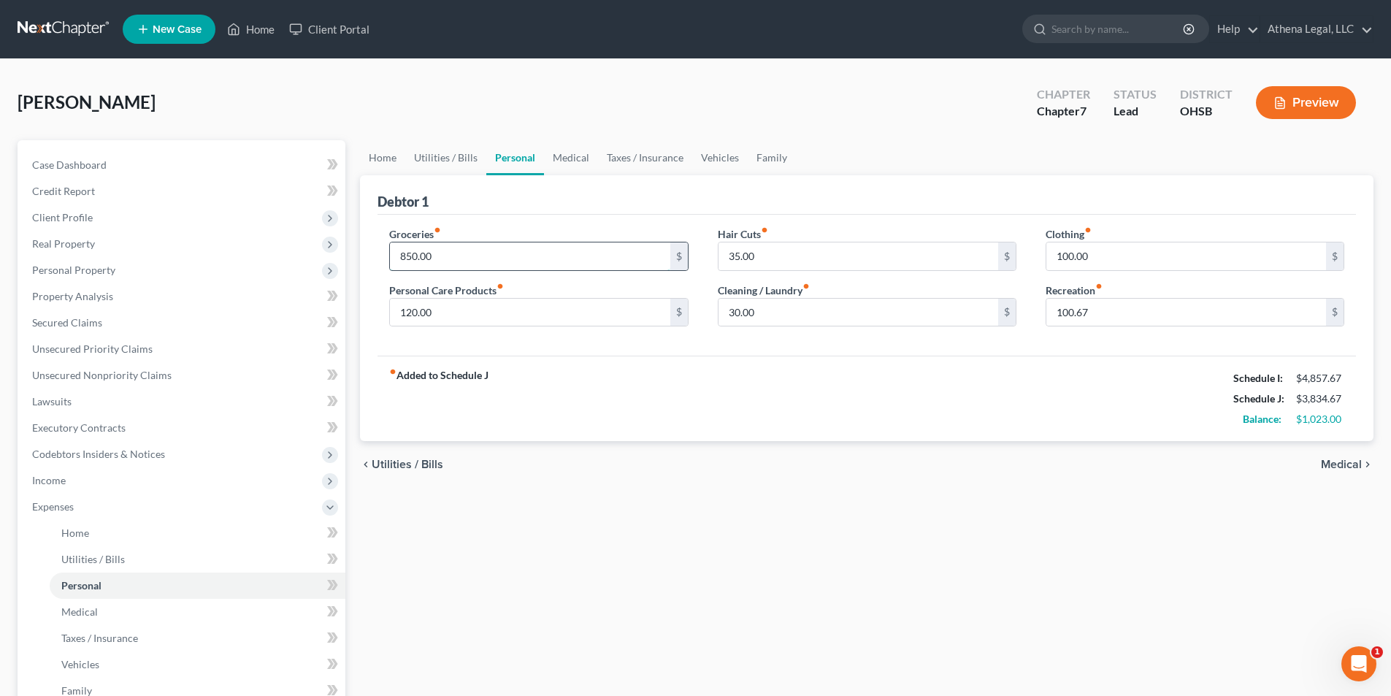
click at [471, 253] on input "850.00" at bounding box center [530, 256] width 280 height 28
type input "900.00"
click at [453, 158] on link "Utilities / Bills" at bounding box center [445, 157] width 81 height 35
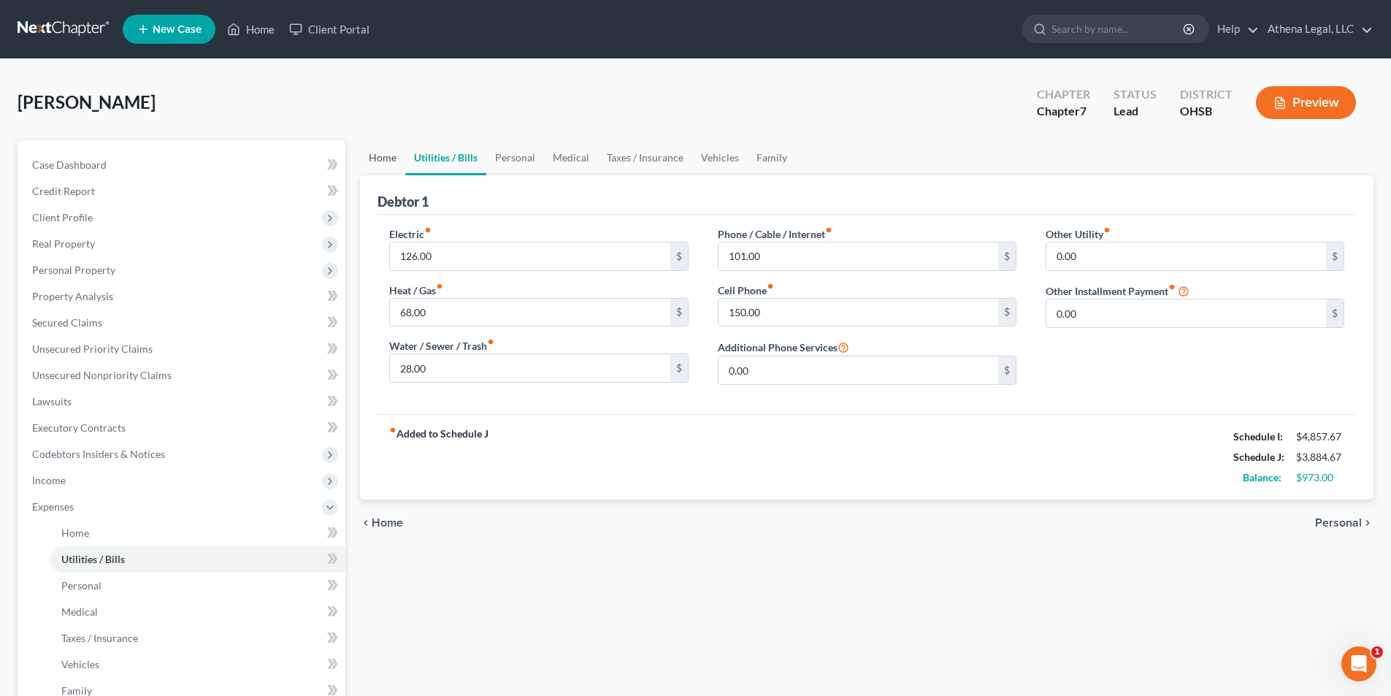
click at [375, 165] on link "Home" at bounding box center [382, 157] width 45 height 35
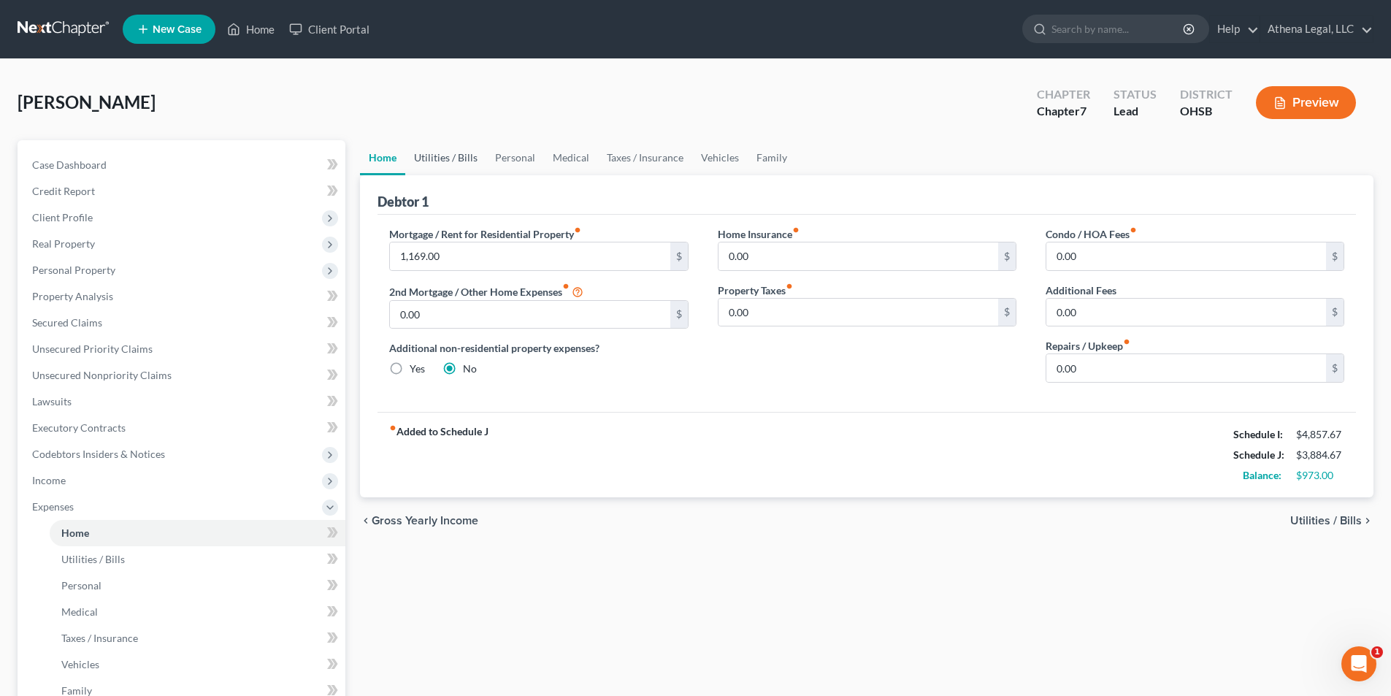
click at [442, 154] on link "Utilities / Bills" at bounding box center [445, 157] width 81 height 35
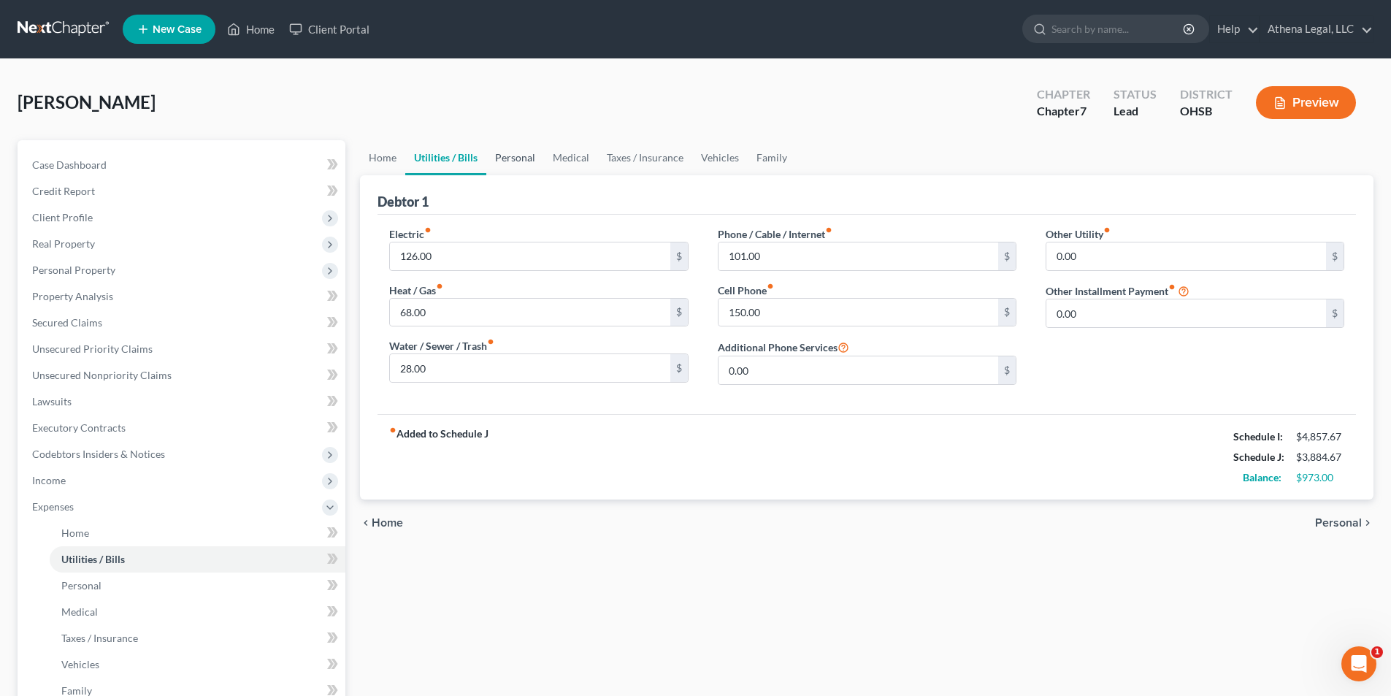
click at [516, 149] on link "Personal" at bounding box center [515, 157] width 58 height 35
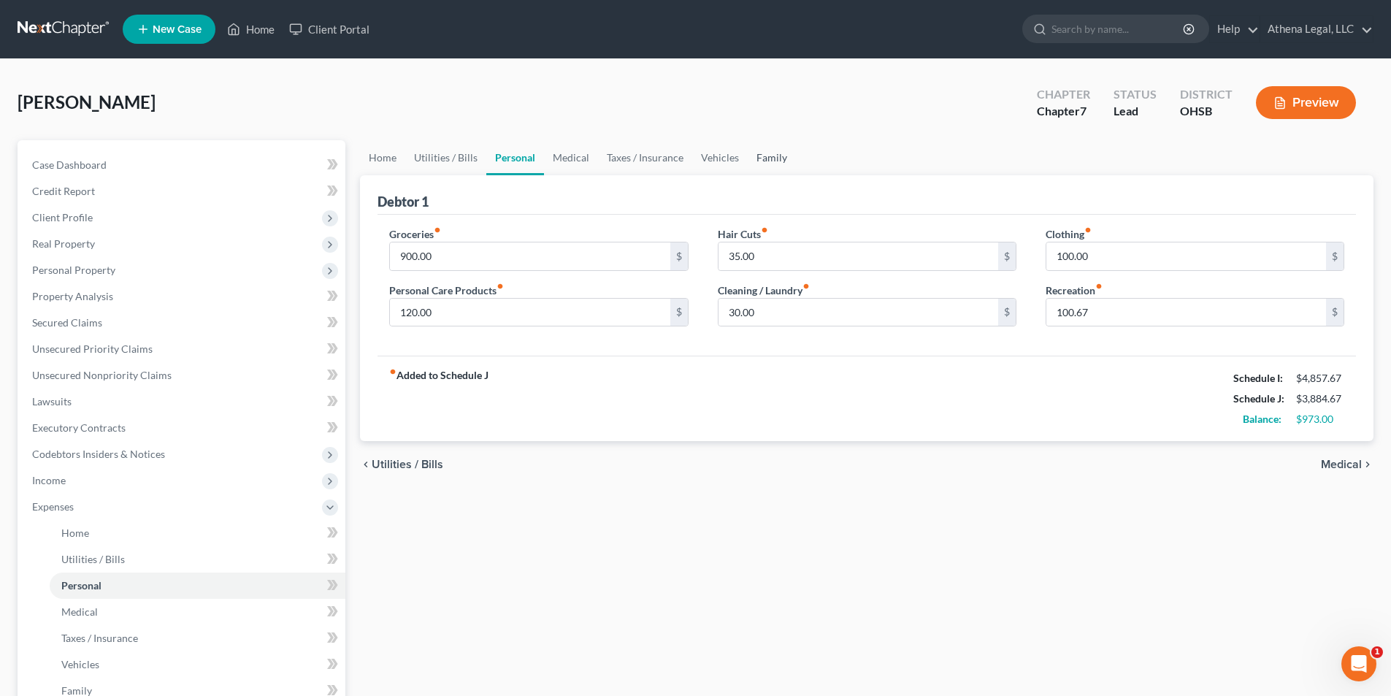
click at [759, 159] on link "Family" at bounding box center [772, 157] width 48 height 35
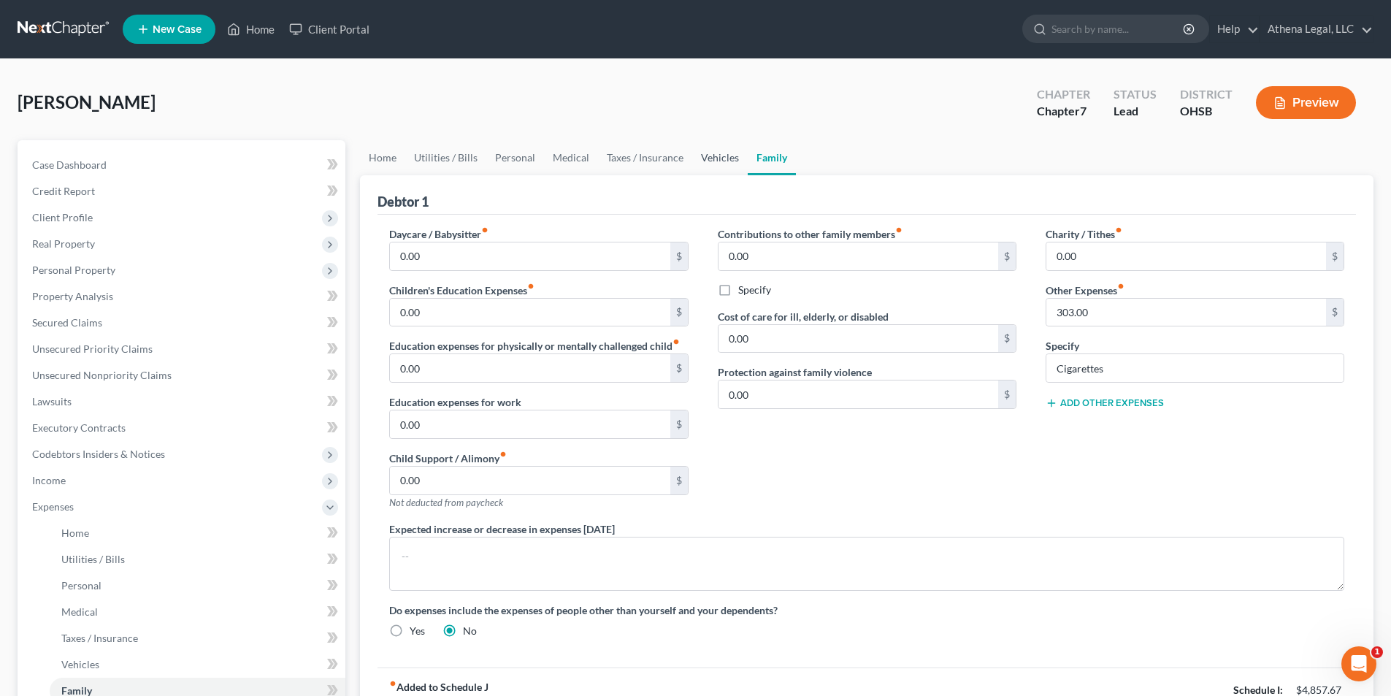
click at [717, 158] on link "Vehicles" at bounding box center [719, 157] width 55 height 35
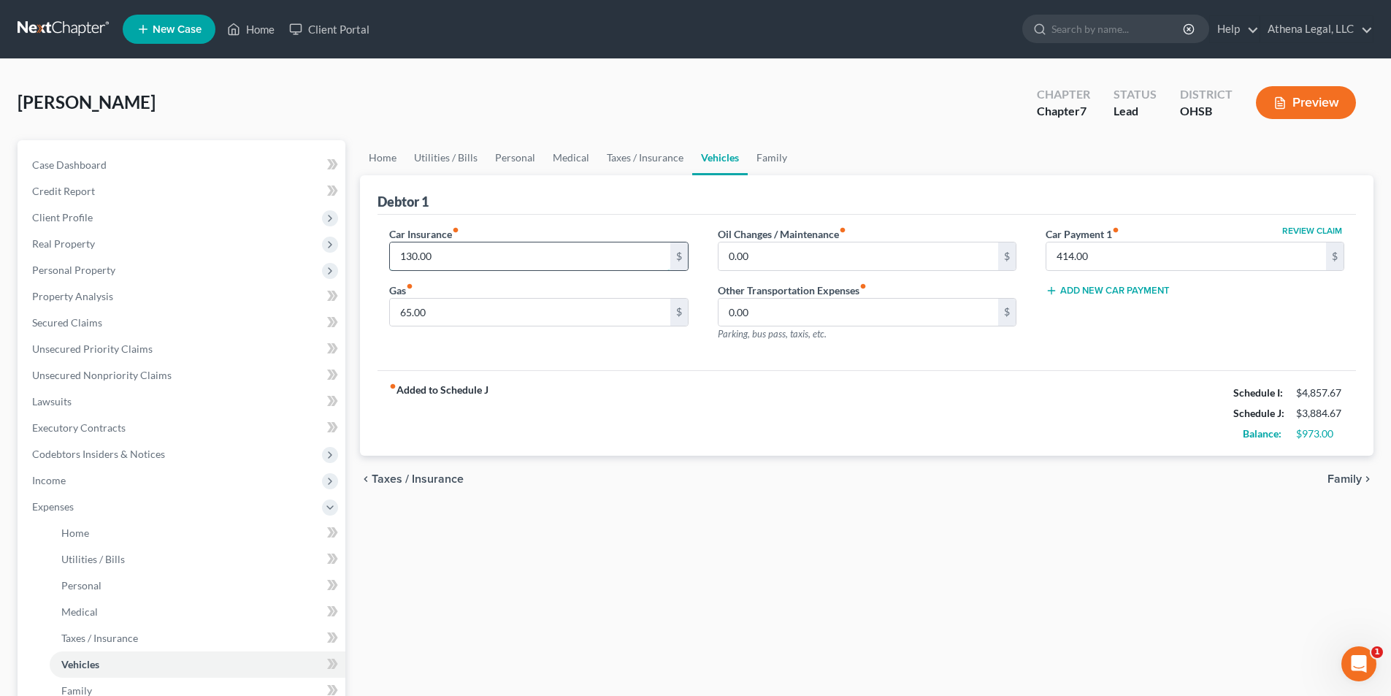
click at [445, 258] on input "130.00" at bounding box center [530, 256] width 280 height 28
type input "155.00"
click at [377, 155] on link "Home" at bounding box center [382, 157] width 45 height 35
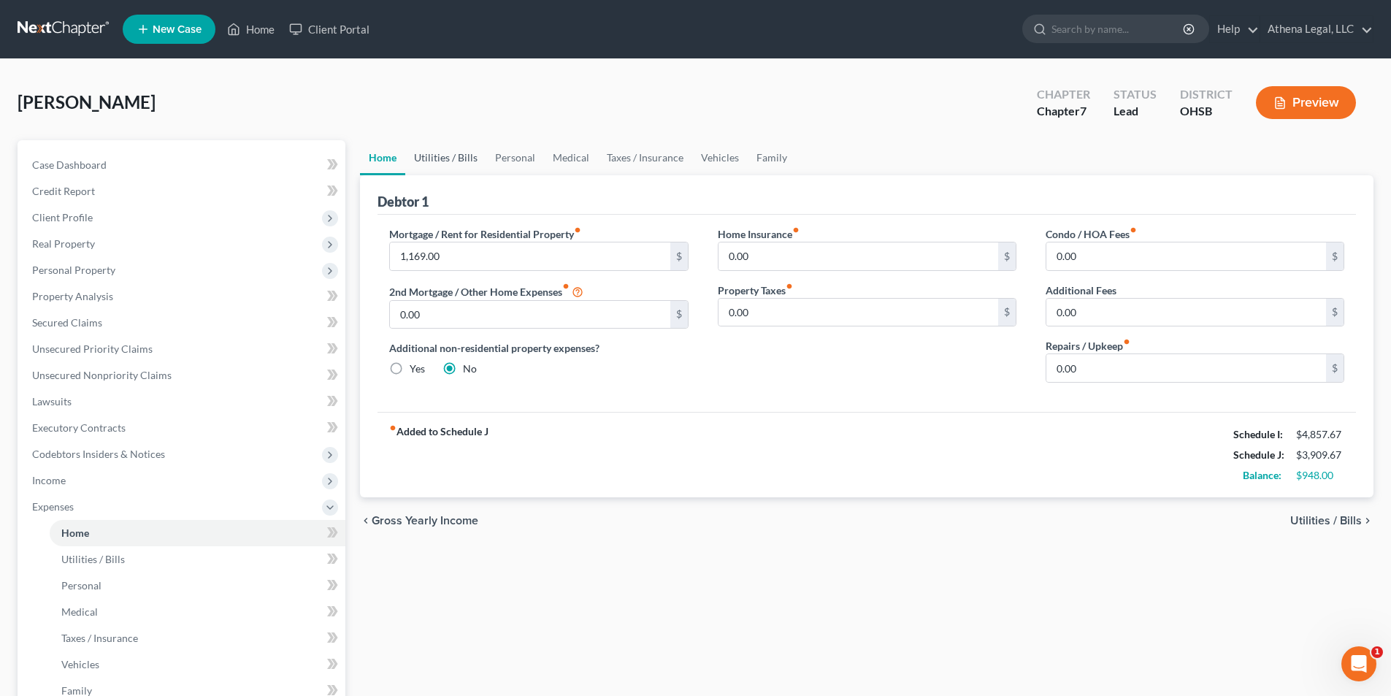
click at [430, 160] on link "Utilities / Bills" at bounding box center [445, 157] width 81 height 35
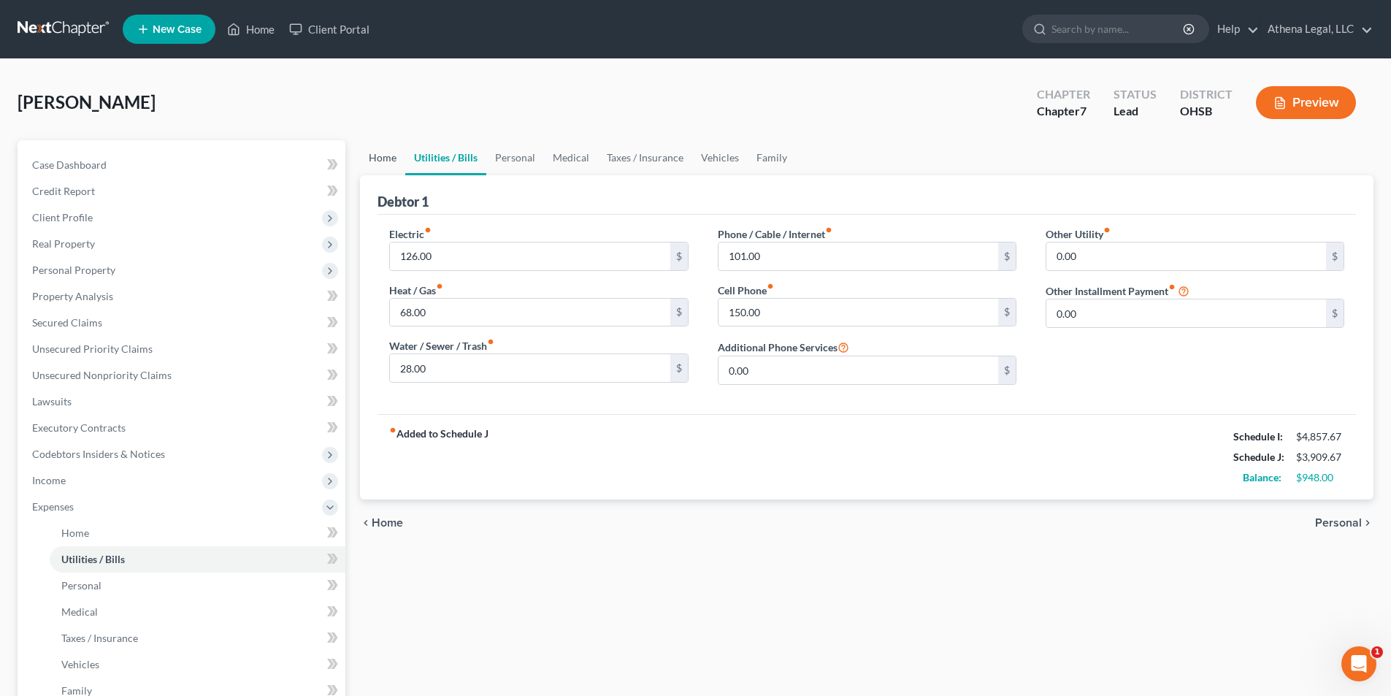
click at [377, 169] on link "Home" at bounding box center [382, 157] width 45 height 35
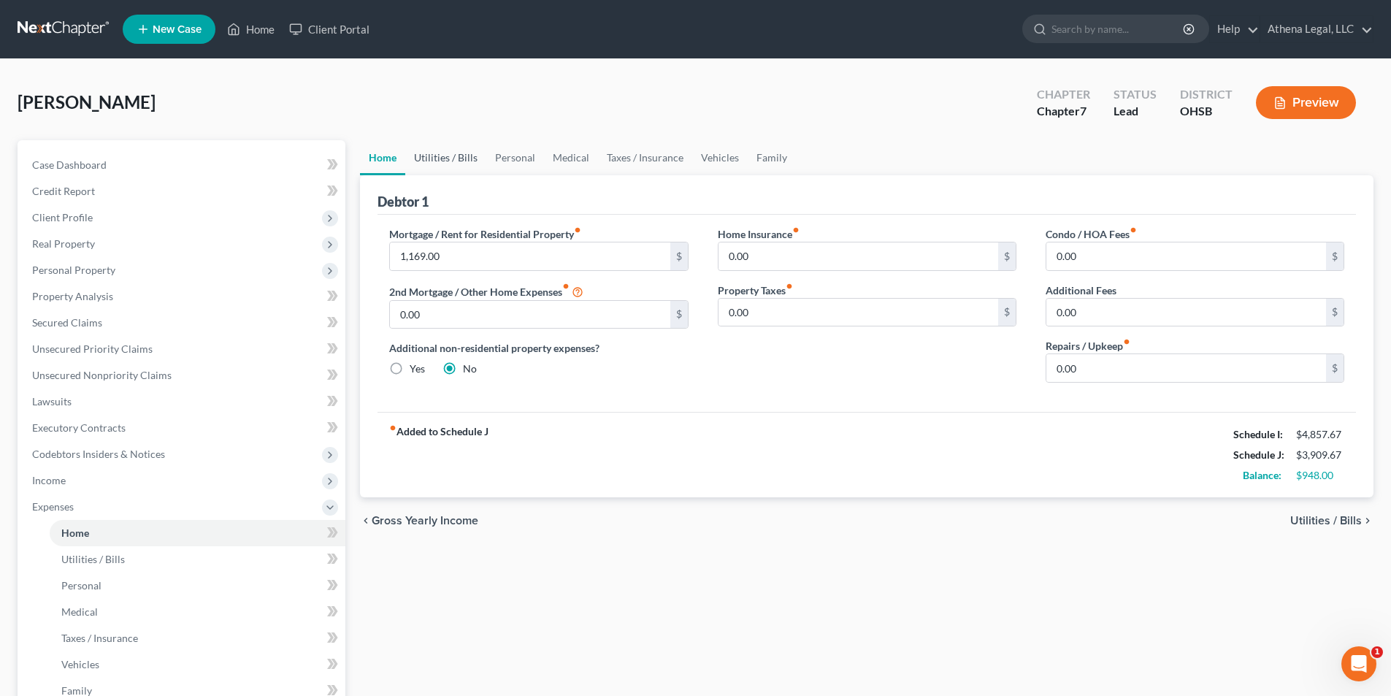
click at [442, 155] on link "Utilities / Bills" at bounding box center [445, 157] width 81 height 35
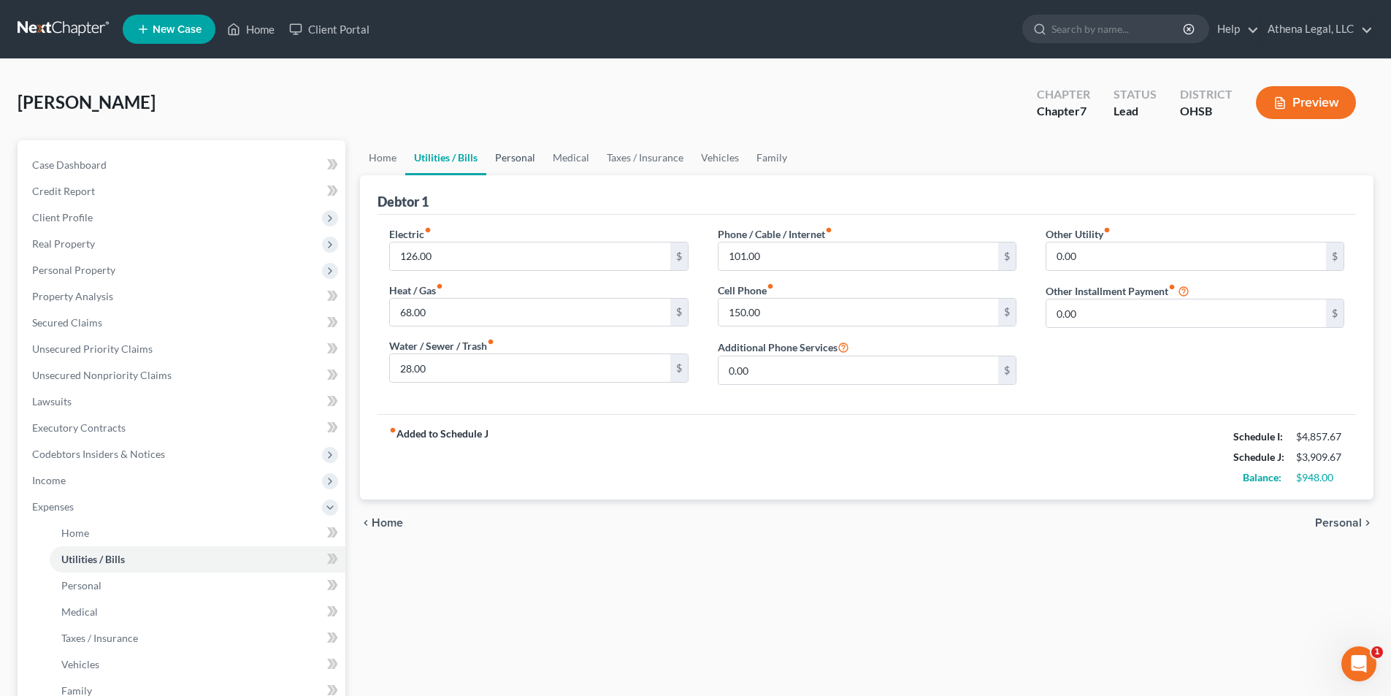
click at [518, 162] on link "Personal" at bounding box center [515, 157] width 58 height 35
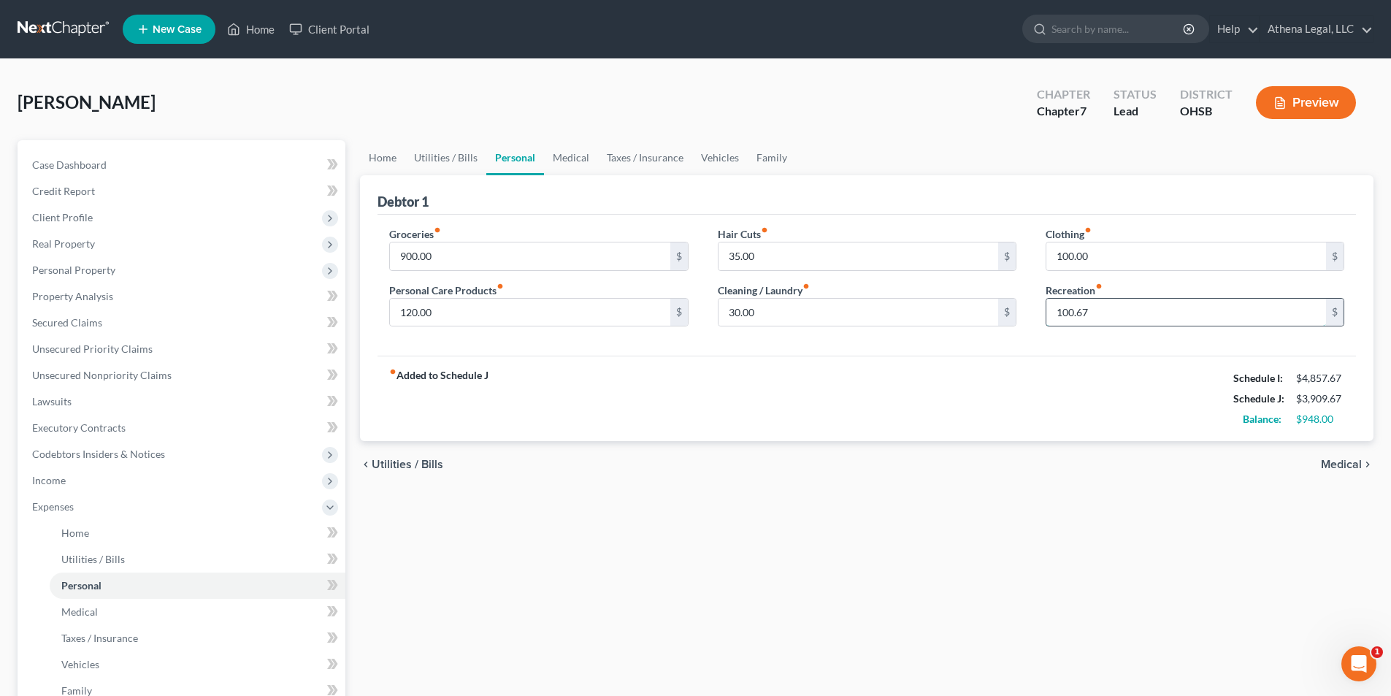
click at [1114, 321] on input "100.67" at bounding box center [1186, 313] width 280 height 28
type input "150.67"
click at [453, 254] on input "900.00" at bounding box center [530, 256] width 280 height 28
type input "950.00"
click at [388, 161] on link "Home" at bounding box center [382, 157] width 45 height 35
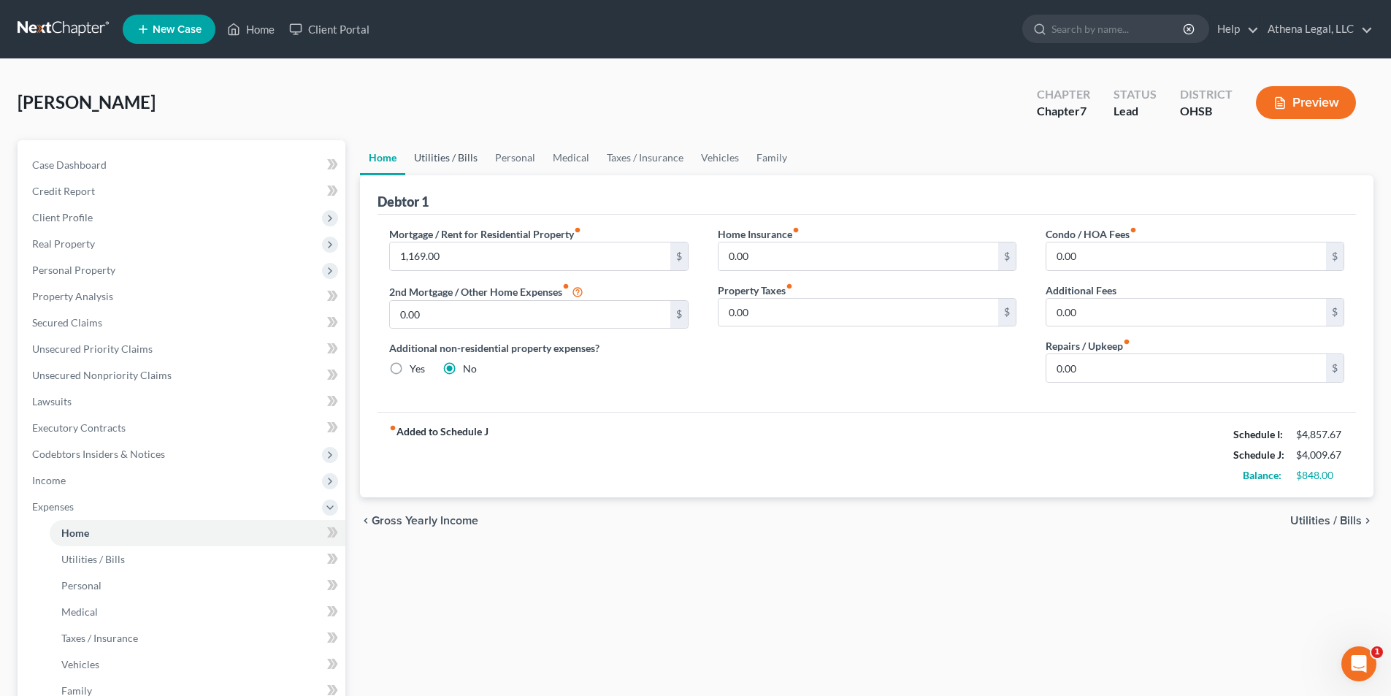
click at [445, 153] on link "Utilities / Bills" at bounding box center [445, 157] width 81 height 35
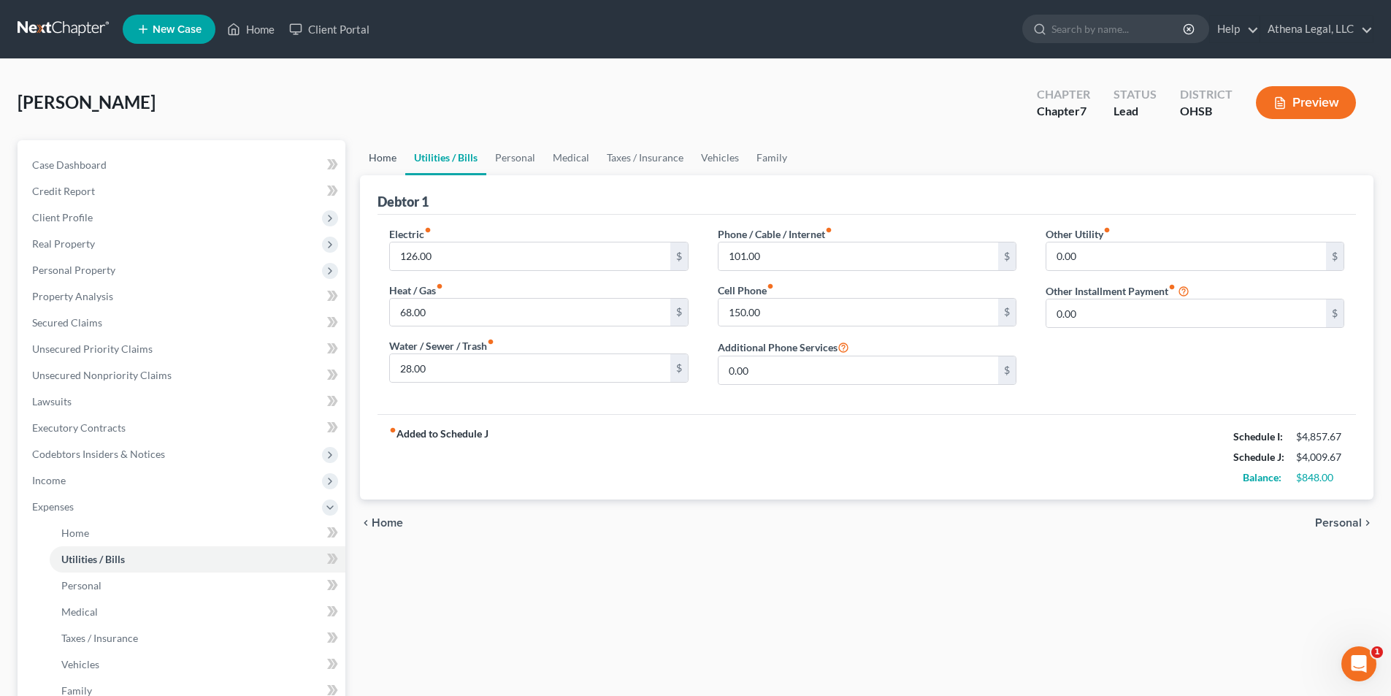
click at [390, 157] on link "Home" at bounding box center [382, 157] width 45 height 35
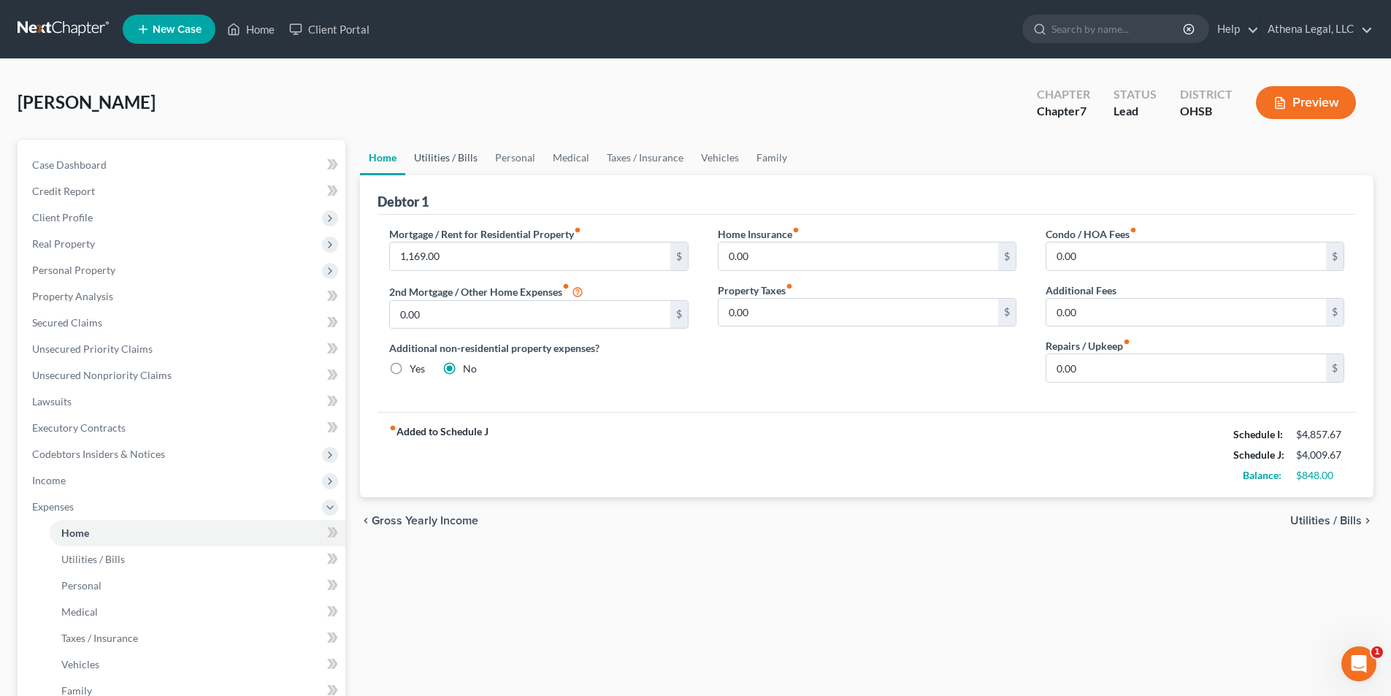
click at [438, 155] on link "Utilities / Bills" at bounding box center [445, 157] width 81 height 35
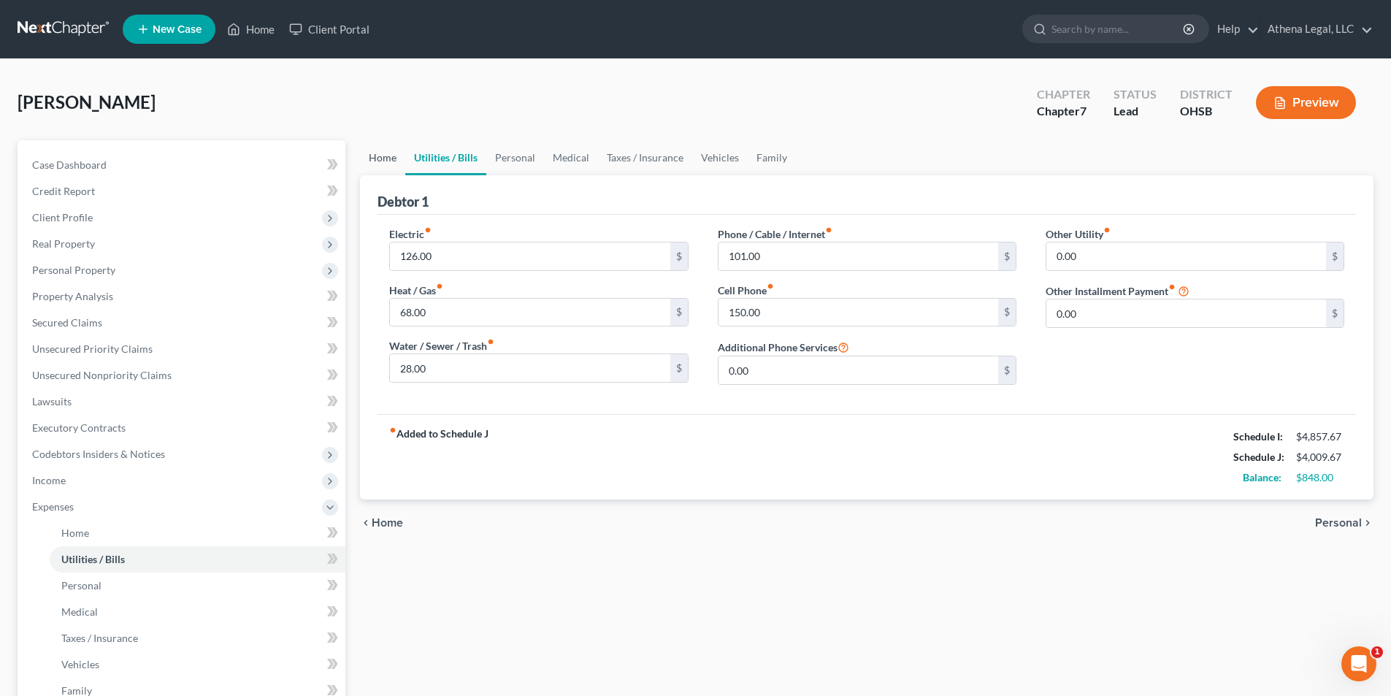
click at [389, 158] on link "Home" at bounding box center [382, 157] width 45 height 35
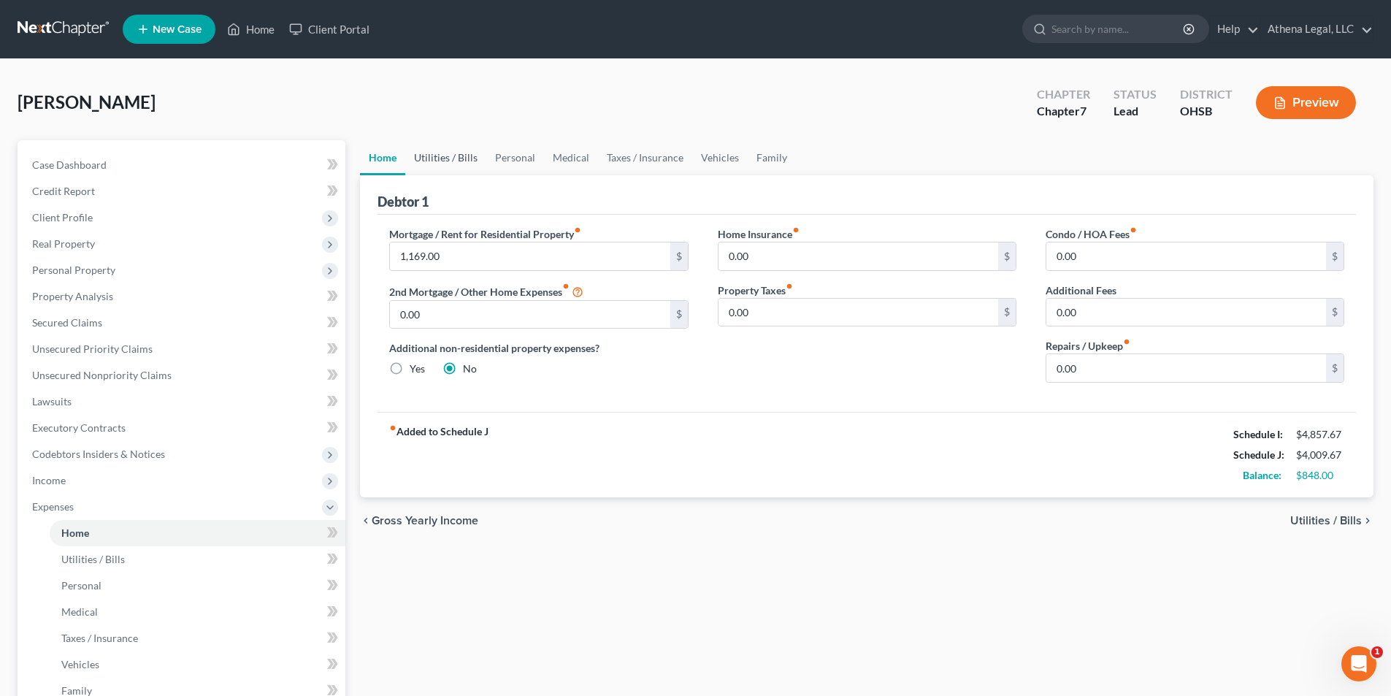
click at [445, 161] on link "Utilities / Bills" at bounding box center [445, 157] width 81 height 35
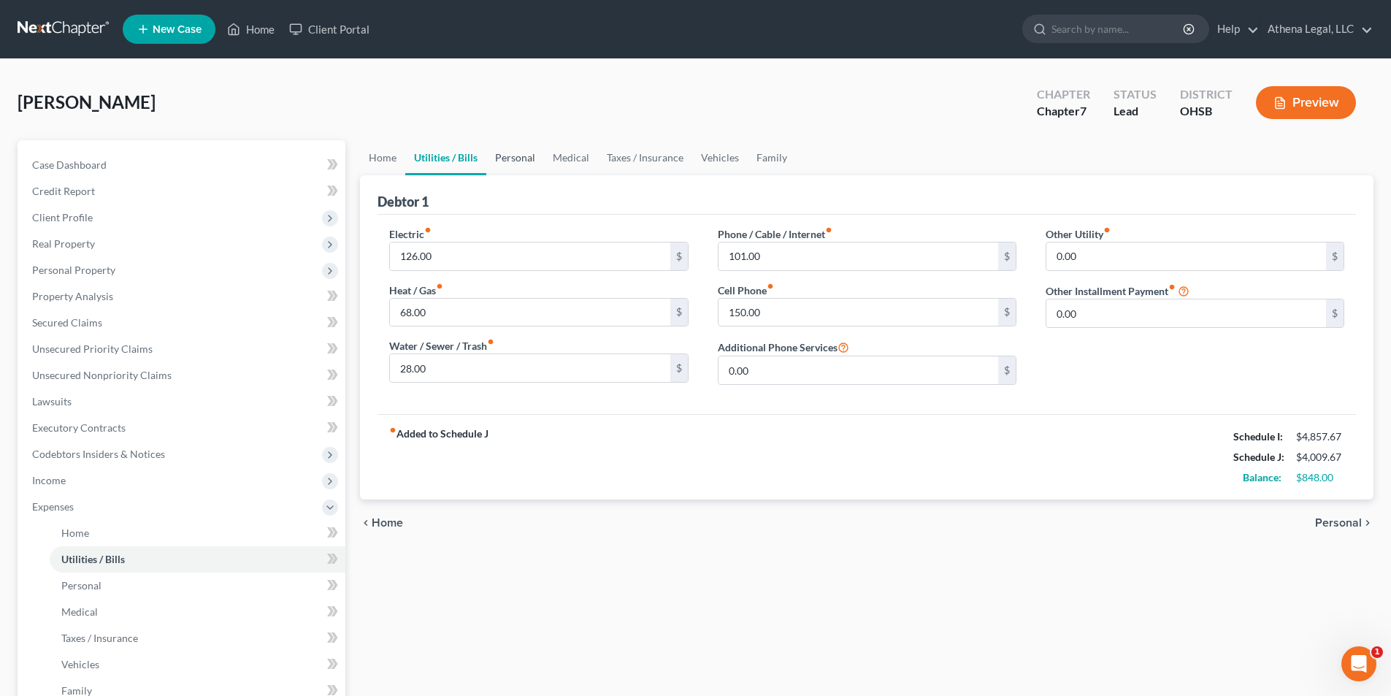
click at [502, 163] on link "Personal" at bounding box center [515, 157] width 58 height 35
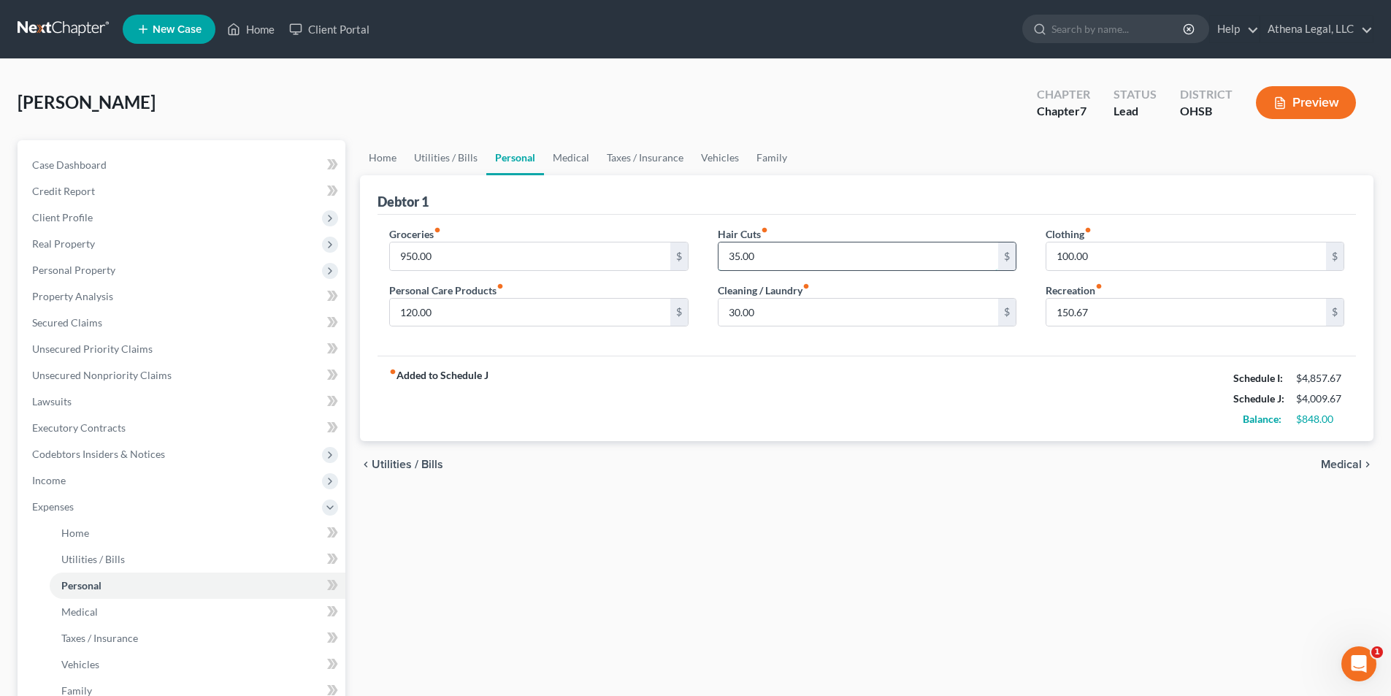
click at [804, 259] on input "35.00" at bounding box center [858, 256] width 280 height 28
type input "50.00"
click at [449, 161] on link "Utilities / Bills" at bounding box center [445, 157] width 81 height 35
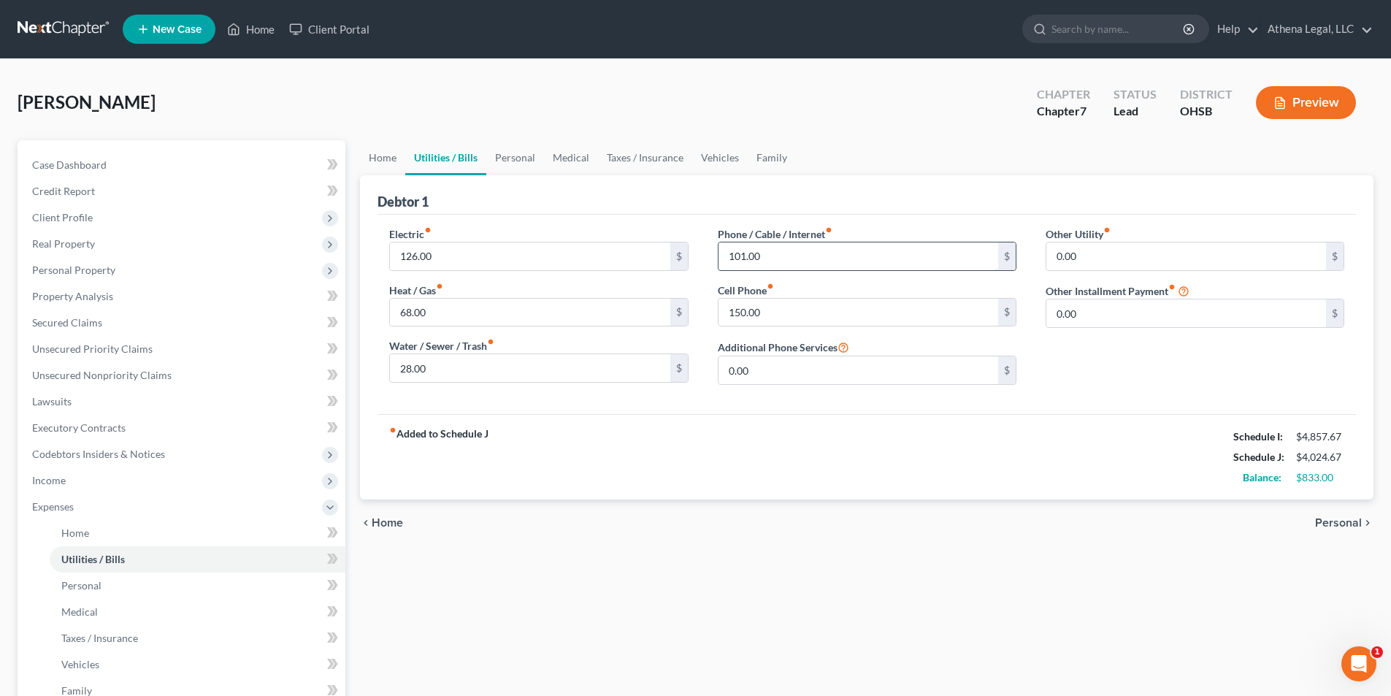
click at [781, 256] on input "101.00" at bounding box center [858, 256] width 280 height 28
type input "117.00"
click at [781, 309] on input "150.00" at bounding box center [858, 313] width 280 height 28
type input "195.00"
click at [145, 381] on link "Unsecured Nonpriority Claims" at bounding box center [182, 375] width 325 height 26
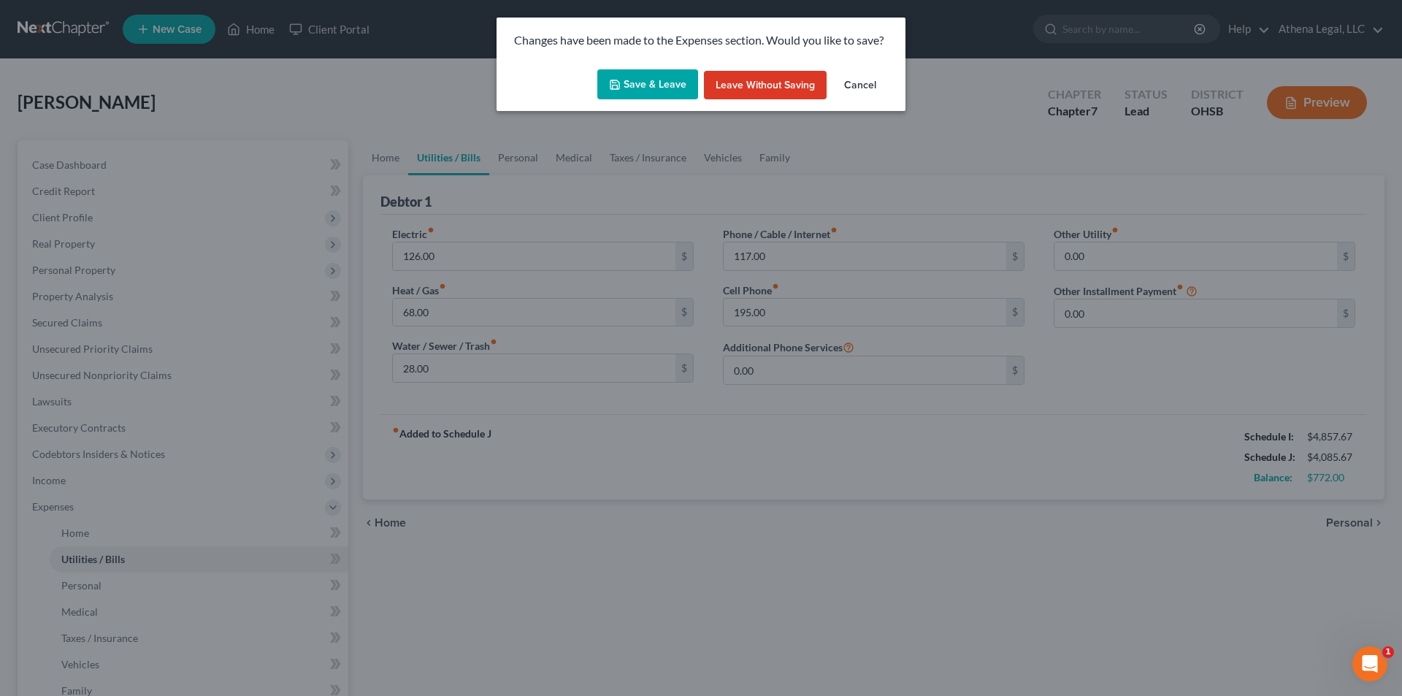
click at [640, 83] on button "Save & Leave" at bounding box center [647, 84] width 101 height 31
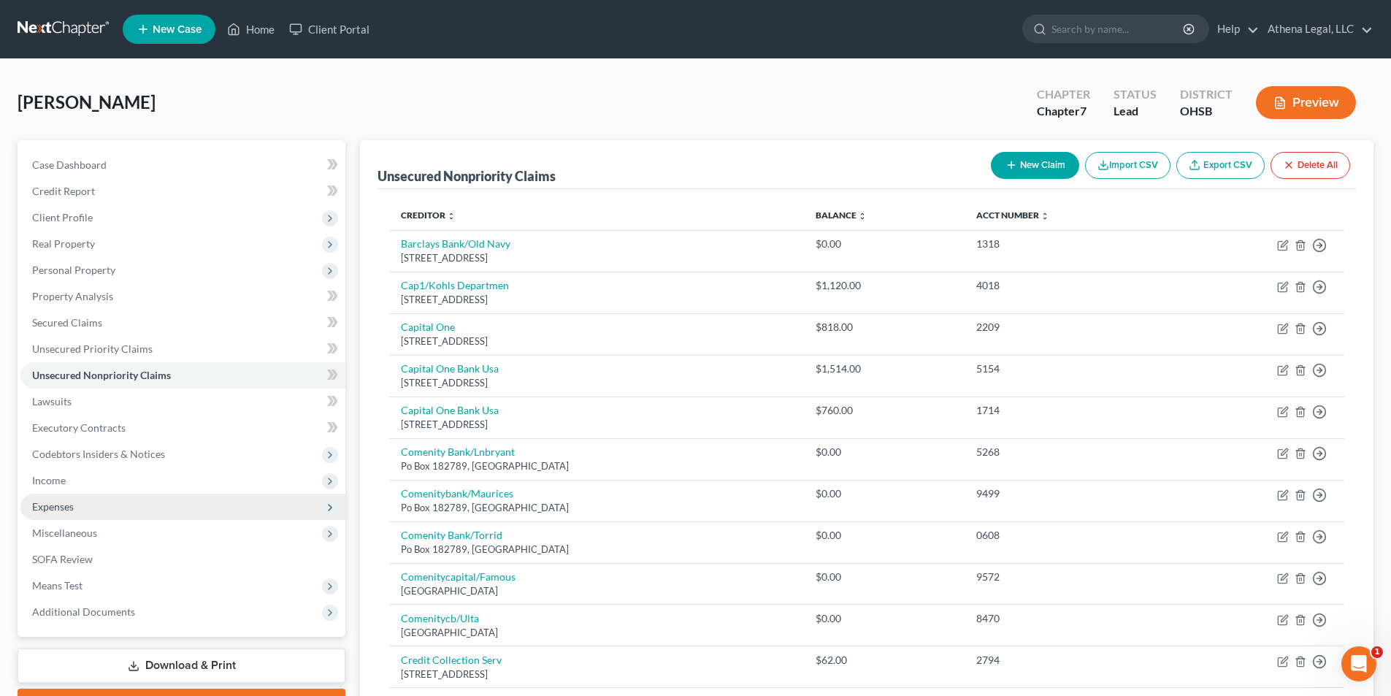
click at [85, 499] on span "Expenses" at bounding box center [182, 506] width 325 height 26
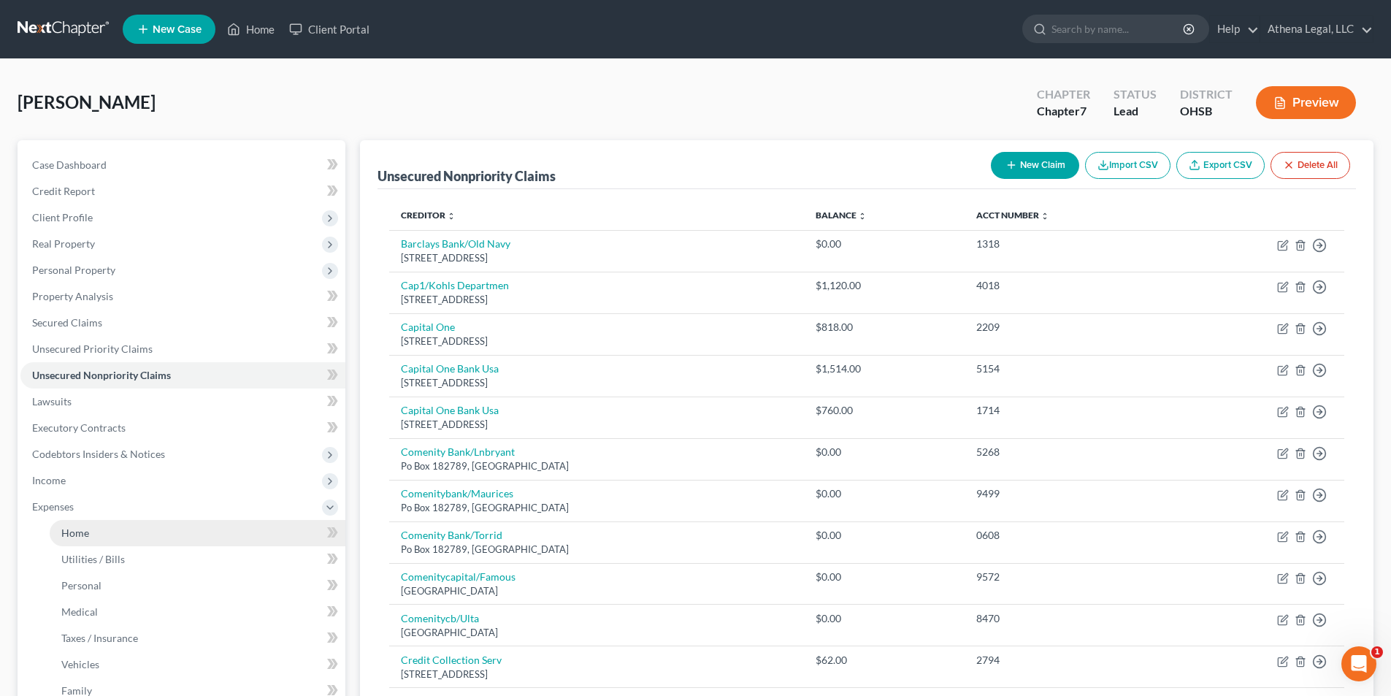
click at [83, 527] on span "Home" at bounding box center [75, 532] width 28 height 12
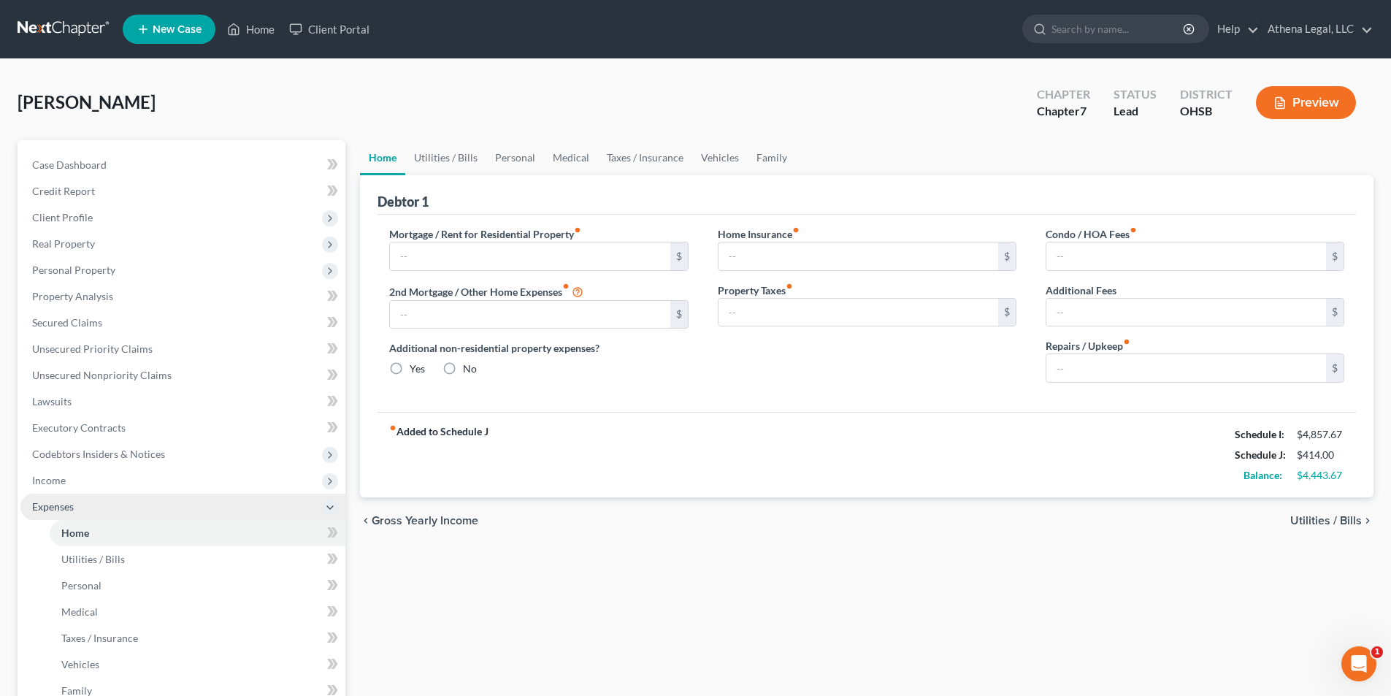
type input "1,169.00"
type input "0.00"
radio input "true"
type input "0.00"
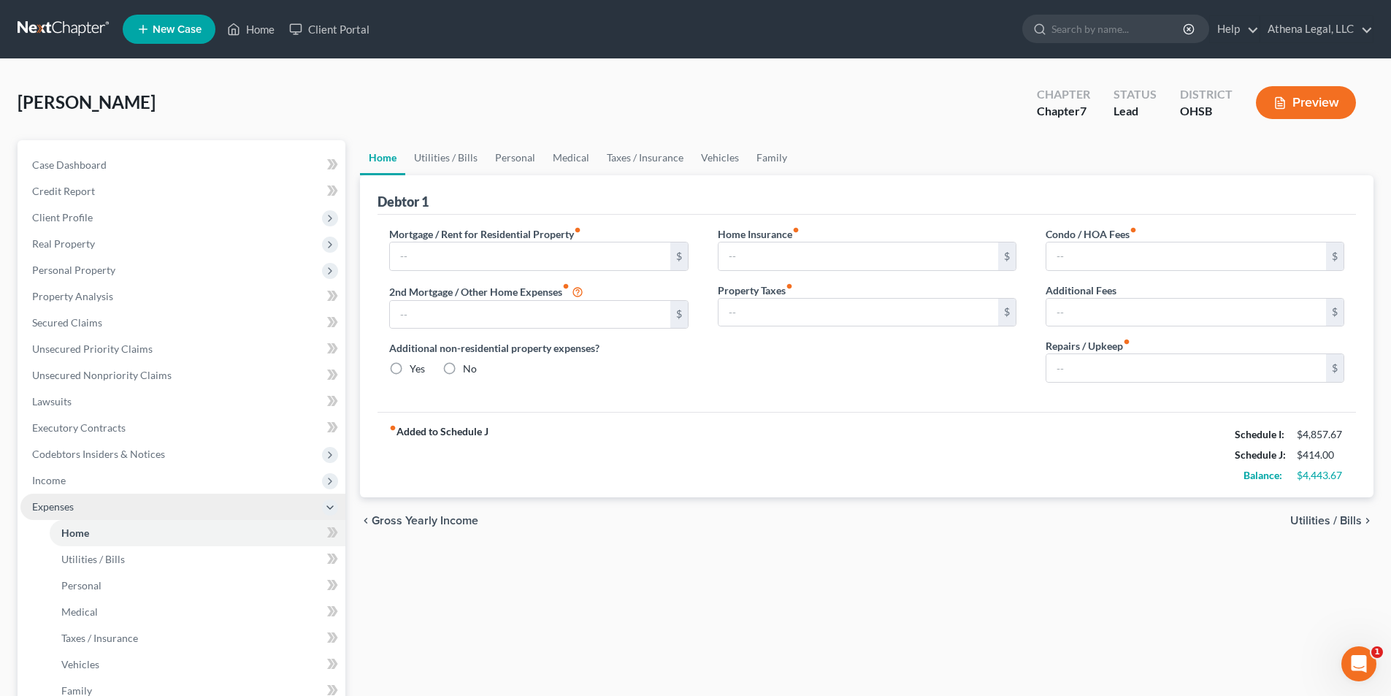
type input "0.00"
click at [453, 164] on link "Utilities / Bills" at bounding box center [445, 157] width 81 height 35
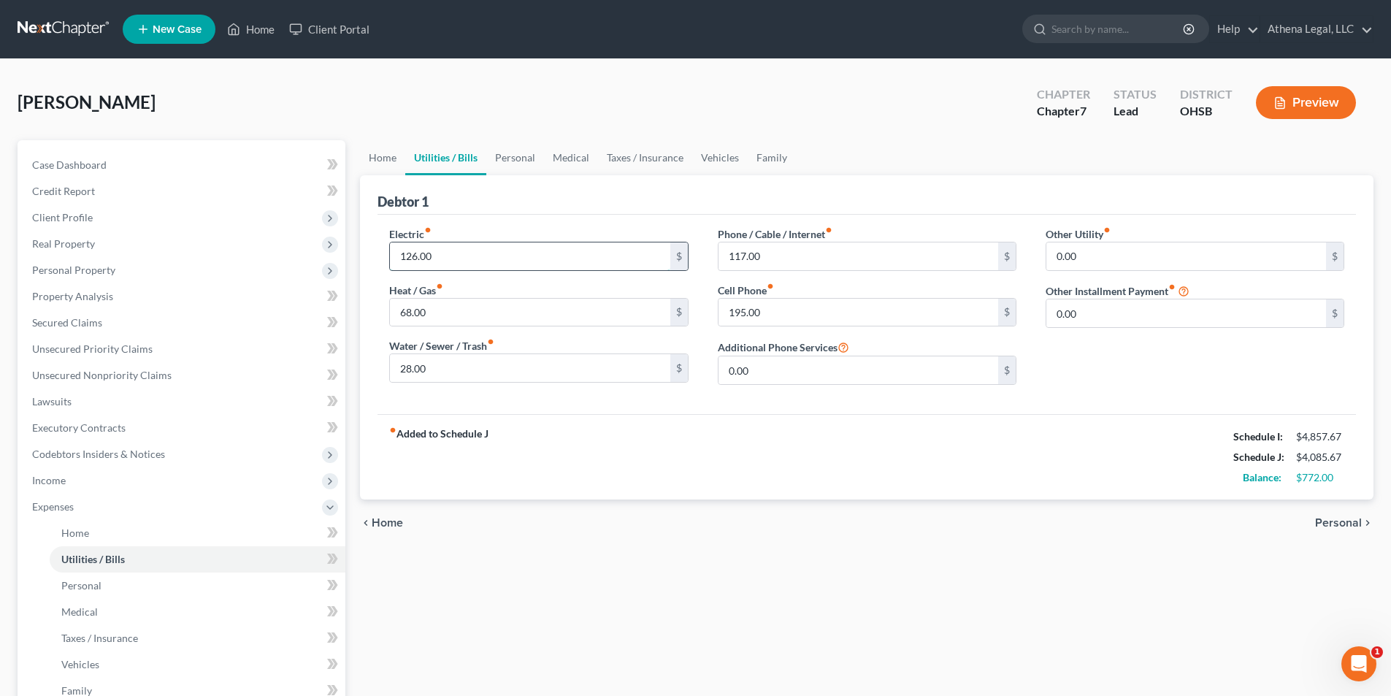
drag, startPoint x: 460, startPoint y: 253, endPoint x: 469, endPoint y: 250, distance: 9.9
click at [460, 253] on input "126.00" at bounding box center [530, 256] width 280 height 28
type input "177"
click at [380, 165] on link "Home" at bounding box center [382, 157] width 45 height 35
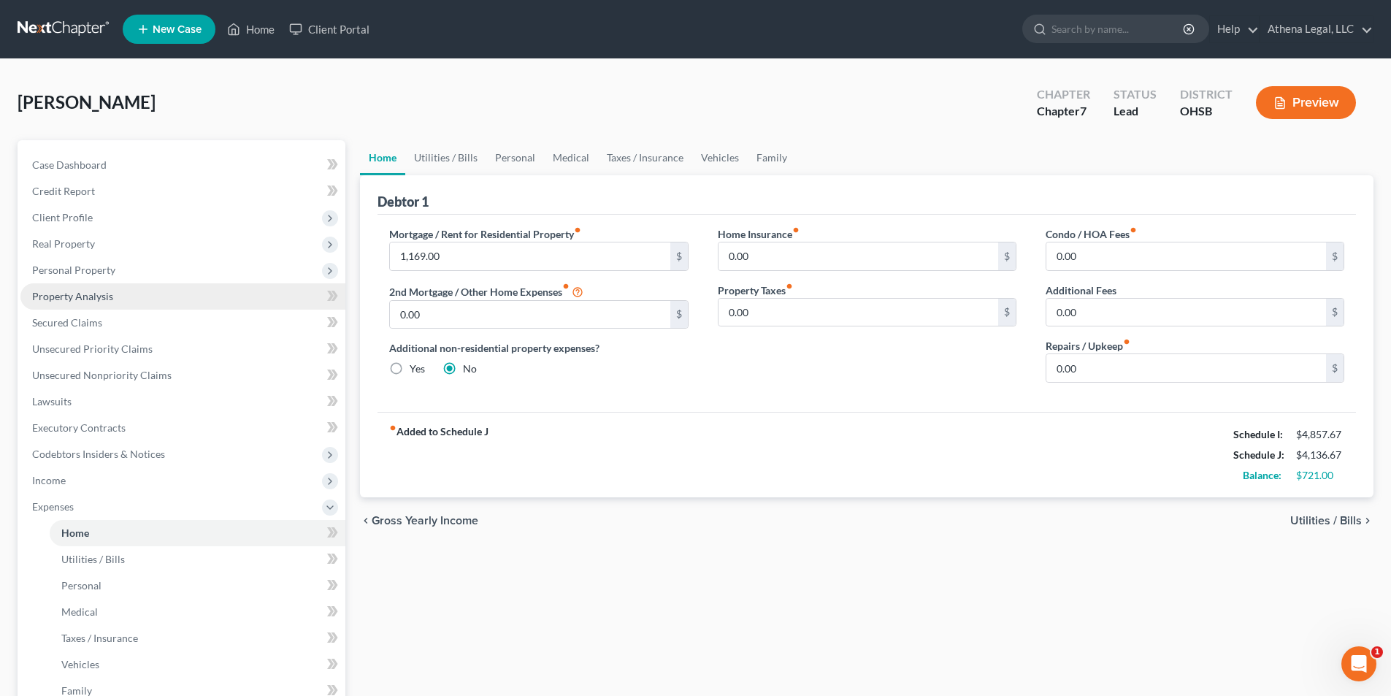
click at [76, 290] on span "Property Analysis" at bounding box center [72, 296] width 81 height 12
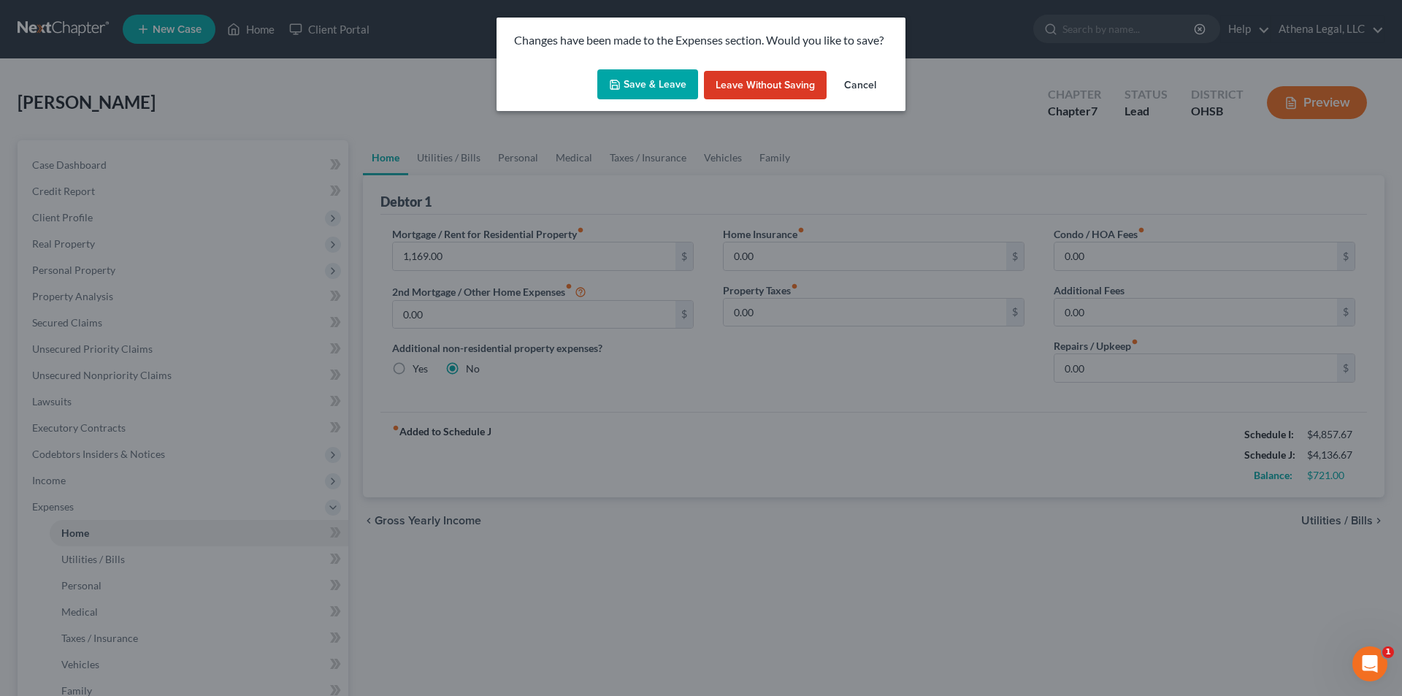
click at [638, 83] on button "Save & Leave" at bounding box center [647, 84] width 101 height 31
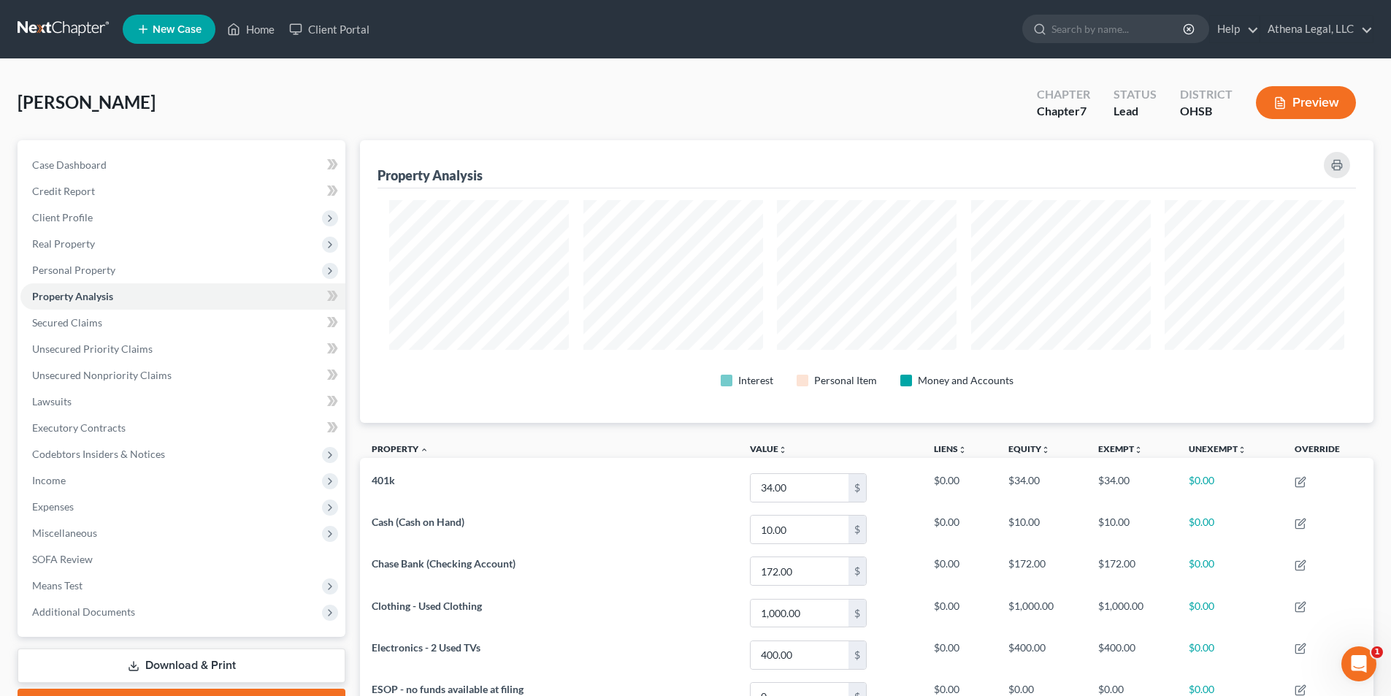
scroll to position [283, 1013]
click at [77, 500] on span "Expenses" at bounding box center [182, 506] width 325 height 26
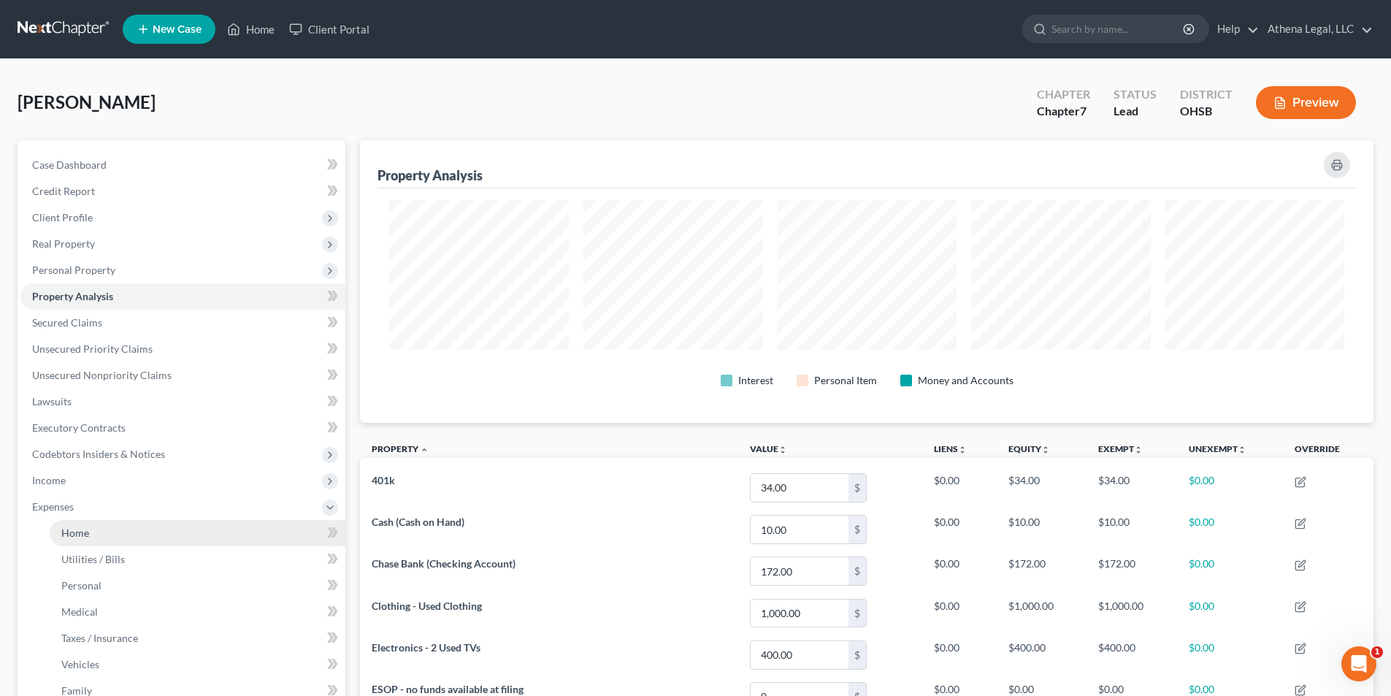
click at [80, 534] on span "Home" at bounding box center [75, 532] width 28 height 12
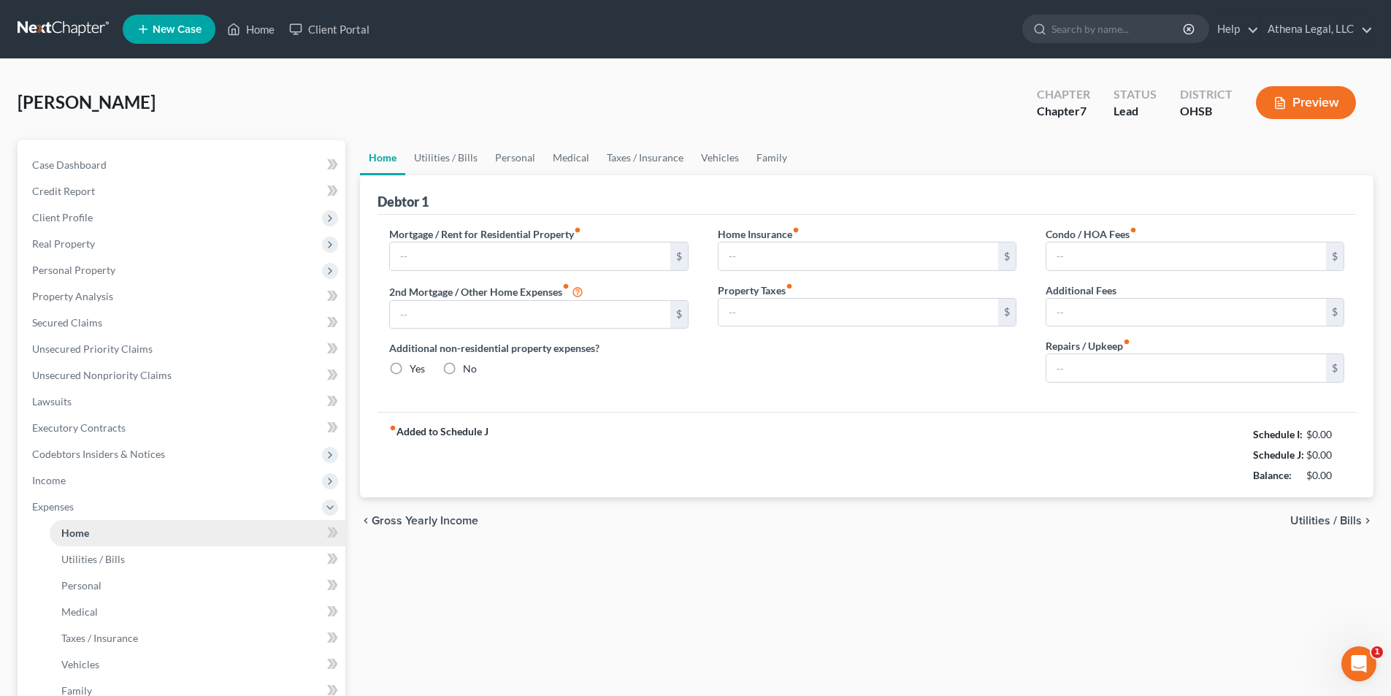
type input "1,169.00"
type input "0.00"
radio input "true"
type input "0.00"
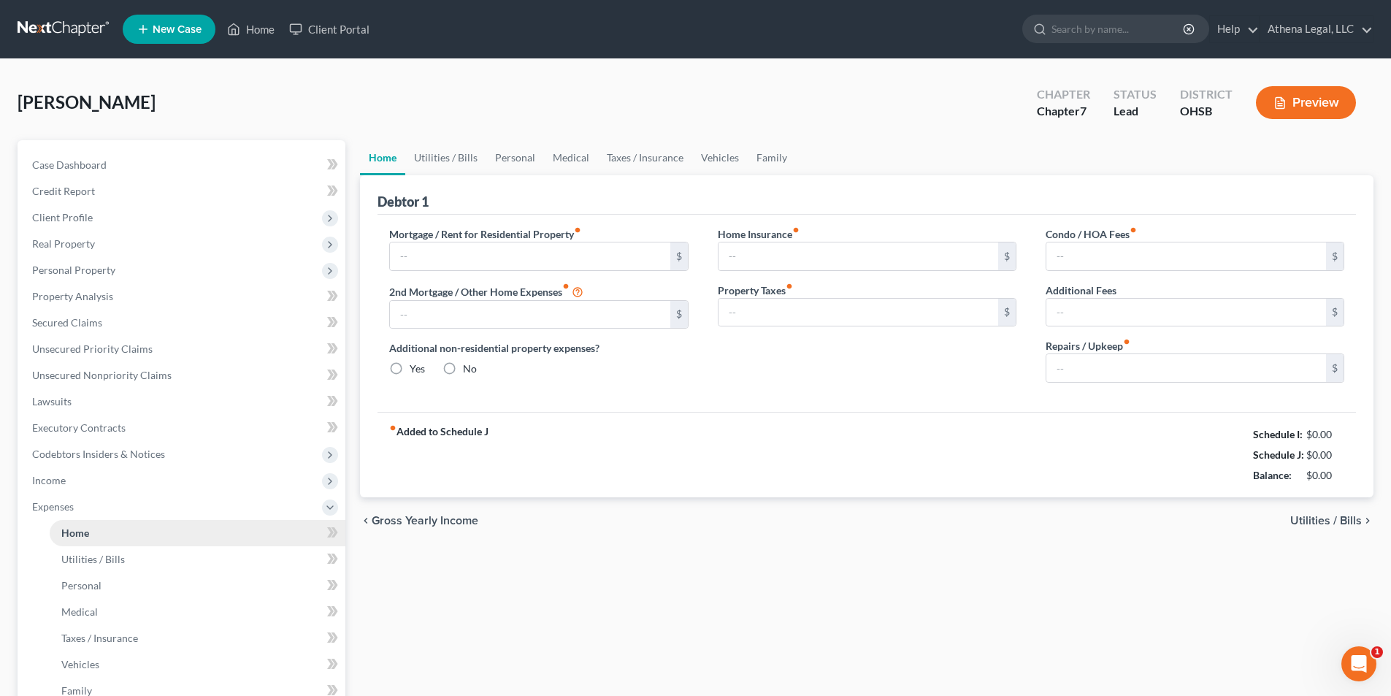
type input "0.00"
click at [437, 164] on link "Utilities / Bills" at bounding box center [445, 157] width 81 height 35
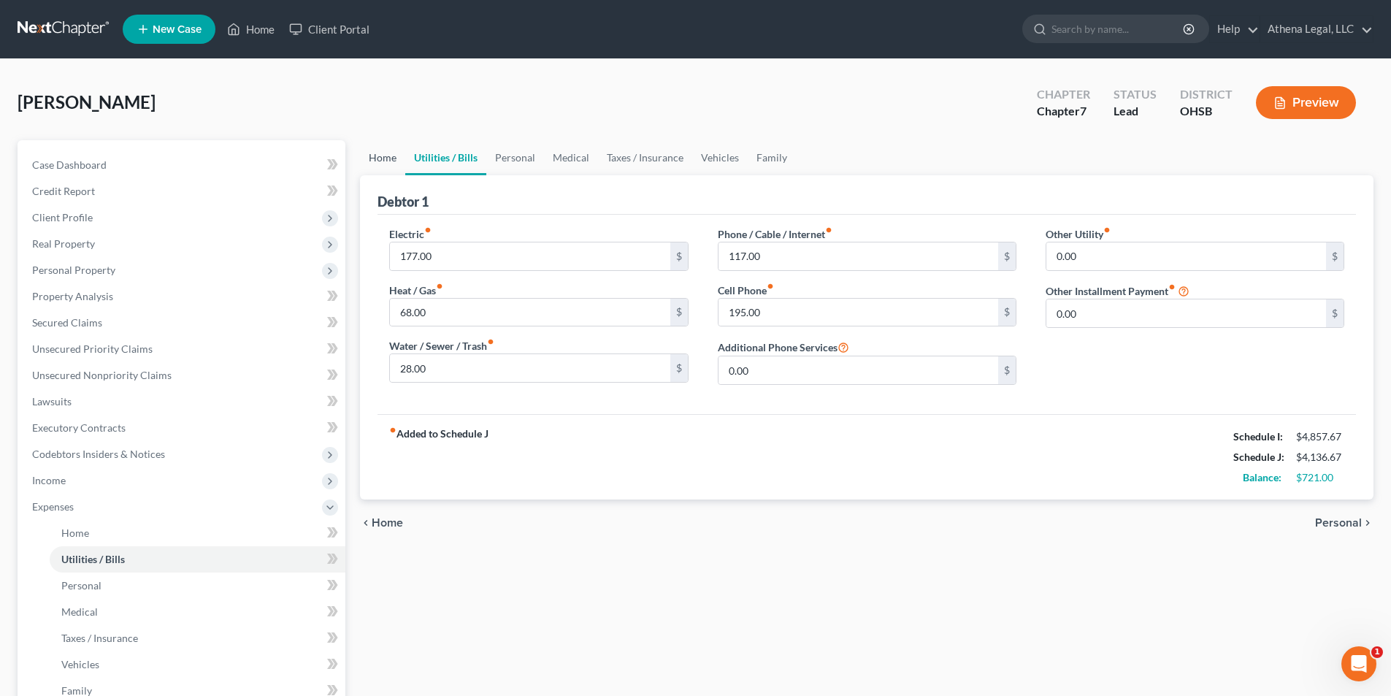
click at [370, 163] on link "Home" at bounding box center [382, 157] width 45 height 35
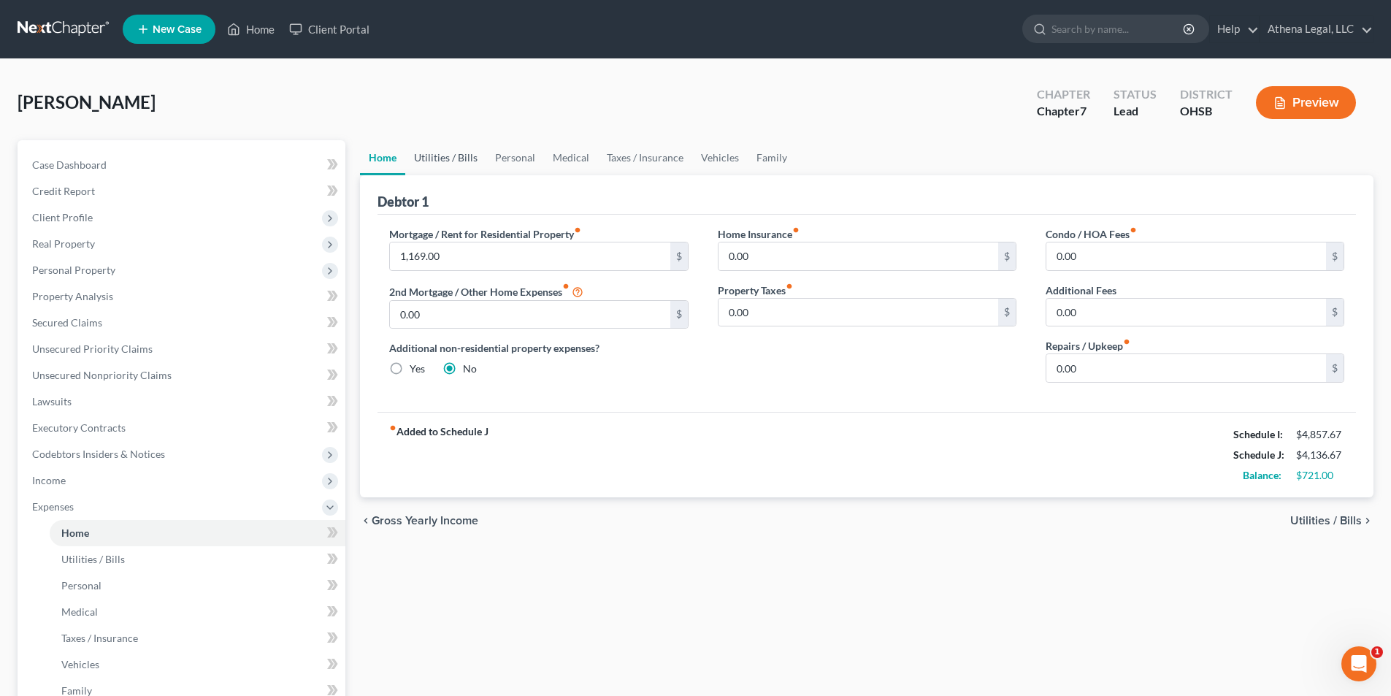
click at [424, 159] on link "Utilities / Bills" at bounding box center [445, 157] width 81 height 35
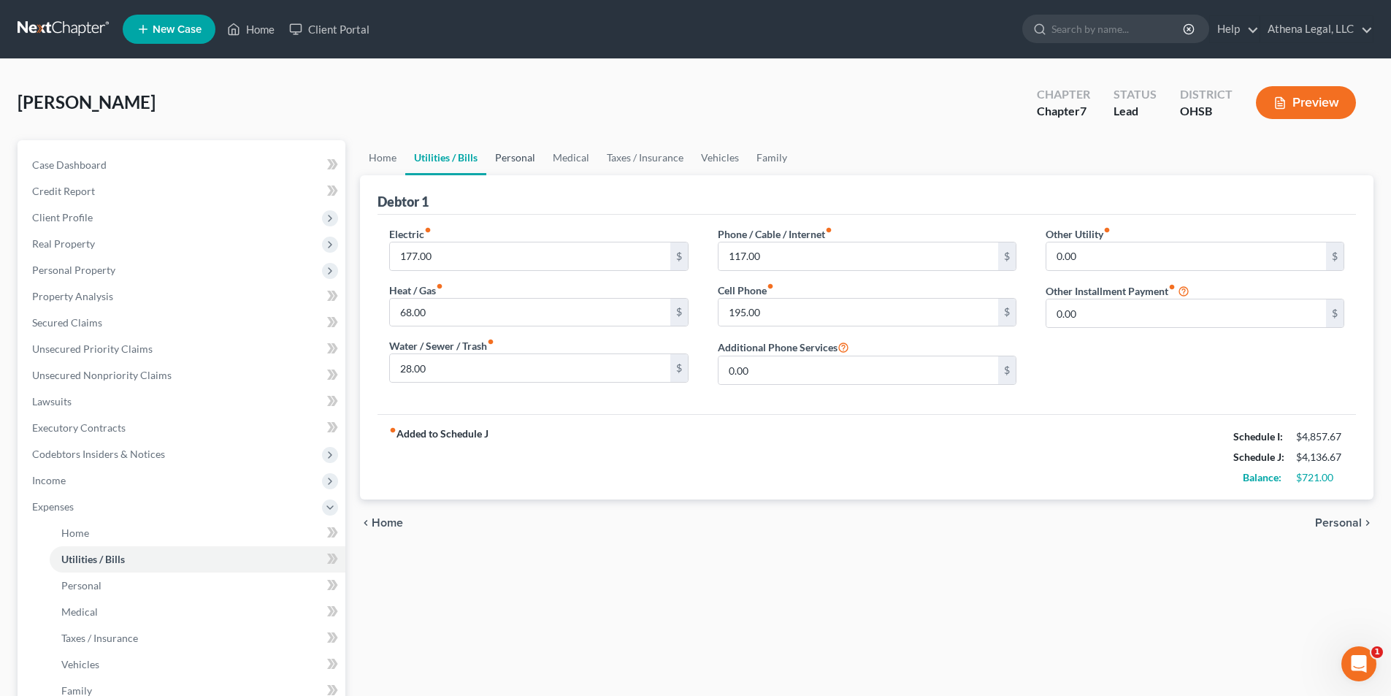
click at [511, 155] on link "Personal" at bounding box center [515, 157] width 58 height 35
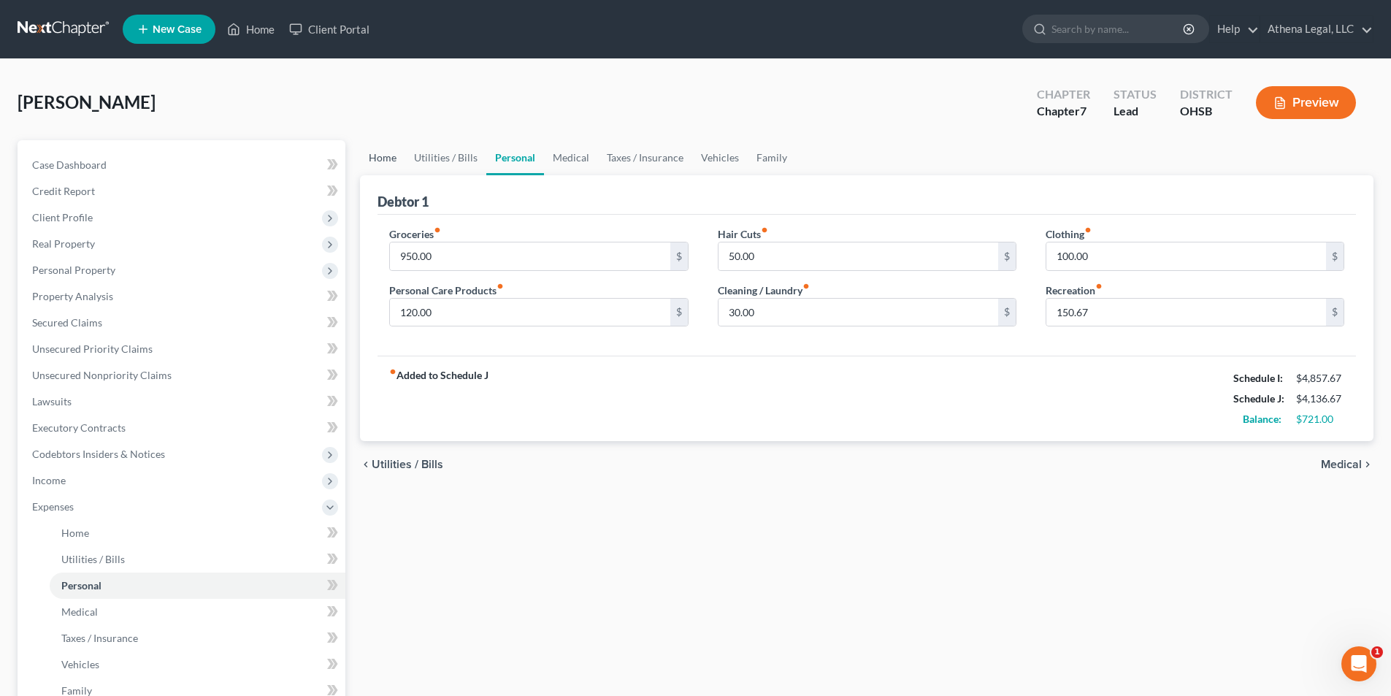
click at [378, 164] on link "Home" at bounding box center [382, 157] width 45 height 35
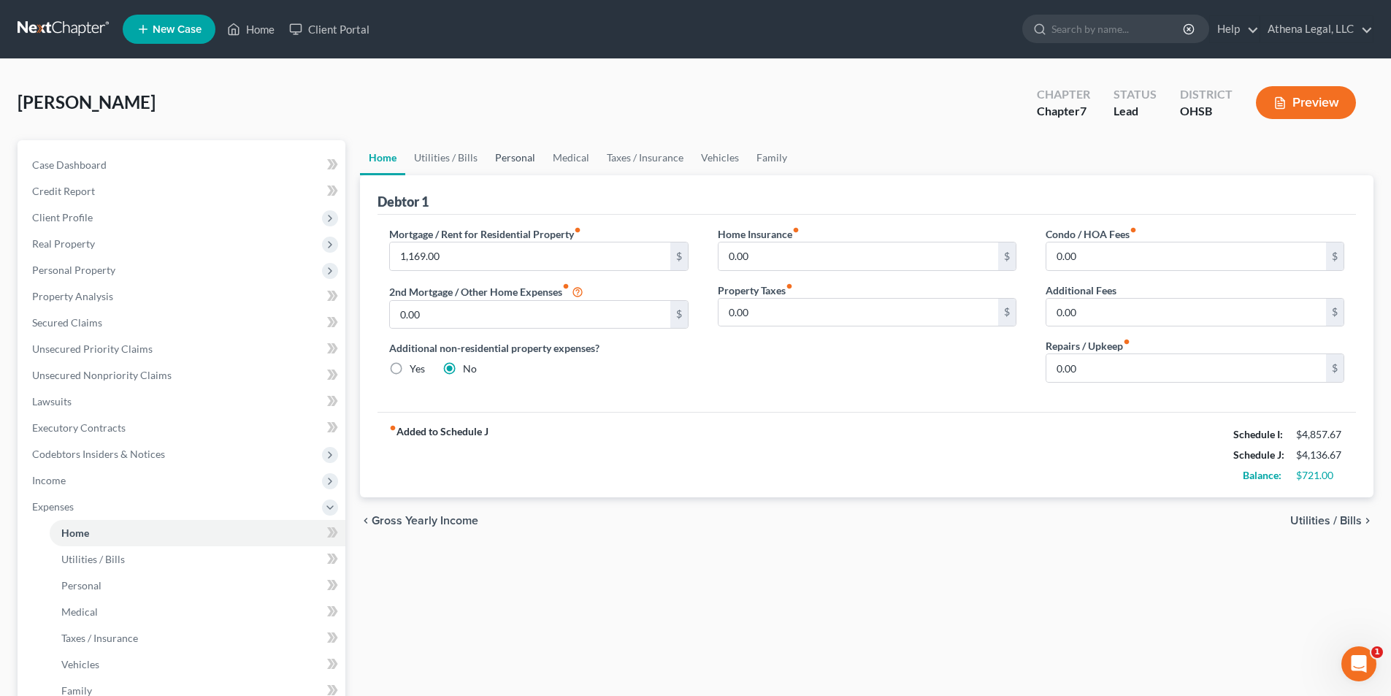
click at [504, 153] on link "Personal" at bounding box center [515, 157] width 58 height 35
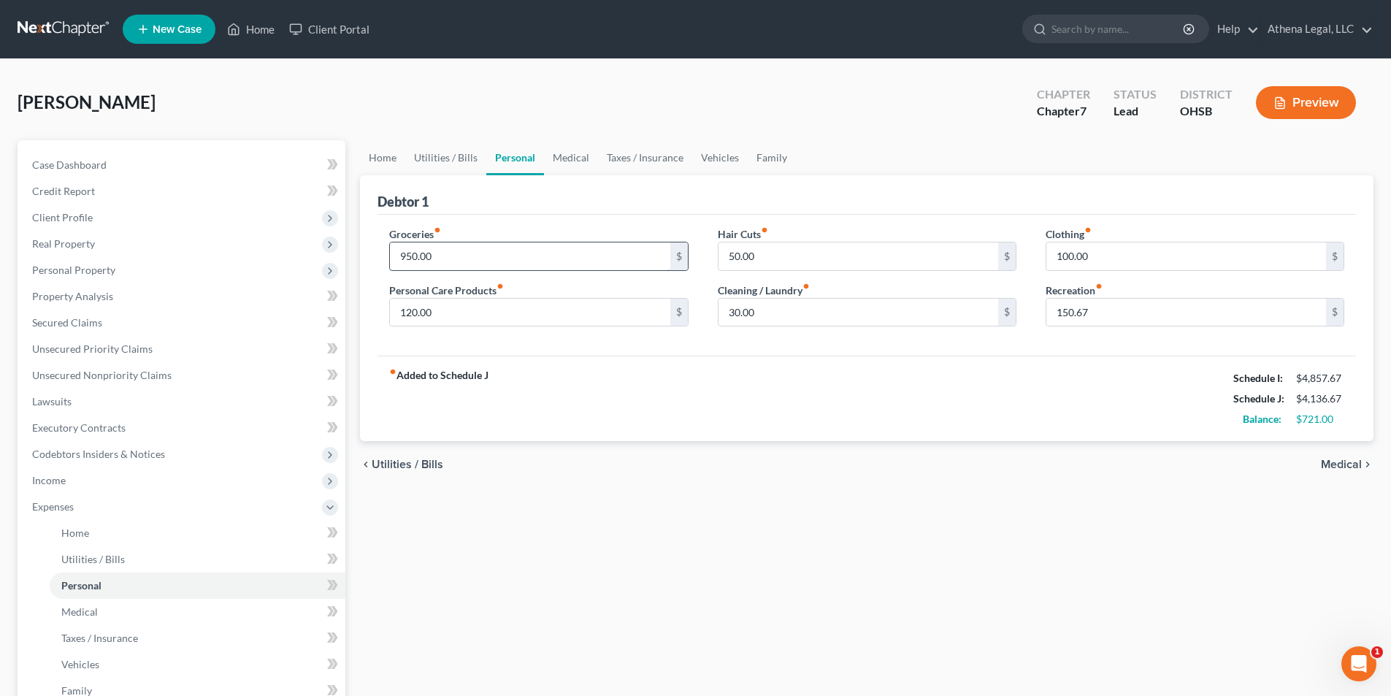
click at [440, 246] on input "950.00" at bounding box center [530, 256] width 280 height 28
type input "1,000"
click at [570, 156] on link "Medical" at bounding box center [571, 157] width 54 height 35
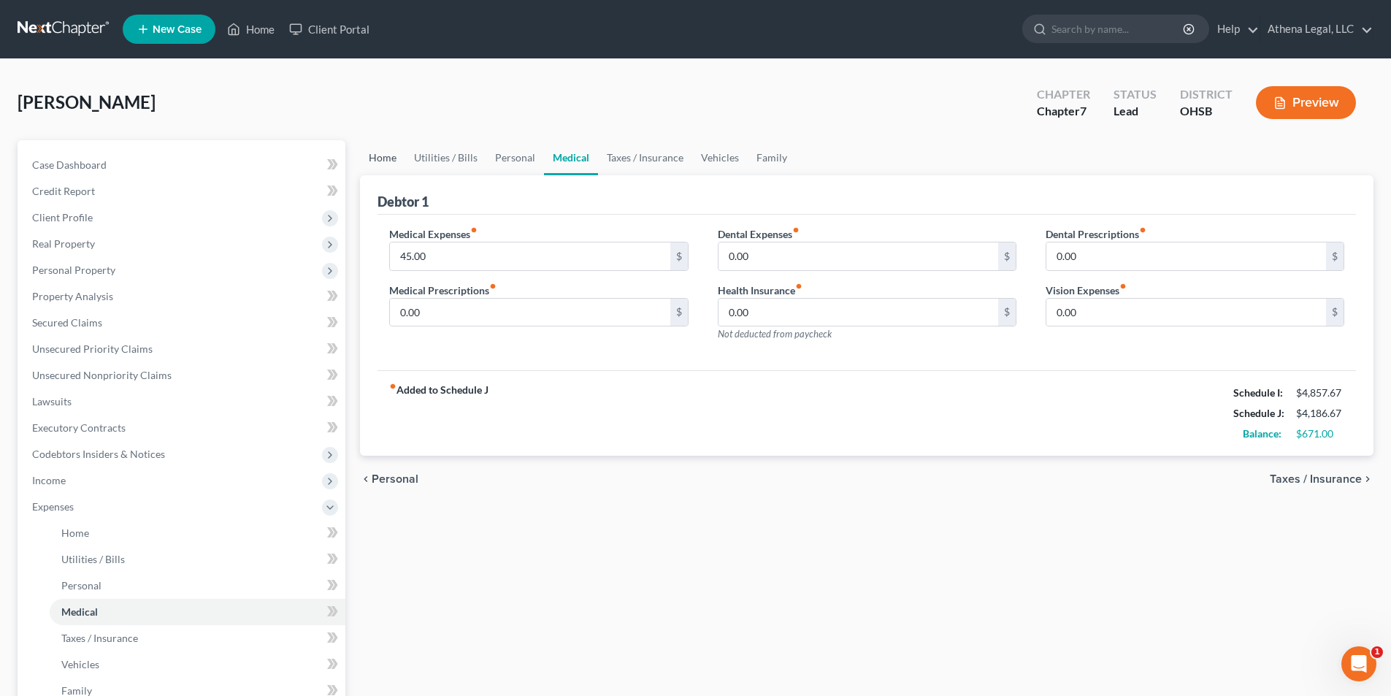
click at [388, 155] on link "Home" at bounding box center [382, 157] width 45 height 35
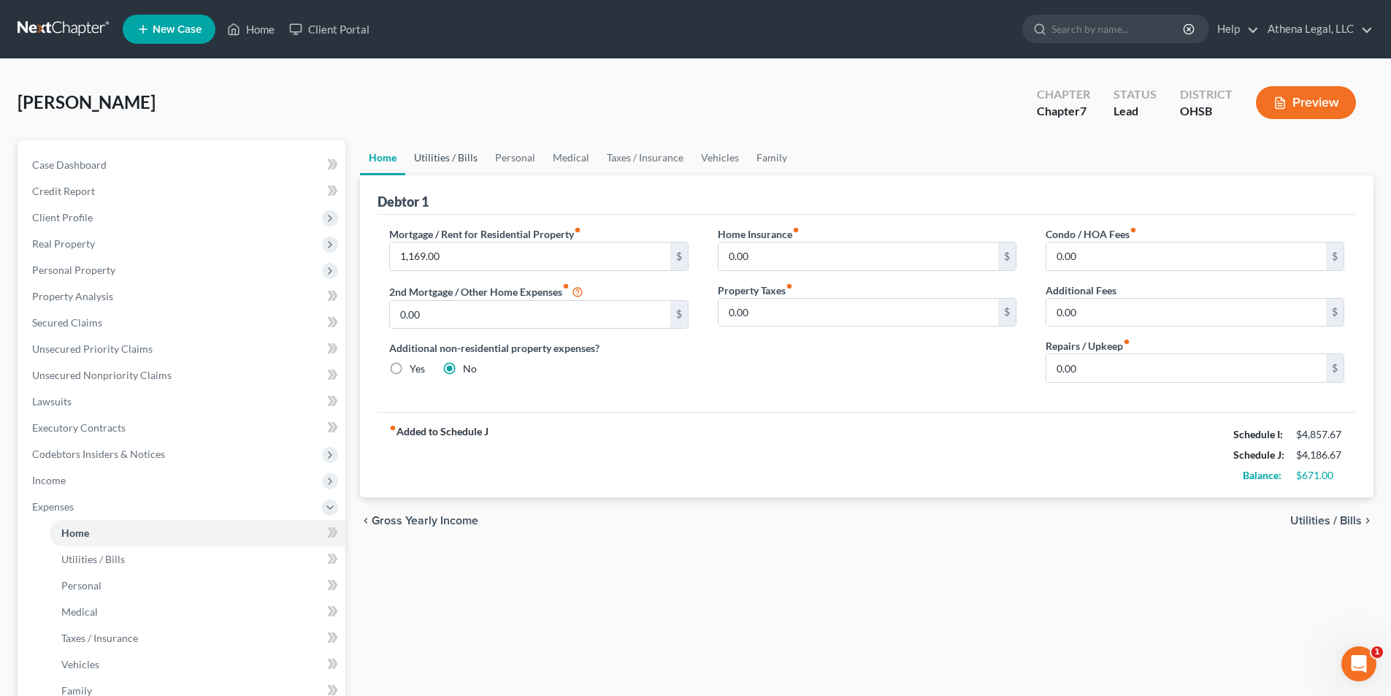
click at [443, 153] on link "Utilities / Bills" at bounding box center [445, 157] width 81 height 35
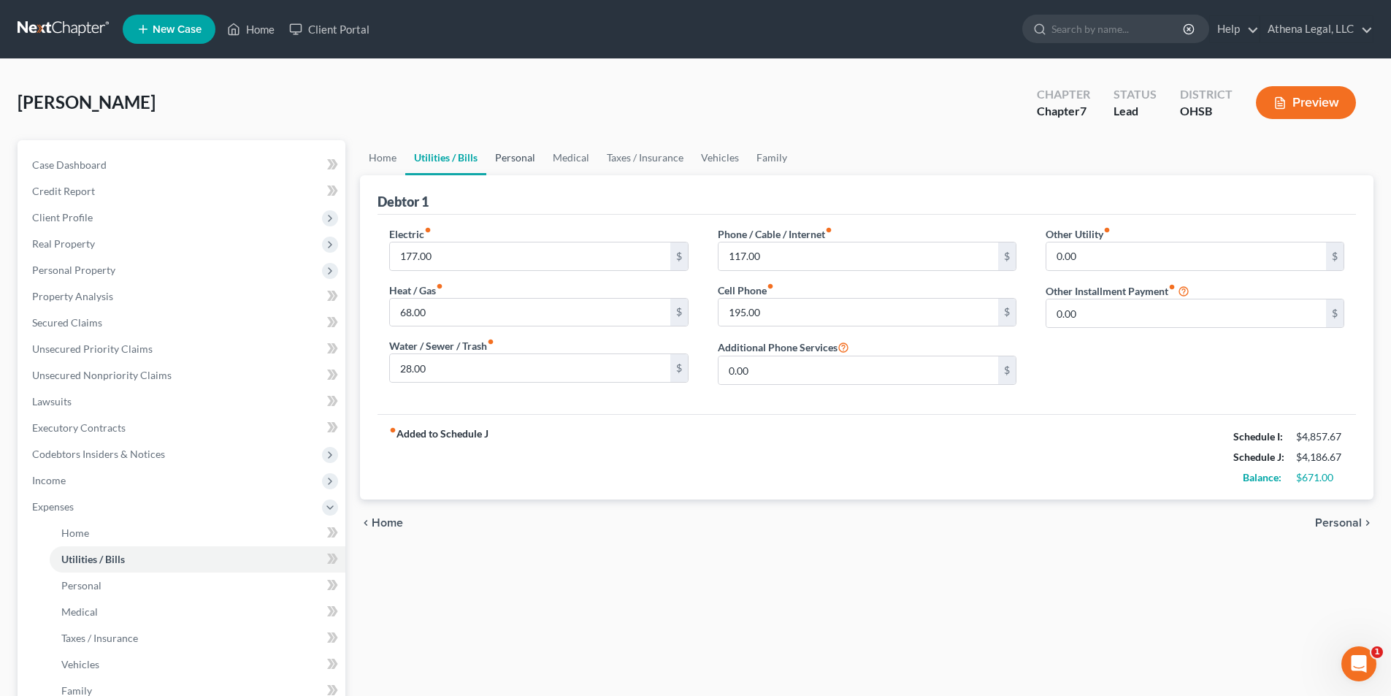
click at [521, 157] on link "Personal" at bounding box center [515, 157] width 58 height 35
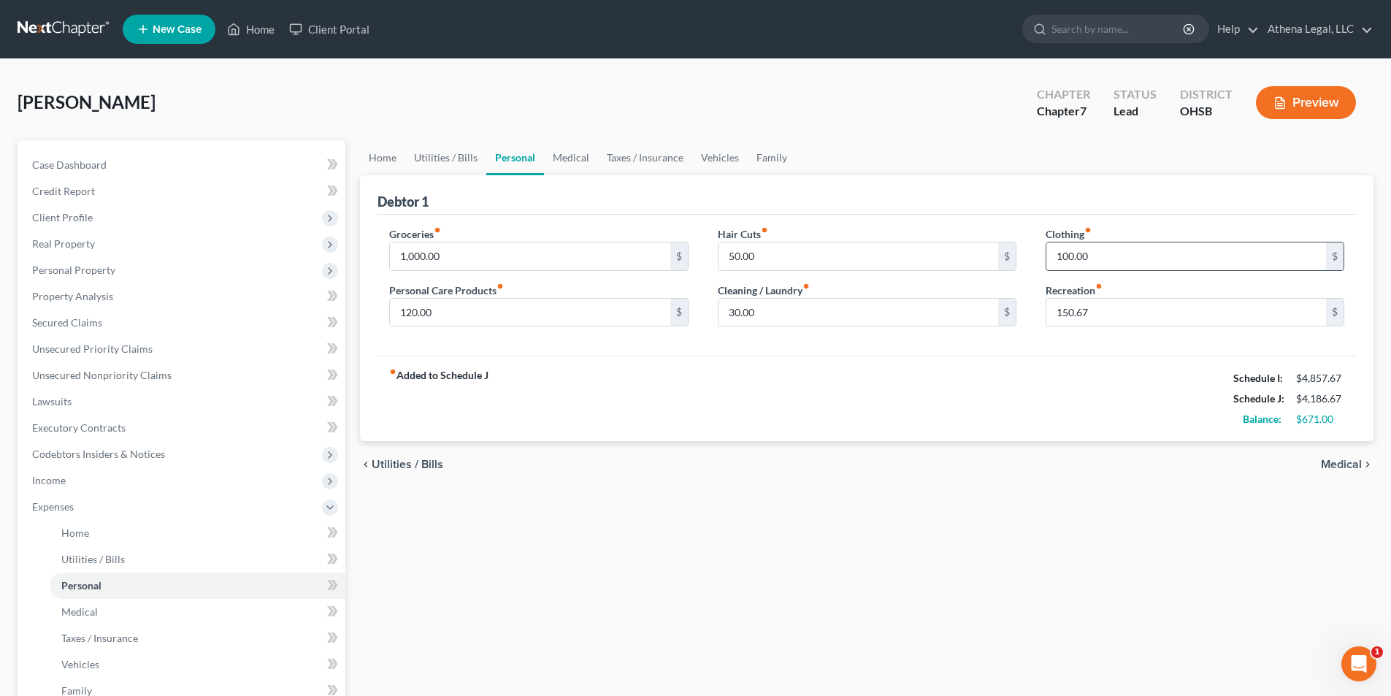
click at [1124, 253] on input "100.00" at bounding box center [1186, 256] width 280 height 28
type input "125.00"
click at [582, 158] on link "Medical" at bounding box center [571, 157] width 54 height 35
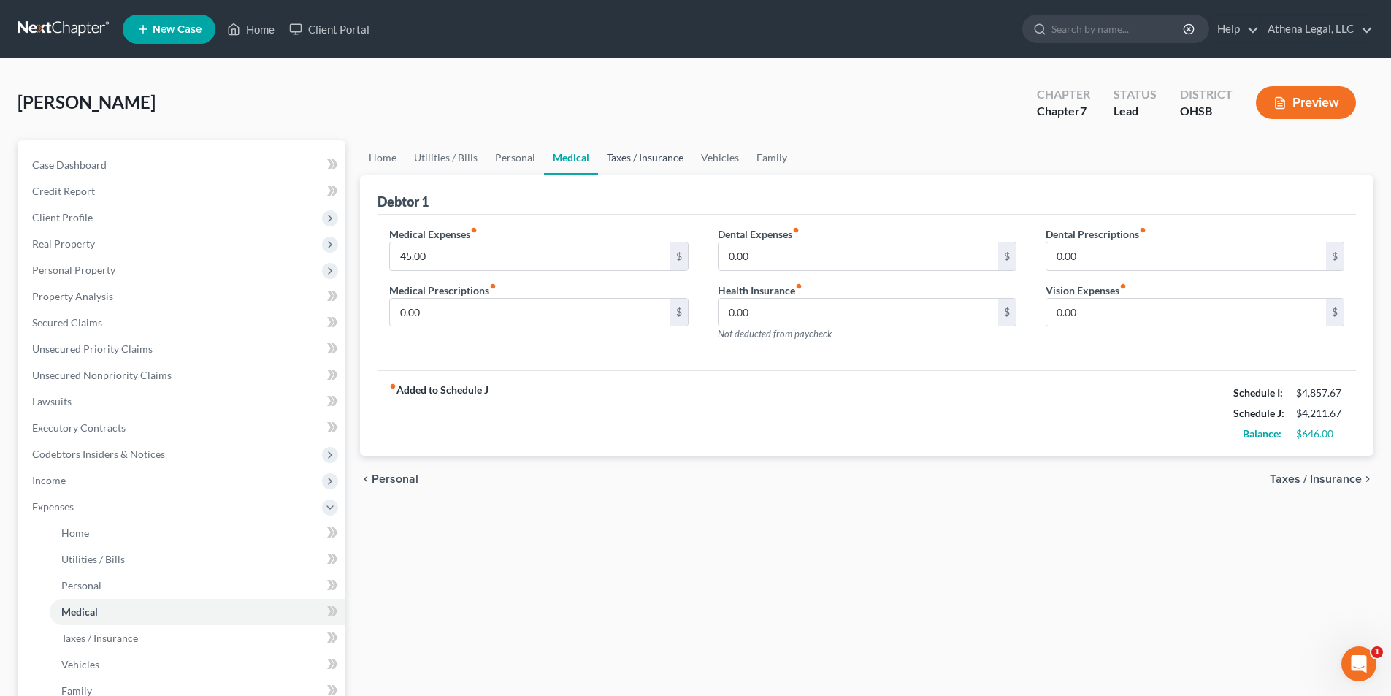
click at [641, 155] on link "Taxes / Insurance" at bounding box center [645, 157] width 94 height 35
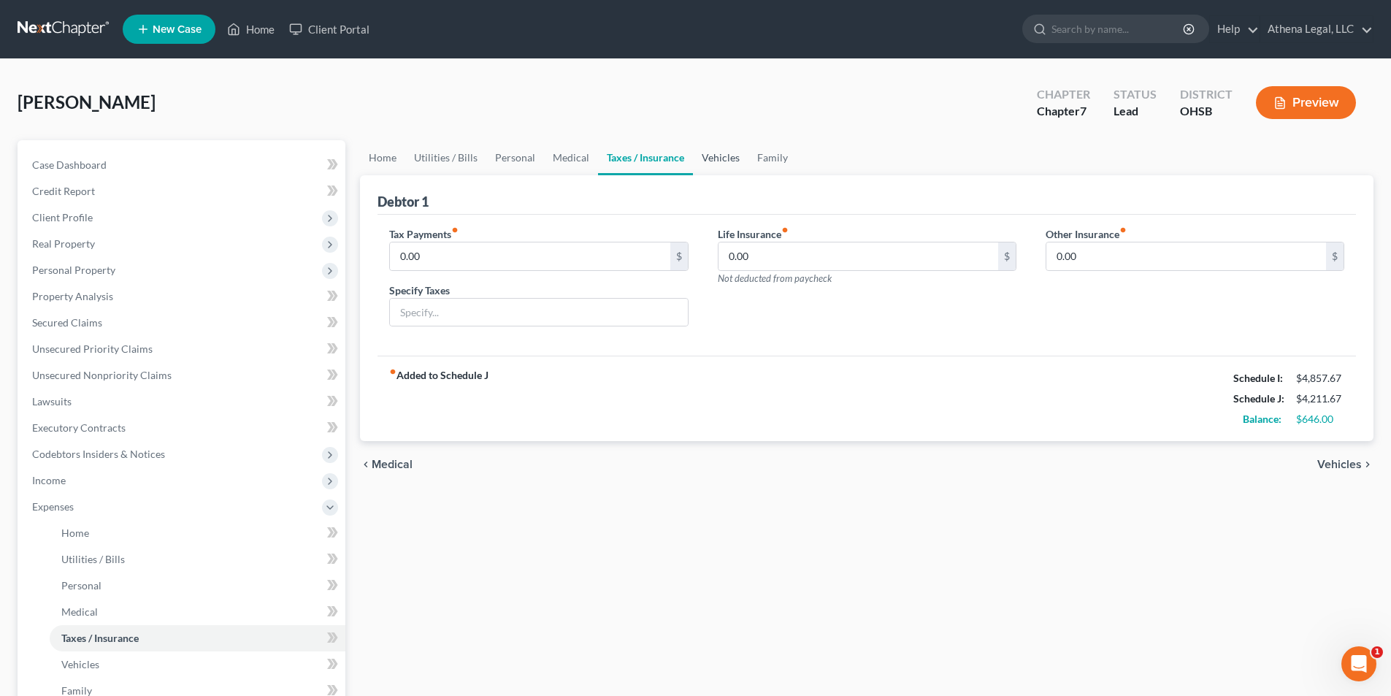
click at [712, 156] on link "Vehicles" at bounding box center [720, 157] width 55 height 35
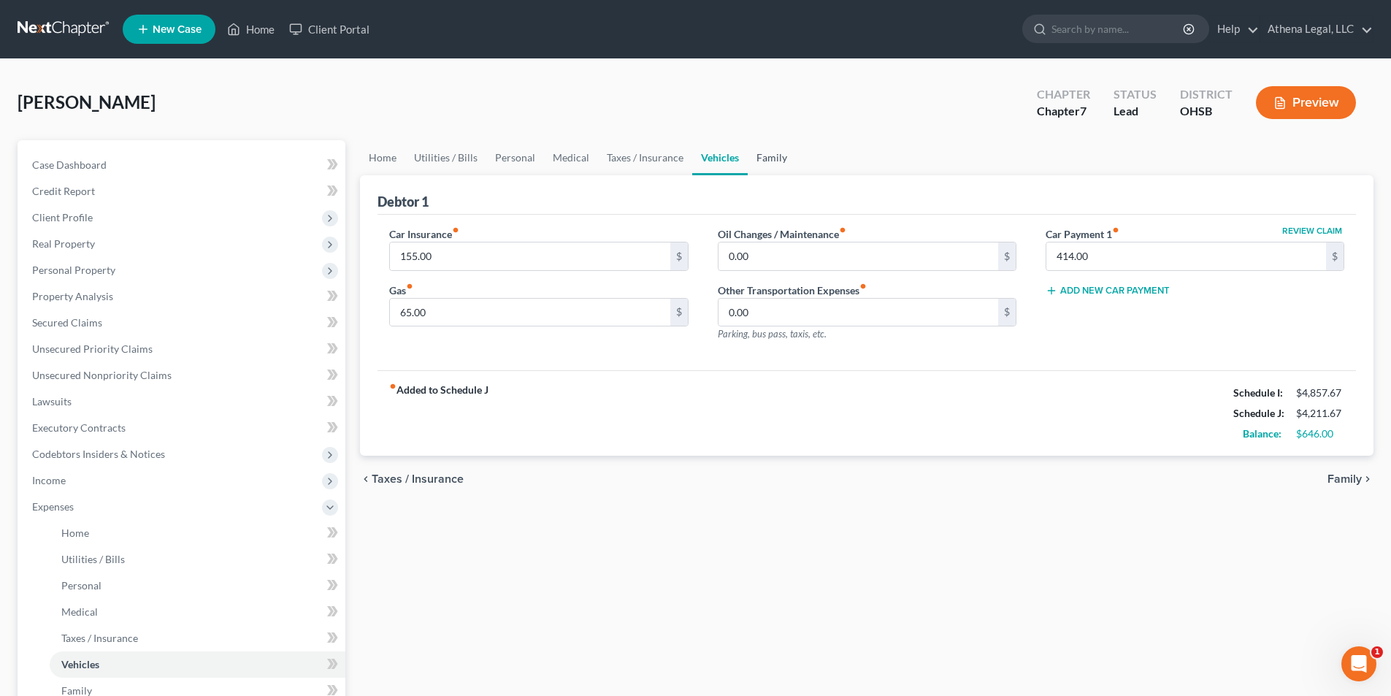
click at [758, 159] on link "Family" at bounding box center [772, 157] width 48 height 35
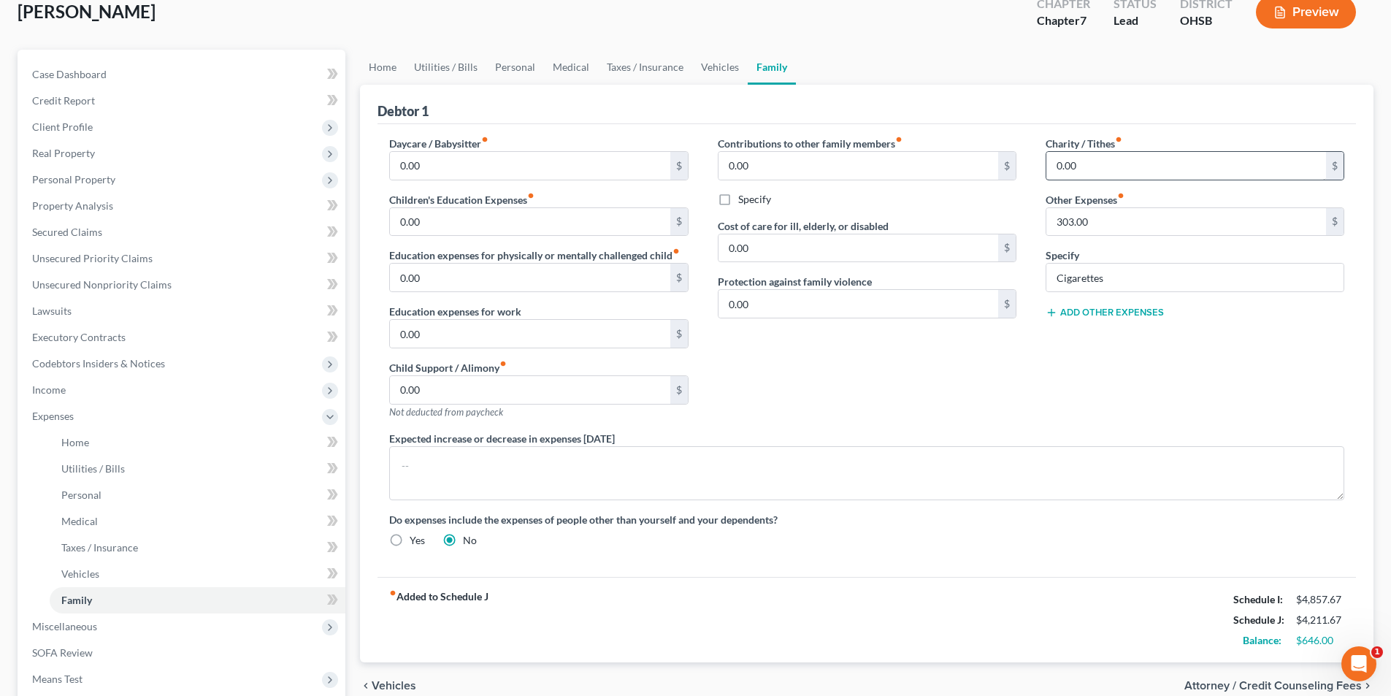
scroll to position [264, 0]
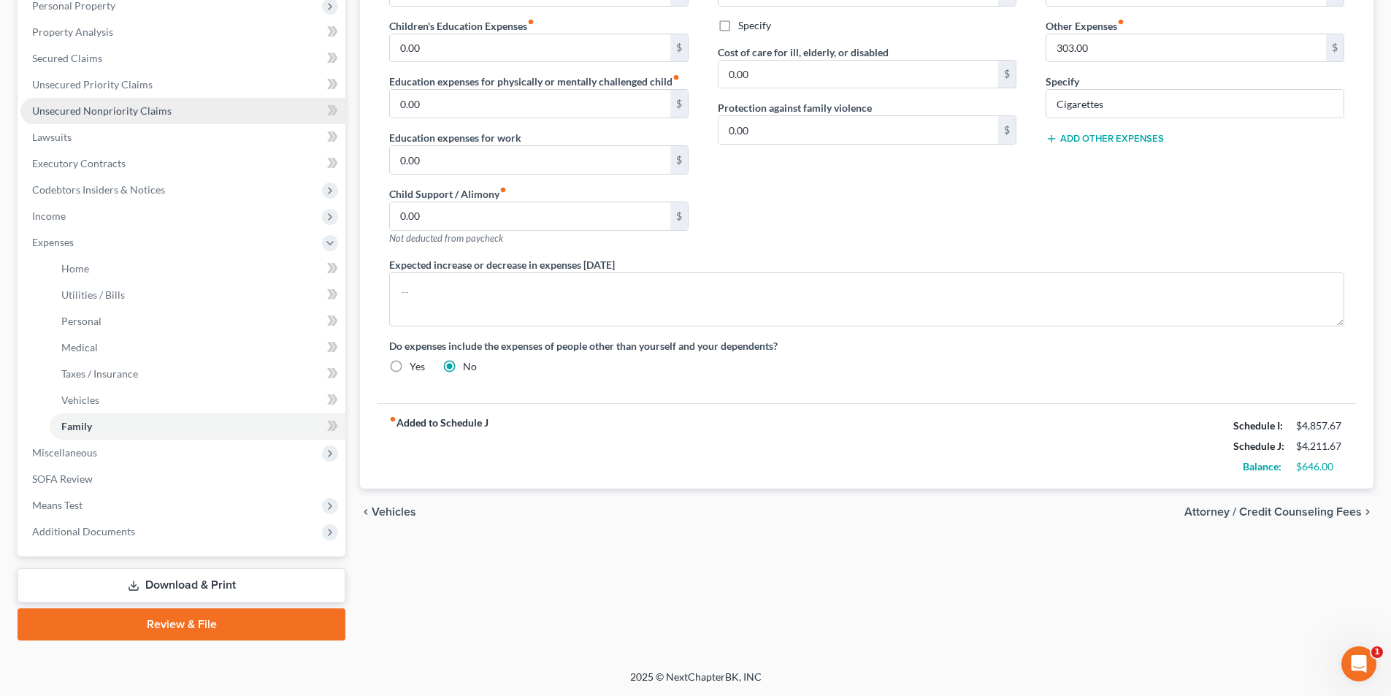
click at [107, 115] on span "Unsecured Nonpriority Claims" at bounding box center [101, 110] width 139 height 12
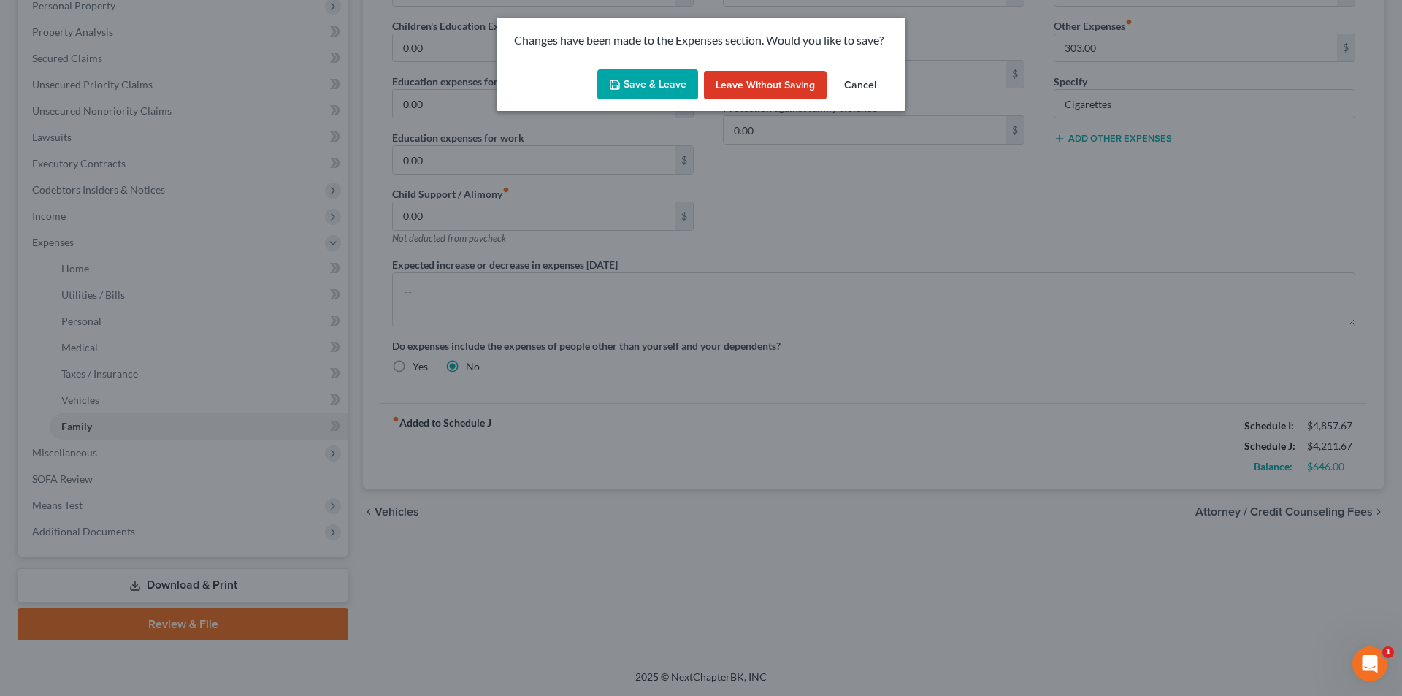
click at [621, 93] on button "Save & Leave" at bounding box center [647, 84] width 101 height 31
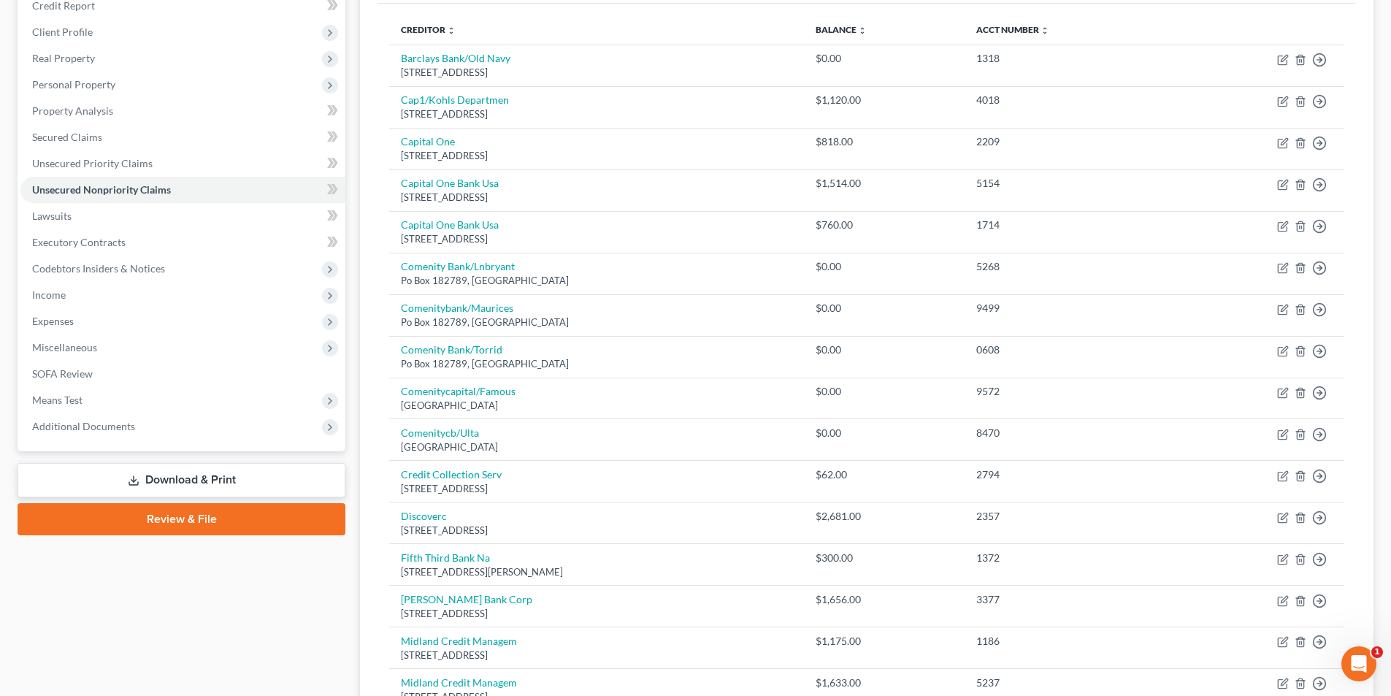
scroll to position [169, 0]
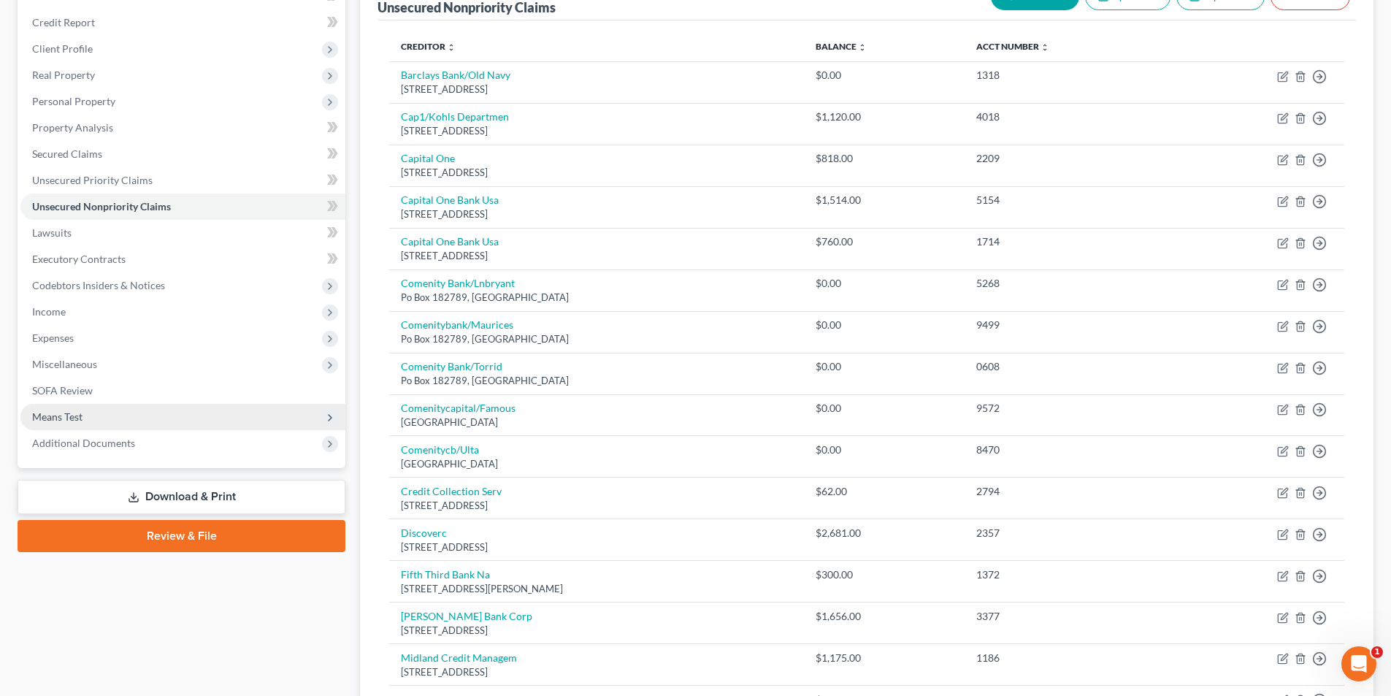
click at [75, 417] on span "Means Test" at bounding box center [57, 416] width 50 height 12
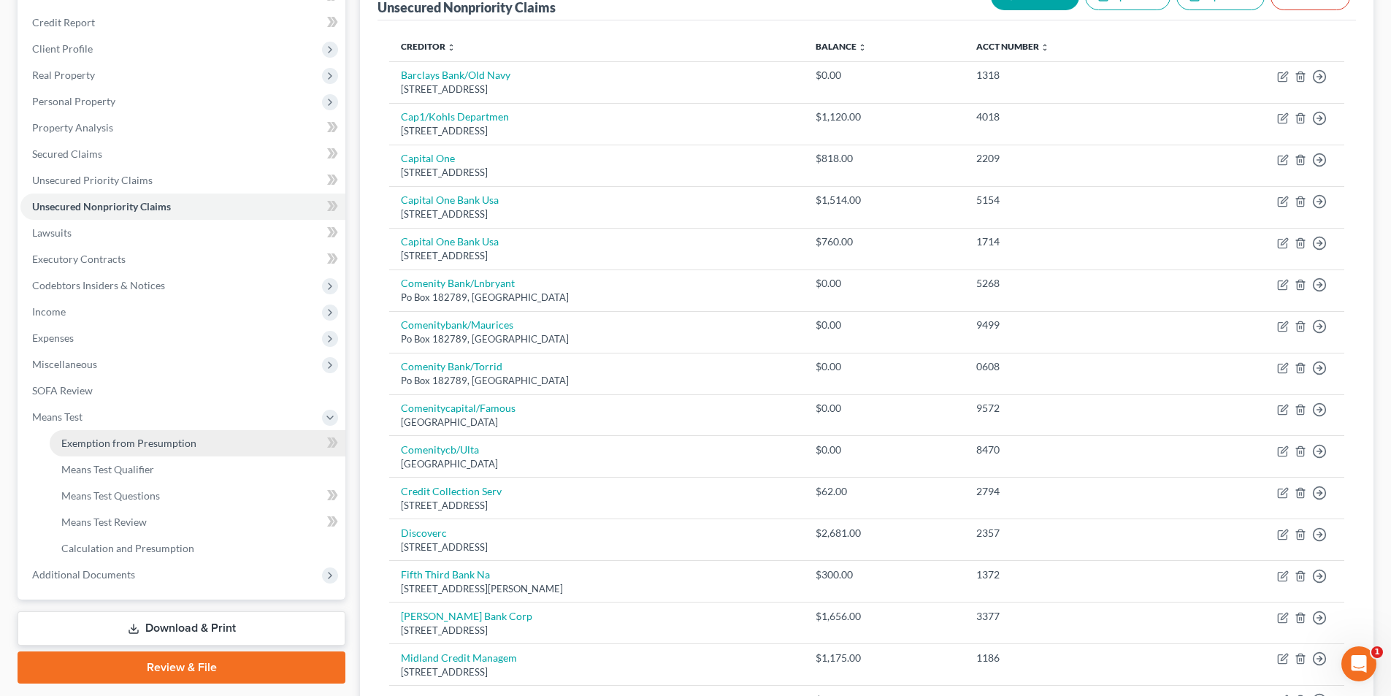
click at [115, 438] on span "Exemption from Presumption" at bounding box center [128, 443] width 135 height 12
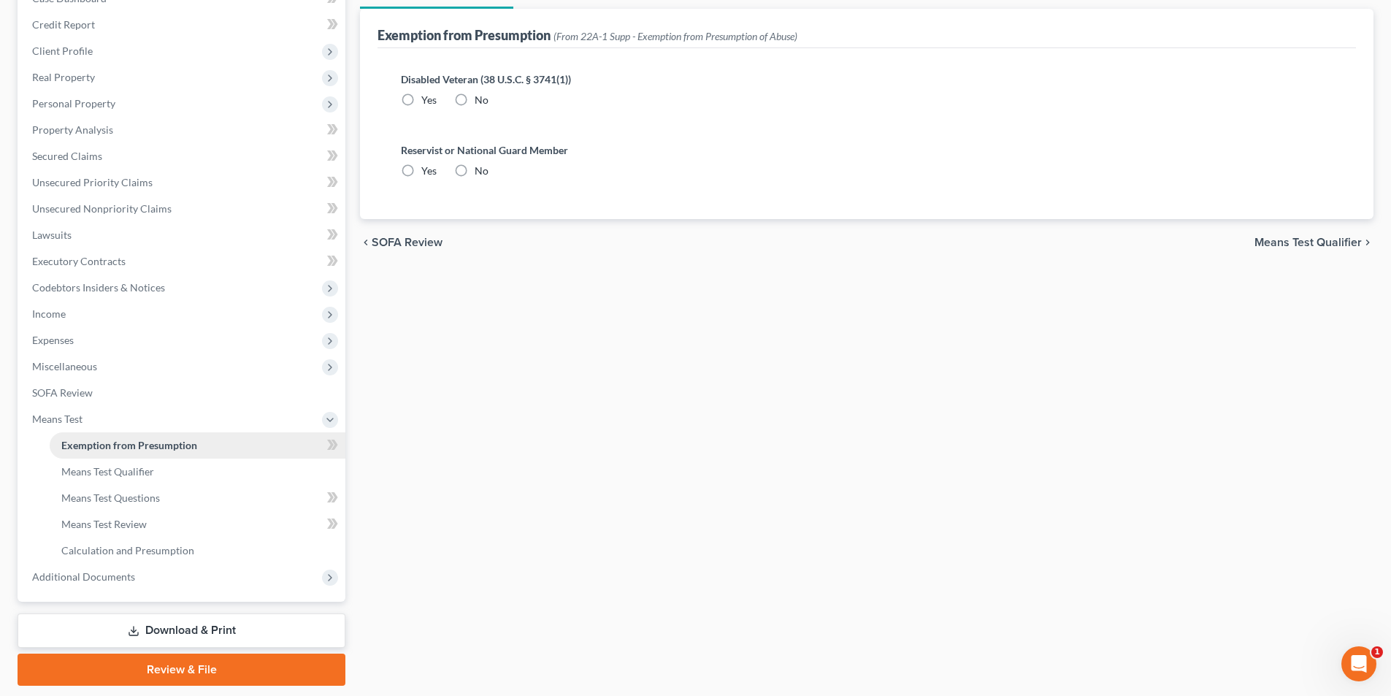
radio input "true"
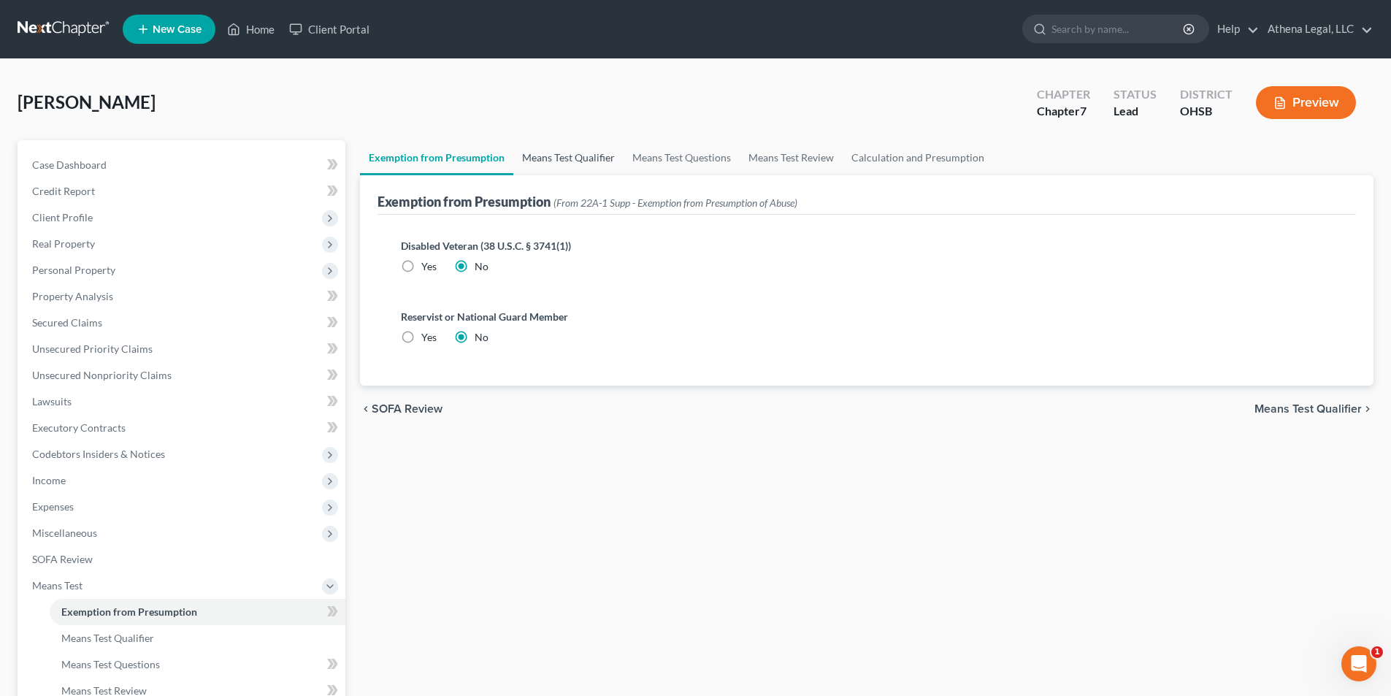
click at [561, 144] on link "Means Test Qualifier" at bounding box center [568, 157] width 110 height 35
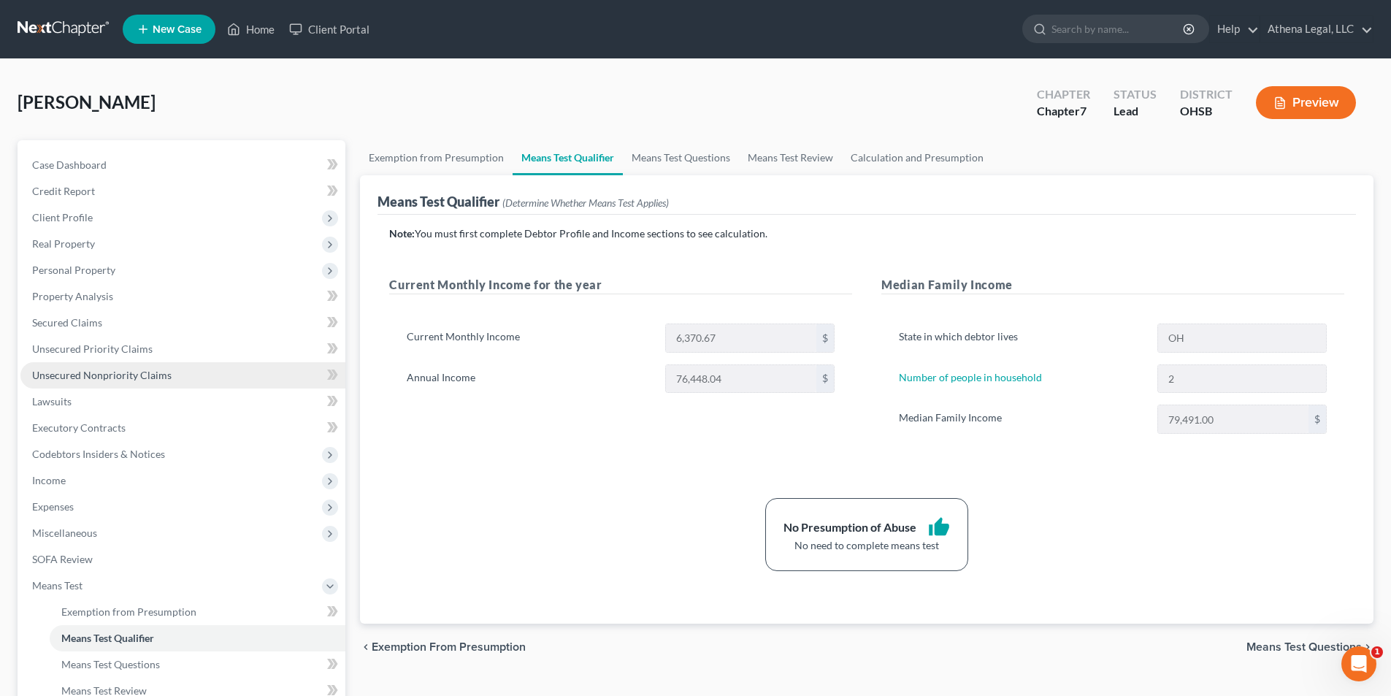
click at [166, 377] on span "Unsecured Nonpriority Claims" at bounding box center [101, 375] width 139 height 12
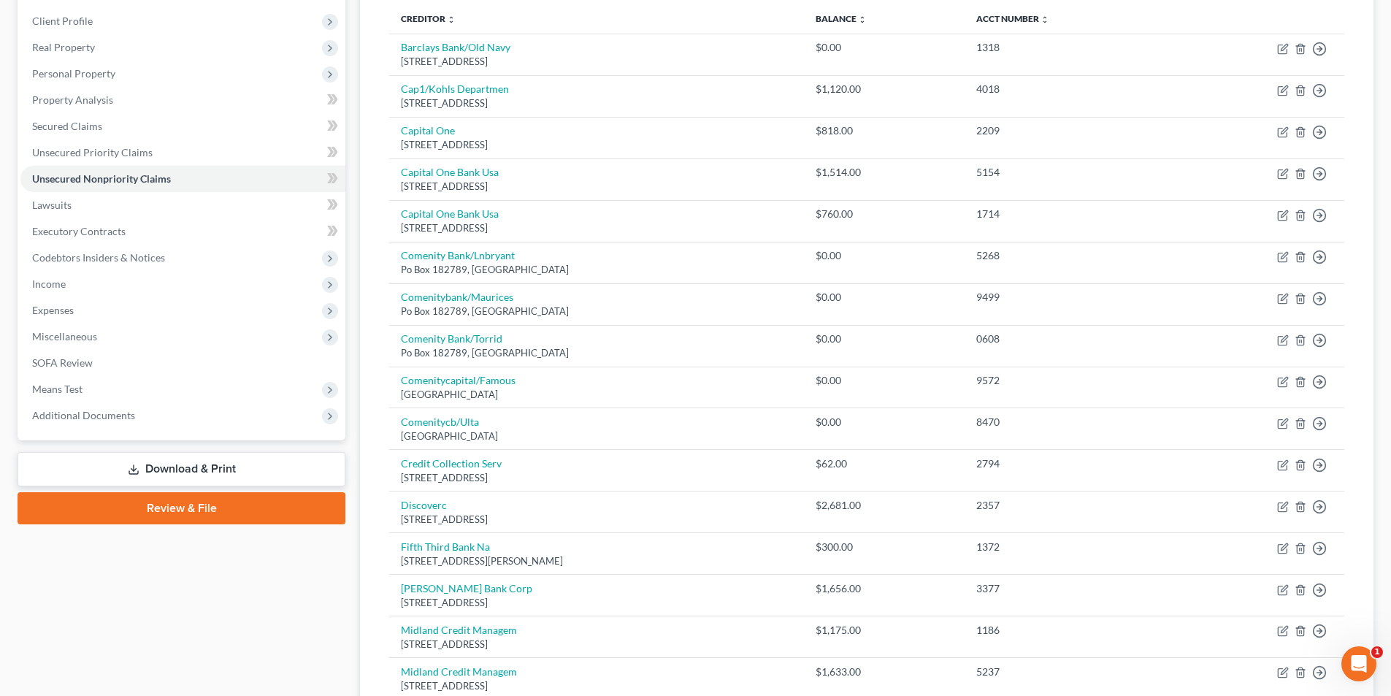
scroll to position [169, 0]
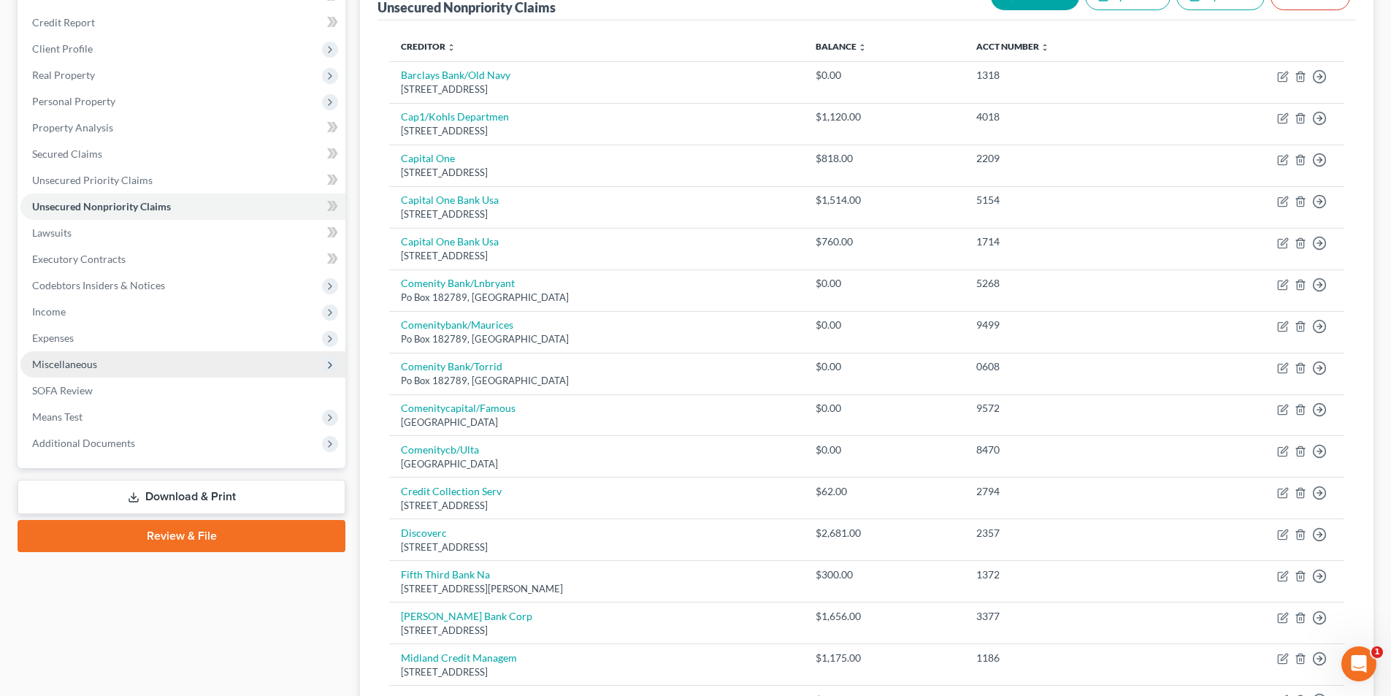
click at [66, 358] on span "Miscellaneous" at bounding box center [64, 364] width 65 height 12
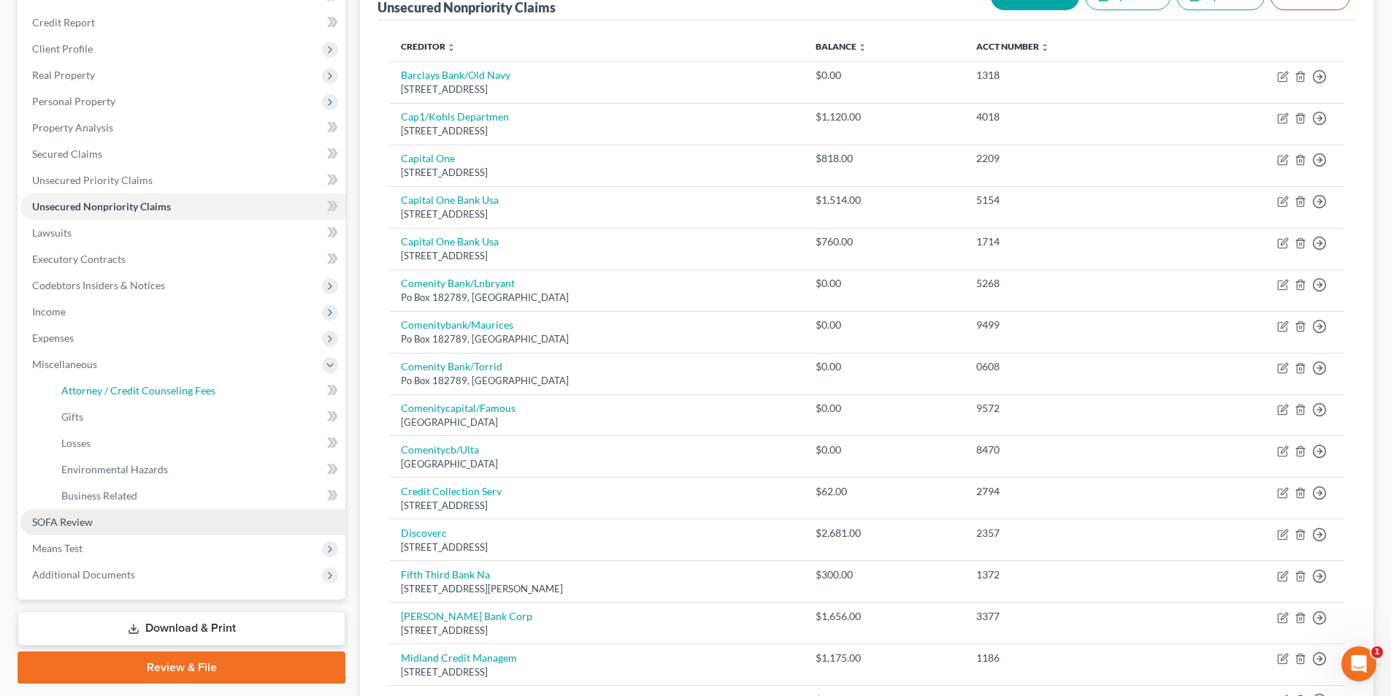
click at [82, 381] on link "Attorney / Credit Counseling Fees" at bounding box center [198, 390] width 296 height 26
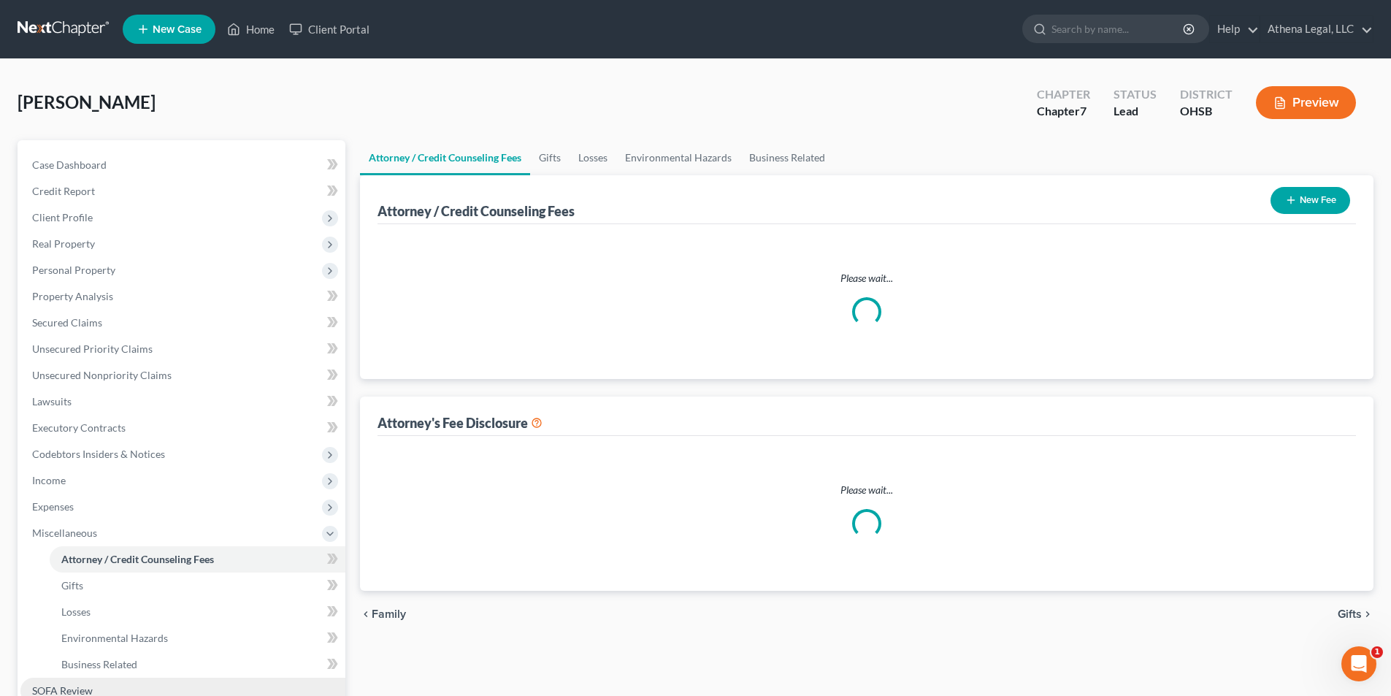
select select "1"
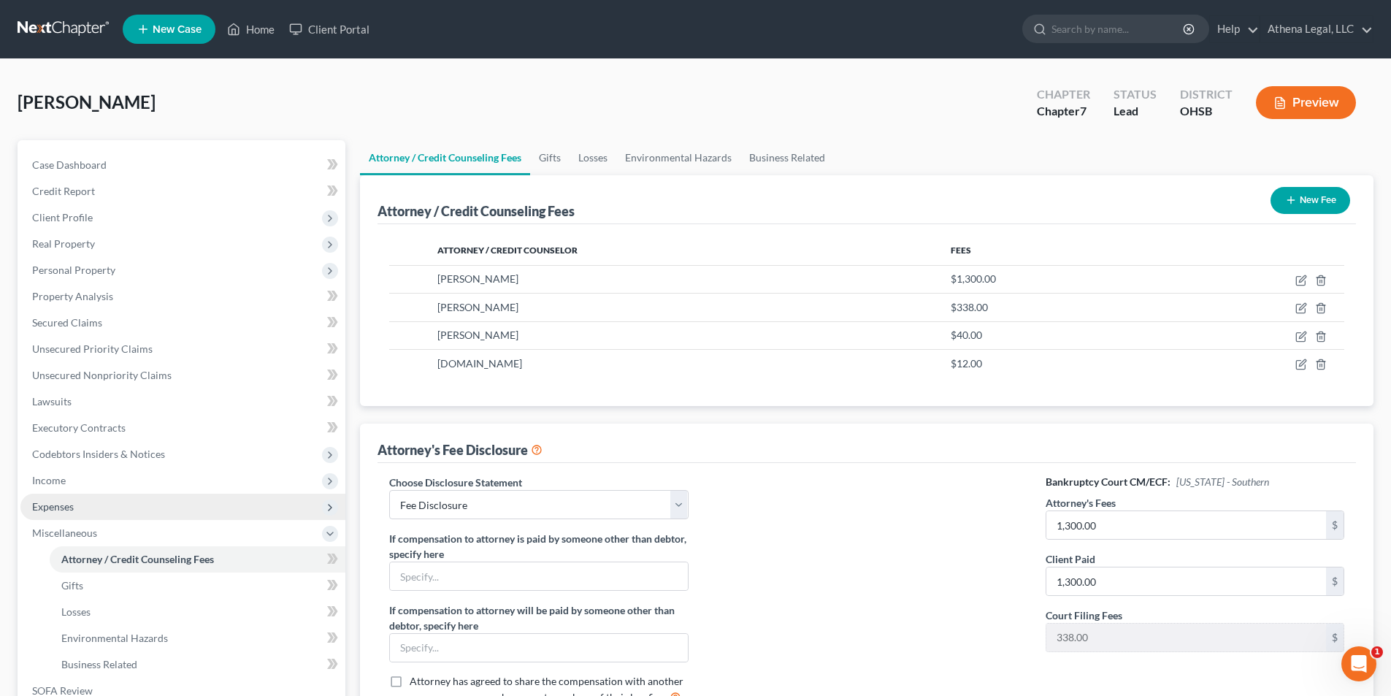
click at [77, 518] on span "Expenses" at bounding box center [182, 506] width 325 height 26
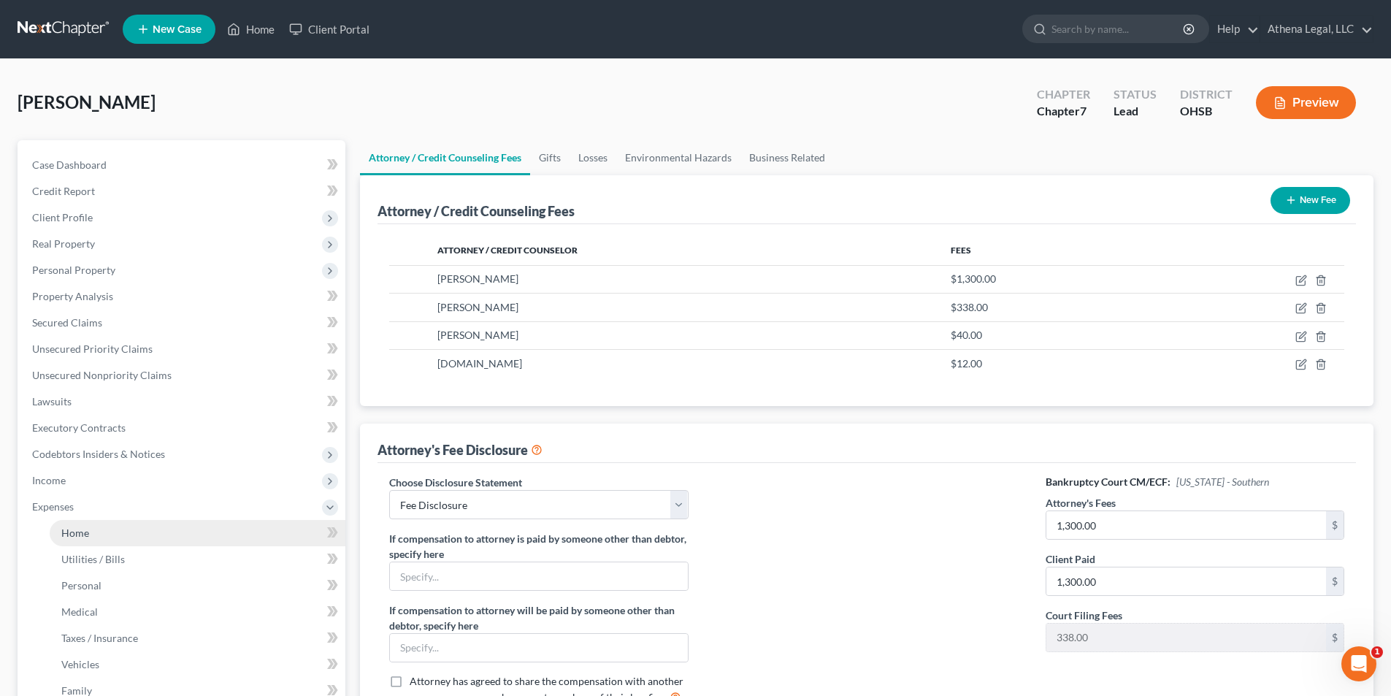
click at [75, 525] on link "Home" at bounding box center [198, 533] width 296 height 26
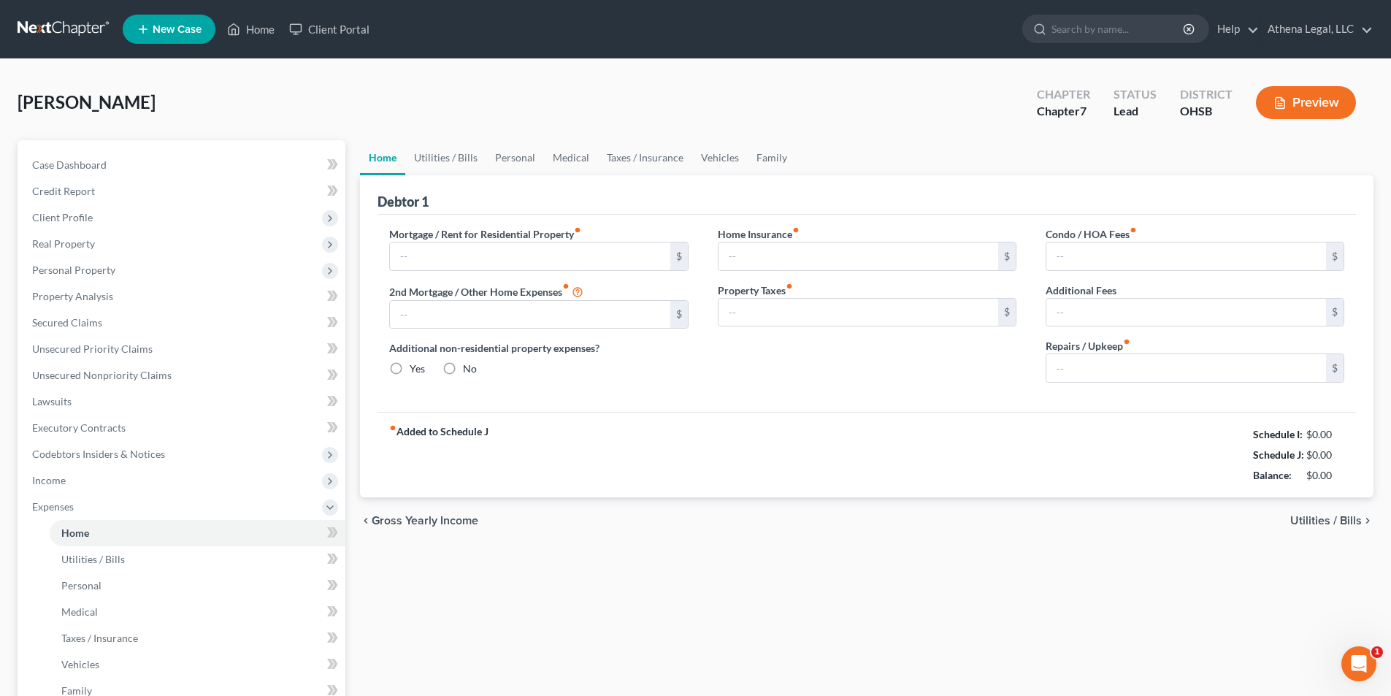
type input "1,169.00"
type input "0.00"
radio input "true"
type input "0.00"
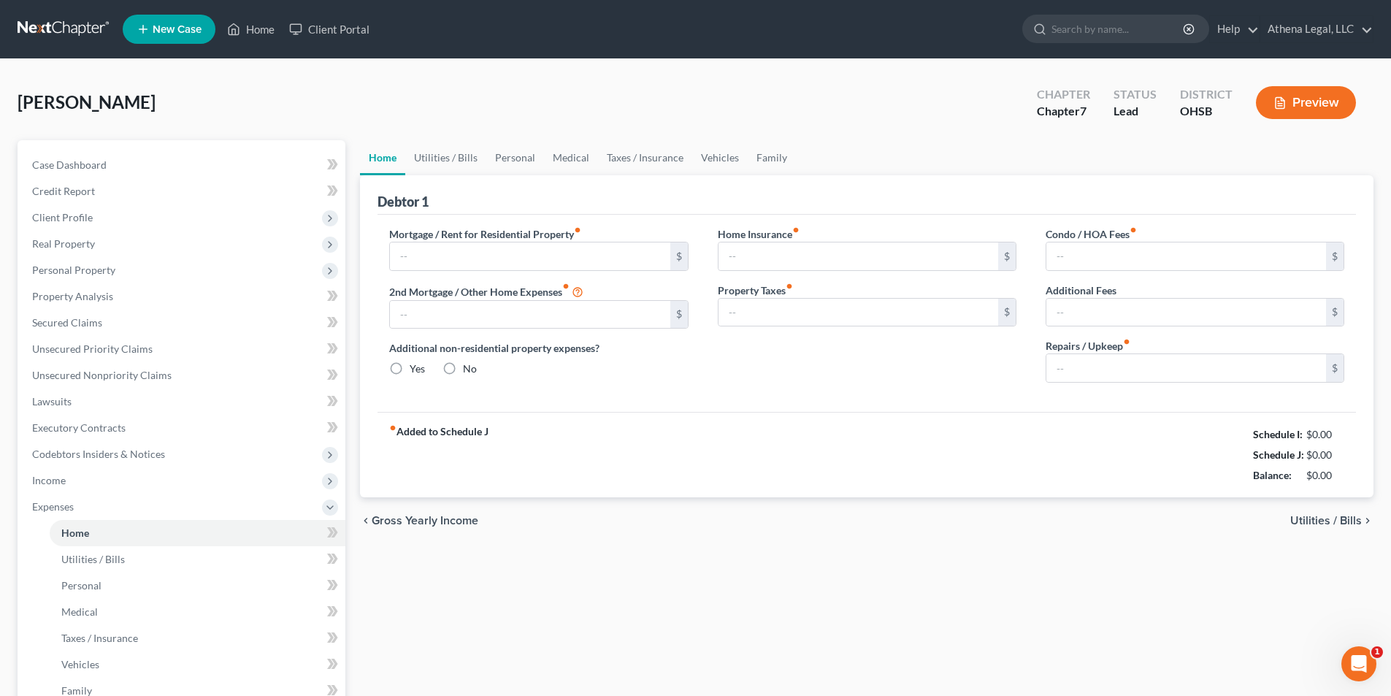
type input "0.00"
drag, startPoint x: 1074, startPoint y: 372, endPoint x: 1171, endPoint y: 391, distance: 98.9
click at [1074, 372] on input "0.00" at bounding box center [1186, 368] width 280 height 28
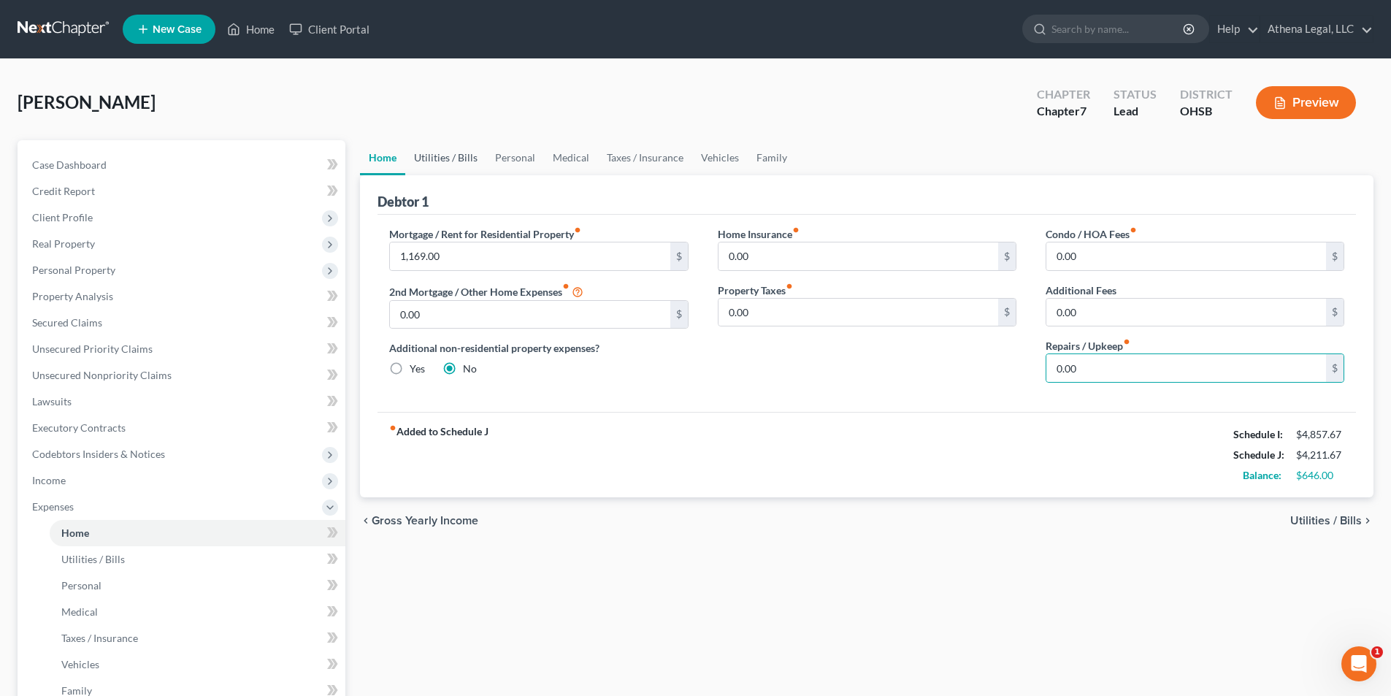
click at [434, 163] on link "Utilities / Bills" at bounding box center [445, 157] width 81 height 35
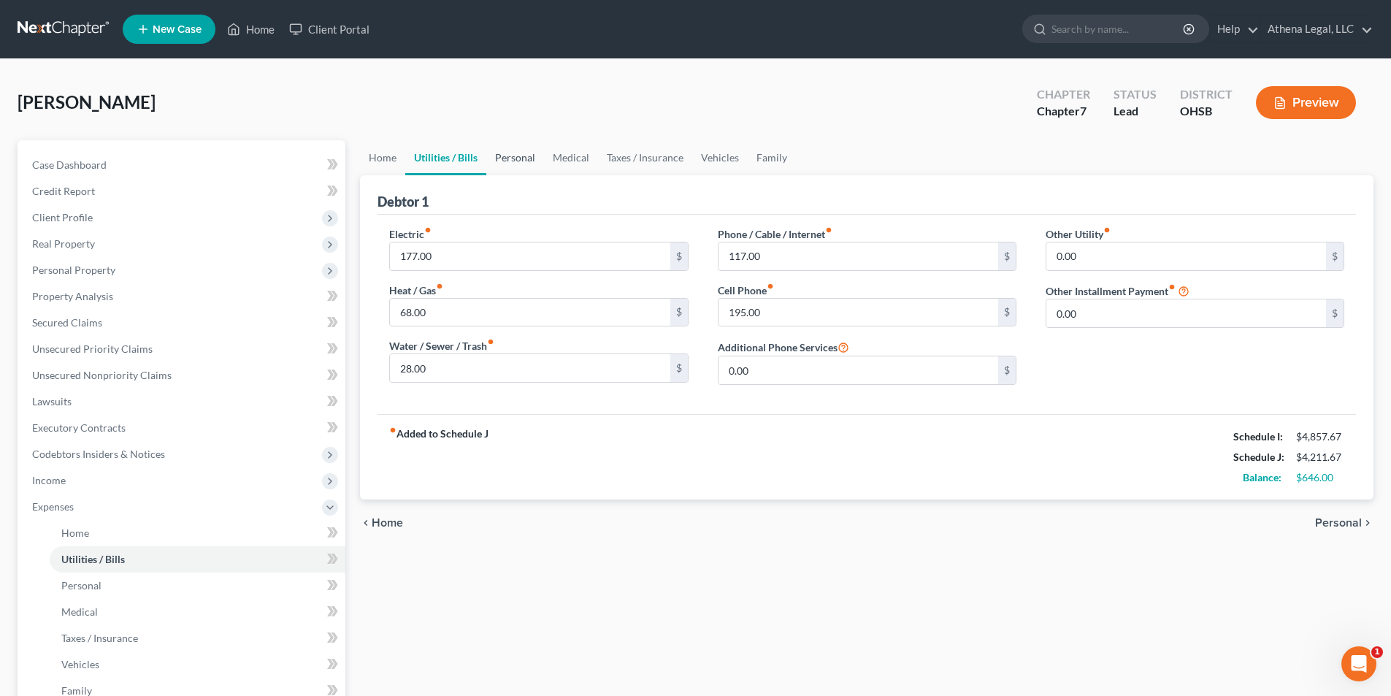
click at [519, 161] on link "Personal" at bounding box center [515, 157] width 58 height 35
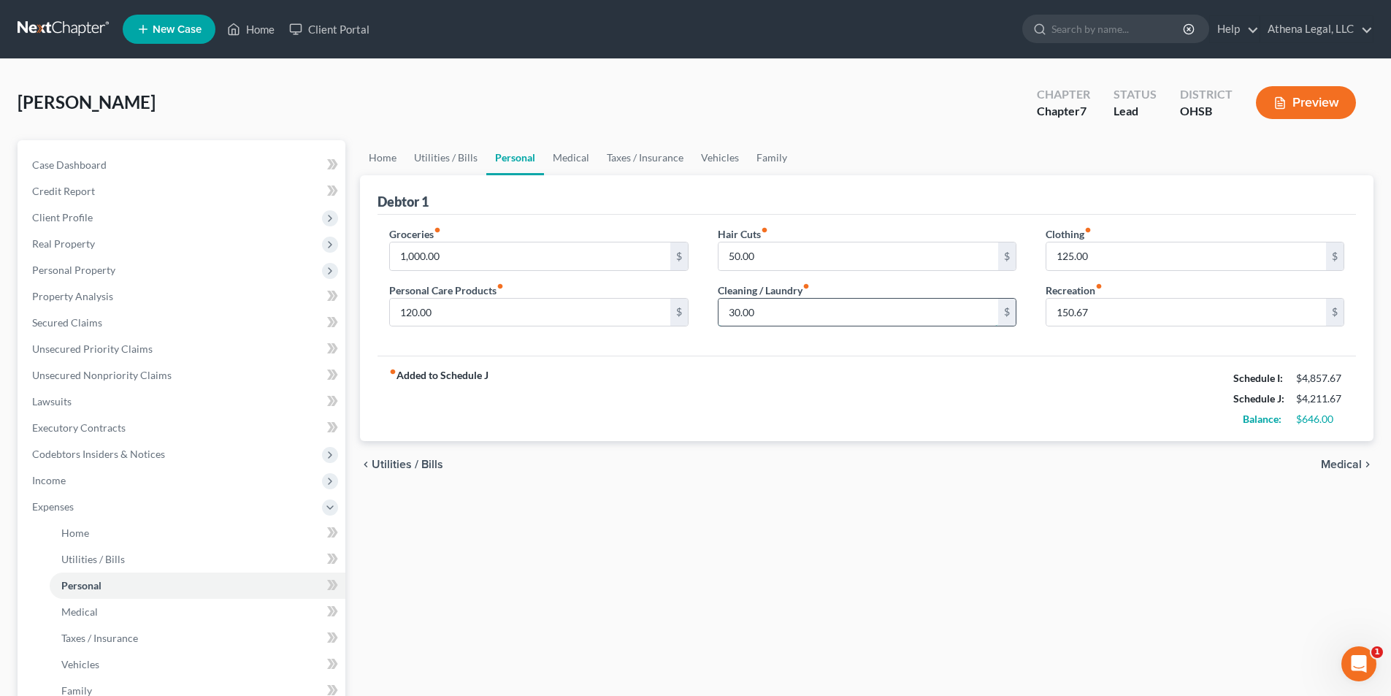
click at [789, 315] on input "30.00" at bounding box center [858, 313] width 280 height 28
type input "65.00"
click at [557, 160] on link "Medical" at bounding box center [571, 157] width 54 height 35
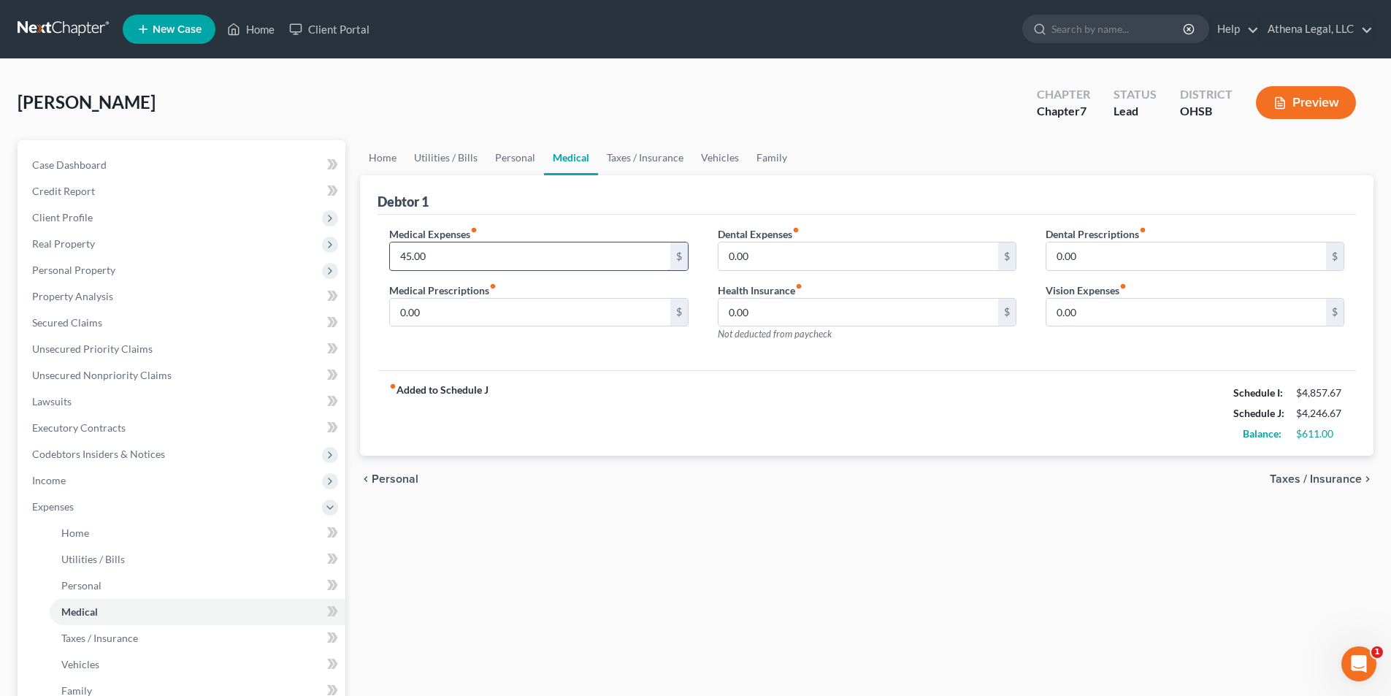
click at [474, 256] on input "45.00" at bounding box center [530, 256] width 280 height 28
type input "105.00"
click at [620, 158] on link "Taxes / Insurance" at bounding box center [645, 157] width 94 height 35
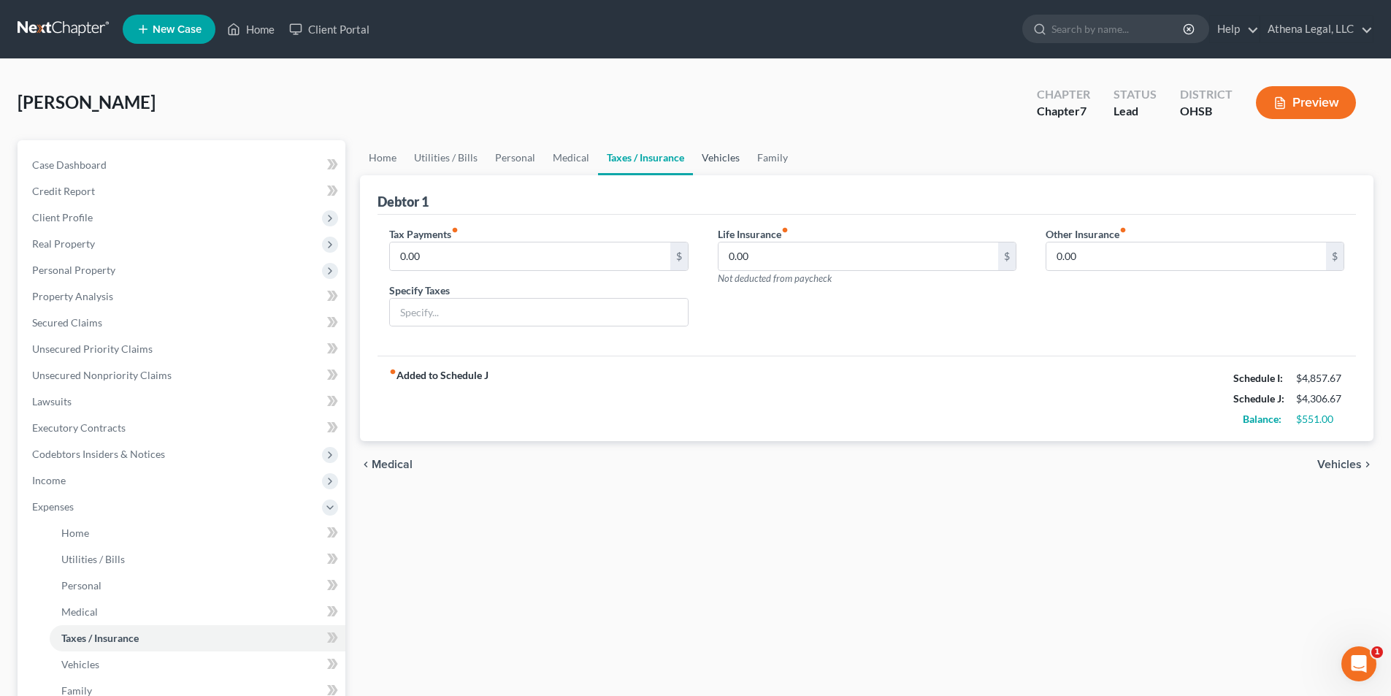
click at [720, 161] on link "Vehicles" at bounding box center [720, 157] width 55 height 35
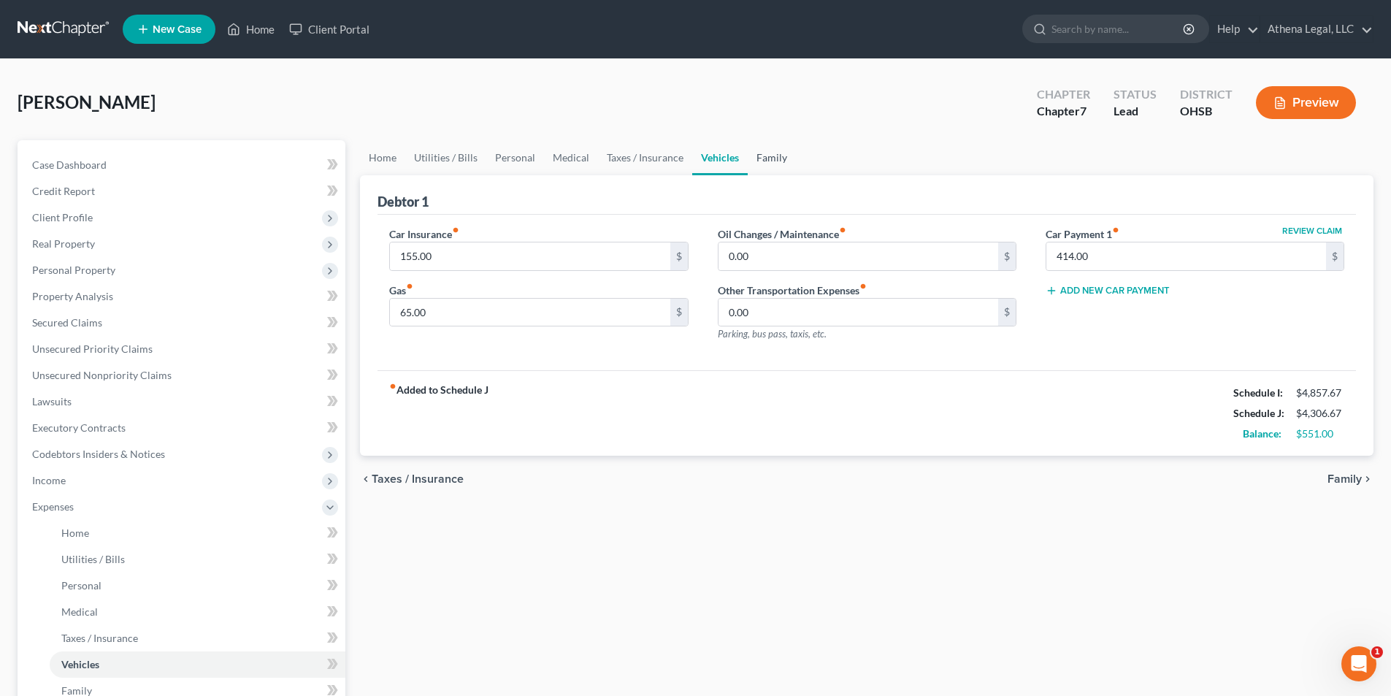
click at [767, 159] on link "Family" at bounding box center [772, 157] width 48 height 35
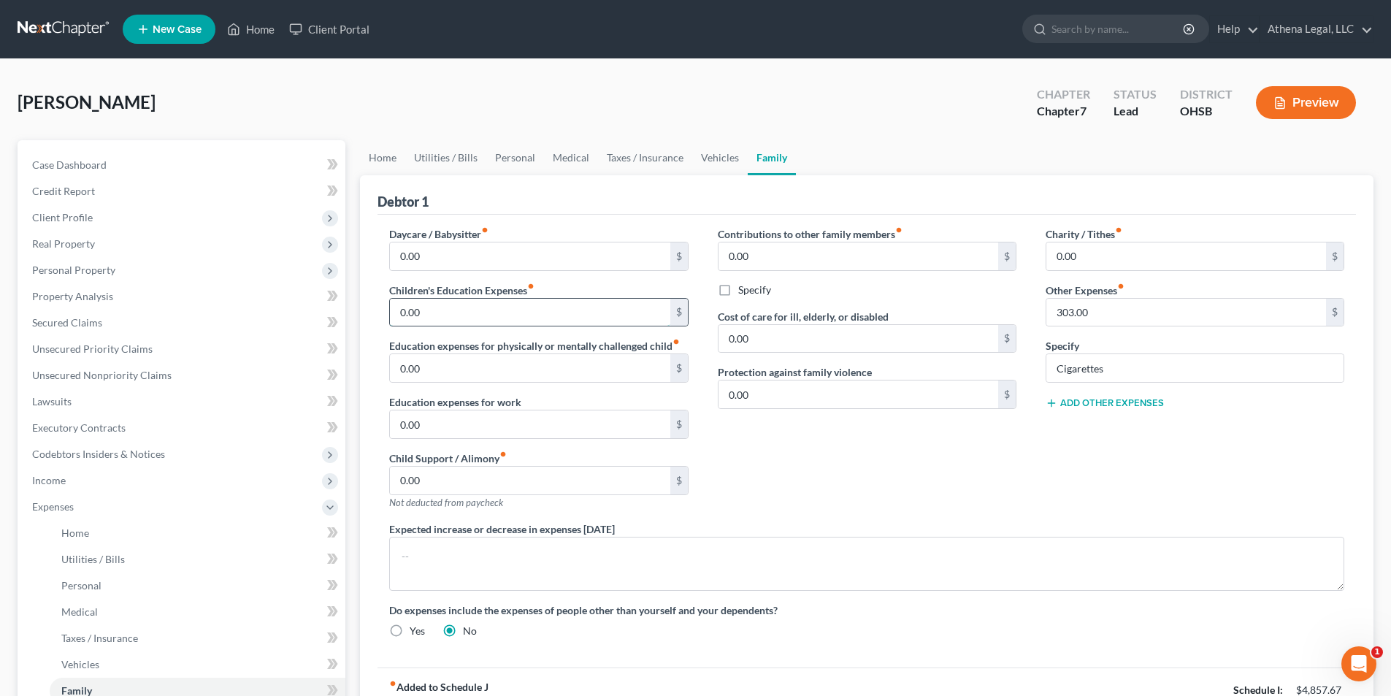
click at [465, 301] on input "0.00" at bounding box center [530, 313] width 280 height 28
type input "20.00"
click at [387, 158] on link "Home" at bounding box center [382, 157] width 45 height 35
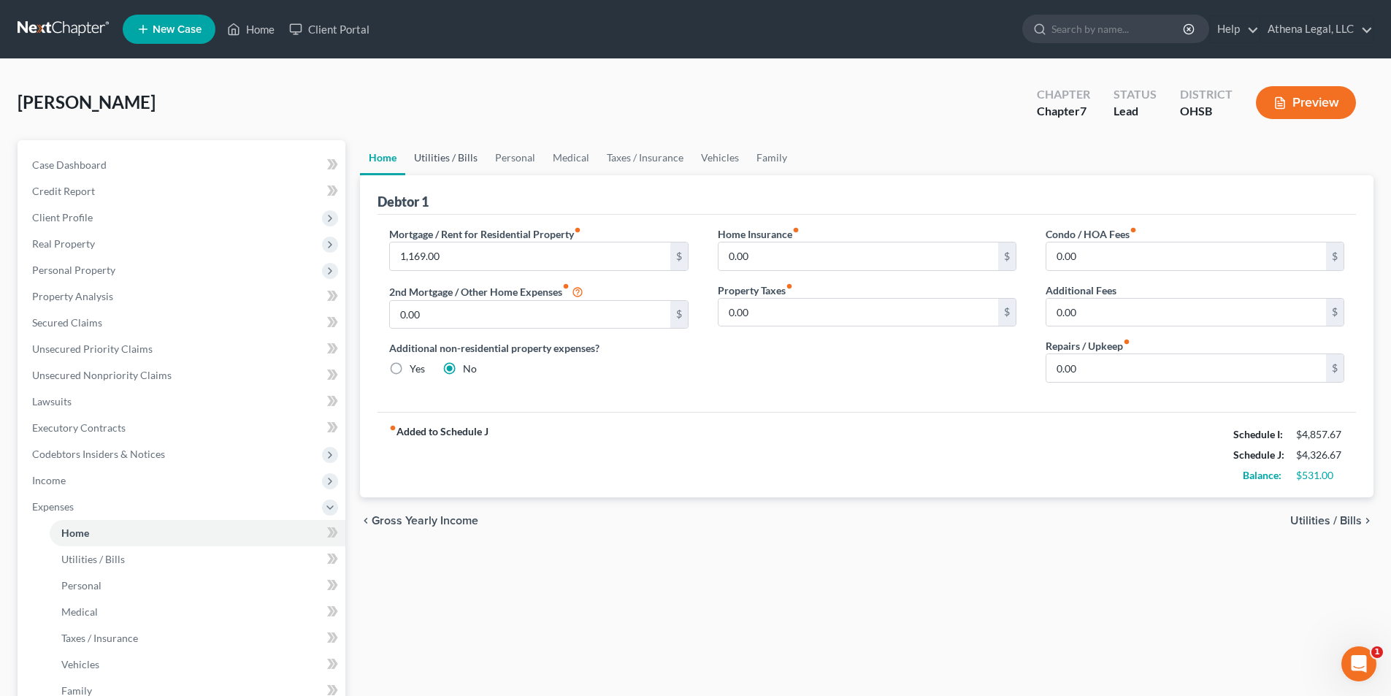
click at [461, 154] on link "Utilities / Bills" at bounding box center [445, 157] width 81 height 35
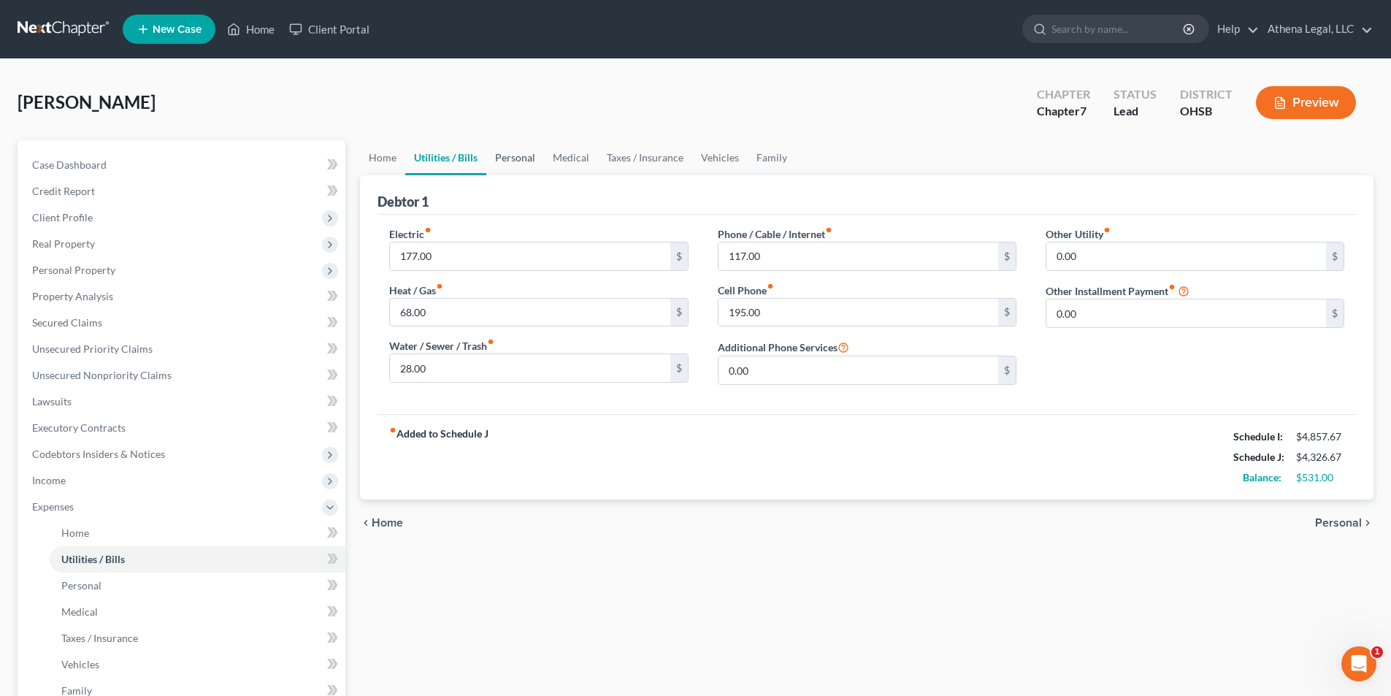
click at [500, 158] on link "Personal" at bounding box center [515, 157] width 58 height 35
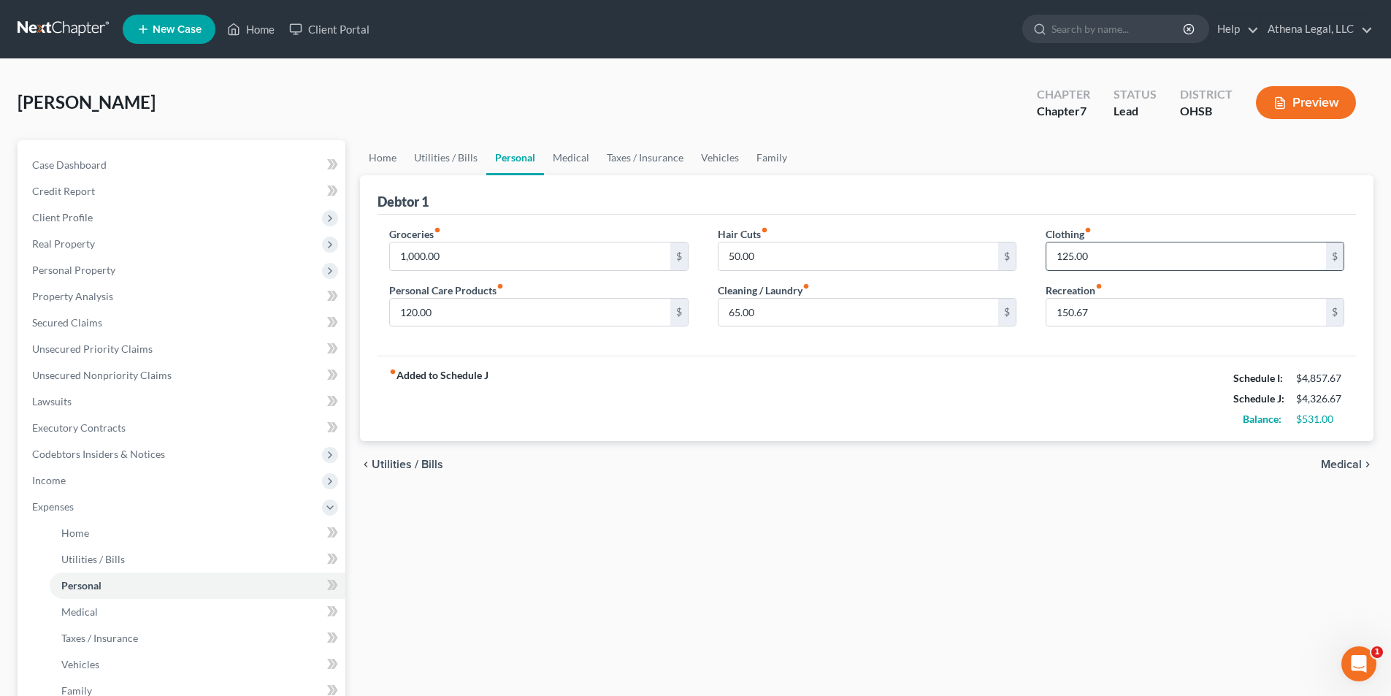
click at [1099, 264] on input "125.00" at bounding box center [1186, 256] width 280 height 28
click at [717, 157] on link "Vehicles" at bounding box center [719, 157] width 55 height 35
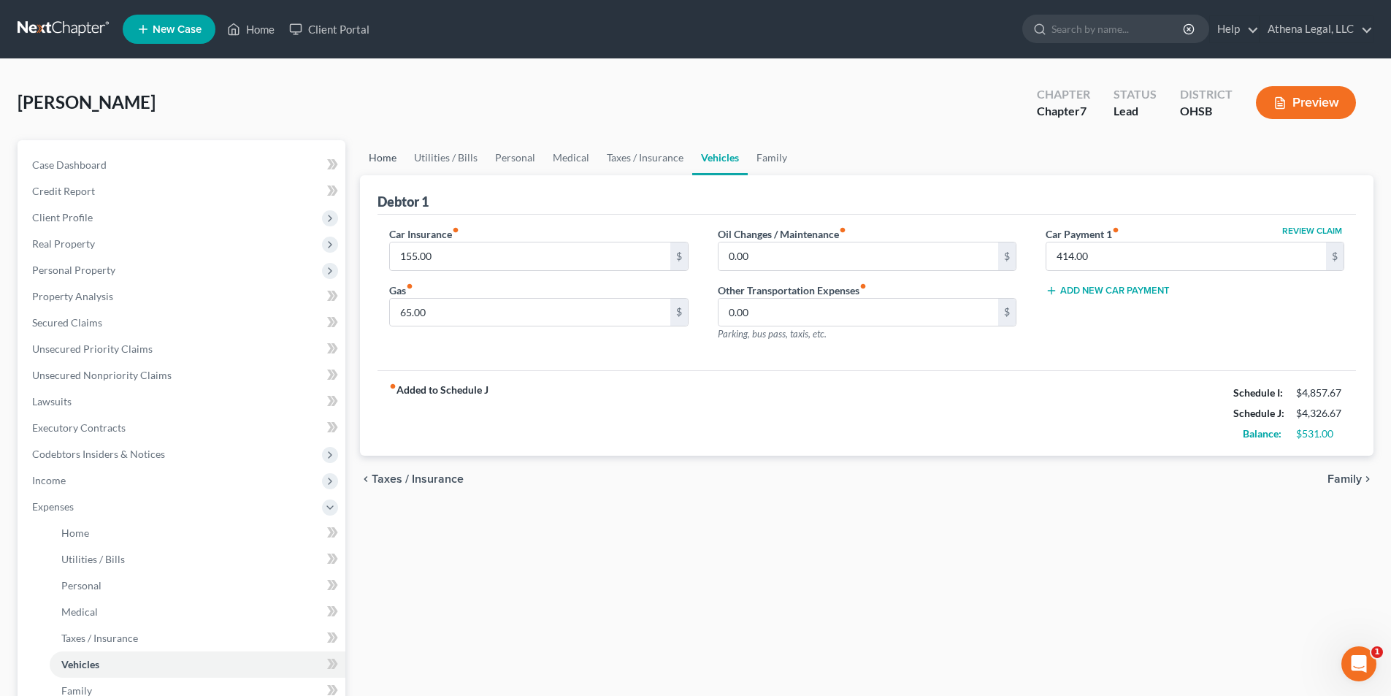
click at [394, 165] on link "Home" at bounding box center [382, 157] width 45 height 35
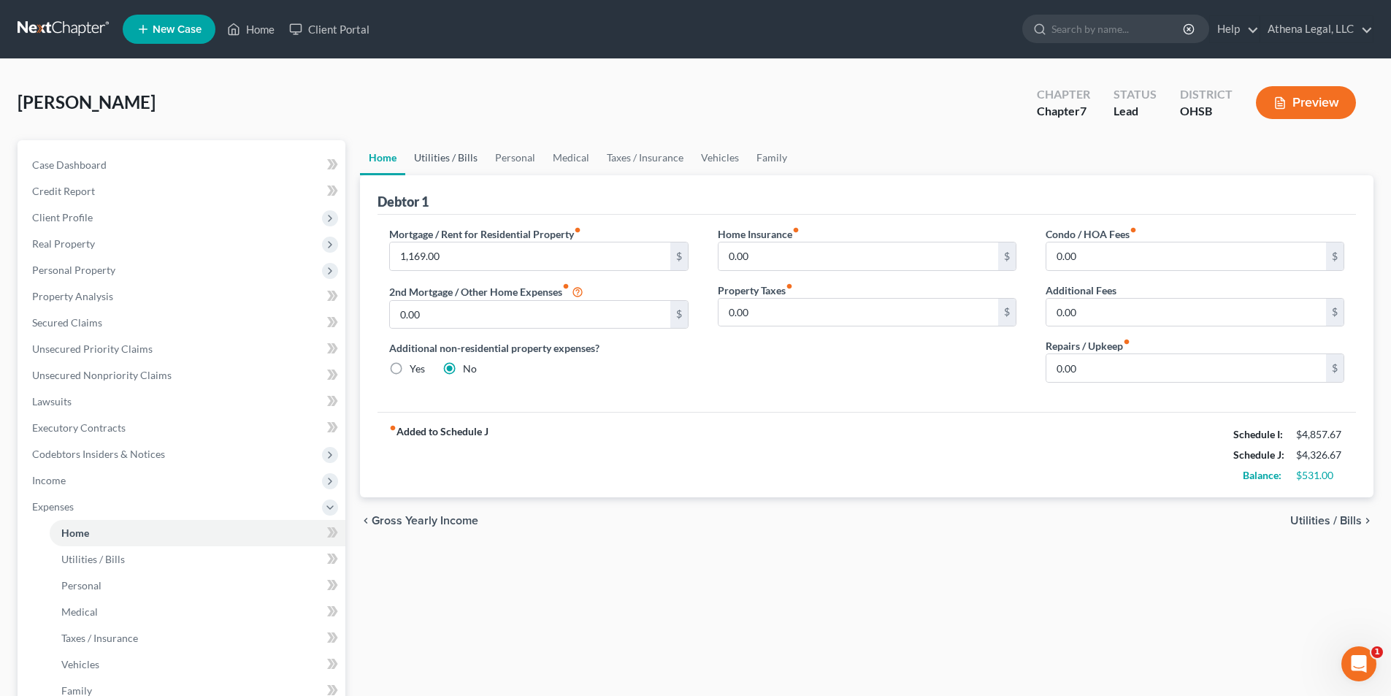
click at [428, 152] on link "Utilities / Bills" at bounding box center [445, 157] width 81 height 35
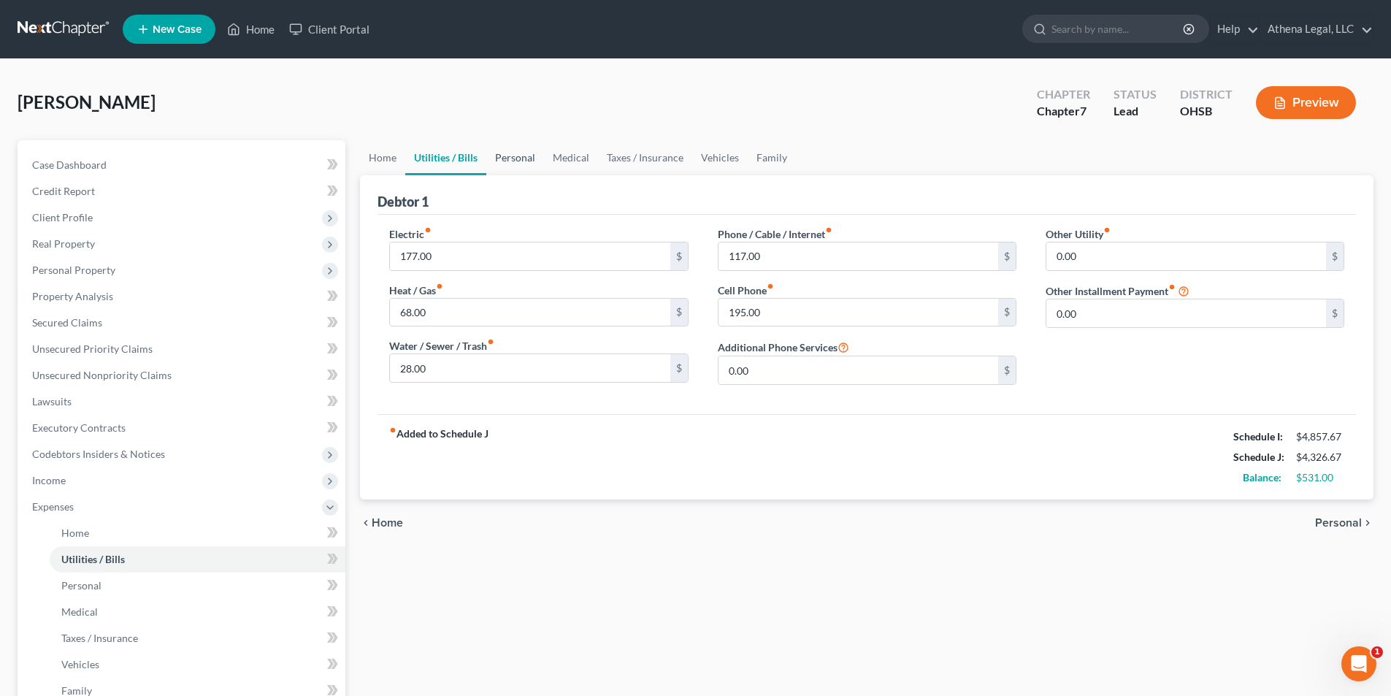
click at [521, 162] on link "Personal" at bounding box center [515, 157] width 58 height 35
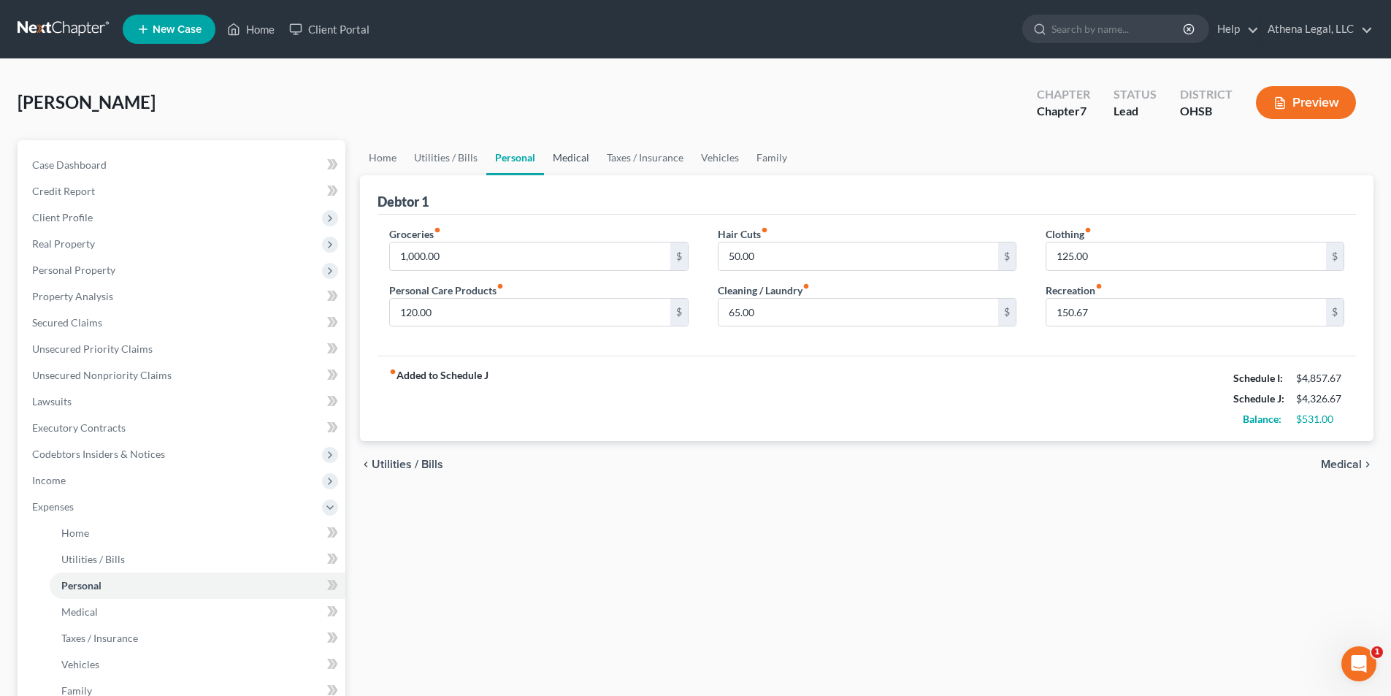
click at [580, 160] on link "Medical" at bounding box center [571, 157] width 54 height 35
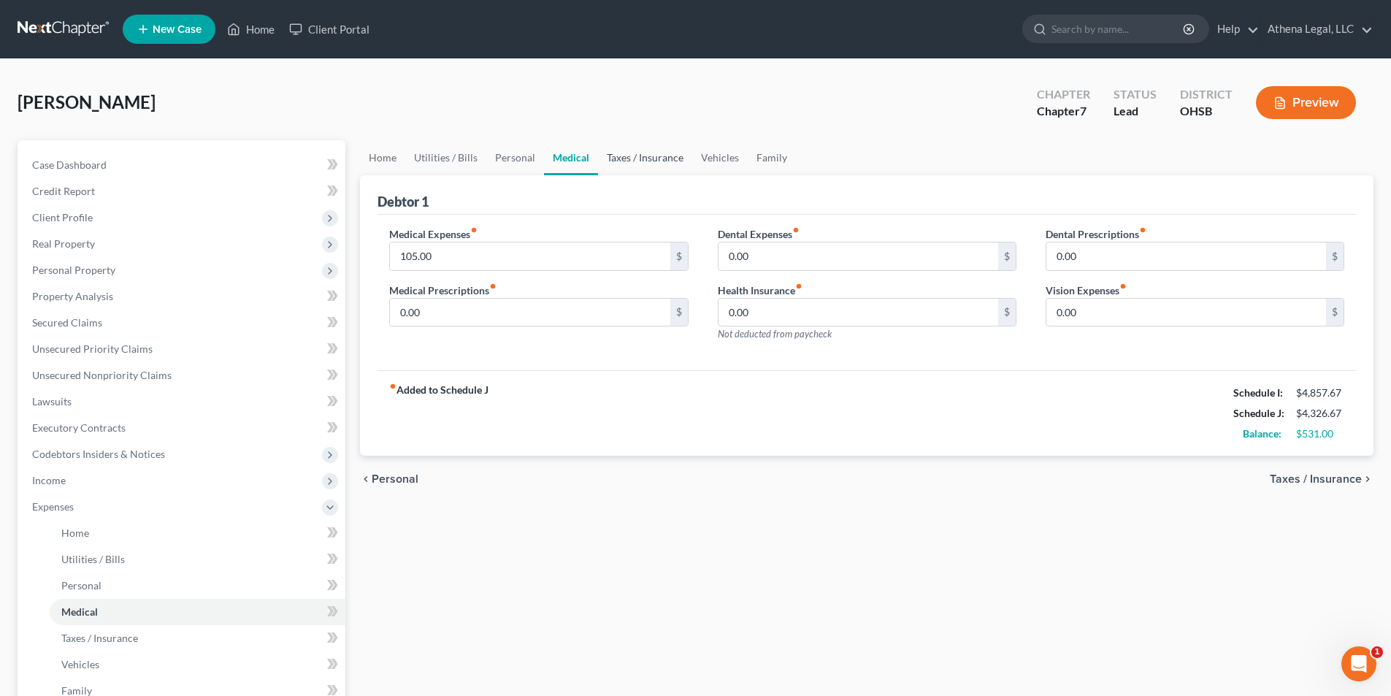
click at [643, 159] on link "Taxes / Insurance" at bounding box center [645, 157] width 94 height 35
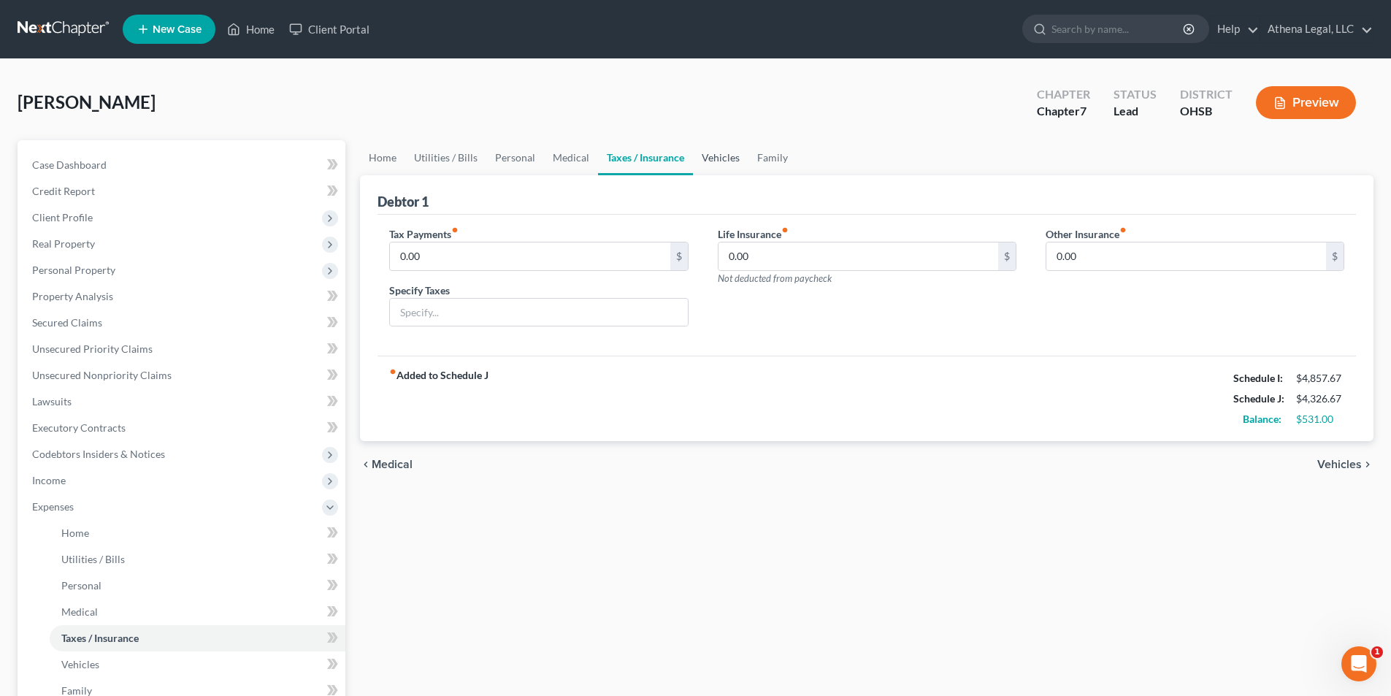
click at [718, 160] on link "Vehicles" at bounding box center [720, 157] width 55 height 35
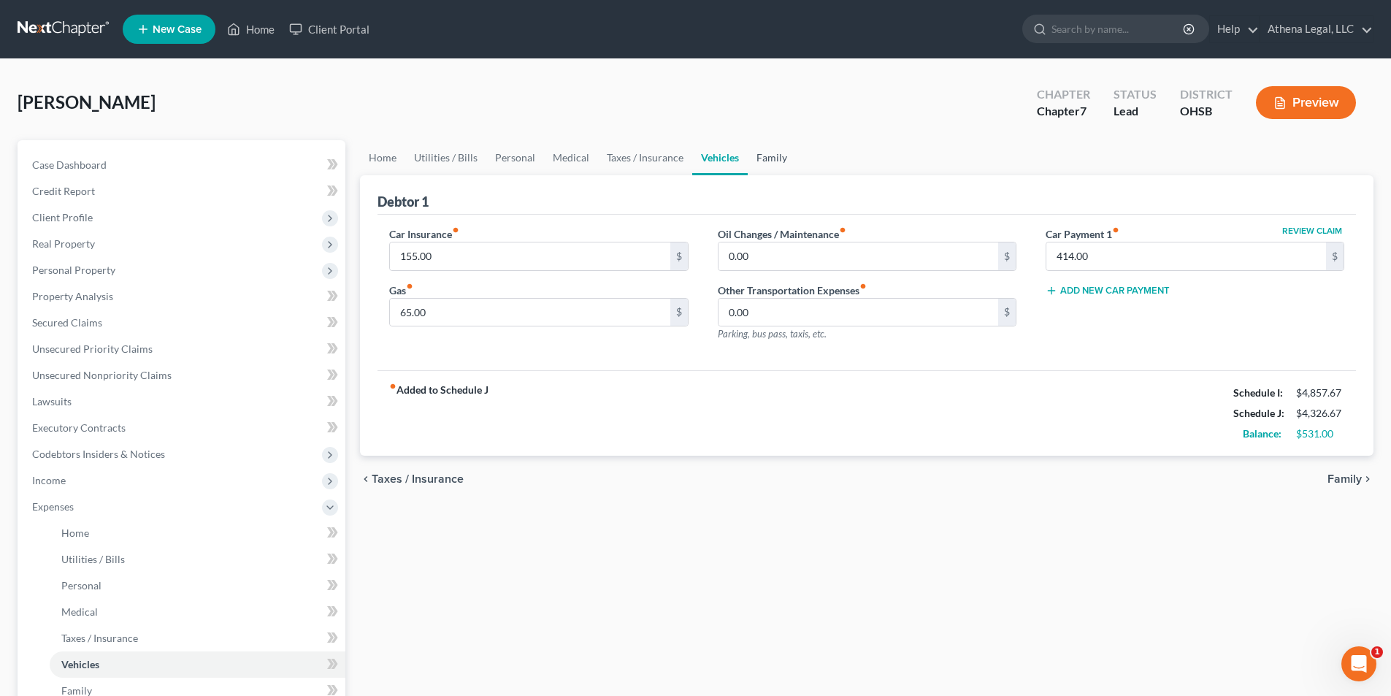
click at [772, 164] on link "Family" at bounding box center [772, 157] width 48 height 35
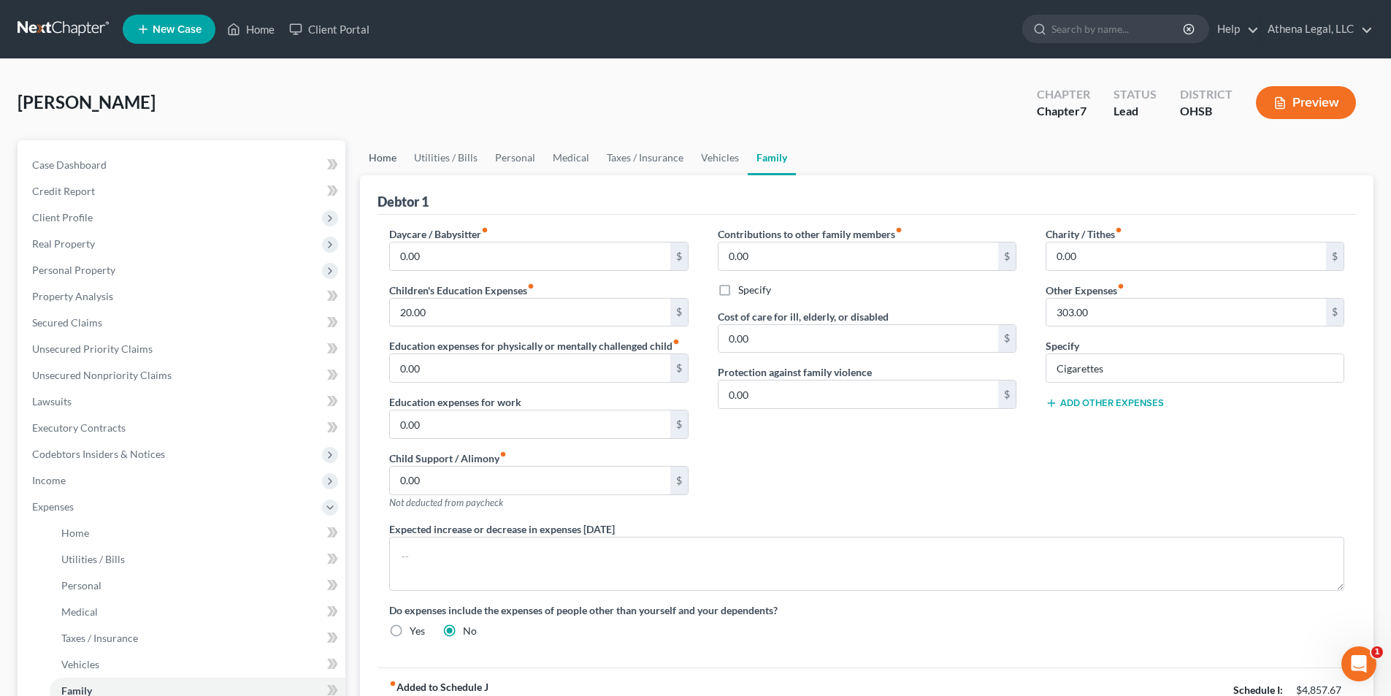
click at [378, 156] on link "Home" at bounding box center [382, 157] width 45 height 35
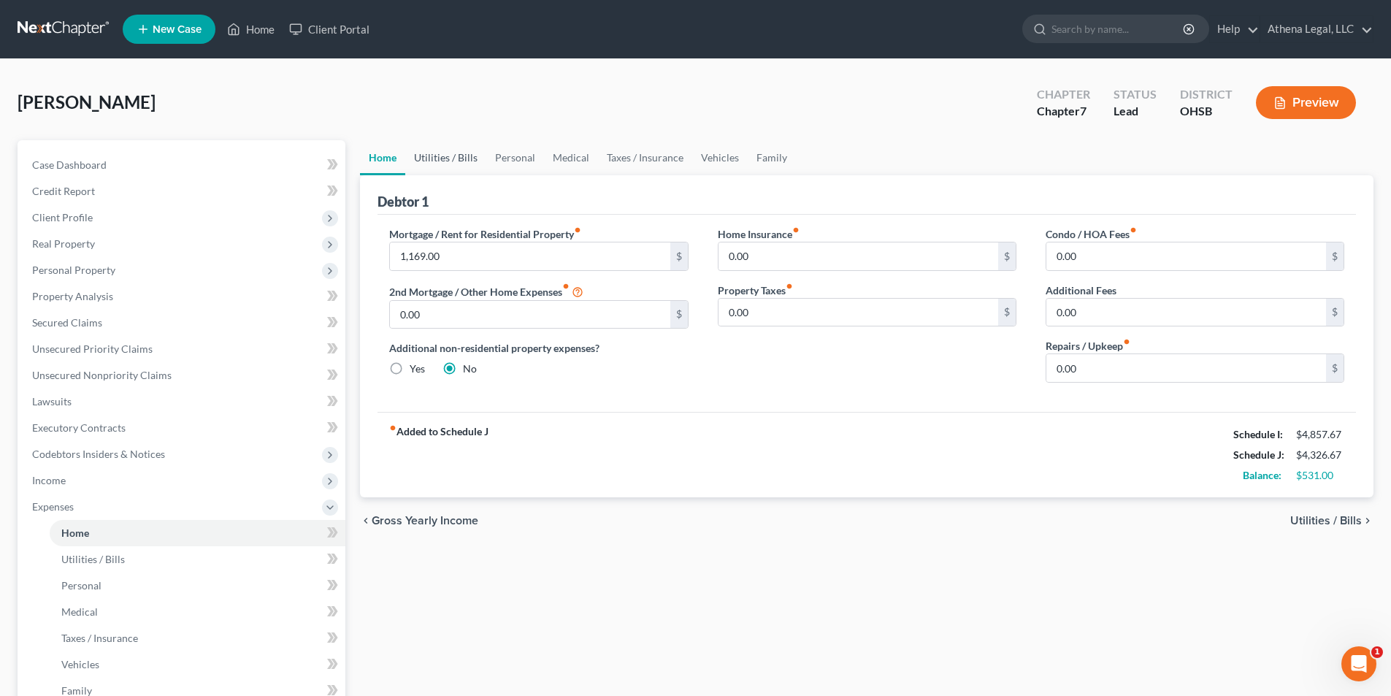
click at [452, 165] on link "Utilities / Bills" at bounding box center [445, 157] width 81 height 35
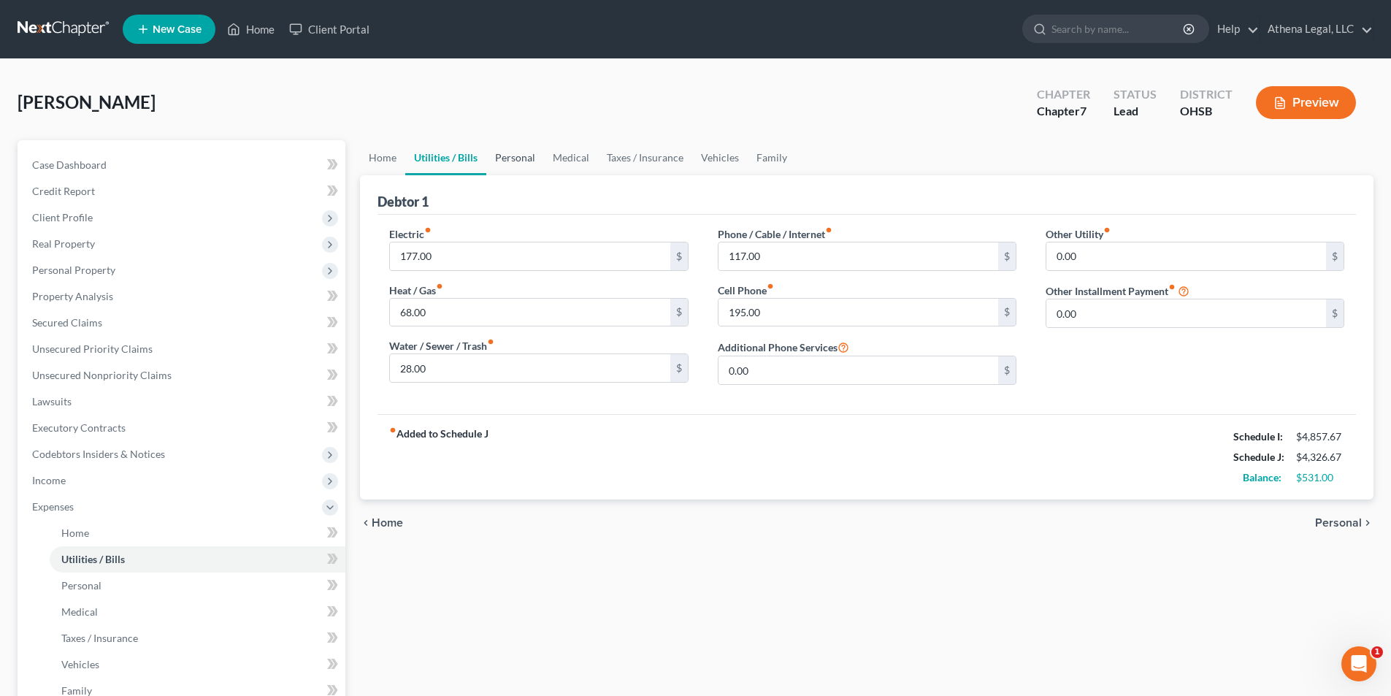
click at [504, 156] on link "Personal" at bounding box center [515, 157] width 58 height 35
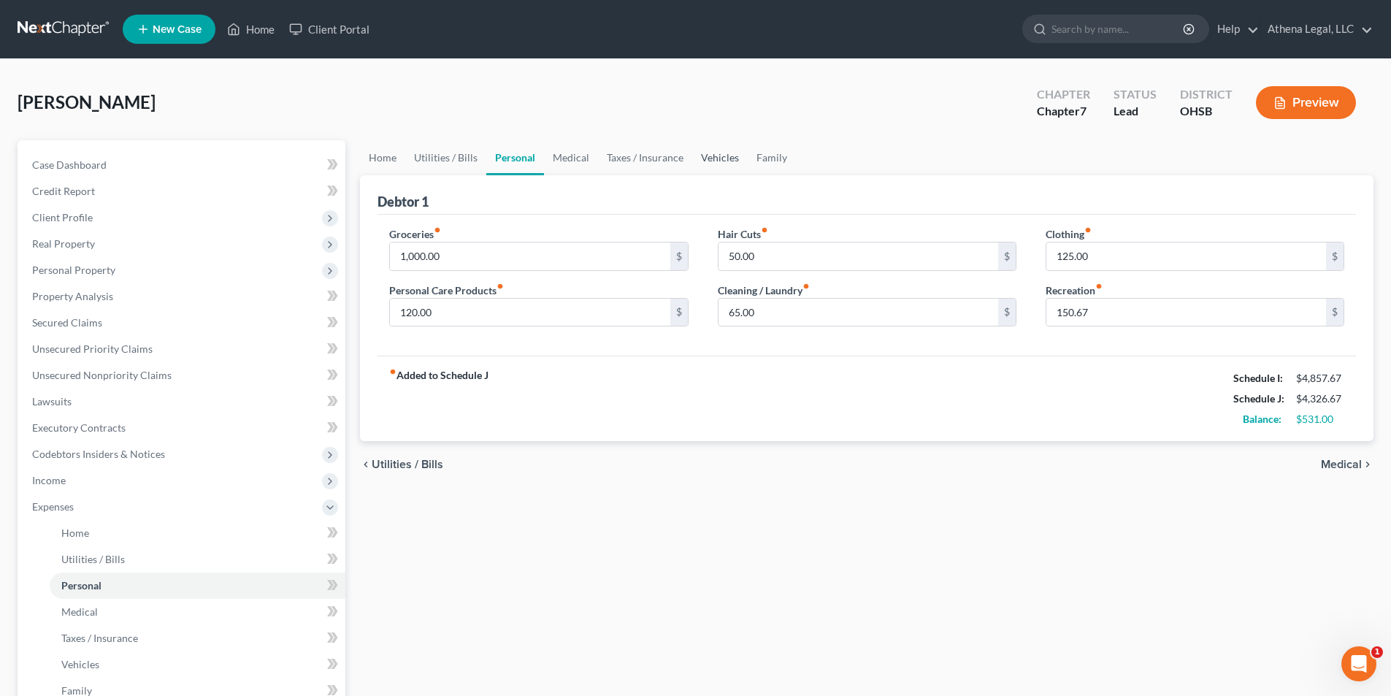
click at [708, 158] on link "Vehicles" at bounding box center [719, 157] width 55 height 35
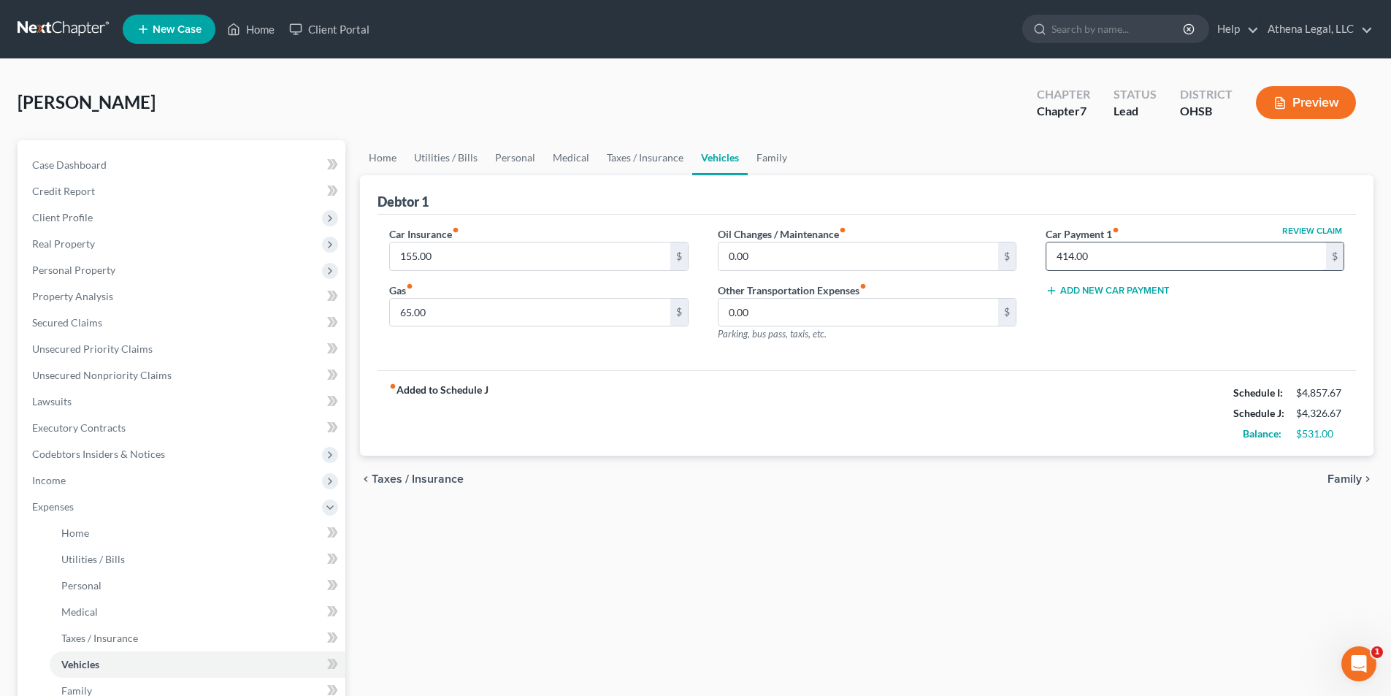
click at [1089, 257] on input "414.00" at bounding box center [1186, 256] width 280 height 28
type input "0.00"
click at [505, 156] on link "Personal" at bounding box center [515, 157] width 58 height 35
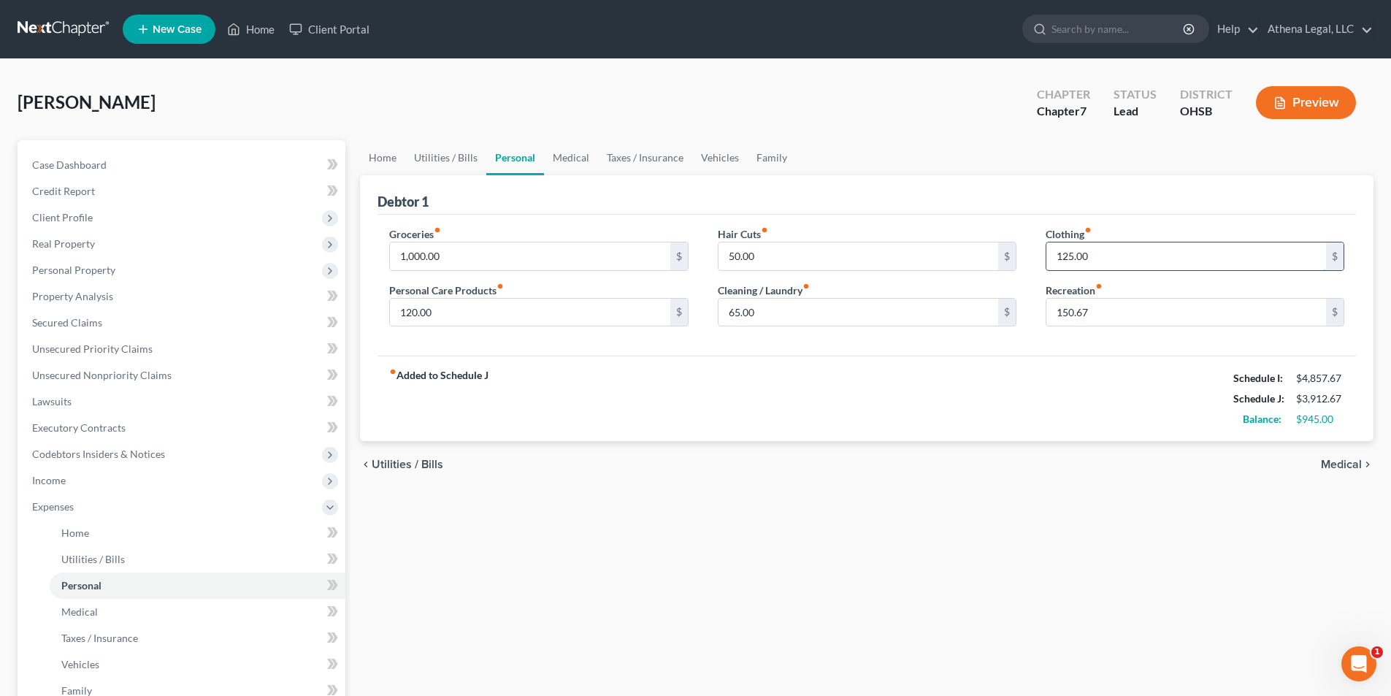
click at [1169, 266] on input "125.00" at bounding box center [1186, 256] width 280 height 28
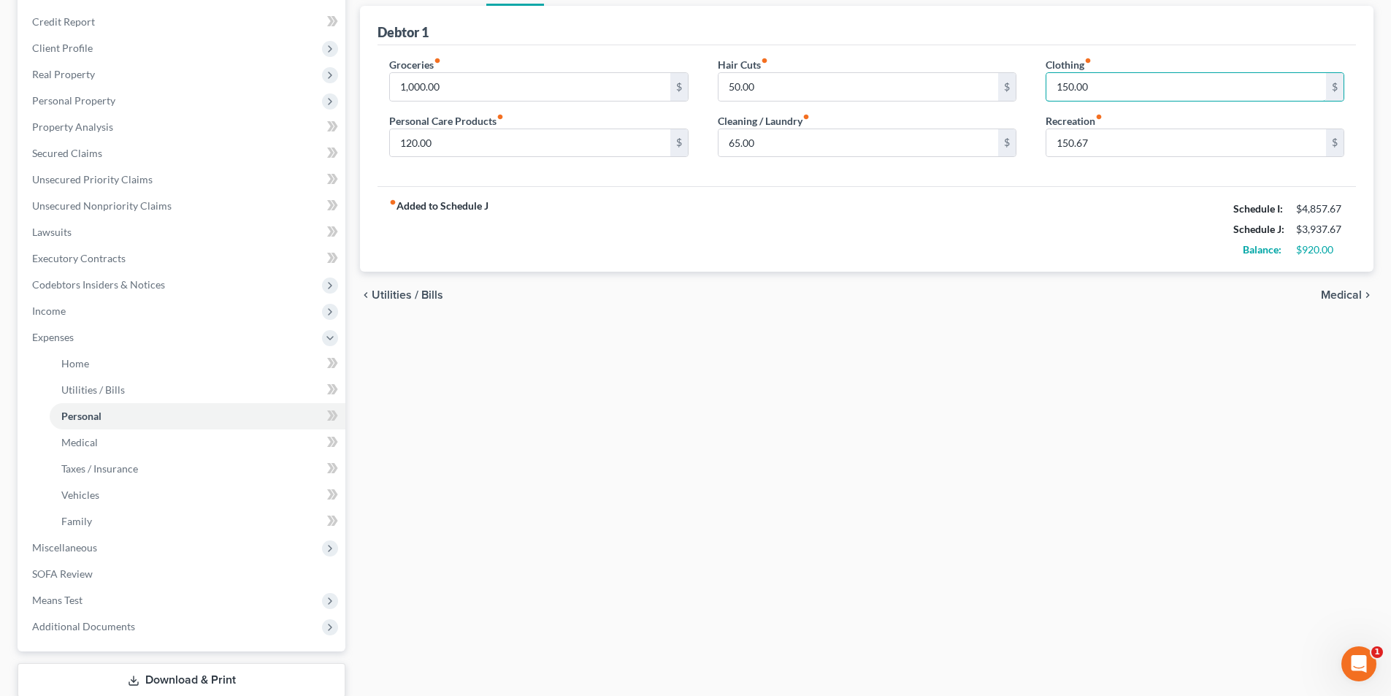
scroll to position [45, 0]
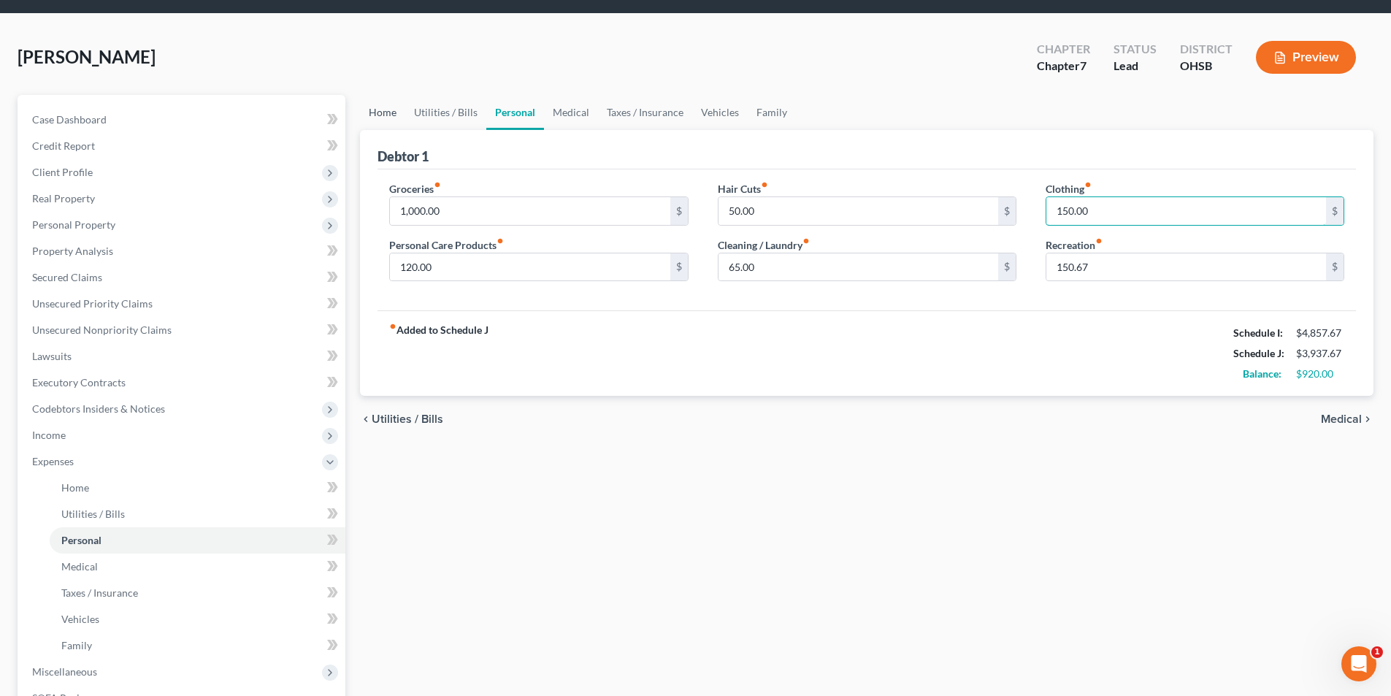
type input "150.00"
click at [369, 121] on link "Home" at bounding box center [382, 112] width 45 height 35
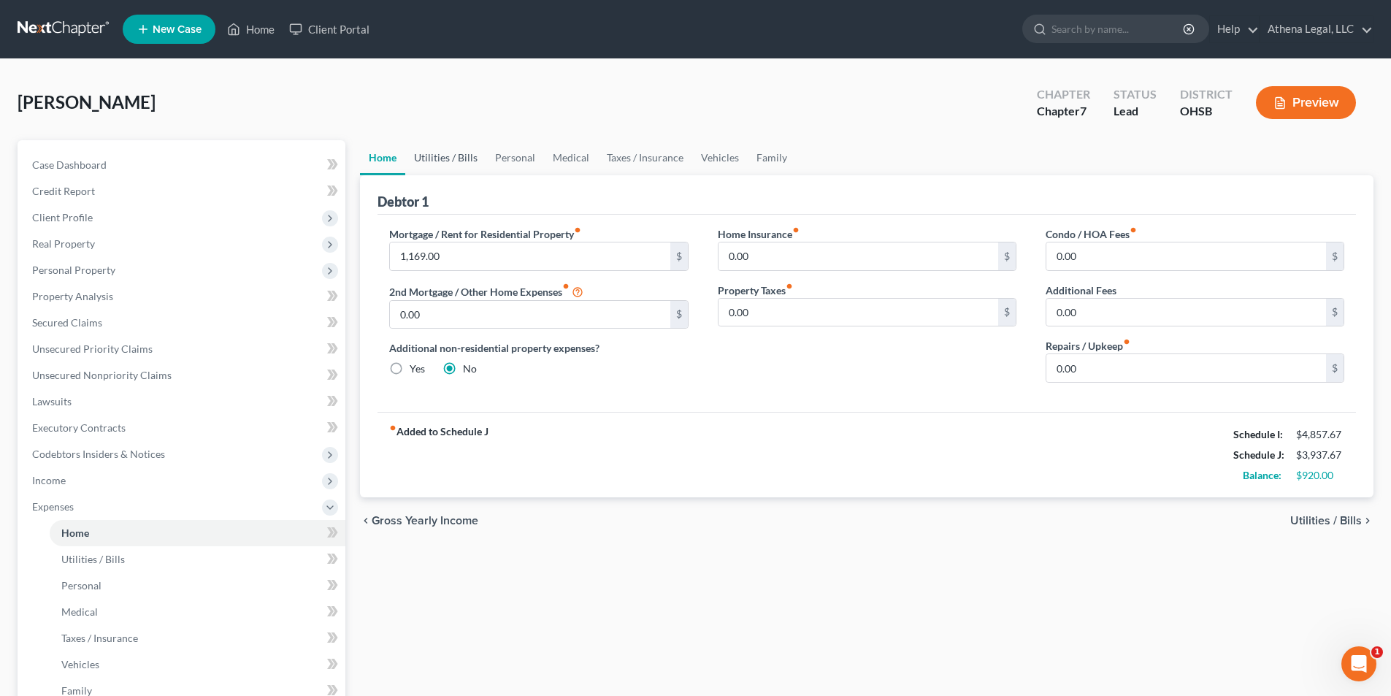
click at [447, 157] on link "Utilities / Bills" at bounding box center [445, 157] width 81 height 35
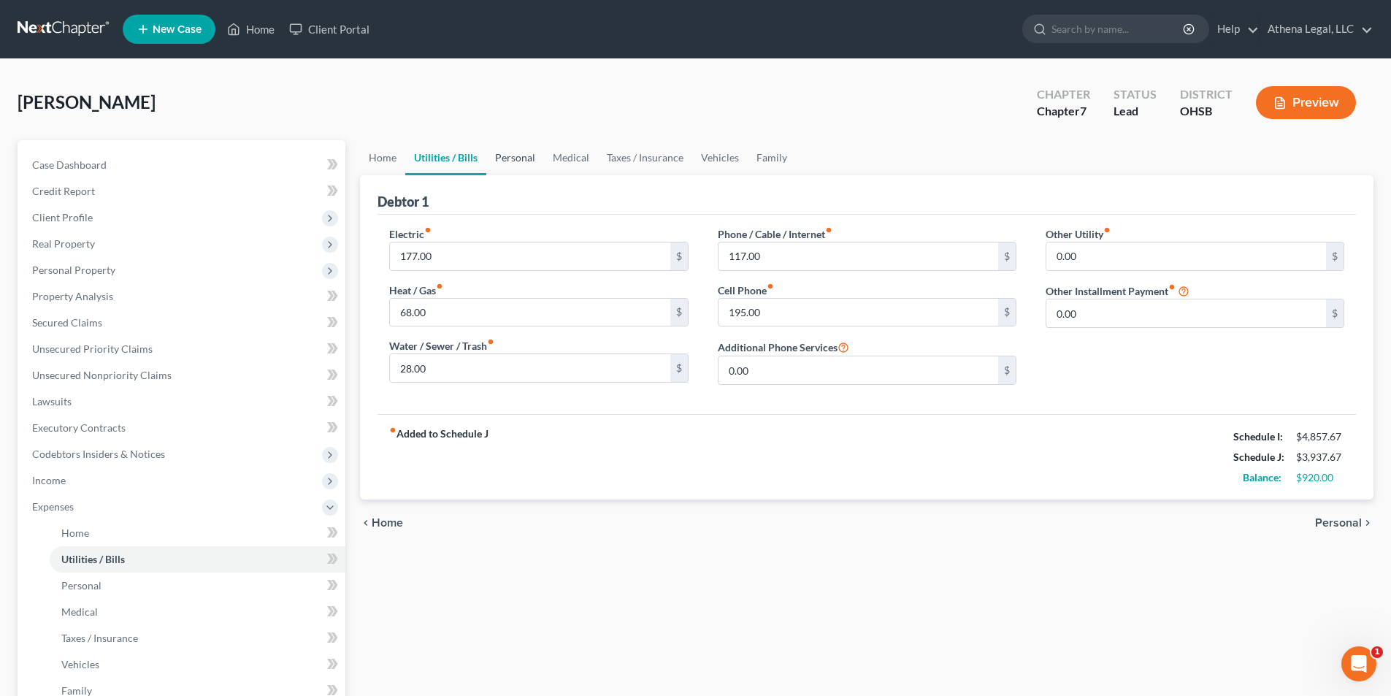
click at [510, 159] on link "Personal" at bounding box center [515, 157] width 58 height 35
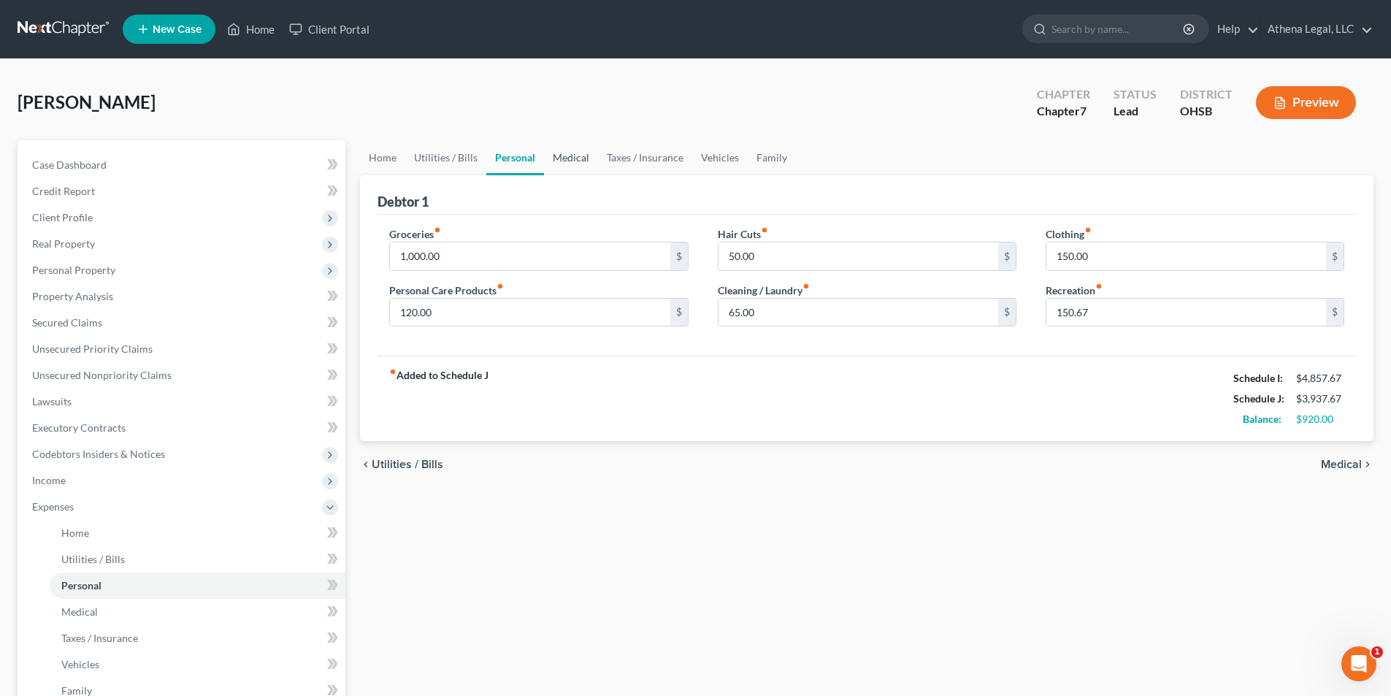
click at [574, 161] on link "Medical" at bounding box center [571, 157] width 54 height 35
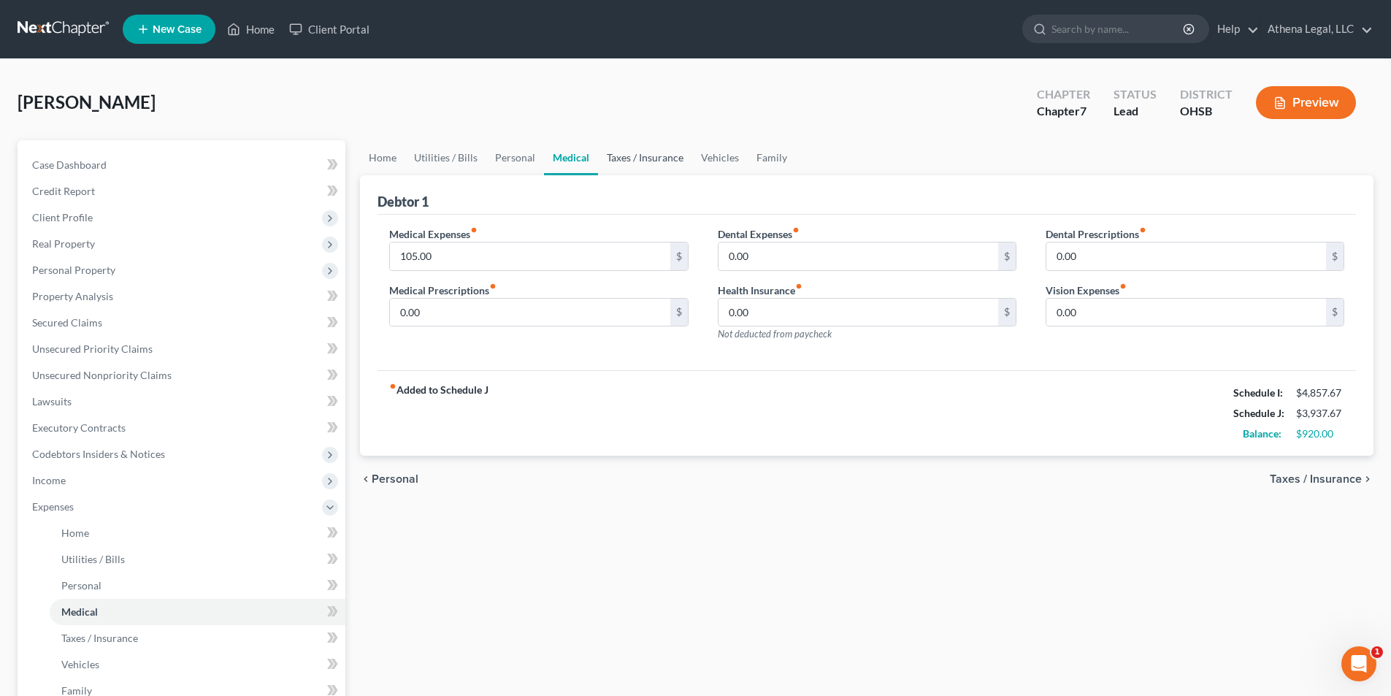
click at [610, 157] on link "Taxes / Insurance" at bounding box center [645, 157] width 94 height 35
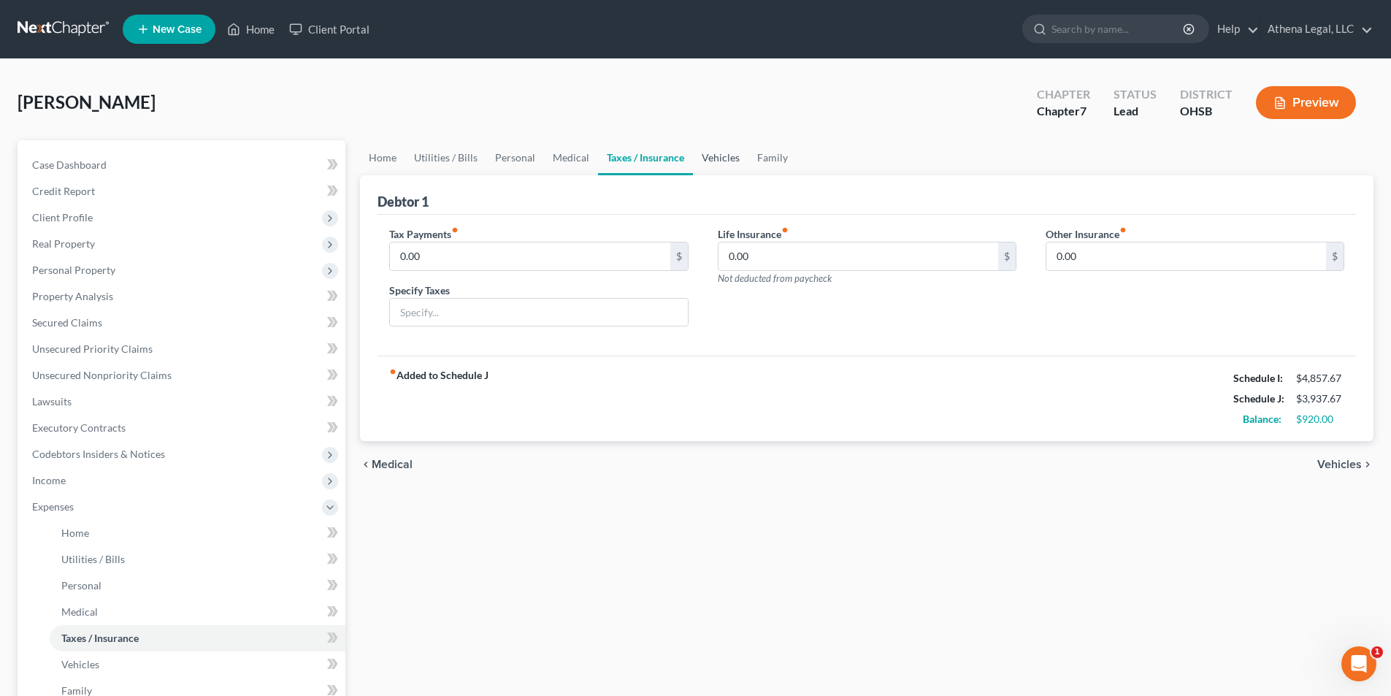
click at [709, 156] on link "Vehicles" at bounding box center [720, 157] width 55 height 35
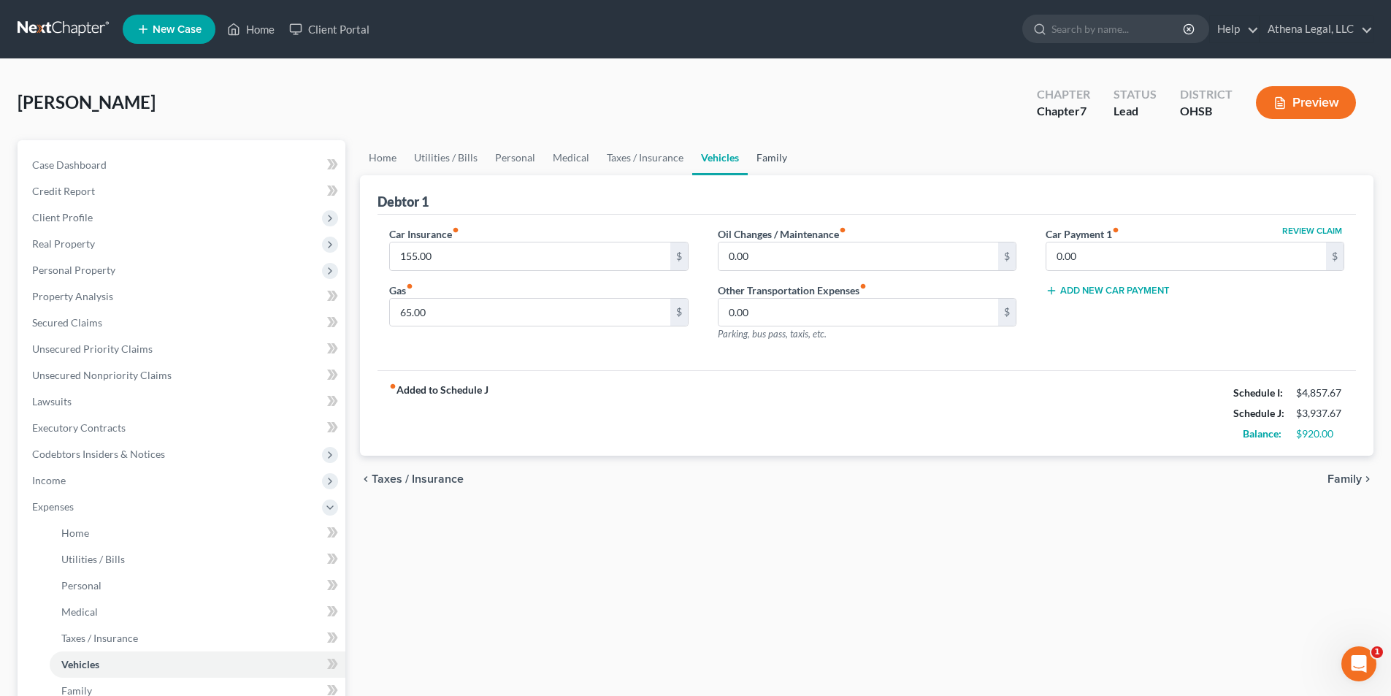
click at [772, 154] on link "Family" at bounding box center [772, 157] width 48 height 35
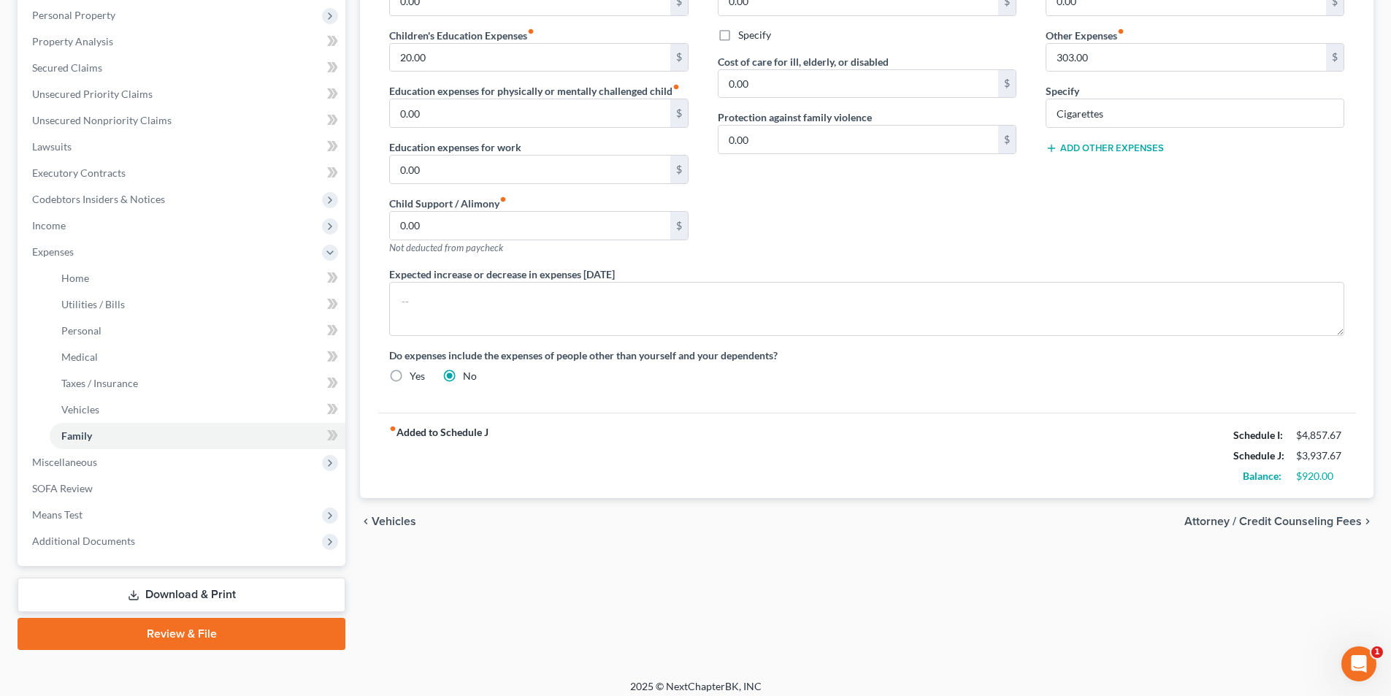
scroll to position [264, 0]
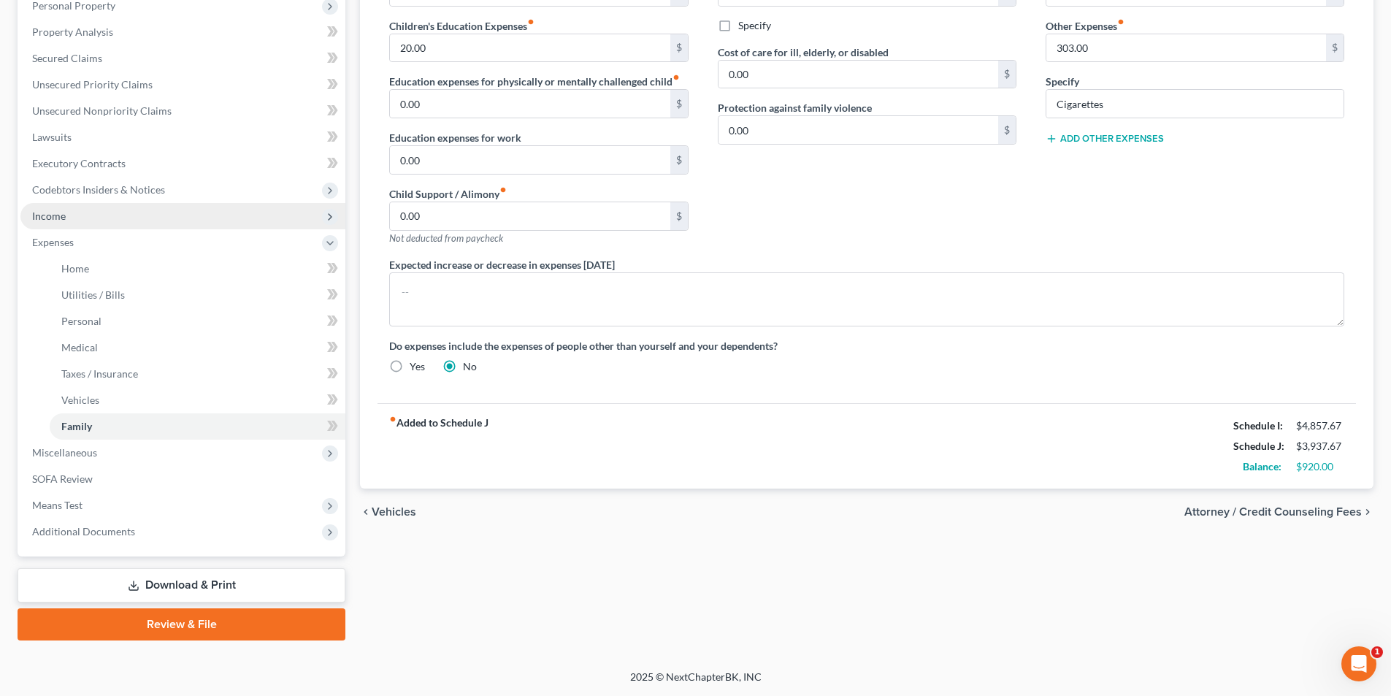
click at [86, 212] on span "Income" at bounding box center [182, 216] width 325 height 26
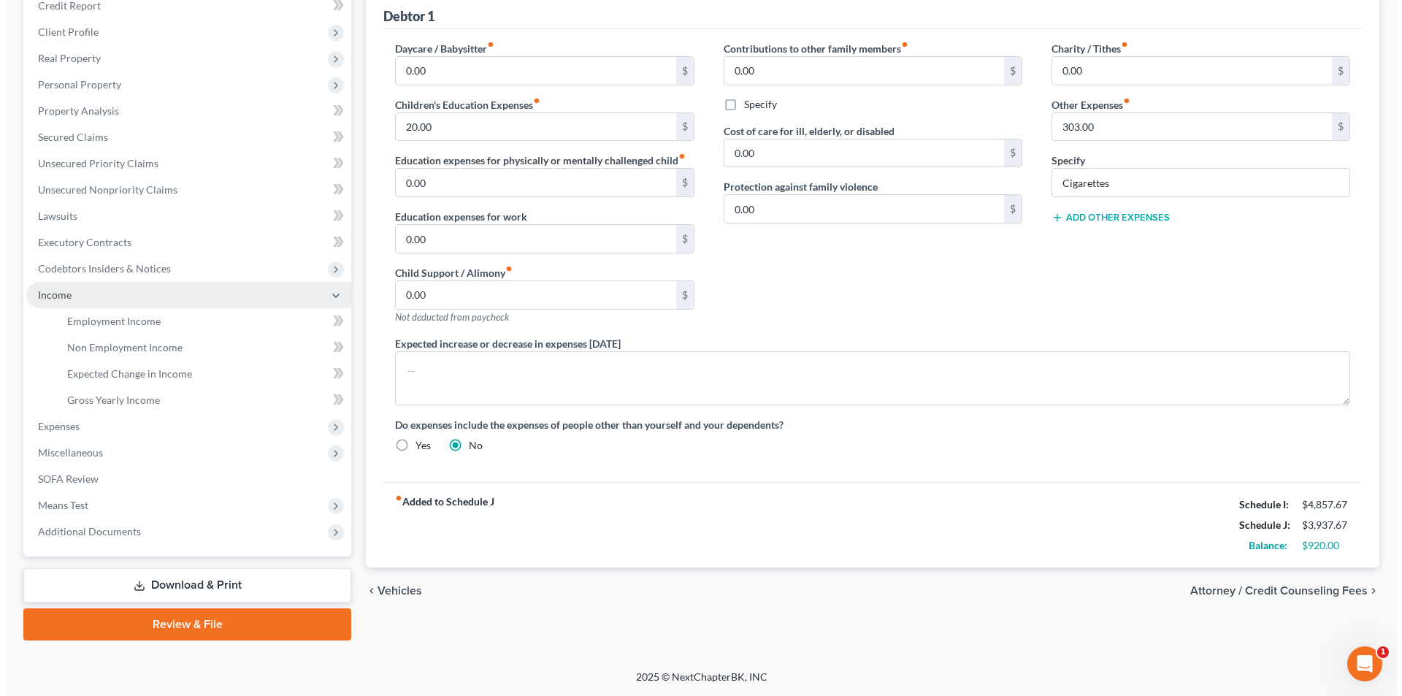
scroll to position [185, 0]
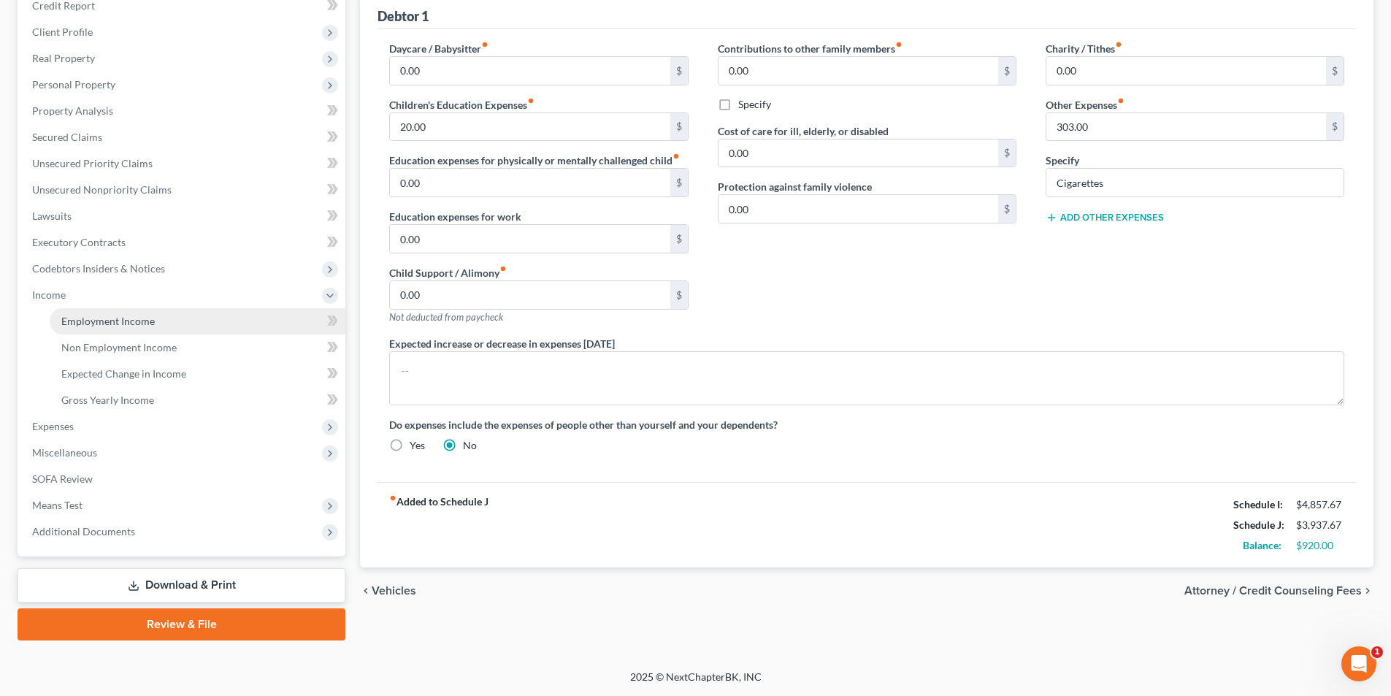
click at [116, 319] on span "Employment Income" at bounding box center [107, 321] width 93 height 12
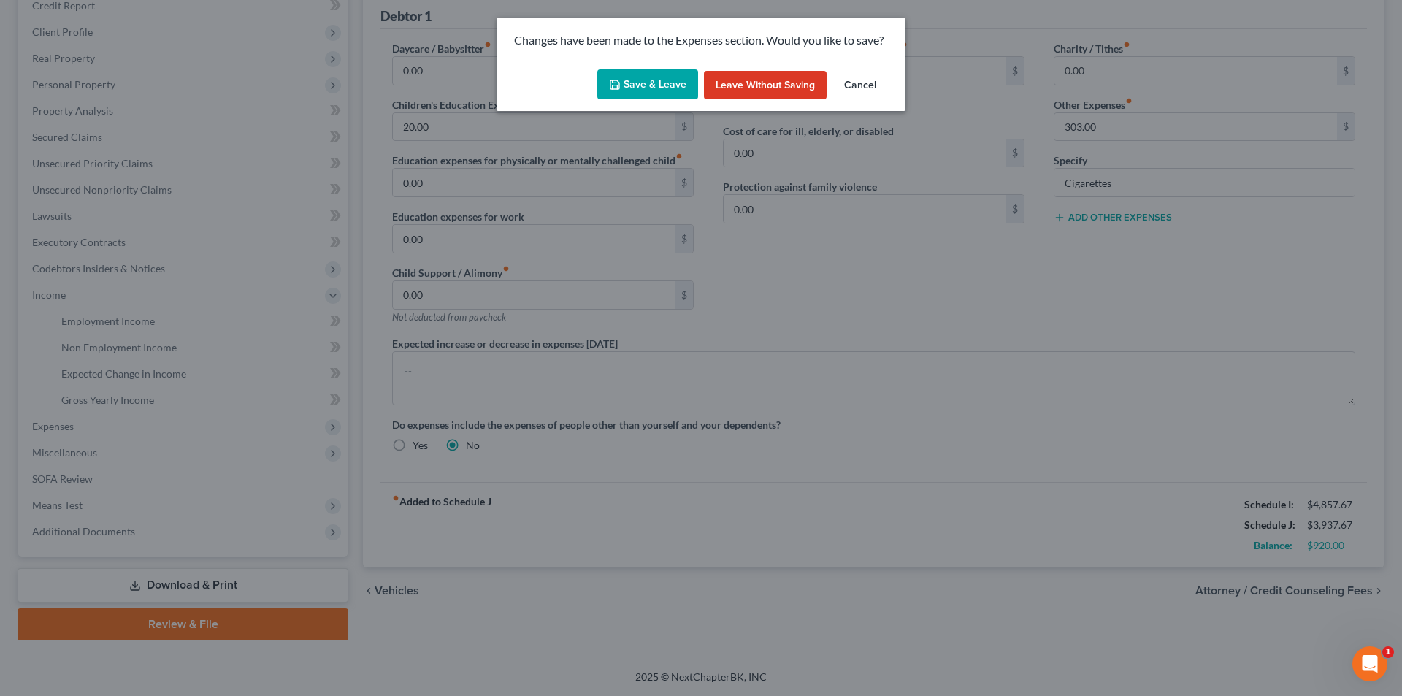
click at [655, 91] on button "Save & Leave" at bounding box center [647, 84] width 101 height 31
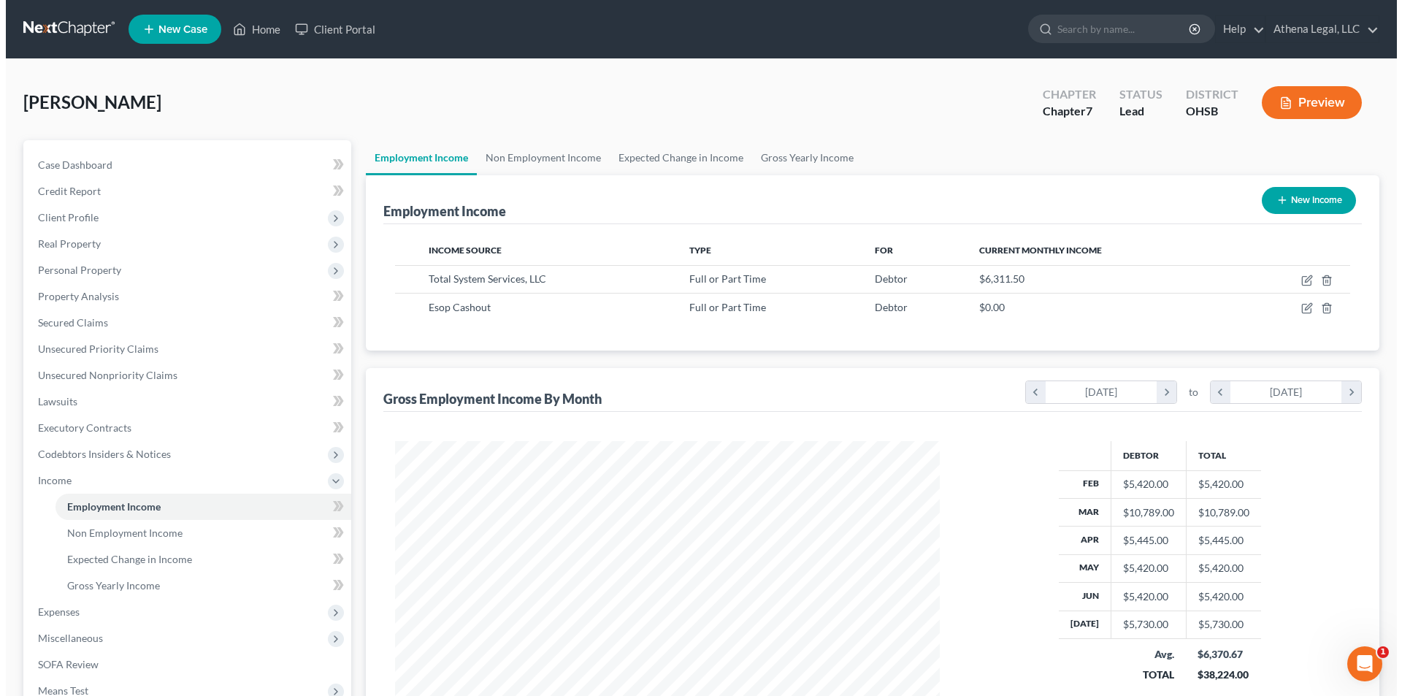
scroll to position [272, 574]
click at [1316, 109] on button "Preview" at bounding box center [1306, 102] width 100 height 33
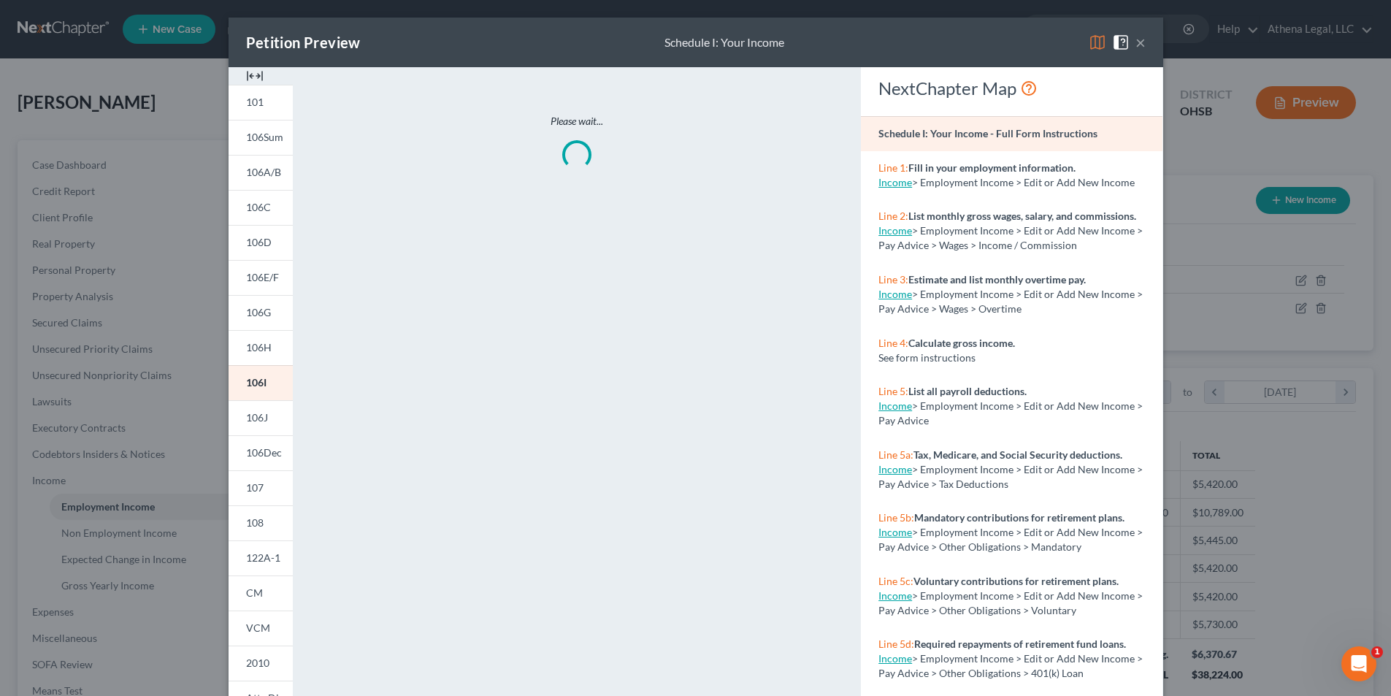
scroll to position [274, 579]
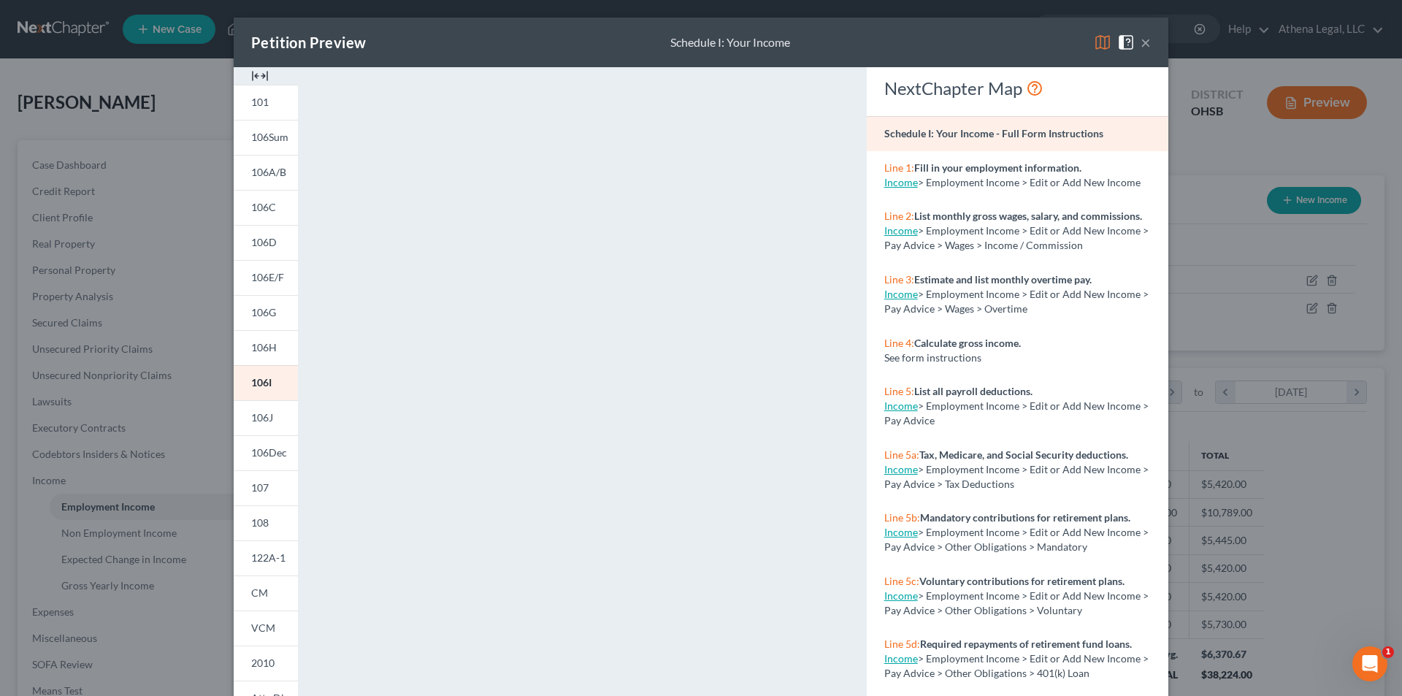
click at [1140, 38] on button "×" at bounding box center [1145, 43] width 10 height 18
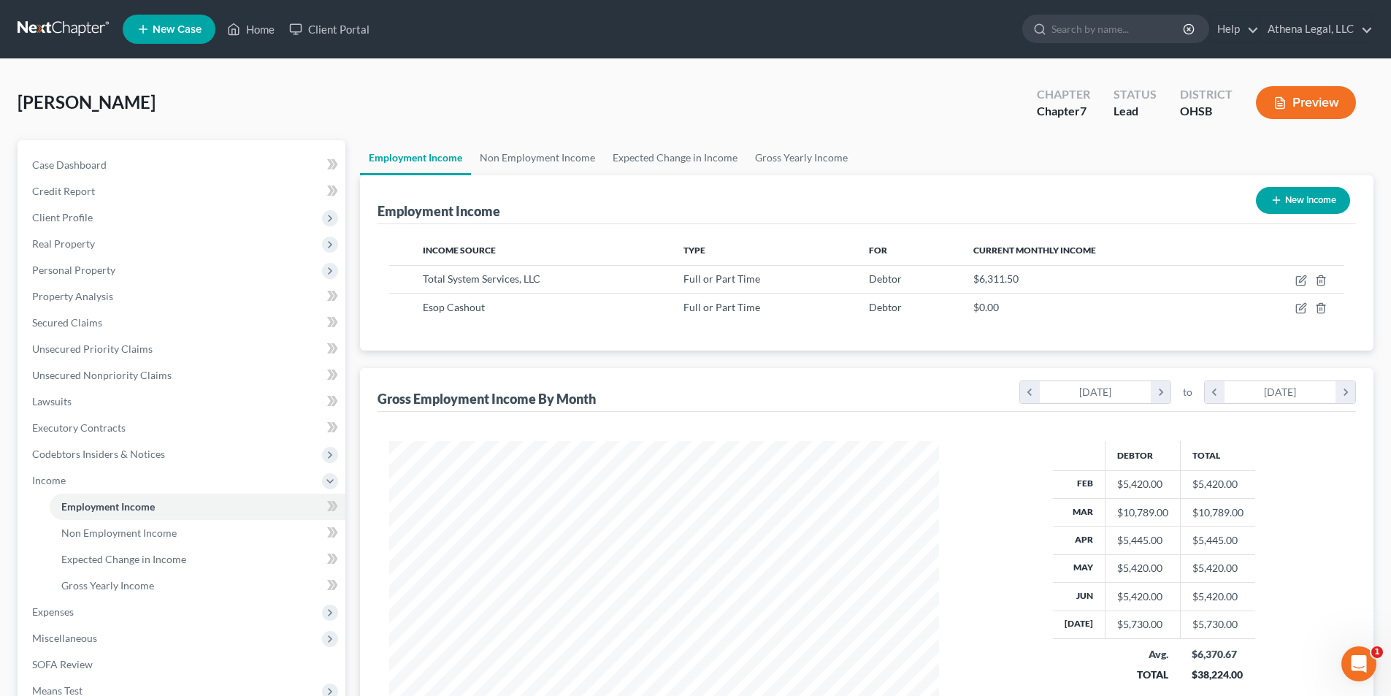
scroll to position [729752, 729451]
click at [85, 211] on span "Client Profile" at bounding box center [62, 217] width 61 height 12
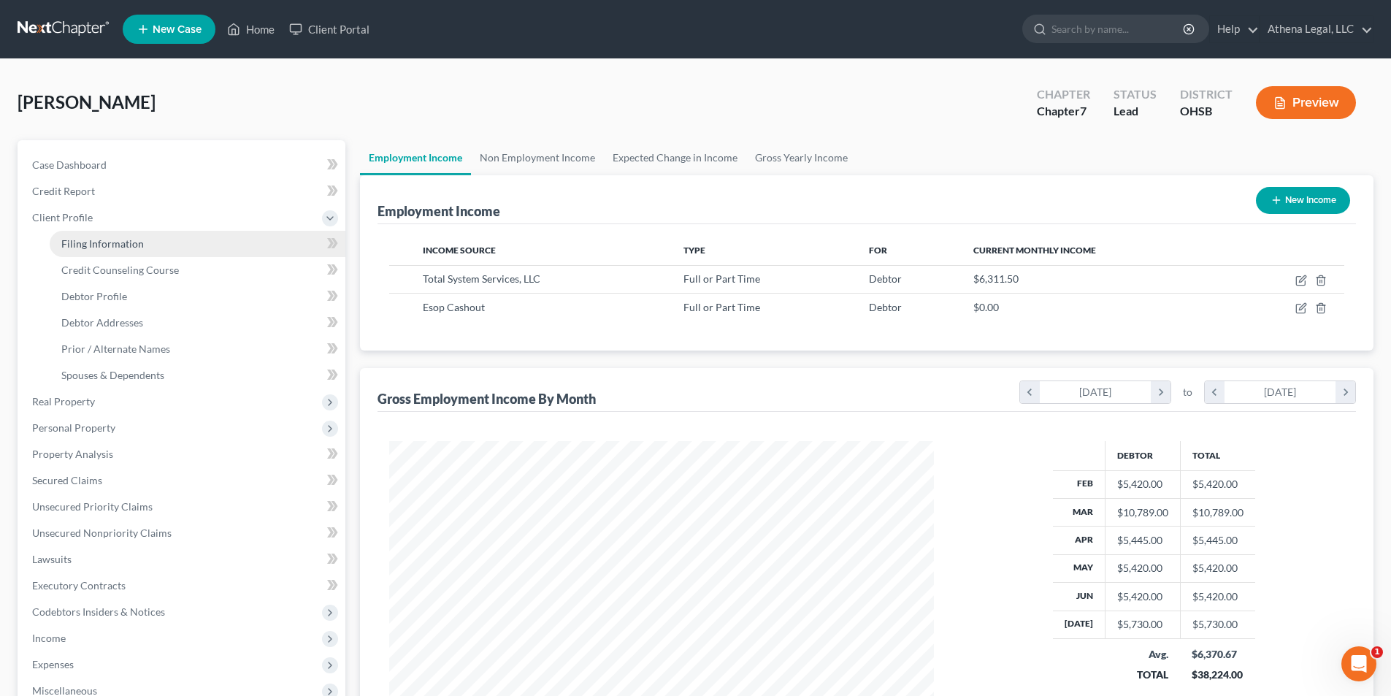
click at [100, 249] on span "Filing Information" at bounding box center [102, 243] width 82 height 12
select select "1"
select select "0"
select select "36"
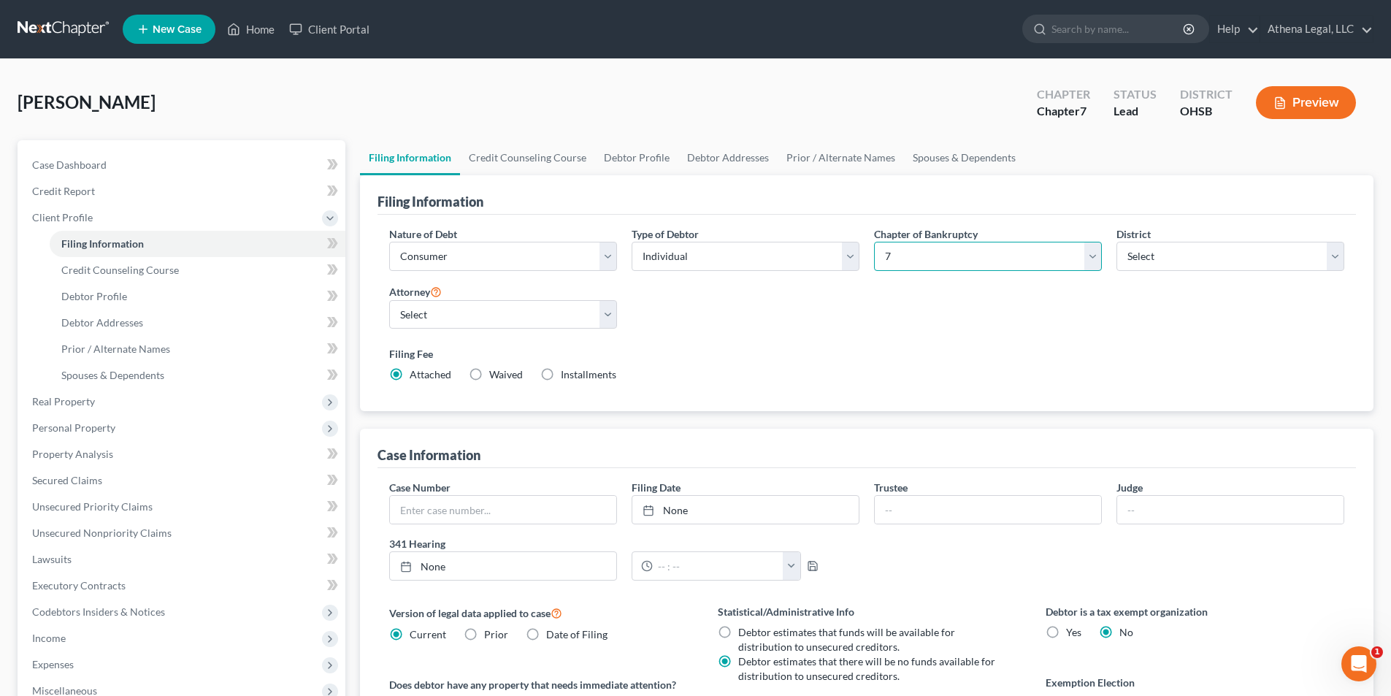
drag, startPoint x: 948, startPoint y: 256, endPoint x: 938, endPoint y: 269, distance: 16.8
click at [948, 256] on select "Select 7 11 12 13" at bounding box center [988, 256] width 228 height 29
select select "3"
click at [874, 242] on select "Select 7 11 12 13" at bounding box center [988, 256] width 228 height 29
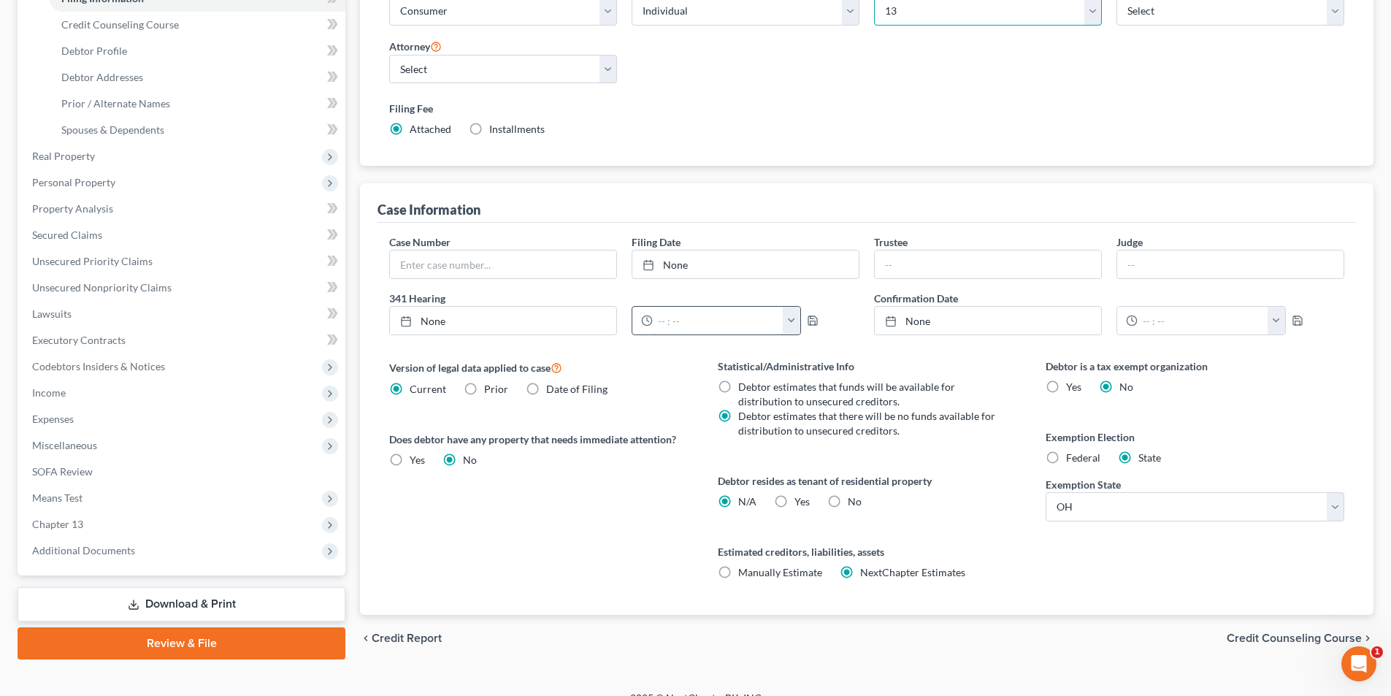
scroll to position [266, 0]
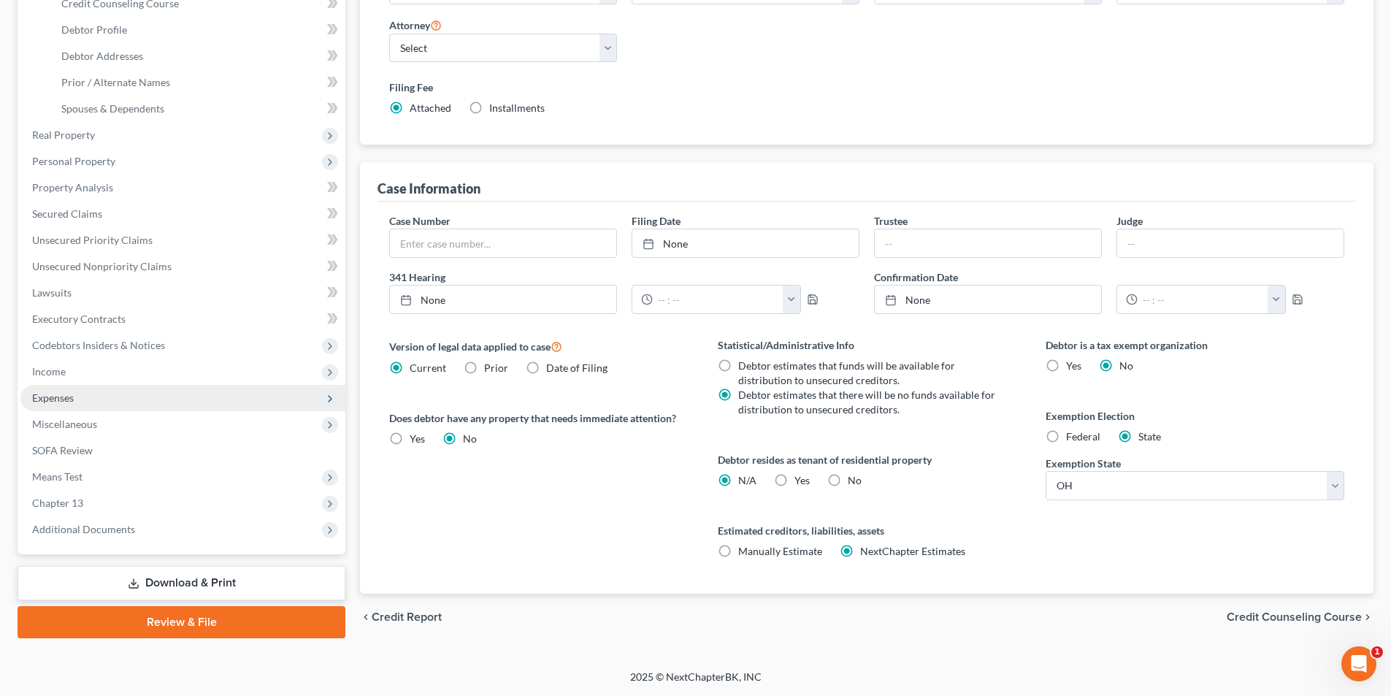
click at [85, 405] on span "Expenses" at bounding box center [182, 398] width 325 height 26
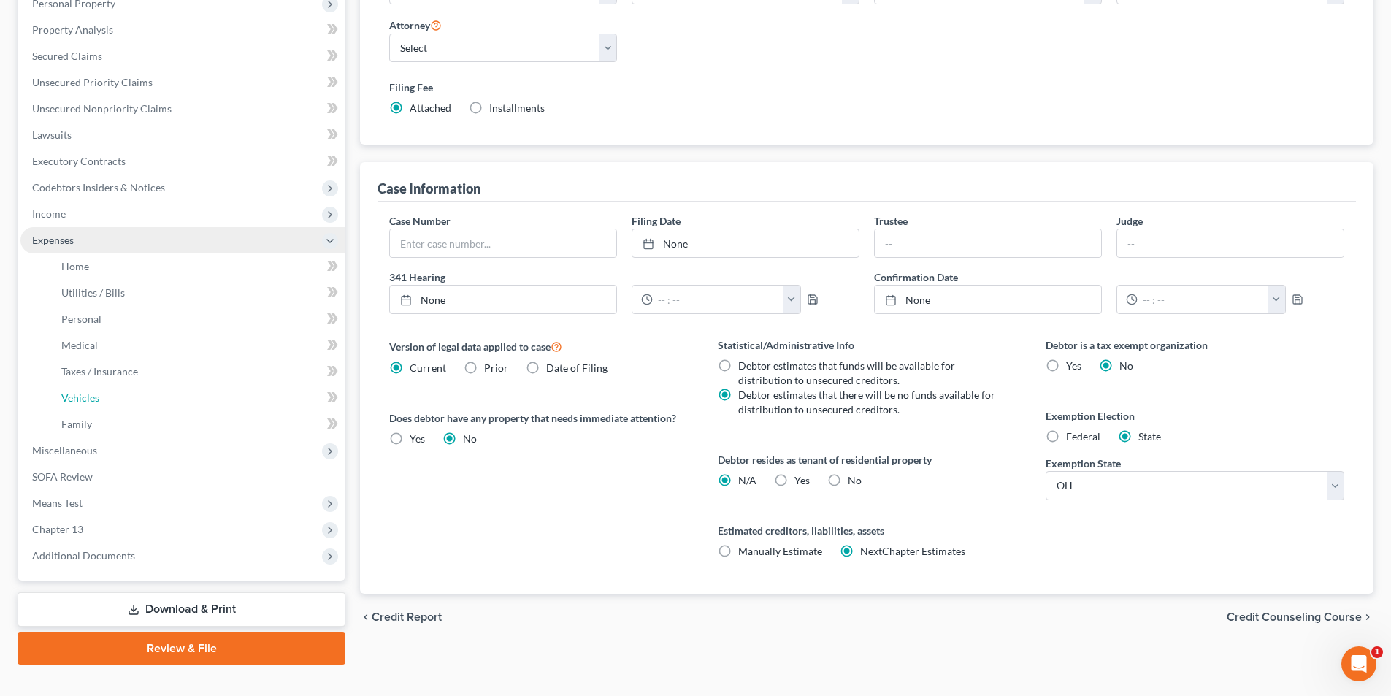
click at [85, 405] on link "Vehicles" at bounding box center [198, 398] width 296 height 26
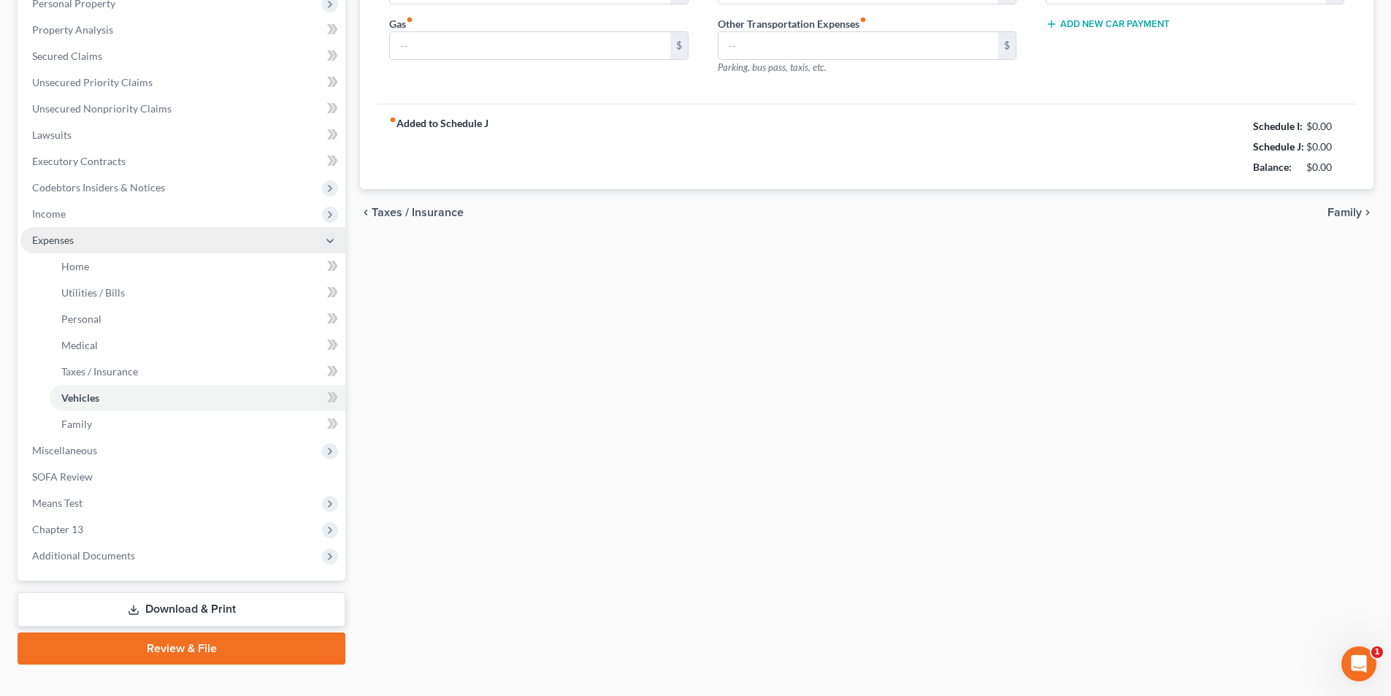
type input "155.00"
type input "65.00"
type input "0.00"
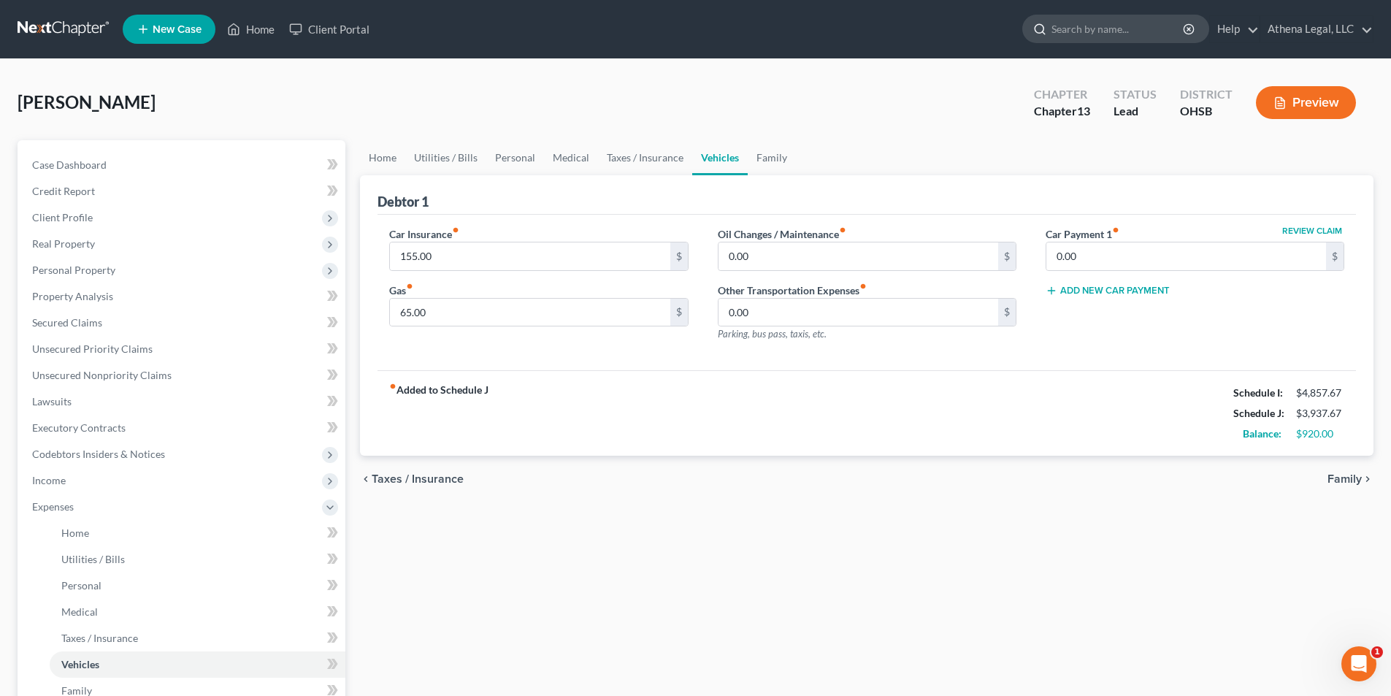
click at [1113, 28] on input "search" at bounding box center [1118, 28] width 134 height 27
click at [269, 38] on link "Home" at bounding box center [251, 29] width 62 height 26
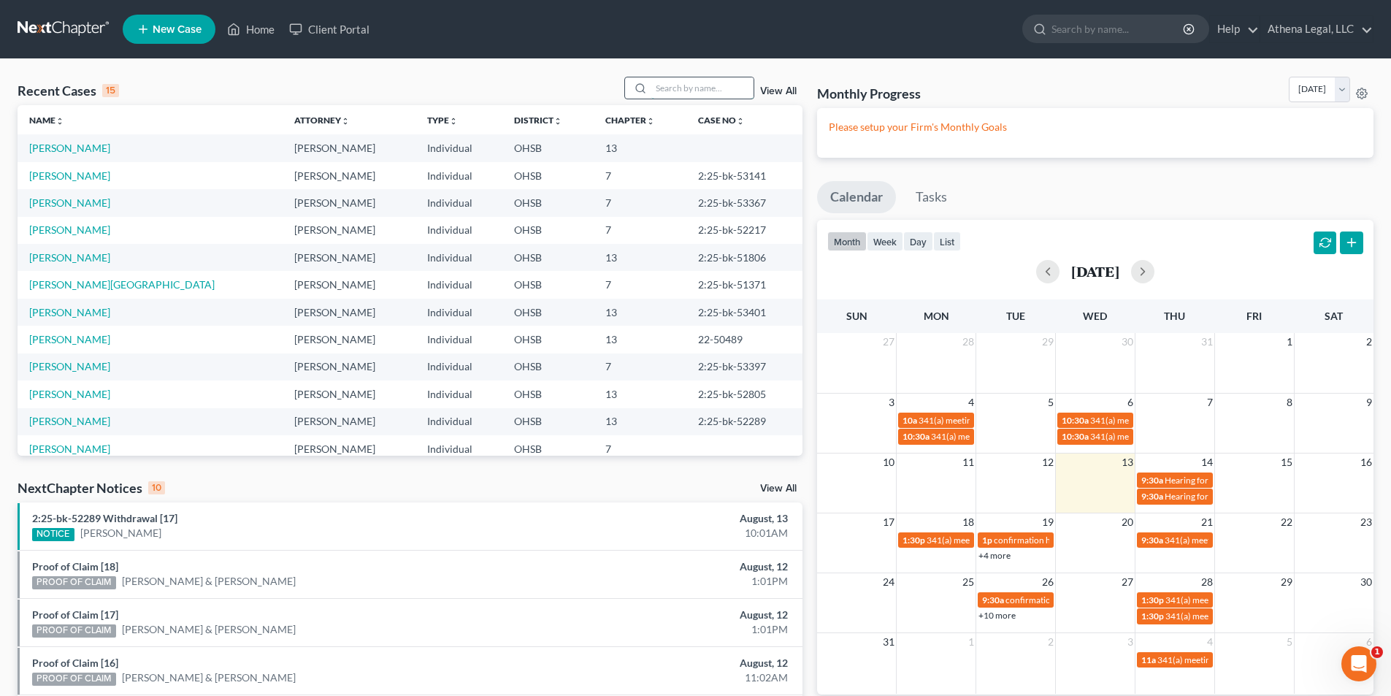
click at [701, 88] on input "search" at bounding box center [702, 87] width 102 height 21
type input "bush"
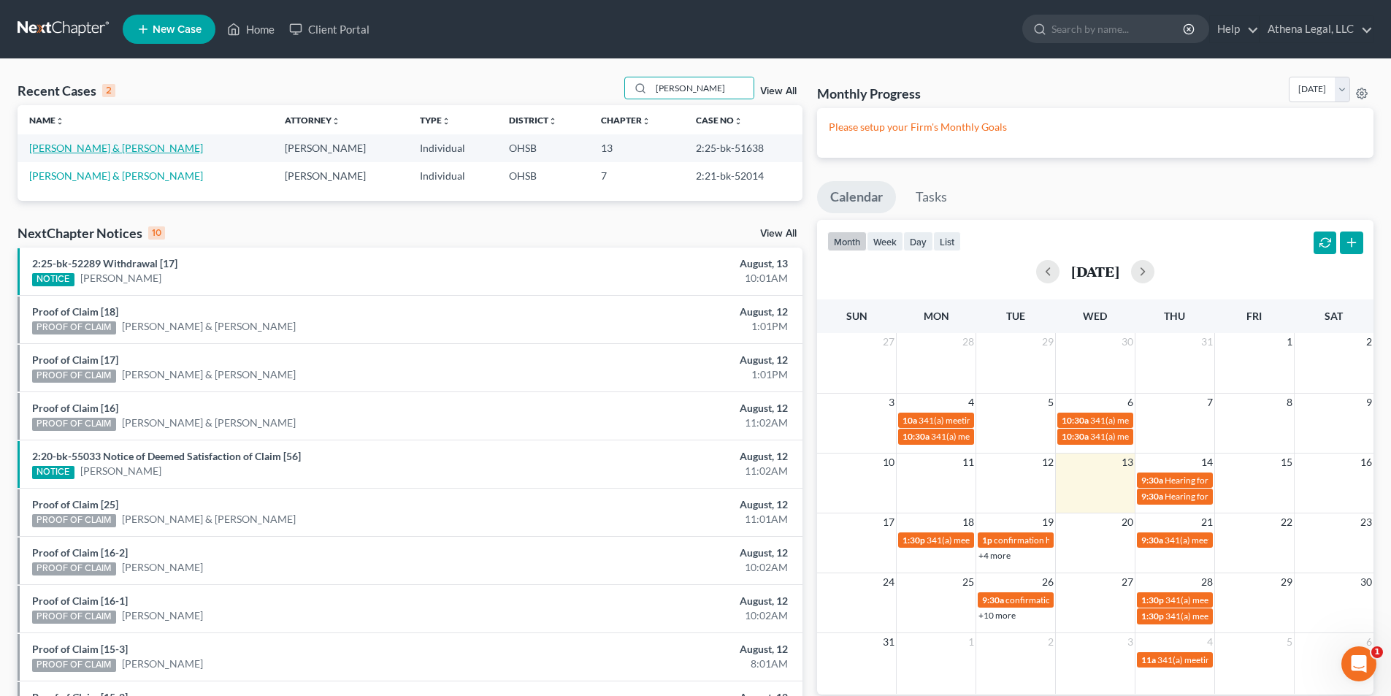
click at [70, 148] on link "Bush, Jessica & Troy" at bounding box center [116, 148] width 174 height 12
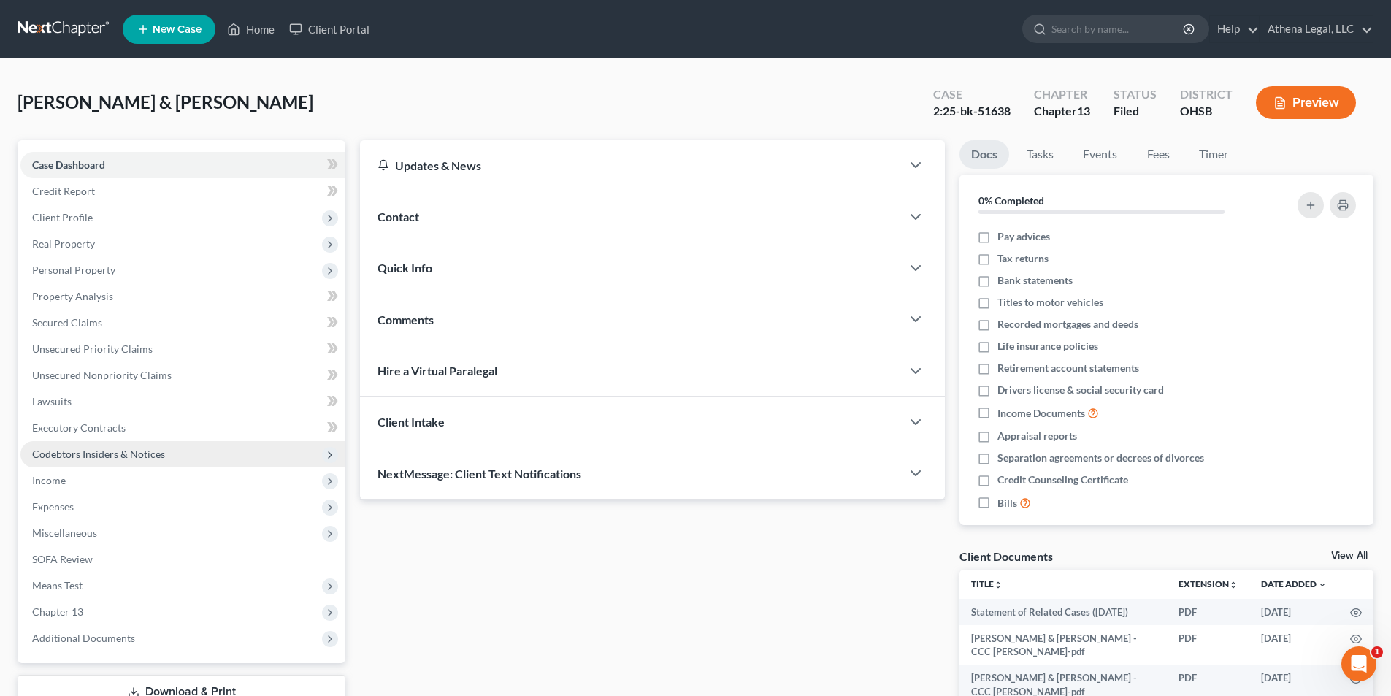
scroll to position [107, 0]
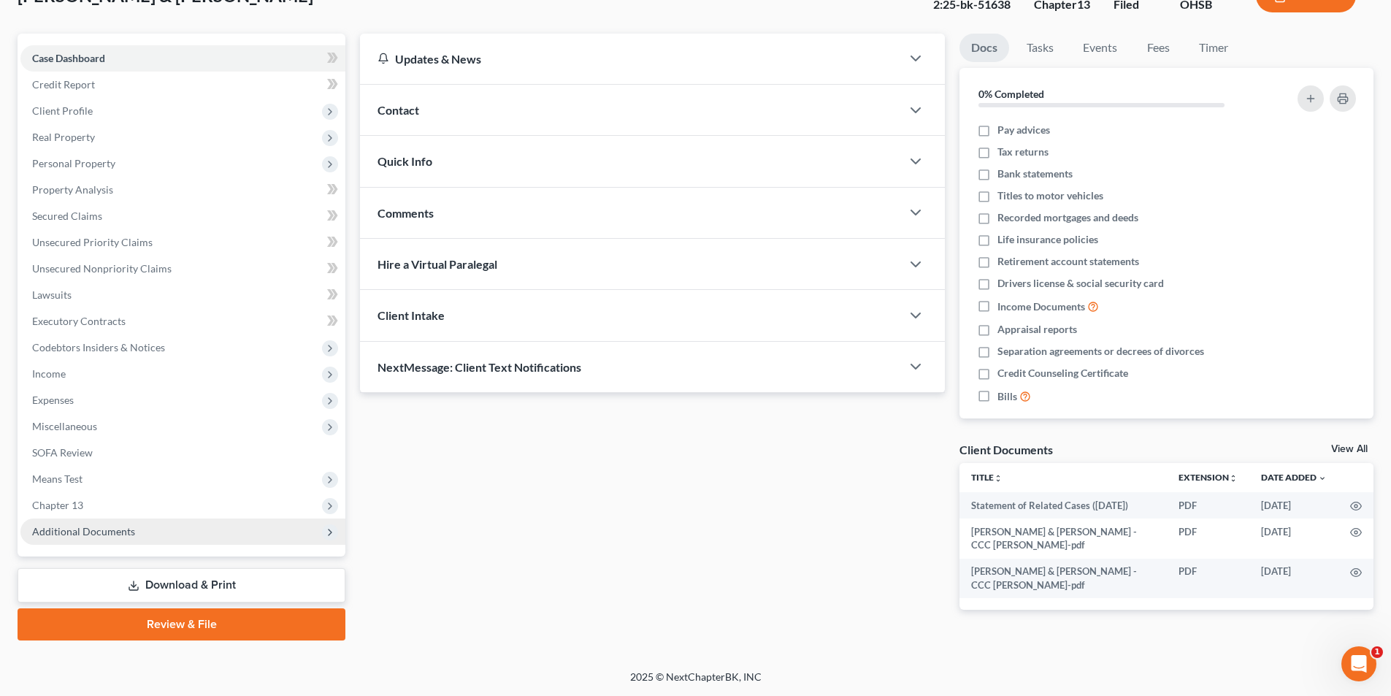
click at [106, 526] on span "Additional Documents" at bounding box center [83, 531] width 103 height 12
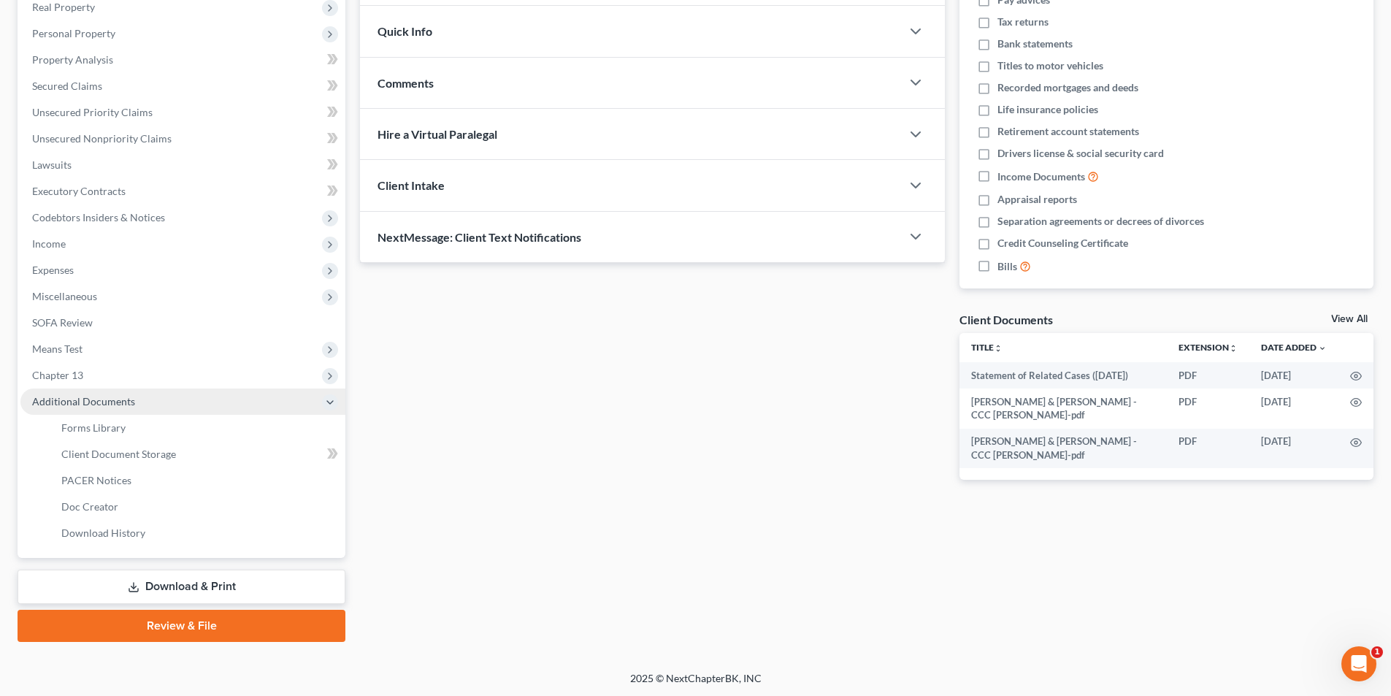
scroll to position [238, 0]
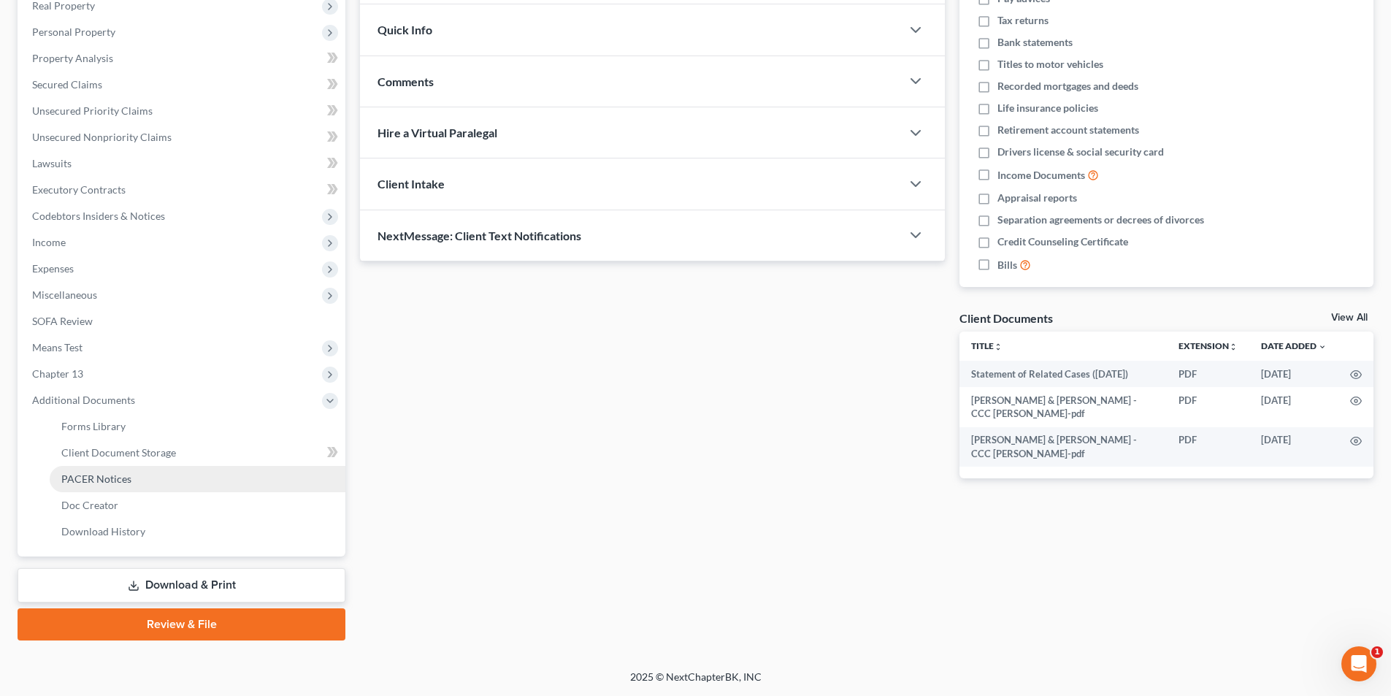
click at [114, 478] on span "PACER Notices" at bounding box center [96, 478] width 70 height 12
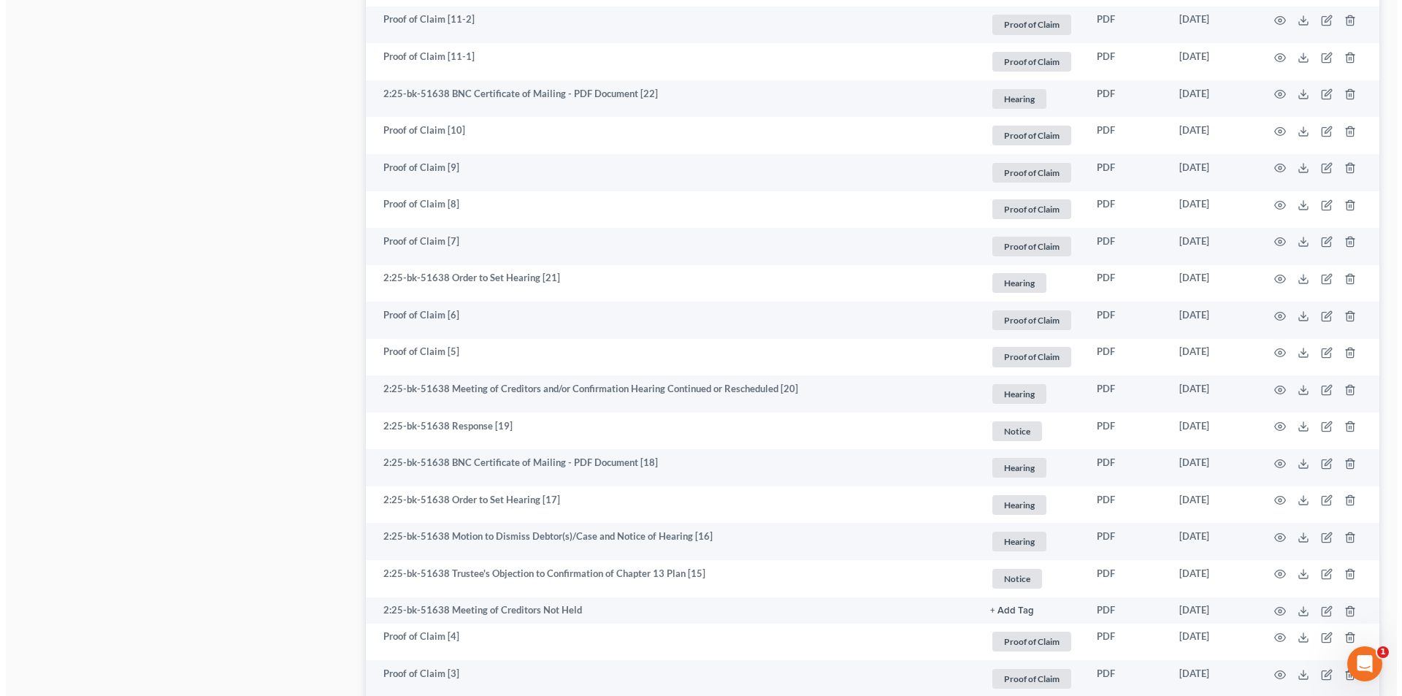
scroll to position [2190, 0]
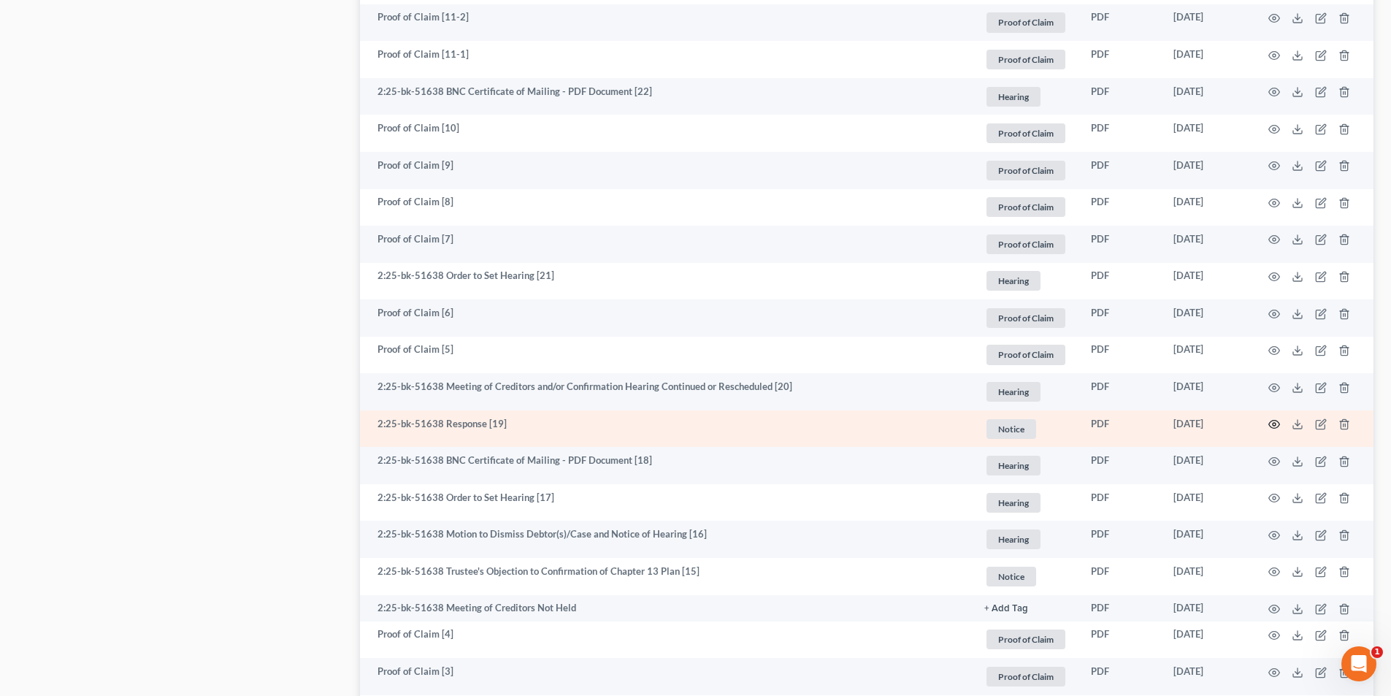
click at [1272, 424] on icon "button" at bounding box center [1274, 424] width 12 height 12
